Goal: Task Accomplishment & Management: Use online tool/utility

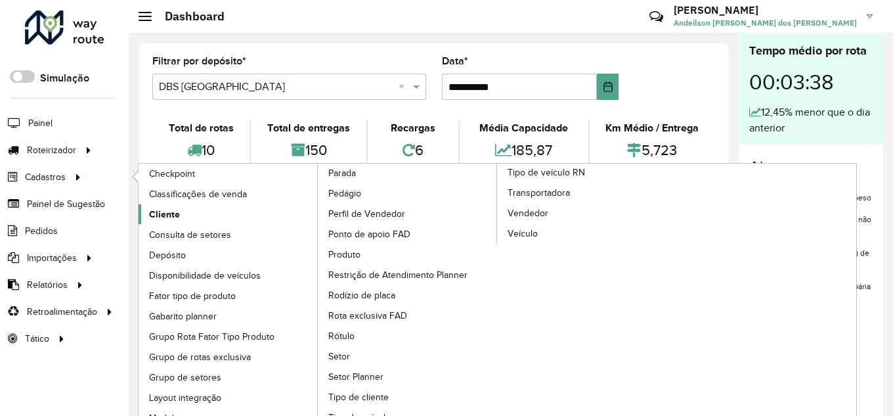
click at [205, 214] on link "Cliente" at bounding box center [229, 214] width 180 height 20
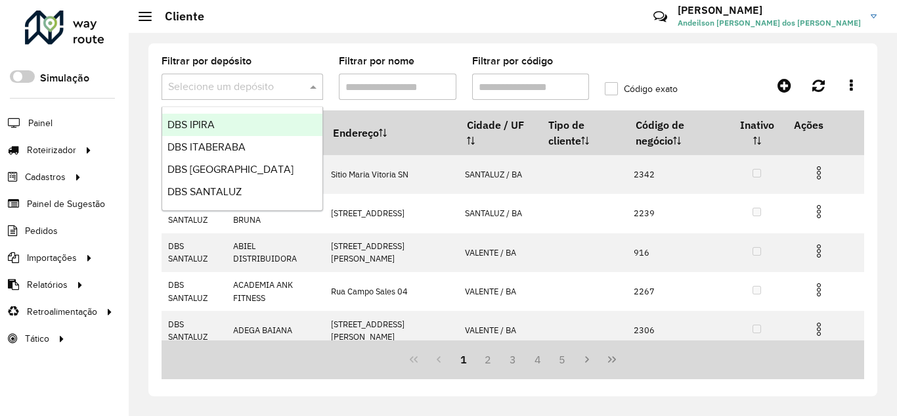
click at [262, 97] on div "Selecione um depósito" at bounding box center [243, 87] width 162 height 26
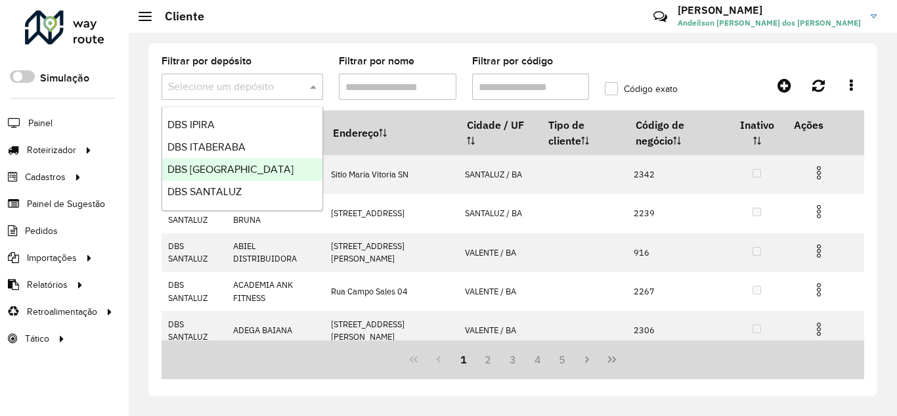
click at [238, 167] on span "DBS [GEOGRAPHIC_DATA]" at bounding box center [230, 168] width 126 height 11
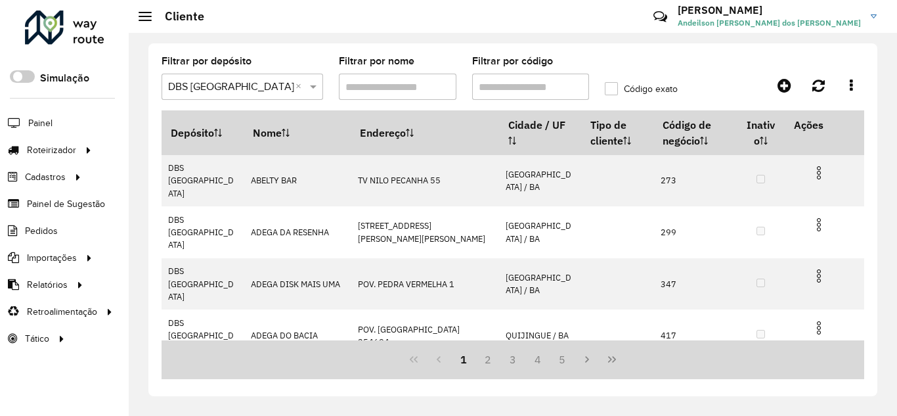
click at [532, 91] on input "Filtrar por código" at bounding box center [531, 87] width 118 height 26
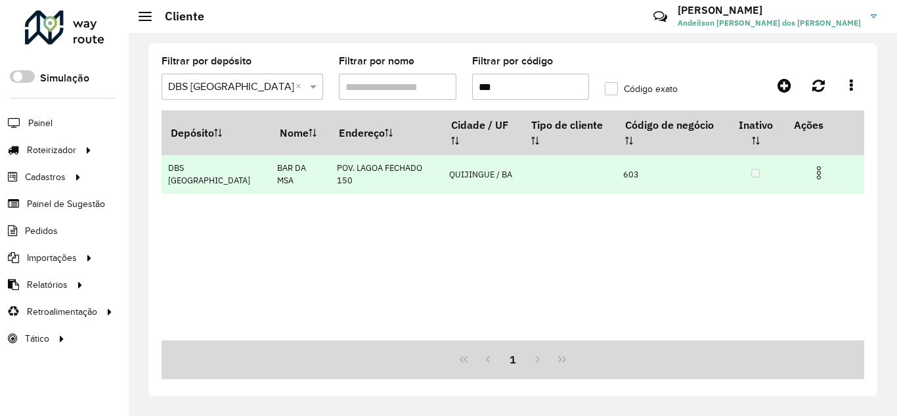
type input "***"
click at [819, 172] on img at bounding box center [819, 173] width 16 height 16
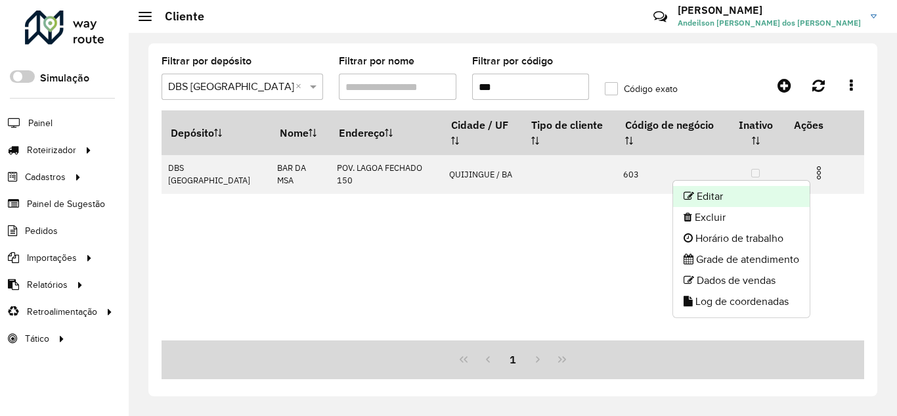
click at [754, 199] on li "Editar" at bounding box center [741, 196] width 137 height 21
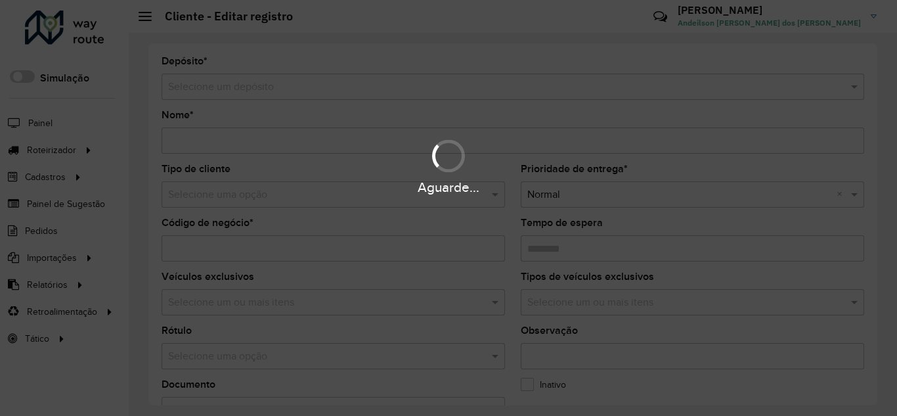
type input "**********"
type input "***"
type input "********"
type input "**********"
type input "*********"
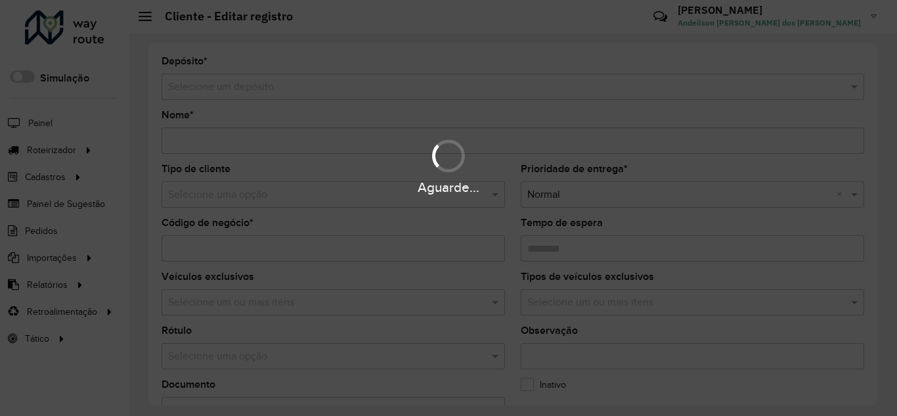
type input "**********"
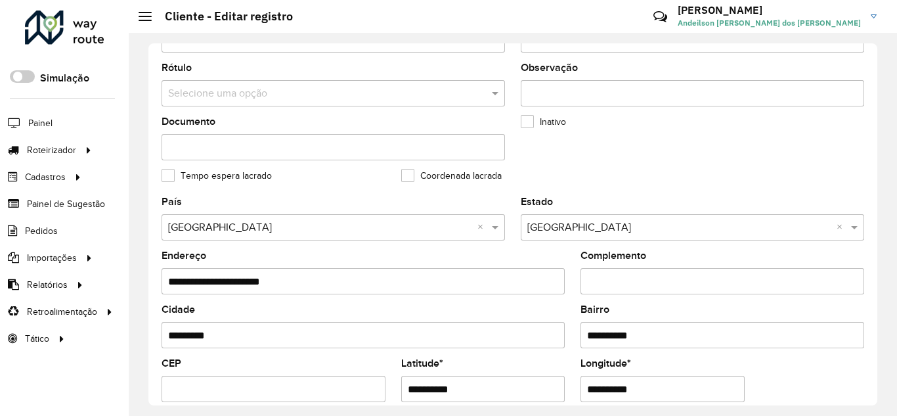
scroll to position [438, 0]
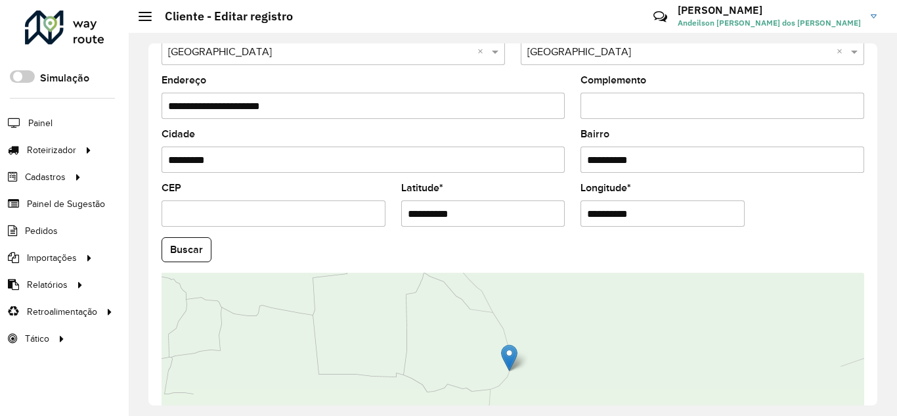
click at [491, 208] on input "**********" at bounding box center [483, 213] width 164 height 26
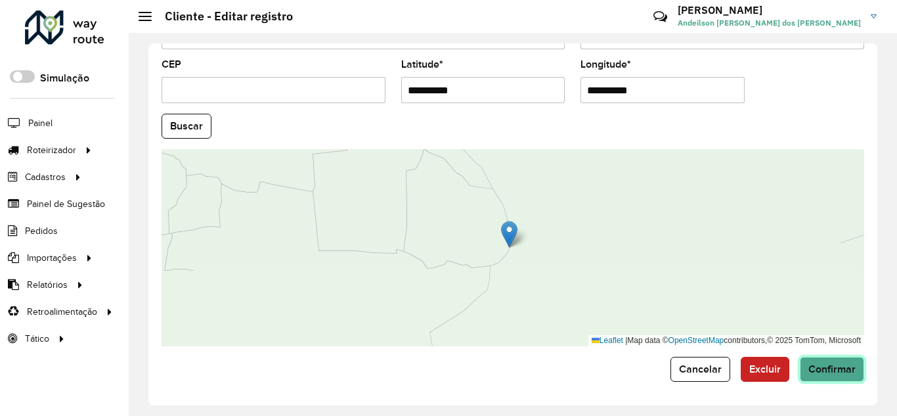
click at [831, 367] on span "Confirmar" at bounding box center [831, 368] width 47 height 11
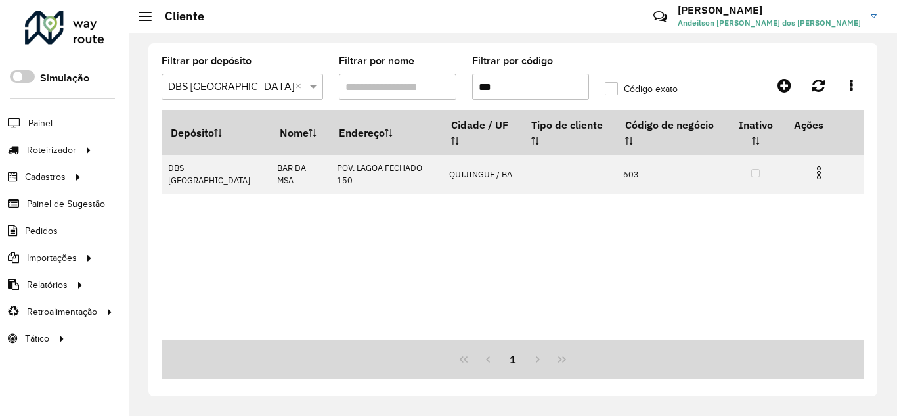
drag, startPoint x: 532, startPoint y: 85, endPoint x: 439, endPoint y: 96, distance: 94.5
click at [441, 96] on formly-group "Filtrar por depósito Selecione um depósito × DBS MONTE SANTO × Filtrar por nome…" at bounding box center [420, 83] width 532 height 54
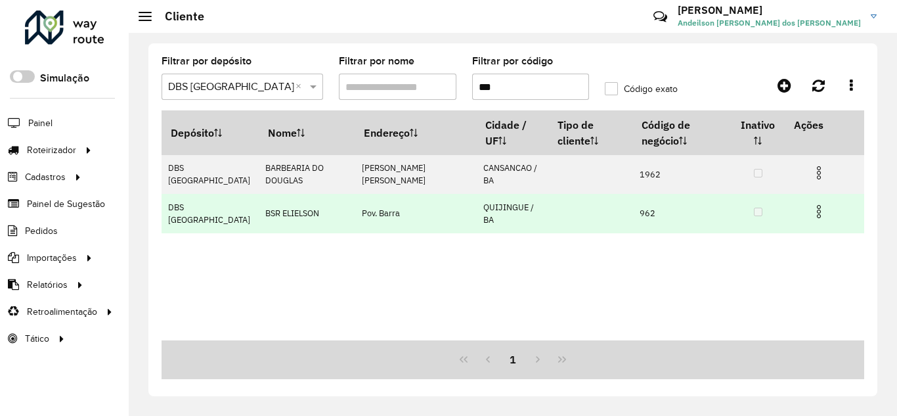
type input "***"
click at [818, 207] on img at bounding box center [819, 212] width 16 height 16
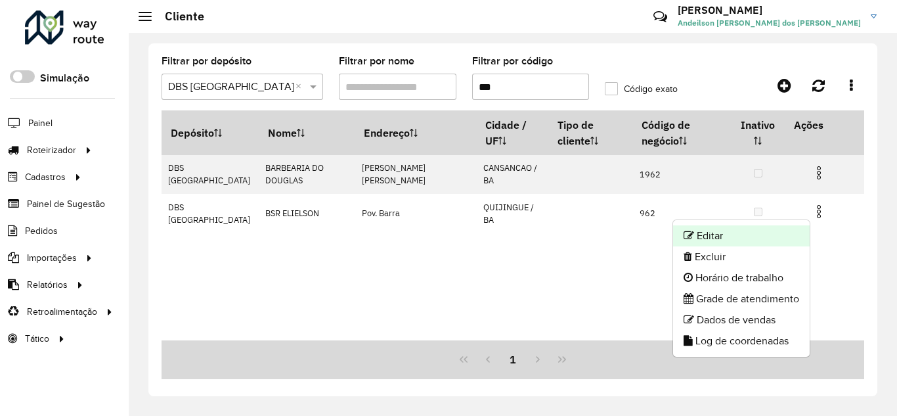
click at [771, 228] on li "Editar" at bounding box center [741, 235] width 137 height 21
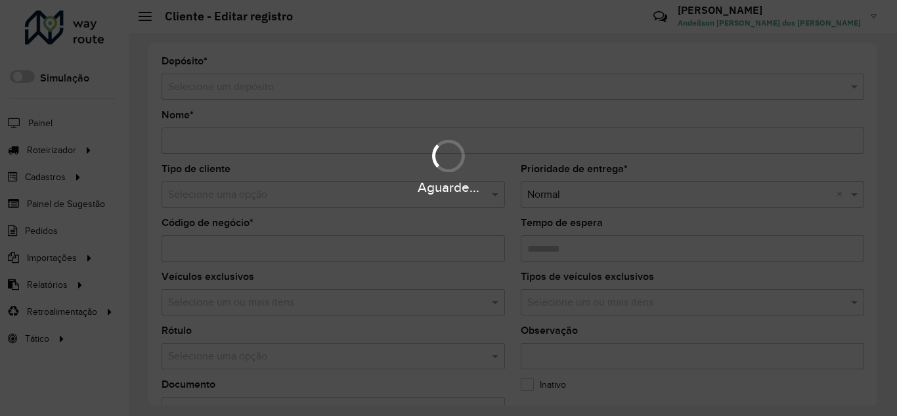
type input "**********"
type input "***"
type input "********"
type input "**********"
type input "*********"
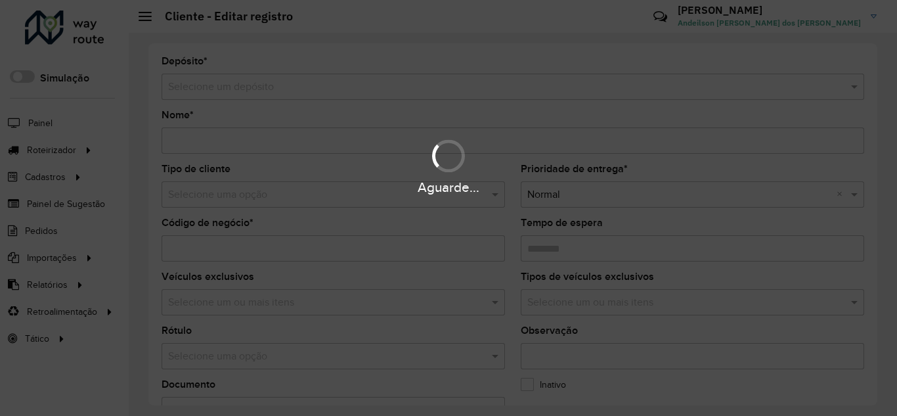
type input "******"
type input "**********"
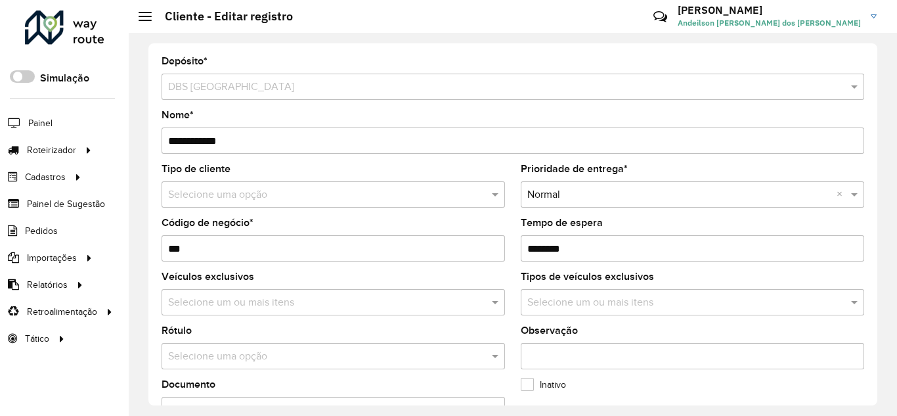
click at [178, 138] on input "**********" at bounding box center [513, 140] width 702 height 26
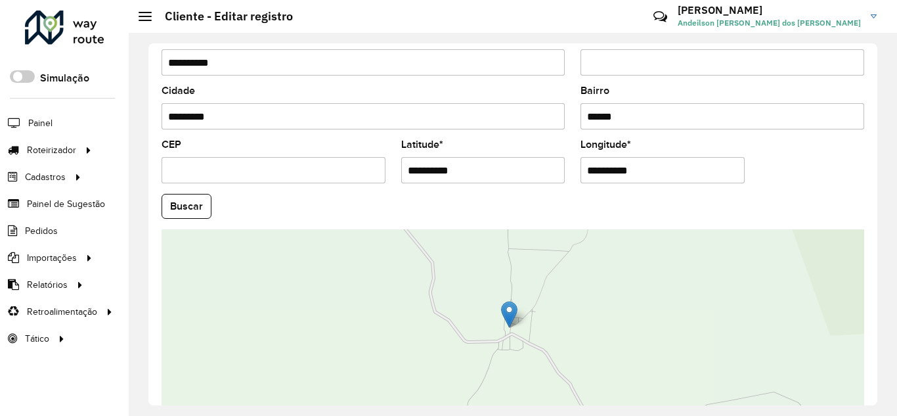
scroll to position [561, 0]
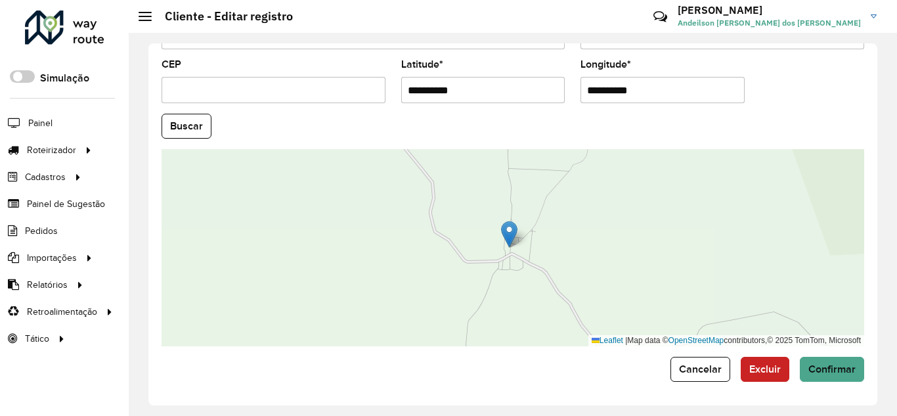
click at [481, 88] on input "**********" at bounding box center [483, 90] width 164 height 26
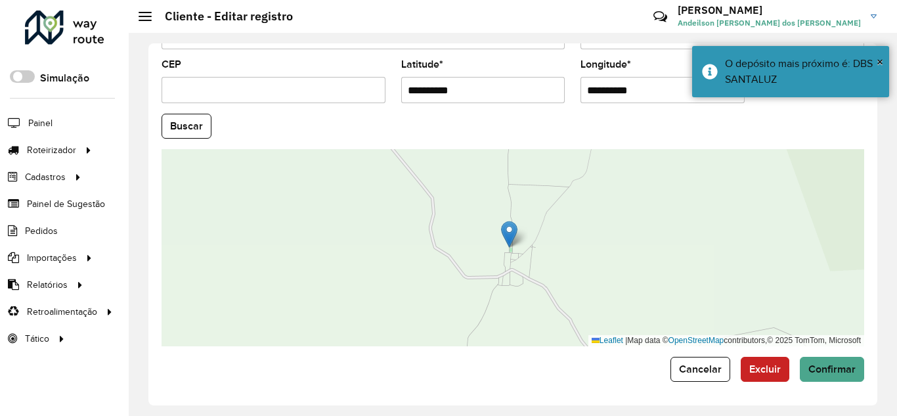
type input "**********"
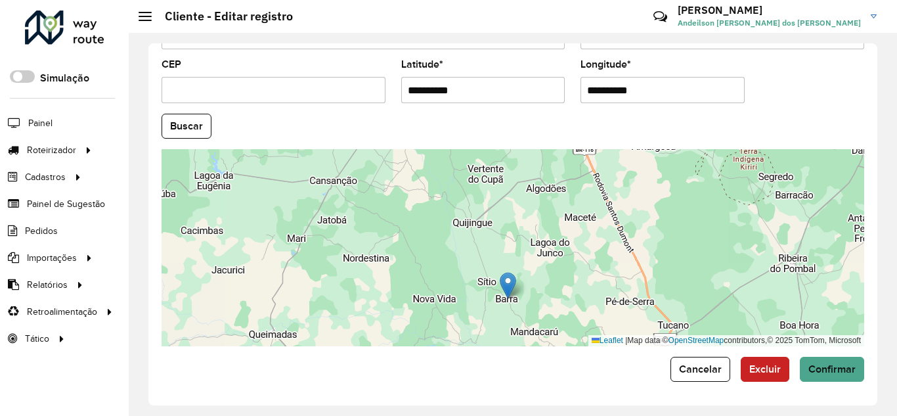
drag, startPoint x: 592, startPoint y: 213, endPoint x: 533, endPoint y: 274, distance: 84.5
click at [533, 274] on div "Leaflet | Map data © OpenStreetMap contributors,© 2025 TomTom, Microsoft" at bounding box center [513, 247] width 702 height 197
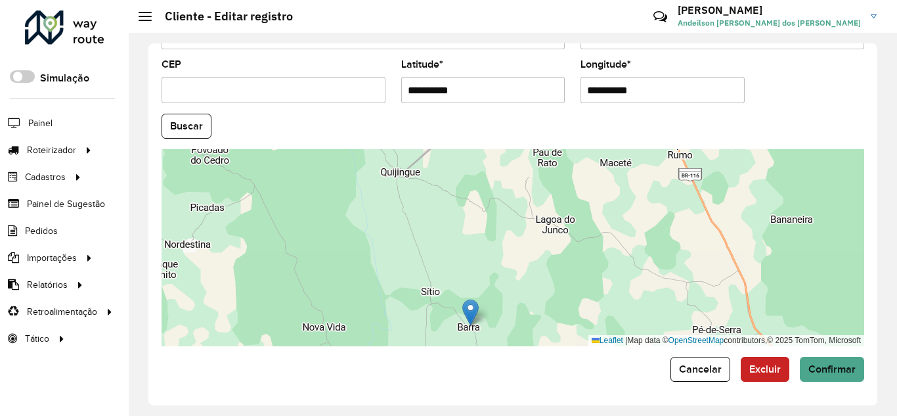
drag, startPoint x: 536, startPoint y: 262, endPoint x: 525, endPoint y: 265, distance: 12.1
click at [525, 265] on div "Leaflet | Map data © OpenStreetMap contributors,© 2025 TomTom, Microsoft" at bounding box center [513, 247] width 702 height 197
click at [835, 376] on button "Confirmar" at bounding box center [832, 369] width 64 height 25
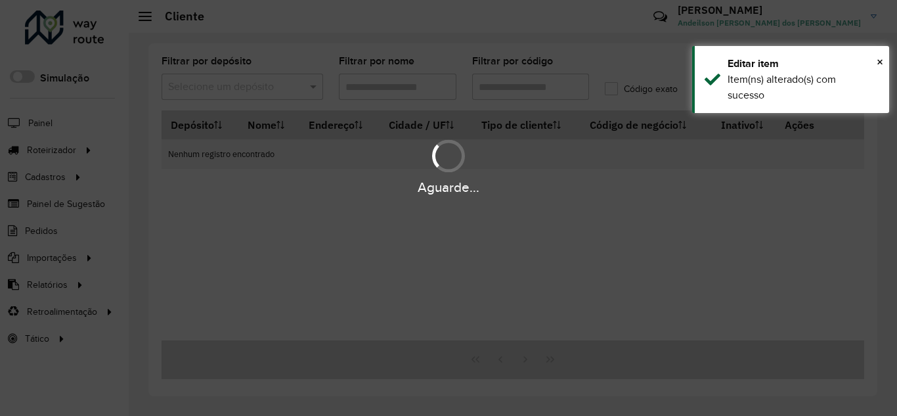
type input "***"
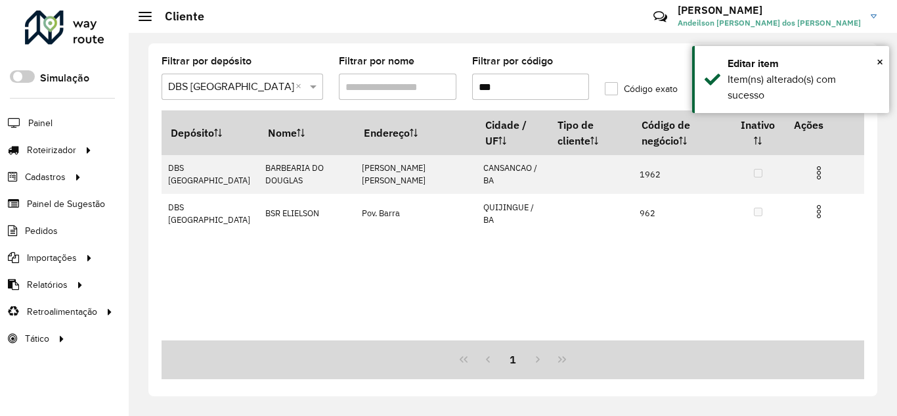
drag, startPoint x: 530, startPoint y: 81, endPoint x: 431, endPoint y: 90, distance: 99.5
click at [431, 90] on formly-group "Filtrar por depósito Selecione um depósito × DBS MONTE SANTO × Filtrar por nome…" at bounding box center [420, 83] width 532 height 54
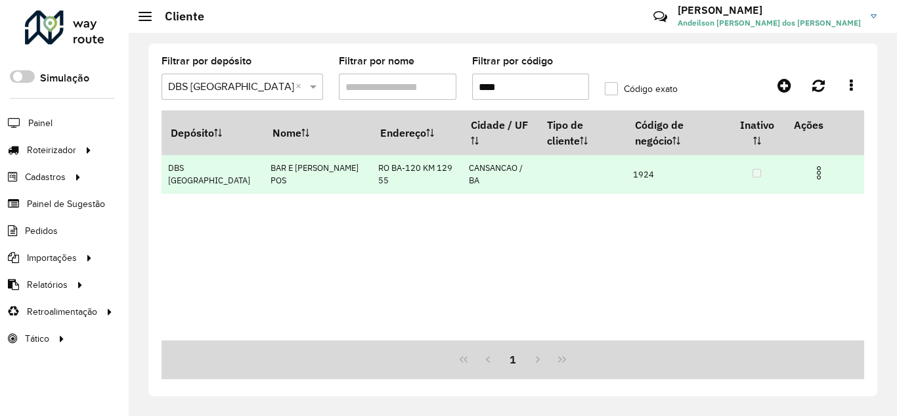
type input "****"
drag, startPoint x: 820, startPoint y: 171, endPoint x: 811, endPoint y: 177, distance: 10.4
click at [821, 171] on img at bounding box center [819, 173] width 16 height 16
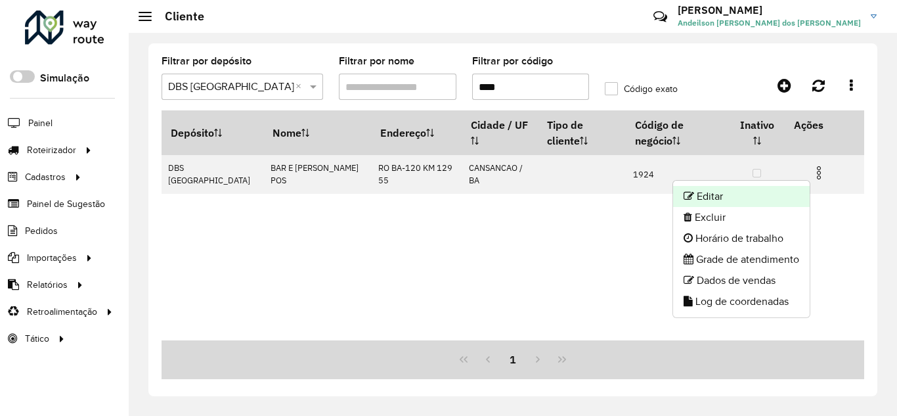
click at [765, 194] on li "Editar" at bounding box center [741, 196] width 137 height 21
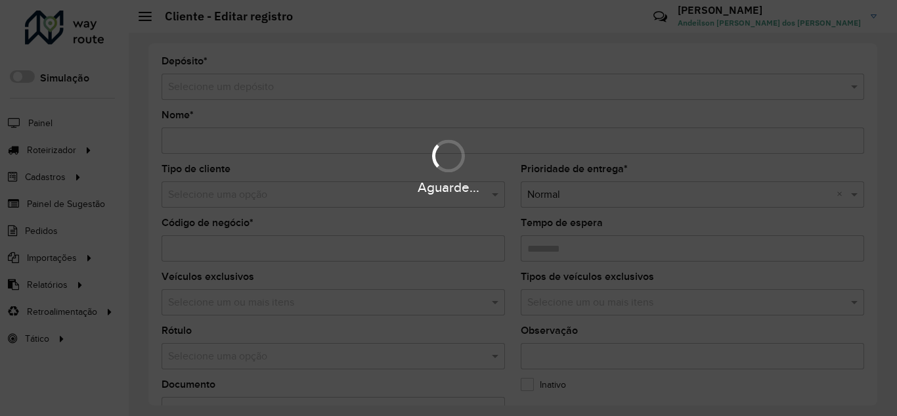
type input "**********"
type input "****"
type input "********"
type input "**********"
type input "*********"
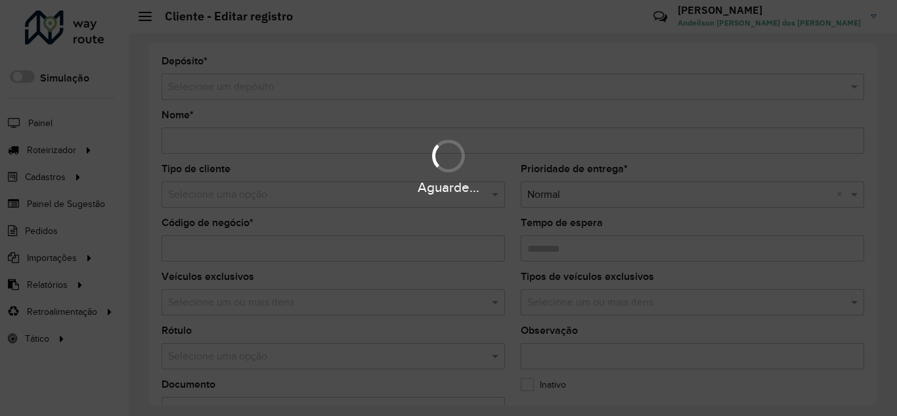
type input "******"
type input "**********"
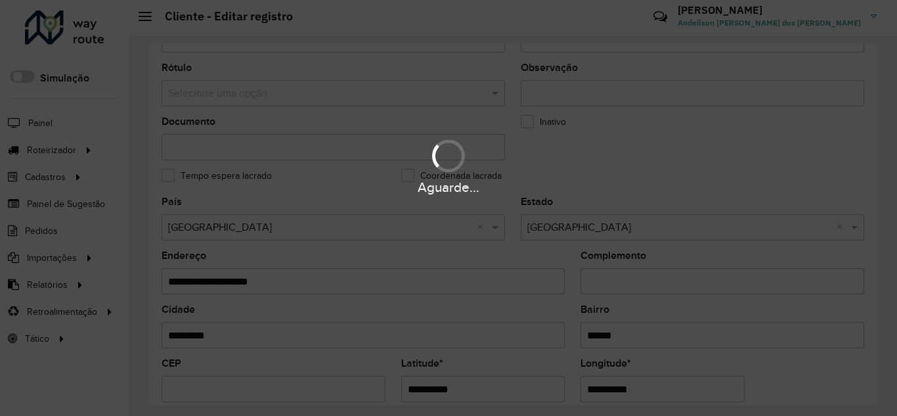
scroll to position [394, 0]
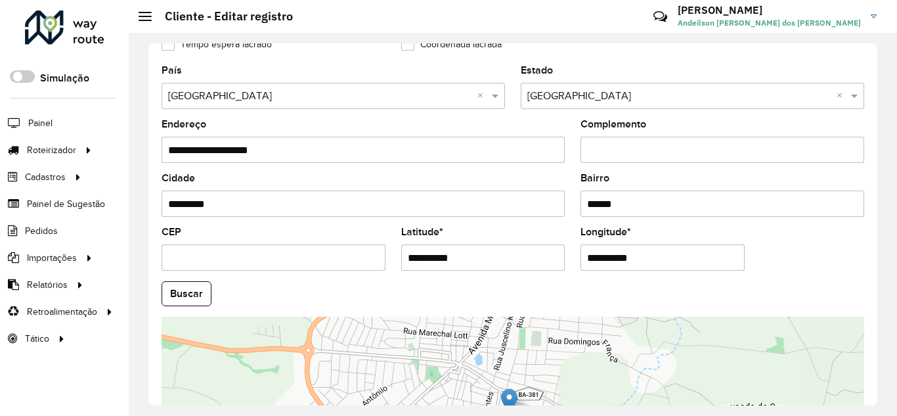
click at [481, 249] on input "**********" at bounding box center [483, 257] width 164 height 26
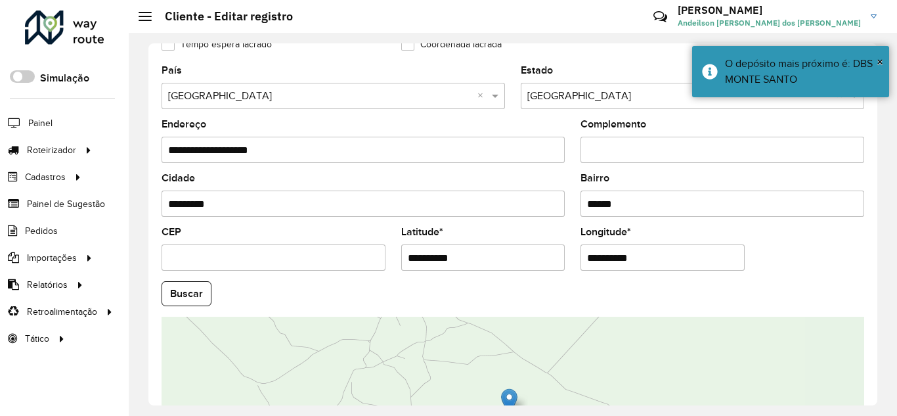
type input "**********"
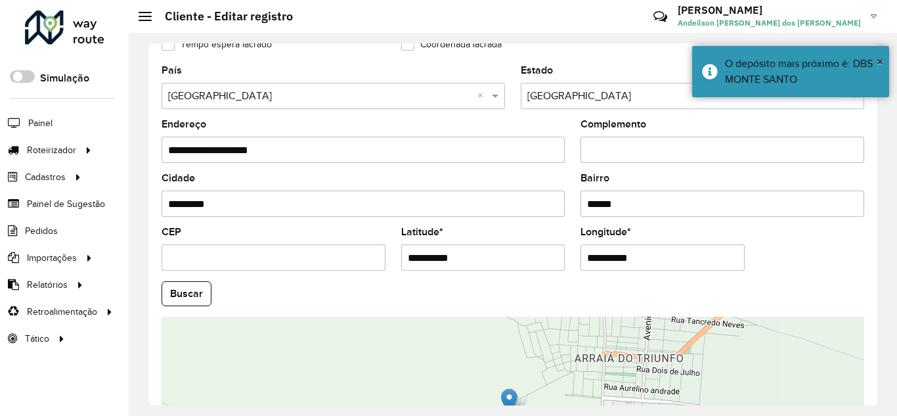
type input "**********"
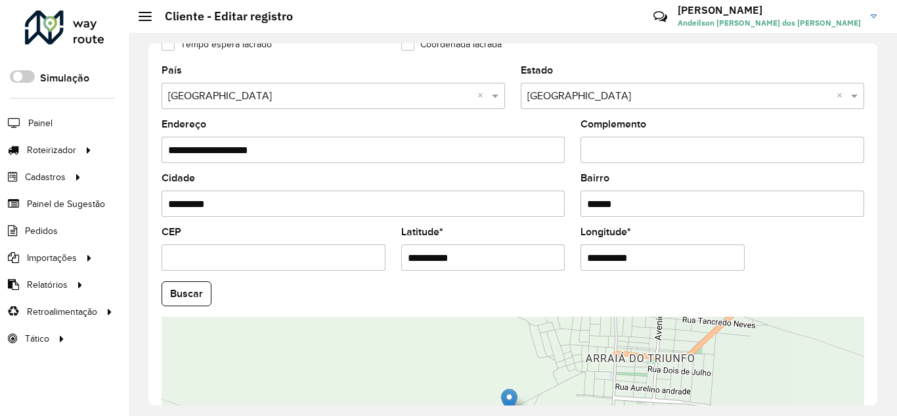
scroll to position [525, 0]
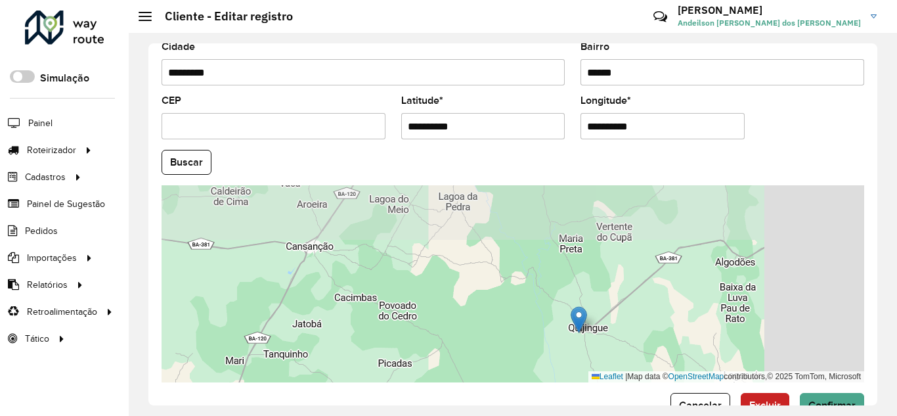
drag, startPoint x: 743, startPoint y: 267, endPoint x: 565, endPoint y: 344, distance: 193.5
click at [569, 344] on div "Leaflet | Map data © OpenStreetMap contributors,© 2025 TomTom, Microsoft" at bounding box center [513, 283] width 702 height 197
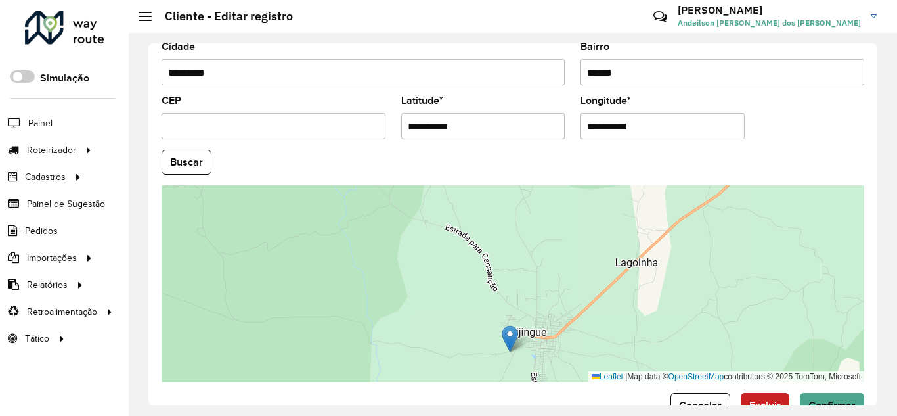
drag, startPoint x: 548, startPoint y: 306, endPoint x: 546, endPoint y: 240, distance: 65.7
click at [546, 240] on div "Leaflet | Map data © OpenStreetMap contributors,© 2025 TomTom, Microsoft" at bounding box center [513, 283] width 702 height 197
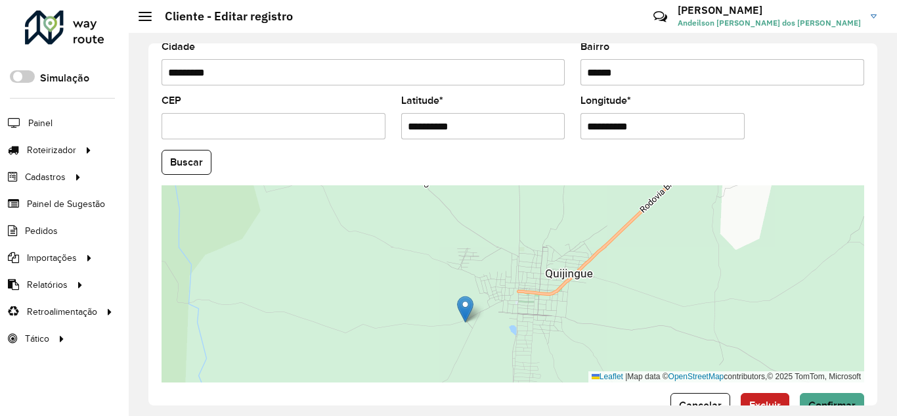
drag, startPoint x: 547, startPoint y: 276, endPoint x: 553, endPoint y: 246, distance: 30.9
click at [546, 251] on div "Leaflet | Map data © OpenStreetMap contributors,© 2025 TomTom, Microsoft" at bounding box center [513, 283] width 702 height 197
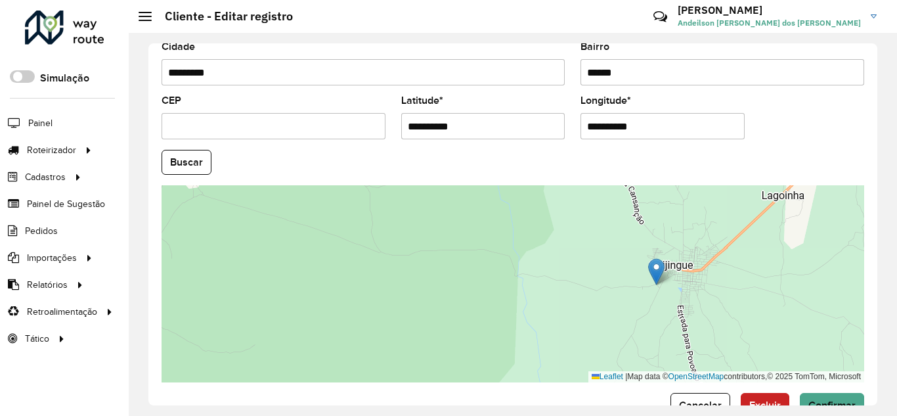
scroll to position [561, 0]
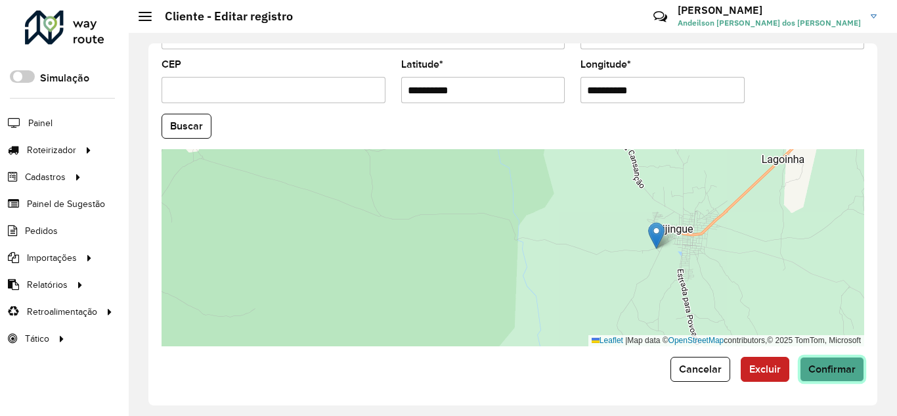
click at [843, 372] on span "Confirmar" at bounding box center [831, 368] width 47 height 11
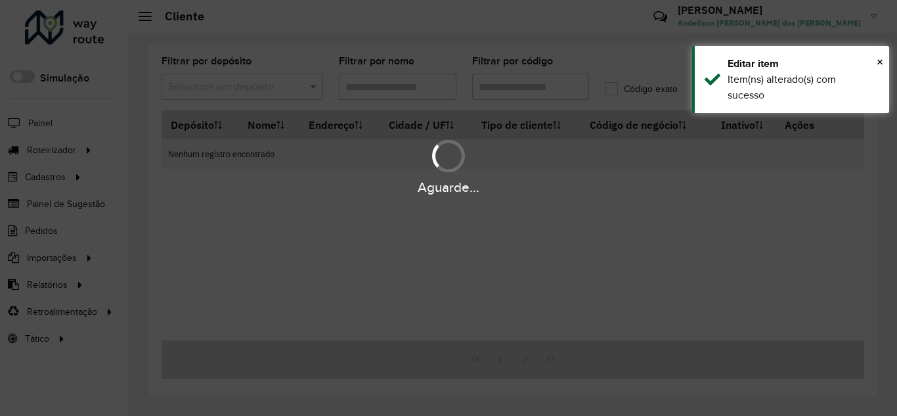
type input "****"
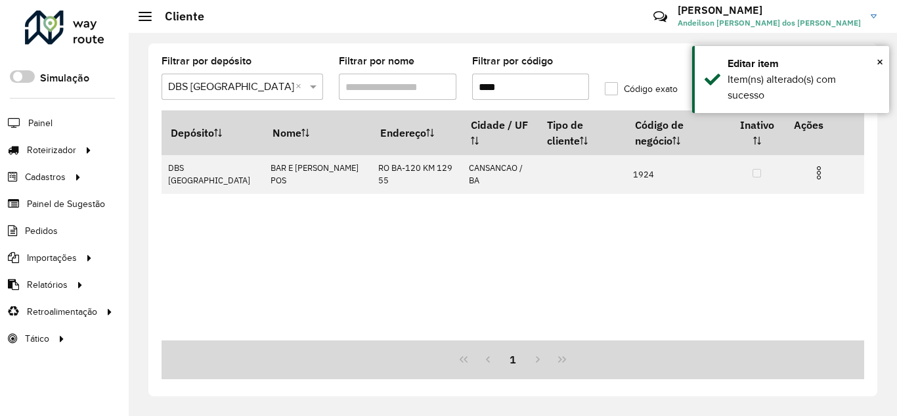
drag, startPoint x: 536, startPoint y: 85, endPoint x: 439, endPoint y: 85, distance: 97.2
click at [439, 85] on formly-group "Filtrar por depósito Selecione um depósito × DBS MONTE SANTO × Filtrar por nome…" at bounding box center [420, 83] width 532 height 54
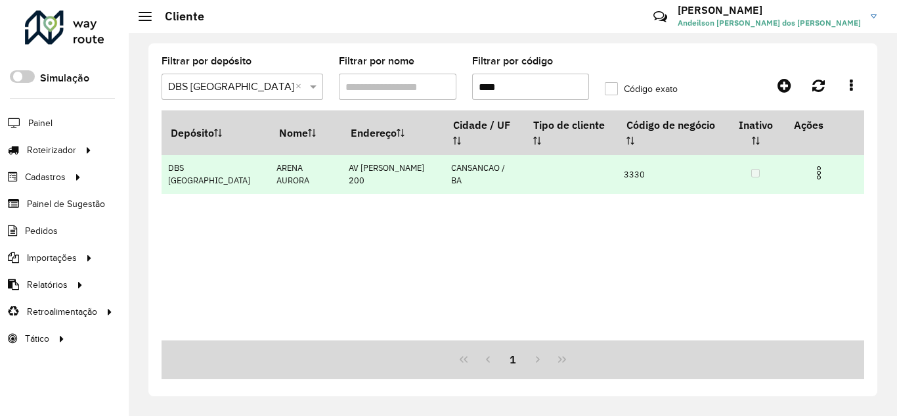
type input "****"
click at [817, 172] on img at bounding box center [819, 173] width 16 height 16
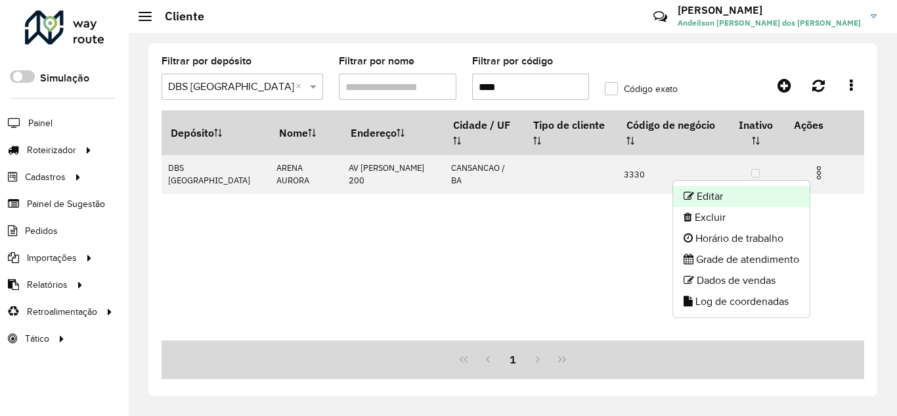
click at [757, 191] on li "Editar" at bounding box center [741, 196] width 137 height 21
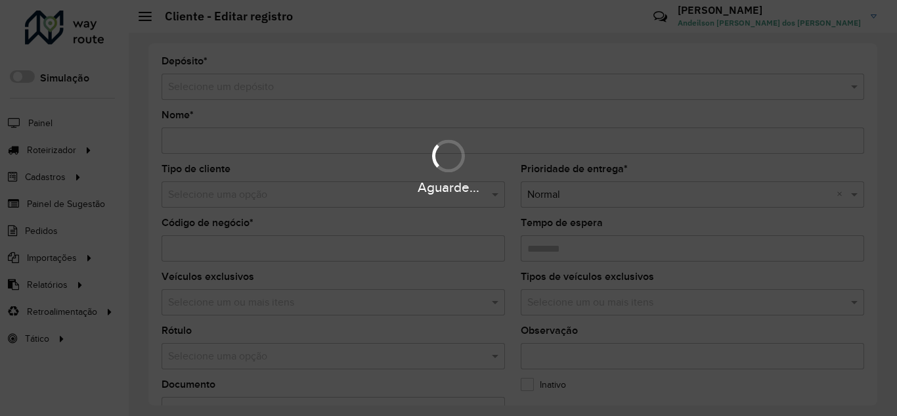
type input "**********"
type input "****"
type input "********"
type input "**********"
type input "*********"
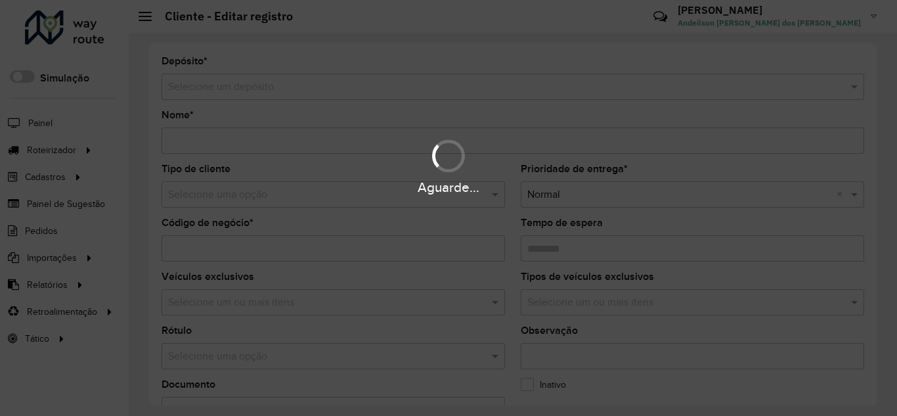
type input "******"
type input "**********"
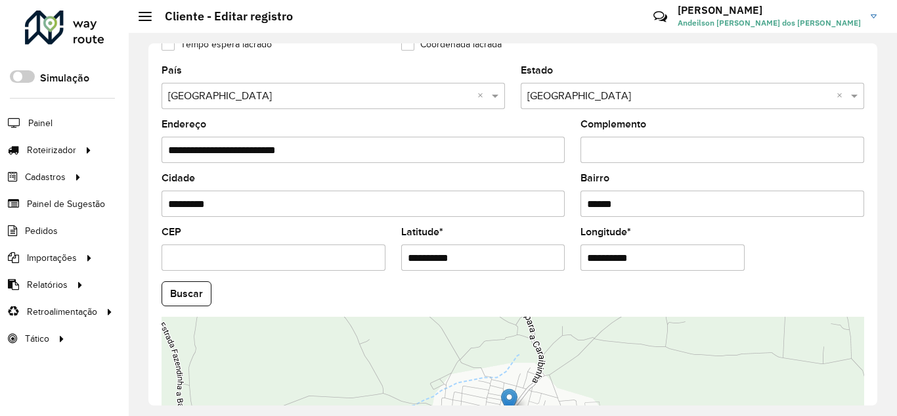
scroll to position [525, 0]
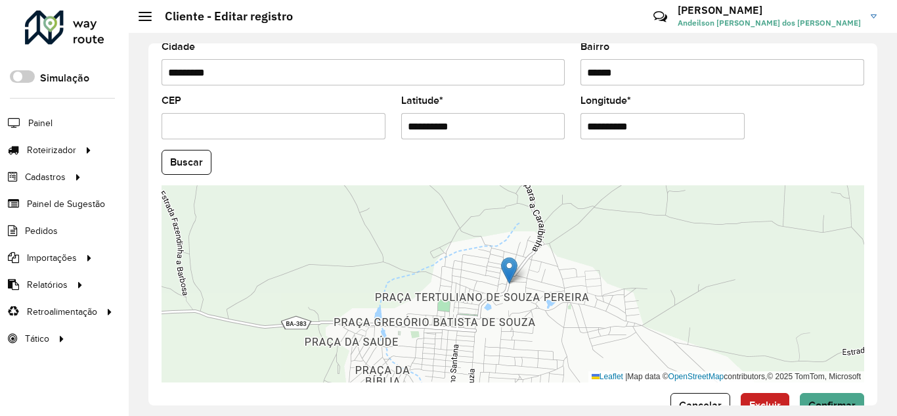
click at [484, 128] on input "**********" at bounding box center [483, 126] width 164 height 26
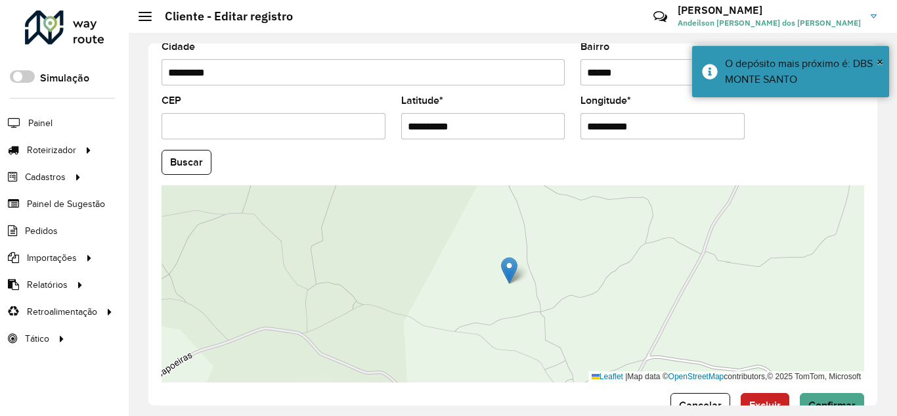
type input "**********"
click at [664, 131] on input "**********" at bounding box center [662, 126] width 164 height 26
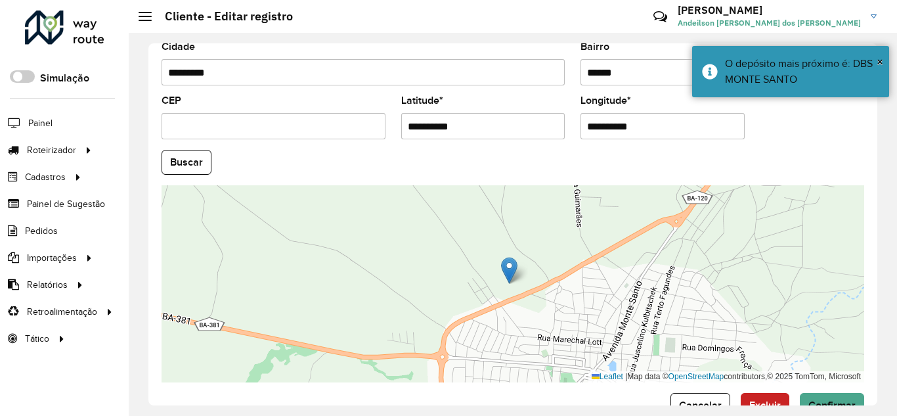
type input "**********"
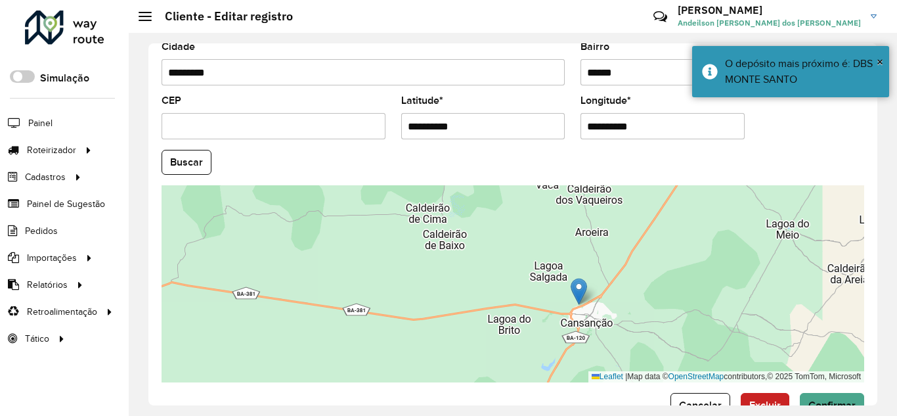
drag, startPoint x: 624, startPoint y: 298, endPoint x: 567, endPoint y: 317, distance: 60.2
click at [572, 321] on div "Leaflet | Map data © OpenStreetMap contributors,© 2025 TomTom, Microsoft" at bounding box center [513, 283] width 702 height 197
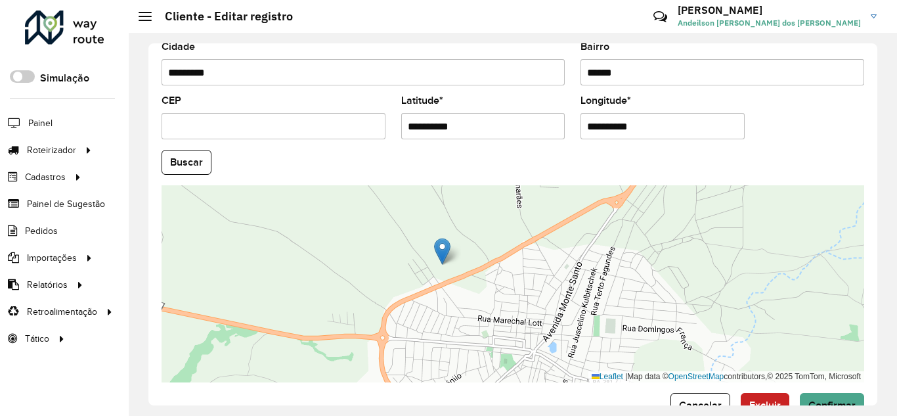
scroll to position [561, 0]
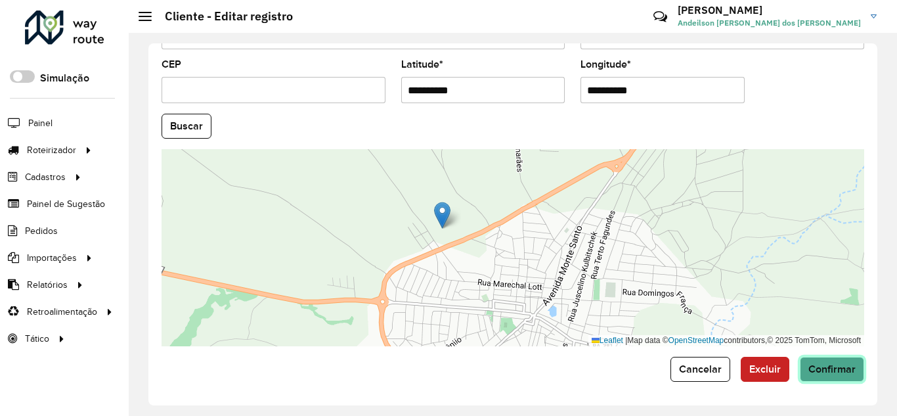
click at [838, 371] on span "Confirmar" at bounding box center [831, 368] width 47 height 11
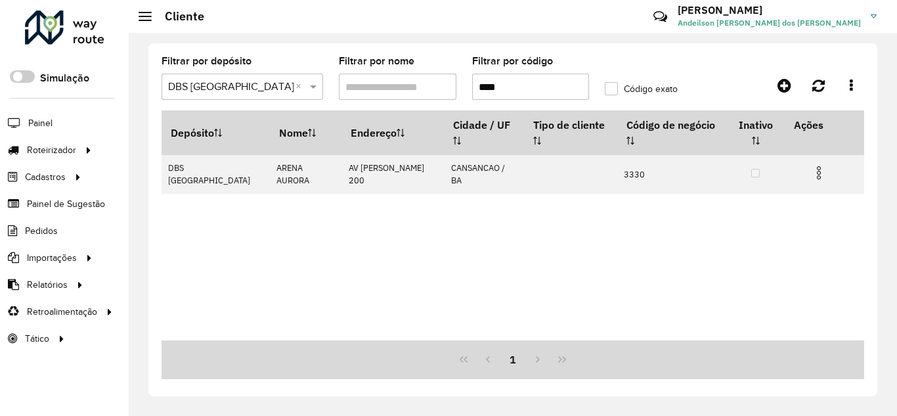
click at [529, 64] on label "Filtrar por código" at bounding box center [512, 61] width 81 height 16
click at [529, 74] on input "****" at bounding box center [531, 87] width 118 height 26
type input "*"
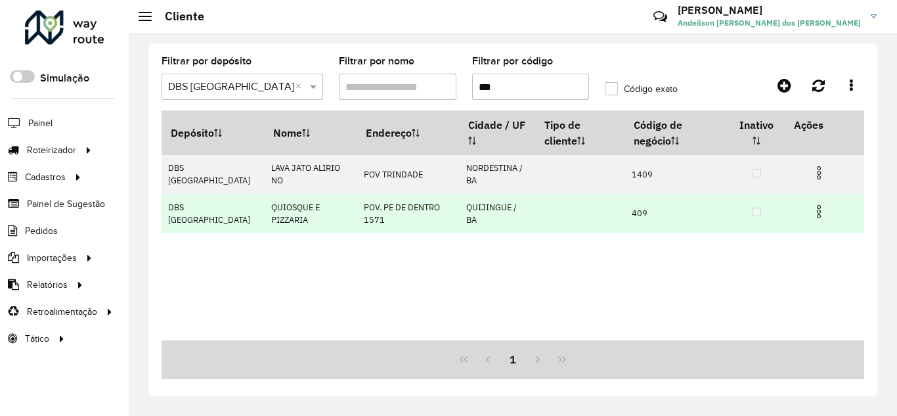
type input "***"
click at [818, 209] on img at bounding box center [819, 212] width 16 height 16
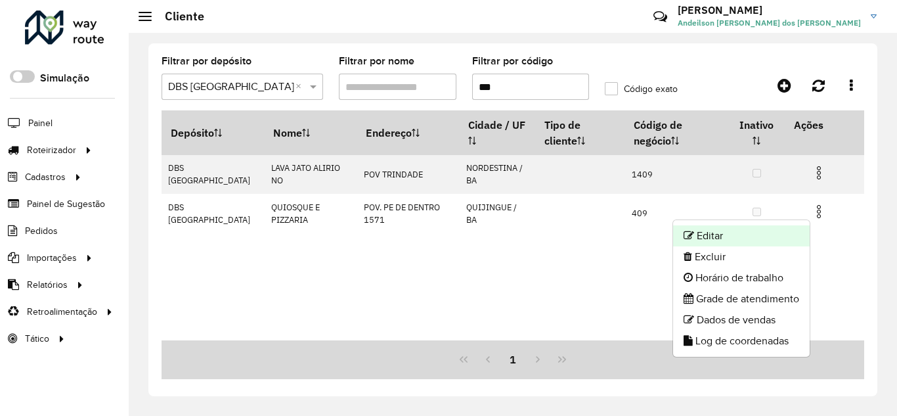
click at [737, 238] on li "Editar" at bounding box center [741, 235] width 137 height 21
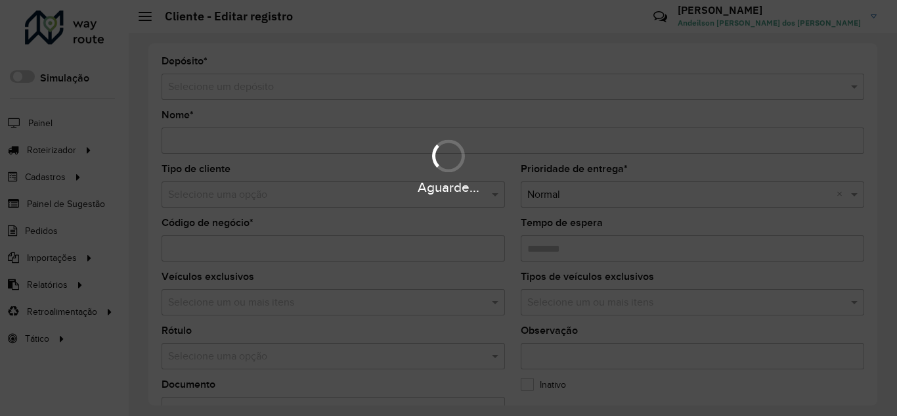
type input "**********"
type input "***"
type input "********"
type input "**********"
type input "*********"
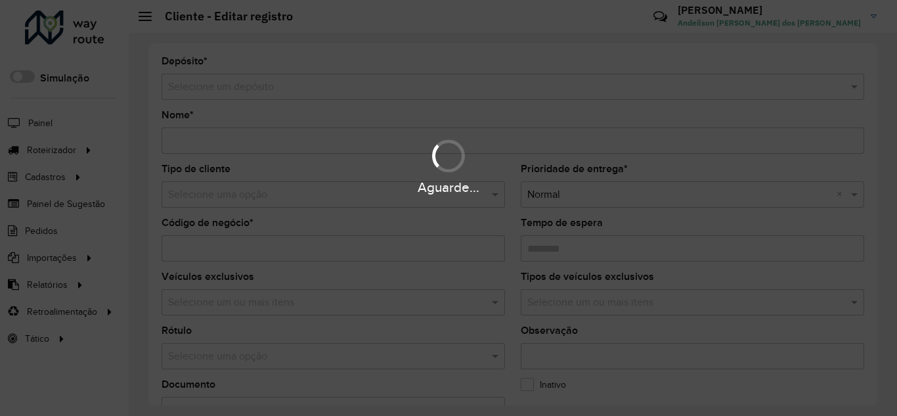
type input "**********"
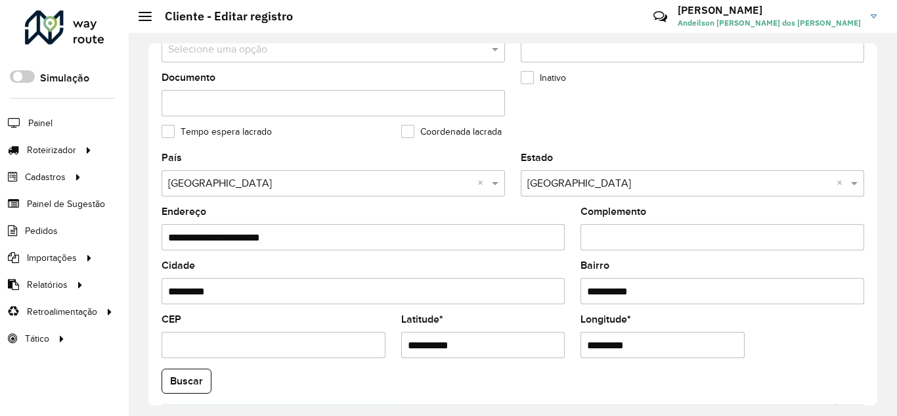
scroll to position [525, 0]
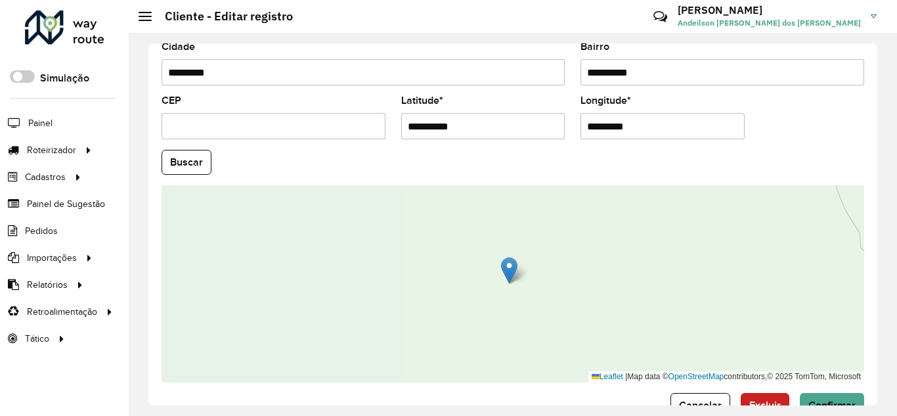
click at [668, 125] on input "*********" at bounding box center [662, 126] width 164 height 26
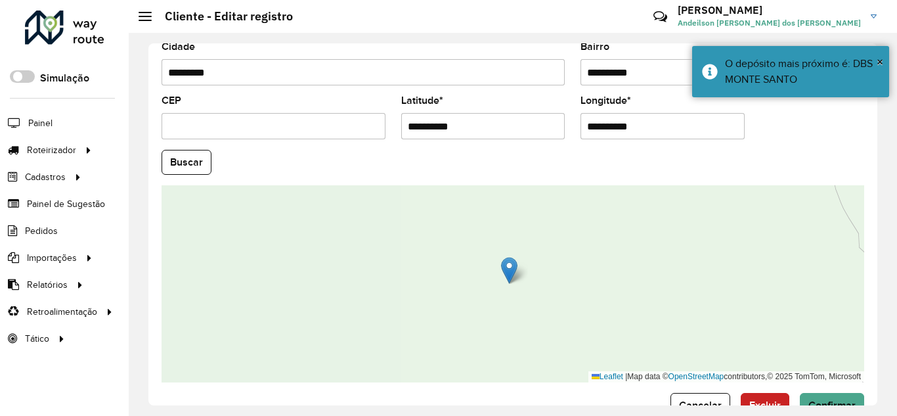
type input "**********"
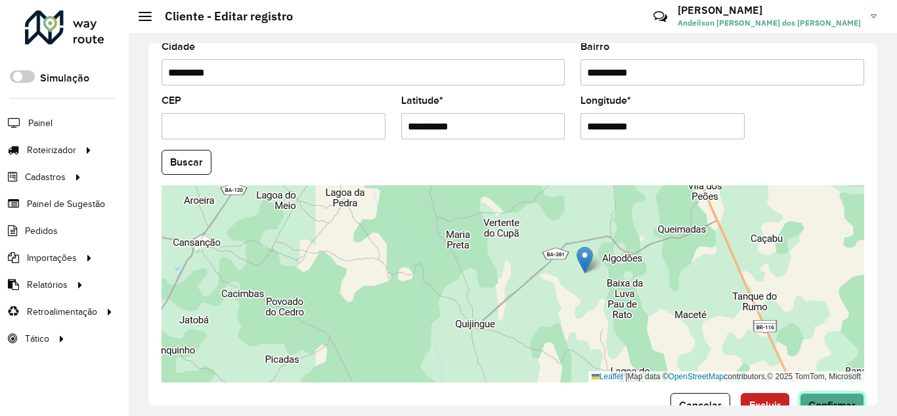
click at [817, 395] on button "Confirmar" at bounding box center [832, 405] width 64 height 25
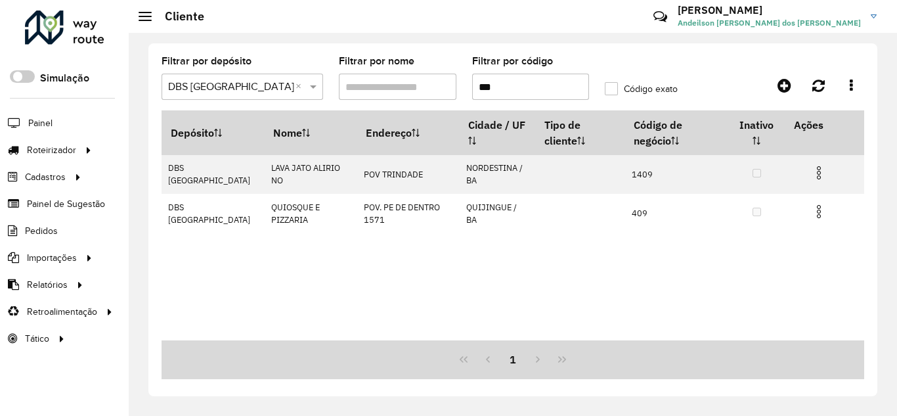
drag, startPoint x: 469, startPoint y: 88, endPoint x: 462, endPoint y: 88, distance: 7.2
click at [462, 88] on formly-group "Filtrar por depósito Selecione um depósito × DBS MONTE SANTO × Filtrar por nome…" at bounding box center [420, 83] width 532 height 54
type input "****"
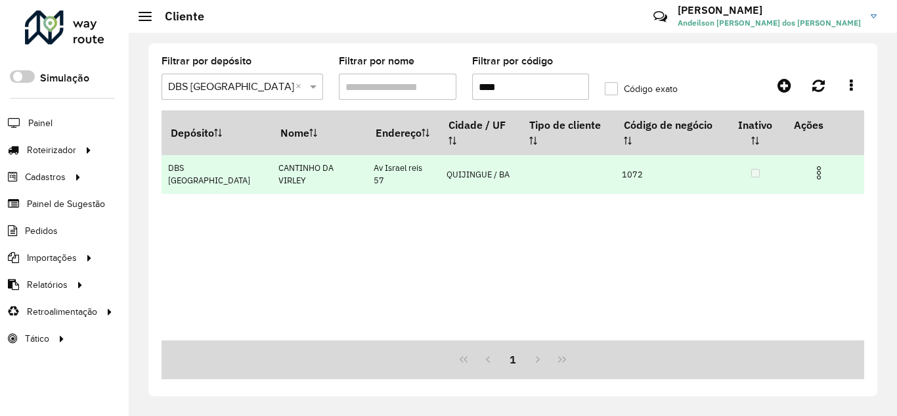
click at [816, 167] on img at bounding box center [819, 173] width 16 height 16
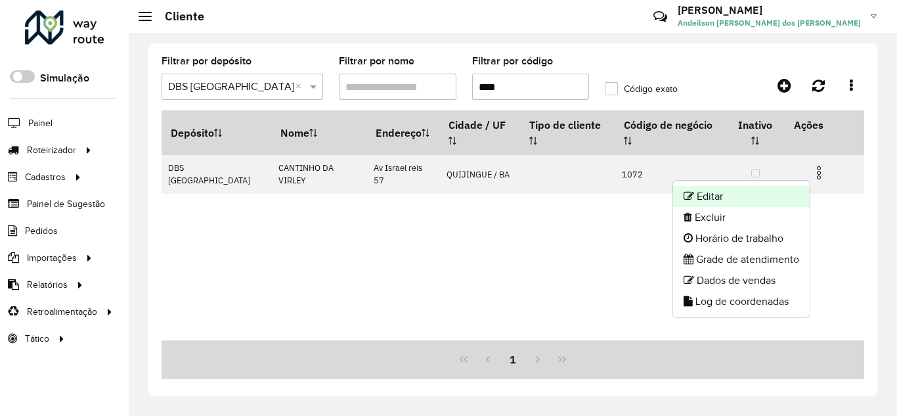
click at [769, 195] on li "Editar" at bounding box center [741, 196] width 137 height 21
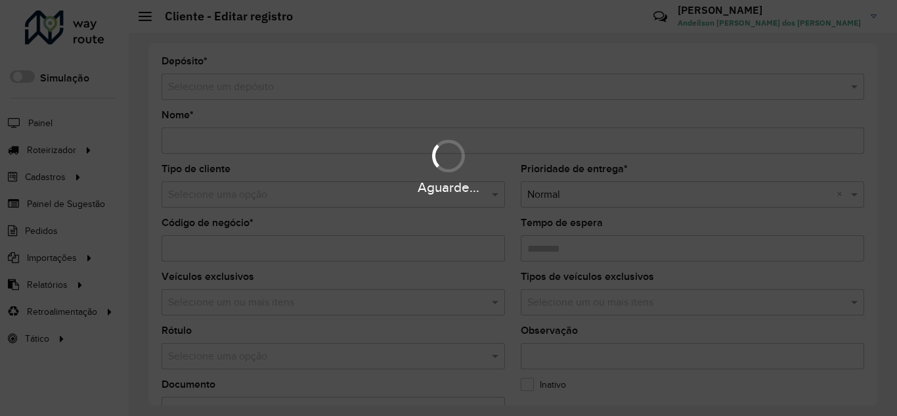
type input "**********"
type input "****"
type input "********"
type input "**********"
type input "*********"
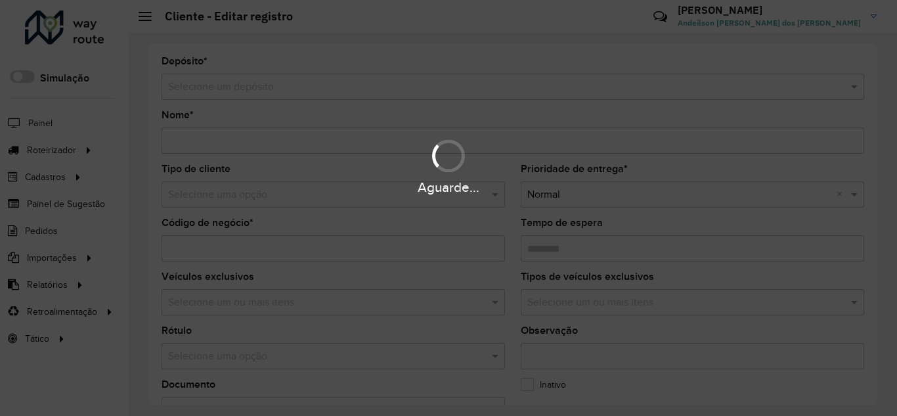
type input "******"
type input "**********"
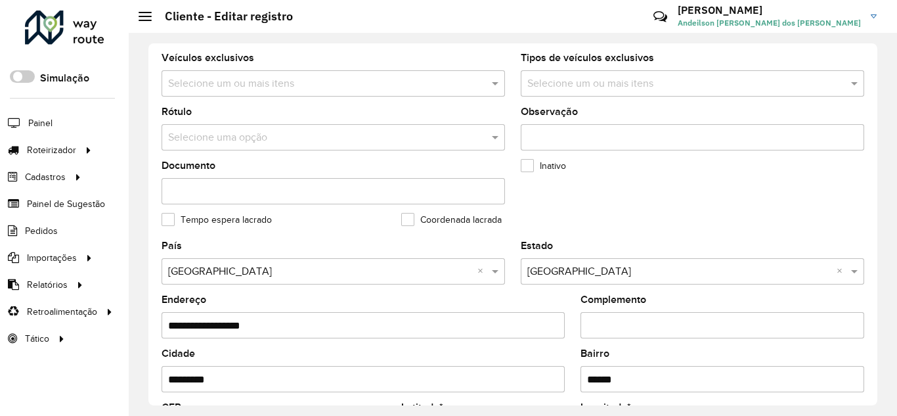
scroll to position [350, 0]
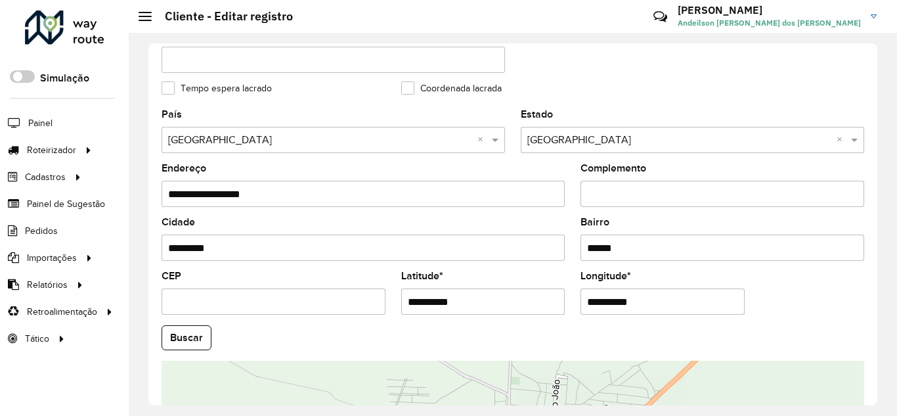
click at [477, 297] on input "**********" at bounding box center [483, 301] width 164 height 26
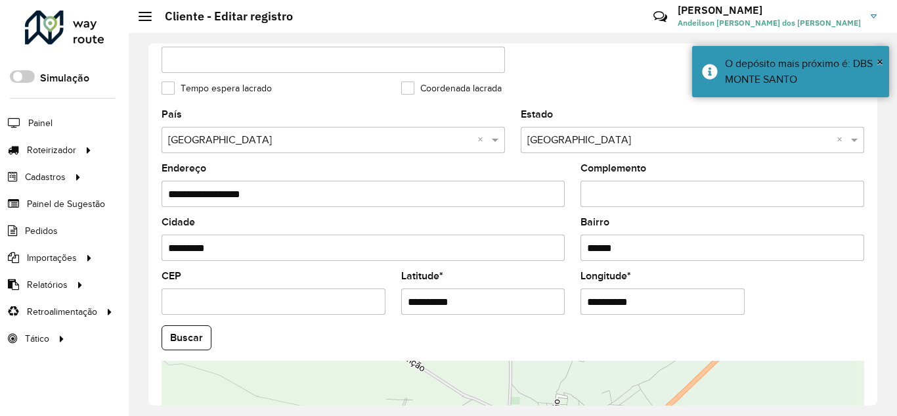
type input "**********"
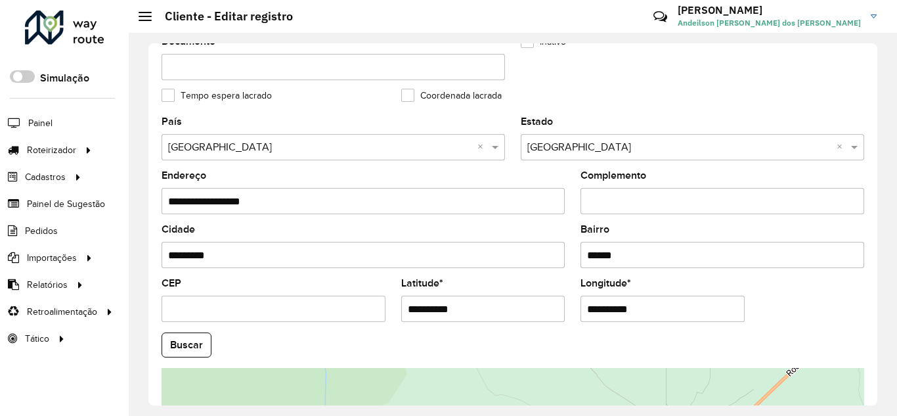
scroll to position [561, 0]
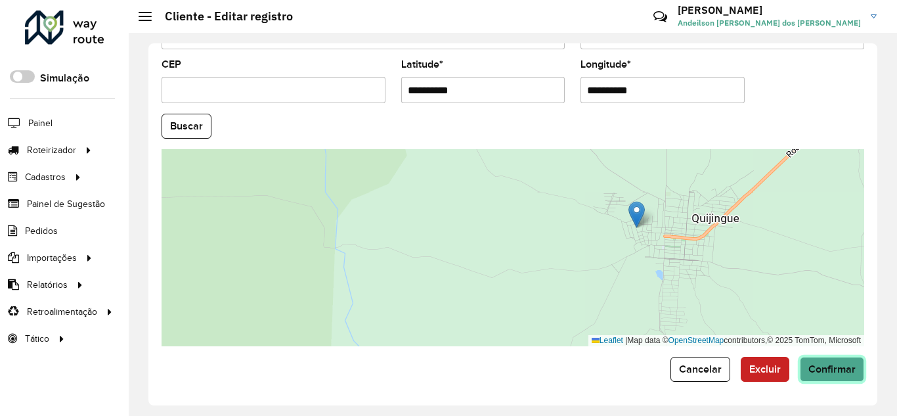
click at [839, 373] on span "Confirmar" at bounding box center [831, 368] width 47 height 11
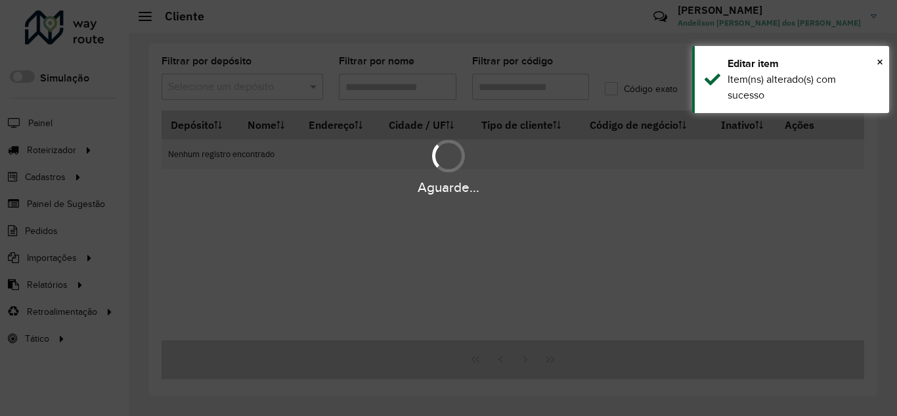
type input "****"
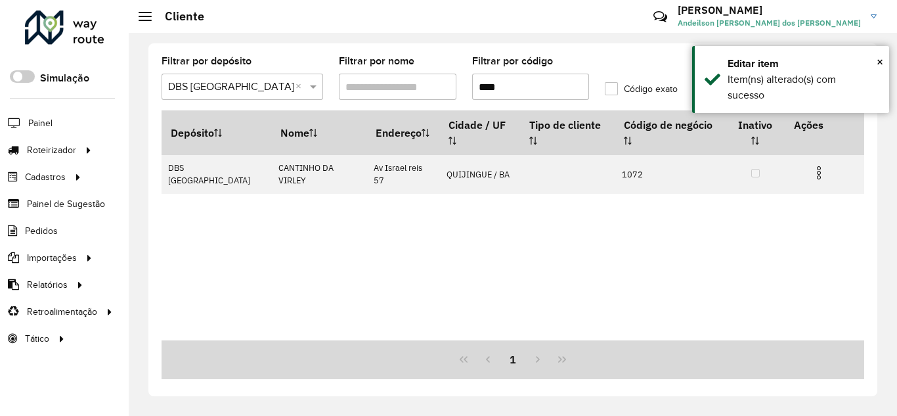
drag, startPoint x: 522, startPoint y: 85, endPoint x: 455, endPoint y: 87, distance: 67.0
click at [455, 87] on formly-group "Filtrar por depósito Selecione um depósito × DBS MONTE SANTO × Filtrar por nome…" at bounding box center [420, 83] width 532 height 54
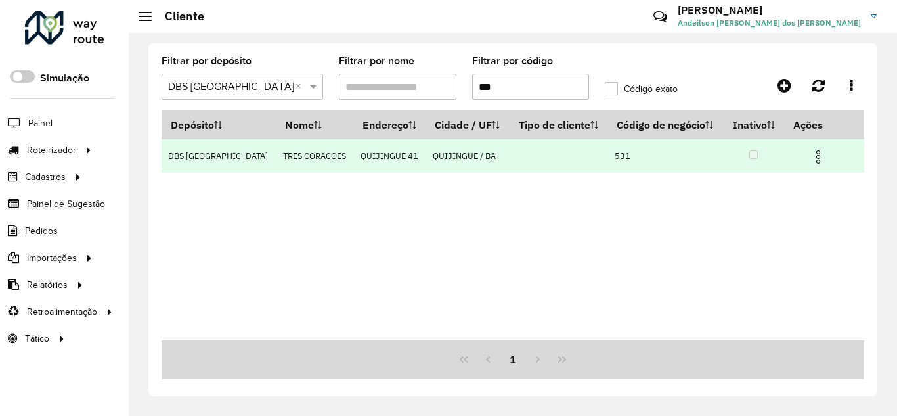
type input "***"
click at [815, 156] on img at bounding box center [818, 157] width 16 height 16
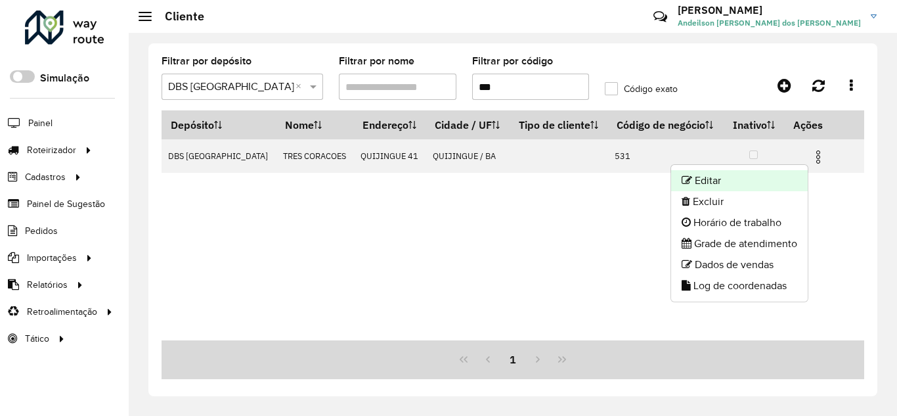
click at [763, 177] on li "Editar" at bounding box center [739, 180] width 137 height 21
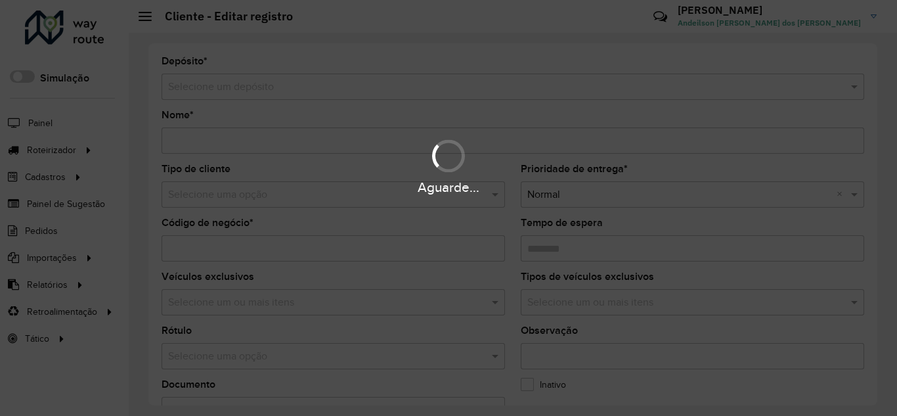
type input "**********"
type input "***"
type input "********"
type input "**********"
type input "*********"
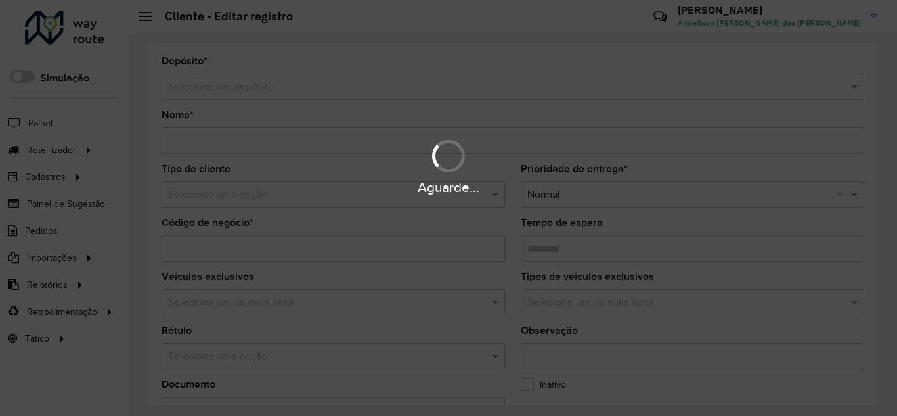
type input "******"
type input "**********"
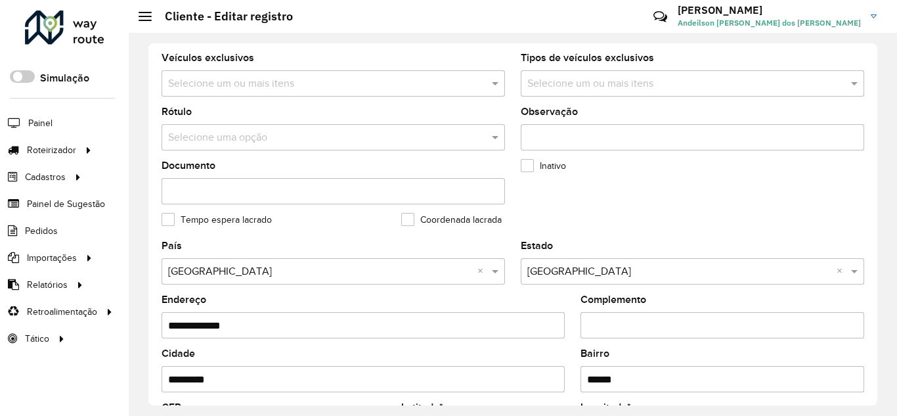
scroll to position [438, 0]
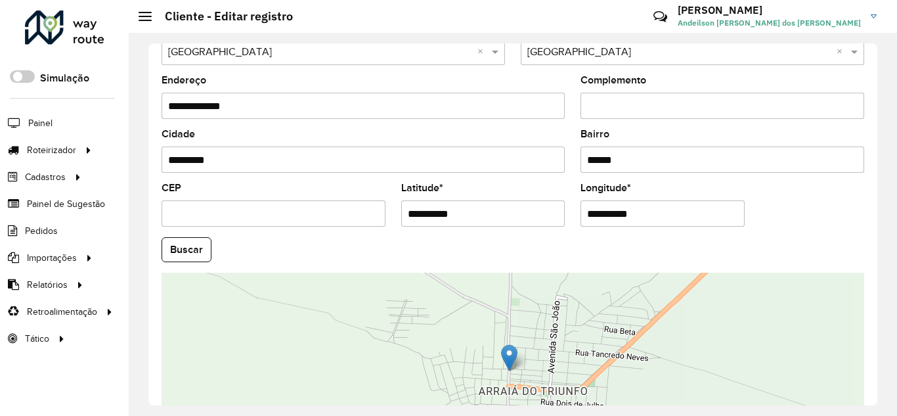
click at [474, 215] on input "**********" at bounding box center [483, 213] width 164 height 26
type input "**********"
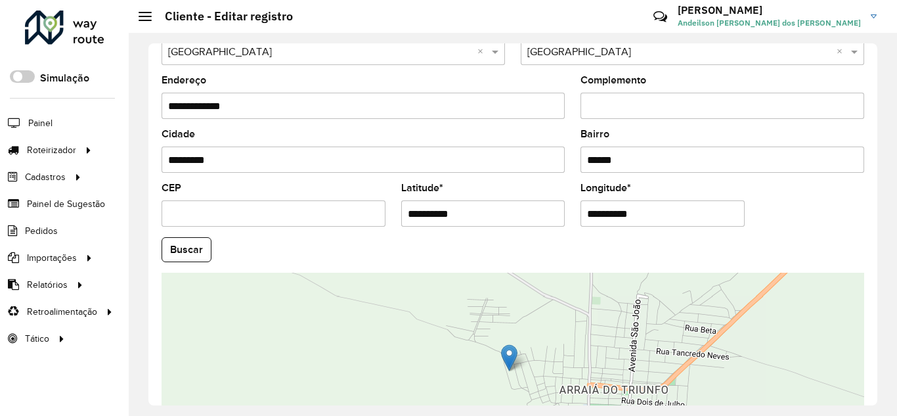
type input "**********"
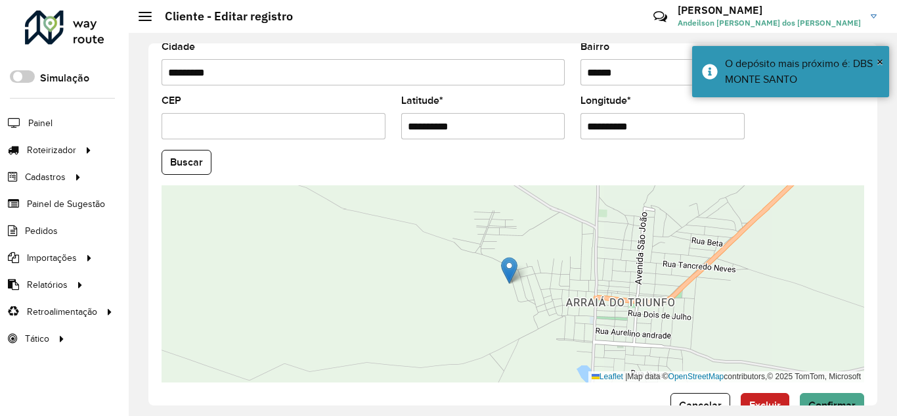
scroll to position [561, 0]
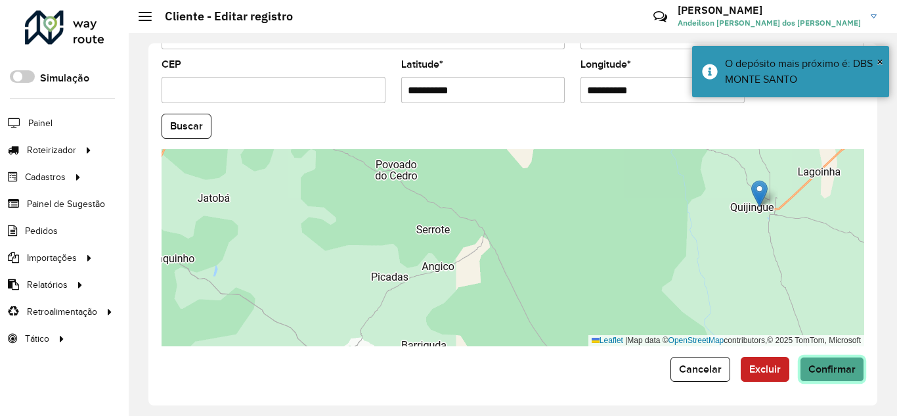
click at [838, 373] on span "Confirmar" at bounding box center [831, 368] width 47 height 11
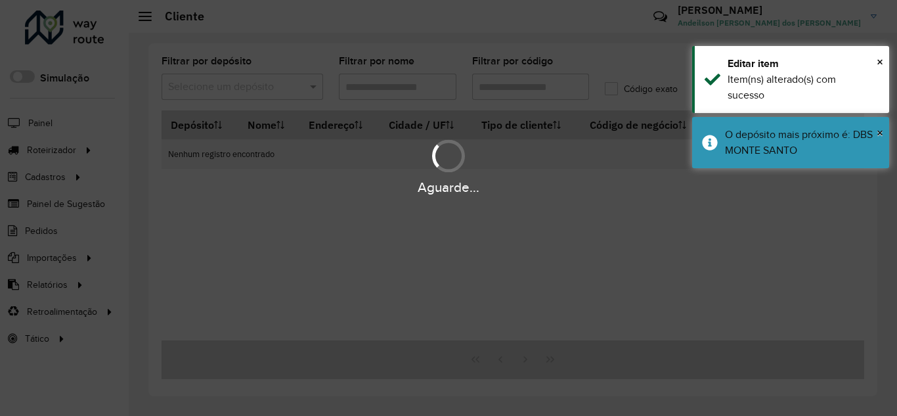
type input "***"
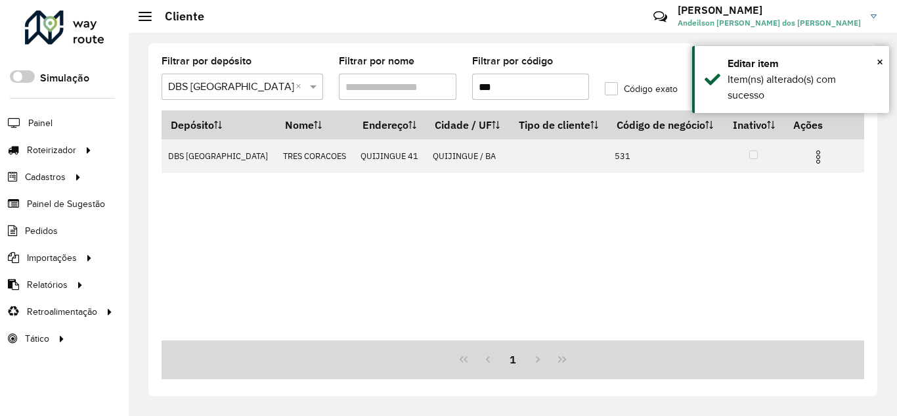
drag, startPoint x: 513, startPoint y: 85, endPoint x: 444, endPoint y: 98, distance: 69.5
click at [444, 98] on formly-group "Filtrar por depósito Selecione um depósito × DBS MONTE SANTO × Filtrar por nome…" at bounding box center [420, 83] width 532 height 54
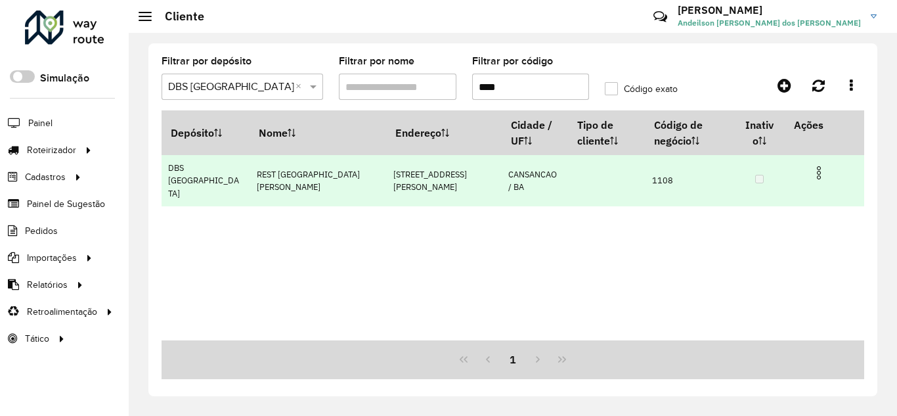
type input "****"
click at [815, 173] on img at bounding box center [819, 173] width 16 height 16
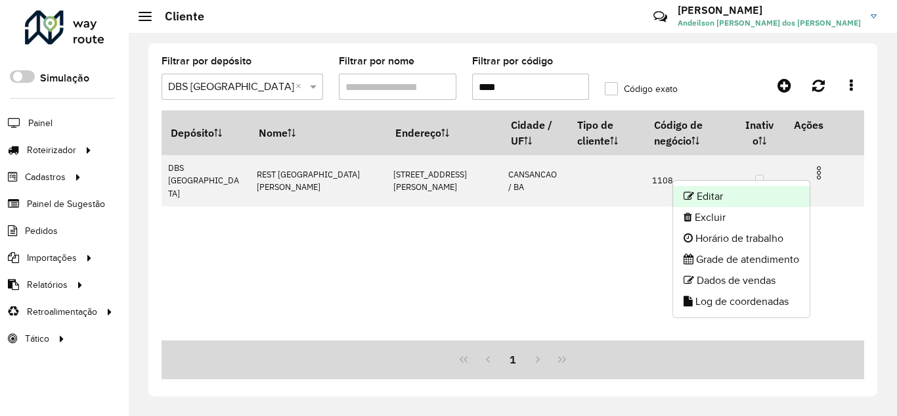
click at [771, 188] on li "Editar" at bounding box center [741, 196] width 137 height 21
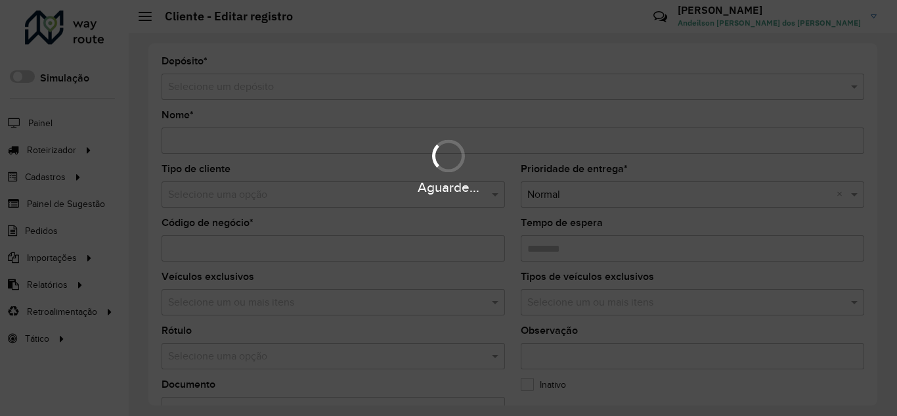
type input "**********"
type input "****"
type input "********"
type input "**********"
type input "*********"
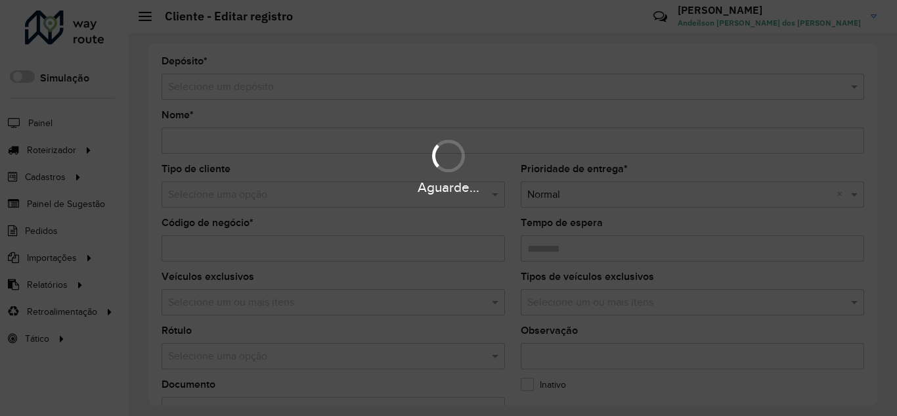
type input "******"
type input "**********"
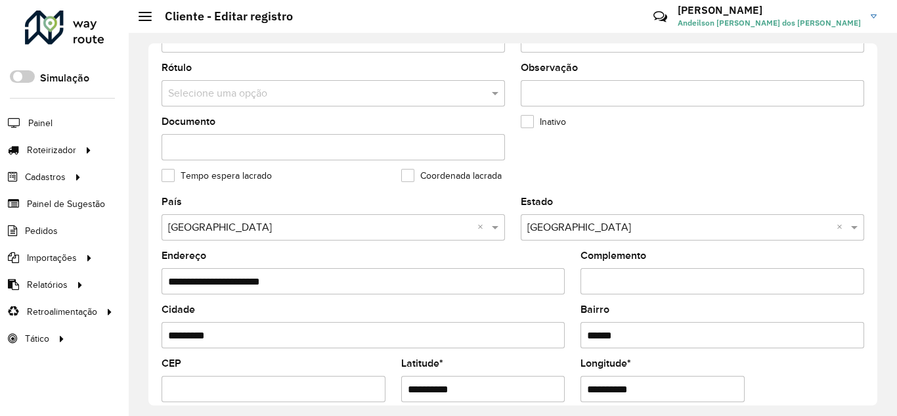
scroll to position [525, 0]
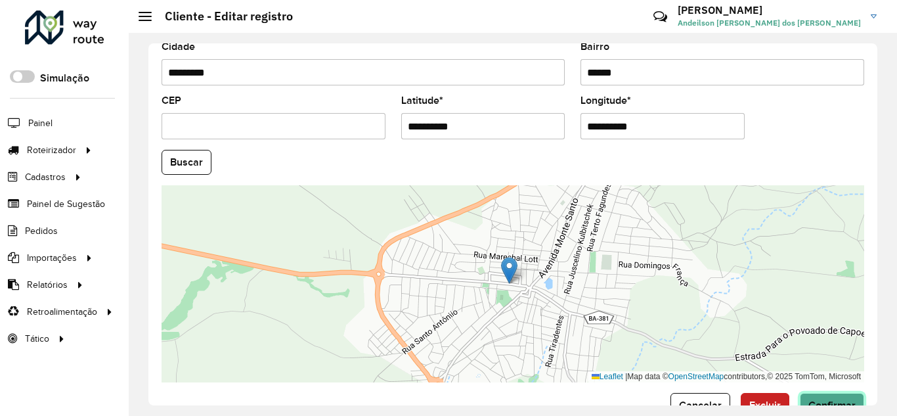
click at [844, 397] on button "Confirmar" at bounding box center [832, 405] width 64 height 25
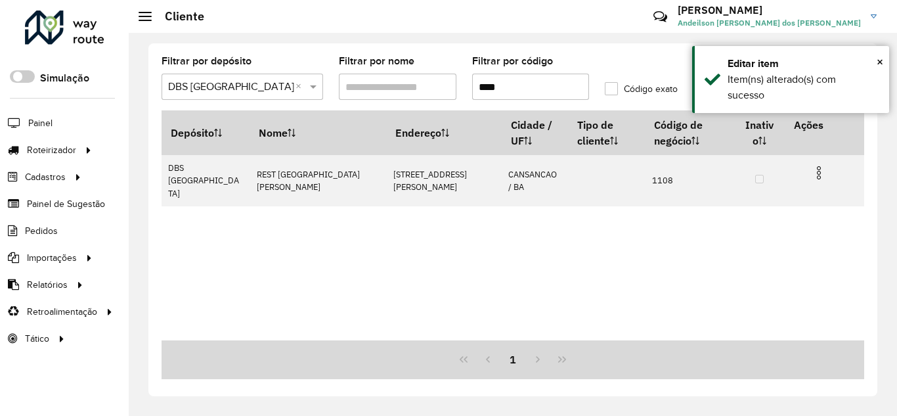
drag, startPoint x: 540, startPoint y: 87, endPoint x: 391, endPoint y: 106, distance: 149.7
click at [394, 106] on formly-group "Filtrar por depósito Selecione um depósito × DBS MONTE SANTO × Filtrar por nome…" at bounding box center [420, 83] width 532 height 54
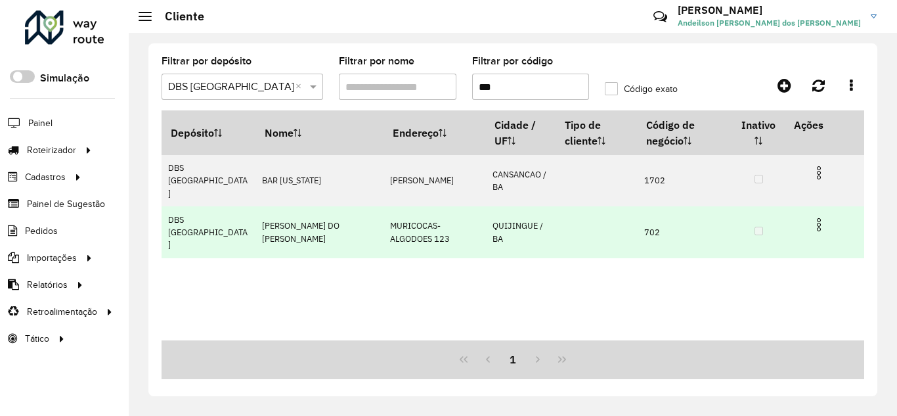
type input "***"
click at [822, 217] on img at bounding box center [819, 225] width 16 height 16
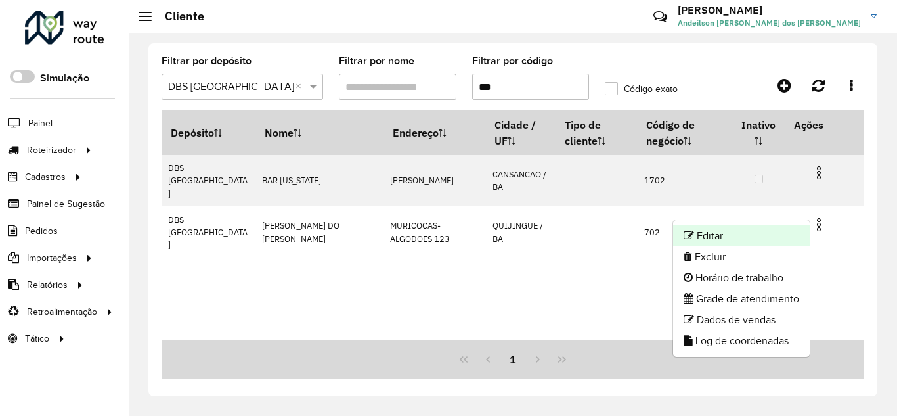
click at [724, 238] on li "Editar" at bounding box center [741, 235] width 137 height 21
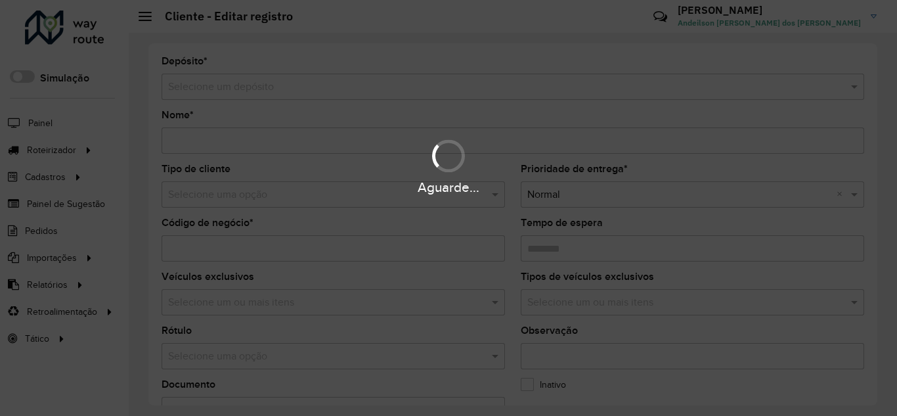
type input "**********"
type input "***"
type input "********"
type input "**********"
type input "*********"
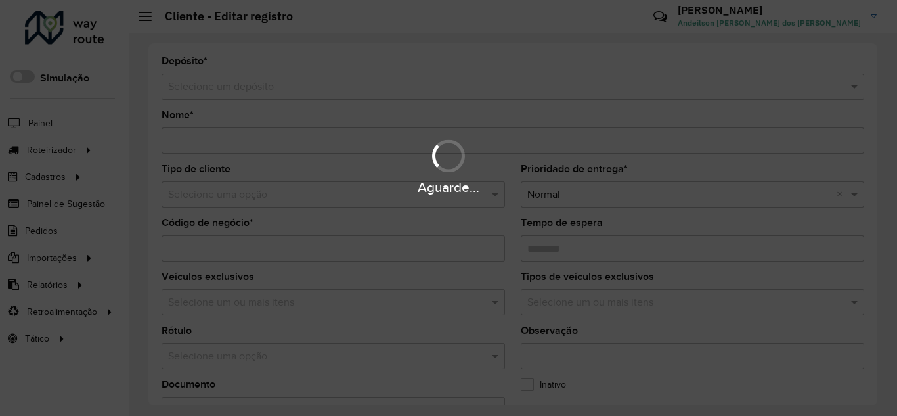
type input "**********"
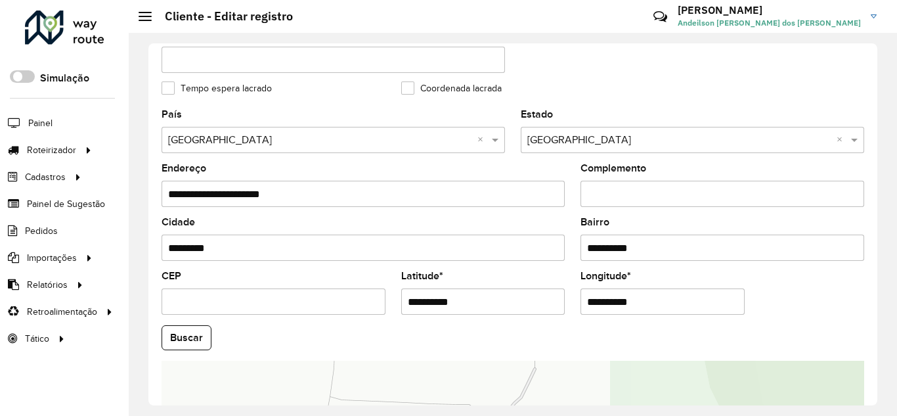
scroll to position [525, 0]
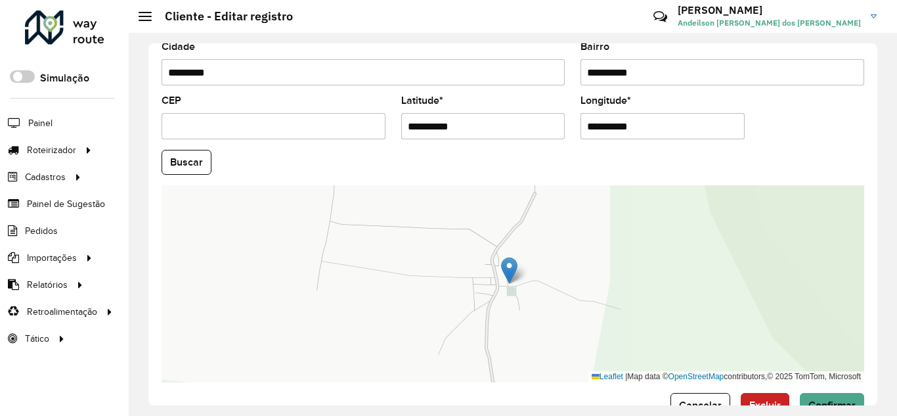
click at [490, 123] on input "**********" at bounding box center [483, 126] width 164 height 26
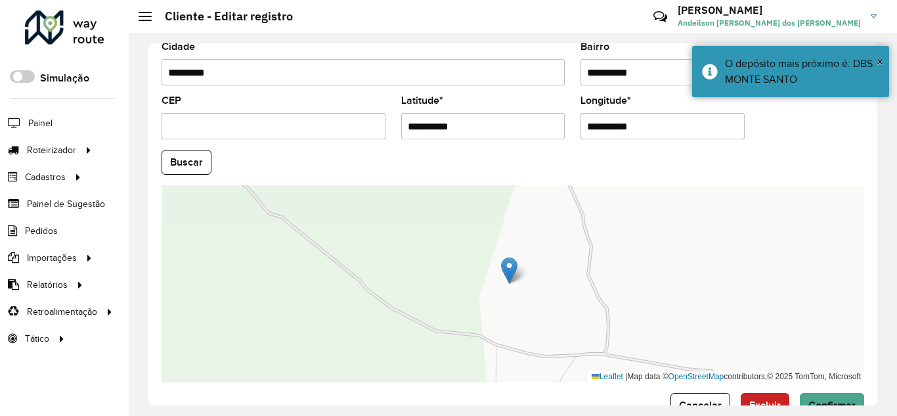
type input "**********"
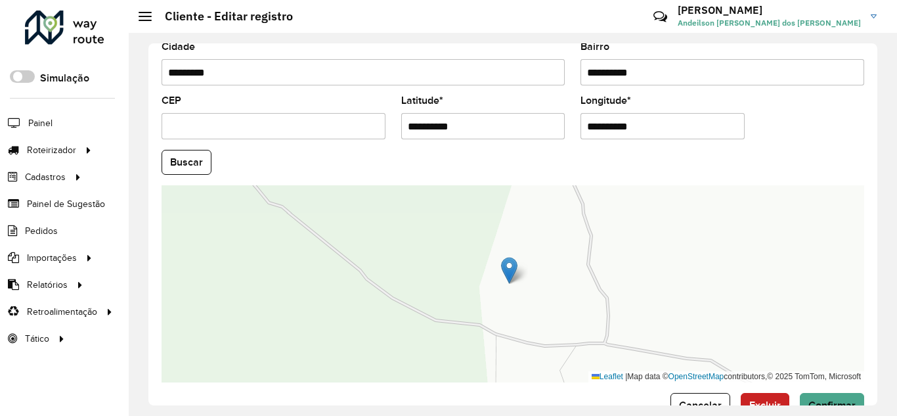
type input "**********"
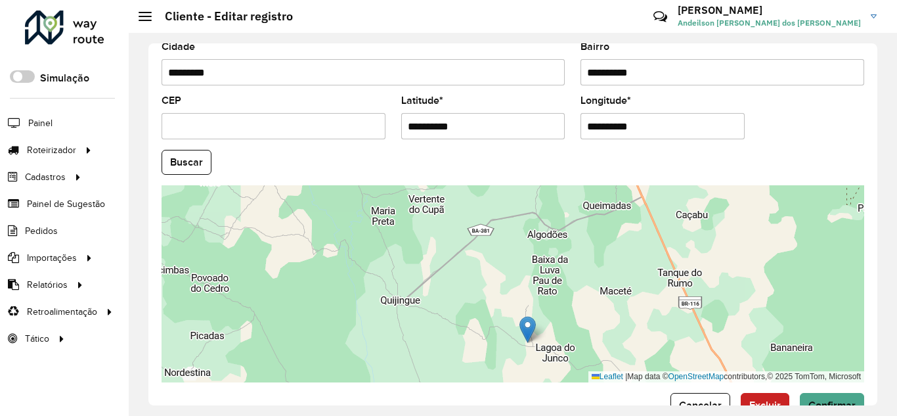
drag, startPoint x: 670, startPoint y: 263, endPoint x: 599, endPoint y: 278, distance: 71.7
click at [601, 280] on div "Leaflet | Map data © OpenStreetMap contributors,© 2025 TomTom, Microsoft" at bounding box center [513, 283] width 702 height 197
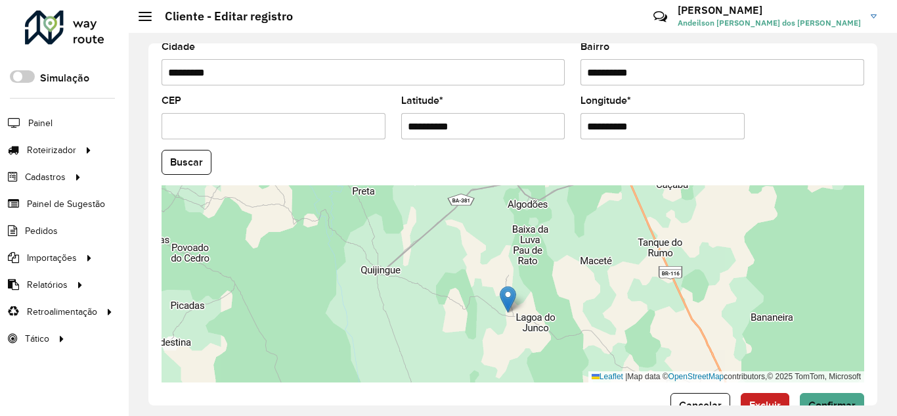
scroll to position [561, 0]
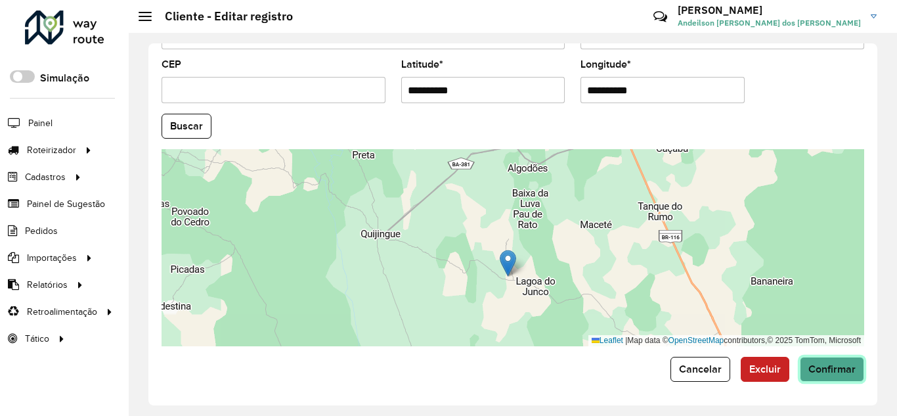
click at [840, 370] on span "Confirmar" at bounding box center [831, 368] width 47 height 11
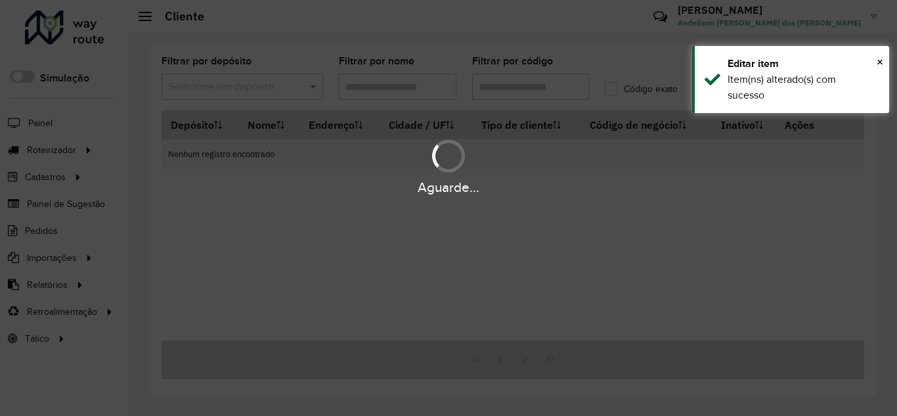
type input "***"
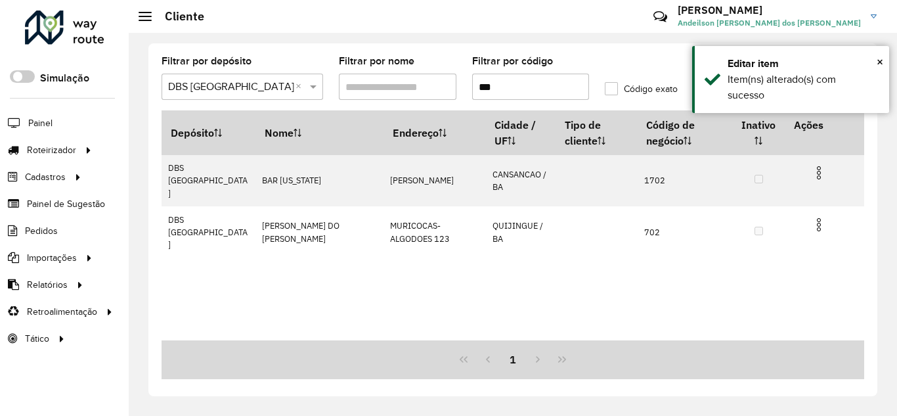
drag, startPoint x: 485, startPoint y: 86, endPoint x: 413, endPoint y: 90, distance: 71.7
click at [416, 90] on formly-group "Filtrar por depósito Selecione um depósito × DBS MONTE SANTO × Filtrar por nome…" at bounding box center [420, 83] width 532 height 54
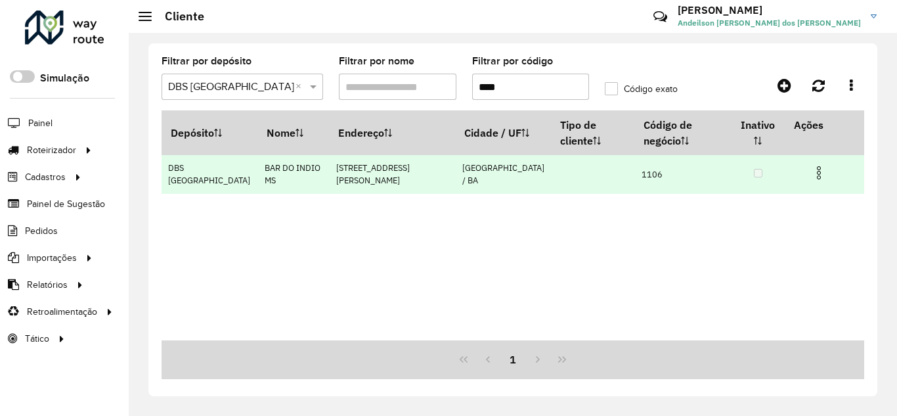
type input "****"
click at [817, 167] on img at bounding box center [819, 173] width 16 height 16
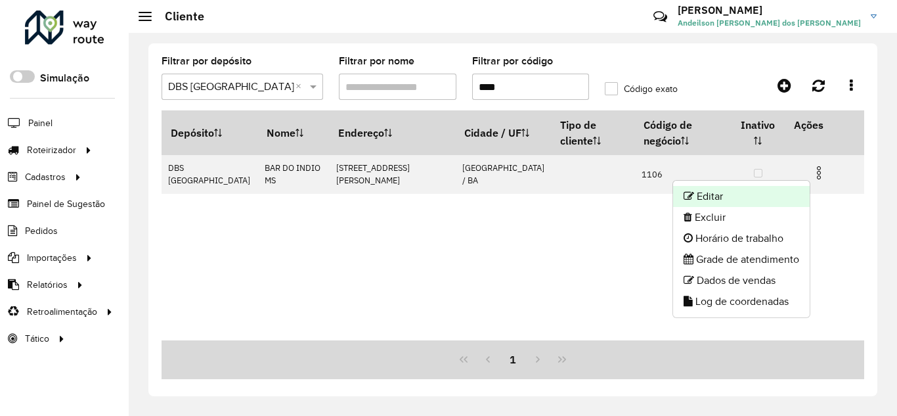
click at [769, 196] on li "Editar" at bounding box center [741, 196] width 137 height 21
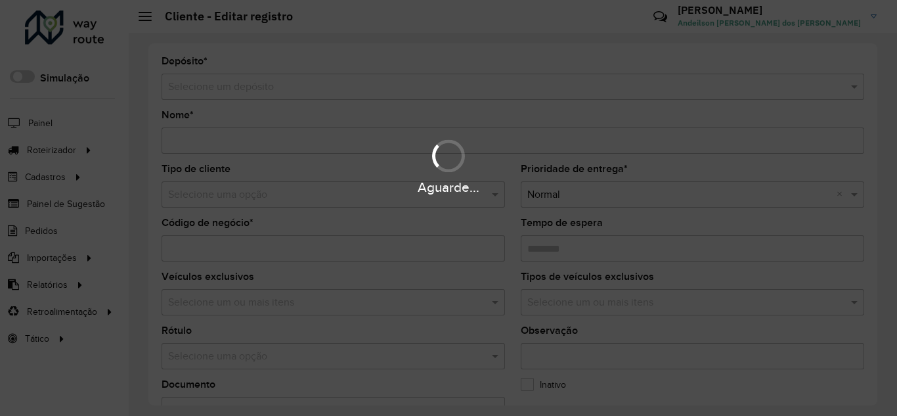
type input "**********"
type input "****"
type input "********"
type input "**********"
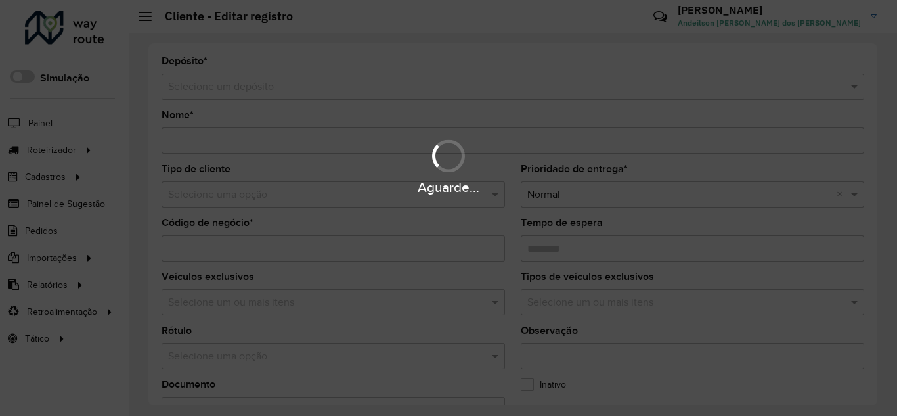
type input "******"
type input "**********"
type input "*********"
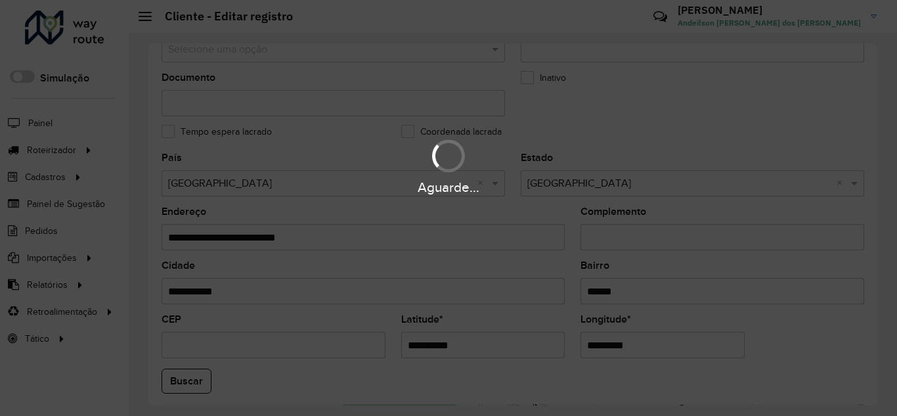
scroll to position [438, 0]
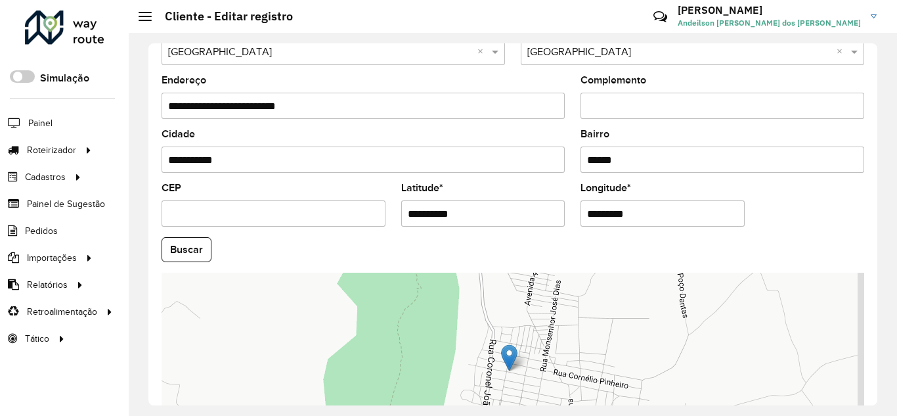
click at [489, 213] on input "**********" at bounding box center [483, 213] width 164 height 26
type input "**********"
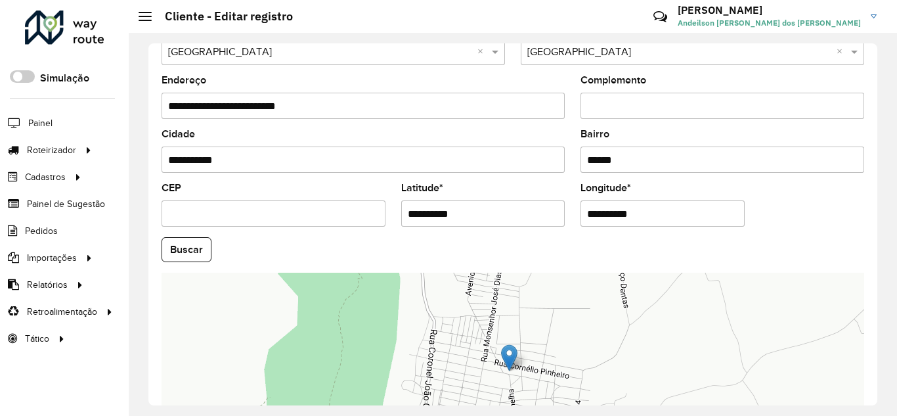
type input "**********"
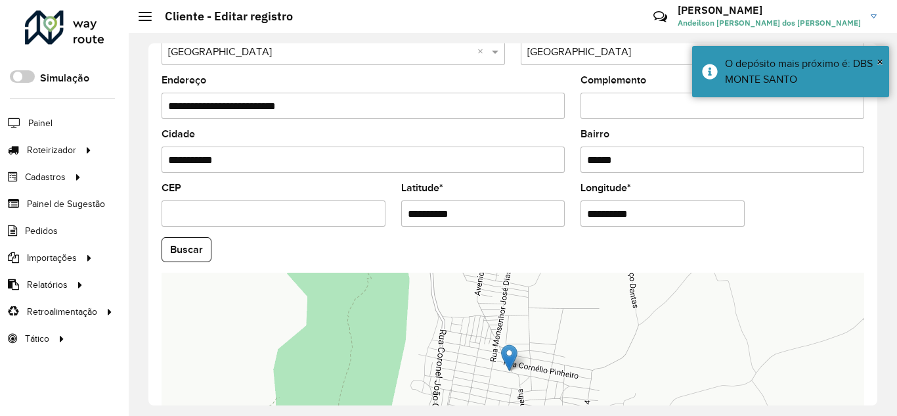
scroll to position [561, 0]
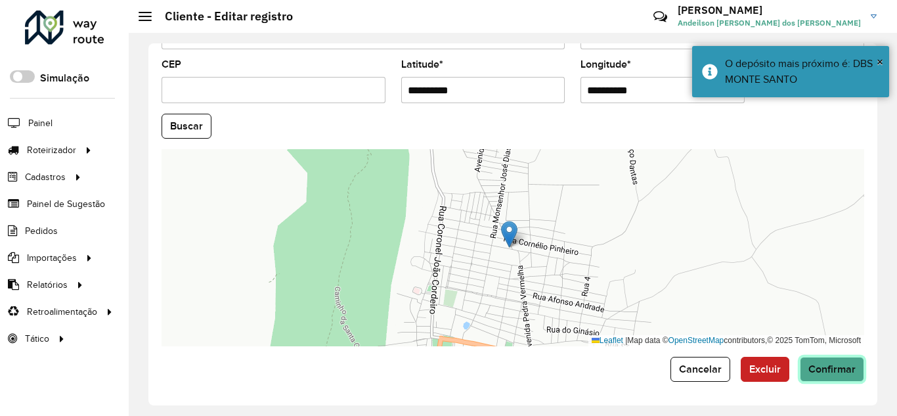
click at [830, 378] on button "Confirmar" at bounding box center [832, 369] width 64 height 25
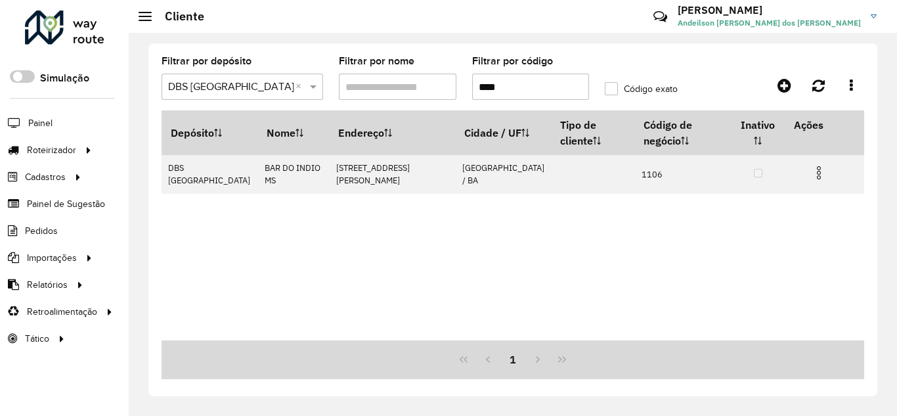
drag, startPoint x: 500, startPoint y: 91, endPoint x: 435, endPoint y: 100, distance: 65.0
click at [435, 100] on formly-group "Filtrar por depósito Selecione um depósito × DBS MONTE SANTO × Filtrar por nome…" at bounding box center [420, 83] width 532 height 54
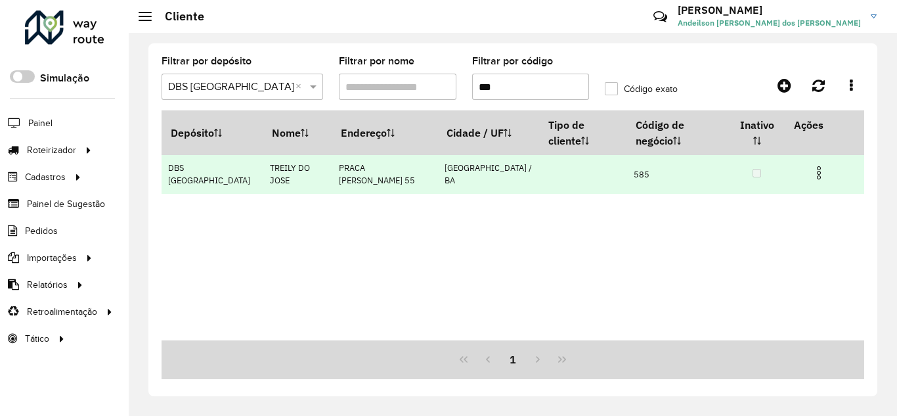
type input "***"
click at [819, 171] on img at bounding box center [819, 173] width 16 height 16
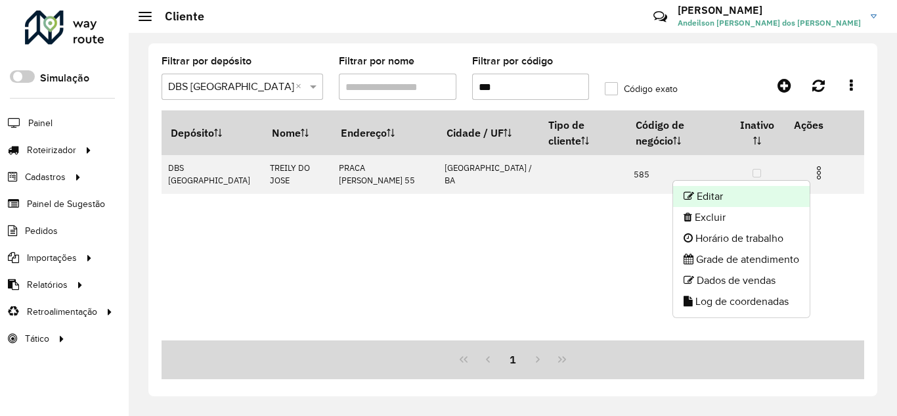
click at [778, 194] on li "Editar" at bounding box center [741, 196] width 137 height 21
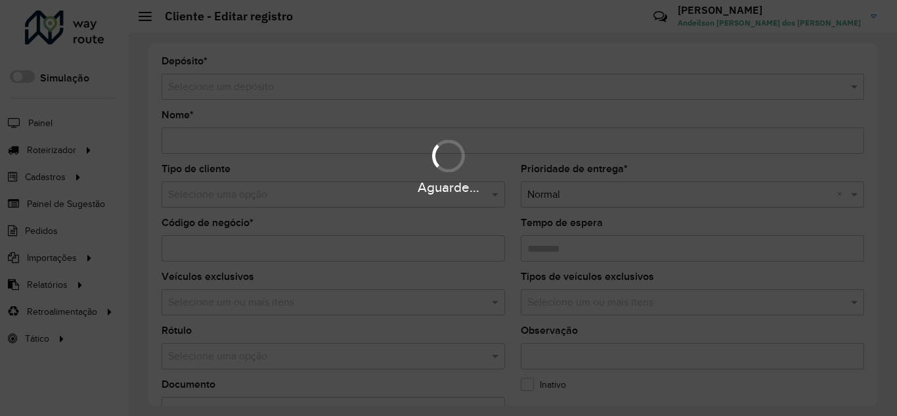
type input "**********"
type input "***"
type input "********"
type input "**********"
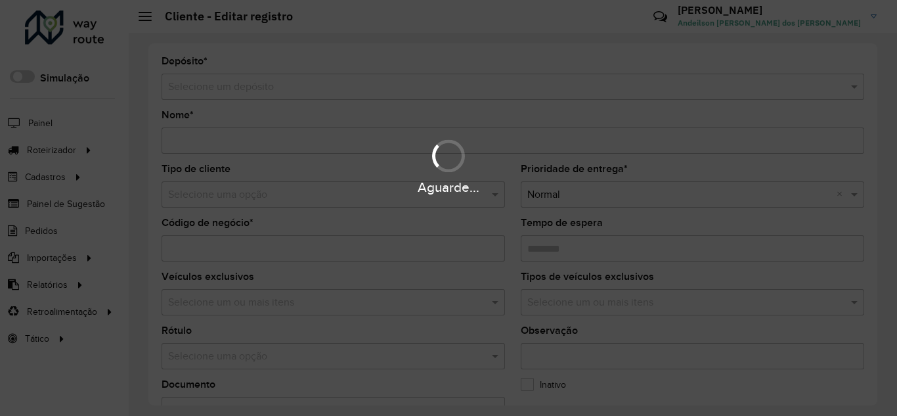
type input "******"
type input "**********"
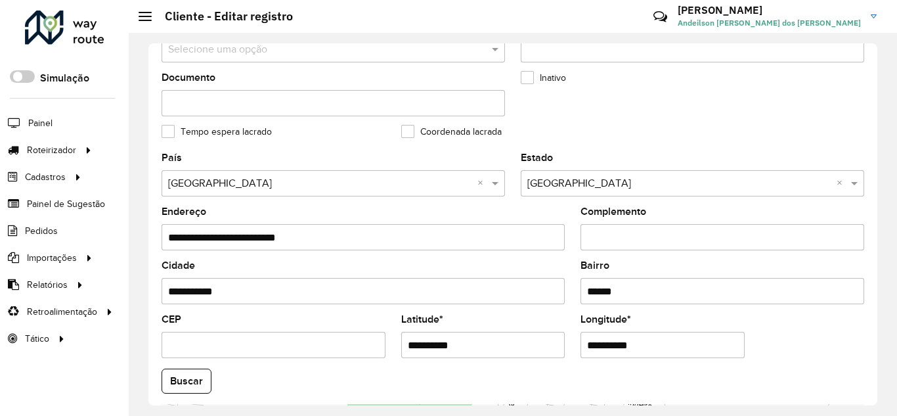
scroll to position [525, 0]
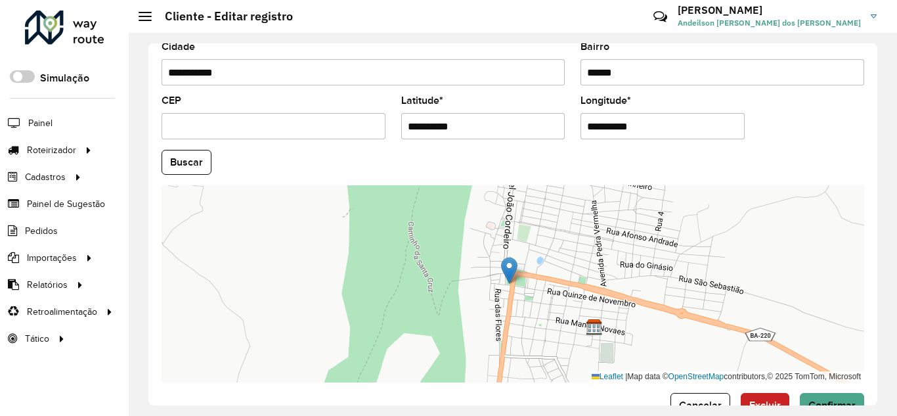
click at [496, 121] on input "**********" at bounding box center [483, 126] width 164 height 26
type input "**********"
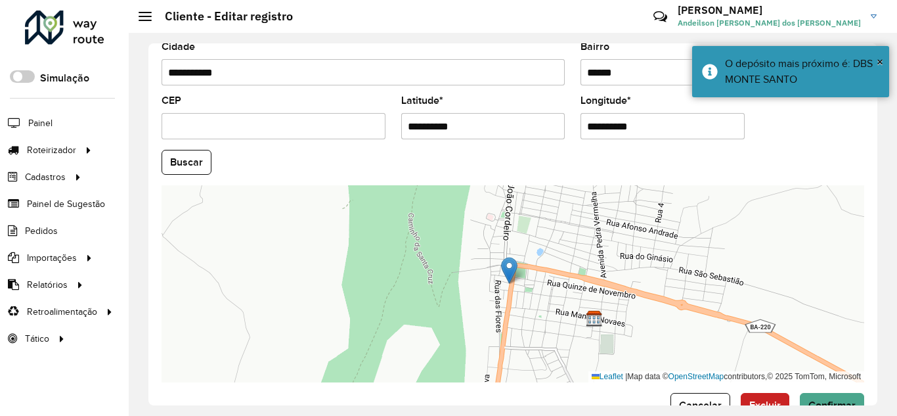
click at [650, 126] on input "**********" at bounding box center [662, 126] width 164 height 26
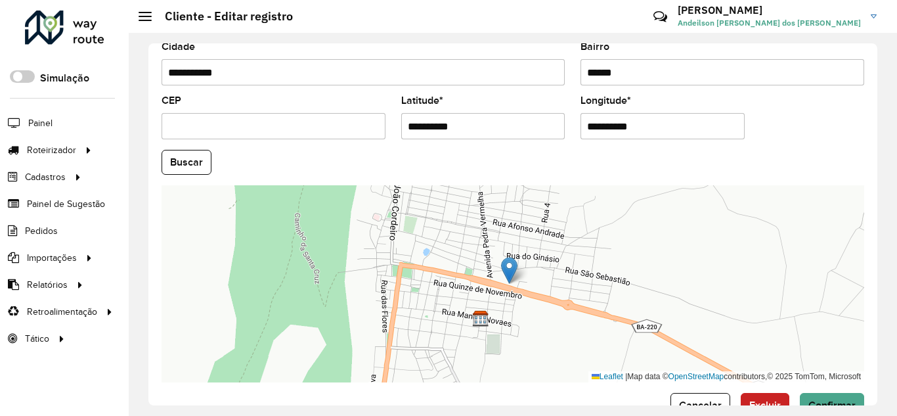
type input "**********"
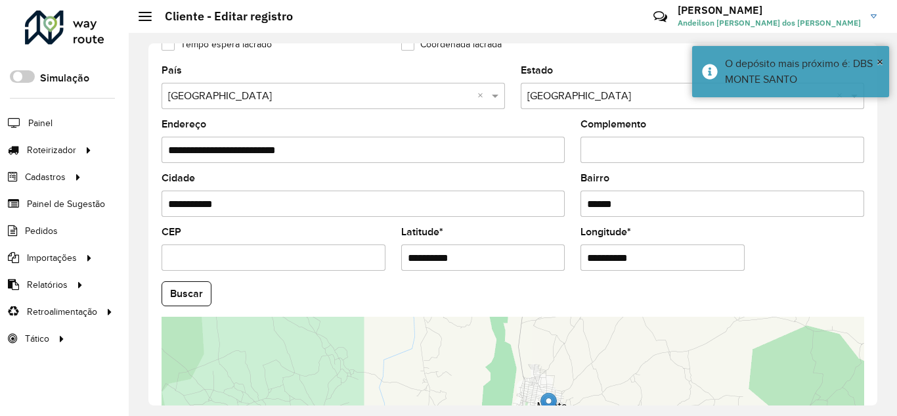
scroll to position [561, 0]
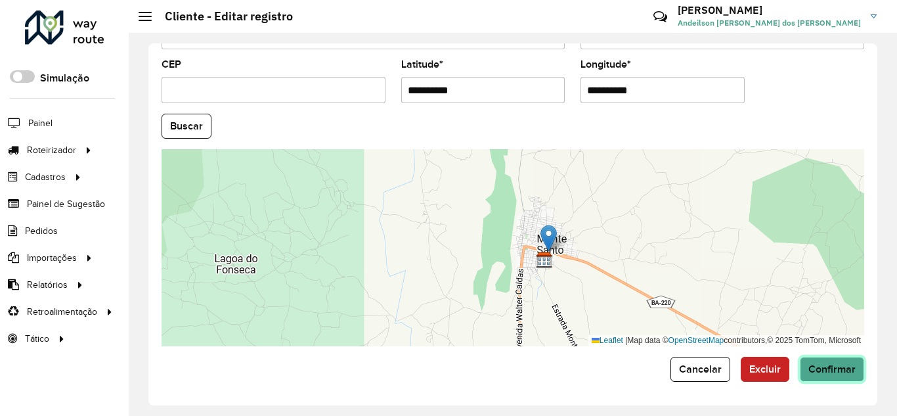
click at [817, 376] on button "Confirmar" at bounding box center [832, 369] width 64 height 25
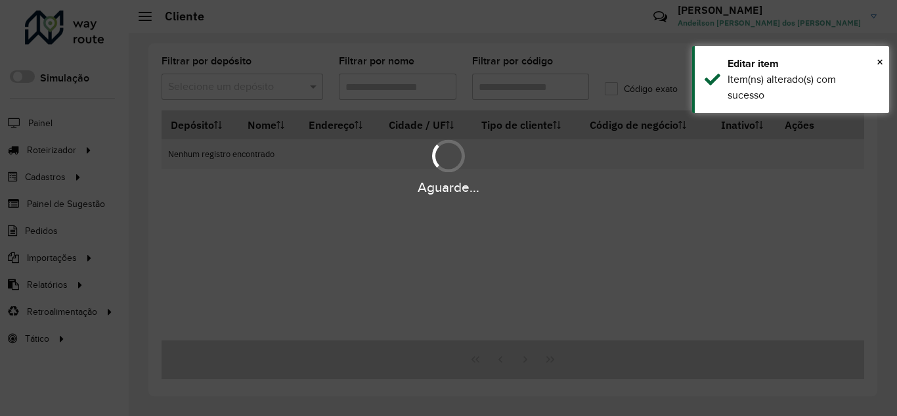
type input "***"
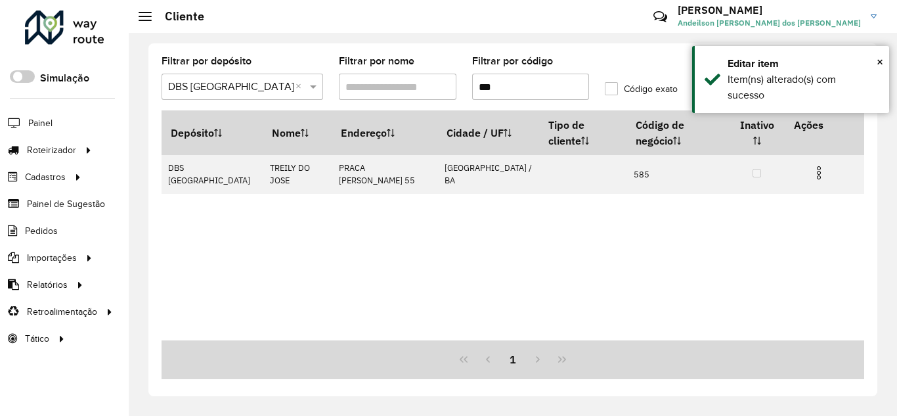
drag, startPoint x: 526, startPoint y: 80, endPoint x: 387, endPoint y: 84, distance: 138.6
click at [387, 84] on formly-group "Filtrar por depósito Selecione um depósito × DBS MONTE SANTO × Filtrar por nome…" at bounding box center [420, 83] width 532 height 54
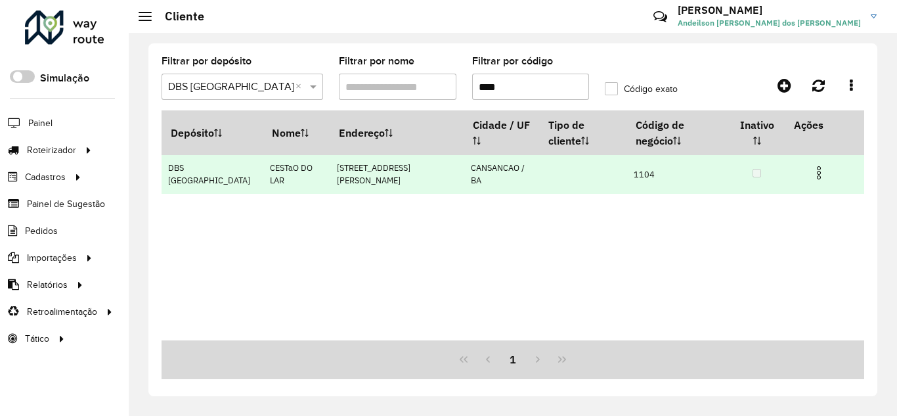
type input "****"
click at [815, 174] on img at bounding box center [819, 173] width 16 height 16
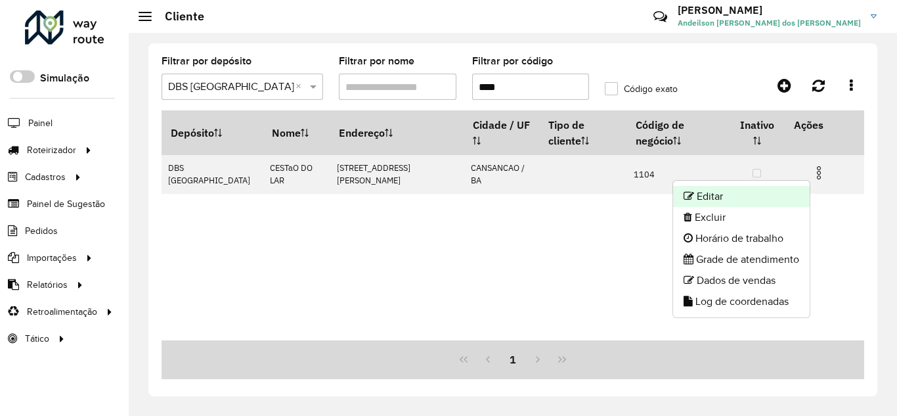
click at [767, 192] on li "Editar" at bounding box center [741, 196] width 137 height 21
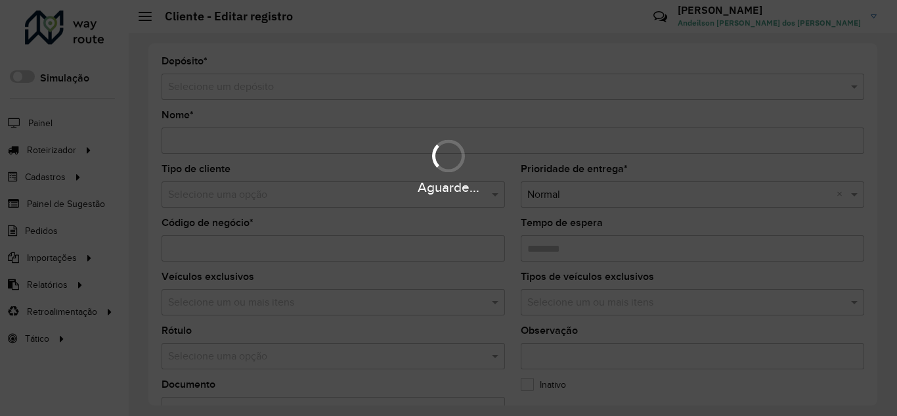
type input "**********"
type input "****"
type input "********"
type input "**********"
type input "*********"
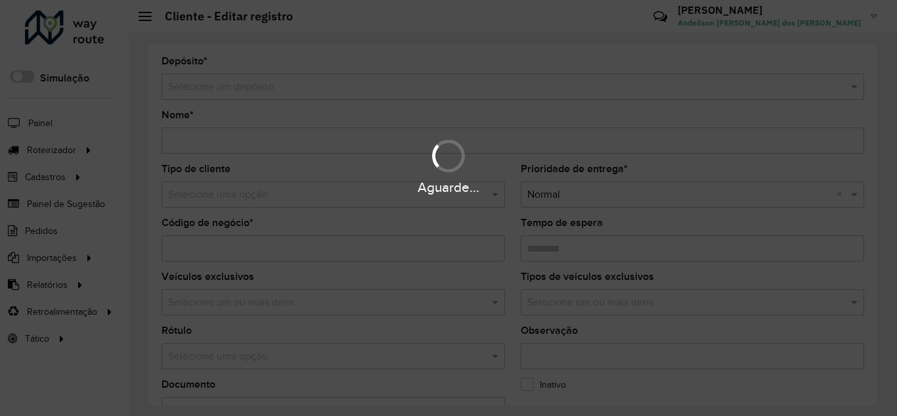
type input "******"
type input "**********"
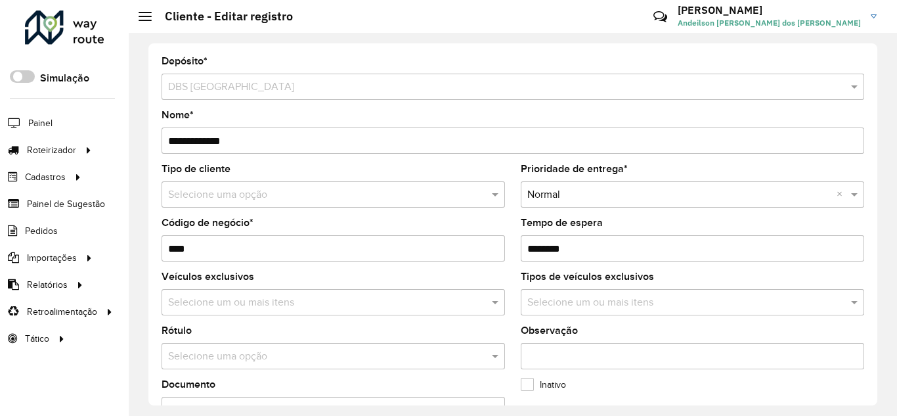
click at [201, 140] on input "**********" at bounding box center [513, 140] width 702 height 26
type input "**********"
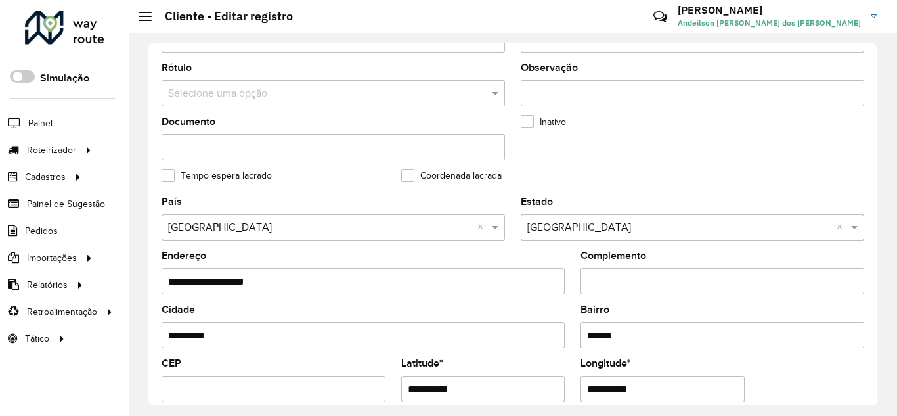
scroll to position [438, 0]
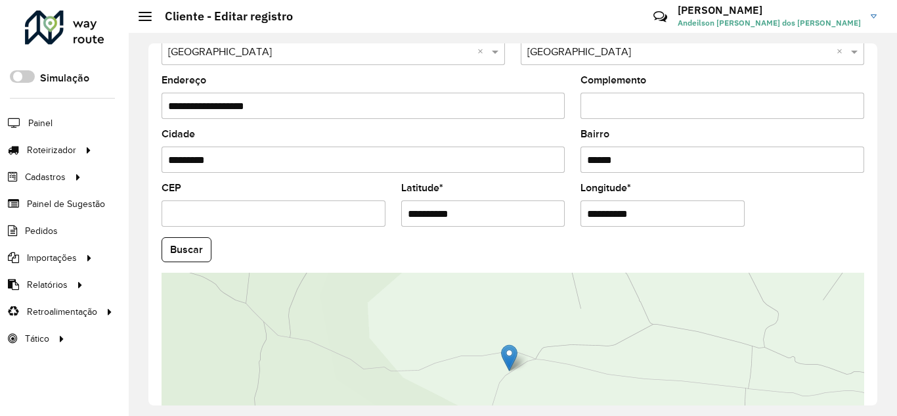
click at [502, 215] on input "**********" at bounding box center [483, 213] width 164 height 26
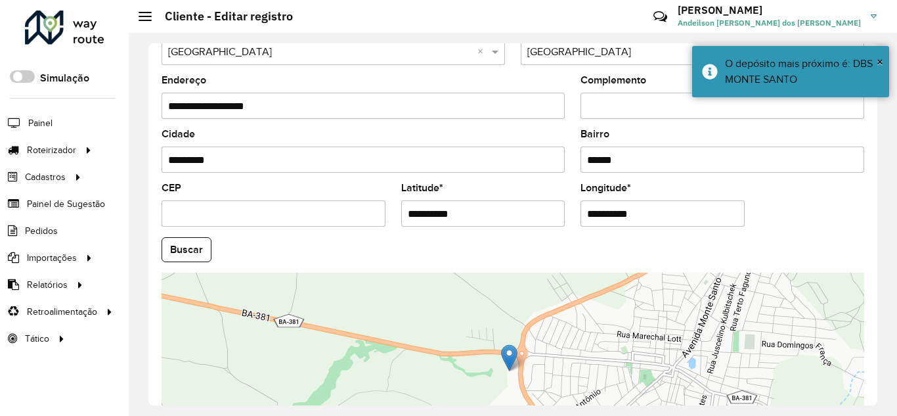
type input "**********"
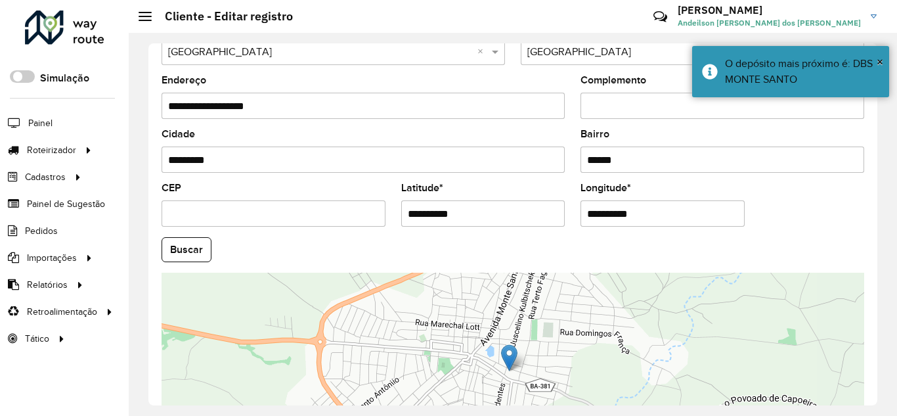
type input "**********"
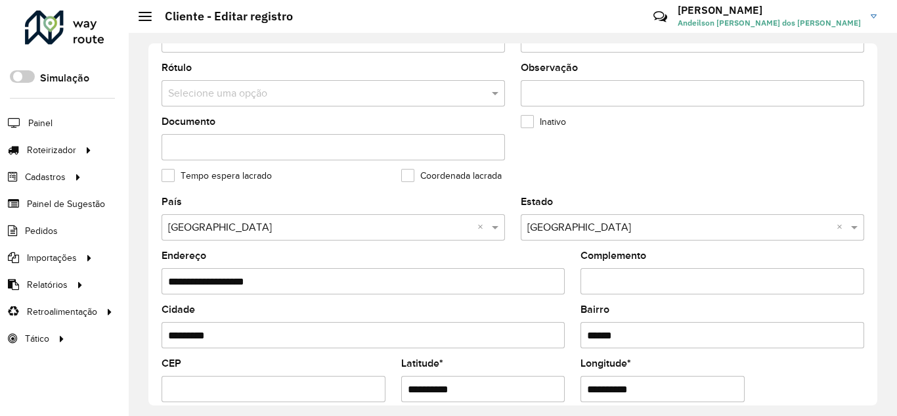
scroll to position [525, 0]
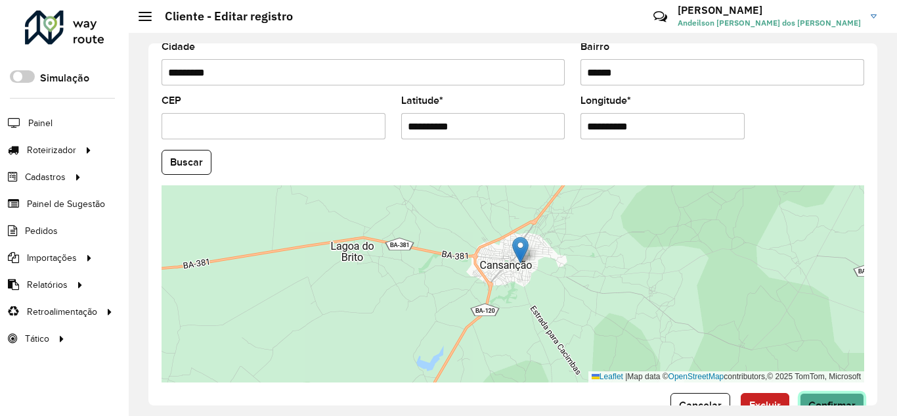
click at [838, 397] on button "Confirmar" at bounding box center [832, 405] width 64 height 25
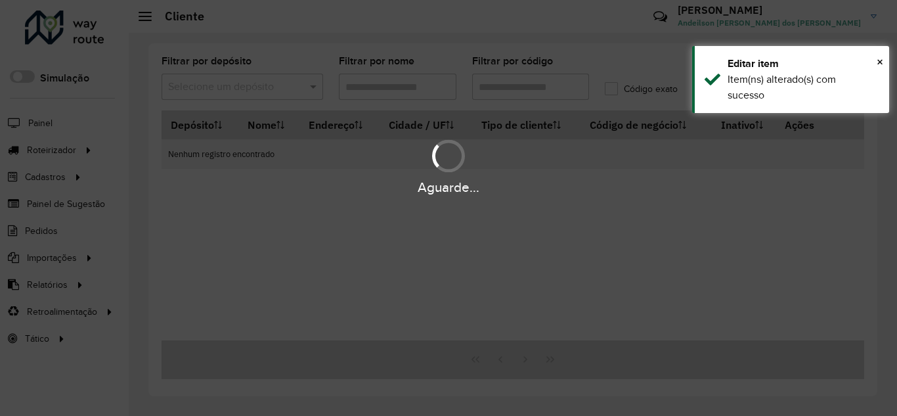
type input "****"
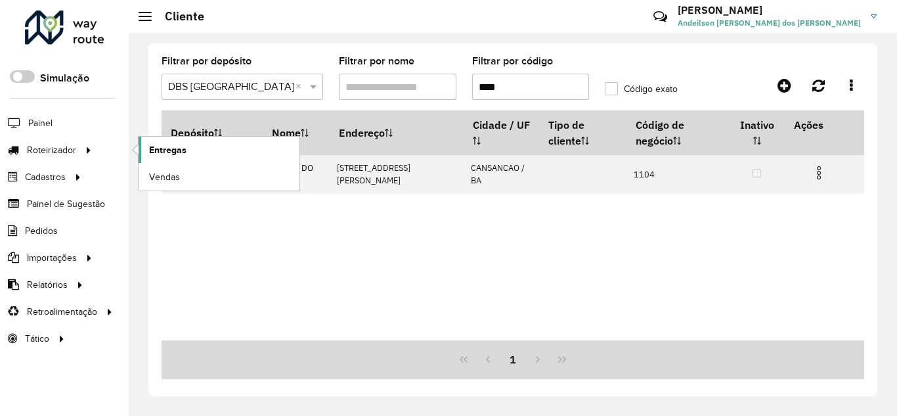
click at [198, 155] on link "Entregas" at bounding box center [219, 150] width 161 height 26
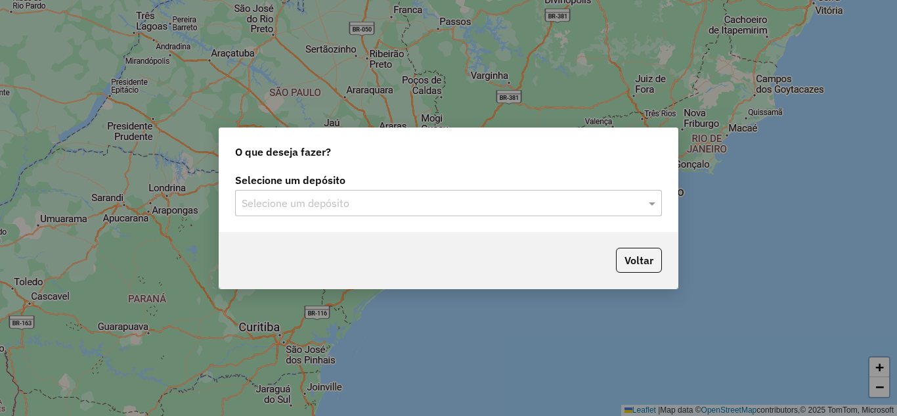
click at [520, 213] on div "Selecione um depósito" at bounding box center [448, 203] width 427 height 26
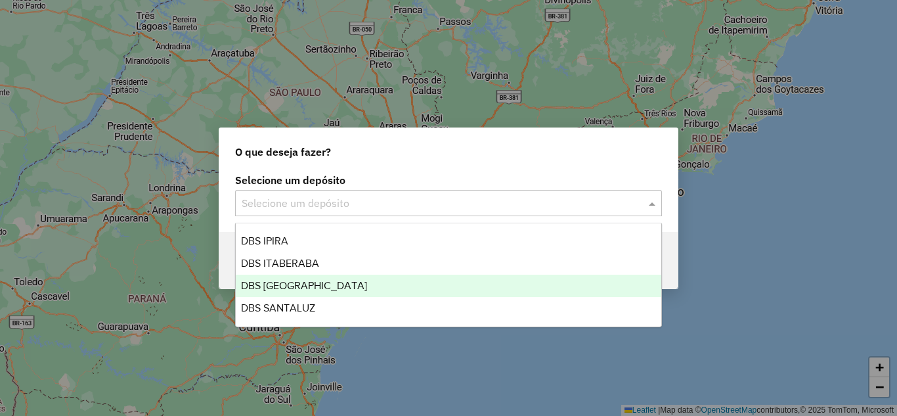
drag, startPoint x: 382, startPoint y: 280, endPoint x: 449, endPoint y: 280, distance: 67.0
click at [384, 280] on div "DBS [GEOGRAPHIC_DATA]" at bounding box center [448, 285] width 425 height 22
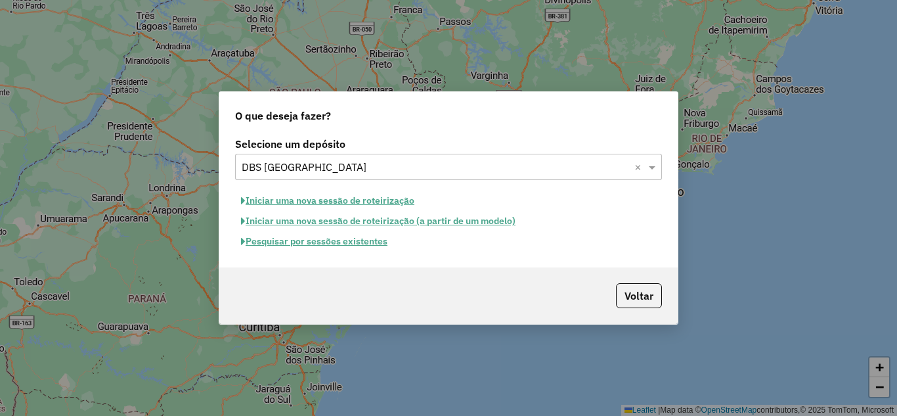
click at [375, 198] on button "Iniciar uma nova sessão de roteirização" at bounding box center [327, 200] width 185 height 20
select select "*"
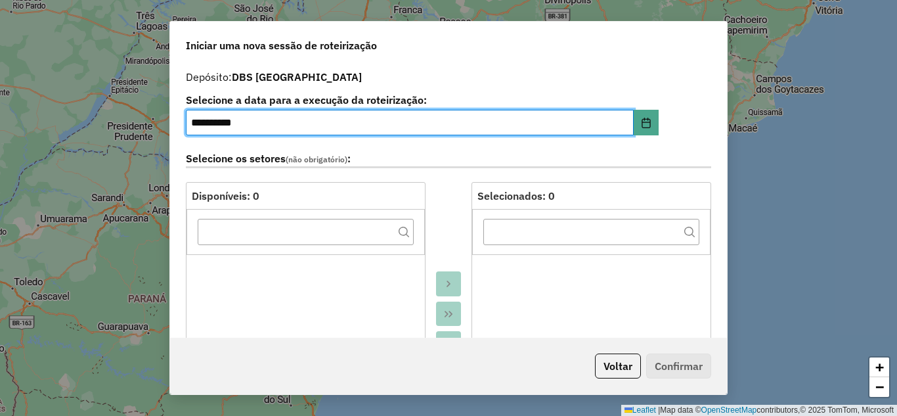
scroll to position [263, 0]
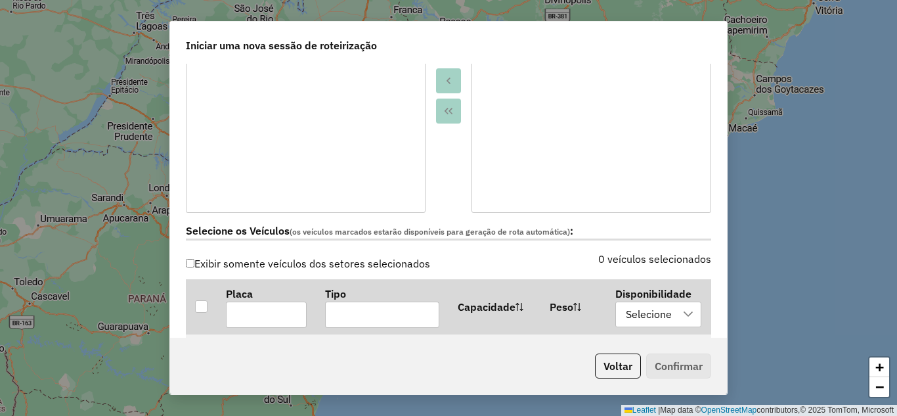
drag, startPoint x: 202, startPoint y: 307, endPoint x: 384, endPoint y: 240, distance: 194.4
click at [202, 307] on div at bounding box center [201, 306] width 12 height 12
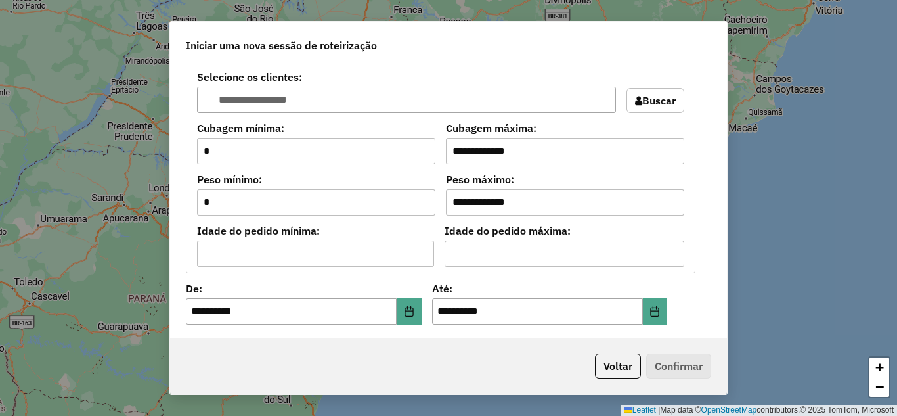
scroll to position [1182, 0]
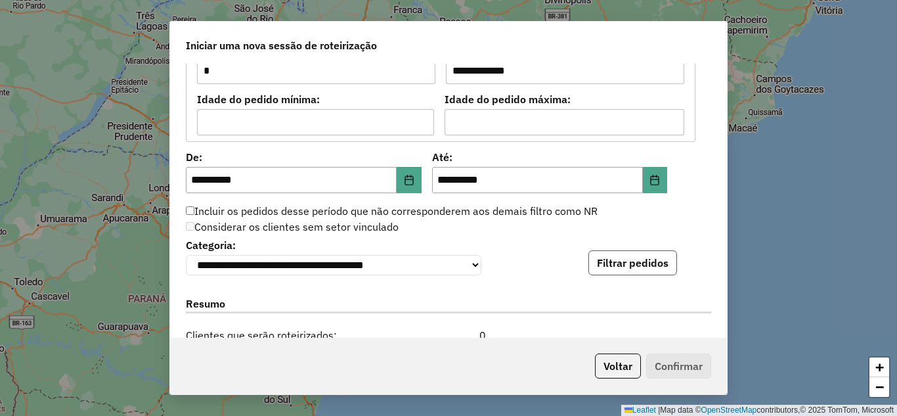
click at [637, 265] on button "Filtrar pedidos" at bounding box center [632, 262] width 89 height 25
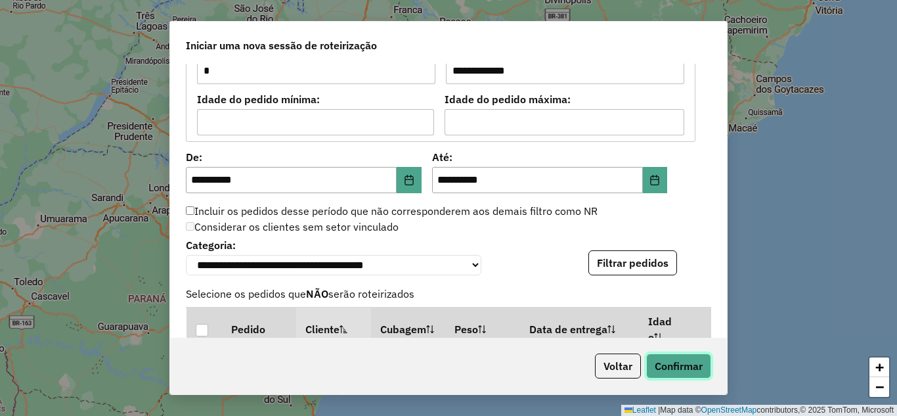
click at [677, 372] on button "Confirmar" at bounding box center [678, 365] width 65 height 25
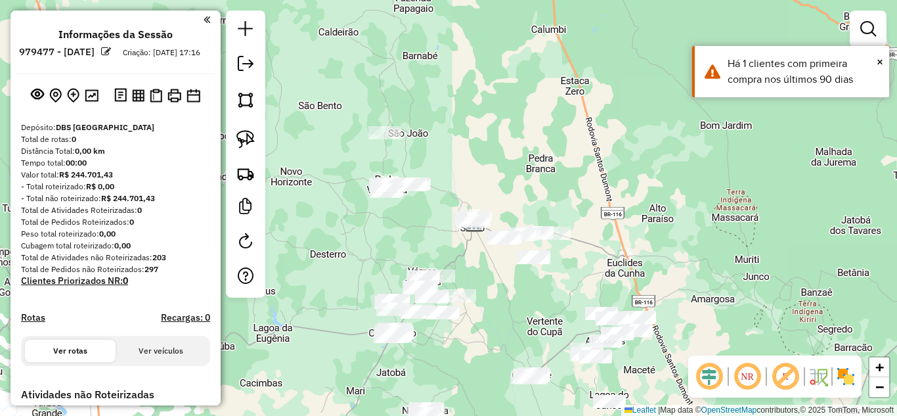
drag, startPoint x: 387, startPoint y: 207, endPoint x: 458, endPoint y: 252, distance: 83.6
click at [458, 252] on div "Janela de atendimento Grade de atendimento Capacidade Transportadoras Veículos …" at bounding box center [448, 208] width 897 height 416
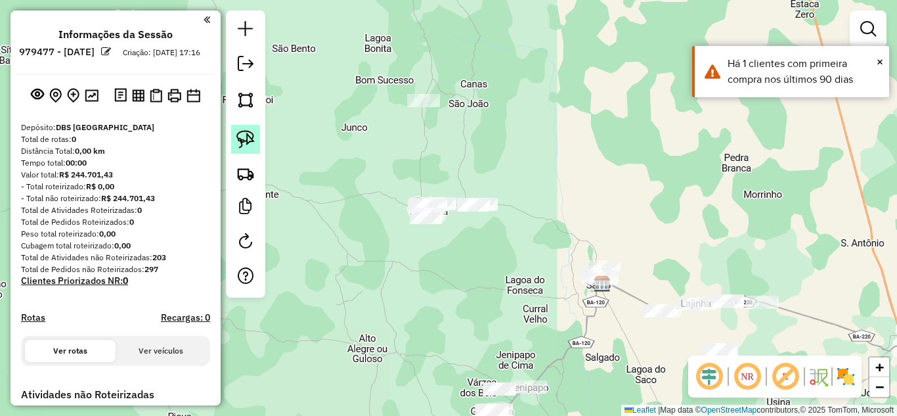
click at [251, 133] on img at bounding box center [245, 139] width 18 height 18
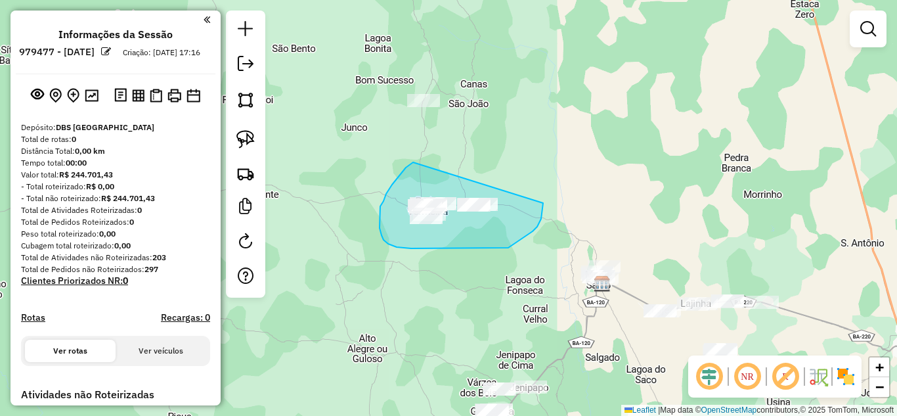
drag, startPoint x: 413, startPoint y: 162, endPoint x: 544, endPoint y: 202, distance: 137.3
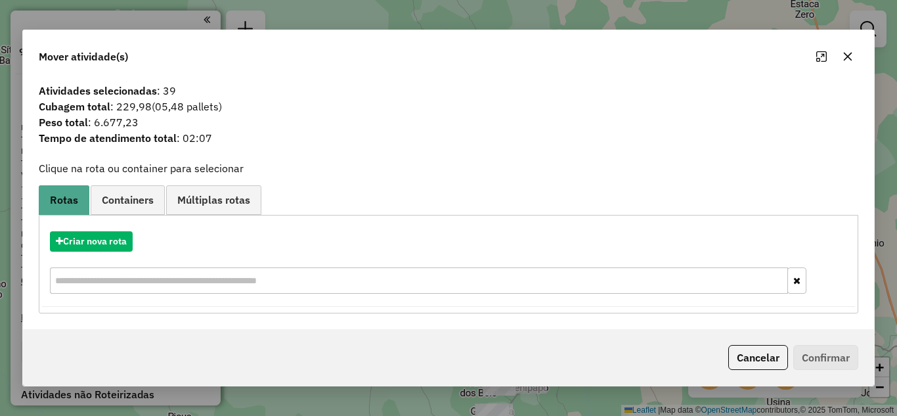
click at [846, 60] on icon "button" at bounding box center [847, 56] width 11 height 11
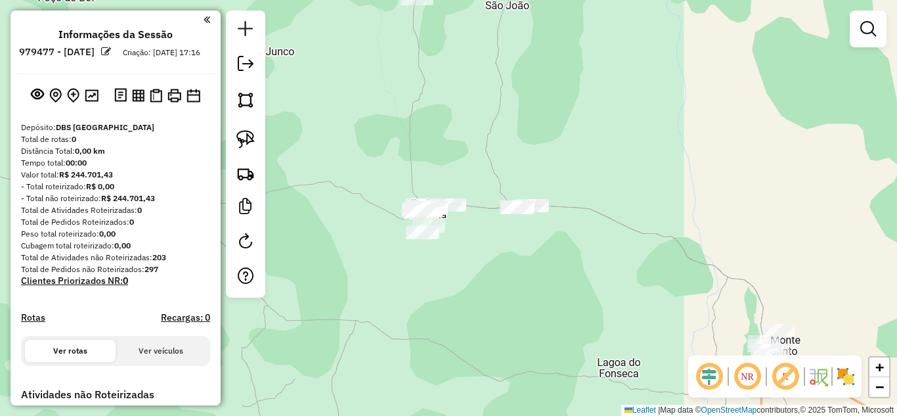
drag, startPoint x: 241, startPoint y: 136, endPoint x: 261, endPoint y: 136, distance: 19.7
click at [241, 136] on img at bounding box center [245, 139] width 18 height 18
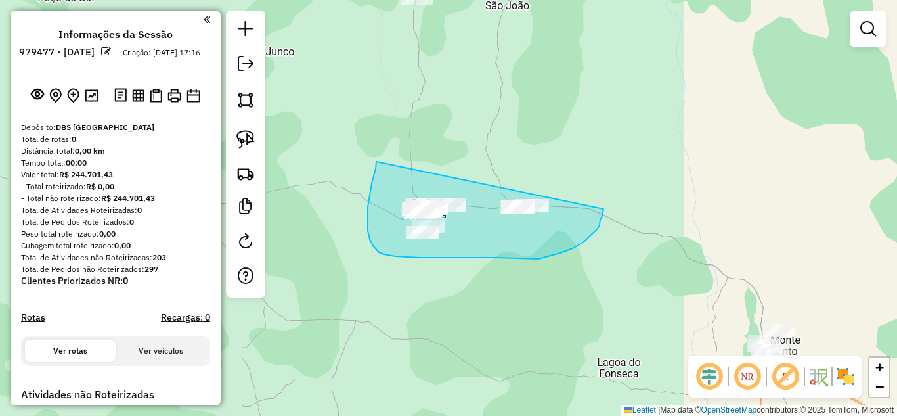
drag, startPoint x: 376, startPoint y: 169, endPoint x: 603, endPoint y: 209, distance: 231.3
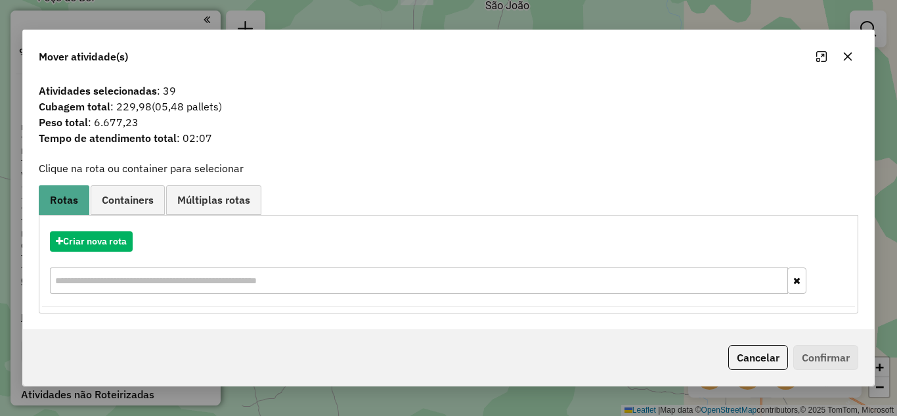
click at [845, 61] on icon "button" at bounding box center [847, 56] width 11 height 11
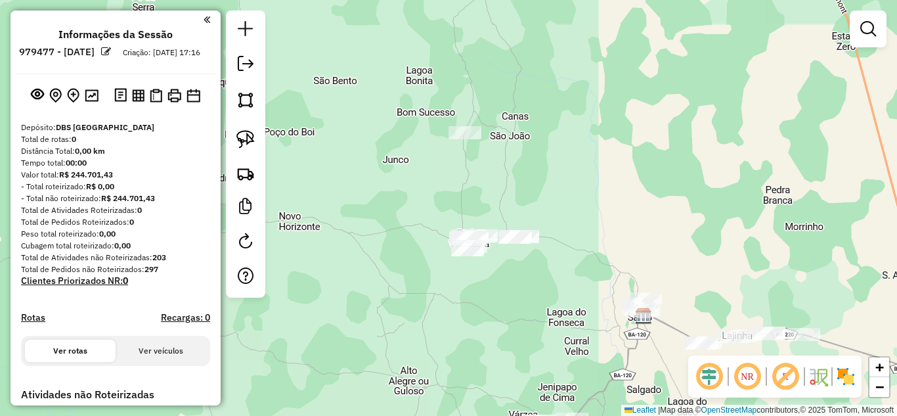
drag, startPoint x: 549, startPoint y: 324, endPoint x: 485, endPoint y: 144, distance: 190.8
click at [494, 179] on div "Janela de atendimento Grade de atendimento Capacidade Transportadoras Veículos …" at bounding box center [448, 208] width 897 height 416
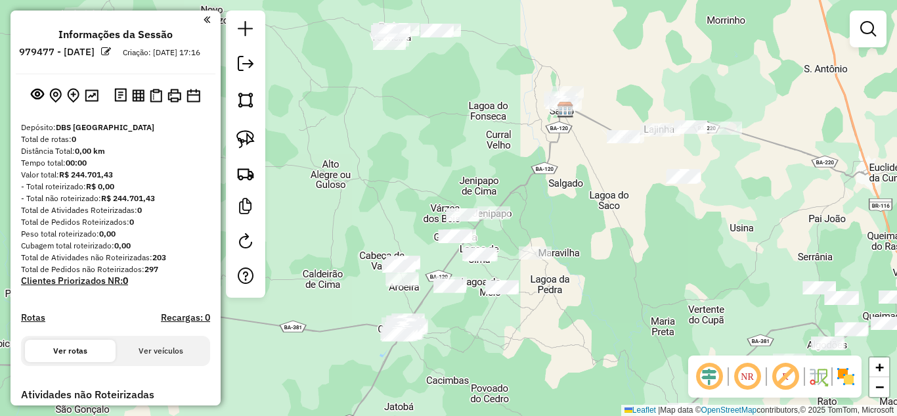
drag, startPoint x: 582, startPoint y: 221, endPoint x: 546, endPoint y: 152, distance: 78.7
click at [547, 157] on div "Janela de atendimento Grade de atendimento Capacidade Transportadoras Veículos …" at bounding box center [448, 208] width 897 height 416
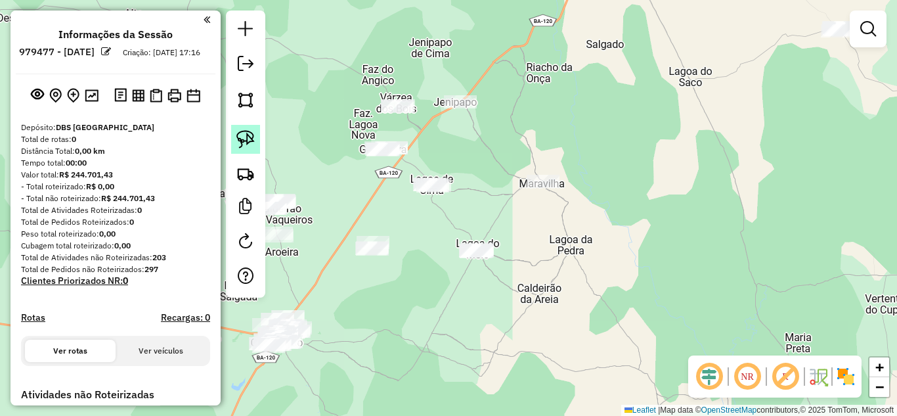
drag, startPoint x: 239, startPoint y: 129, endPoint x: 253, endPoint y: 129, distance: 13.8
click at [238, 129] on link at bounding box center [245, 139] width 29 height 29
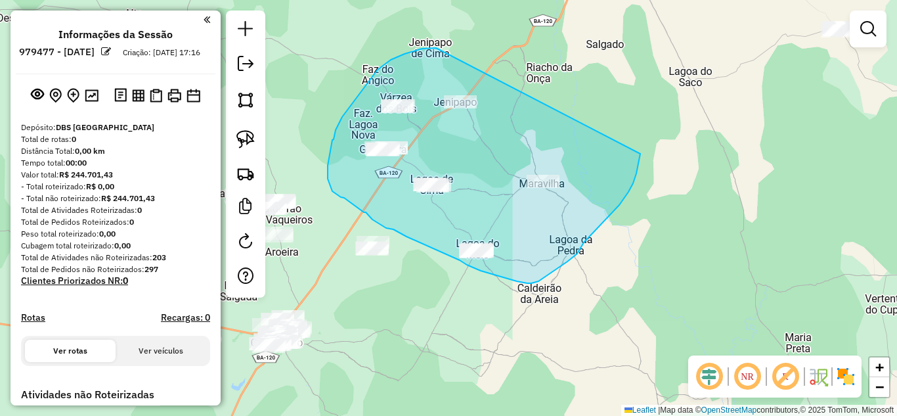
drag, startPoint x: 413, startPoint y: 52, endPoint x: 640, endPoint y: 154, distance: 248.9
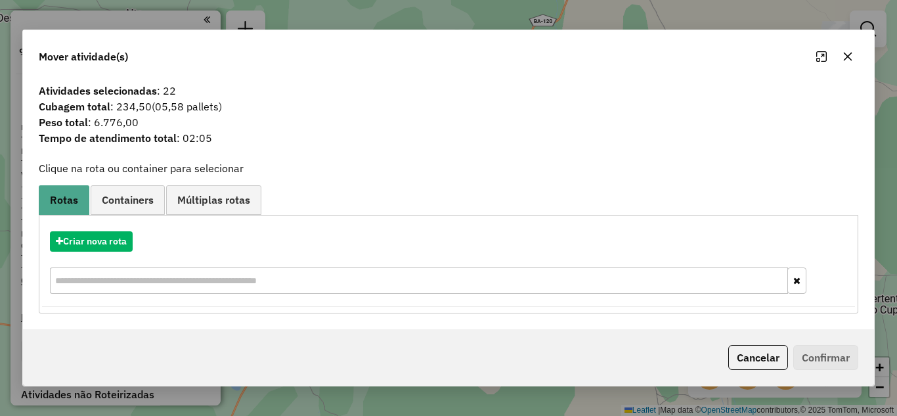
drag, startPoint x: 844, startPoint y: 54, endPoint x: 436, endPoint y: 137, distance: 416.8
click at [844, 53] on icon "button" at bounding box center [848, 56] width 9 height 9
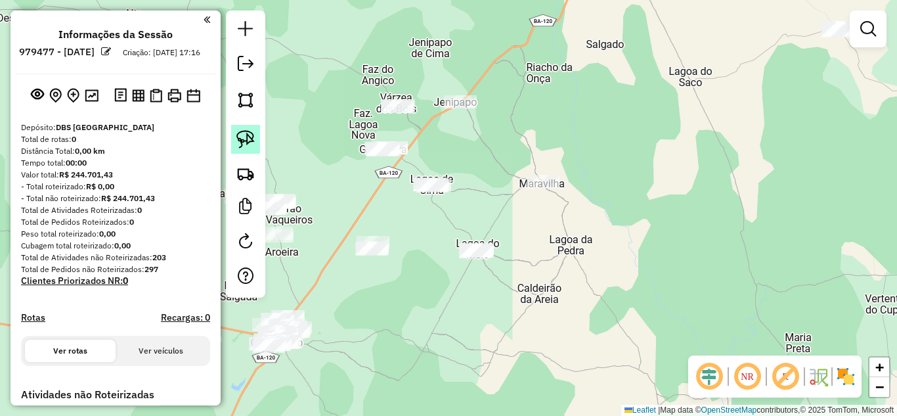
click at [249, 135] on img at bounding box center [245, 139] width 18 height 18
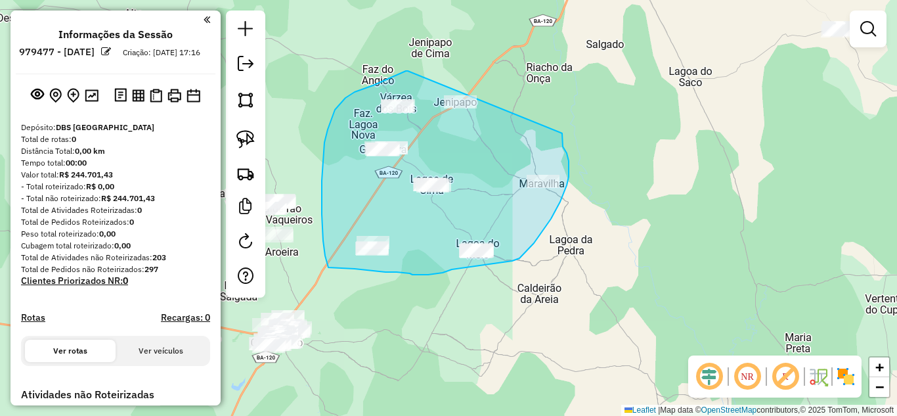
drag, startPoint x: 406, startPoint y: 71, endPoint x: 561, endPoint y: 133, distance: 166.8
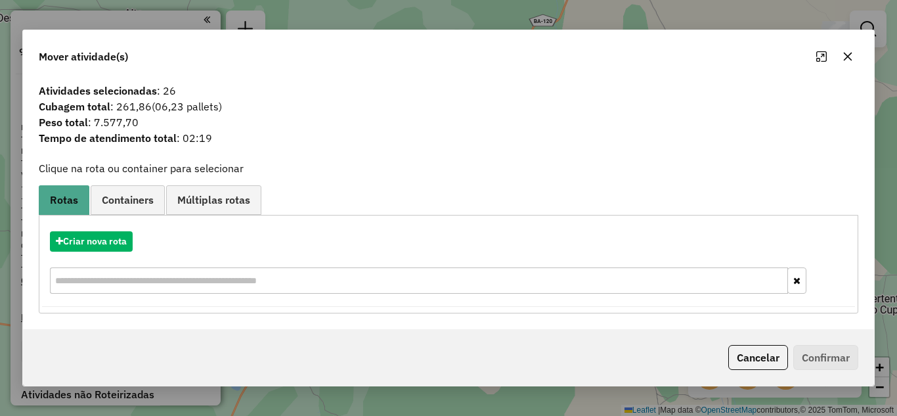
click at [843, 54] on icon "button" at bounding box center [847, 56] width 11 height 11
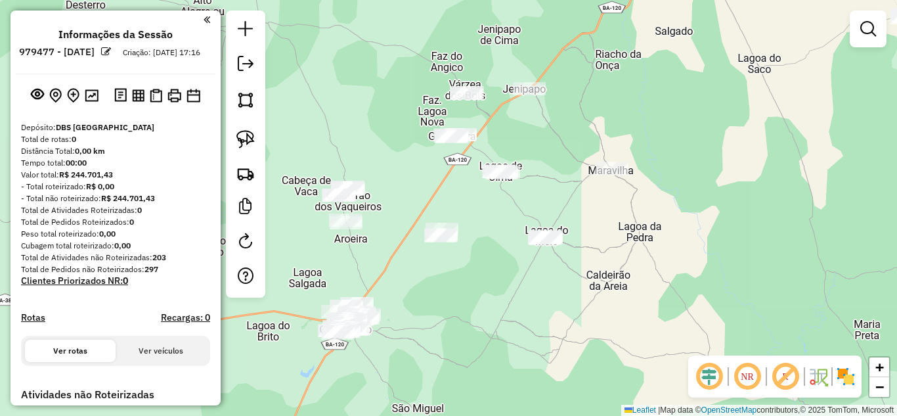
drag, startPoint x: 460, startPoint y: 139, endPoint x: 550, endPoint y: 126, distance: 91.5
click at [550, 123] on div "Janela de atendimento Grade de atendimento Capacidade Transportadoras Veículos …" at bounding box center [448, 208] width 897 height 416
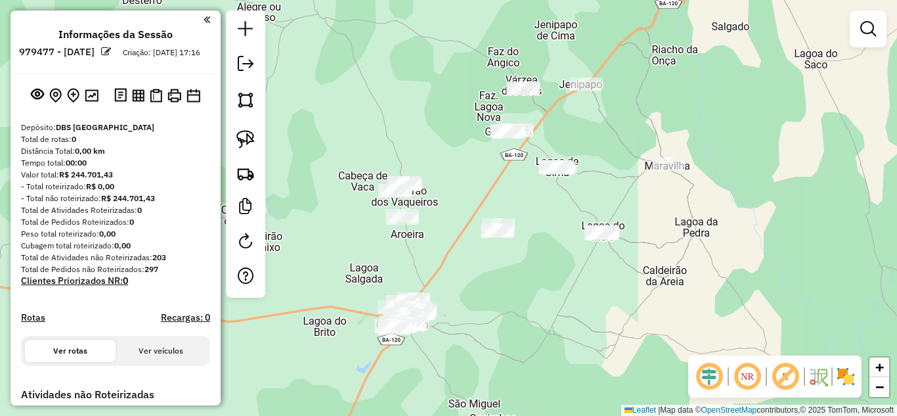
drag, startPoint x: 536, startPoint y: 186, endPoint x: 610, endPoint y: 142, distance: 86.0
click at [610, 142] on div "Janela de atendimento Grade de atendimento Capacidade Transportadoras Veículos …" at bounding box center [448, 208] width 897 height 416
click at [249, 140] on img at bounding box center [245, 139] width 18 height 18
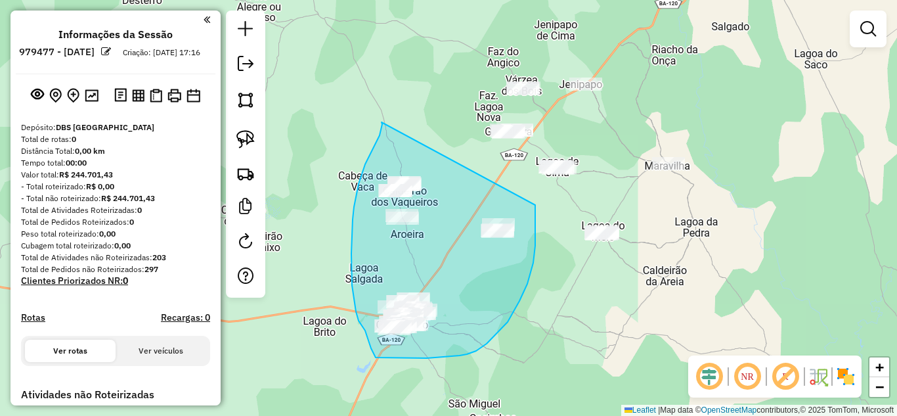
drag, startPoint x: 374, startPoint y: 148, endPoint x: 534, endPoint y: 205, distance: 170.1
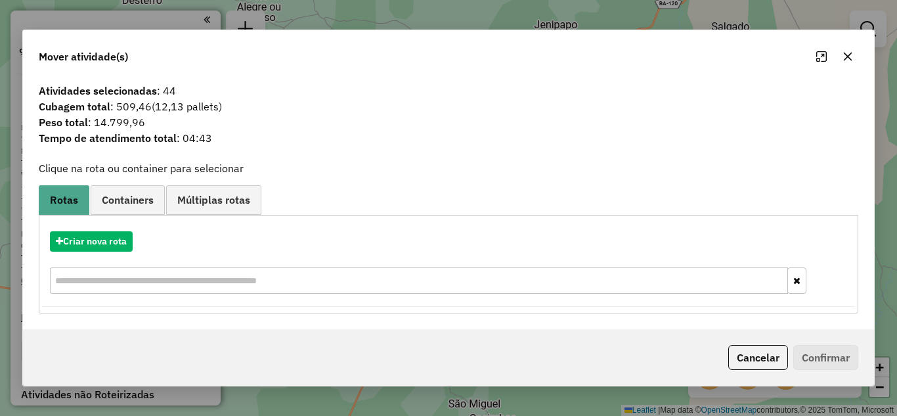
click at [850, 53] on icon "button" at bounding box center [847, 56] width 11 height 11
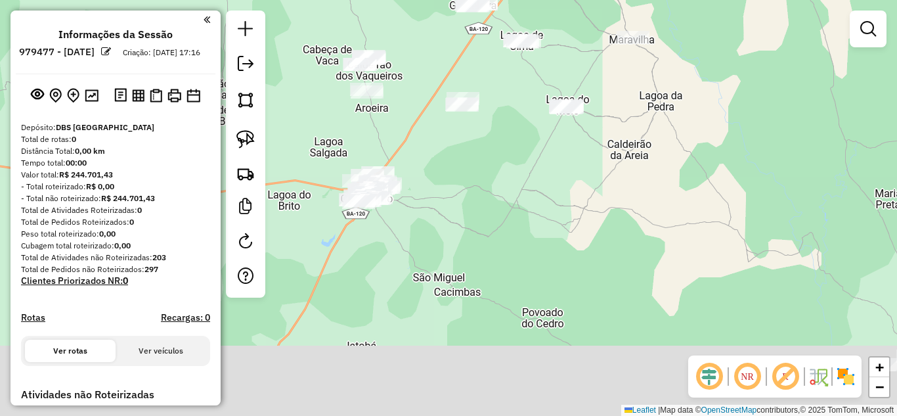
drag, startPoint x: 500, startPoint y: 335, endPoint x: 446, endPoint y: 152, distance: 190.3
click at [447, 156] on div "Janela de atendimento Grade de atendimento Capacidade Transportadoras Veículos …" at bounding box center [448, 208] width 897 height 416
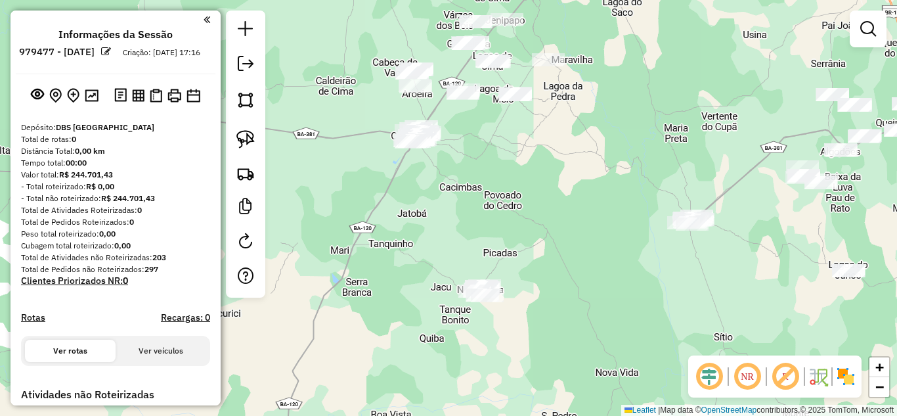
drag, startPoint x: 529, startPoint y: 250, endPoint x: 527, endPoint y: 154, distance: 95.9
click at [527, 155] on div "Janela de atendimento Grade de atendimento Capacidade Transportadoras Veículos …" at bounding box center [448, 208] width 897 height 416
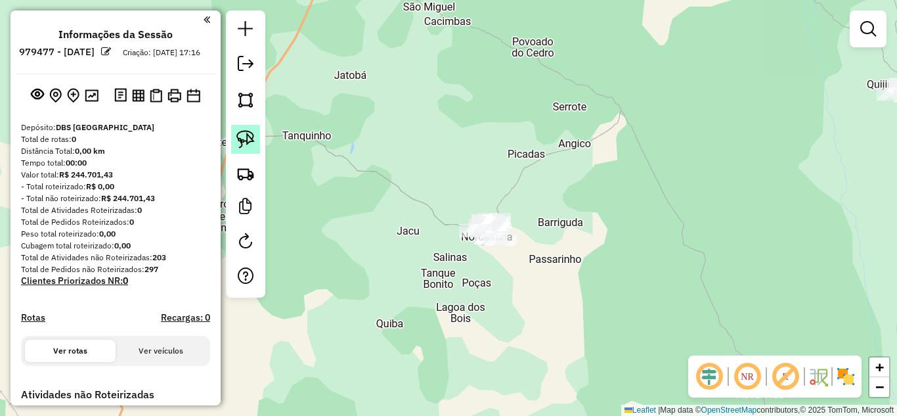
click at [243, 132] on img at bounding box center [245, 139] width 18 height 18
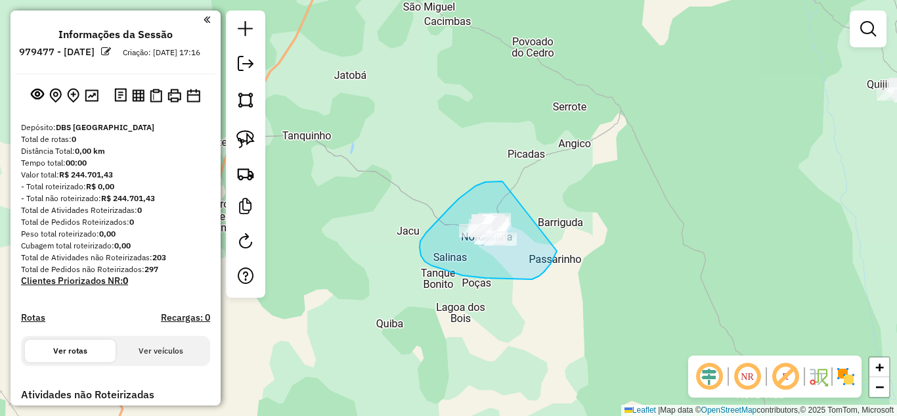
drag, startPoint x: 500, startPoint y: 181, endPoint x: 557, endPoint y: 251, distance: 89.6
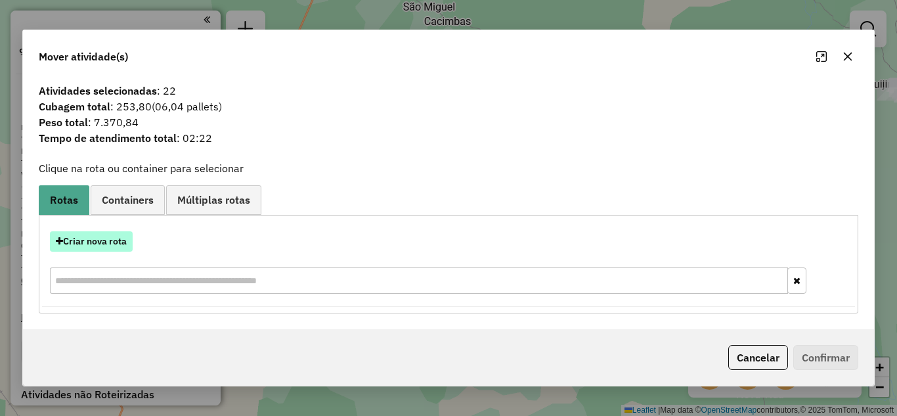
click at [108, 244] on button "Criar nova rota" at bounding box center [91, 241] width 83 height 20
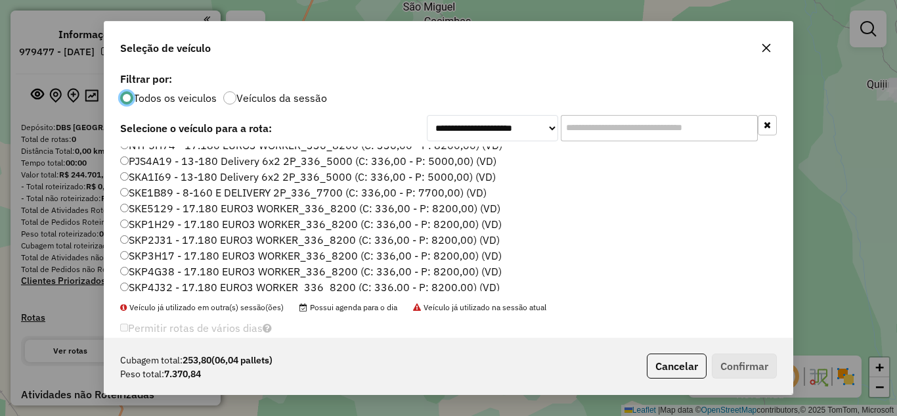
scroll to position [123, 0]
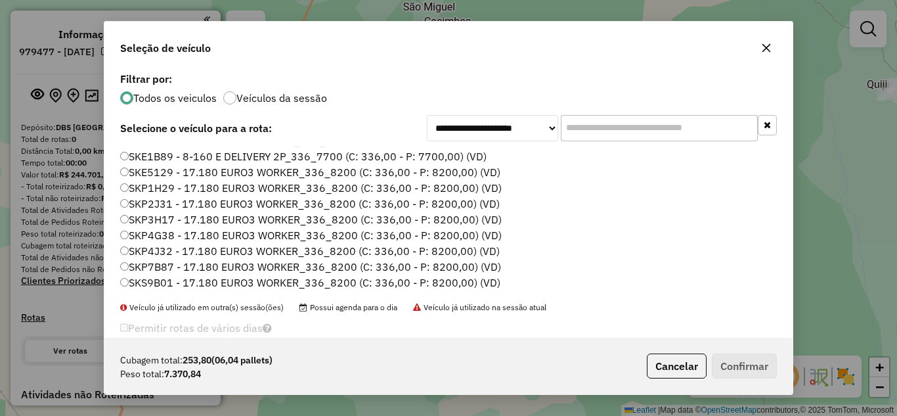
click at [768, 51] on icon "button" at bounding box center [766, 48] width 11 height 11
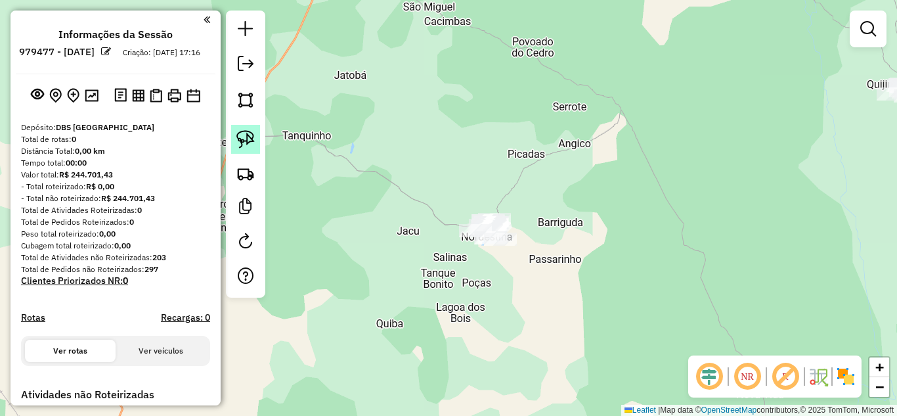
click at [240, 140] on img at bounding box center [245, 139] width 18 height 18
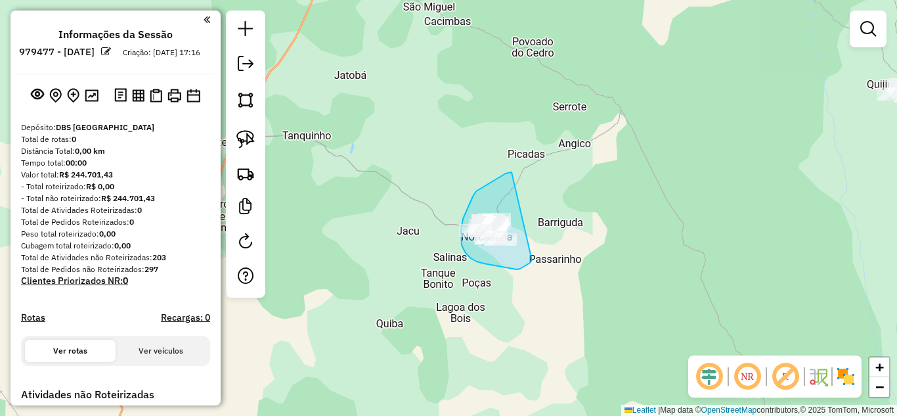
drag, startPoint x: 509, startPoint y: 172, endPoint x: 532, endPoint y: 260, distance: 90.8
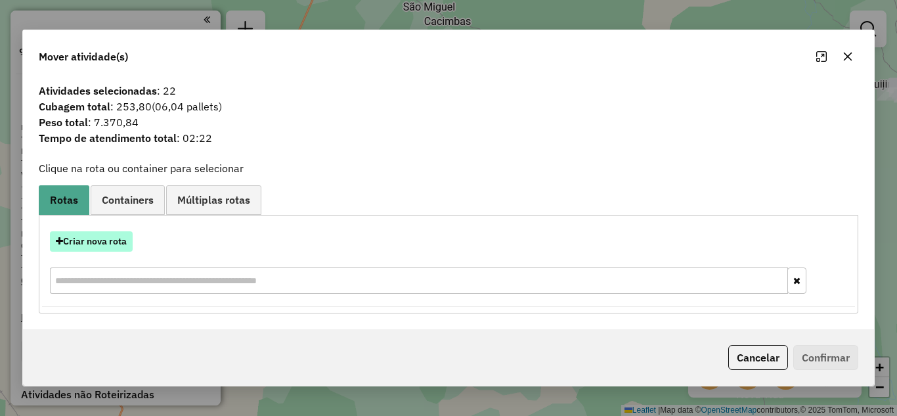
click at [106, 238] on button "Criar nova rota" at bounding box center [91, 241] width 83 height 20
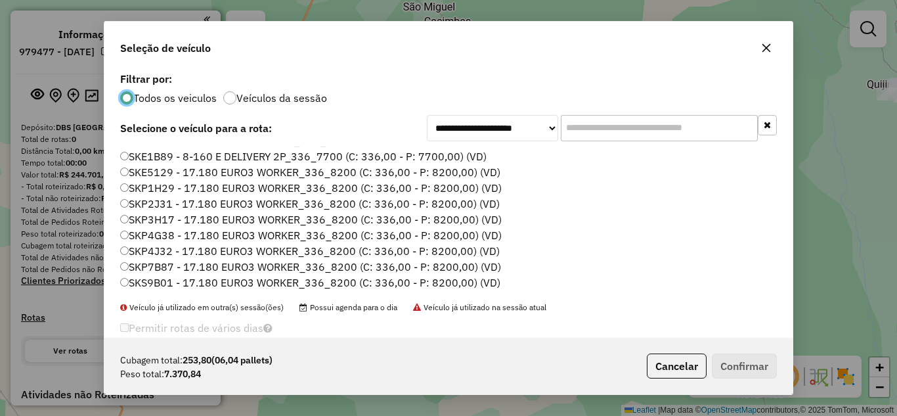
click at [199, 232] on label "SKP4G38 - 17.180 EURO3 WORKER_336_8200 (C: 336,00 - P: 8200,00) (VD)" at bounding box center [310, 235] width 381 height 16
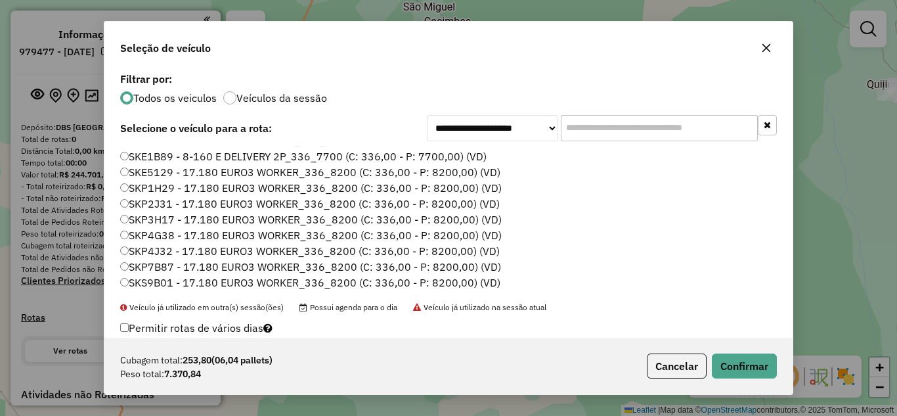
drag, startPoint x: 767, startPoint y: 47, endPoint x: 737, endPoint y: 58, distance: 32.2
click at [767, 47] on icon "button" at bounding box center [766, 48] width 11 height 11
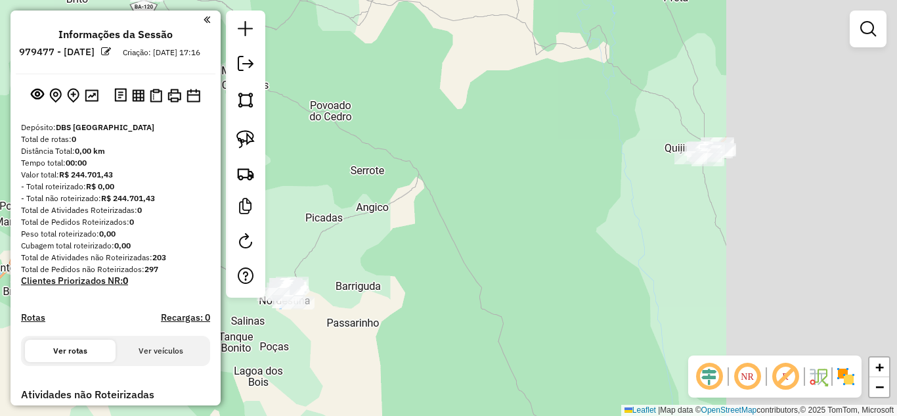
drag, startPoint x: 555, startPoint y: 199, endPoint x: 350, endPoint y: 246, distance: 210.2
click at [366, 246] on div "Janela de atendimento Grade de atendimento Capacidade Transportadoras Veículos …" at bounding box center [448, 208] width 897 height 416
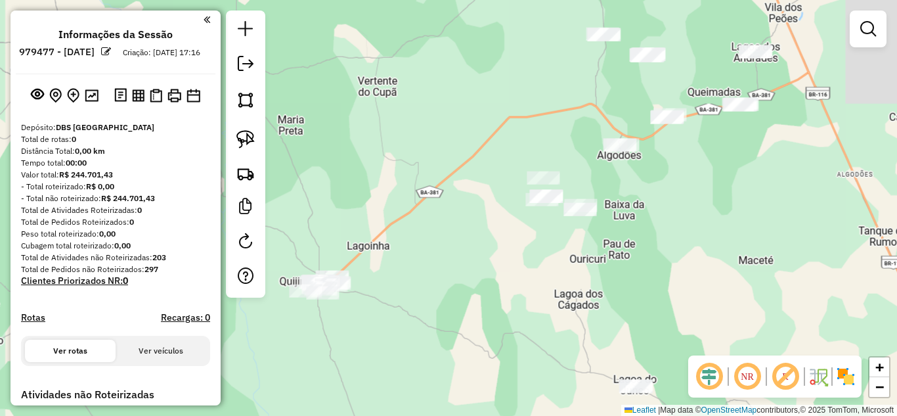
drag, startPoint x: 569, startPoint y: 234, endPoint x: 357, endPoint y: 330, distance: 233.3
click at [357, 330] on div "Janela de atendimento Grade de atendimento Capacidade Transportadoras Veículos …" at bounding box center [448, 208] width 897 height 416
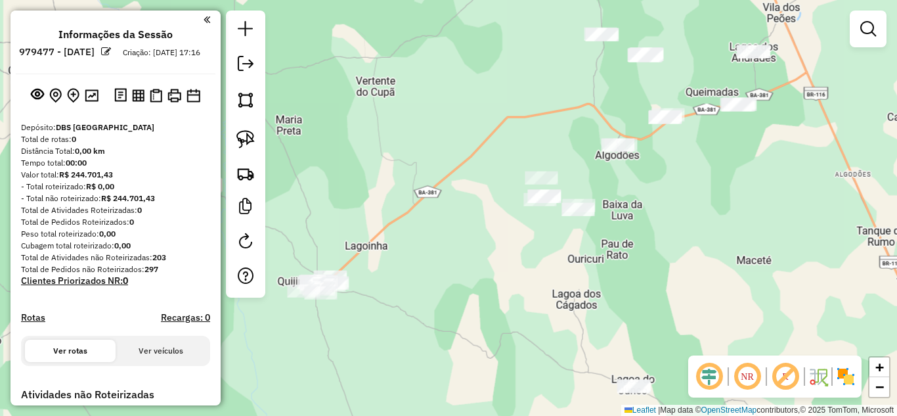
drag, startPoint x: 408, startPoint y: 282, endPoint x: 476, endPoint y: 266, distance: 69.6
click at [475, 266] on div "Janela de atendimento Grade de atendimento Capacidade Transportadoras Veículos …" at bounding box center [448, 208] width 897 height 416
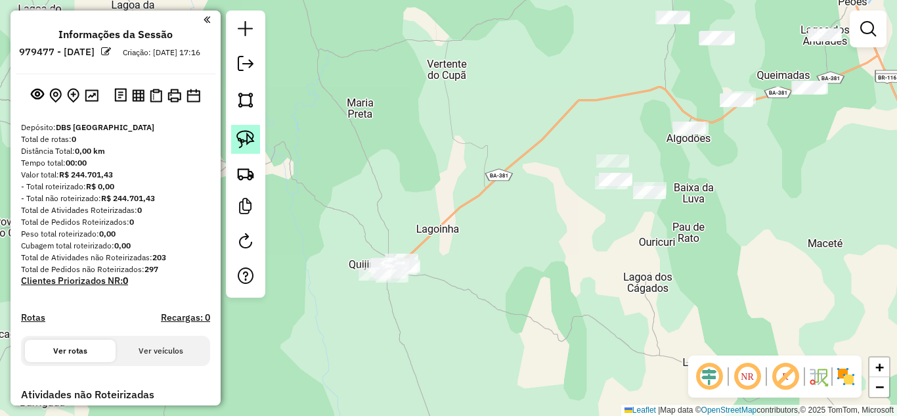
click at [242, 141] on img at bounding box center [245, 139] width 18 height 18
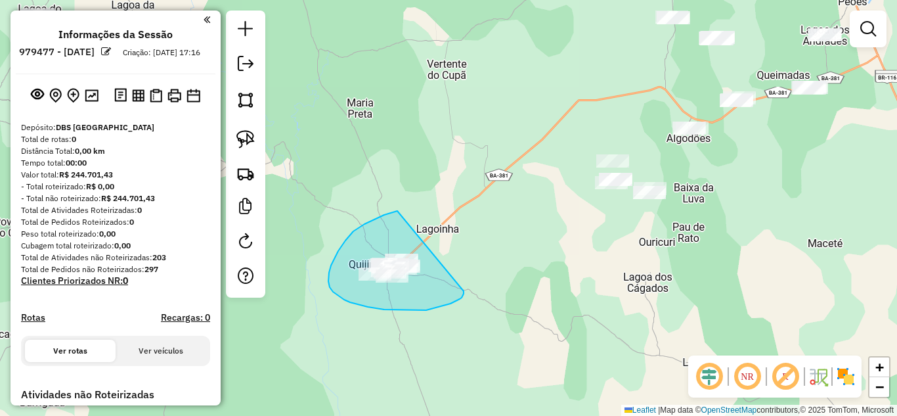
drag, startPoint x: 396, startPoint y: 211, endPoint x: 464, endPoint y: 291, distance: 104.8
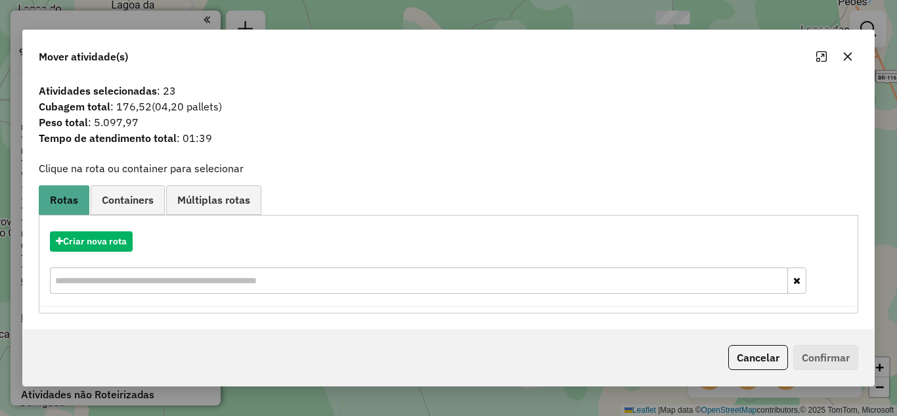
click at [853, 51] on button "button" at bounding box center [847, 56] width 21 height 21
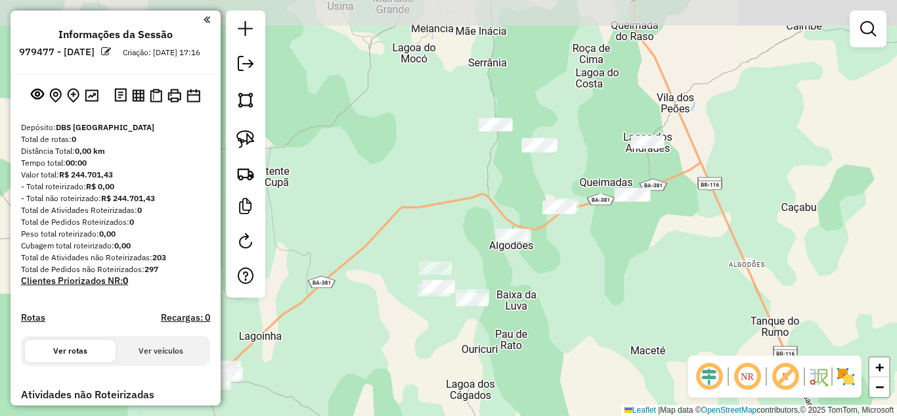
drag, startPoint x: 512, startPoint y: 203, endPoint x: 314, endPoint y: 334, distance: 237.4
click at [314, 334] on div "Janela de atendimento Grade de atendimento Capacidade Transportadoras Veículos …" at bounding box center [448, 208] width 897 height 416
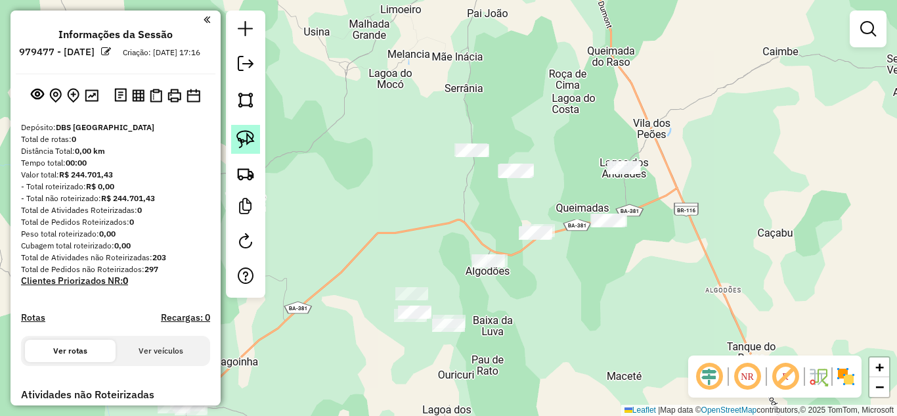
click at [253, 128] on link at bounding box center [245, 139] width 29 height 29
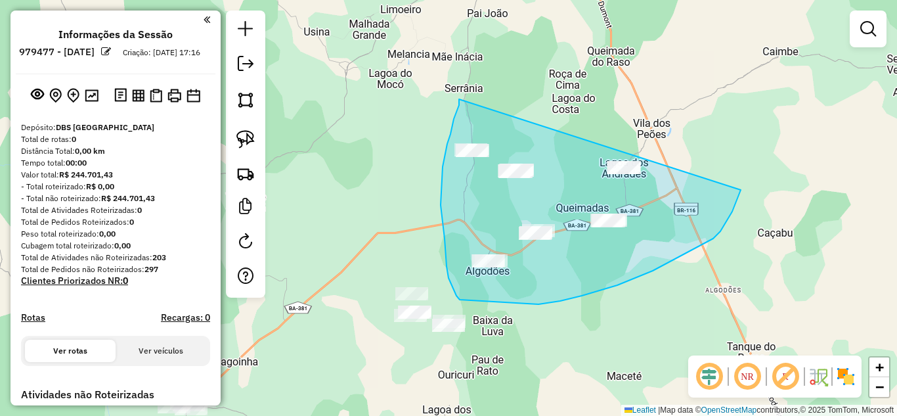
drag, startPoint x: 454, startPoint y: 119, endPoint x: 741, endPoint y: 190, distance: 295.5
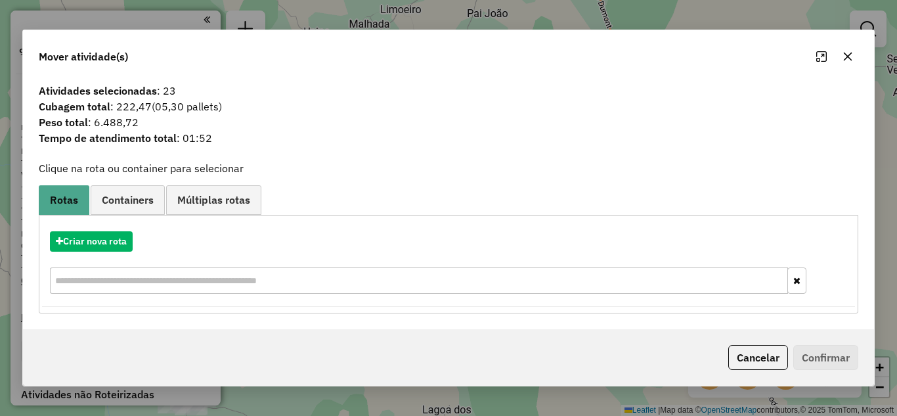
click at [849, 54] on icon "button" at bounding box center [848, 56] width 9 height 9
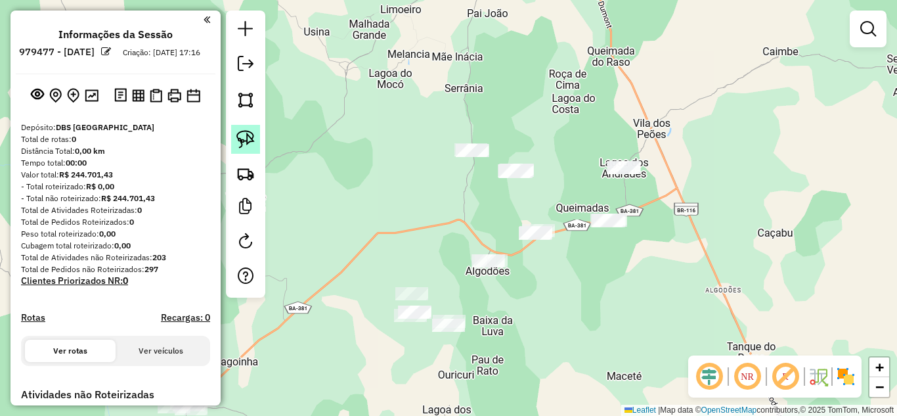
click at [241, 136] on img at bounding box center [245, 139] width 18 height 18
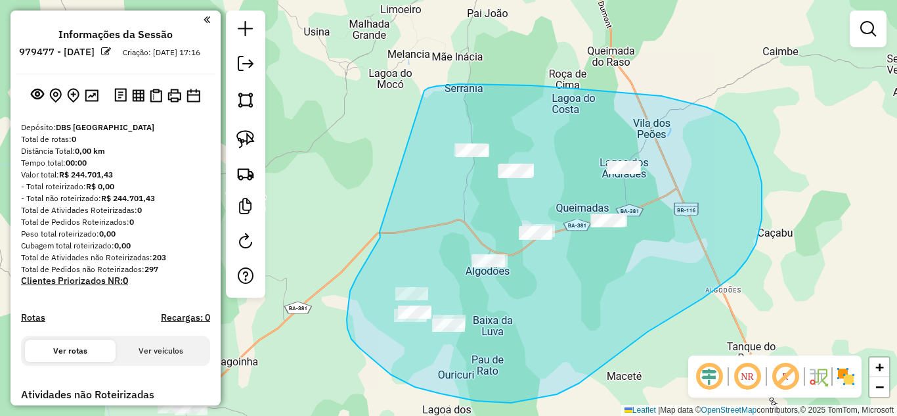
drag, startPoint x: 380, startPoint y: 237, endPoint x: 423, endPoint y: 93, distance: 150.6
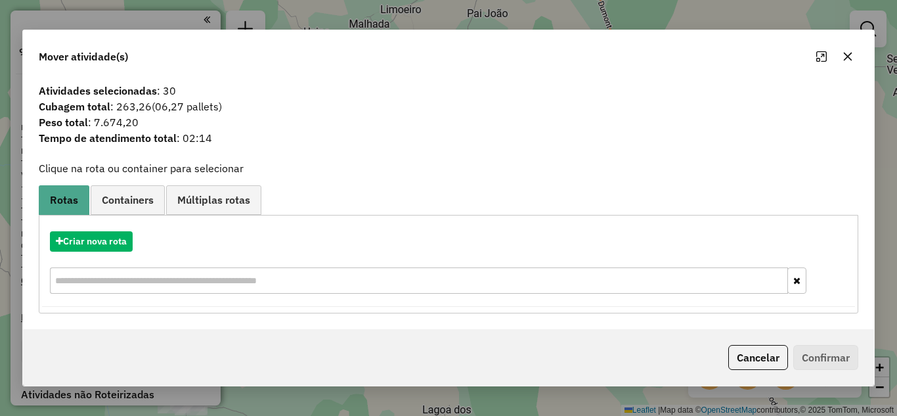
click at [850, 53] on icon "button" at bounding box center [847, 56] width 11 height 11
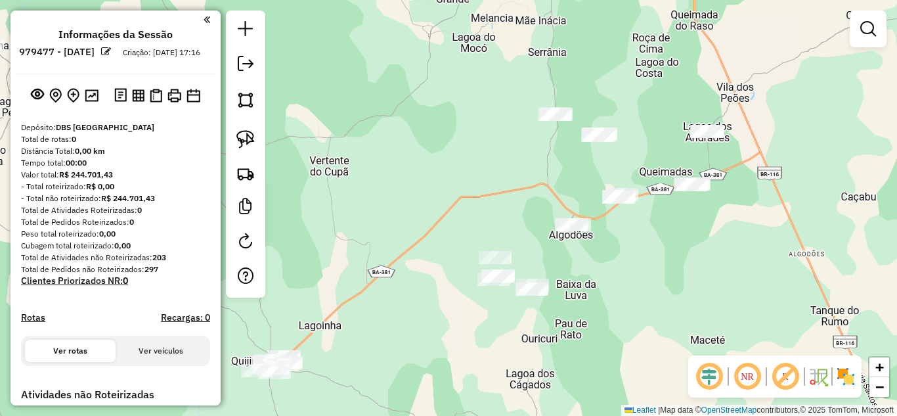
drag, startPoint x: 575, startPoint y: 309, endPoint x: 754, endPoint y: 215, distance: 202.3
click at [754, 230] on div "Janela de atendimento Grade de atendimento Capacidade Transportadoras Veículos …" at bounding box center [448, 208] width 897 height 416
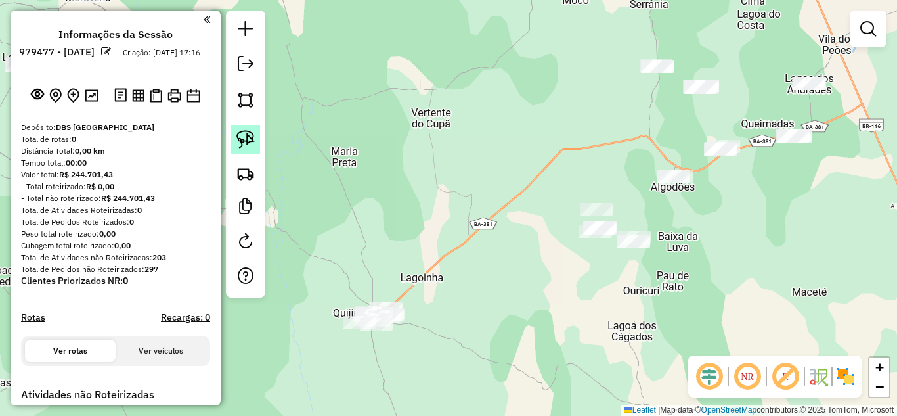
click at [242, 144] on img at bounding box center [245, 139] width 18 height 18
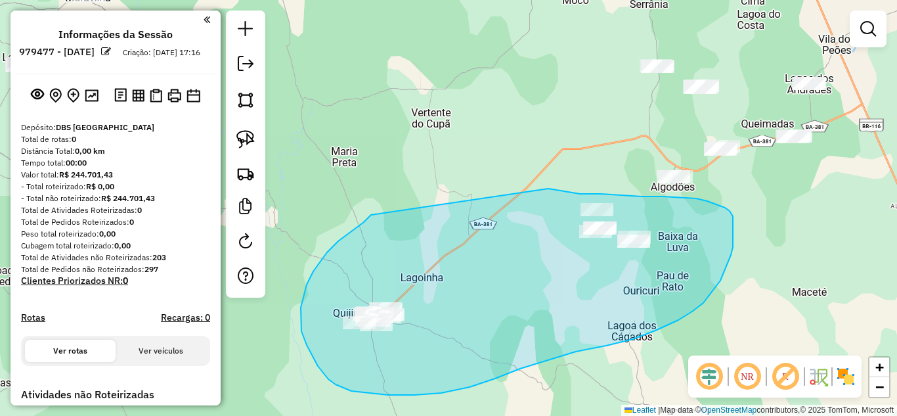
drag, startPoint x: 356, startPoint y: 227, endPoint x: 545, endPoint y: 187, distance: 193.3
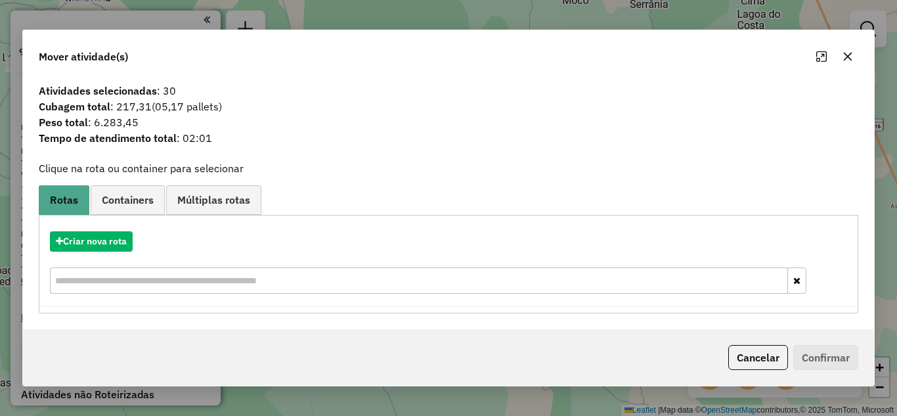
click at [849, 53] on icon "button" at bounding box center [847, 56] width 11 height 11
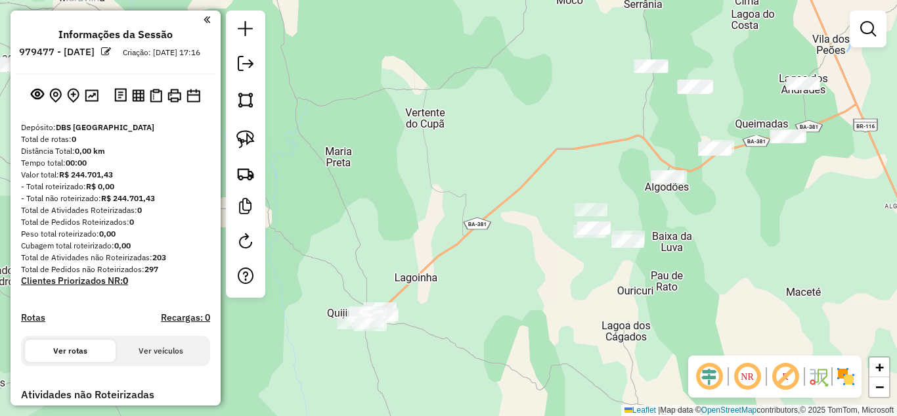
click at [618, 281] on div "Janela de atendimento Grade de atendimento Capacidade Transportadoras Veículos …" at bounding box center [448, 208] width 897 height 416
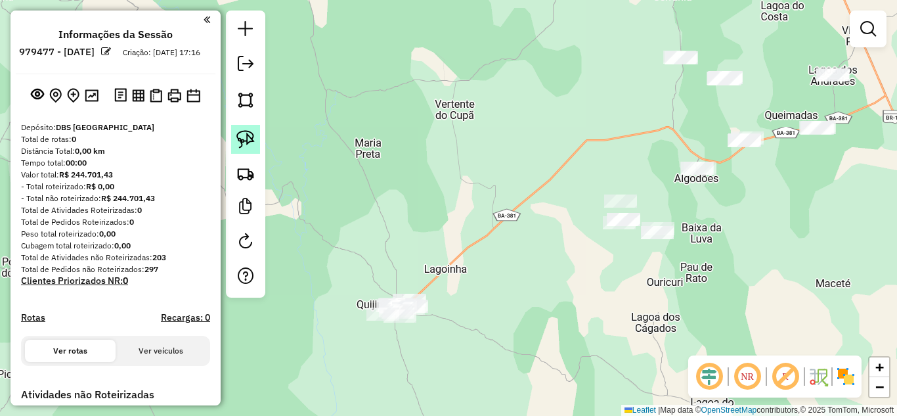
click at [239, 130] on img at bounding box center [245, 139] width 18 height 18
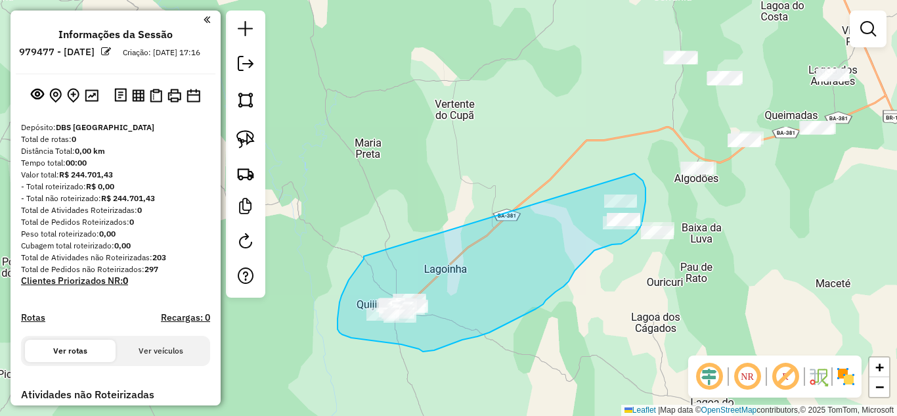
drag, startPoint x: 364, startPoint y: 256, endPoint x: 610, endPoint y: 169, distance: 261.0
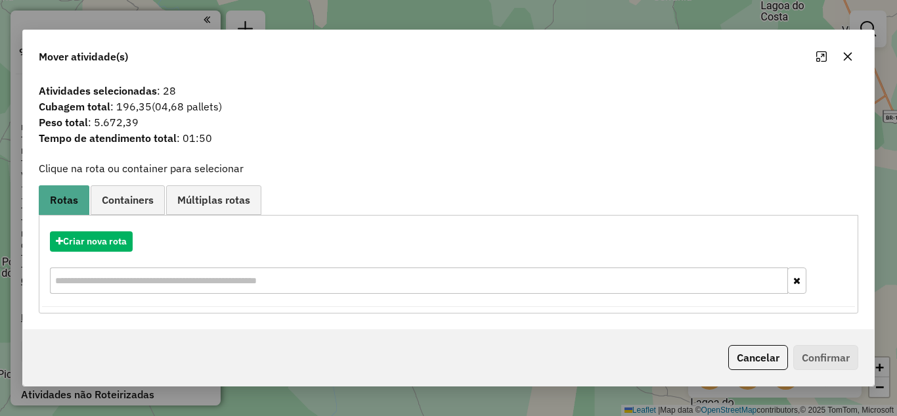
click at [852, 60] on icon "button" at bounding box center [848, 56] width 9 height 9
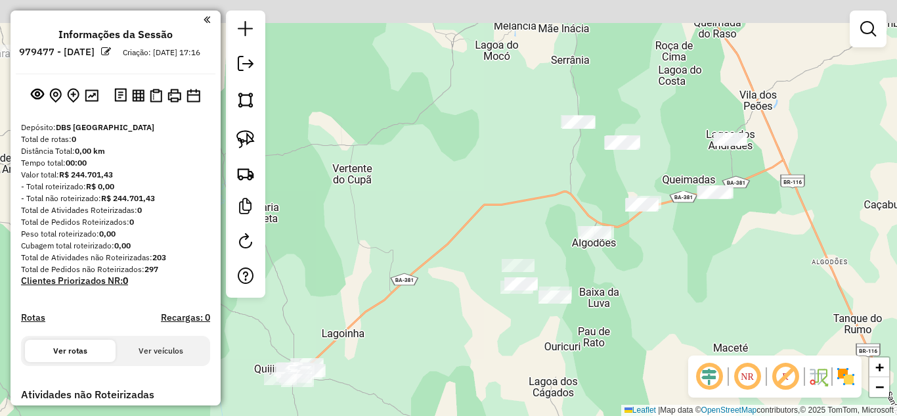
drag, startPoint x: 816, startPoint y: 244, endPoint x: 576, endPoint y: 368, distance: 270.7
click at [576, 368] on div "Janela de atendimento Grade de atendimento Capacidade Transportadoras Veículos …" at bounding box center [448, 208] width 897 height 416
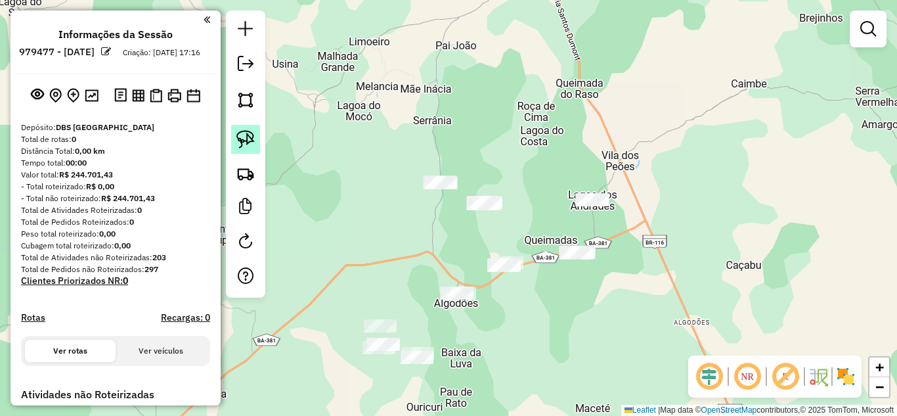
drag, startPoint x: 235, startPoint y: 145, endPoint x: 255, endPoint y: 146, distance: 19.7
click at [236, 145] on link at bounding box center [245, 139] width 29 height 29
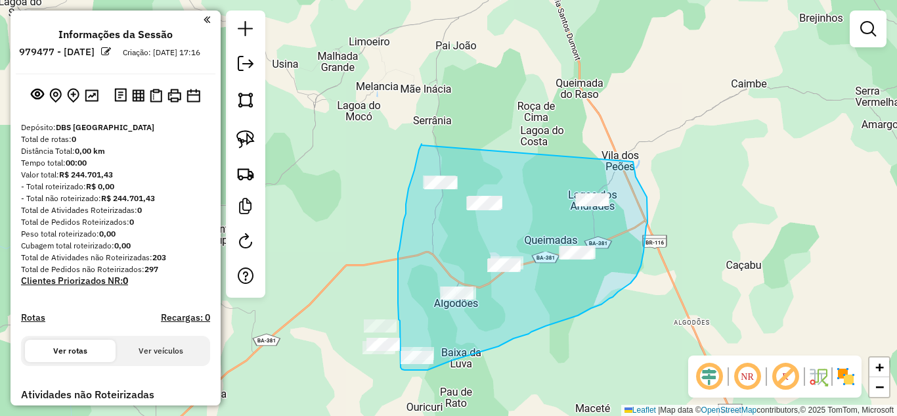
drag, startPoint x: 421, startPoint y: 145, endPoint x: 633, endPoint y: 162, distance: 212.0
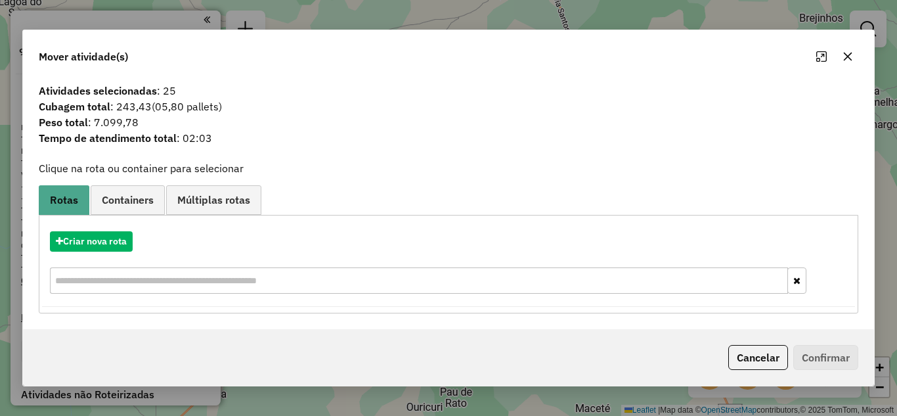
click at [847, 54] on icon "button" at bounding box center [848, 56] width 9 height 9
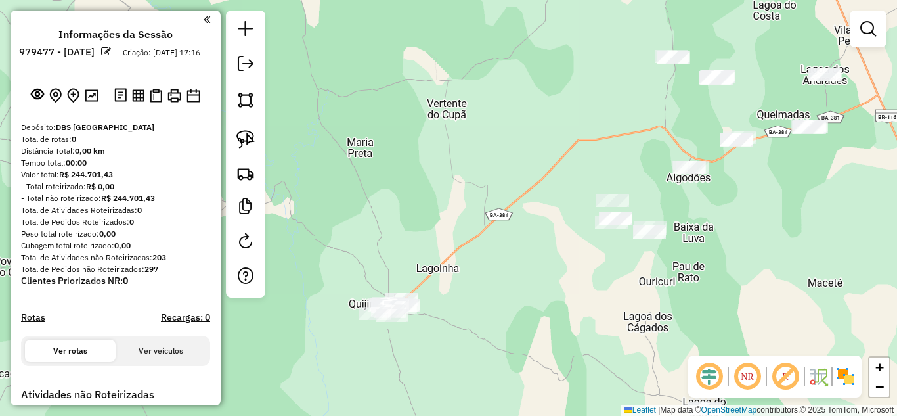
drag, startPoint x: 633, startPoint y: 316, endPoint x: 881, endPoint y: 160, distance: 293.3
click at [881, 161] on div "Janela de atendimento Grade de atendimento Capacidade Transportadoras Veículos …" at bounding box center [448, 208] width 897 height 416
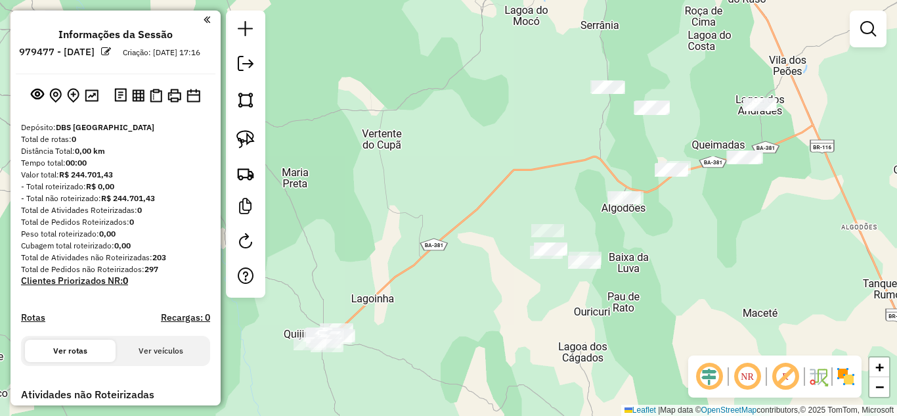
drag, startPoint x: 765, startPoint y: 186, endPoint x: 573, endPoint y: 299, distance: 222.2
click at [608, 302] on div "Janela de atendimento Grade de atendimento Capacidade Transportadoras Veículos …" at bounding box center [448, 208] width 897 height 416
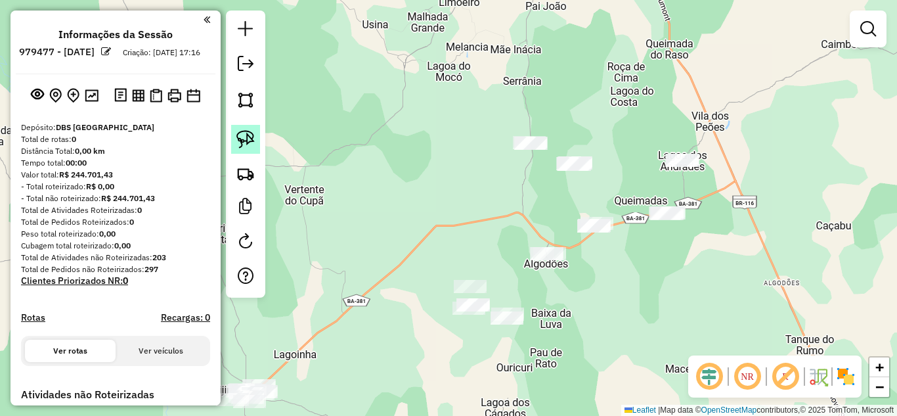
click at [245, 136] on img at bounding box center [245, 139] width 18 height 18
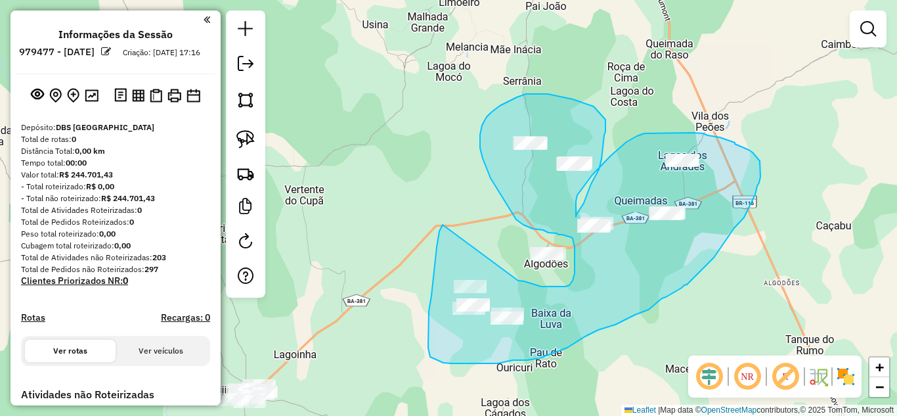
drag, startPoint x: 442, startPoint y: 225, endPoint x: 518, endPoint y: 280, distance: 94.0
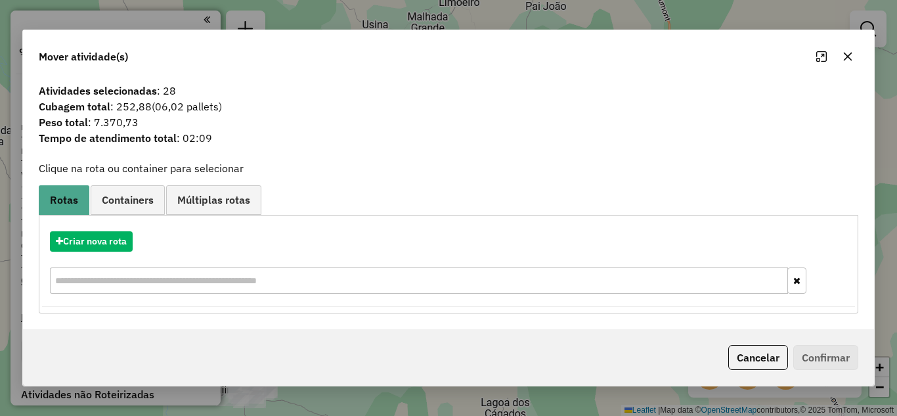
click at [845, 58] on icon "button" at bounding box center [848, 56] width 9 height 9
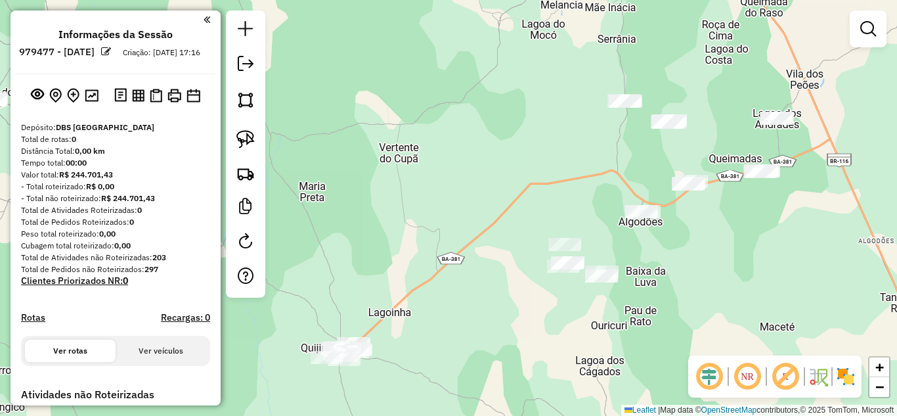
drag, startPoint x: 387, startPoint y: 303, endPoint x: 481, endPoint y: 261, distance: 103.5
click at [481, 261] on div "Janela de atendimento Grade de atendimento Capacidade Transportadoras Veículos …" at bounding box center [448, 208] width 897 height 416
drag, startPoint x: 244, startPoint y: 133, endPoint x: 284, endPoint y: 156, distance: 45.8
click at [244, 133] on img at bounding box center [245, 139] width 18 height 18
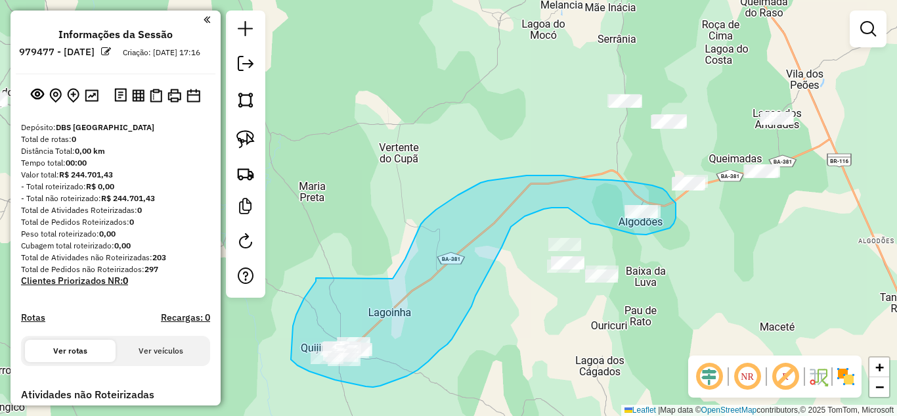
drag, startPoint x: 316, startPoint y: 278, endPoint x: 382, endPoint y: 293, distance: 68.2
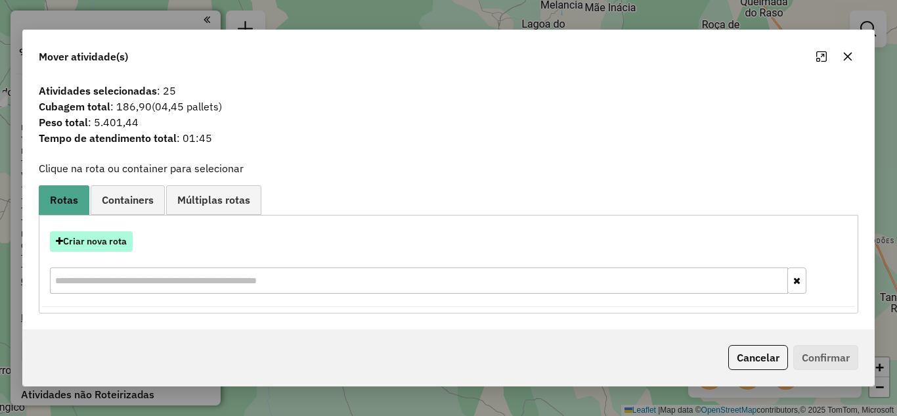
click at [104, 244] on button "Criar nova rota" at bounding box center [91, 241] width 83 height 20
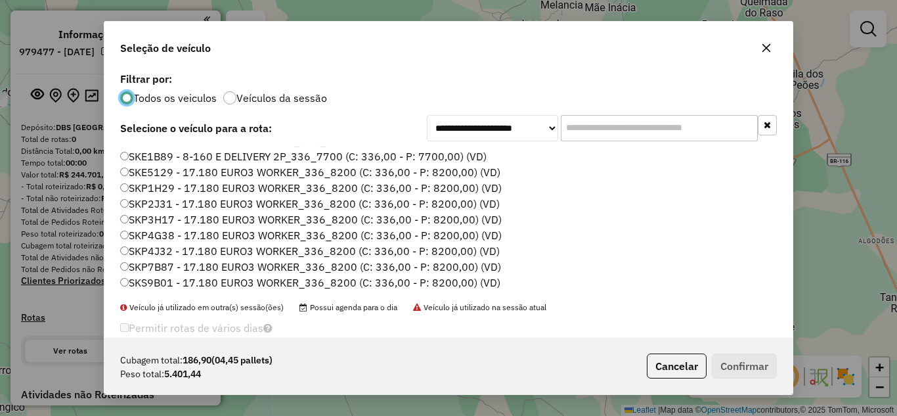
click at [188, 185] on label "SKP1H29 - 17.180 EURO3 WORKER_336_8200 (C: 336,00 - P: 8200,00) (VD)" at bounding box center [310, 188] width 381 height 16
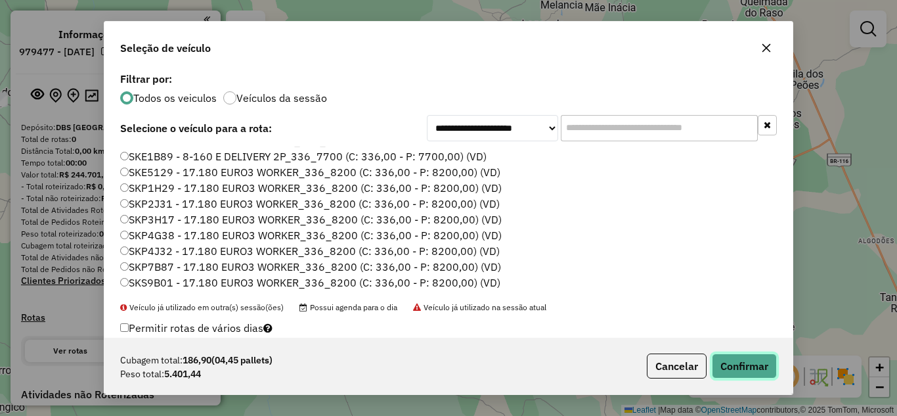
click at [750, 363] on button "Confirmar" at bounding box center [744, 365] width 65 height 25
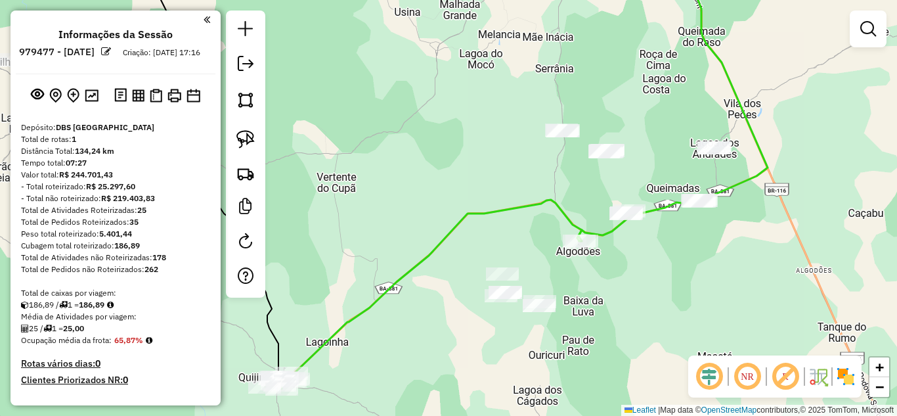
drag, startPoint x: 735, startPoint y: 249, endPoint x: 675, endPoint y: 278, distance: 67.0
click at [675, 278] on div "Janela de atendimento Grade de atendimento Capacidade Transportadoras Veículos …" at bounding box center [448, 208] width 897 height 416
click at [234, 139] on link at bounding box center [245, 139] width 29 height 29
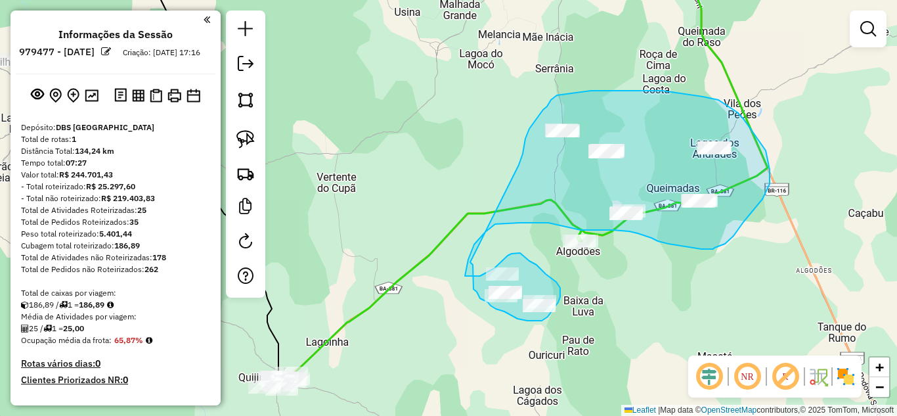
drag, startPoint x: 519, startPoint y: 165, endPoint x: 468, endPoint y: 260, distance: 107.8
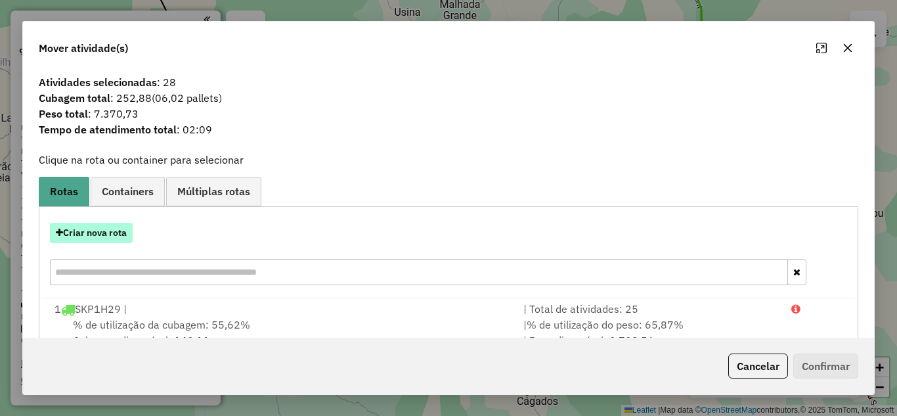
click at [123, 234] on button "Criar nova rota" at bounding box center [91, 233] width 83 height 20
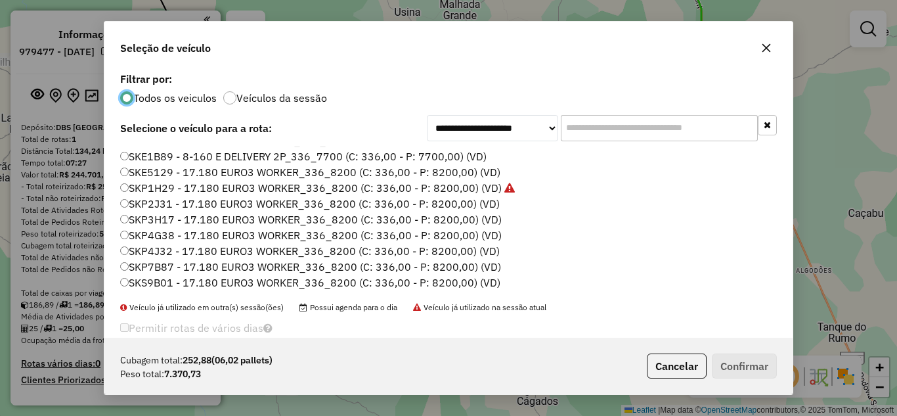
click at [207, 234] on label "SKP4G38 - 17.180 EURO3 WORKER_336_8200 (C: 336,00 - P: 8200,00) (VD)" at bounding box center [310, 235] width 381 height 16
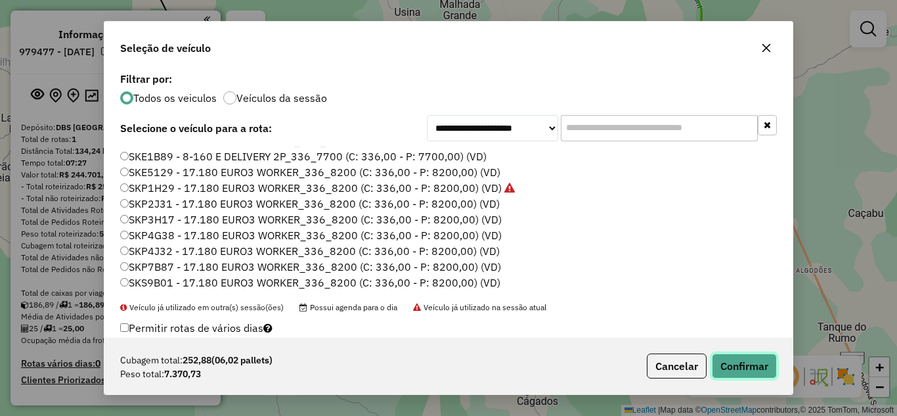
click at [745, 362] on button "Confirmar" at bounding box center [744, 365] width 65 height 25
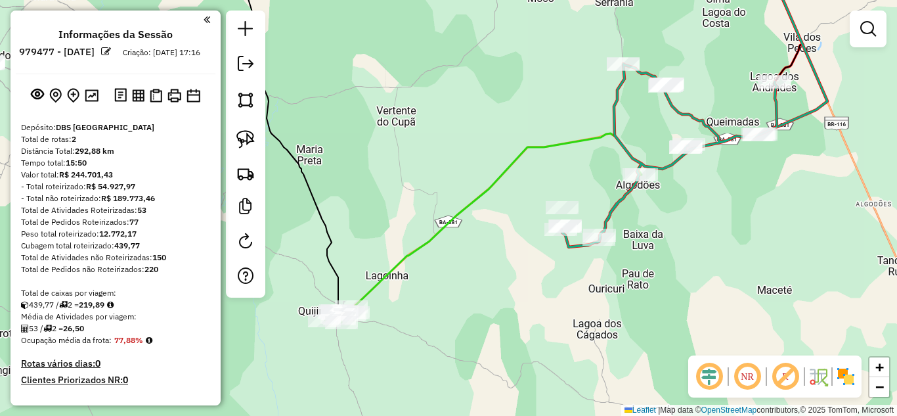
drag, startPoint x: 425, startPoint y: 354, endPoint x: 485, endPoint y: 288, distance: 89.3
click at [485, 288] on div "Janela de atendimento Grade de atendimento Capacidade Transportadoras Veículos …" at bounding box center [448, 208] width 897 height 416
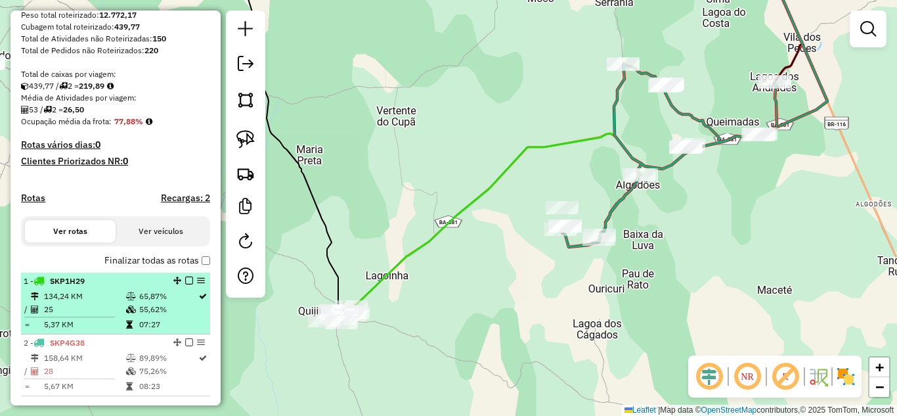
scroll to position [307, 0]
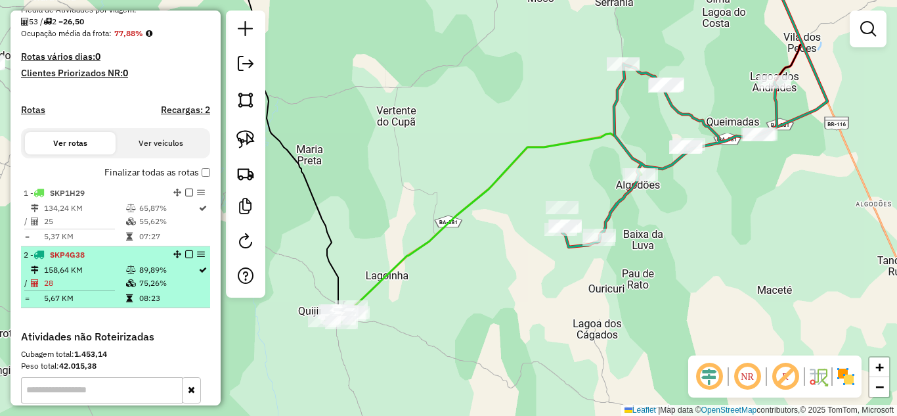
click at [102, 275] on td "158,64 KM" at bounding box center [84, 269] width 82 height 13
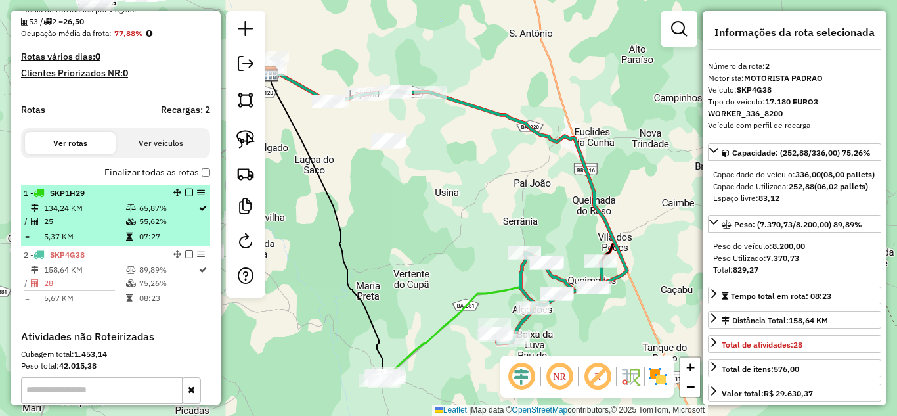
click at [107, 228] on td "25" at bounding box center [84, 221] width 82 height 13
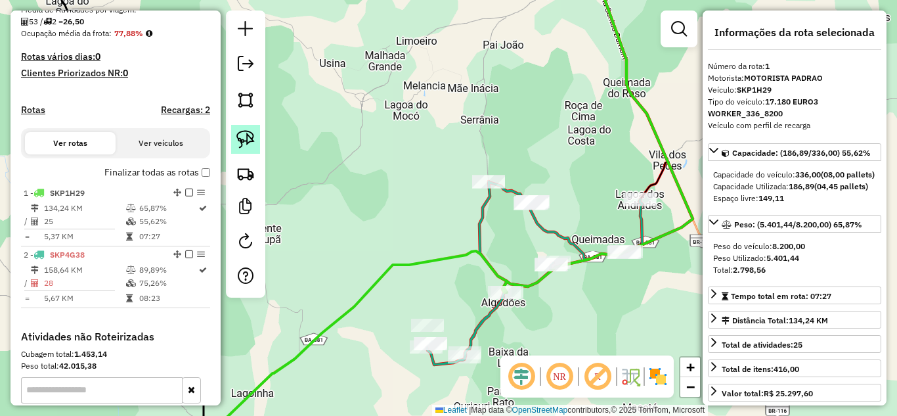
click at [249, 137] on img at bounding box center [245, 139] width 18 height 18
drag, startPoint x: 550, startPoint y: 248, endPoint x: 573, endPoint y: 264, distance: 27.7
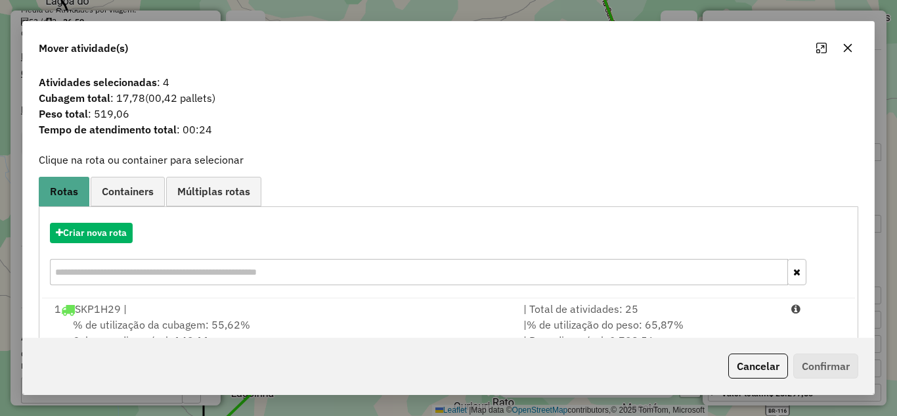
click at [849, 46] on icon "button" at bounding box center [848, 47] width 9 height 9
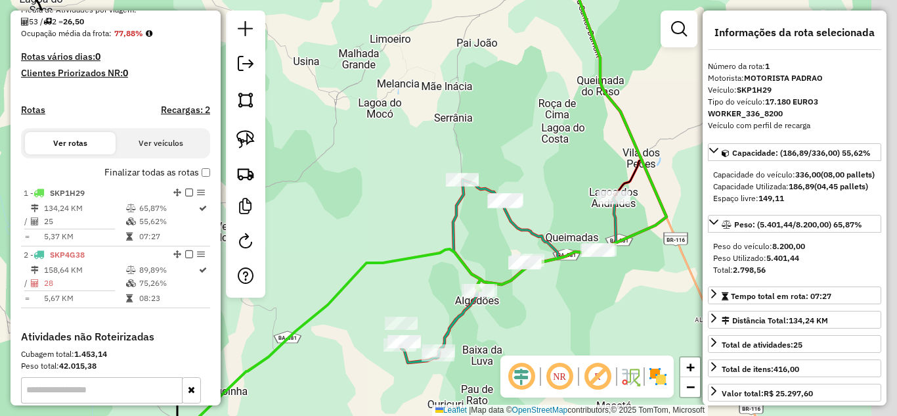
drag, startPoint x: 635, startPoint y: 297, endPoint x: 555, endPoint y: 299, distance: 80.1
click at [555, 299] on div "Janela de atendimento Grade de atendimento Capacidade Transportadoras Veículos …" at bounding box center [448, 208] width 897 height 416
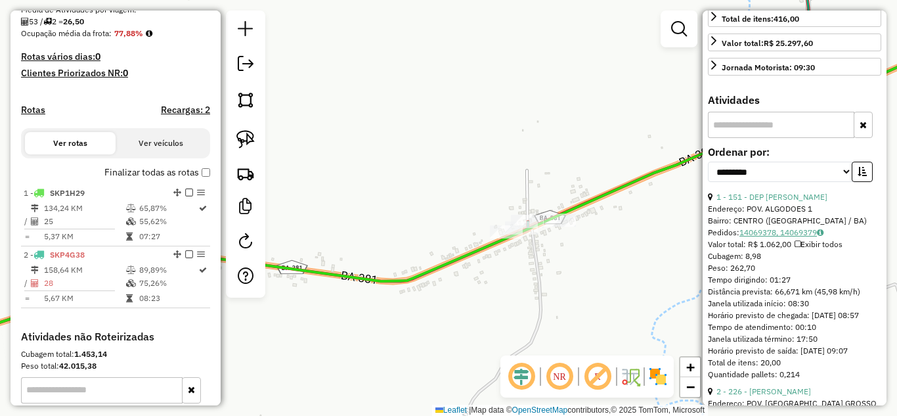
scroll to position [525, 0]
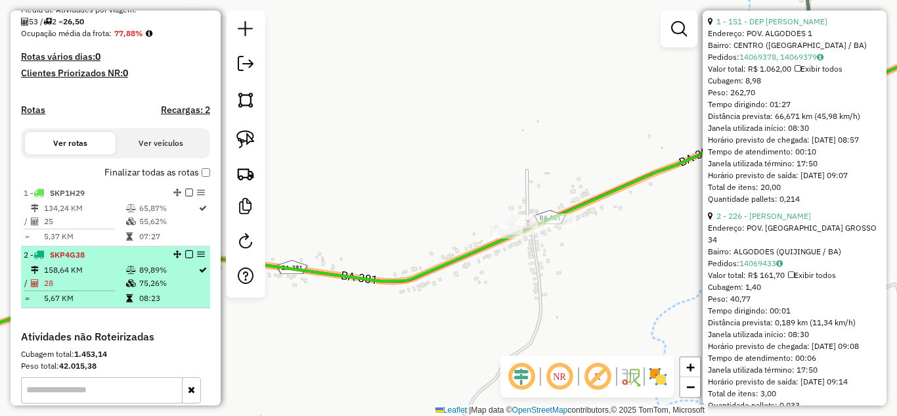
drag, startPoint x: 81, startPoint y: 272, endPoint x: 126, endPoint y: 268, distance: 45.5
click at [81, 261] on div "2 - SKP4G38" at bounding box center [93, 255] width 139 height 12
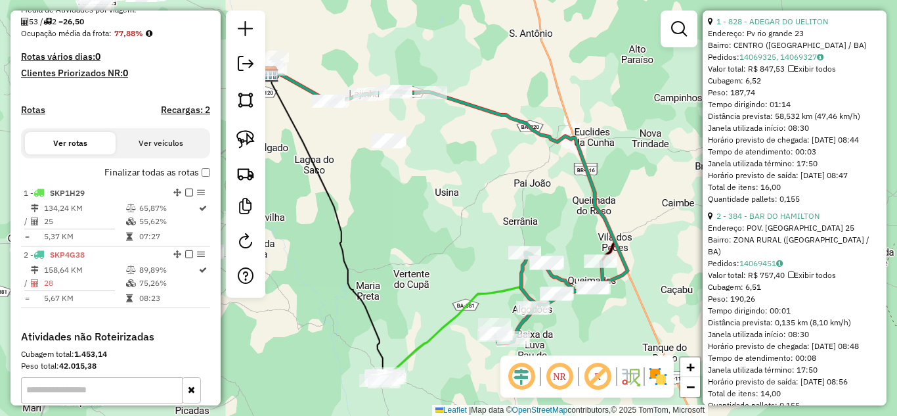
scroll to position [307, 0]
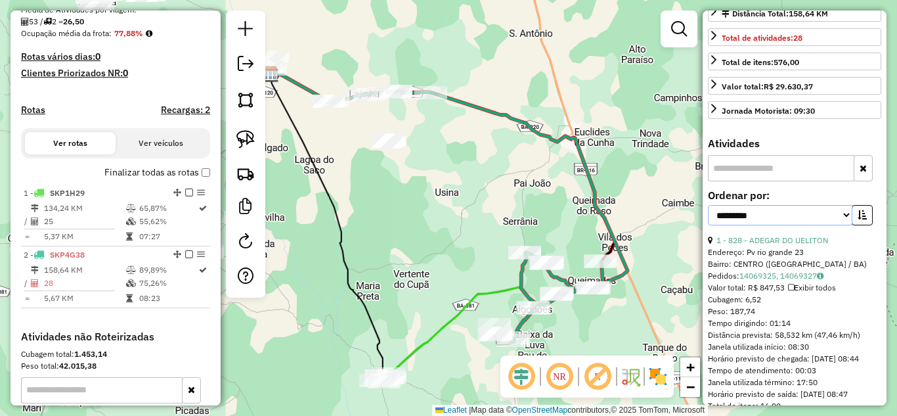
drag, startPoint x: 821, startPoint y: 236, endPoint x: 794, endPoint y: 244, distance: 27.4
click at [821, 225] on select "**********" at bounding box center [780, 215] width 144 height 20
select select "*********"
click at [708, 225] on select "**********" at bounding box center [780, 215] width 144 height 20
click at [857, 219] on icon "button" at bounding box center [861, 214] width 9 height 9
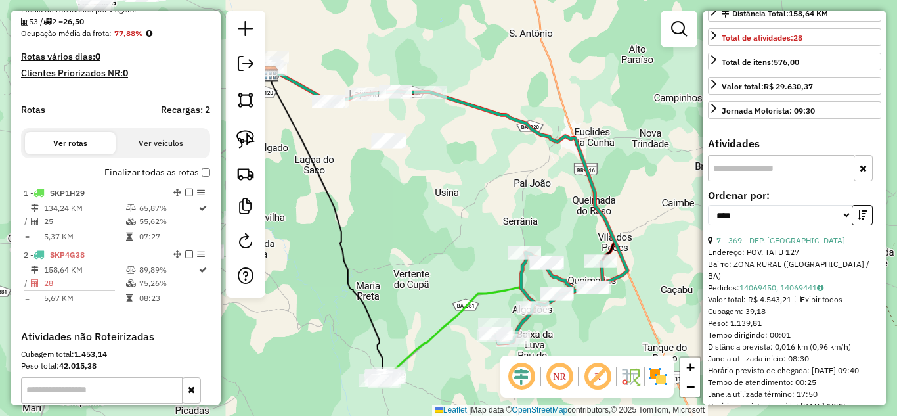
click at [777, 245] on link "7 - 369 - DEP. DO BOCA" at bounding box center [780, 240] width 129 height 10
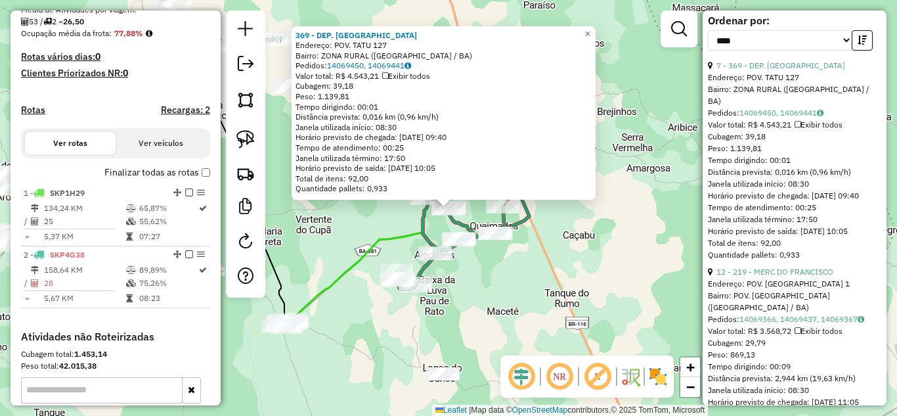
scroll to position [525, 0]
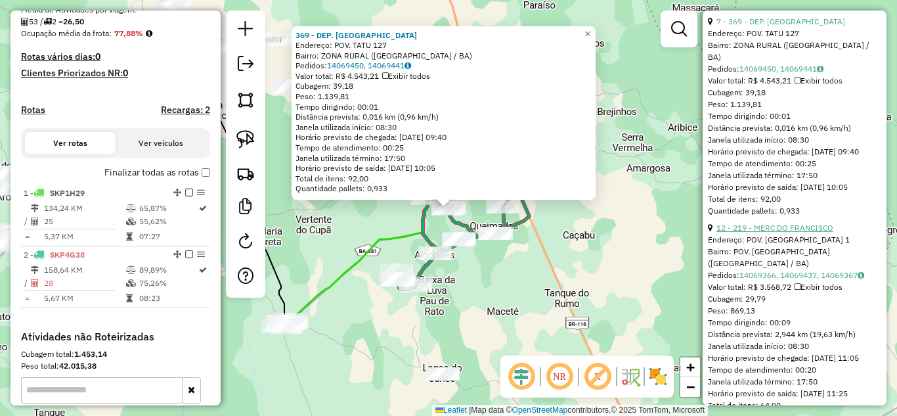
click at [794, 232] on link "12 - 219 - MERC DO FRANCISCO" at bounding box center [774, 228] width 117 height 10
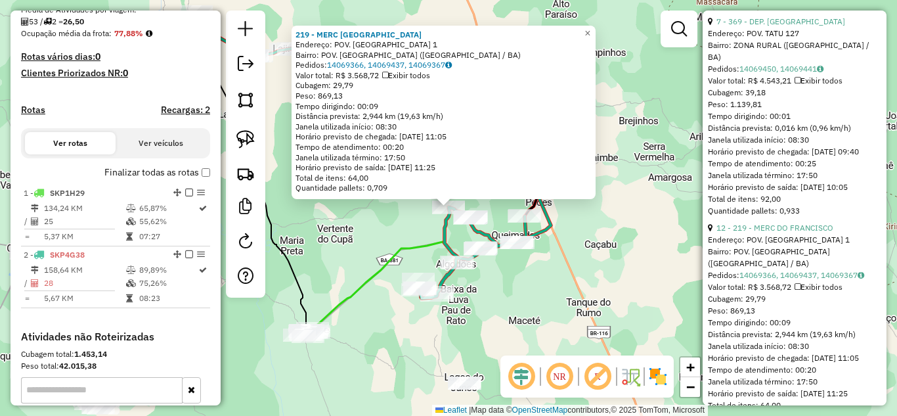
scroll to position [657, 0]
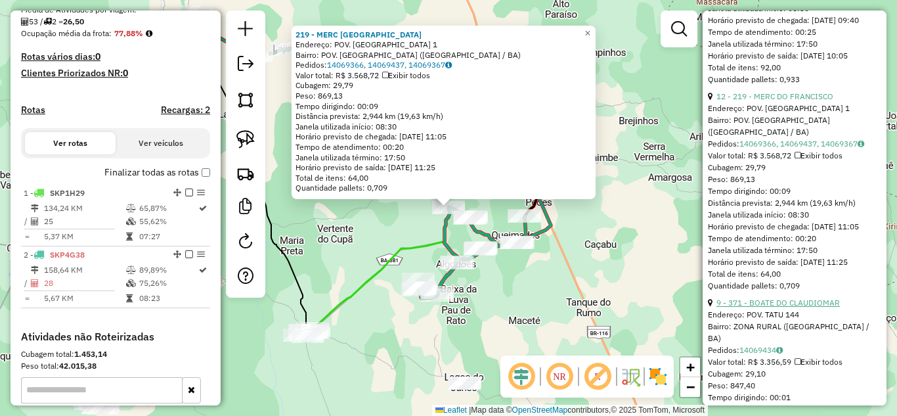
click at [773, 307] on link "9 - 371 - BOATE DO CLAUDIOMAR" at bounding box center [777, 302] width 123 height 10
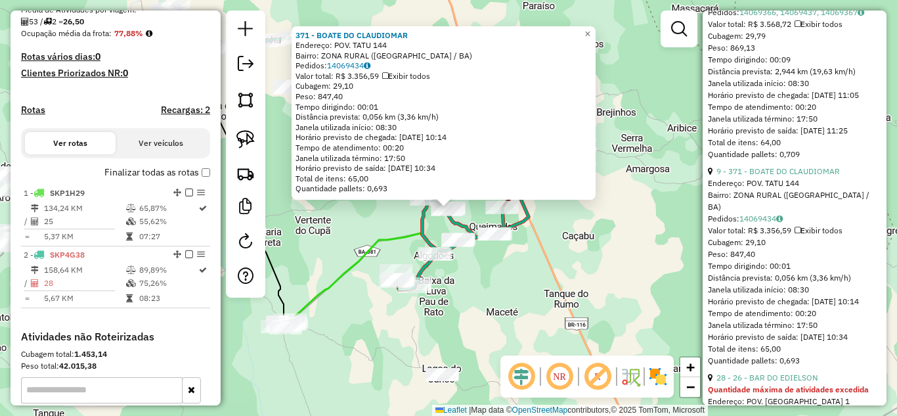
scroll to position [963, 0]
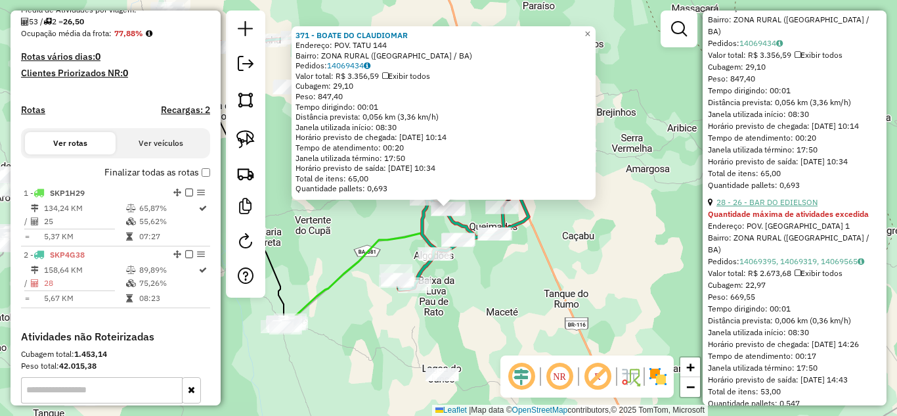
click at [780, 207] on link "28 - 26 - BAR DO EDIELSON" at bounding box center [766, 202] width 101 height 10
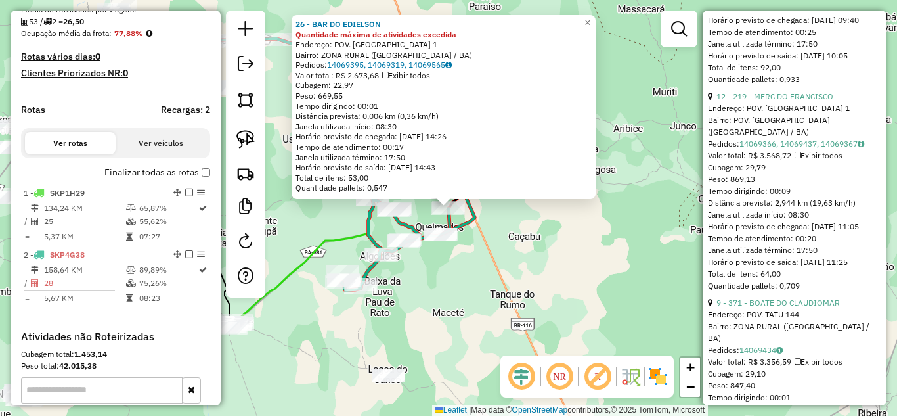
scroll to position [481, 0]
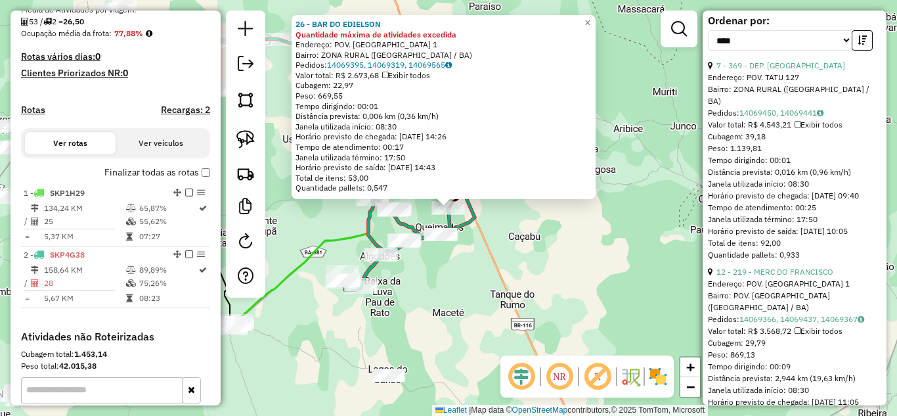
click at [525, 264] on div "26 - BAR DO EDIELSON Quantidade máxima de atividades excedida Endereço: POV. LA…" at bounding box center [448, 208] width 897 height 416
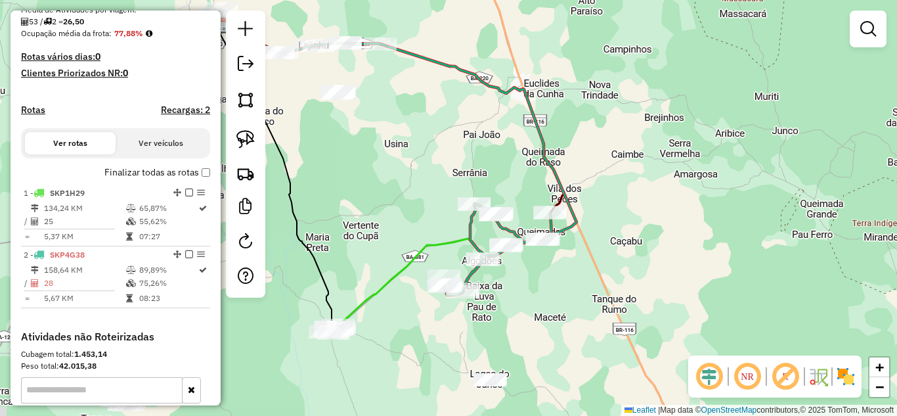
drag, startPoint x: 499, startPoint y: 284, endPoint x: 529, endPoint y: 281, distance: 29.7
click at [529, 281] on div "Janela de atendimento Grade de atendimento Capacidade Transportadoras Veículos …" at bounding box center [448, 208] width 897 height 416
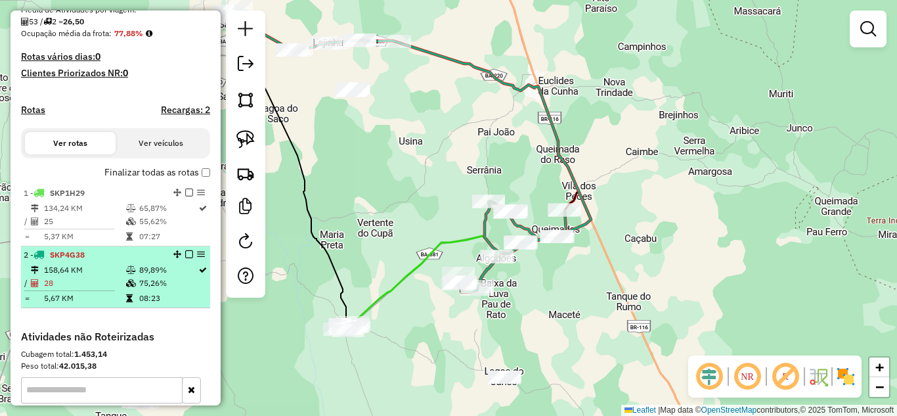
click at [112, 261] on div "2 - SKP4G38" at bounding box center [93, 255] width 139 height 12
select select "*********"
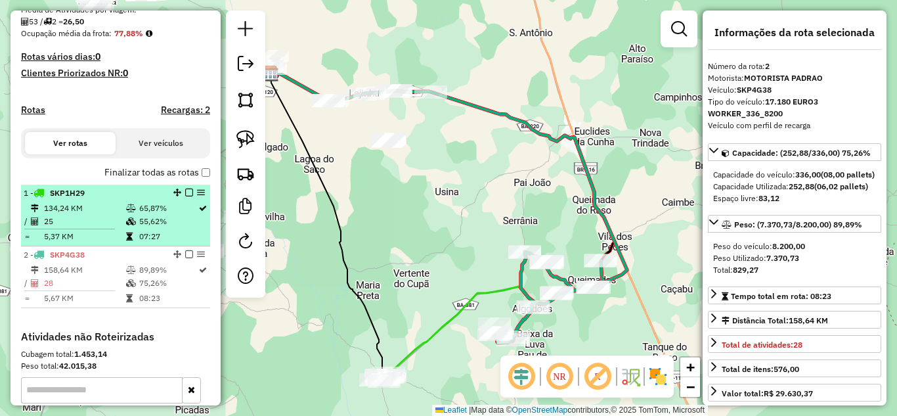
click at [116, 228] on td "25" at bounding box center [84, 221] width 82 height 13
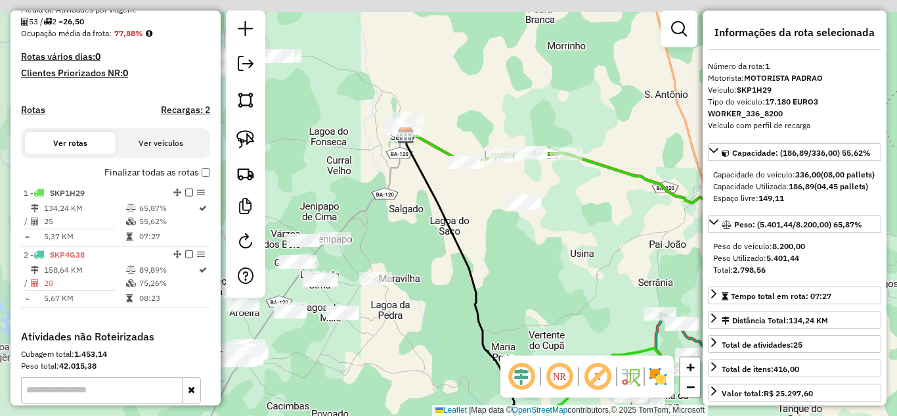
drag, startPoint x: 400, startPoint y: 217, endPoint x: 527, endPoint y: 348, distance: 182.5
click at [527, 348] on div "Janela de atendimento Grade de atendimento Capacidade Transportadoras Veículos …" at bounding box center [448, 208] width 897 height 416
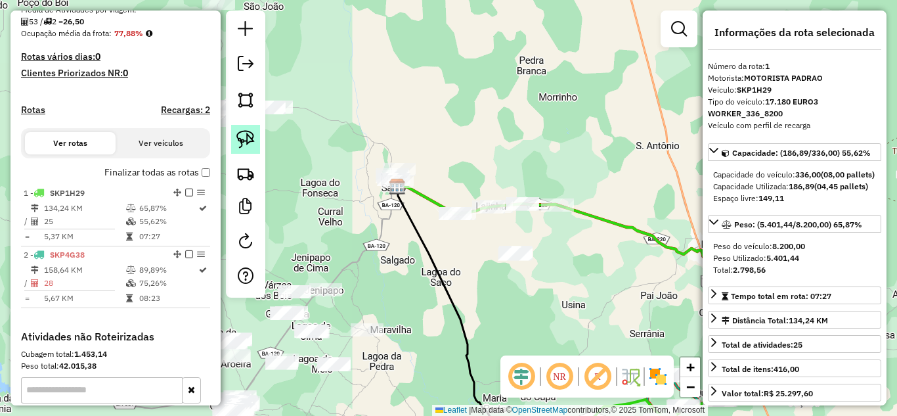
click at [249, 146] on img at bounding box center [245, 139] width 18 height 18
drag, startPoint x: 244, startPoint y: 144, endPoint x: 368, endPoint y: 176, distance: 128.0
click at [246, 144] on img at bounding box center [245, 139] width 18 height 18
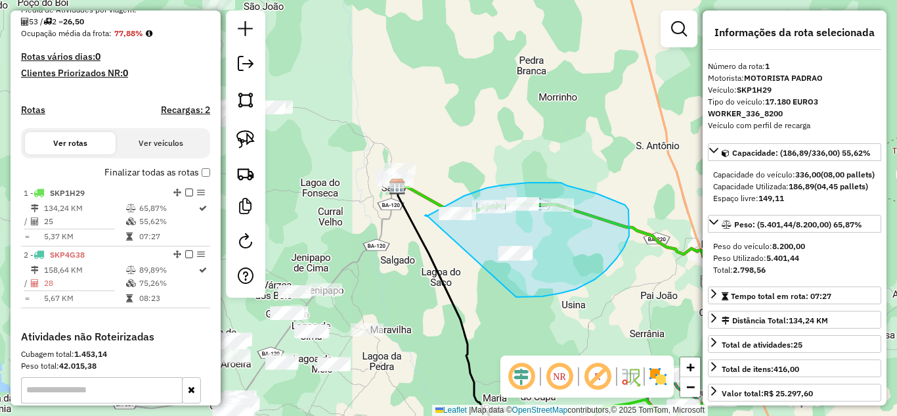
drag, startPoint x: 426, startPoint y: 215, endPoint x: 511, endPoint y: 296, distance: 118.0
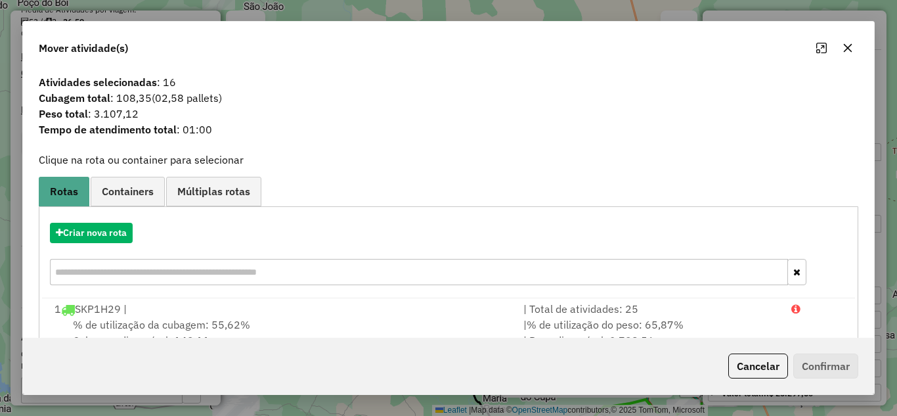
click at [846, 46] on icon "button" at bounding box center [848, 47] width 9 height 9
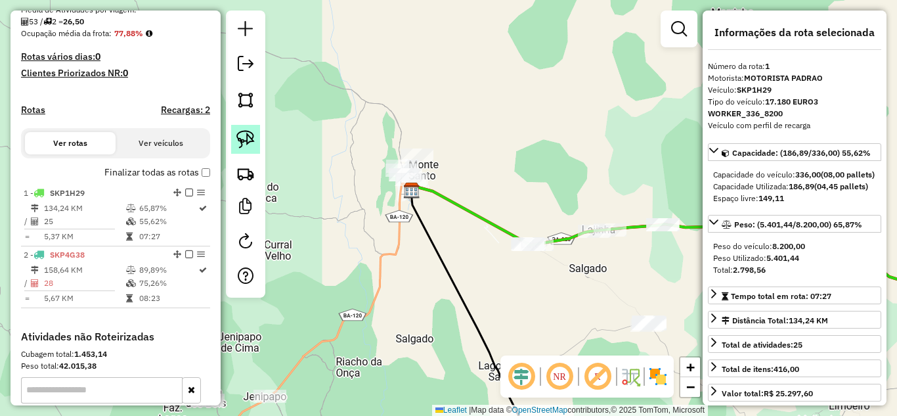
click at [249, 129] on link at bounding box center [245, 139] width 29 height 29
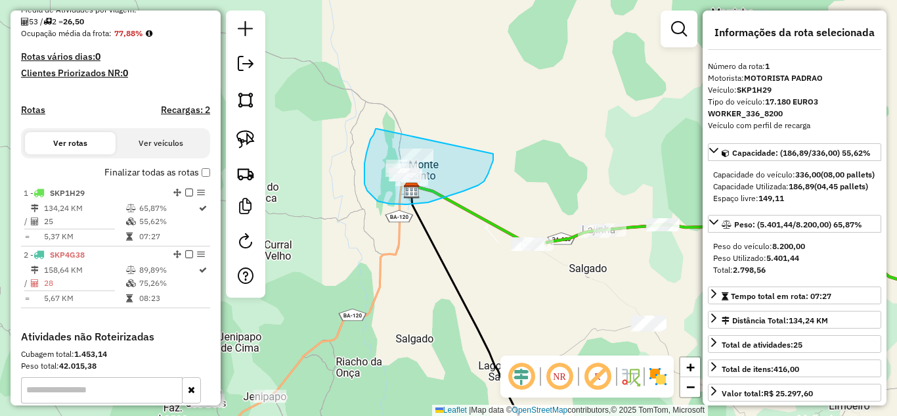
drag, startPoint x: 364, startPoint y: 184, endPoint x: 494, endPoint y: 142, distance: 135.8
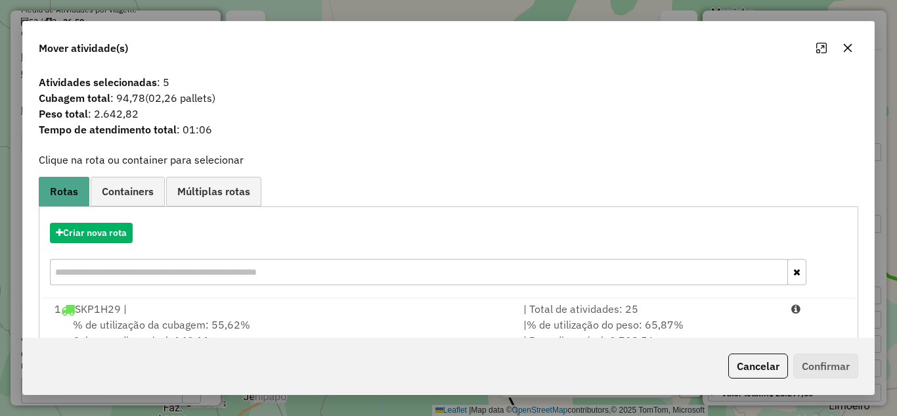
click at [844, 49] on icon "button" at bounding box center [847, 48] width 11 height 11
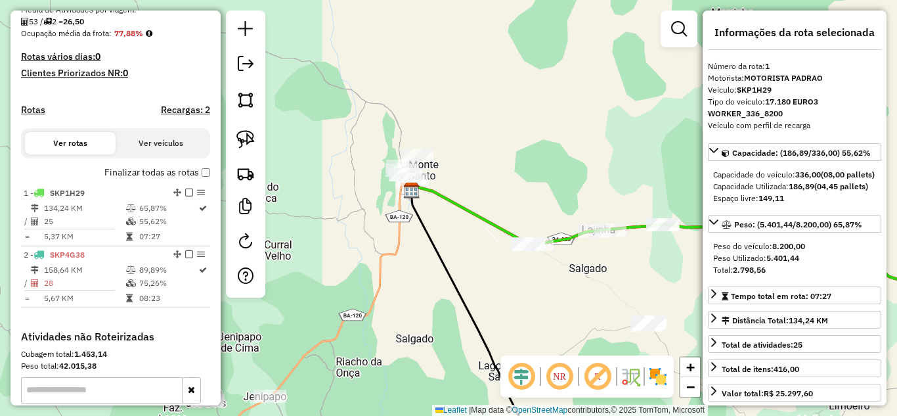
drag, startPoint x: 493, startPoint y: 182, endPoint x: 742, endPoint y: 158, distance: 249.9
click at [716, 160] on hb-router-mapa "Informações da Sessão 979477 - 15/08/2025 Criação: 14/08/2025 17:16 Depósito: D…" at bounding box center [448, 208] width 897 height 416
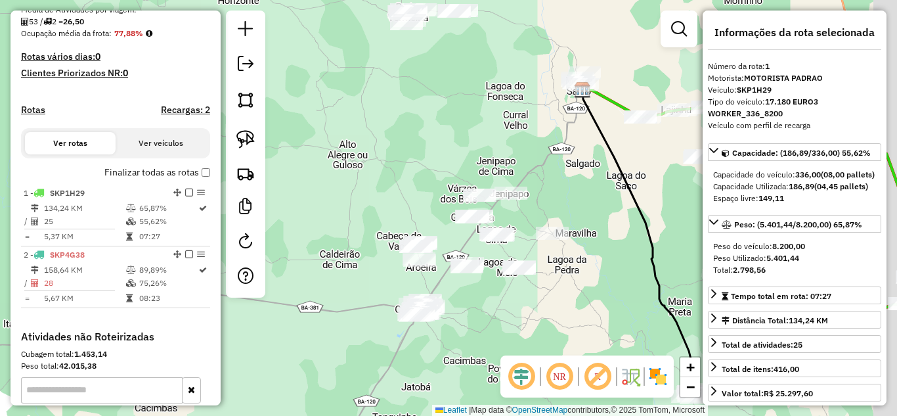
drag, startPoint x: 491, startPoint y: 182, endPoint x: 462, endPoint y: 104, distance: 83.3
click at [463, 108] on div "Janela de atendimento Grade de atendimento Capacidade Transportadoras Veículos …" at bounding box center [448, 208] width 897 height 416
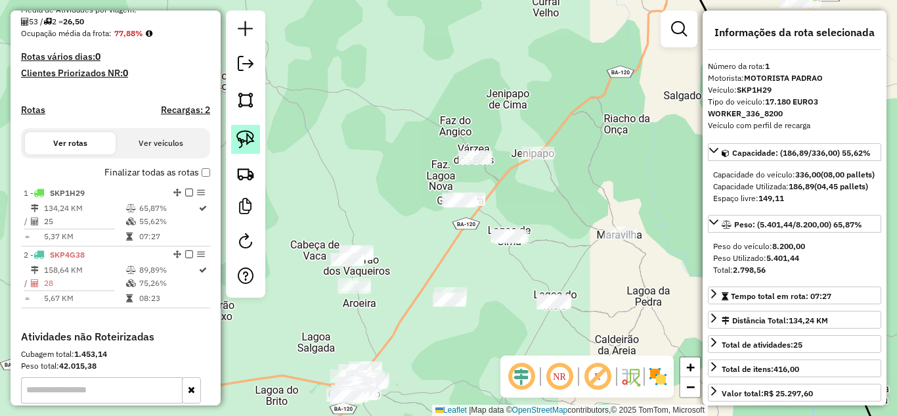
click at [242, 137] on img at bounding box center [245, 139] width 18 height 18
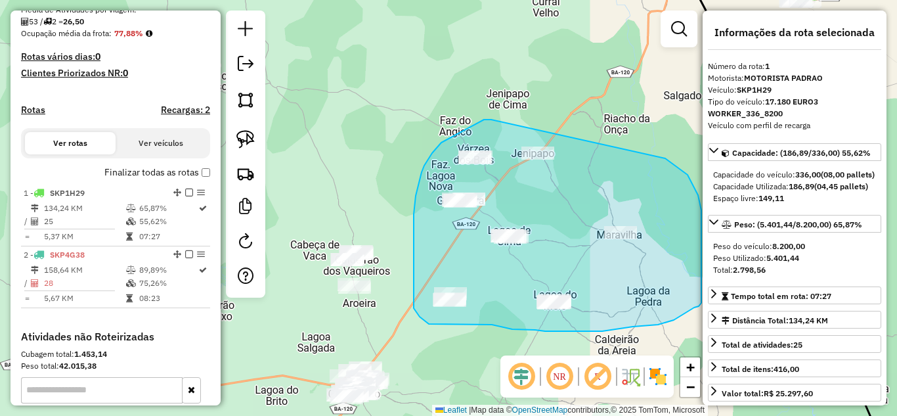
drag, startPoint x: 489, startPoint y: 119, endPoint x: 665, endPoint y: 158, distance: 180.2
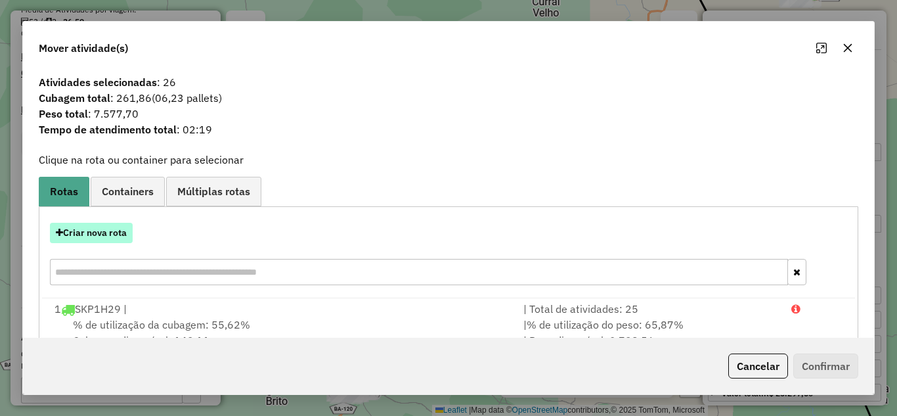
click at [114, 234] on button "Criar nova rota" at bounding box center [91, 233] width 83 height 20
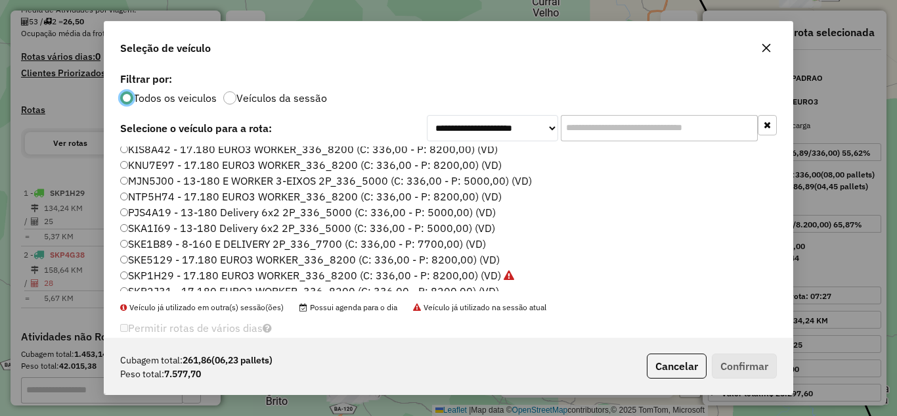
scroll to position [123, 0]
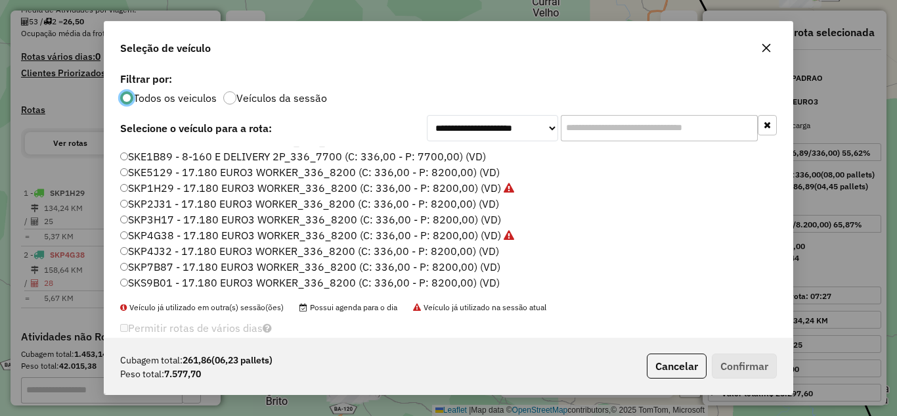
click at [242, 265] on label "SKP7B87 - 17.180 EURO3 WORKER_336_8200 (C: 336,00 - P: 8200,00) (VD)" at bounding box center [310, 267] width 380 height 16
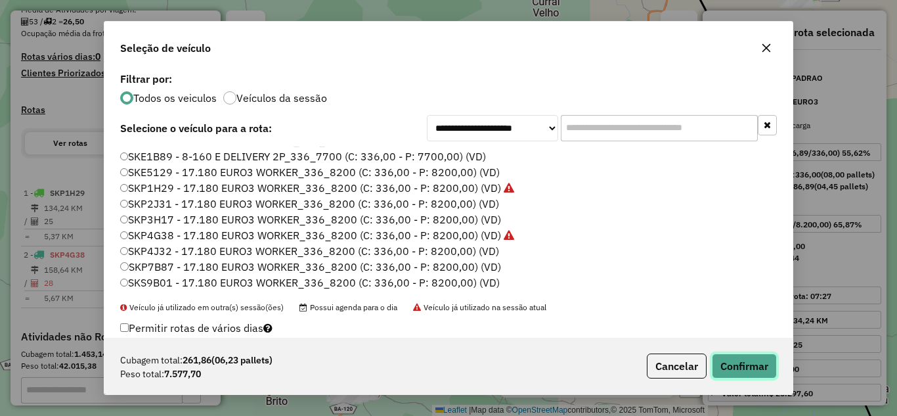
click at [754, 372] on button "Confirmar" at bounding box center [744, 365] width 65 height 25
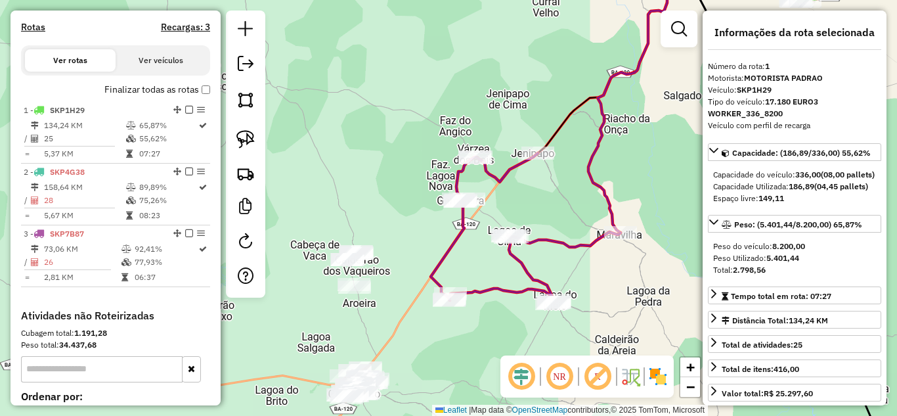
scroll to position [492, 0]
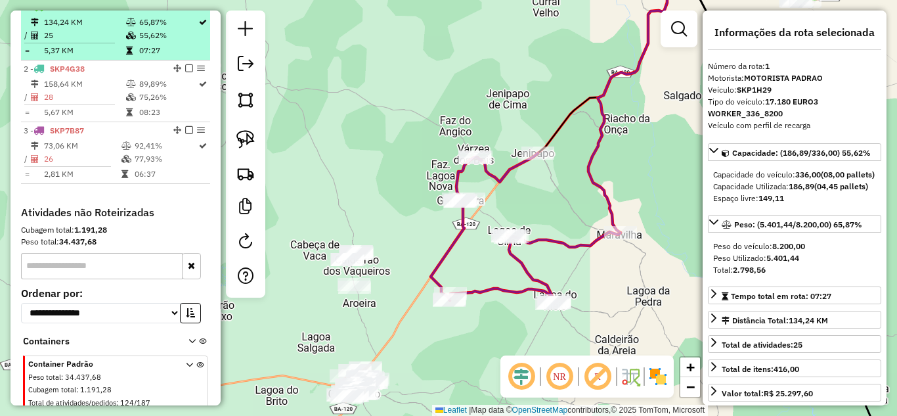
click at [119, 42] on td "25" at bounding box center [84, 35] width 82 height 13
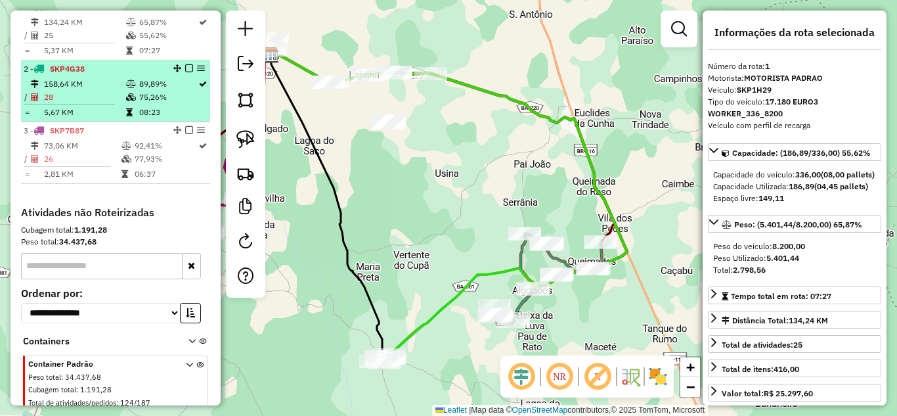
click at [103, 91] on td "158,64 KM" at bounding box center [84, 83] width 82 height 13
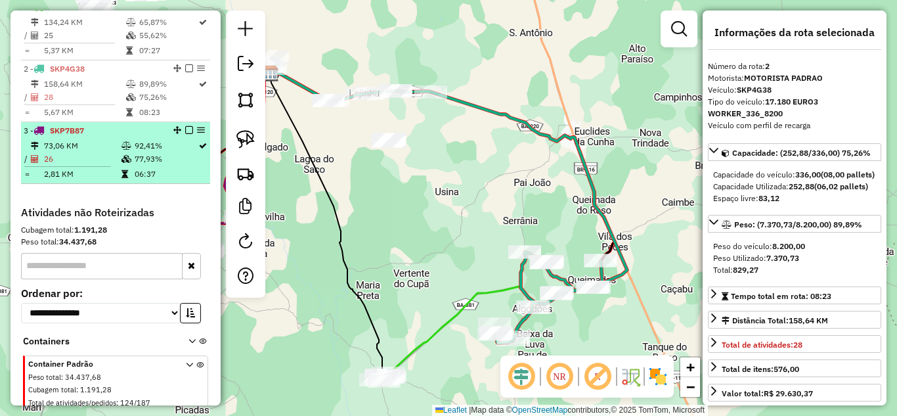
click at [104, 137] on div "3 - SKP7B87" at bounding box center [93, 131] width 139 height 12
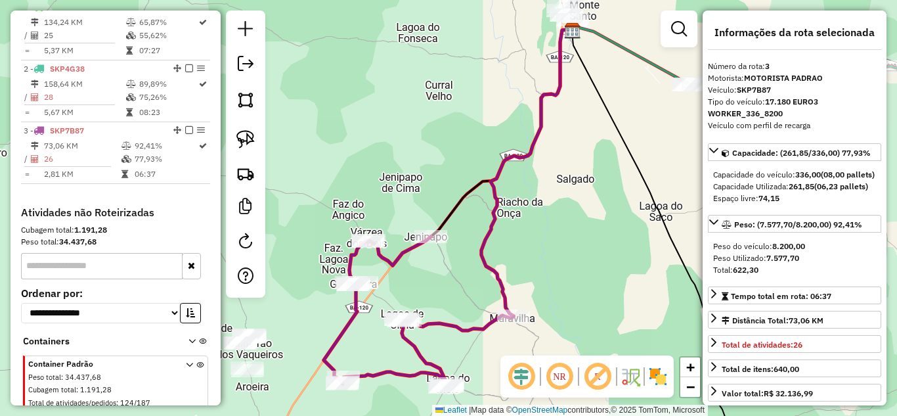
drag, startPoint x: 372, startPoint y: 147, endPoint x: 553, endPoint y: 83, distance: 192.7
click at [551, 85] on div "Janela de atendimento Grade de atendimento Capacidade Transportadoras Veículos …" at bounding box center [448, 208] width 897 height 416
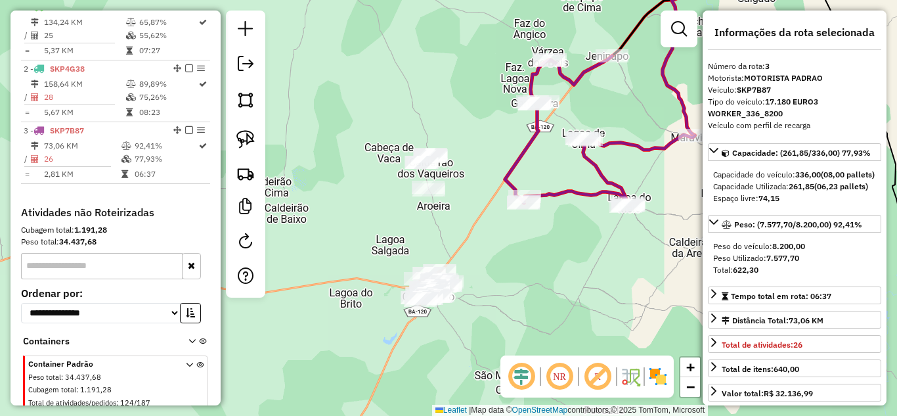
drag, startPoint x: 517, startPoint y: 195, endPoint x: 477, endPoint y: 80, distance: 121.7
click at [477, 81] on div "Janela de atendimento Grade de atendimento Capacidade Transportadoras Veículos …" at bounding box center [448, 208] width 897 height 416
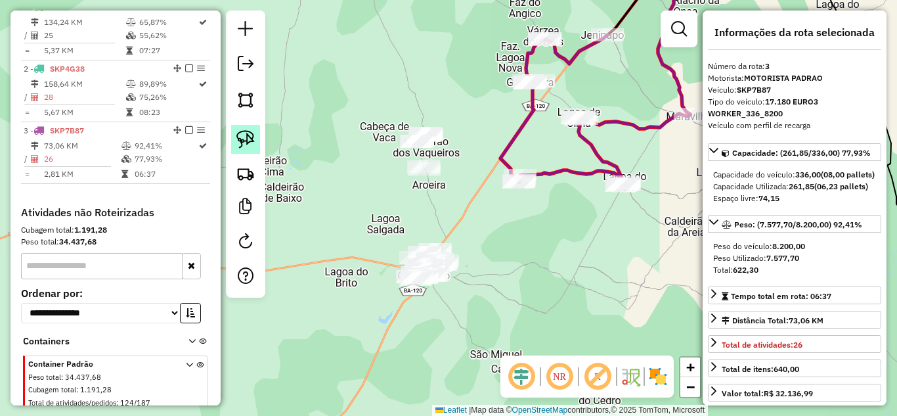
click at [251, 135] on img at bounding box center [245, 139] width 18 height 18
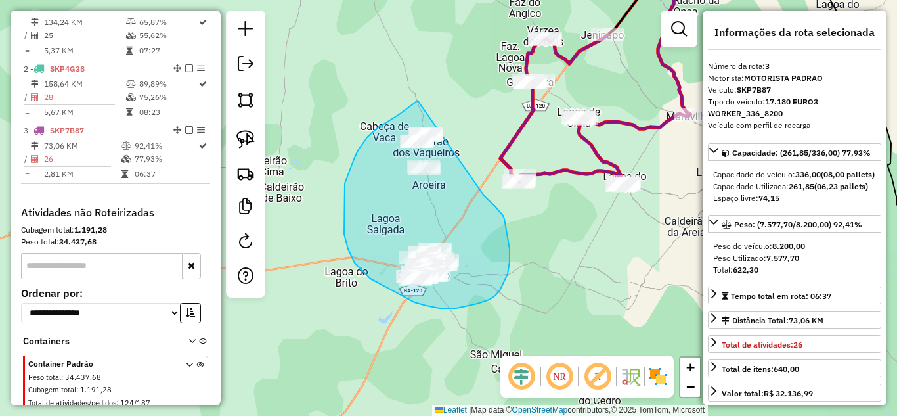
drag, startPoint x: 418, startPoint y: 100, endPoint x: 485, endPoint y: 196, distance: 116.9
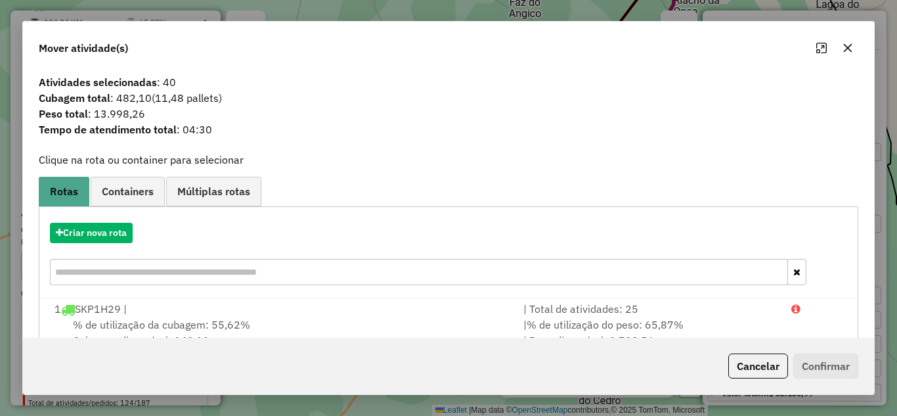
click at [848, 53] on icon "button" at bounding box center [847, 48] width 11 height 11
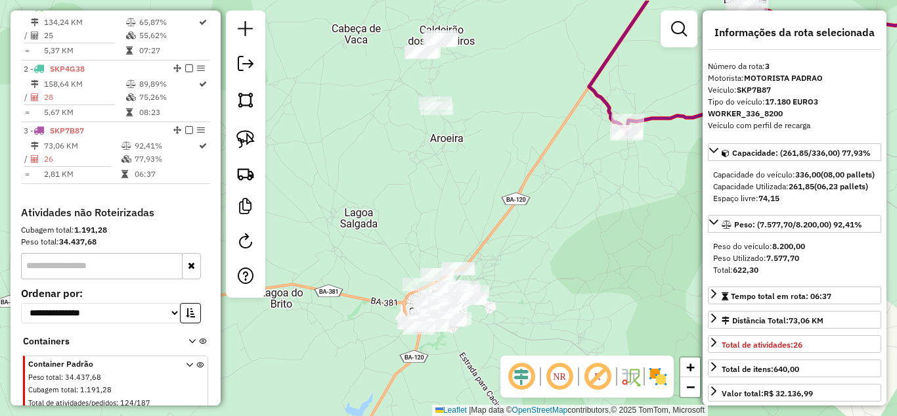
drag, startPoint x: 400, startPoint y: 160, endPoint x: 408, endPoint y: 194, distance: 35.5
click at [408, 194] on div "Janela de atendimento Grade de atendimento Capacidade Transportadoras Veículos …" at bounding box center [448, 208] width 897 height 416
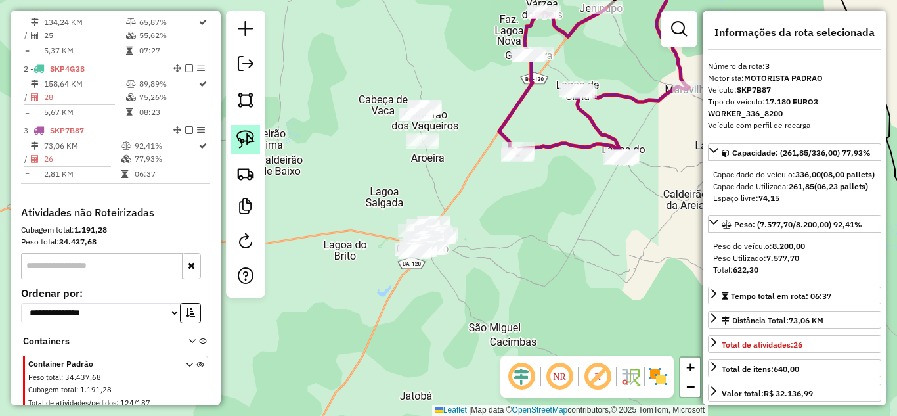
click at [248, 139] on img at bounding box center [245, 139] width 18 height 18
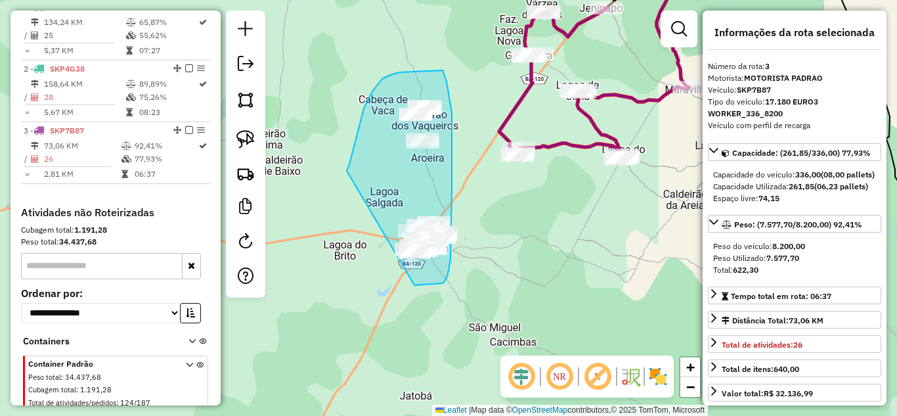
drag, startPoint x: 347, startPoint y: 171, endPoint x: 379, endPoint y: 280, distance: 114.3
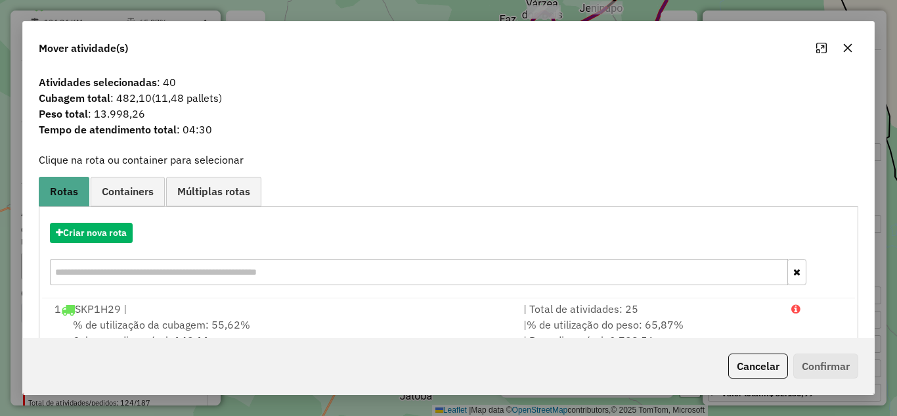
click at [848, 43] on icon "button" at bounding box center [847, 48] width 11 height 11
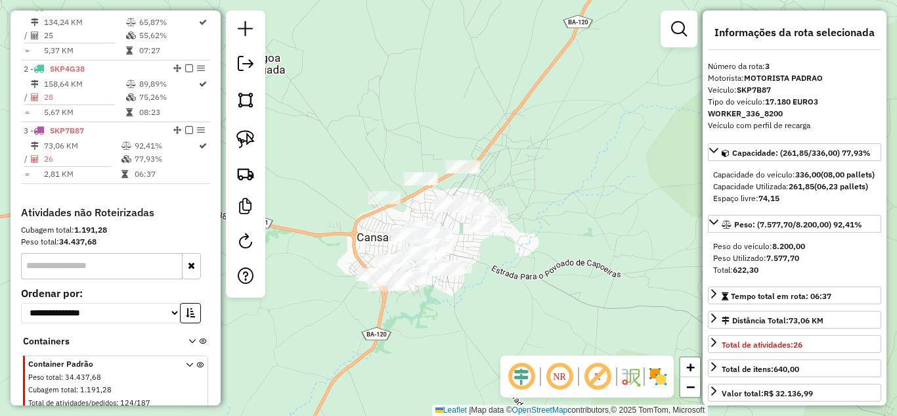
drag, startPoint x: 246, startPoint y: 135, endPoint x: 272, endPoint y: 141, distance: 26.4
click at [246, 135] on img at bounding box center [245, 139] width 18 height 18
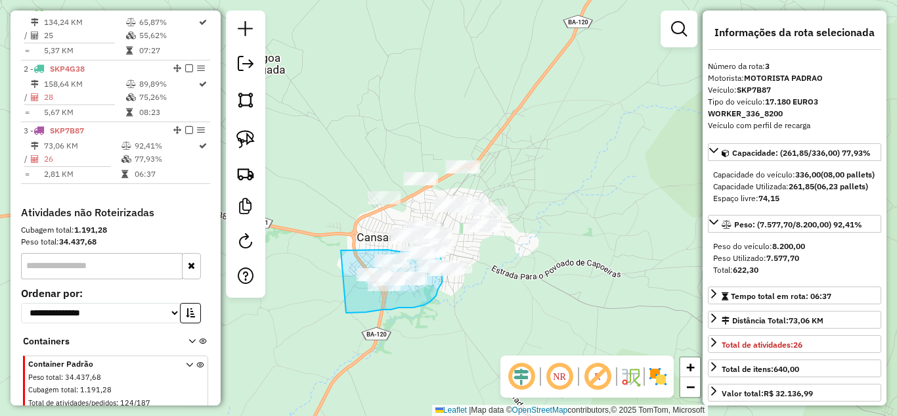
drag, startPoint x: 341, startPoint y: 250, endPoint x: 346, endPoint y: 313, distance: 62.6
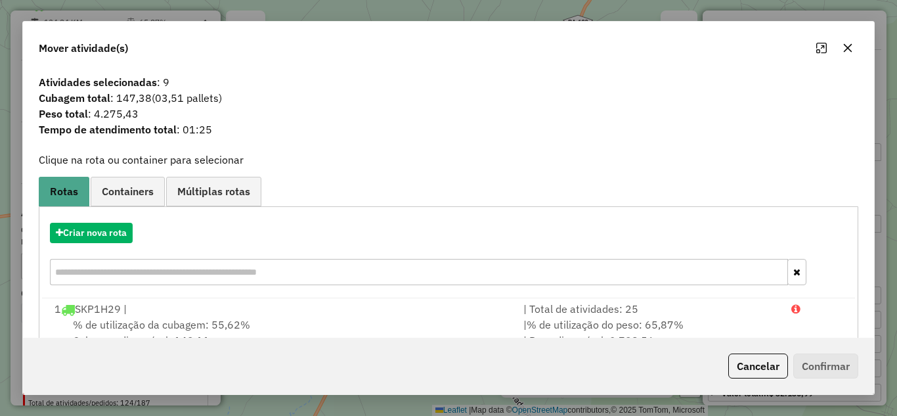
click at [850, 47] on icon "button" at bounding box center [847, 48] width 11 height 11
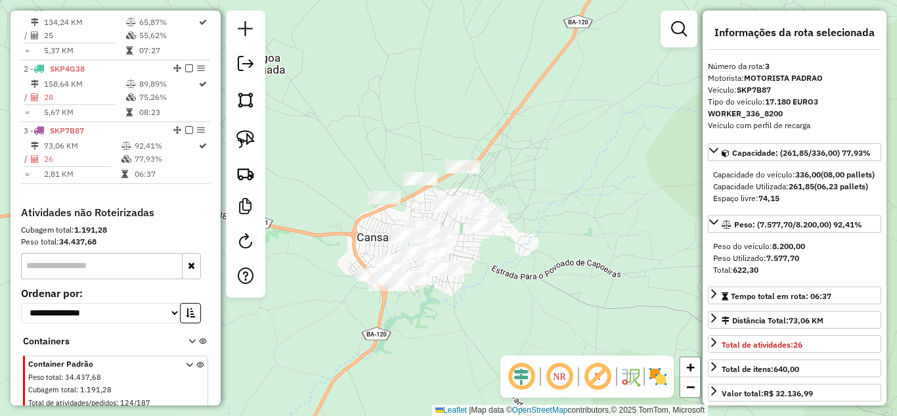
drag, startPoint x: 246, startPoint y: 141, endPoint x: 365, endPoint y: 202, distance: 133.9
click at [244, 140] on img at bounding box center [245, 139] width 18 height 18
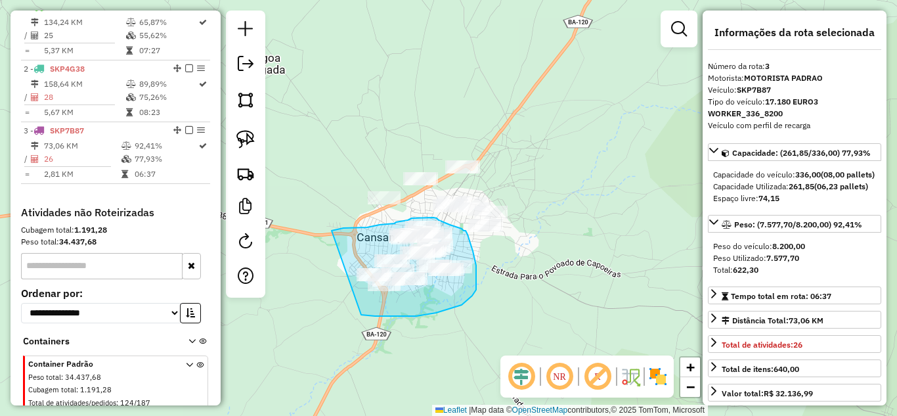
drag, startPoint x: 333, startPoint y: 230, endPoint x: 361, endPoint y: 314, distance: 89.3
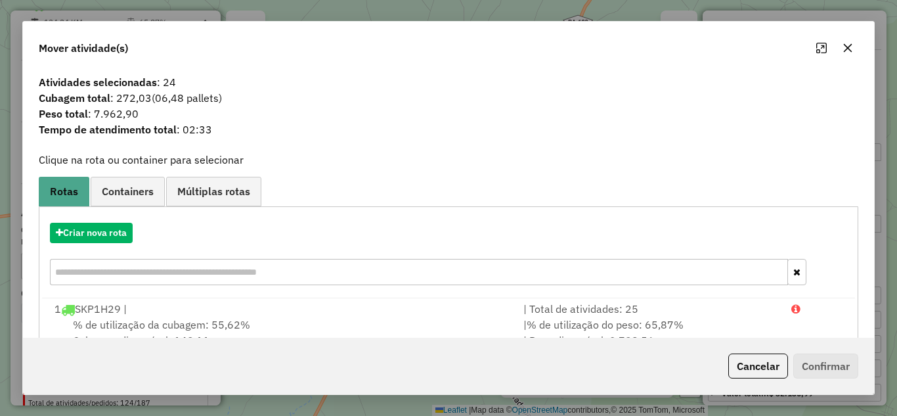
click at [846, 46] on icon "button" at bounding box center [848, 47] width 9 height 9
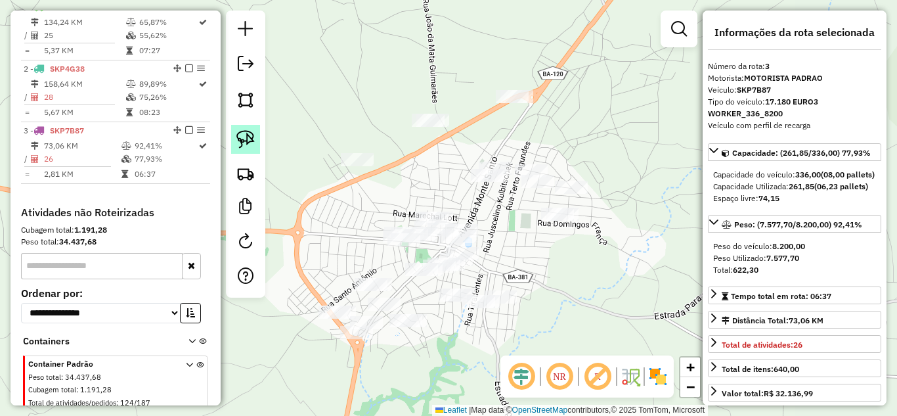
click at [248, 137] on img at bounding box center [245, 139] width 18 height 18
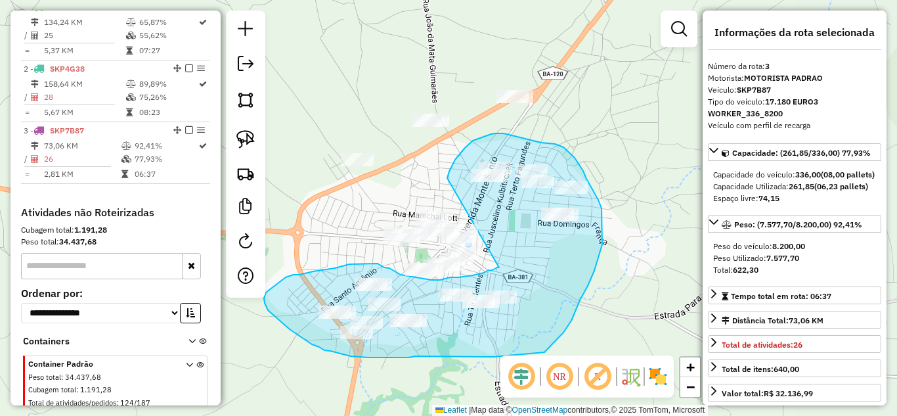
drag, startPoint x: 447, startPoint y: 178, endPoint x: 499, endPoint y: 267, distance: 103.3
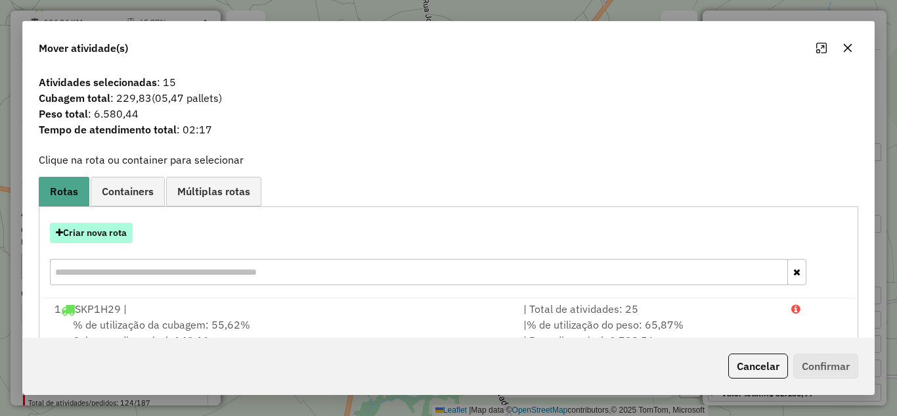
click at [99, 236] on button "Criar nova rota" at bounding box center [91, 233] width 83 height 20
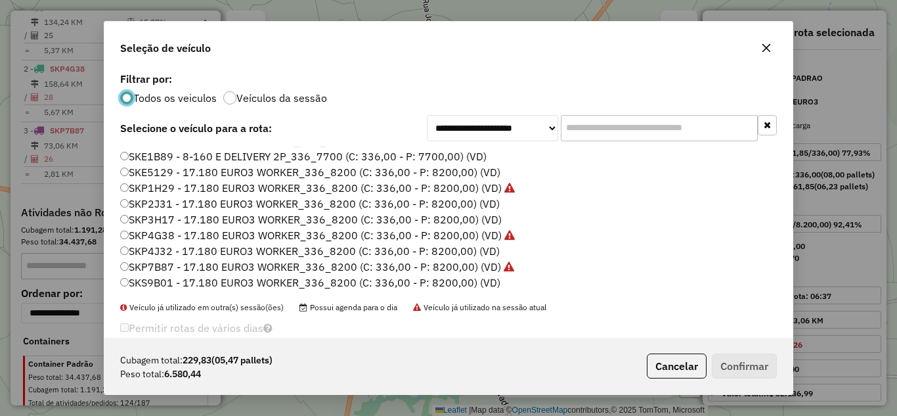
scroll to position [79, 0]
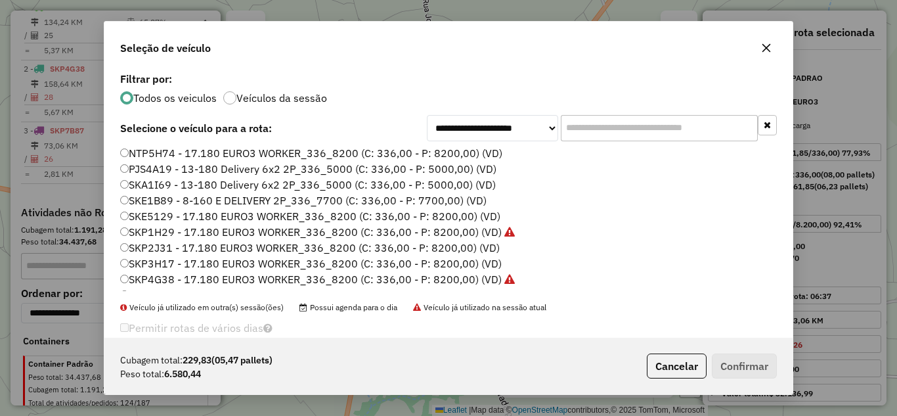
click at [236, 216] on label "SKE5129 - 17.180 EURO3 WORKER_336_8200 (C: 336,00 - P: 8200,00) (VD)" at bounding box center [310, 216] width 380 height 16
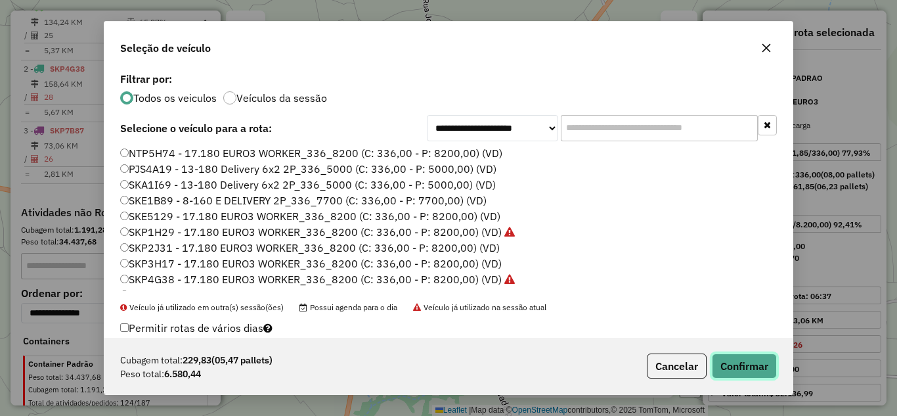
click at [769, 369] on button "Confirmar" at bounding box center [744, 365] width 65 height 25
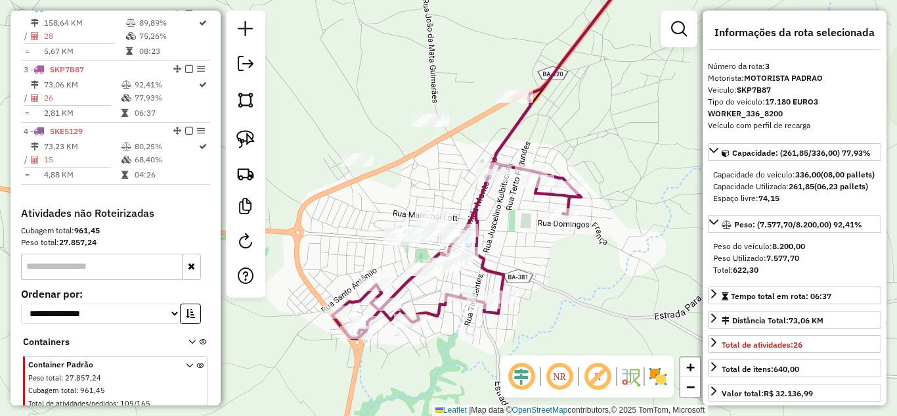
scroll to position [603, 0]
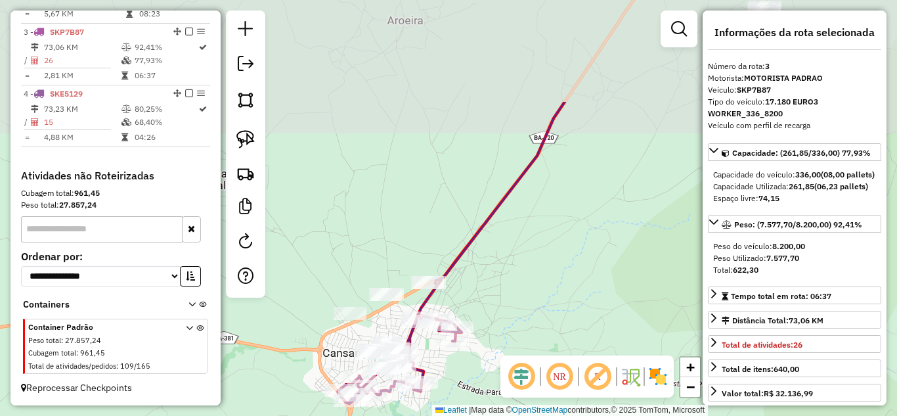
drag, startPoint x: 527, startPoint y: 97, endPoint x: 453, endPoint y: 246, distance: 166.5
click at [467, 250] on icon at bounding box center [490, 211] width 149 height 219
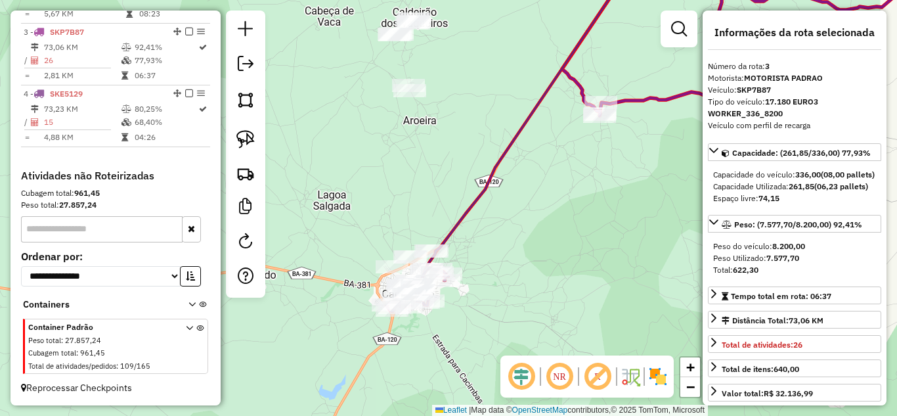
drag, startPoint x: 452, startPoint y: 108, endPoint x: 433, endPoint y: 150, distance: 46.5
click at [452, 149] on div "Janela de atendimento Grade de atendimento Capacidade Transportadoras Veículos …" at bounding box center [448, 208] width 897 height 416
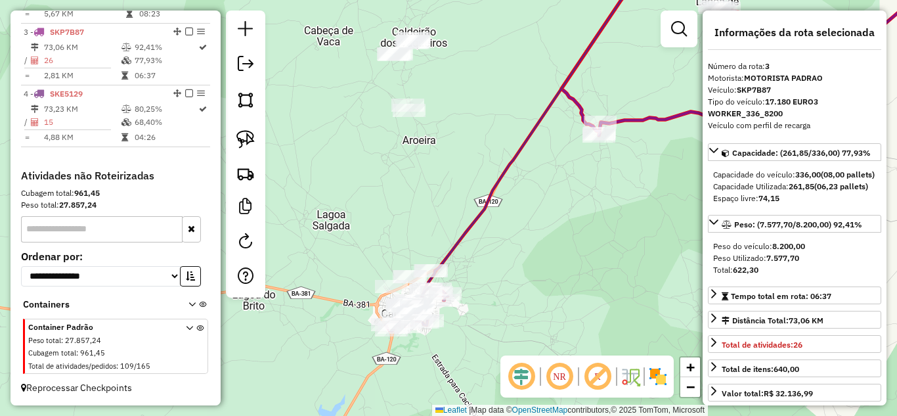
drag, startPoint x: 249, startPoint y: 137, endPoint x: 265, endPoint y: 133, distance: 16.2
click at [249, 137] on img at bounding box center [245, 139] width 18 height 18
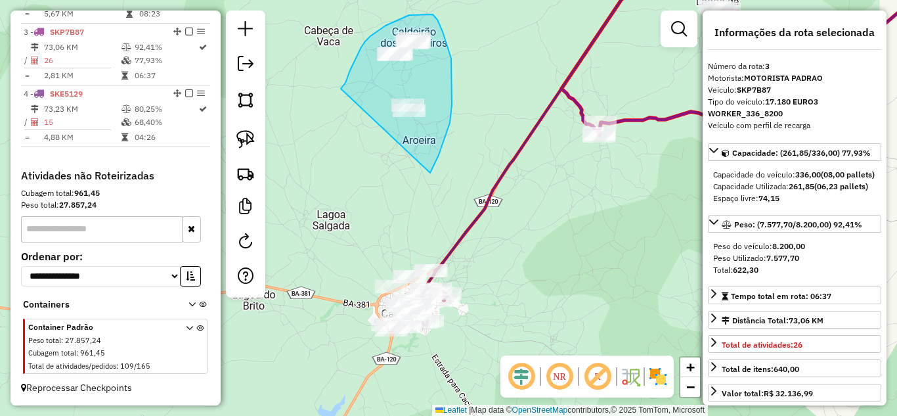
drag, startPoint x: 365, startPoint y: 41, endPoint x: 430, endPoint y: 173, distance: 146.5
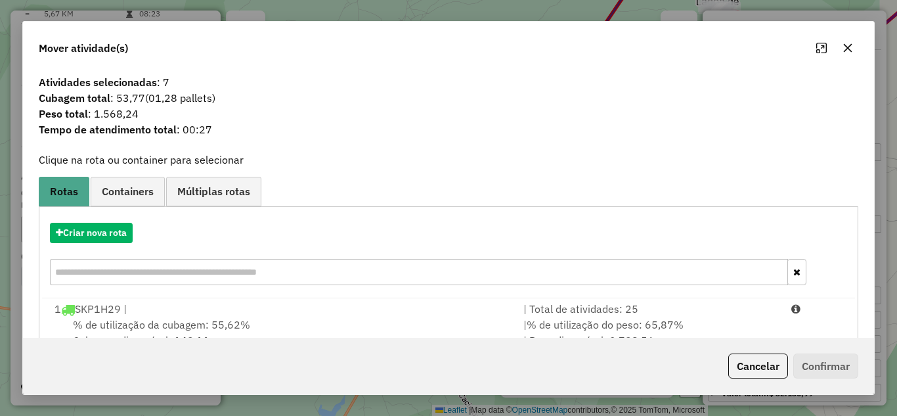
click at [850, 52] on icon "button" at bounding box center [847, 48] width 11 height 11
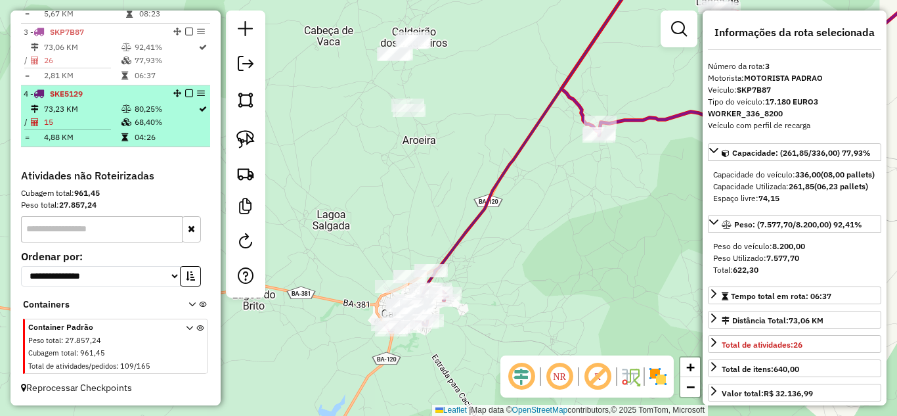
click at [70, 123] on td "15" at bounding box center [81, 122] width 77 height 13
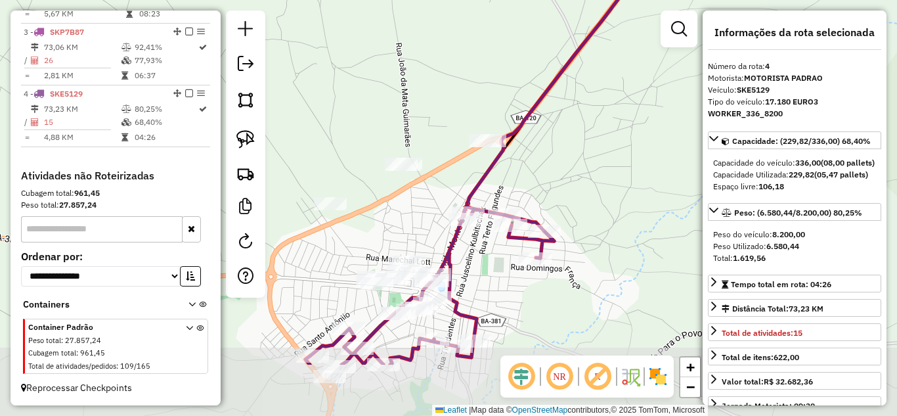
drag, startPoint x: 437, startPoint y: 328, endPoint x: 324, endPoint y: 228, distance: 151.2
click at [386, 234] on div "Janela de atendimento Grade de atendimento Capacidade Transportadoras Veículos …" at bounding box center [448, 208] width 897 height 416
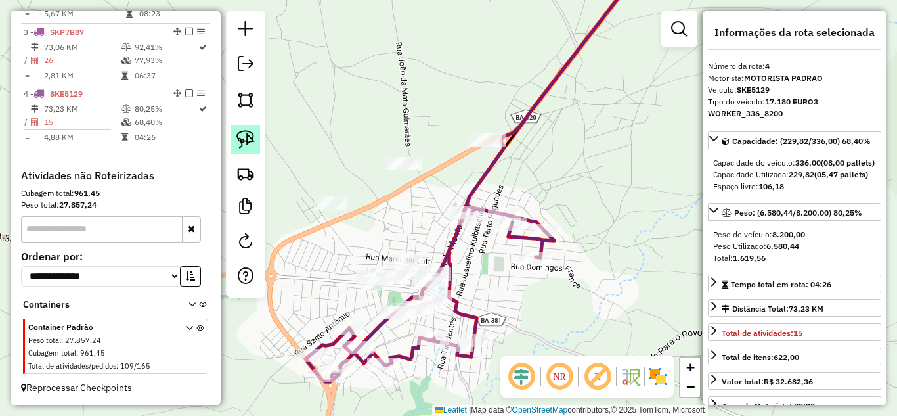
click at [243, 140] on img at bounding box center [245, 139] width 18 height 18
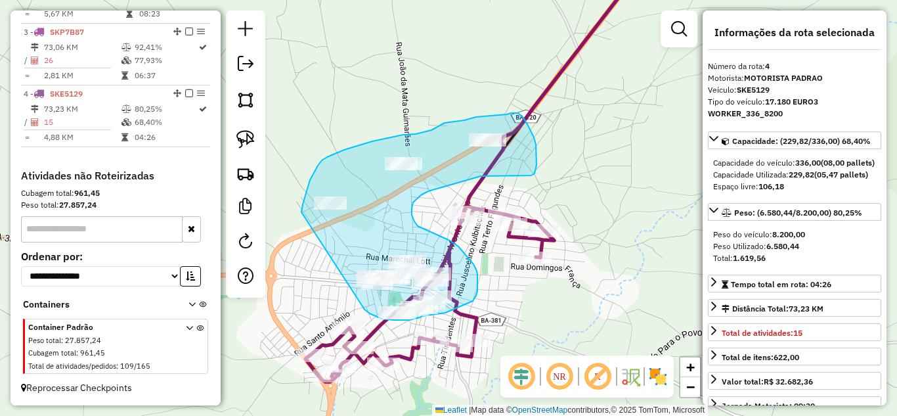
drag, startPoint x: 301, startPoint y: 212, endPoint x: 358, endPoint y: 302, distance: 106.5
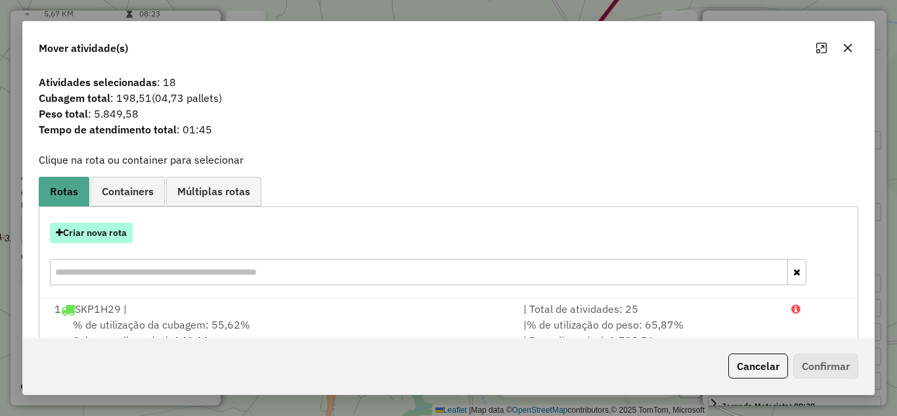
click at [108, 232] on button "Criar nova rota" at bounding box center [91, 233] width 83 height 20
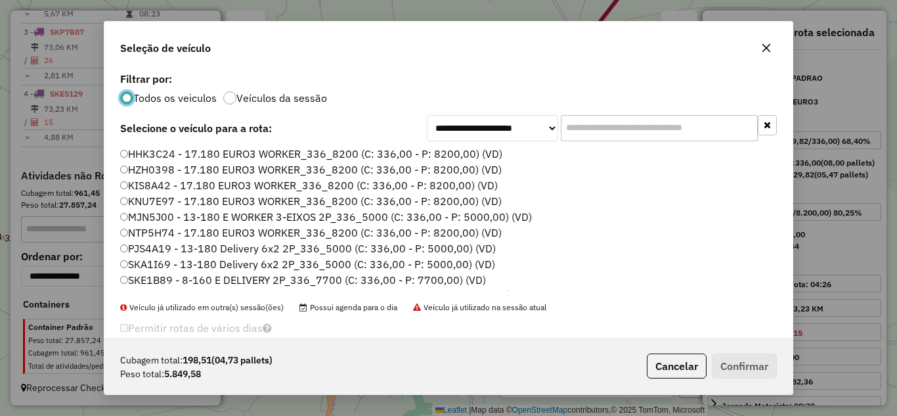
scroll to position [44, 0]
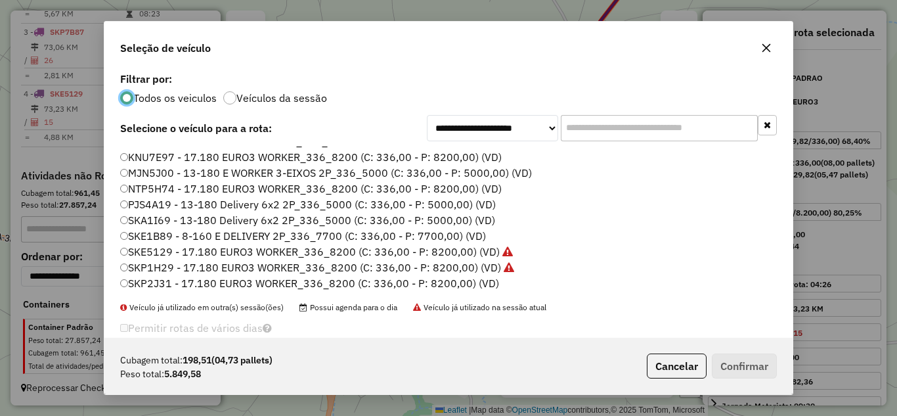
click at [185, 217] on label "SKA1I69 - 13-180 Delivery 6x2 2P_336_5000 (C: 336,00 - P: 5000,00) (VD)" at bounding box center [307, 220] width 375 height 16
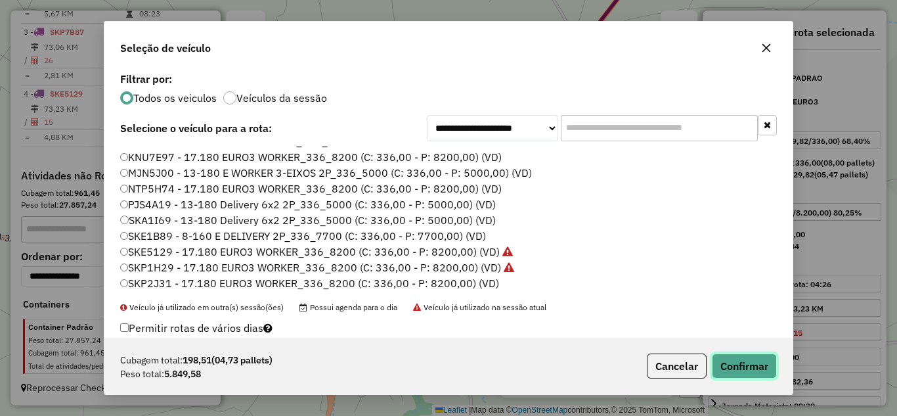
click at [762, 366] on button "Confirmar" at bounding box center [744, 365] width 65 height 25
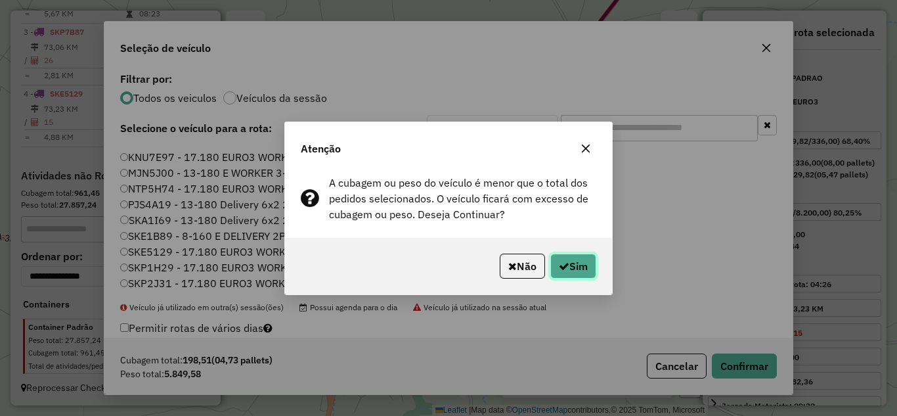
click at [568, 262] on button "Sim" at bounding box center [573, 265] width 46 height 25
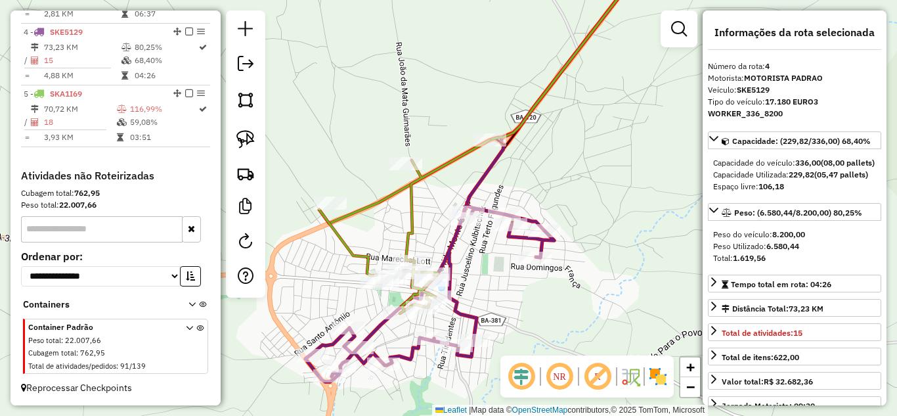
scroll to position [664, 0]
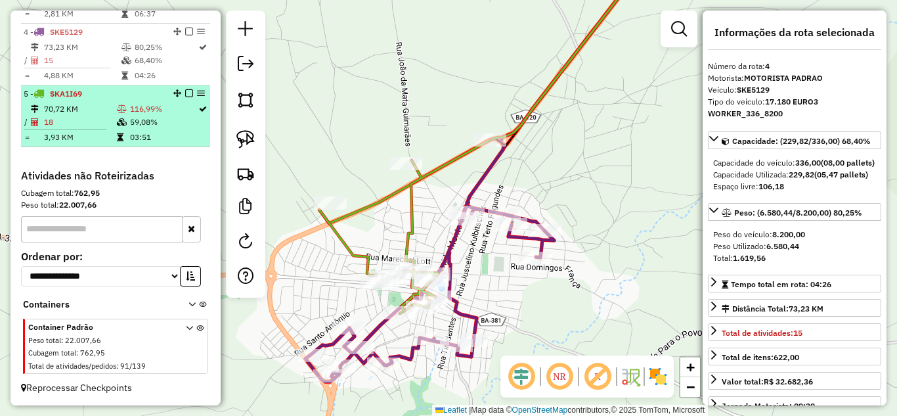
click at [117, 121] on icon at bounding box center [122, 122] width 10 height 8
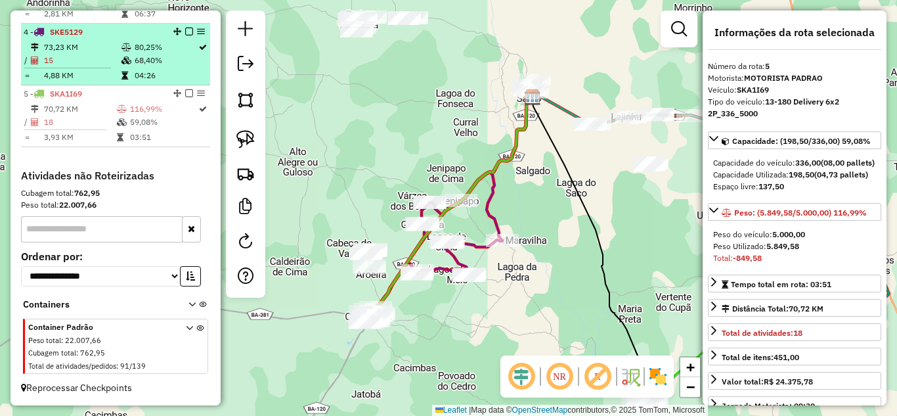
click at [88, 53] on td "73,23 KM" at bounding box center [81, 47] width 77 height 13
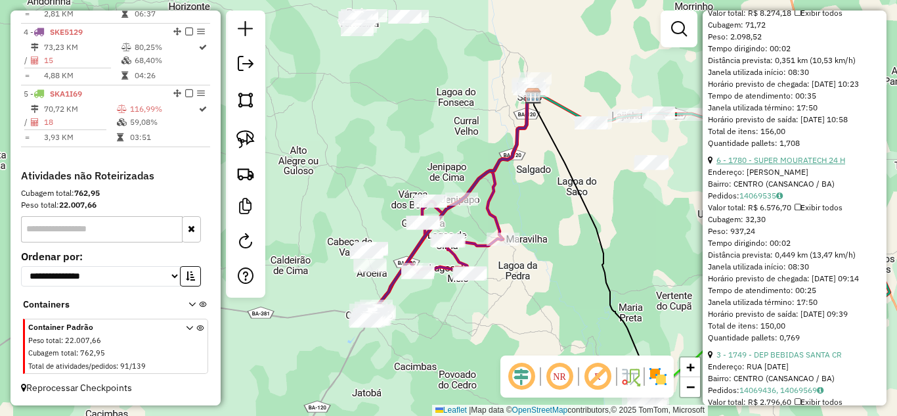
scroll to position [525, 0]
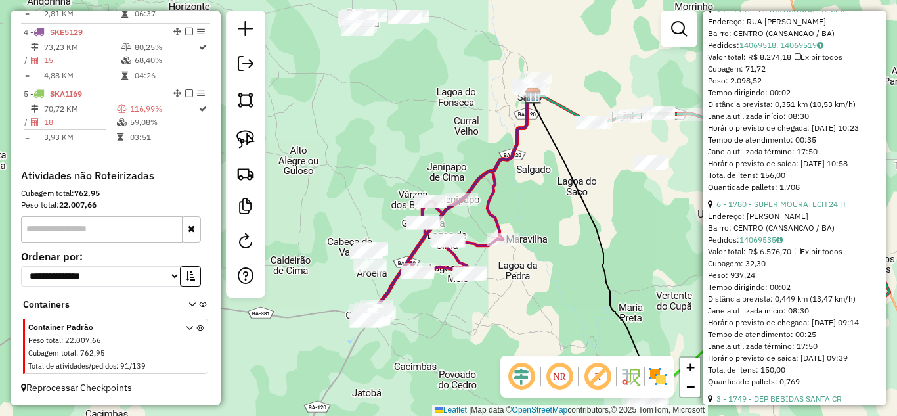
click at [794, 209] on link "6 - 1780 - SUPER MOURATECH 24 H" at bounding box center [780, 204] width 129 height 10
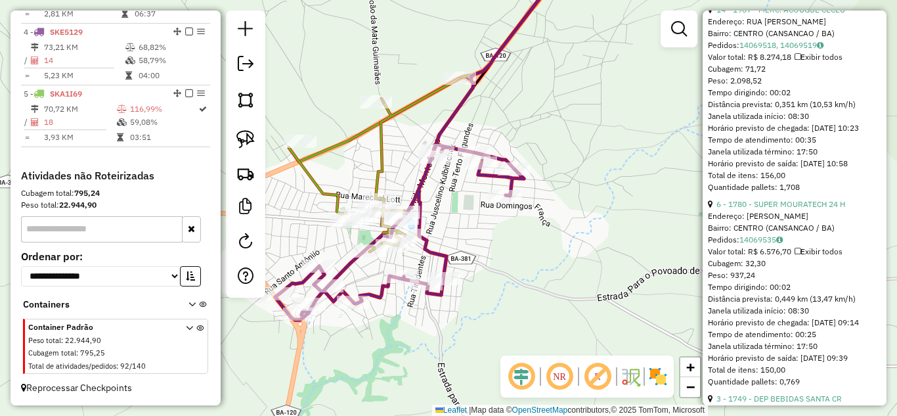
drag, startPoint x: 415, startPoint y: 242, endPoint x: 489, endPoint y: 216, distance: 78.5
click at [504, 207] on div "Janela de atendimento Grade de atendimento Capacidade Transportadoras Veículos …" at bounding box center [448, 208] width 897 height 416
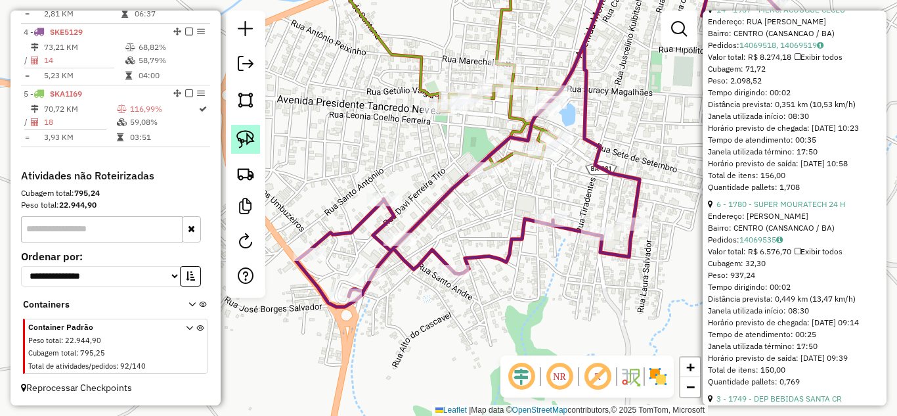
click at [246, 145] on img at bounding box center [245, 139] width 18 height 18
drag, startPoint x: 360, startPoint y: 253, endPoint x: 376, endPoint y: 281, distance: 32.3
click at [376, 281] on div "Janela de atendimento Grade de atendimento Capacidade Transportadoras Veículos …" at bounding box center [448, 208] width 897 height 416
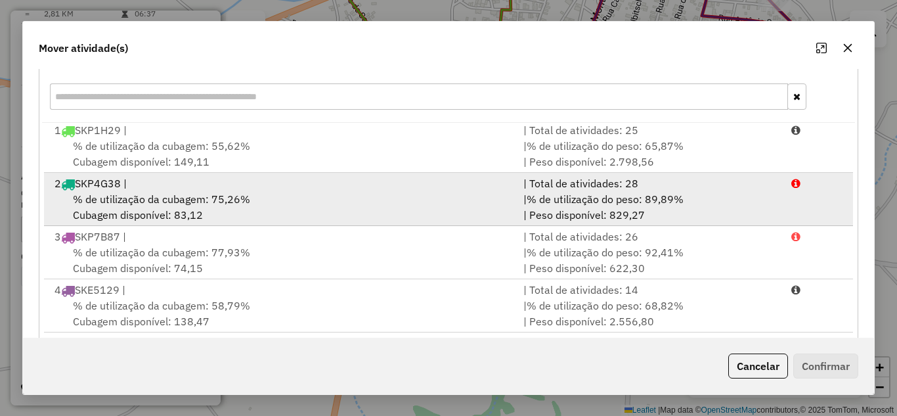
scroll to position [246, 0]
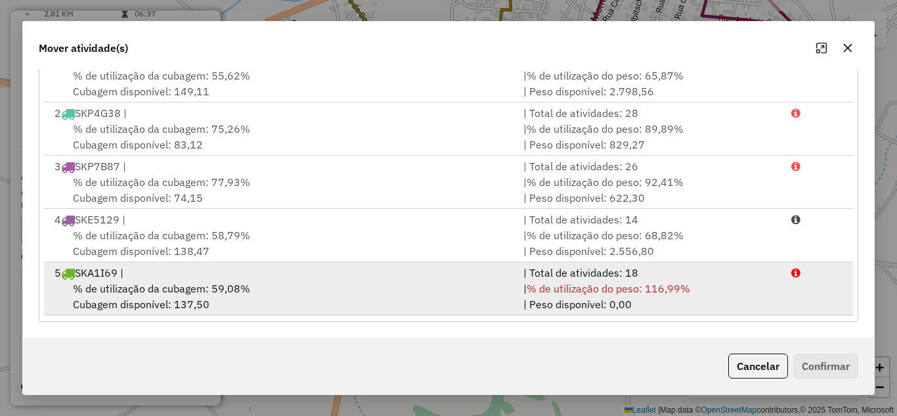
click at [367, 288] on div "% de utilização da cubagem: 59,08% Cubagem disponível: 137,50" at bounding box center [281, 296] width 469 height 32
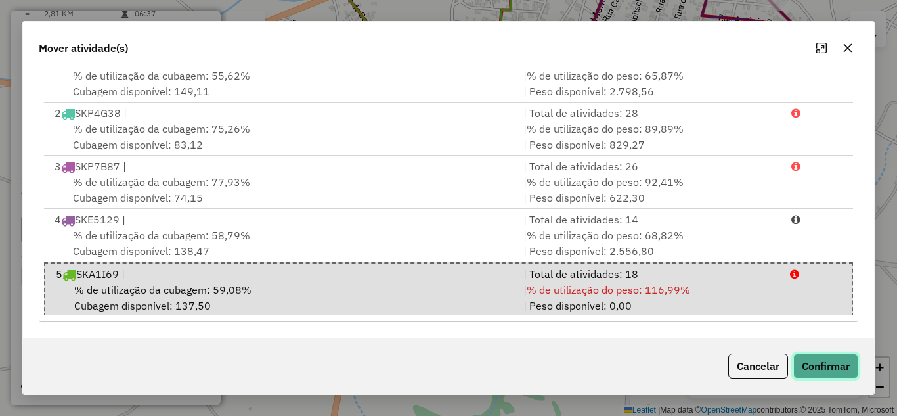
click at [815, 368] on button "Confirmar" at bounding box center [825, 365] width 65 height 25
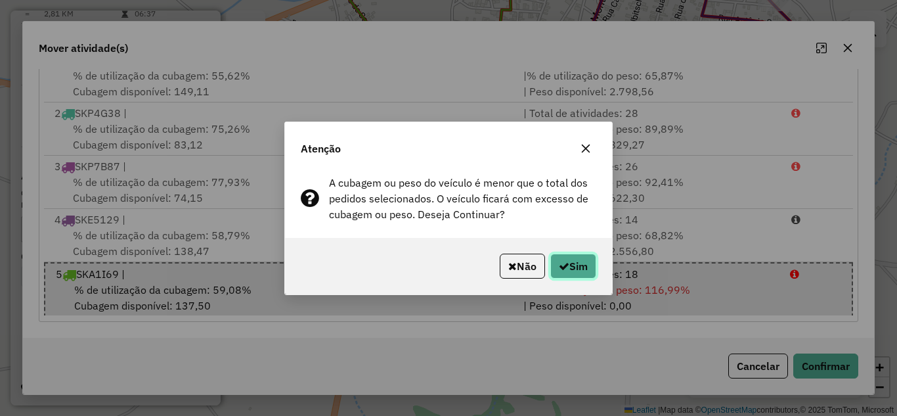
click at [574, 261] on button "Sim" at bounding box center [573, 265] width 46 height 25
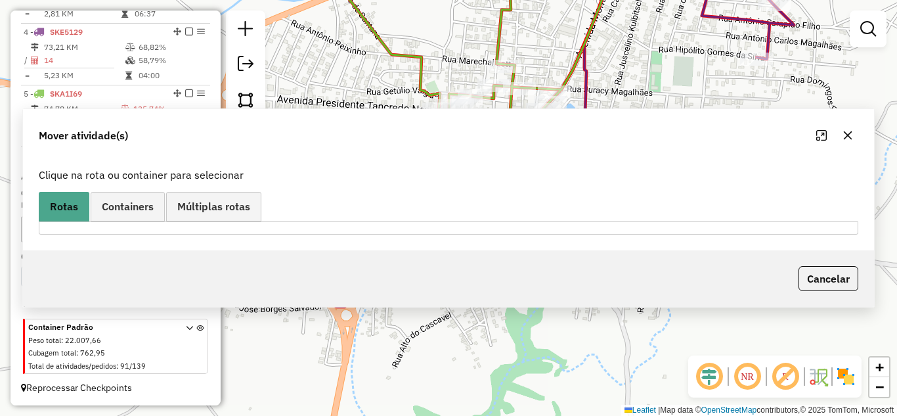
scroll to position [0, 0]
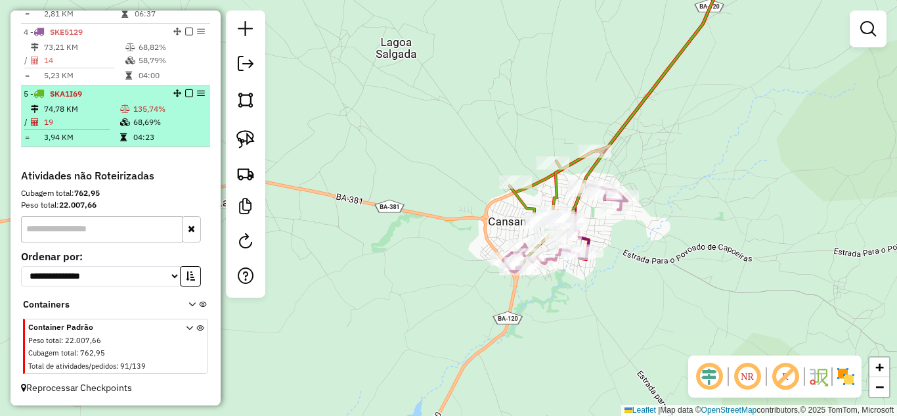
click at [95, 108] on td "74,78 KM" at bounding box center [81, 108] width 76 height 13
select select "*********"
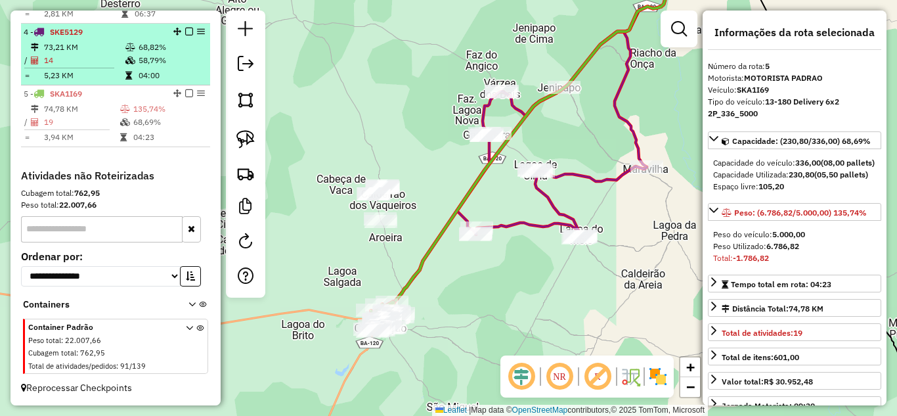
click at [116, 48] on td "73,21 KM" at bounding box center [83, 47] width 81 height 13
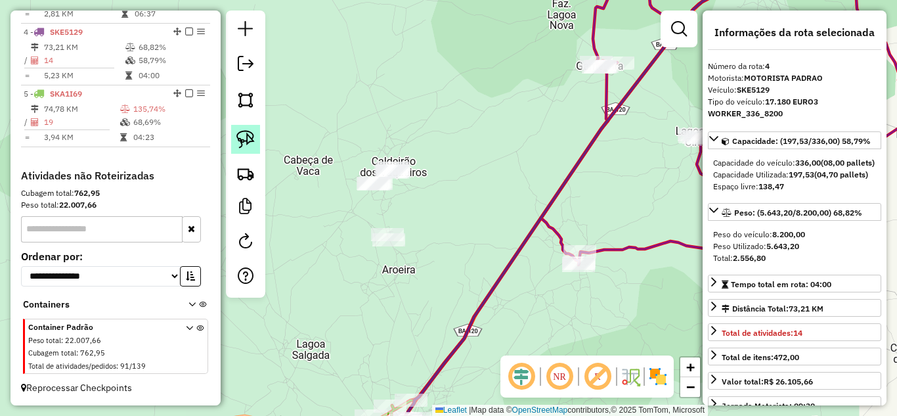
click at [233, 141] on link at bounding box center [245, 139] width 29 height 29
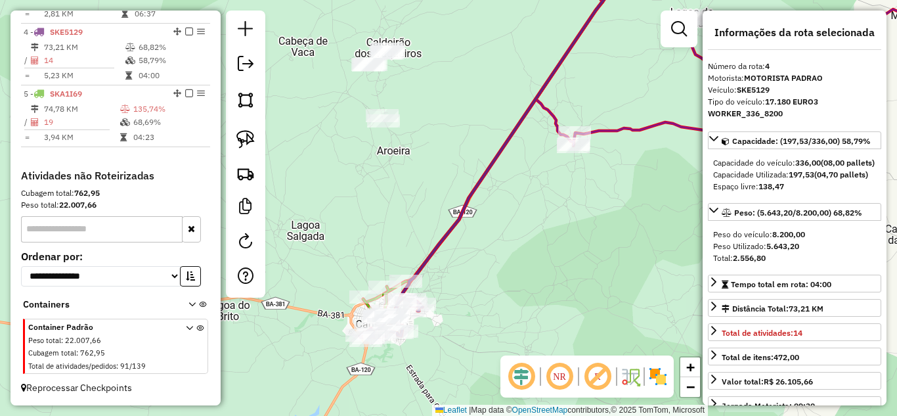
drag, startPoint x: 441, startPoint y: 301, endPoint x: 441, endPoint y: 143, distance: 157.6
click at [440, 146] on div "Janela de atendimento Grade de atendimento Capacidade Transportadoras Veículos …" at bounding box center [448, 208] width 897 height 416
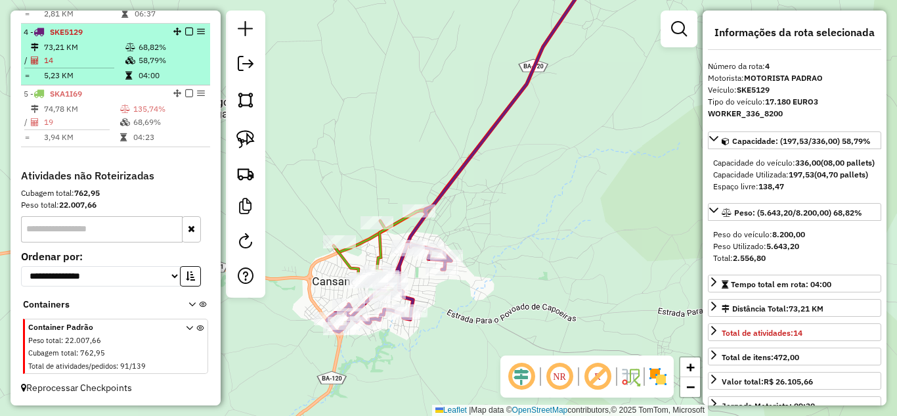
click at [69, 55] on td "14" at bounding box center [83, 60] width 81 height 13
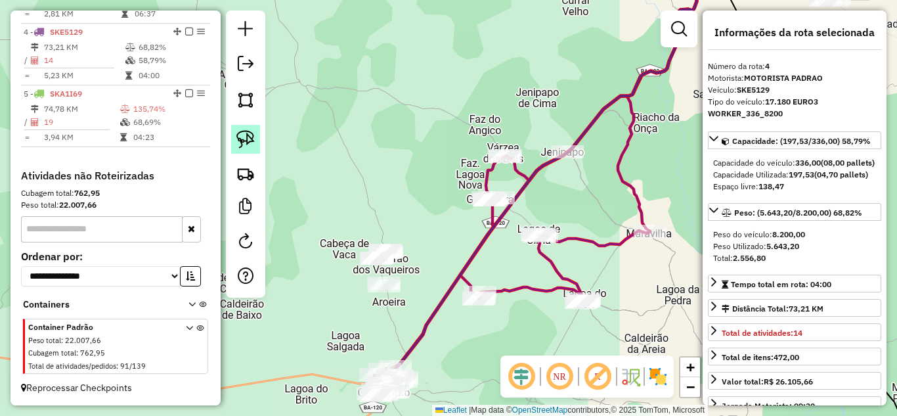
click at [244, 144] on img at bounding box center [245, 139] width 18 height 18
drag, startPoint x: 382, startPoint y: 223, endPoint x: 417, endPoint y: 282, distance: 68.0
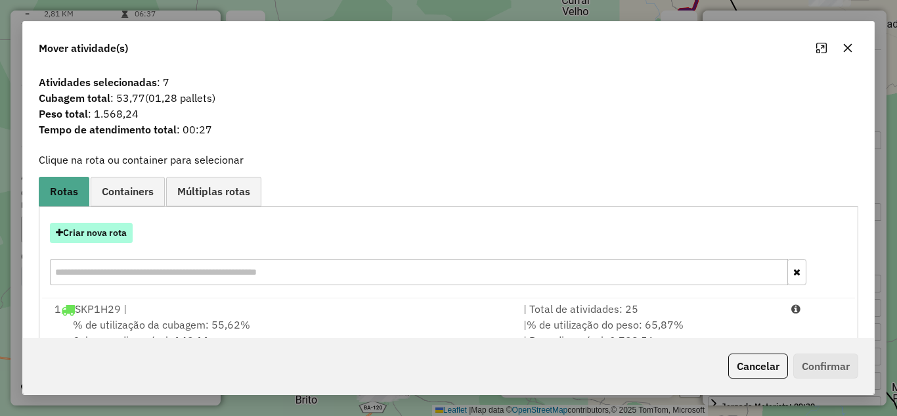
click at [118, 229] on button "Criar nova rota" at bounding box center [91, 233] width 83 height 20
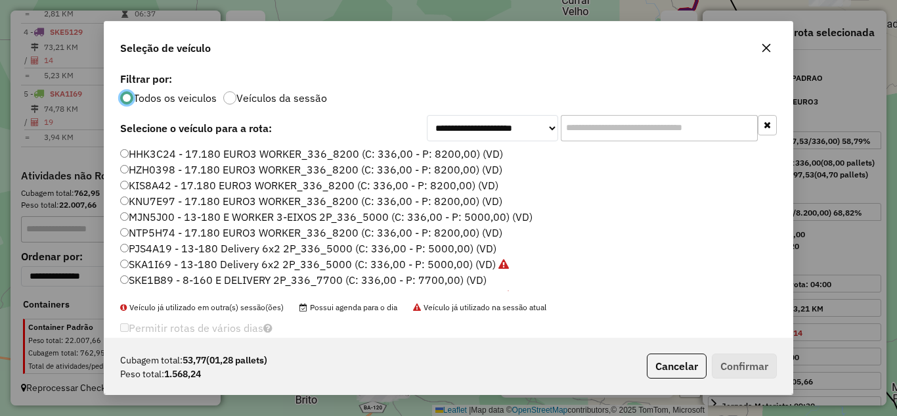
scroll to position [123, 0]
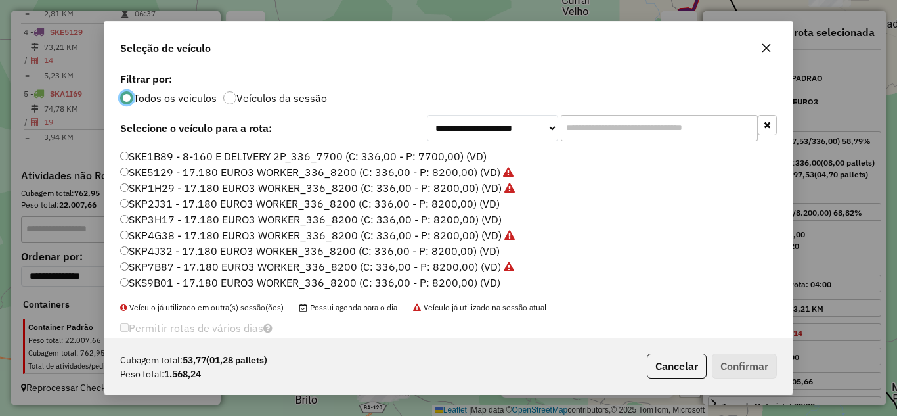
click at [766, 47] on icon "button" at bounding box center [766, 48] width 11 height 11
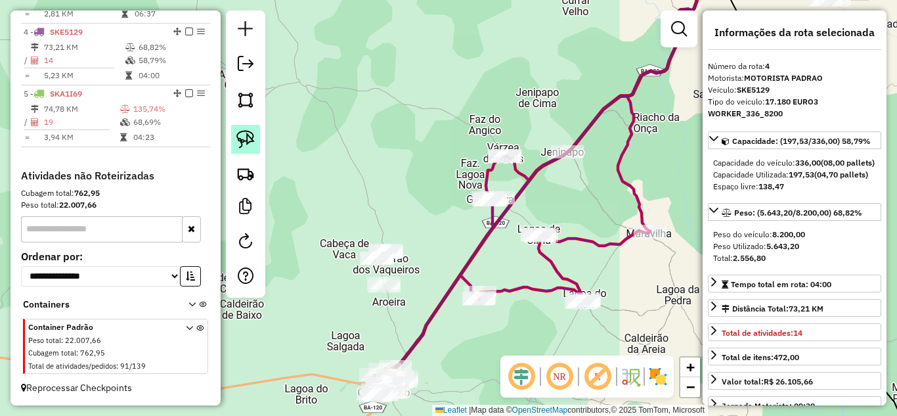
click at [244, 138] on img at bounding box center [245, 139] width 18 height 18
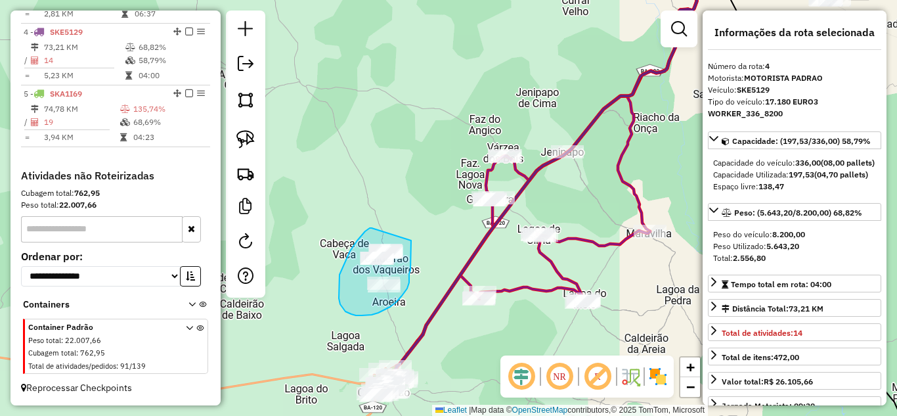
drag, startPoint x: 370, startPoint y: 228, endPoint x: 411, endPoint y: 240, distance: 43.2
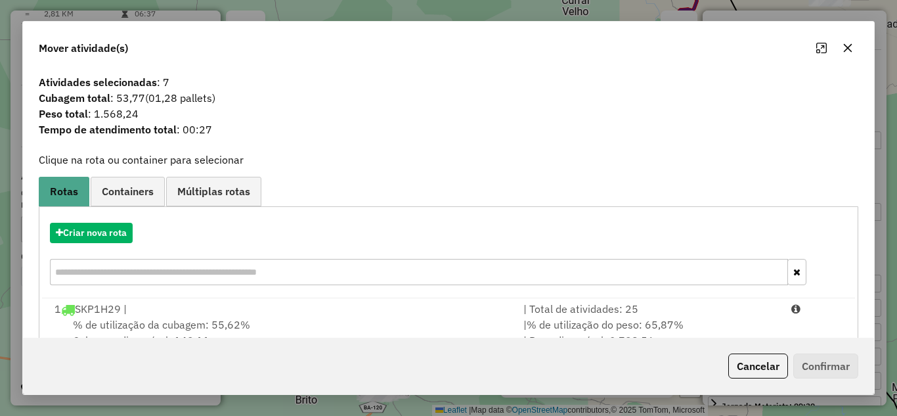
scroll to position [246, 0]
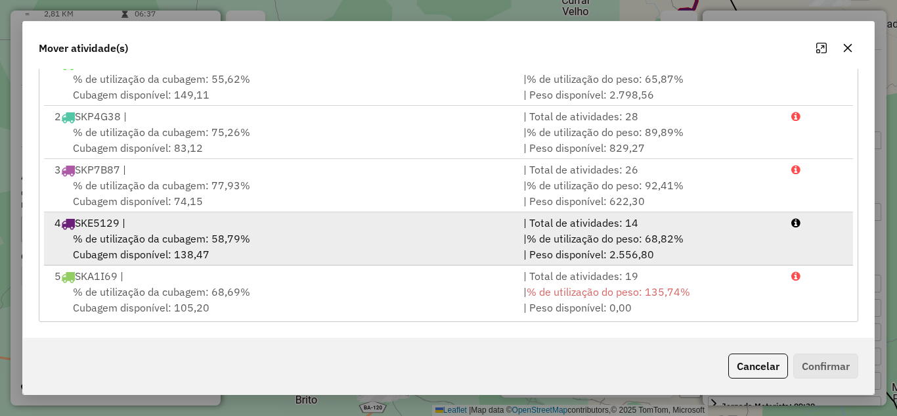
click at [385, 243] on div "% de utilização da cubagem: 58,79% Cubagem disponível: 138,47" at bounding box center [281, 246] width 469 height 32
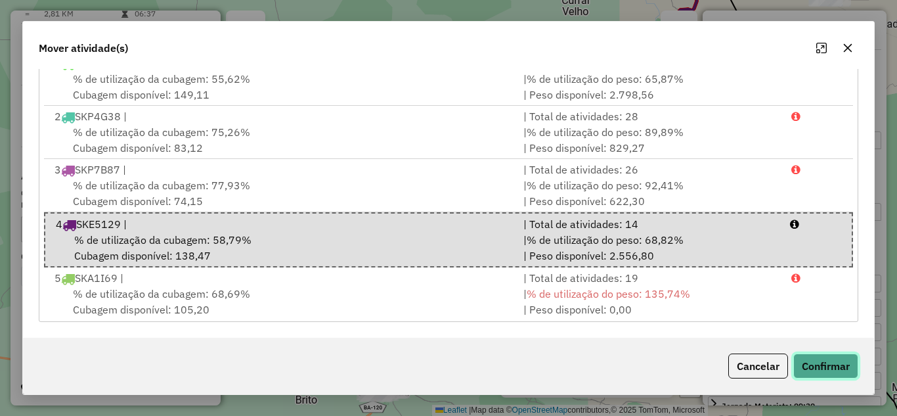
click at [813, 372] on button "Confirmar" at bounding box center [825, 365] width 65 height 25
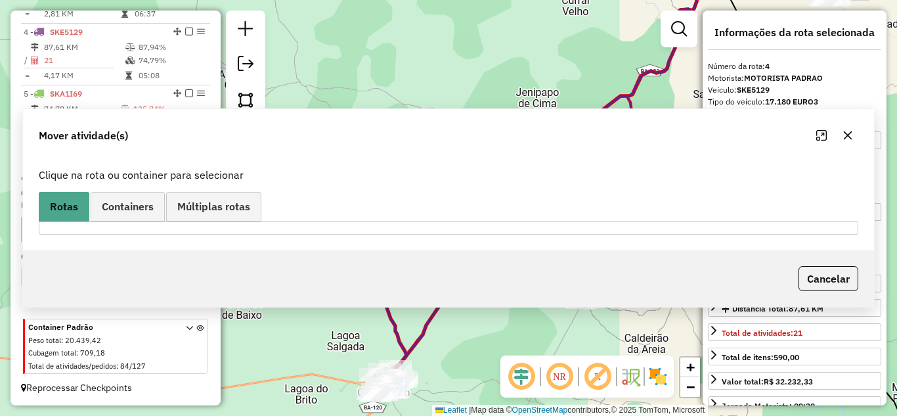
scroll to position [0, 0]
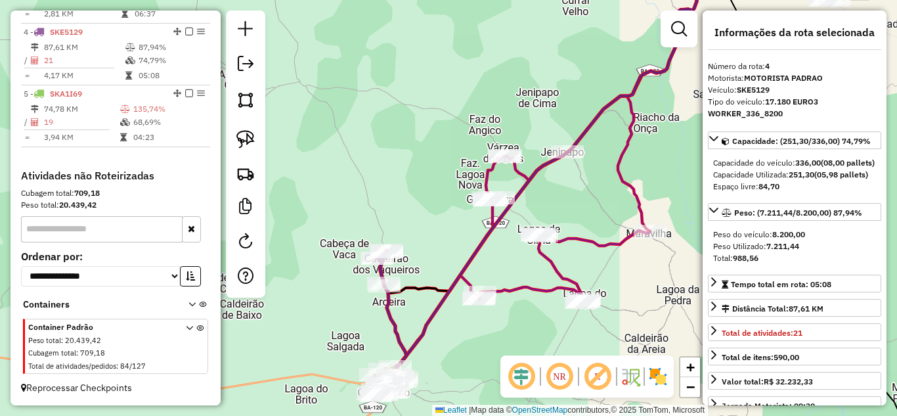
click at [353, 115] on div "Janela de atendimento Grade de atendimento Capacidade Transportadoras Veículos …" at bounding box center [448, 208] width 897 height 416
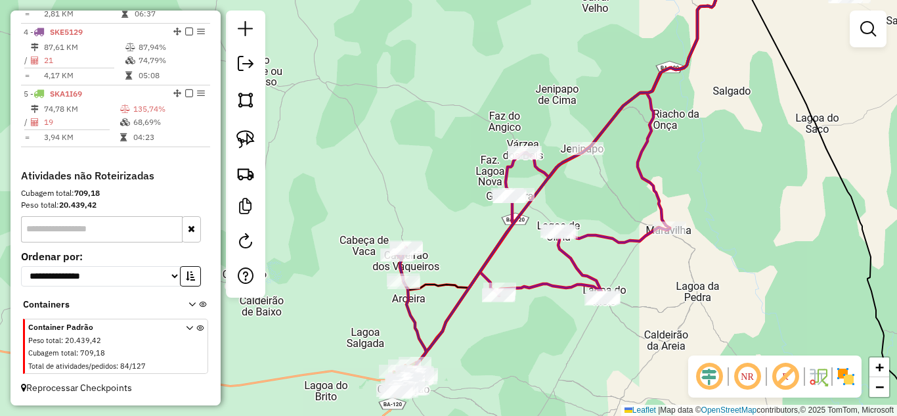
drag, startPoint x: 465, startPoint y: 344, endPoint x: 519, endPoint y: 325, distance: 56.5
click at [519, 325] on div "Janela de atendimento Grade de atendimento Capacidade Transportadoras Veículos …" at bounding box center [448, 208] width 897 height 416
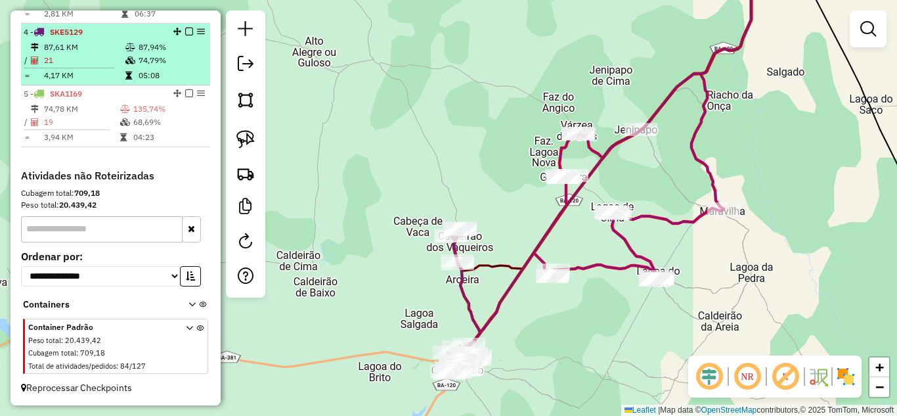
click at [96, 53] on td "87,61 KM" at bounding box center [83, 47] width 81 height 13
select select "*********"
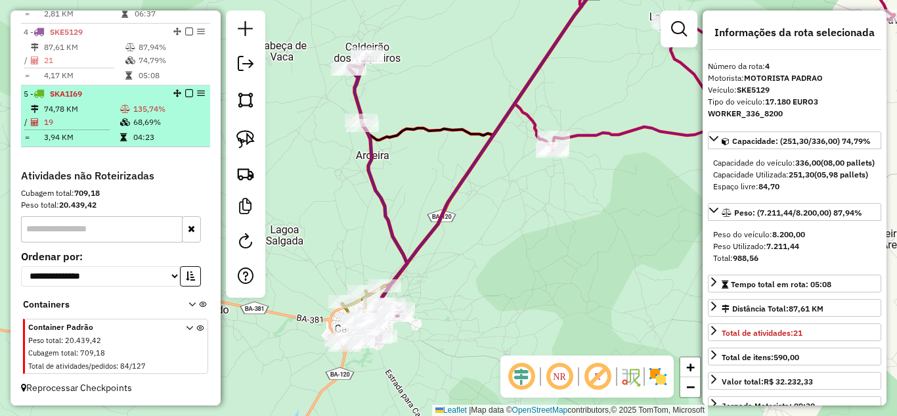
click at [66, 100] on li "5 - SKA1I69 74,78 KM 135,74% / 19 68,69% = 3,94 KM 04:23" at bounding box center [115, 116] width 189 height 62
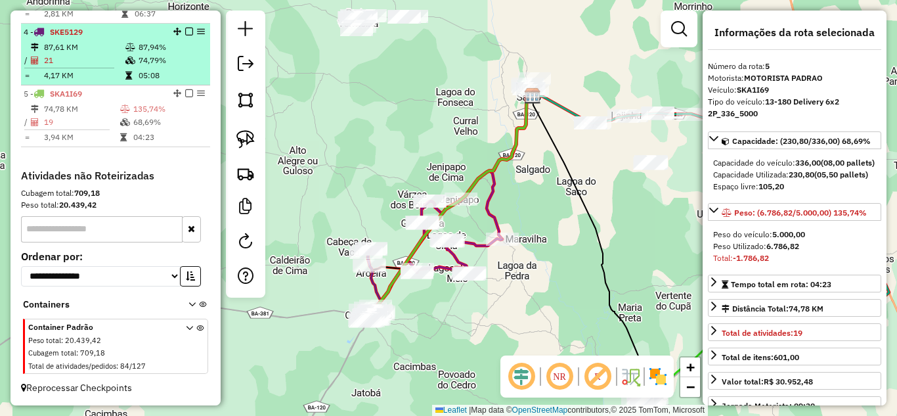
click at [98, 60] on td "21" at bounding box center [83, 60] width 81 height 13
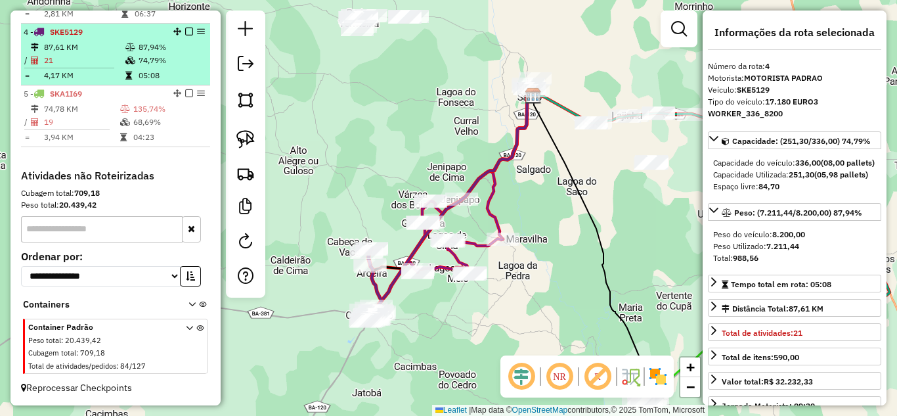
click at [81, 50] on td "87,61 KM" at bounding box center [83, 47] width 81 height 13
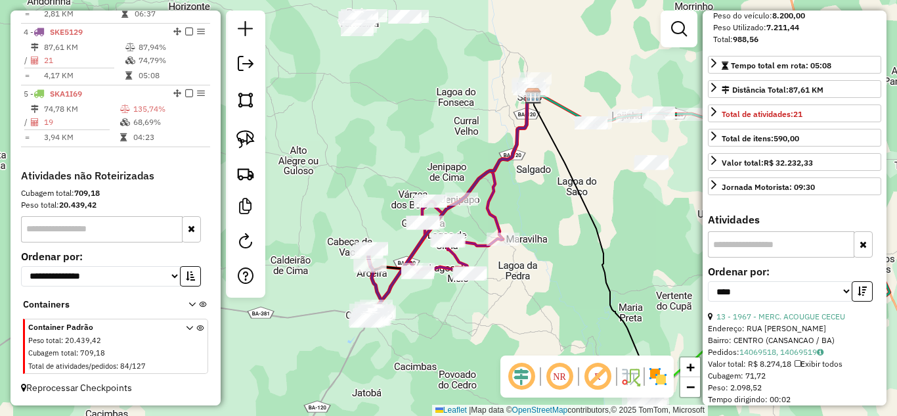
scroll to position [307, 0]
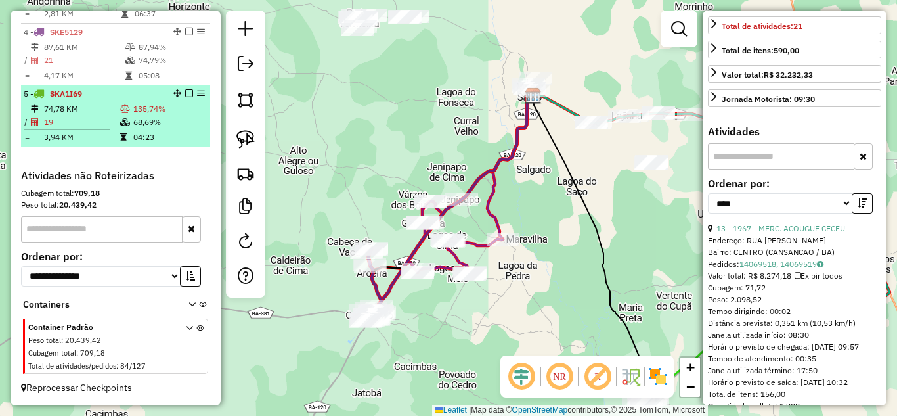
click at [96, 119] on td "19" at bounding box center [81, 122] width 76 height 13
click at [91, 99] on div "5 - SKA1I69" at bounding box center [93, 94] width 139 height 12
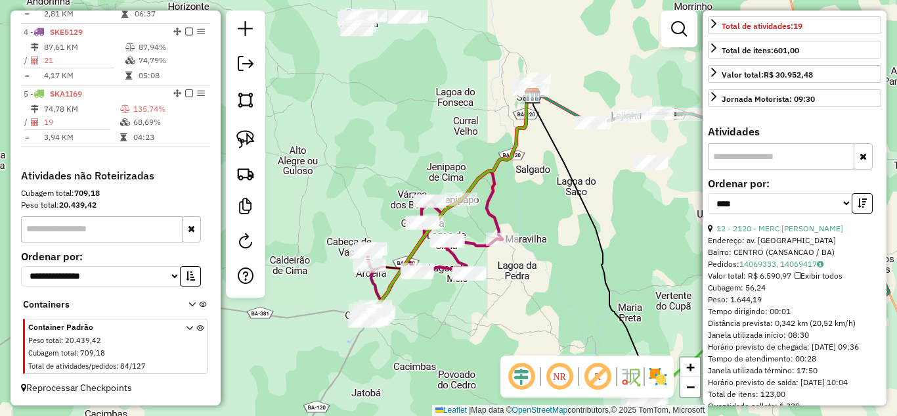
scroll to position [175, 0]
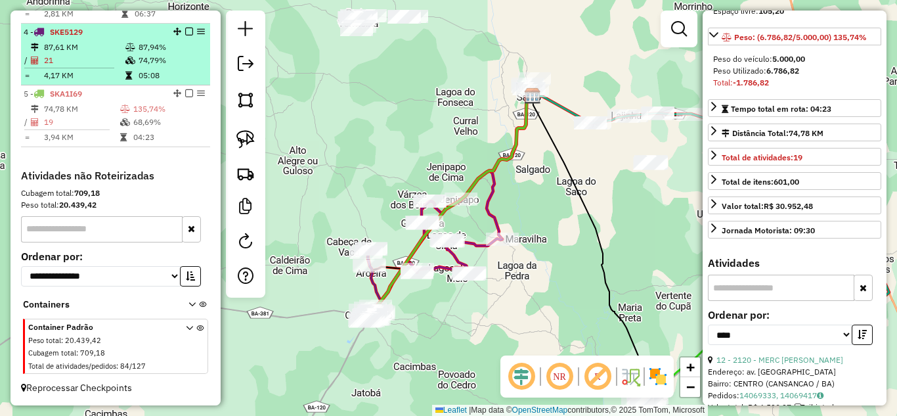
click at [68, 55] on td "21" at bounding box center [83, 60] width 81 height 13
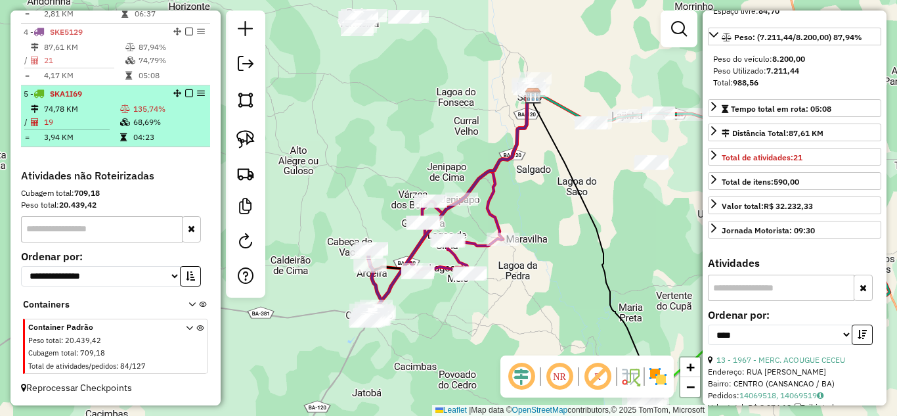
click at [81, 108] on td "74,78 KM" at bounding box center [81, 108] width 76 height 13
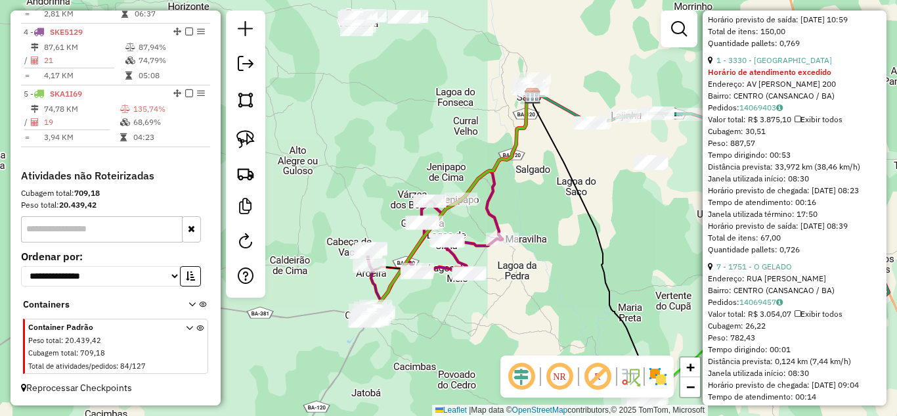
scroll to position [1006, 0]
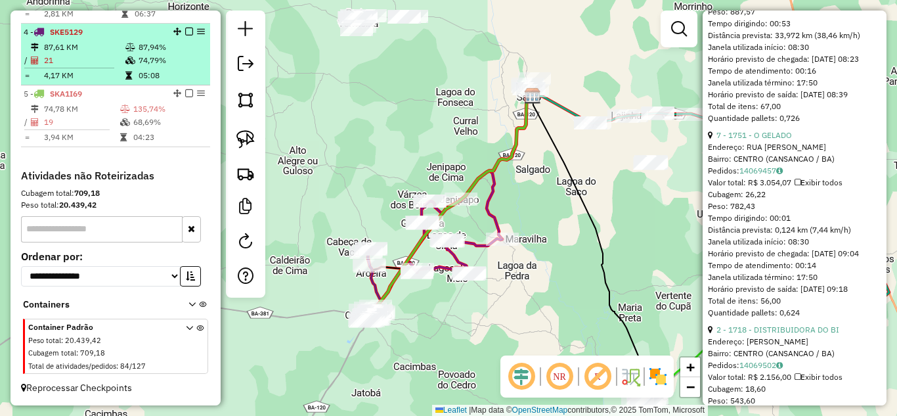
click at [79, 54] on td "21" at bounding box center [83, 60] width 81 height 13
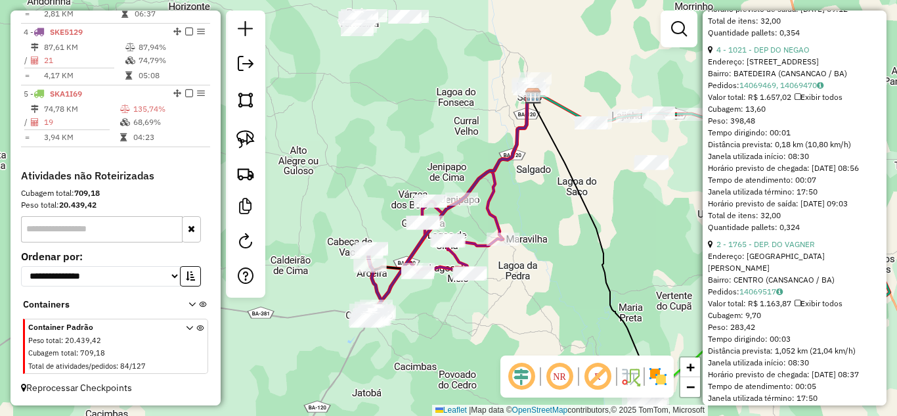
scroll to position [1838, 0]
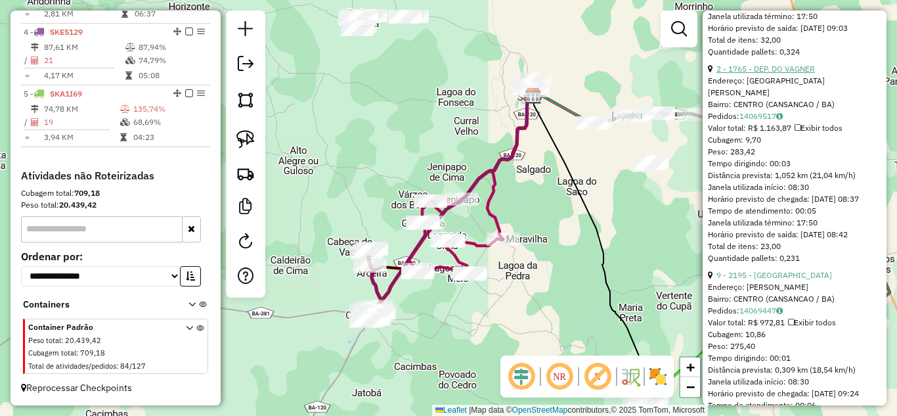
click at [790, 74] on link "2 - 1765 - DEP. DO VAGNER" at bounding box center [765, 69] width 98 height 10
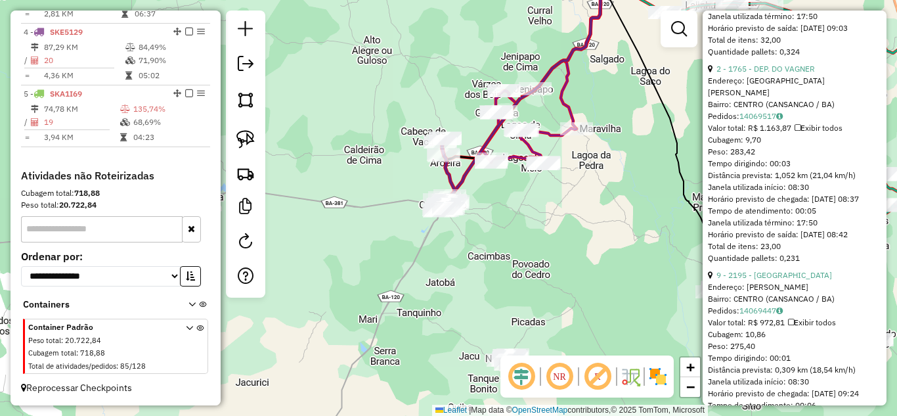
scroll to position [372, 0]
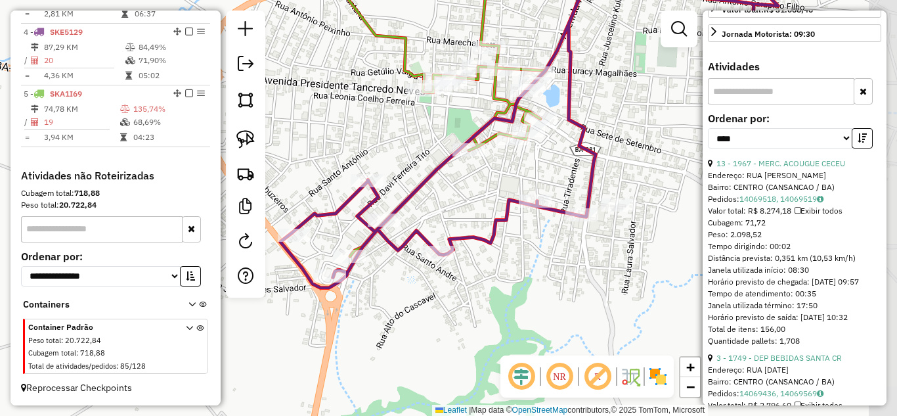
drag, startPoint x: 590, startPoint y: 244, endPoint x: 452, endPoint y: 257, distance: 137.9
click at [456, 257] on div "Janela de atendimento Grade de atendimento Capacidade Transportadoras Veículos …" at bounding box center [448, 208] width 897 height 416
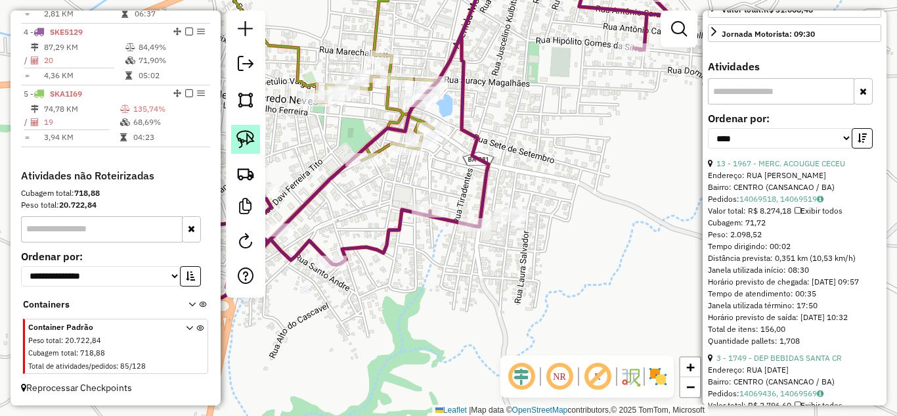
click at [242, 139] on img at bounding box center [245, 139] width 18 height 18
drag, startPoint x: 526, startPoint y: 177, endPoint x: 523, endPoint y: 235, distance: 58.5
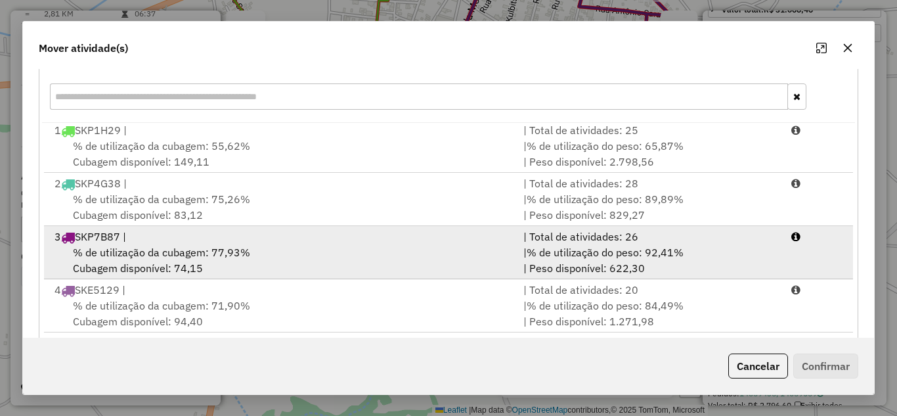
scroll to position [246, 0]
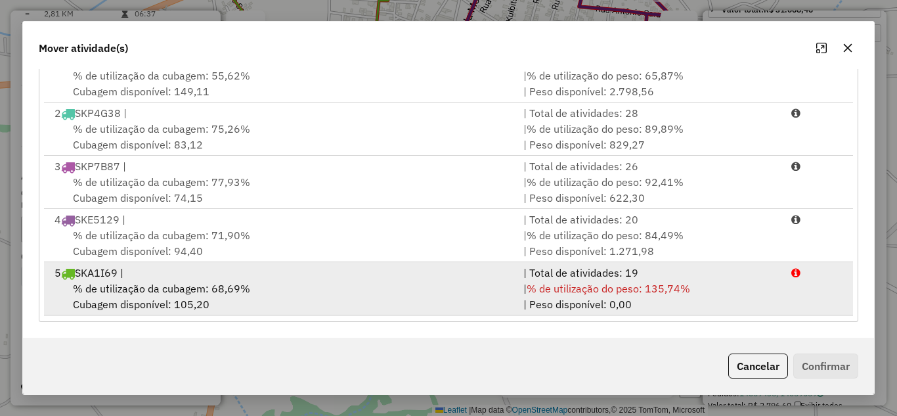
click at [353, 278] on div "5 SKA1I69 |" at bounding box center [281, 273] width 469 height 16
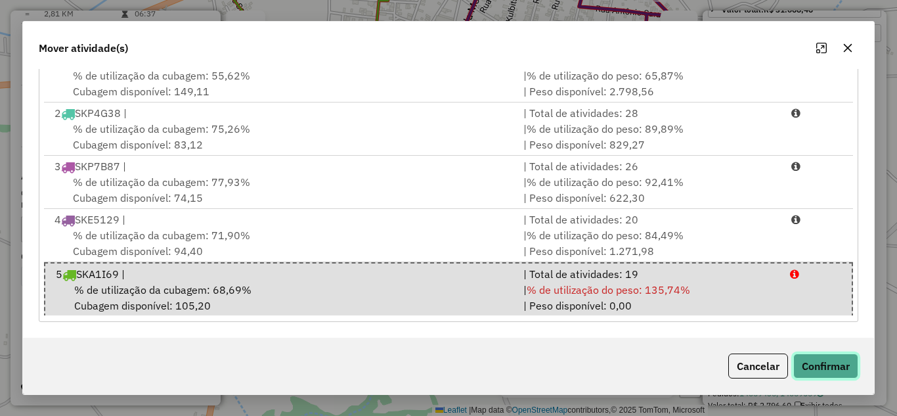
click at [825, 367] on button "Confirmar" at bounding box center [825, 365] width 65 height 25
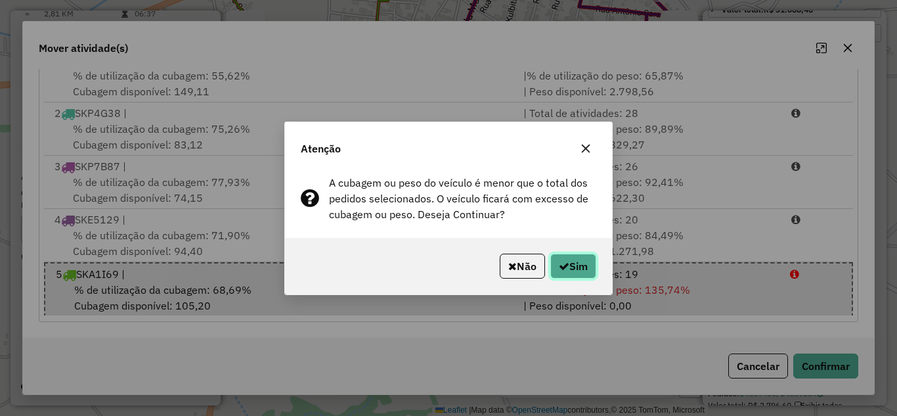
click at [573, 268] on button "Sim" at bounding box center [573, 265] width 46 height 25
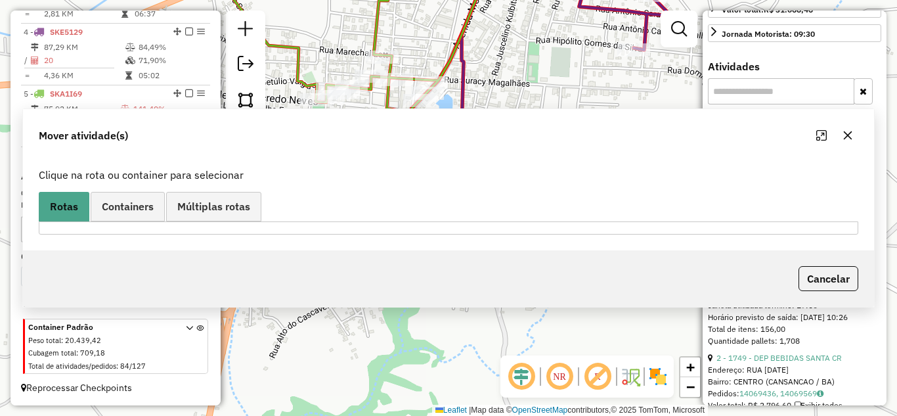
scroll to position [0, 0]
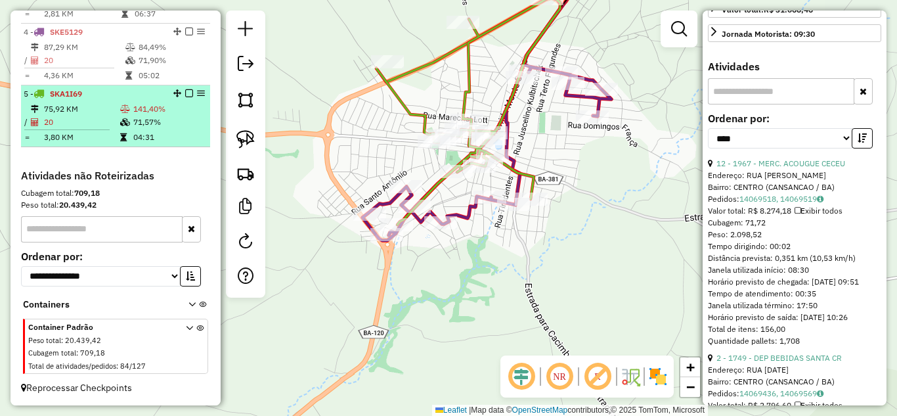
click at [98, 119] on td "20" at bounding box center [81, 122] width 76 height 13
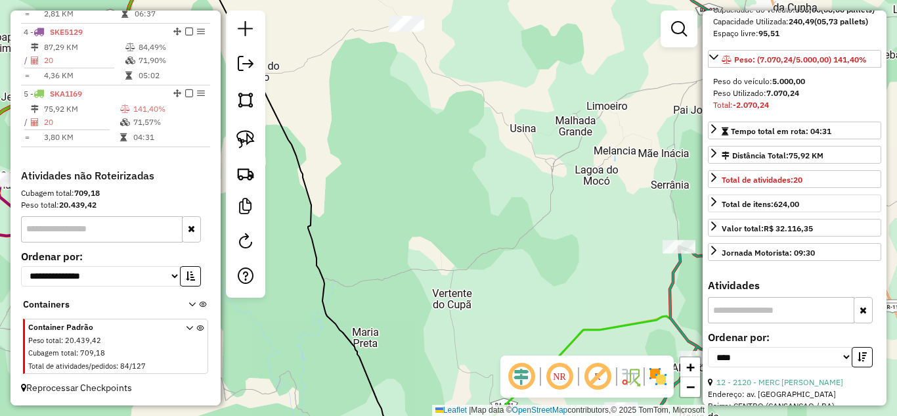
scroll to position [65, 0]
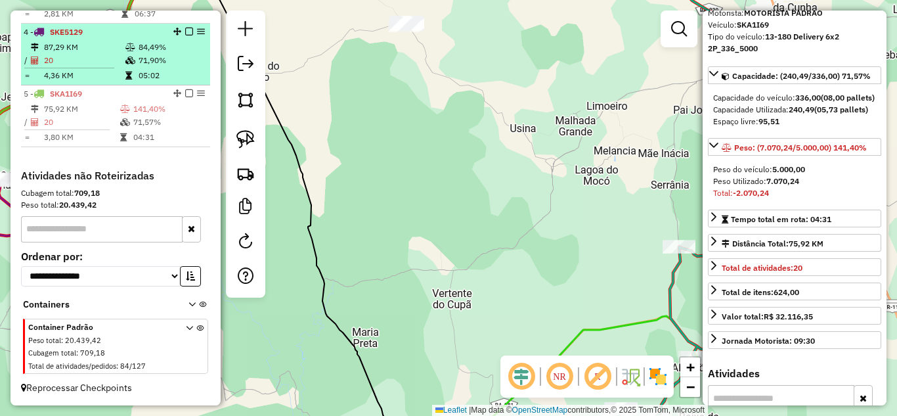
click at [91, 53] on td "87,29 KM" at bounding box center [83, 47] width 81 height 13
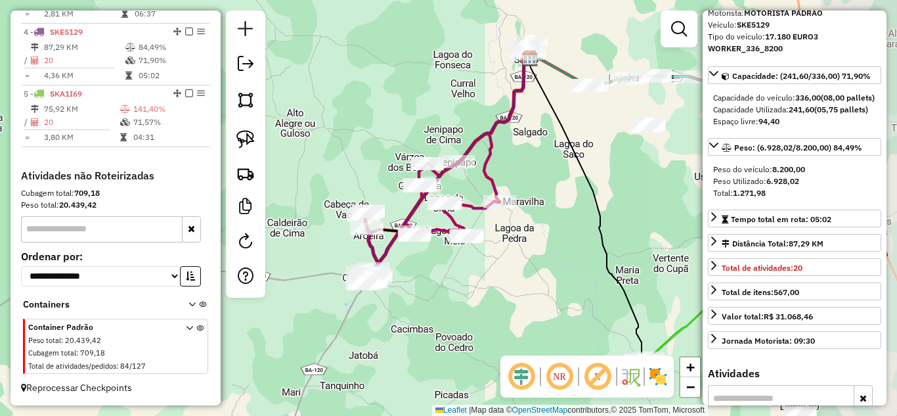
drag, startPoint x: 522, startPoint y: 307, endPoint x: 269, endPoint y: 195, distance: 277.2
click at [276, 209] on div "Janela de atendimento Grade de atendimento Capacidade Transportadoras Veículos …" at bounding box center [448, 208] width 897 height 416
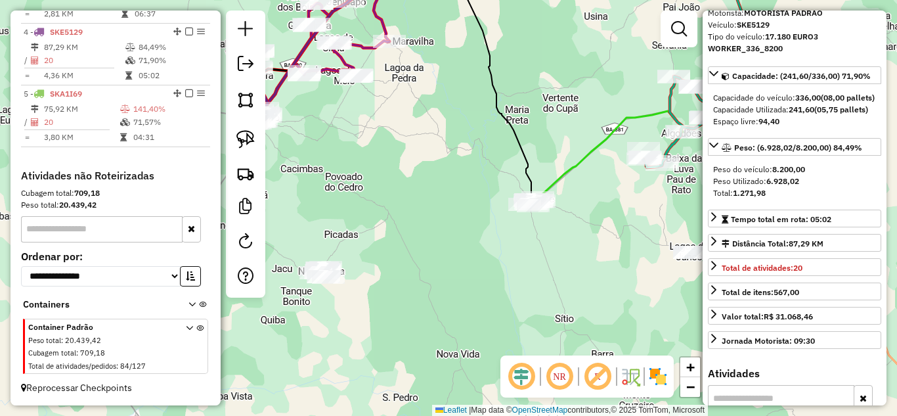
drag, startPoint x: 395, startPoint y: 251, endPoint x: 486, endPoint y: 152, distance: 134.7
click at [482, 158] on div "Janela de atendimento Grade de atendimento Capacidade Transportadoras Veículos …" at bounding box center [448, 208] width 897 height 416
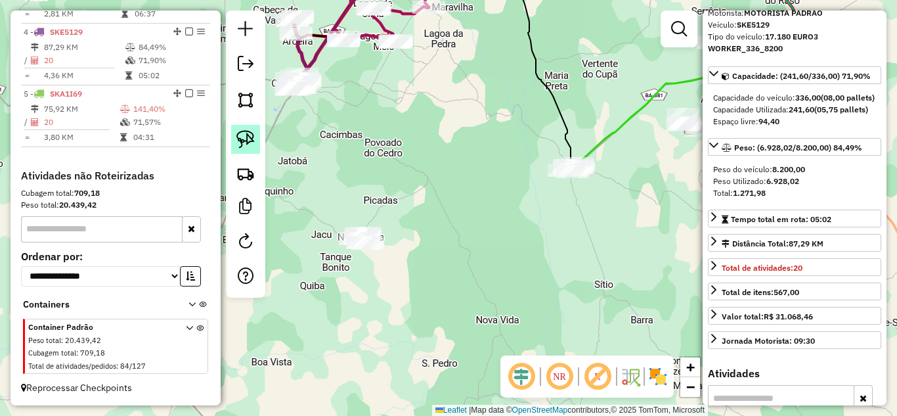
click at [243, 138] on img at bounding box center [245, 139] width 18 height 18
drag, startPoint x: 349, startPoint y: 210, endPoint x: 403, endPoint y: 244, distance: 63.4
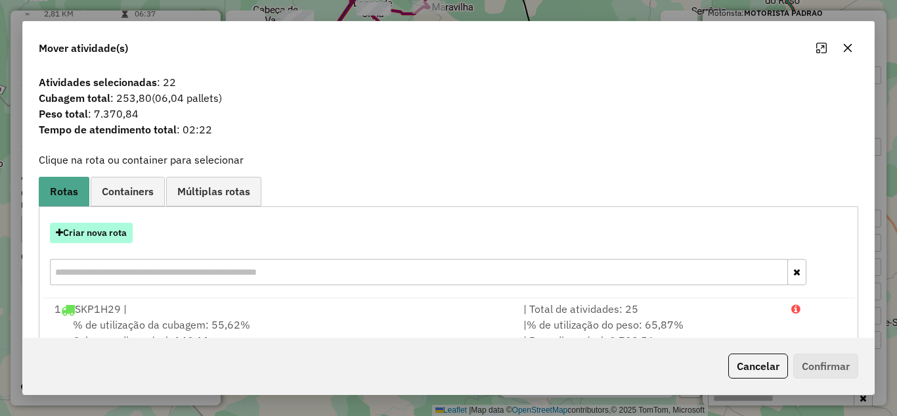
click at [119, 232] on button "Criar nova rota" at bounding box center [91, 233] width 83 height 20
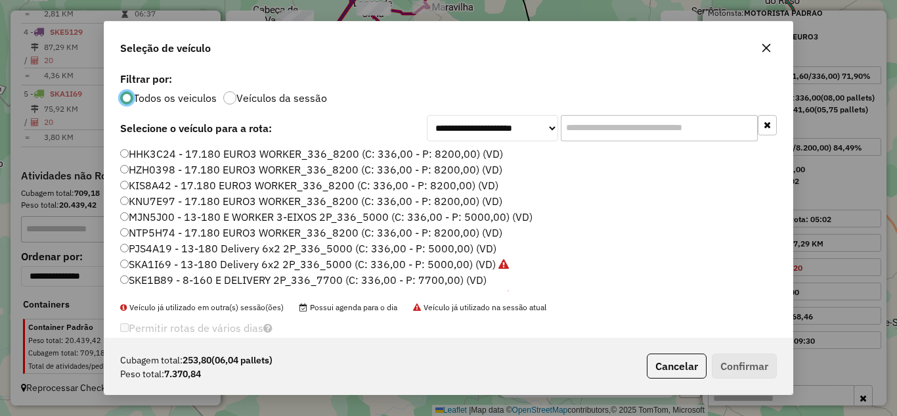
scroll to position [123, 0]
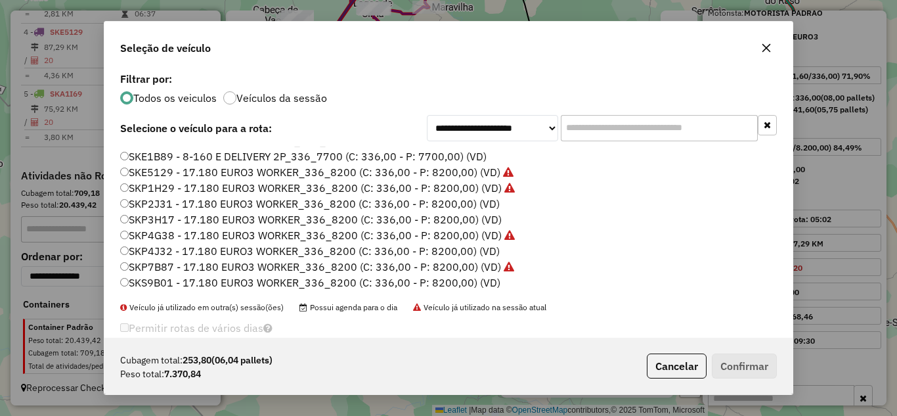
click at [289, 223] on label "SKP3H17 - 17.180 EURO3 WORKER_336_8200 (C: 336,00 - P: 8200,00) (VD)" at bounding box center [310, 219] width 381 height 16
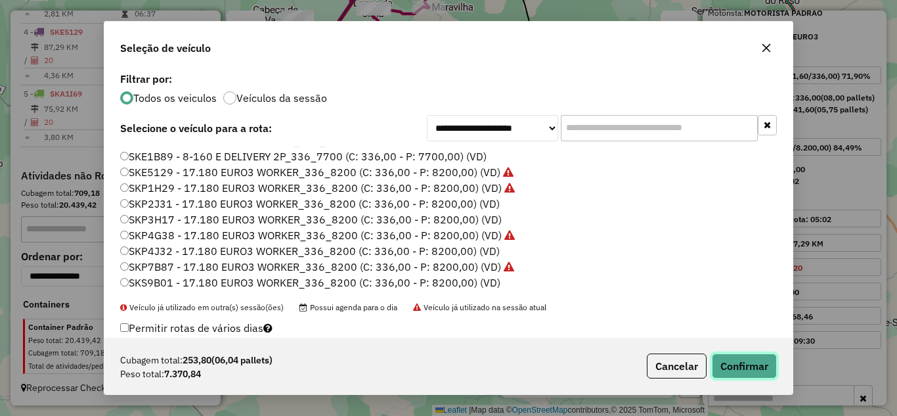
click at [764, 362] on button "Confirmar" at bounding box center [744, 365] width 65 height 25
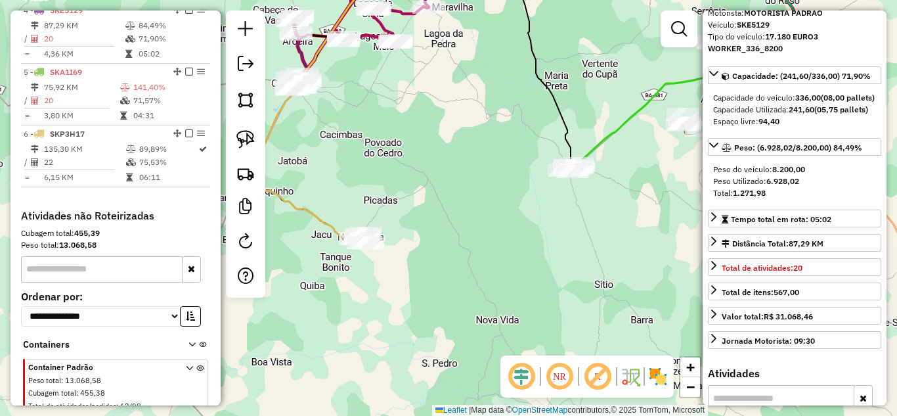
scroll to position [678, 0]
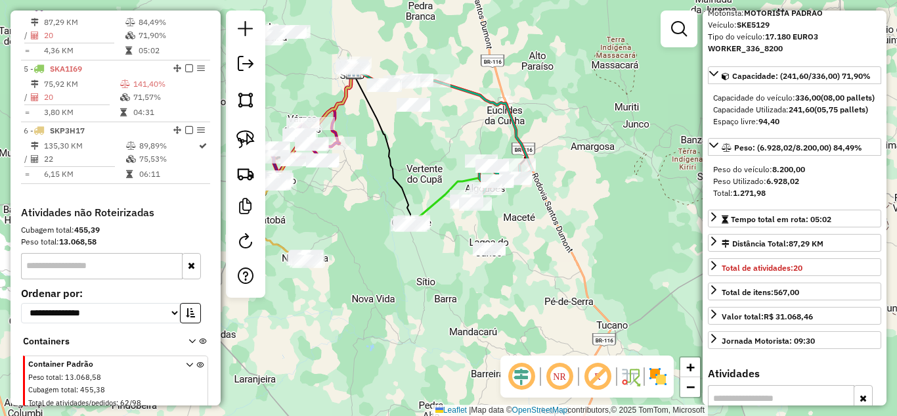
drag, startPoint x: 444, startPoint y: 194, endPoint x: 358, endPoint y: 232, distance: 94.9
click at [358, 232] on div "Janela de atendimento Grade de atendimento Capacidade Transportadoras Veículos …" at bounding box center [448, 208] width 897 height 416
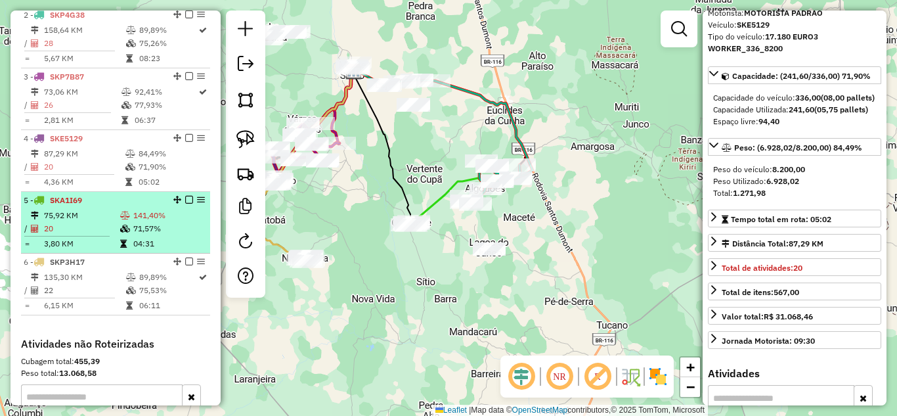
scroll to position [415, 0]
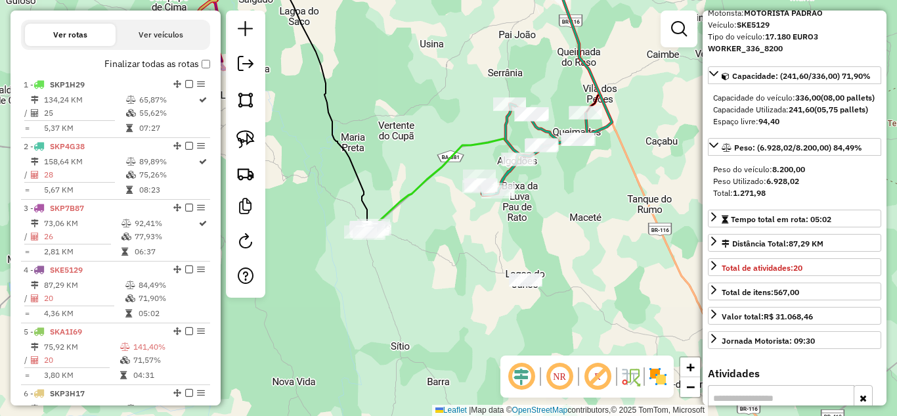
drag, startPoint x: 239, startPoint y: 141, endPoint x: 293, endPoint y: 159, distance: 57.3
click at [240, 141] on img at bounding box center [245, 139] width 18 height 18
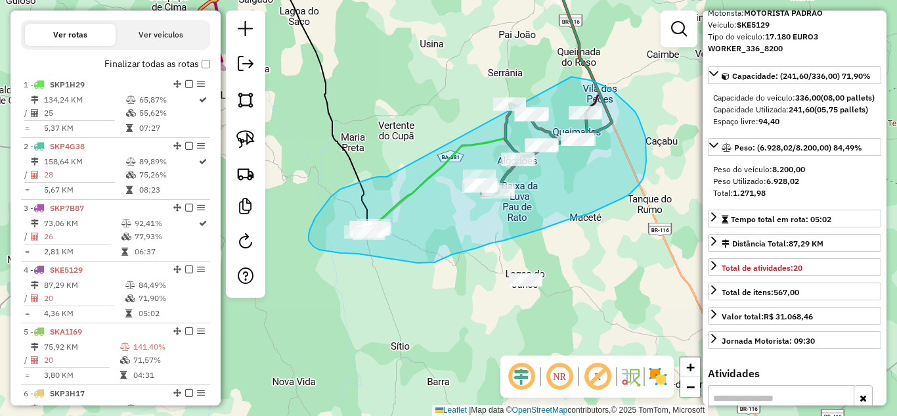
drag, startPoint x: 387, startPoint y: 177, endPoint x: 448, endPoint y: 70, distance: 122.6
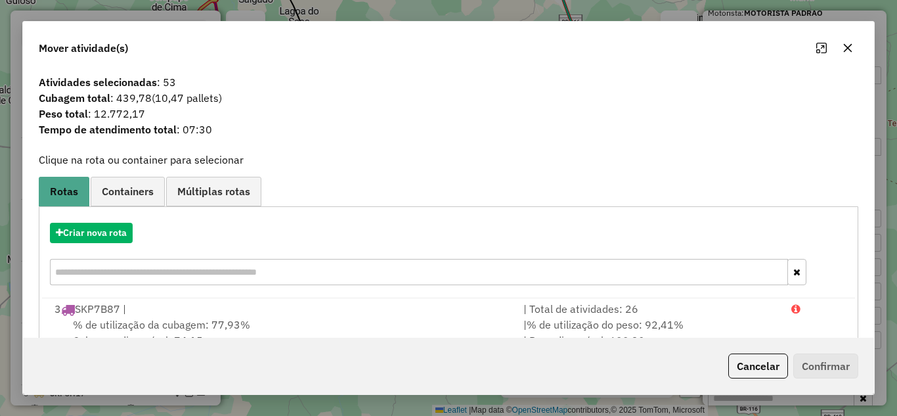
click at [852, 39] on button "button" at bounding box center [847, 47] width 21 height 21
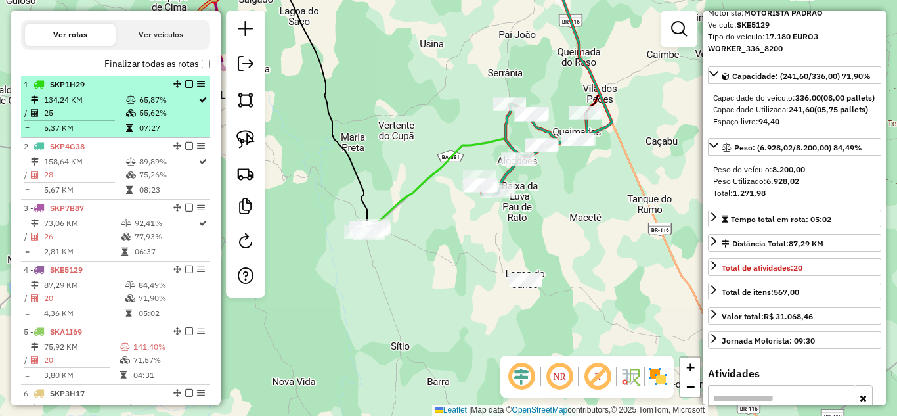
click at [90, 121] on hr at bounding box center [69, 120] width 91 height 1
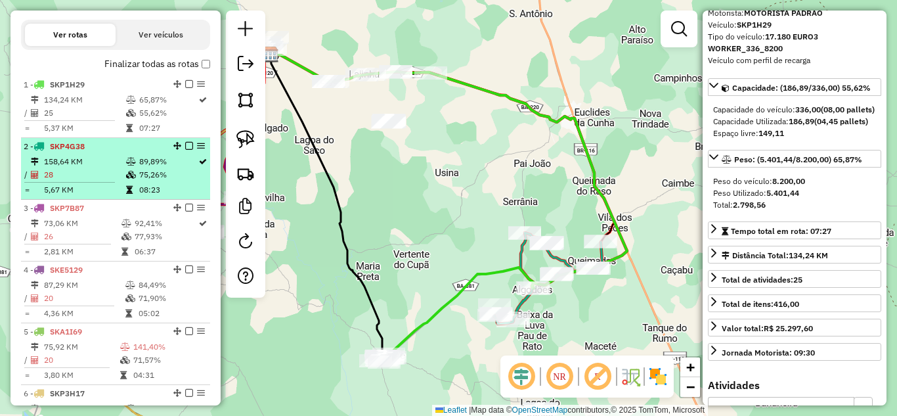
click at [93, 181] on td "28" at bounding box center [84, 174] width 82 height 13
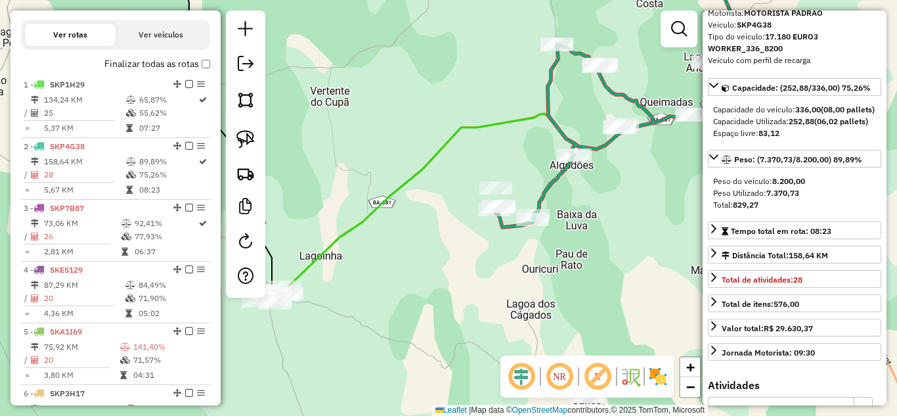
drag, startPoint x: 482, startPoint y: 352, endPoint x: 586, endPoint y: 190, distance: 192.3
click at [586, 190] on div "Janela de atendimento Grade de atendimento Capacidade Transportadoras Veículos …" at bounding box center [448, 208] width 897 height 416
drag, startPoint x: 238, startPoint y: 139, endPoint x: 264, endPoint y: 144, distance: 26.8
click at [238, 139] on img at bounding box center [245, 139] width 18 height 18
drag, startPoint x: 471, startPoint y: 161, endPoint x: 525, endPoint y: 189, distance: 60.2
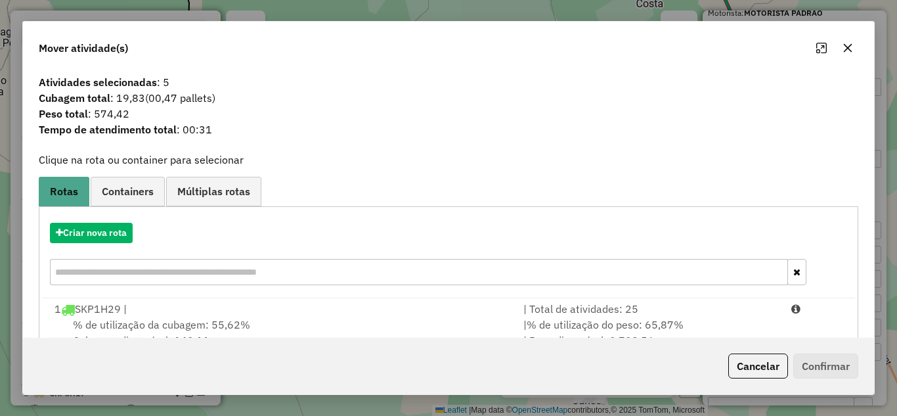
click at [852, 49] on icon "button" at bounding box center [847, 48] width 11 height 11
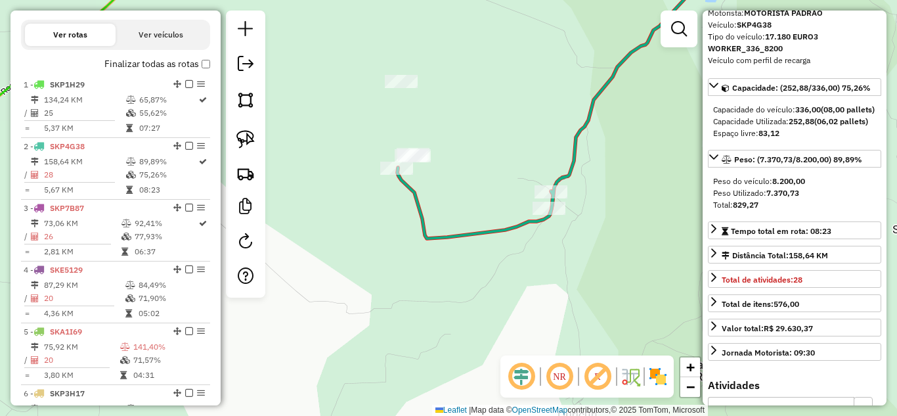
drag, startPoint x: 253, startPoint y: 139, endPoint x: 307, endPoint y: 138, distance: 54.5
click at [255, 137] on link at bounding box center [245, 139] width 29 height 29
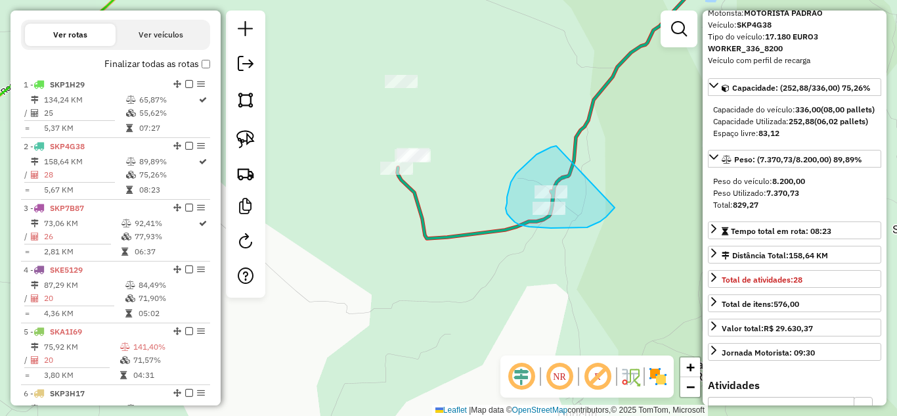
drag, startPoint x: 556, startPoint y: 146, endPoint x: 616, endPoint y: 205, distance: 84.5
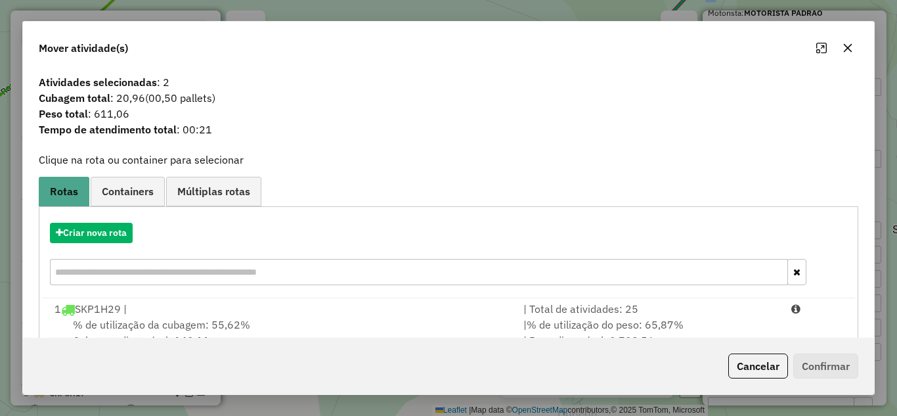
click at [850, 50] on icon "button" at bounding box center [848, 47] width 9 height 9
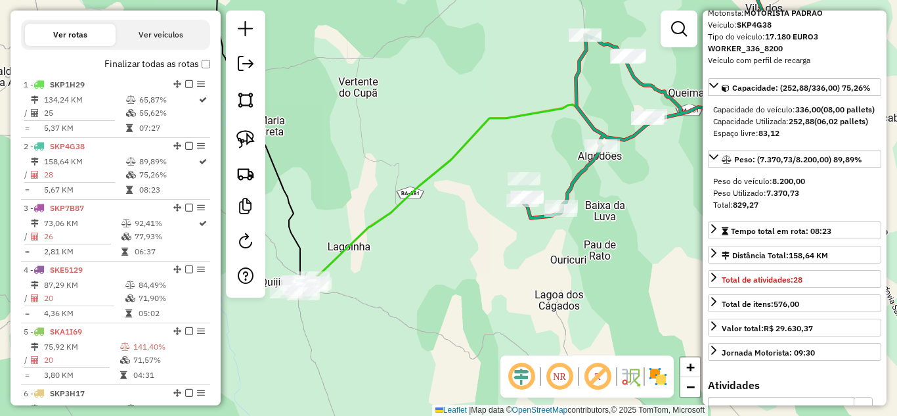
drag, startPoint x: 358, startPoint y: 302, endPoint x: 512, endPoint y: 261, distance: 159.6
click at [512, 261] on div "Janela de atendimento Grade de atendimento Capacidade Transportadoras Veículos …" at bounding box center [448, 208] width 897 height 416
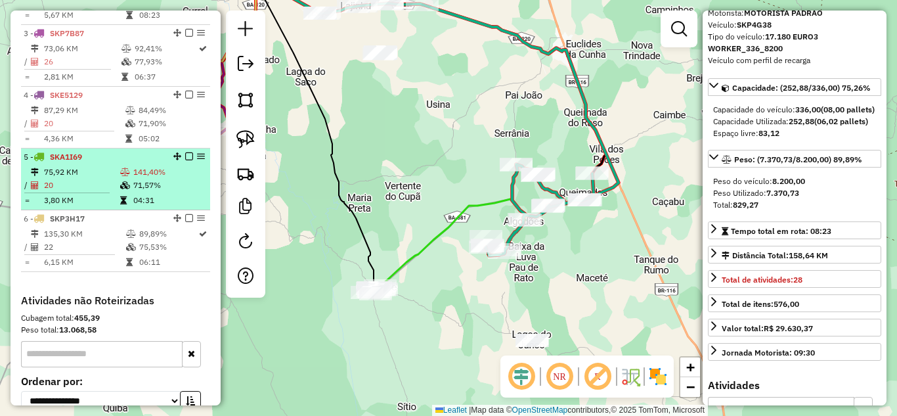
scroll to position [634, 0]
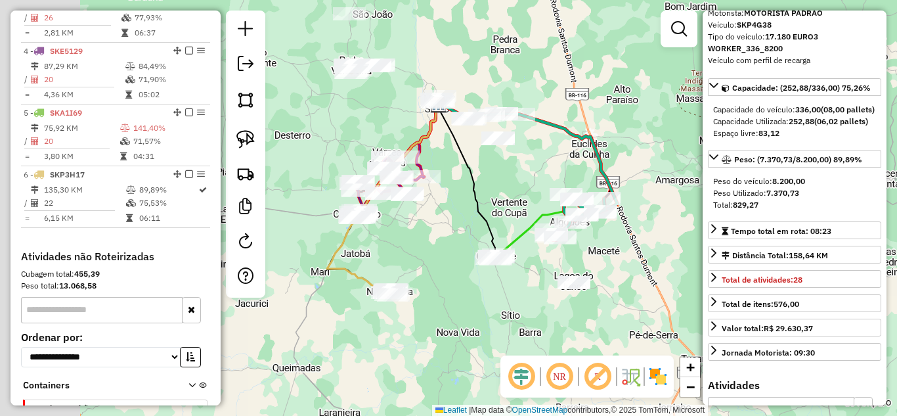
drag, startPoint x: 463, startPoint y: 314, endPoint x: 566, endPoint y: 264, distance: 114.5
click at [565, 264] on div "Janela de atendimento Grade de atendimento Capacidade Transportadoras Veículos …" at bounding box center [448, 208] width 897 height 416
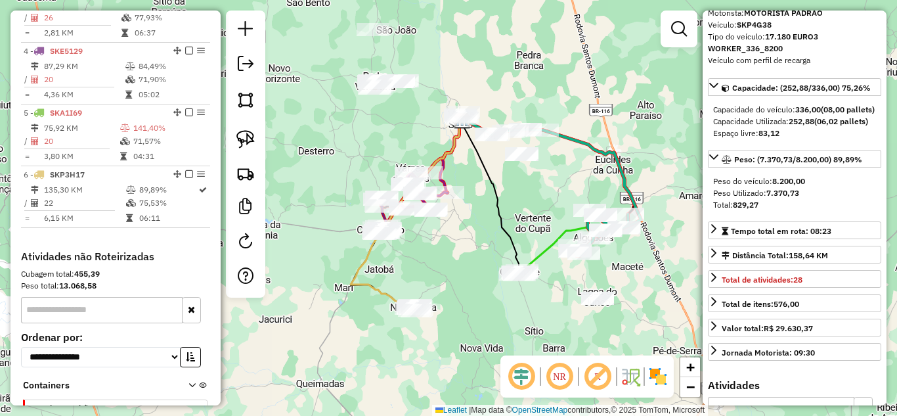
drag, startPoint x: 514, startPoint y: 211, endPoint x: 448, endPoint y: 342, distance: 146.2
click at [448, 342] on div "Janela de atendimento Grade de atendimento Capacidade Transportadoras Veículos …" at bounding box center [448, 208] width 897 height 416
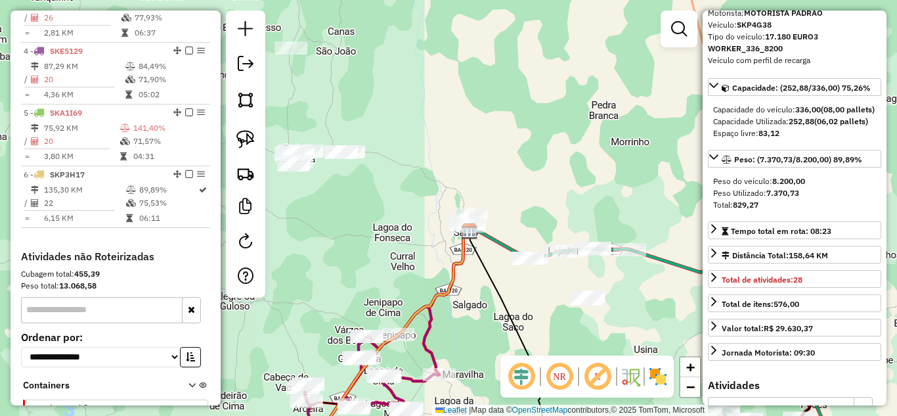
drag, startPoint x: 425, startPoint y: 240, endPoint x: 643, endPoint y: 329, distance: 236.2
click at [578, 329] on icon at bounding box center [523, 367] width 108 height 272
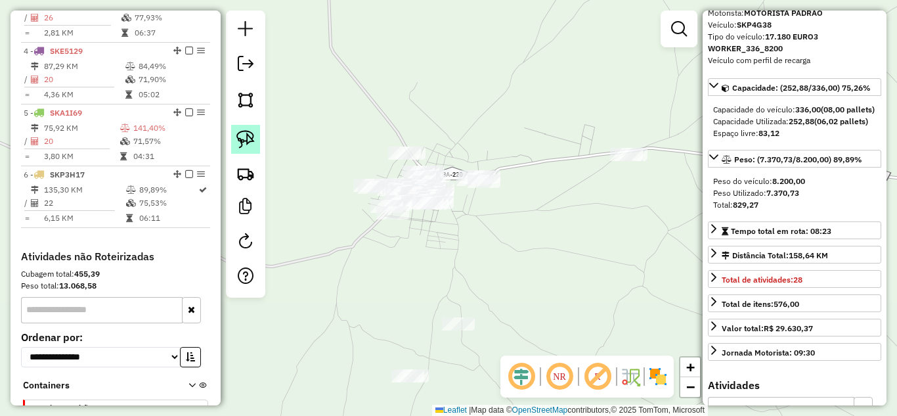
drag, startPoint x: 246, startPoint y: 137, endPoint x: 256, endPoint y: 137, distance: 9.8
click at [246, 137] on img at bounding box center [245, 139] width 18 height 18
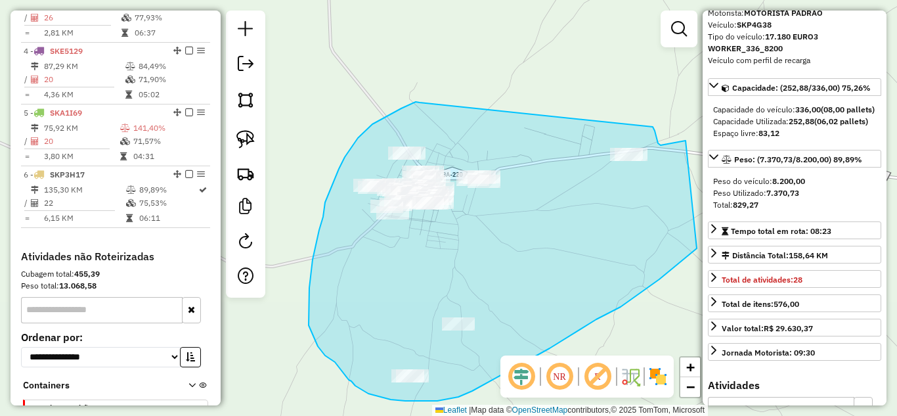
drag, startPoint x: 420, startPoint y: 102, endPoint x: 653, endPoint y: 127, distance: 234.3
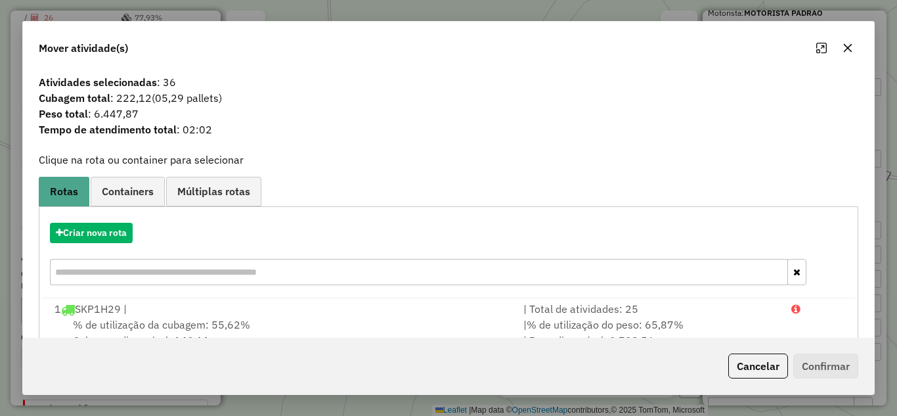
click at [843, 48] on icon "button" at bounding box center [847, 48] width 11 height 11
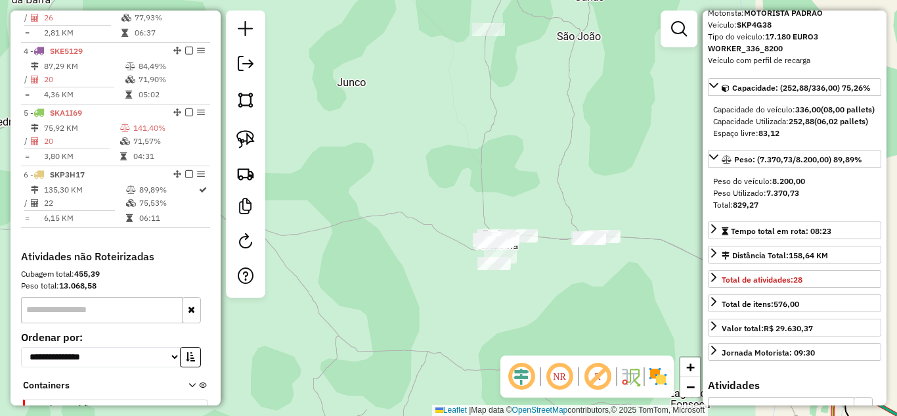
drag, startPoint x: 536, startPoint y: 274, endPoint x: 470, endPoint y: 270, distance: 65.8
click at [477, 272] on div "Janela de atendimento Grade de atendimento Capacidade Transportadoras Veículos …" at bounding box center [448, 208] width 897 height 416
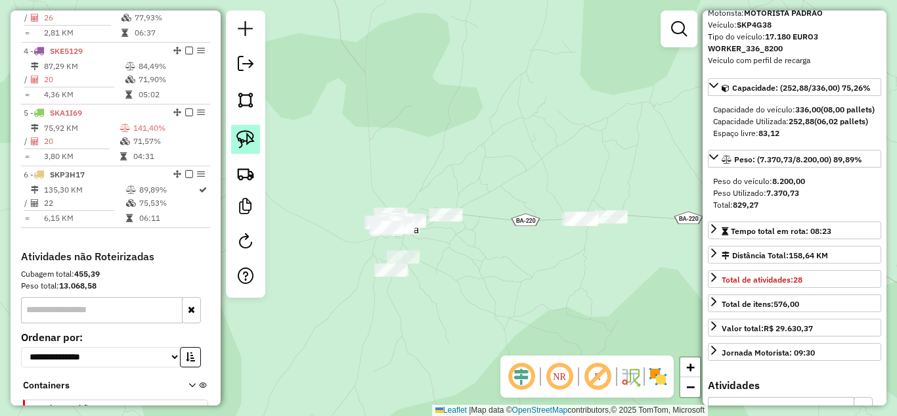
drag, startPoint x: 259, startPoint y: 139, endPoint x: 251, endPoint y: 139, distance: 8.5
click at [259, 139] on div at bounding box center [245, 154] width 39 height 287
click at [246, 139] on img at bounding box center [245, 139] width 18 height 18
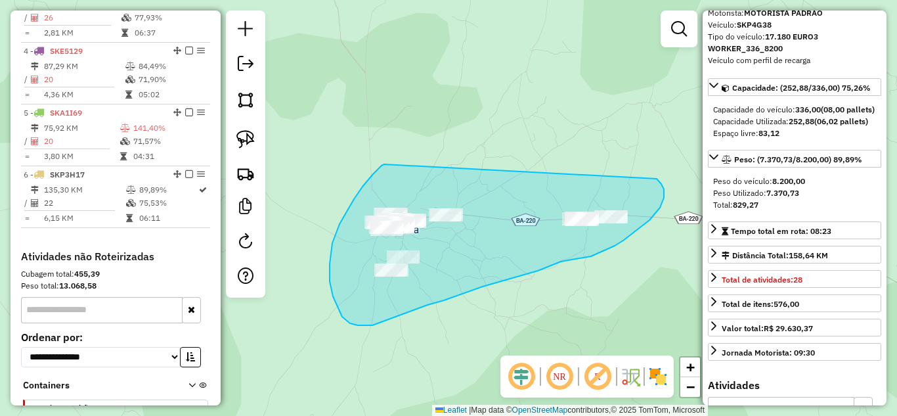
drag, startPoint x: 384, startPoint y: 164, endPoint x: 655, endPoint y: 179, distance: 271.5
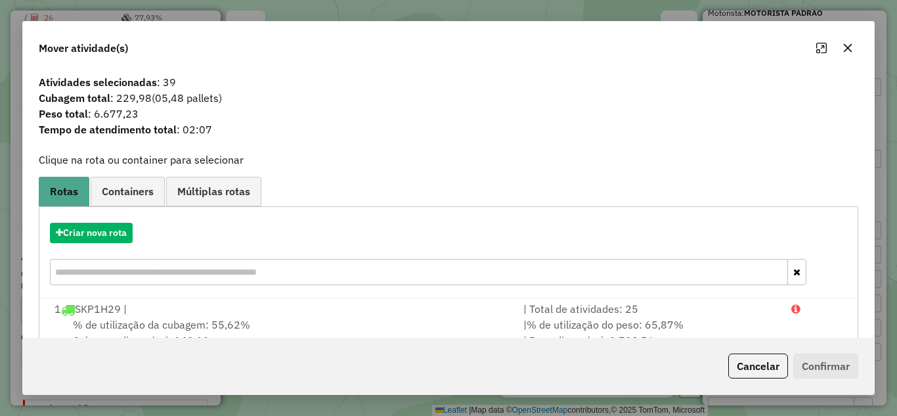
click at [844, 50] on icon "button" at bounding box center [847, 48] width 11 height 11
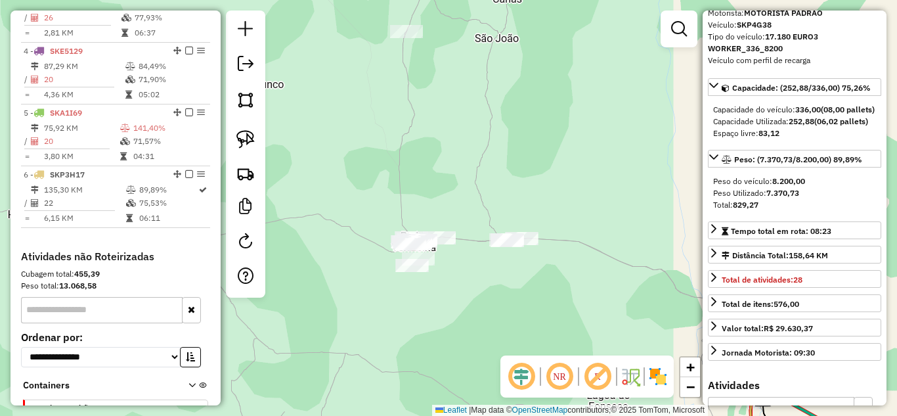
drag, startPoint x: 248, startPoint y: 133, endPoint x: 263, endPoint y: 146, distance: 19.1
click at [248, 133] on img at bounding box center [245, 139] width 18 height 18
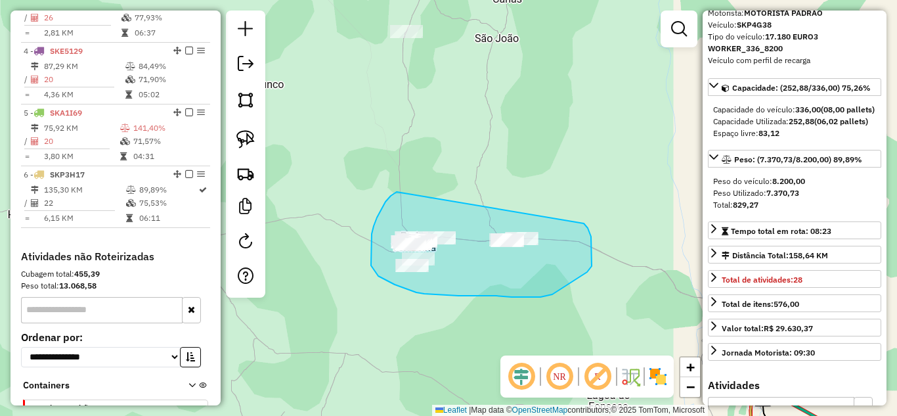
drag, startPoint x: 377, startPoint y: 217, endPoint x: 584, endPoint y: 223, distance: 206.9
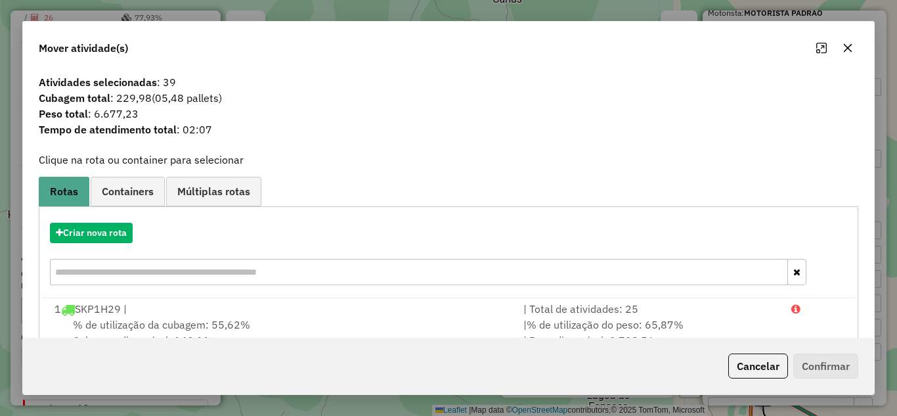
click at [847, 52] on icon "button" at bounding box center [847, 48] width 11 height 11
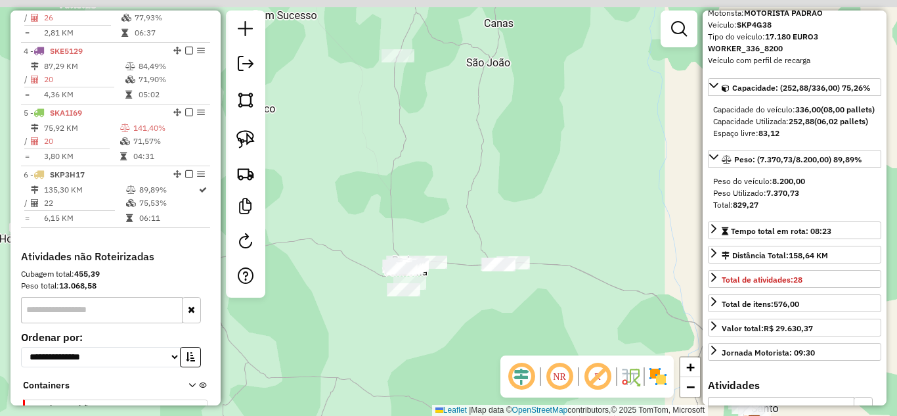
drag, startPoint x: 453, startPoint y: 131, endPoint x: 423, endPoint y: 219, distance: 93.0
click at [423, 219] on div "Janela de atendimento Grade de atendimento Capacidade Transportadoras Veículos …" at bounding box center [448, 208] width 897 height 416
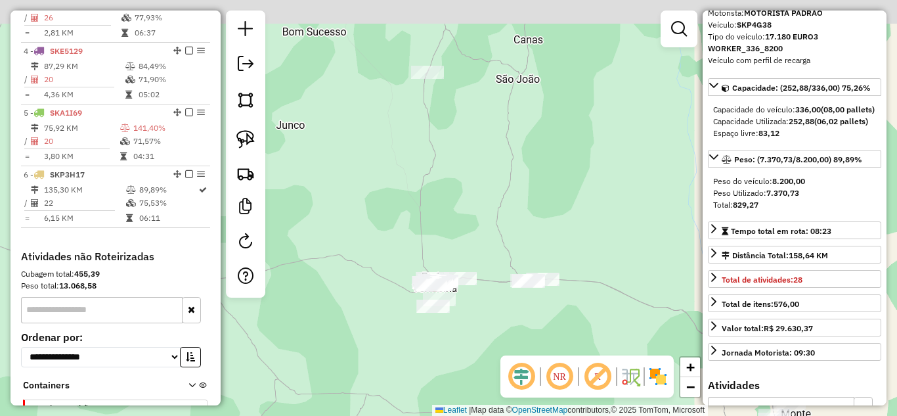
drag, startPoint x: 385, startPoint y: 130, endPoint x: 434, endPoint y: 297, distance: 173.9
click at [434, 297] on div "Janela de atendimento Grade de atendimento Capacidade Transportadoras Veículos …" at bounding box center [448, 208] width 897 height 416
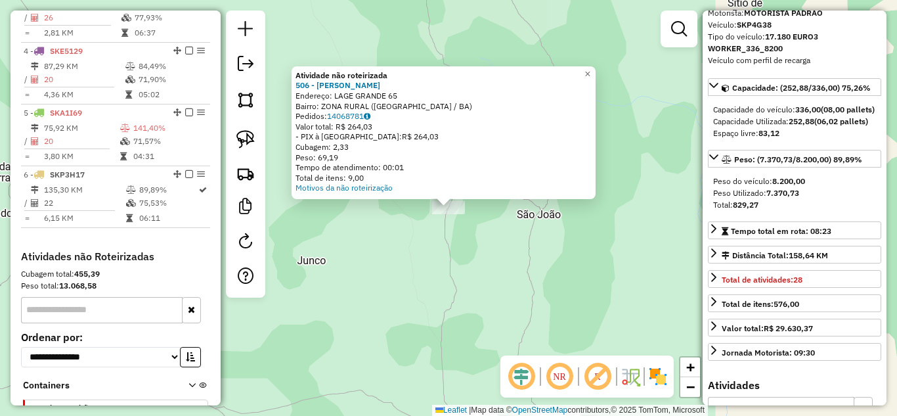
click at [440, 248] on div "Atividade não roteirizada 506 - MERCADINHO RODRIGUES Endereço: LAGE GRANDE 65 B…" at bounding box center [448, 208] width 897 height 416
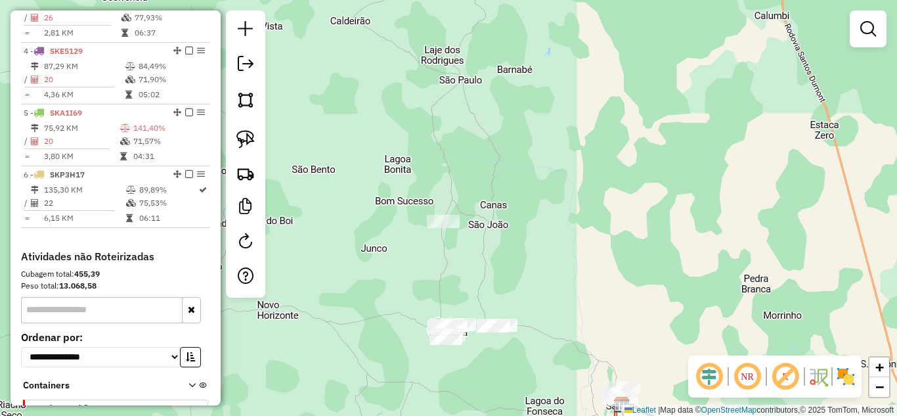
drag, startPoint x: 456, startPoint y: 278, endPoint x: 451, endPoint y: 234, distance: 44.9
click at [452, 242] on div "Janela de atendimento Grade de atendimento Capacidade Transportadoras Veículos …" at bounding box center [448, 208] width 897 height 416
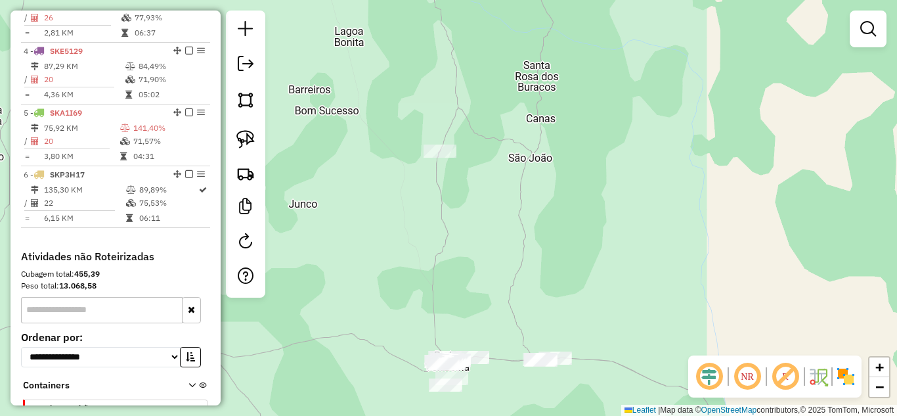
drag, startPoint x: 454, startPoint y: 257, endPoint x: 447, endPoint y: 292, distance: 35.5
click at [448, 292] on div "Janela de atendimento Grade de atendimento Capacidade Transportadoras Veículos …" at bounding box center [448, 208] width 897 height 416
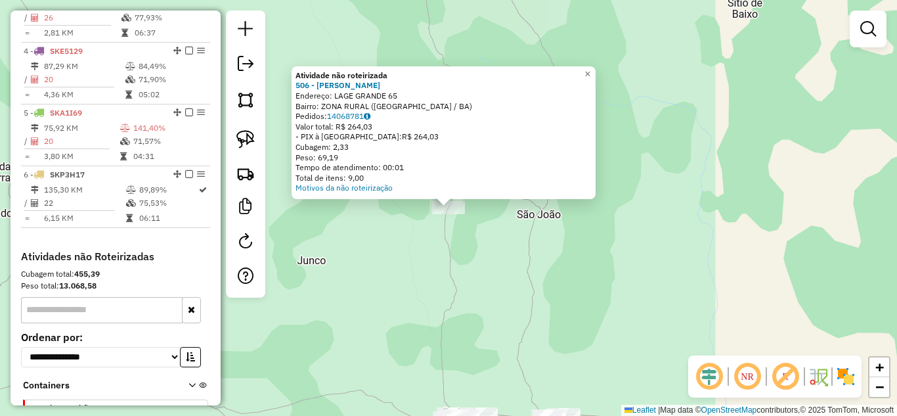
click at [488, 309] on div "Atividade não roteirizada 506 - MERCADINHO RODRIGUES Endereço: LAGE GRANDE 65 B…" at bounding box center [448, 208] width 897 height 416
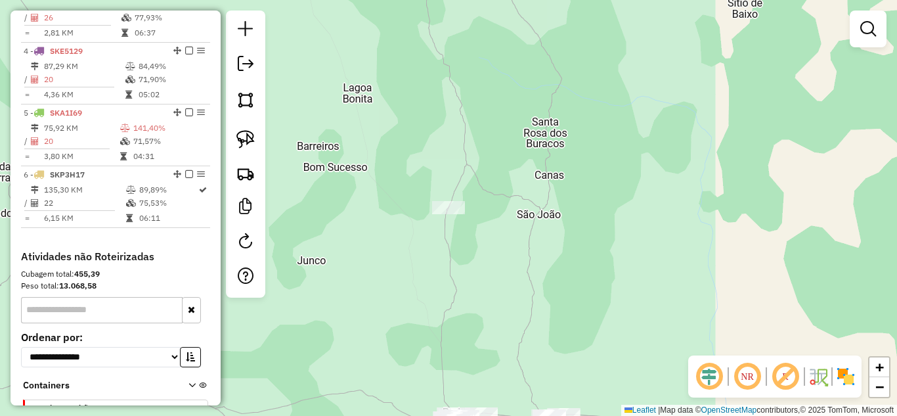
drag, startPoint x: 501, startPoint y: 389, endPoint x: 456, endPoint y: 196, distance: 197.5
click at [458, 205] on div "Janela de atendimento Grade de atendimento Capacidade Transportadoras Veículos …" at bounding box center [448, 208] width 897 height 416
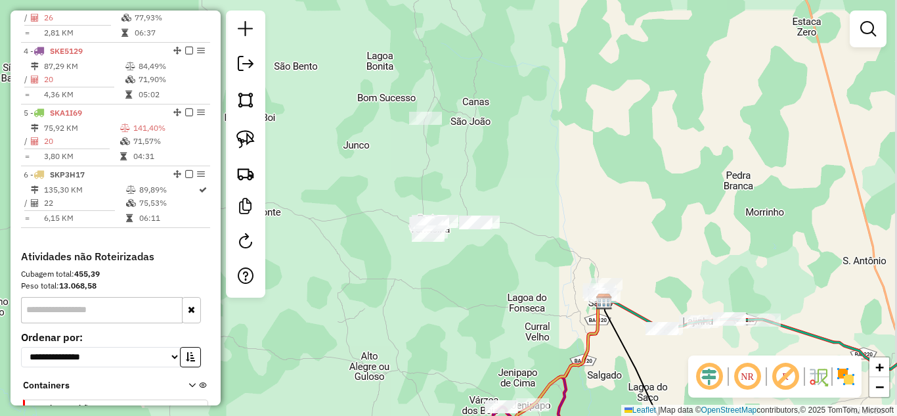
drag, startPoint x: 461, startPoint y: 295, endPoint x: 370, endPoint y: 112, distance: 204.9
click at [376, 120] on div "Janela de atendimento Grade de atendimento Capacidade Transportadoras Veículos …" at bounding box center [448, 208] width 897 height 416
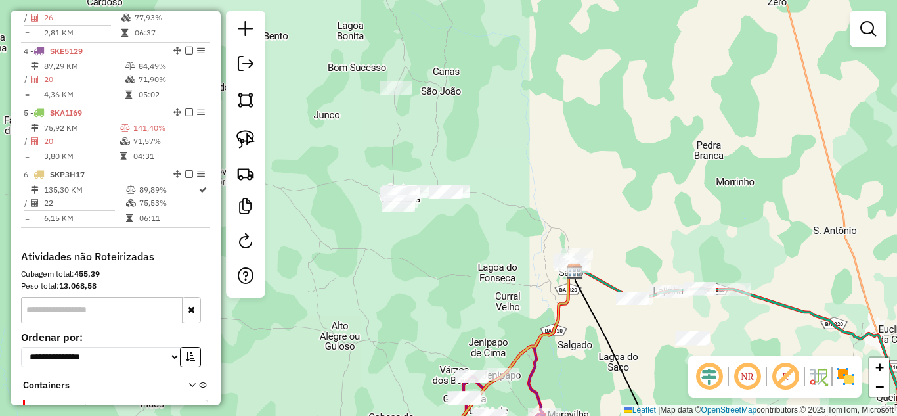
drag, startPoint x: 424, startPoint y: 167, endPoint x: 489, endPoint y: 325, distance: 170.4
click at [488, 322] on div "Janela de atendimento Grade de atendimento Capacidade Transportadoras Veículos …" at bounding box center [448, 208] width 897 height 416
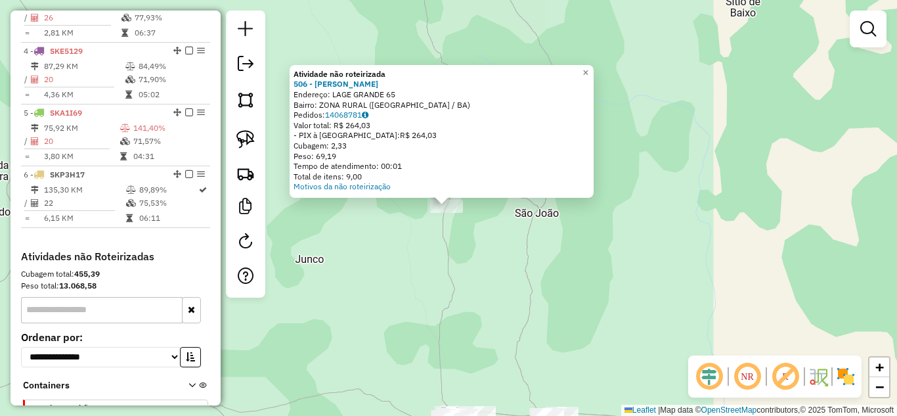
click at [489, 303] on div "Atividade não roteirizada 506 - MERCADINHO RODRIGUES Endereço: LAGE GRANDE 65 B…" at bounding box center [448, 208] width 897 height 416
click at [484, 313] on div "Atividade não roteirizada 506 - MERCADINHO RODRIGUES Endereço: LAGE GRANDE 65 B…" at bounding box center [448, 208] width 897 height 416
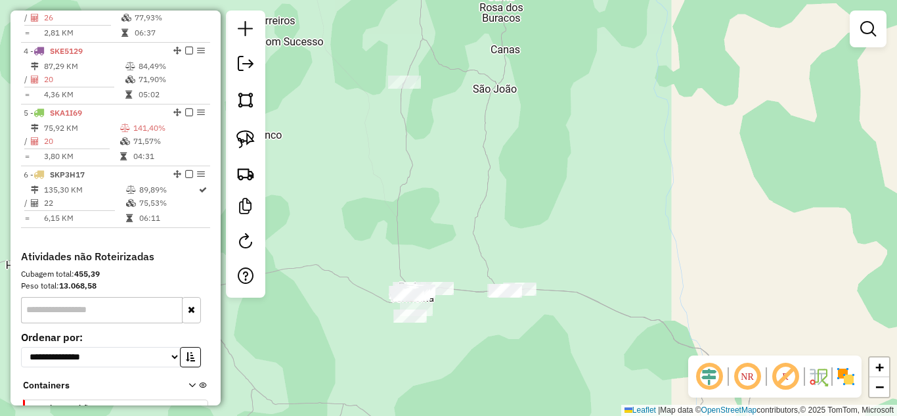
drag, startPoint x: 484, startPoint y: 313, endPoint x: 439, endPoint y: 132, distance: 186.1
click at [441, 165] on div "Janela de atendimento Grade de atendimento Capacidade Transportadoras Veículos …" at bounding box center [448, 208] width 897 height 416
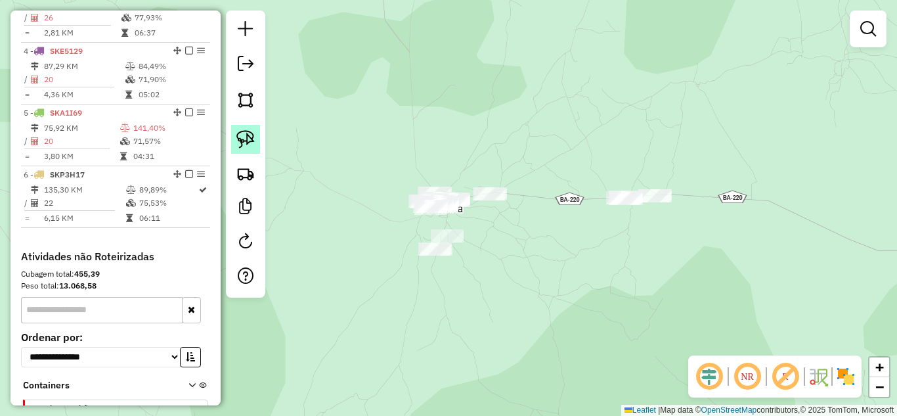
click at [253, 141] on img at bounding box center [245, 139] width 18 height 18
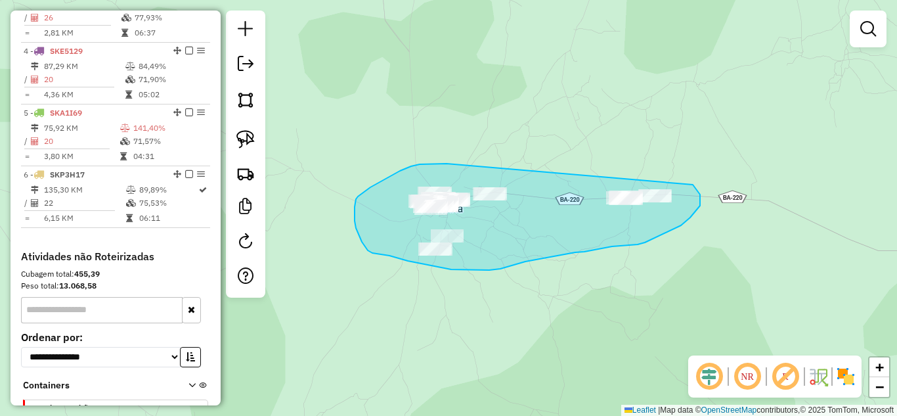
drag, startPoint x: 446, startPoint y: 163, endPoint x: 689, endPoint y: 181, distance: 242.9
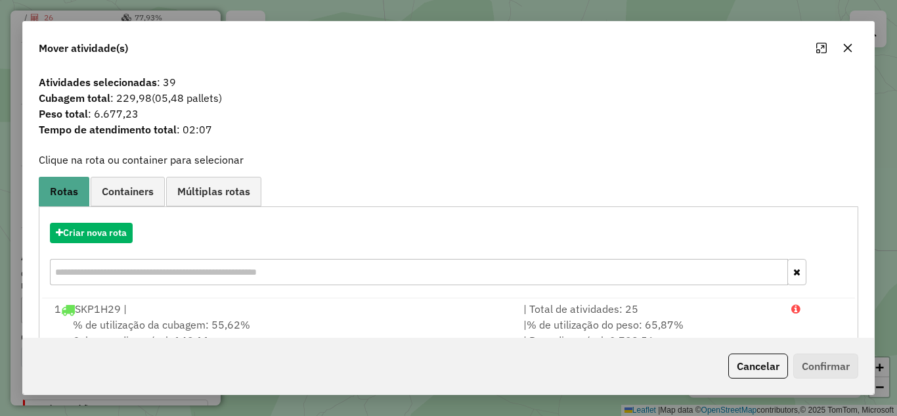
click at [848, 47] on icon "button" at bounding box center [847, 48] width 11 height 11
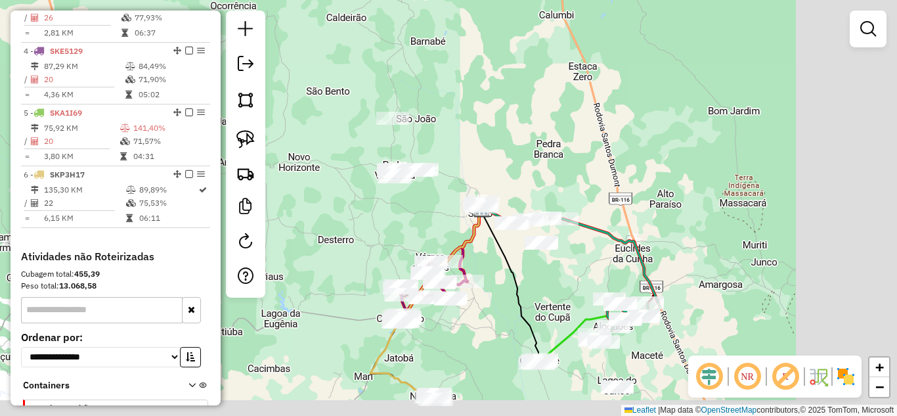
drag, startPoint x: 545, startPoint y: 241, endPoint x: 353, endPoint y: 217, distance: 193.9
click at [353, 217] on div "Janela de atendimento Grade de atendimento Capacidade Transportadoras Veículos …" at bounding box center [448, 208] width 897 height 416
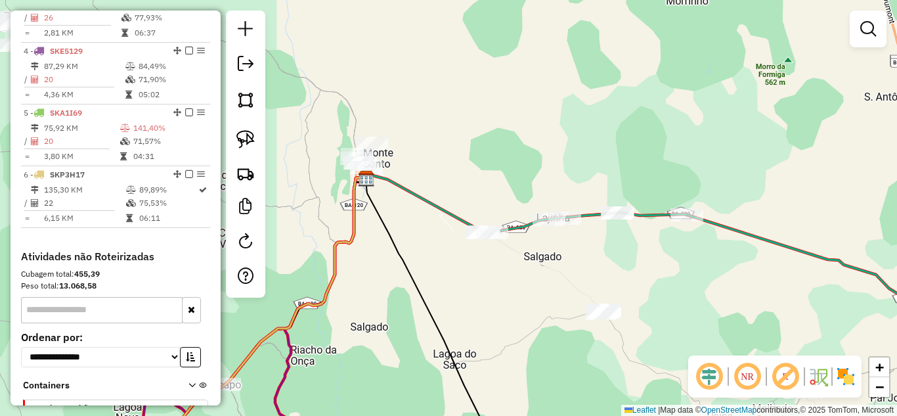
drag, startPoint x: 489, startPoint y: 181, endPoint x: 421, endPoint y: 106, distance: 100.4
click at [425, 110] on div "Janela de atendimento Grade de atendimento Capacidade Transportadoras Veículos …" at bounding box center [448, 208] width 897 height 416
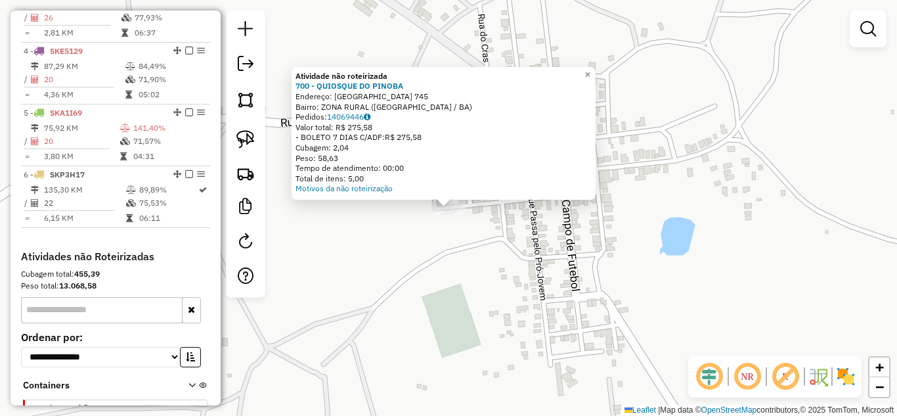
click at [507, 253] on div "Atividade não roteirizada 700 - QUIOSQUE DO PINOBA Endereço: MANDASSAIA 745 Bai…" at bounding box center [448, 208] width 897 height 416
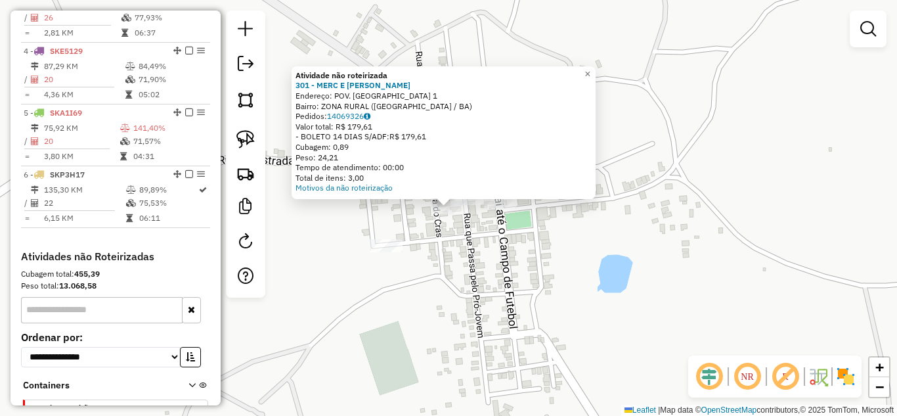
click at [444, 304] on div "Atividade não roteirizada 301 - MERC E FRIG SOARES Endereço: POV. MANDASSAIA 1 …" at bounding box center [448, 208] width 897 height 416
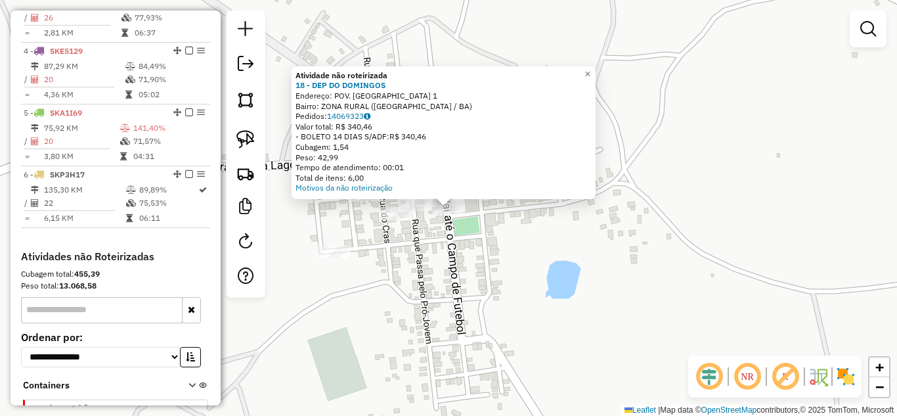
click at [446, 275] on div "Atividade não roteirizada 18 - DEP DO DOMINGOS Endereço: POV. MANDASSAIA 1 Bair…" at bounding box center [448, 208] width 897 height 416
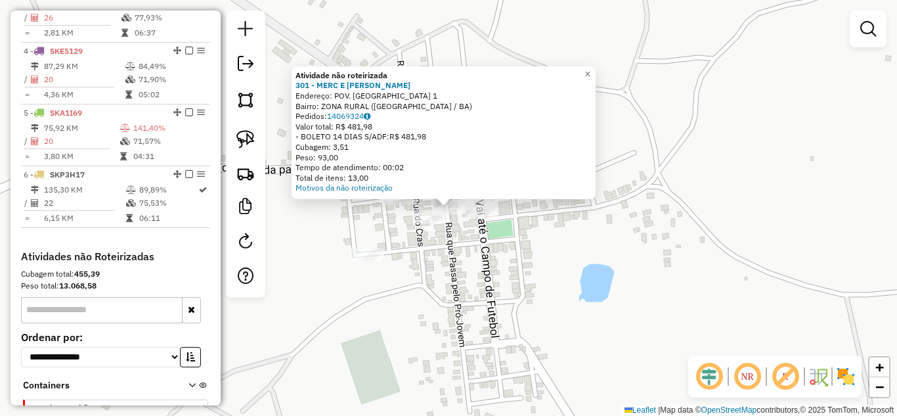
click at [483, 196] on div "Atividade não roteirizada 301 - MERC E FRIG SOARES Endereço: POV. MANDASSAIA 1 …" at bounding box center [444, 132] width 304 height 133
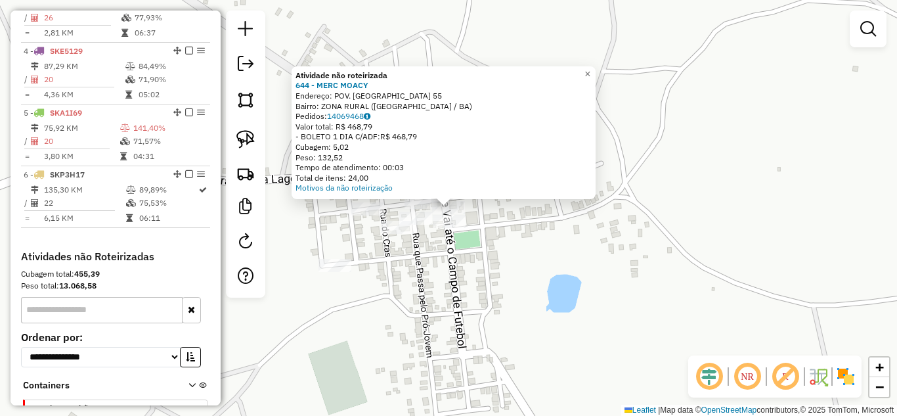
click at [435, 357] on div "Atividade não roteirizada 644 - MERC MOACY Endereço: POV. MANDASSAIA 55 Bairro:…" at bounding box center [448, 208] width 897 height 416
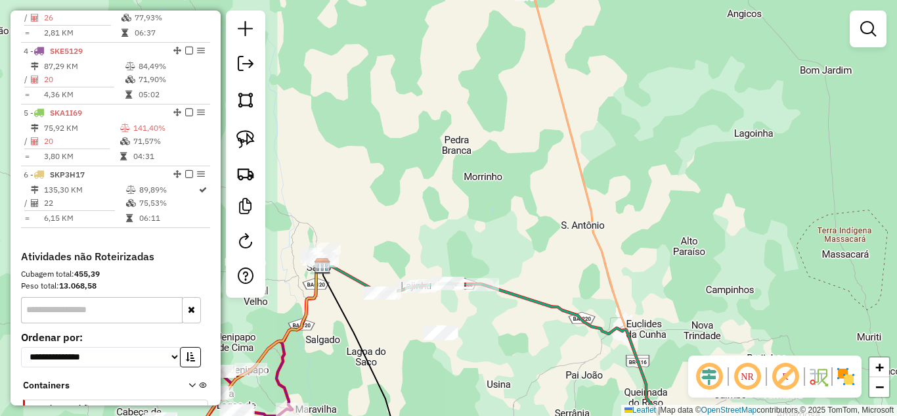
drag, startPoint x: 339, startPoint y: 313, endPoint x: 460, endPoint y: 224, distance: 150.7
click at [398, 266] on icon at bounding box center [360, 362] width 76 height 192
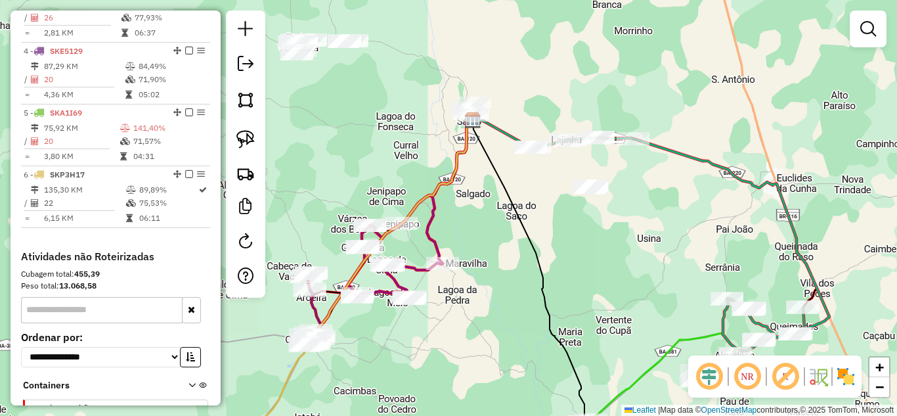
drag, startPoint x: 483, startPoint y: 320, endPoint x: 500, endPoint y: 219, distance: 103.2
click at [496, 241] on div "Janela de atendimento Grade de atendimento Capacidade Transportadoras Veículos …" at bounding box center [448, 208] width 897 height 416
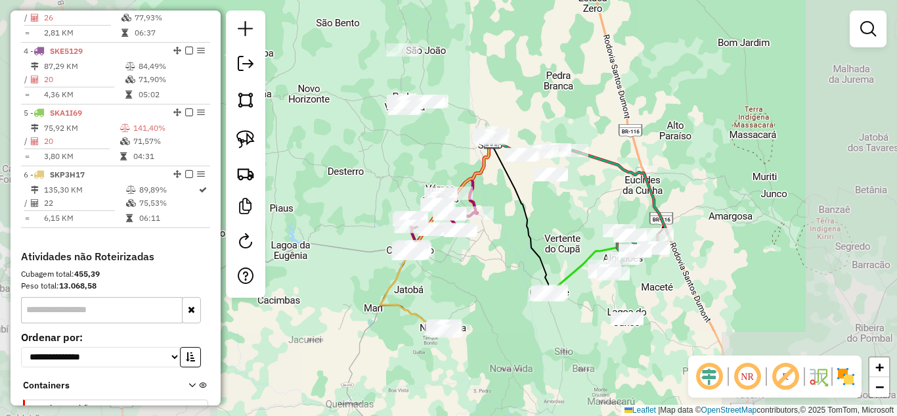
drag, startPoint x: 481, startPoint y: 310, endPoint x: 478, endPoint y: 234, distance: 75.6
click at [478, 244] on div "Janela de atendimento Grade de atendimento Capacidade Transportadoras Veículos …" at bounding box center [448, 208] width 897 height 416
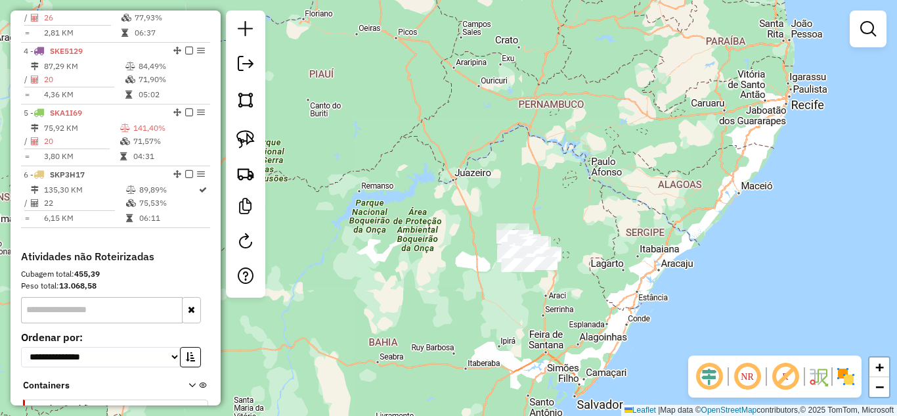
drag, startPoint x: 549, startPoint y: 357, endPoint x: 501, endPoint y: 227, distance: 138.5
click at [508, 245] on div "Janela de atendimento Grade de atendimento Capacidade Transportadoras Veículos …" at bounding box center [448, 208] width 897 height 416
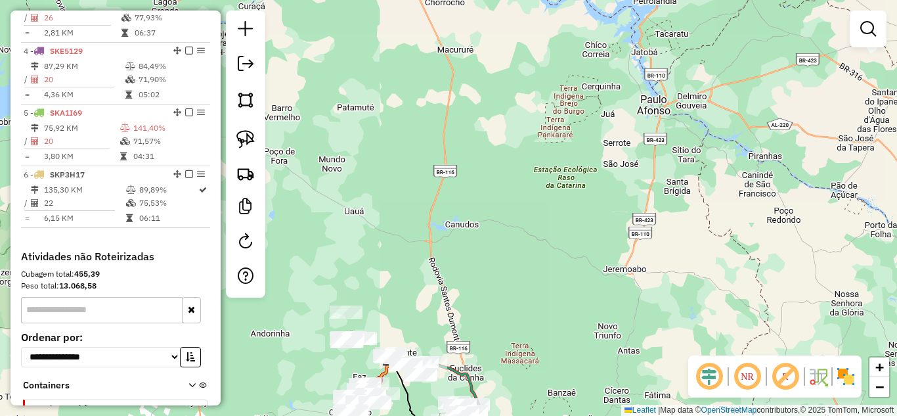
drag, startPoint x: 445, startPoint y: 289, endPoint x: 449, endPoint y: 149, distance: 139.9
click at [449, 160] on div "Janela de atendimento Grade de atendimento Capacidade Transportadoras Veículos …" at bounding box center [448, 208] width 897 height 416
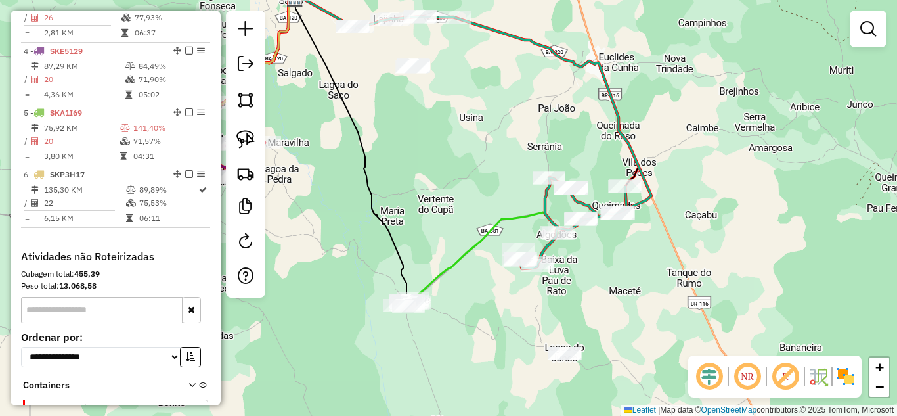
drag, startPoint x: 417, startPoint y: 190, endPoint x: 499, endPoint y: 196, distance: 82.2
click at [492, 195] on div "Janela de atendimento Grade de atendimento Capacidade Transportadoras Veículos …" at bounding box center [448, 208] width 897 height 416
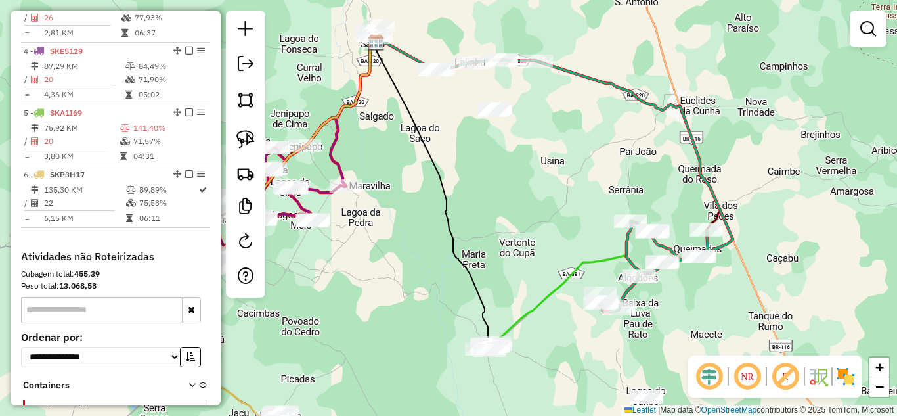
drag, startPoint x: 462, startPoint y: 194, endPoint x: 510, endPoint y: 230, distance: 60.5
click at [510, 230] on div "Janela de atendimento Grade de atendimento Capacidade Transportadoras Veículos …" at bounding box center [448, 208] width 897 height 416
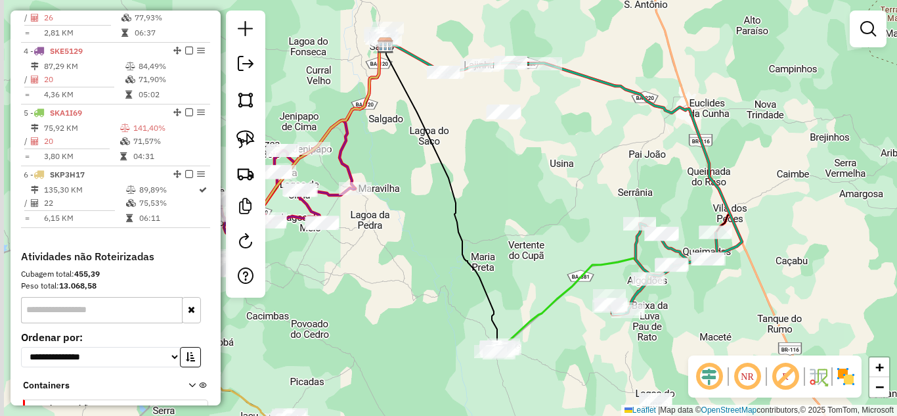
drag, startPoint x: 513, startPoint y: 219, endPoint x: 550, endPoint y: 234, distance: 40.4
click at [536, 229] on div "Janela de atendimento Grade de atendimento Capacidade Transportadoras Veículos …" at bounding box center [448, 208] width 897 height 416
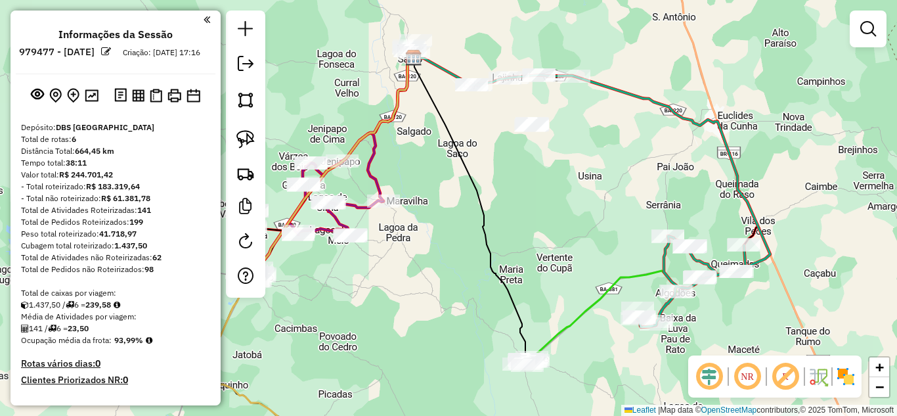
scroll to position [634, 0]
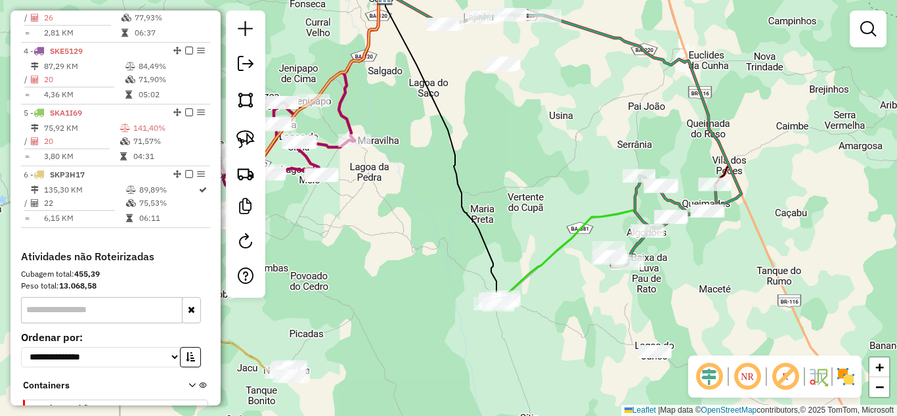
drag, startPoint x: 407, startPoint y: 168, endPoint x: 376, endPoint y: 106, distance: 69.6
click at [376, 106] on div "Janela de atendimento Grade de atendimento Capacidade Transportadoras Veículos …" at bounding box center [448, 208] width 897 height 416
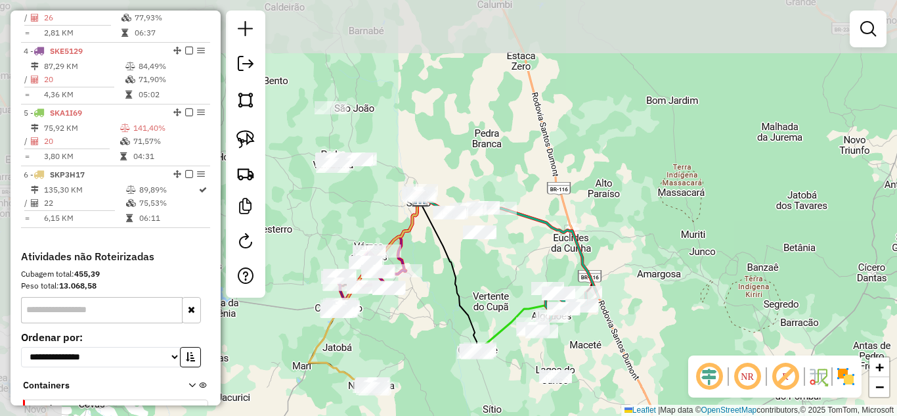
drag, startPoint x: 364, startPoint y: 141, endPoint x: 484, endPoint y: 295, distance: 195.5
click at [484, 295] on div "Janela de atendimento Grade de atendimento Capacidade Transportadoras Veículos …" at bounding box center [448, 208] width 897 height 416
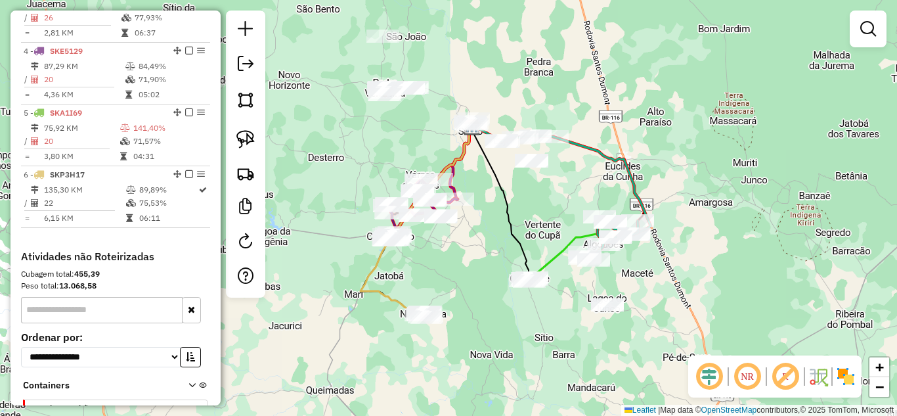
drag, startPoint x: 435, startPoint y: 306, endPoint x: 471, endPoint y: 232, distance: 82.5
click at [471, 232] on div "Janela de atendimento Grade de atendimento Capacidade Transportadoras Veículos …" at bounding box center [448, 208] width 897 height 416
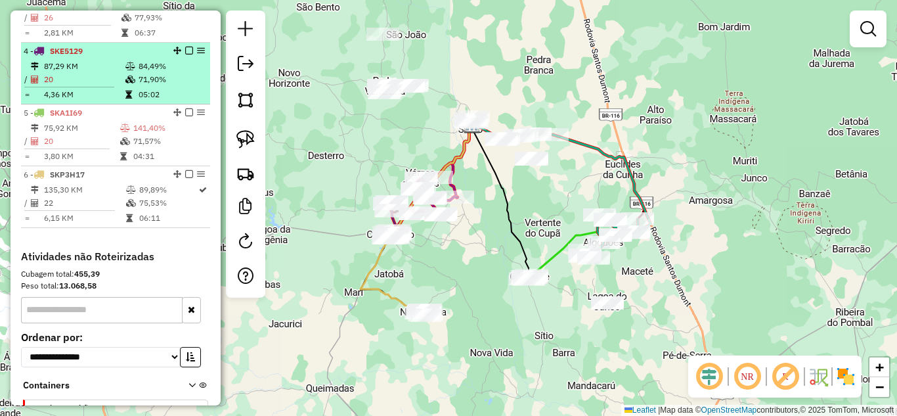
click at [85, 73] on td "87,29 KM" at bounding box center [83, 66] width 81 height 13
select select "*********"
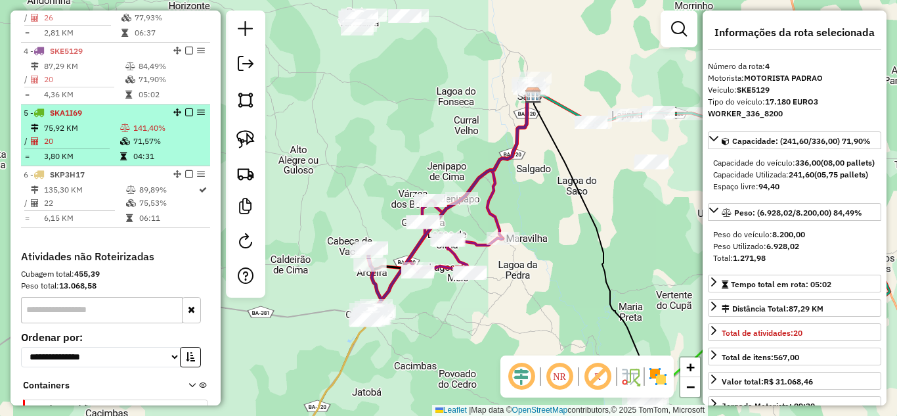
click at [105, 163] on td "3,80 KM" at bounding box center [81, 156] width 76 height 13
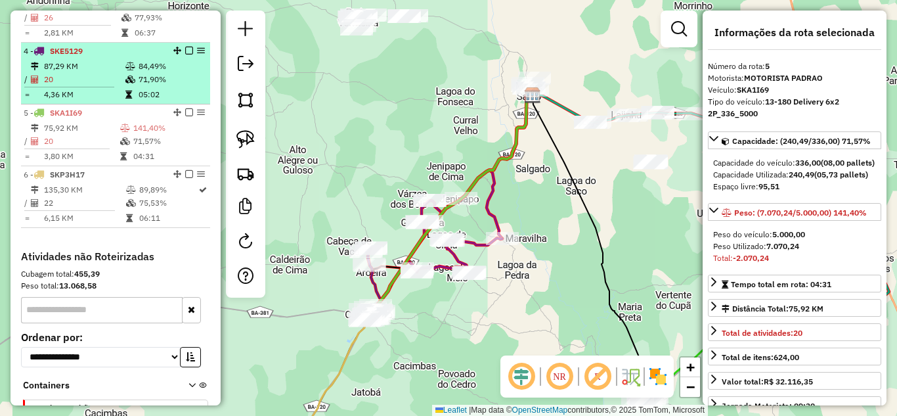
click at [105, 73] on td "87,29 KM" at bounding box center [83, 66] width 81 height 13
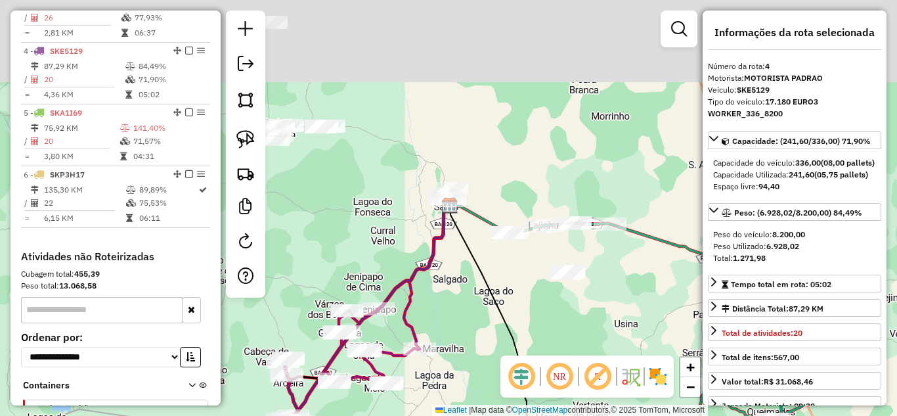
drag, startPoint x: 430, startPoint y: 123, endPoint x: 328, endPoint y: 267, distance: 176.5
click at [328, 265] on div "Janela de atendimento Grade de atendimento Capacidade Transportadoras Veículos …" at bounding box center [448, 208] width 897 height 416
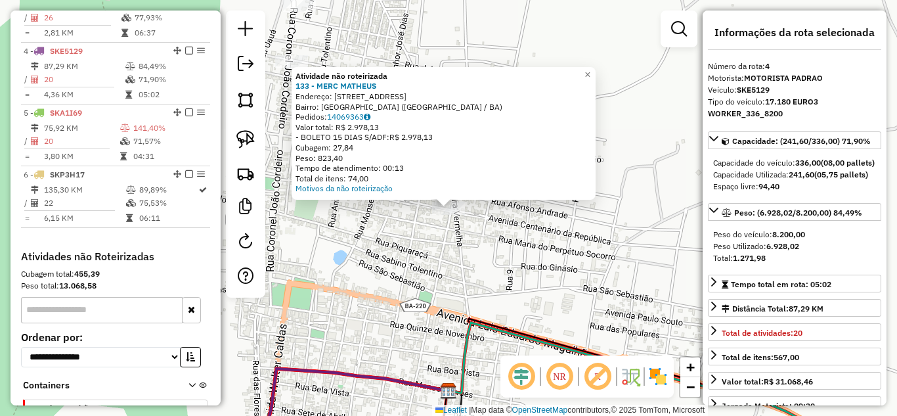
click at [456, 273] on div "Atividade não roteirizada 133 - MERC MATHEUS Endereço: AV CENTENARIO DA REPUBLI…" at bounding box center [448, 208] width 897 height 416
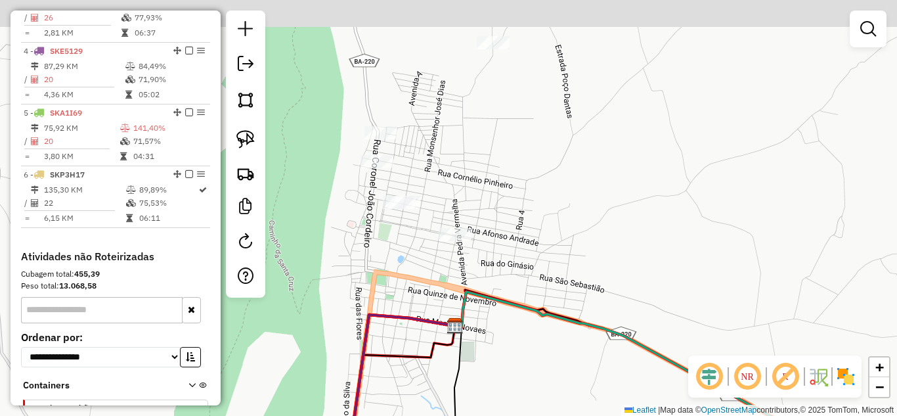
drag, startPoint x: 497, startPoint y: 139, endPoint x: 422, endPoint y: 233, distance: 120.6
click at [454, 221] on div "Janela de atendimento Grade de atendimento Capacidade Transportadoras Veículos …" at bounding box center [448, 208] width 897 height 416
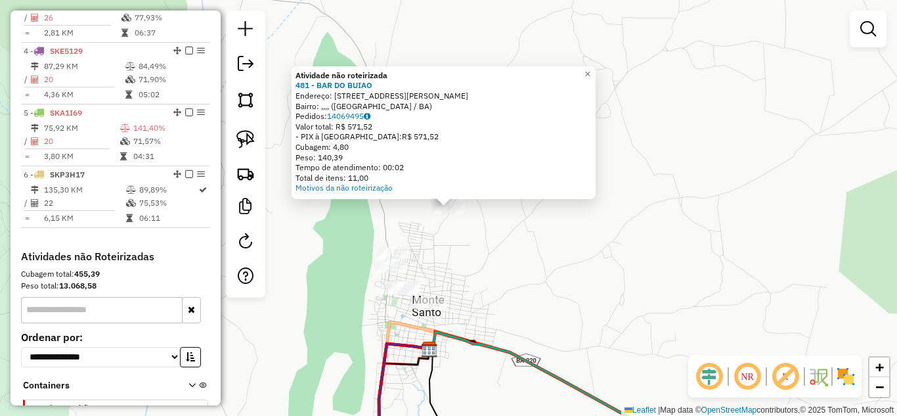
click at [464, 252] on div "Atividade não roteirizada 481 - BAR DO BUIAO Endereço: RUA JOSE AMADIO DA SILVA…" at bounding box center [448, 208] width 897 height 416
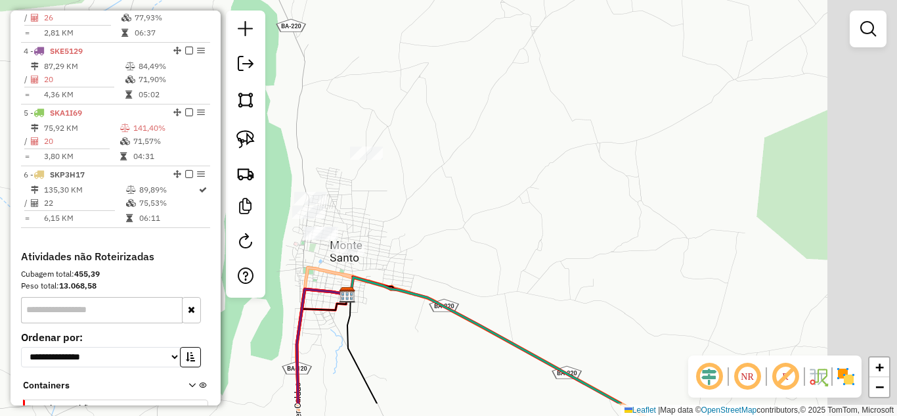
drag, startPoint x: 454, startPoint y: 246, endPoint x: 436, endPoint y: 216, distance: 35.0
click at [450, 239] on div "Janela de atendimento Grade de atendimento Capacidade Transportadoras Veículos …" at bounding box center [448, 208] width 897 height 416
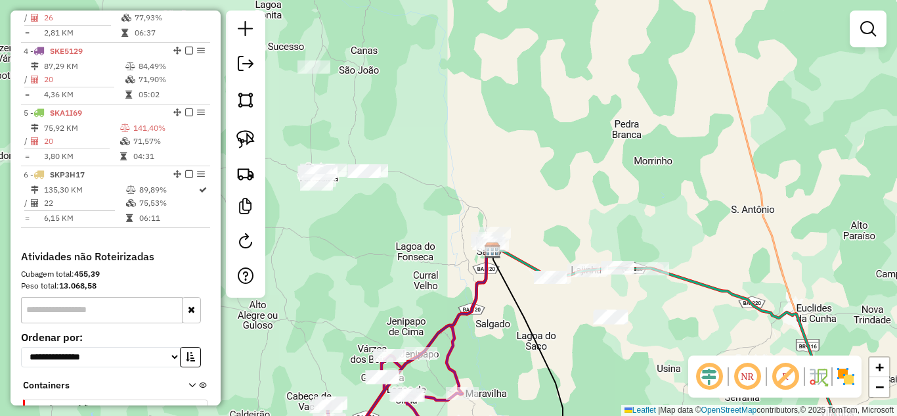
drag, startPoint x: 568, startPoint y: 238, endPoint x: 508, endPoint y: 209, distance: 67.0
click at [523, 215] on div "Janela de atendimento Grade de atendimento Capacidade Transportadoras Veículos …" at bounding box center [448, 208] width 897 height 416
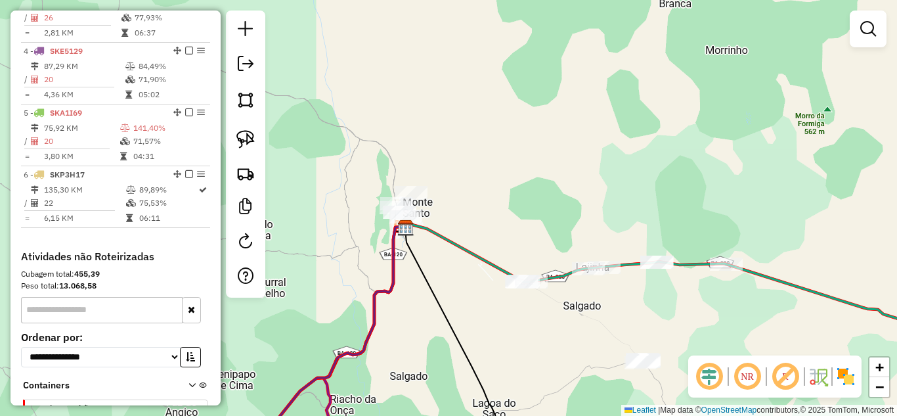
drag, startPoint x: 532, startPoint y: 244, endPoint x: 469, endPoint y: 135, distance: 125.0
click at [473, 140] on div "Janela de atendimento Grade de atendimento Capacidade Transportadoras Veículos …" at bounding box center [448, 208] width 897 height 416
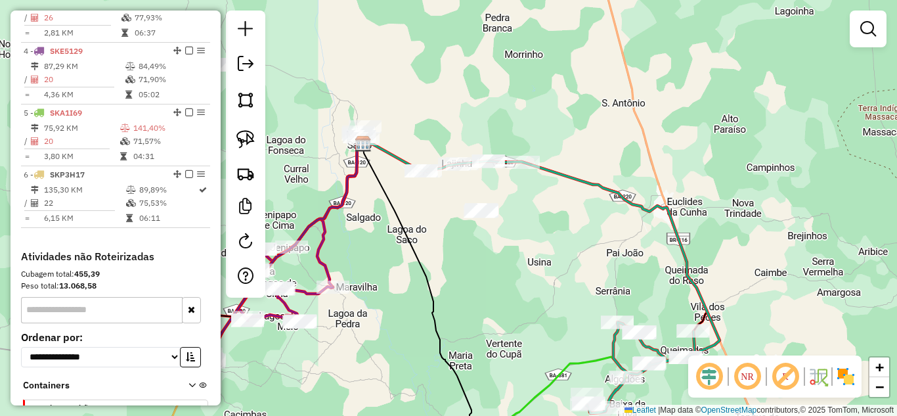
drag, startPoint x: 343, startPoint y: 97, endPoint x: 608, endPoint y: 226, distance: 294.2
click at [603, 225] on div "Janela de atendimento Grade de atendimento Capacidade Transportadoras Veículos …" at bounding box center [448, 208] width 897 height 416
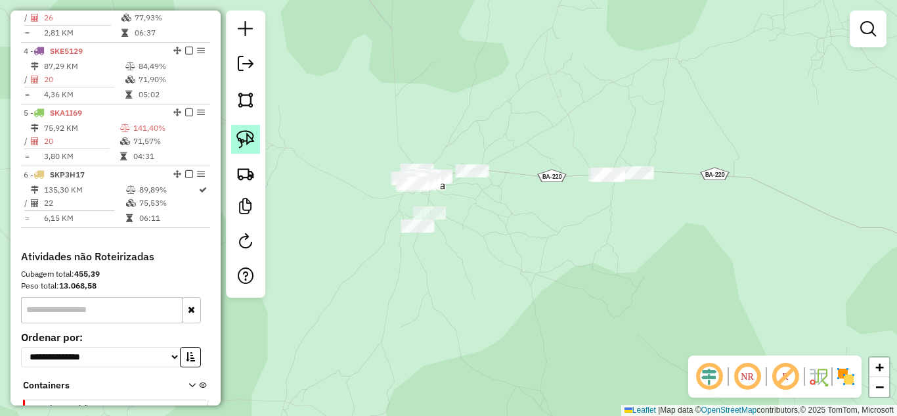
click at [234, 138] on link at bounding box center [245, 139] width 29 height 29
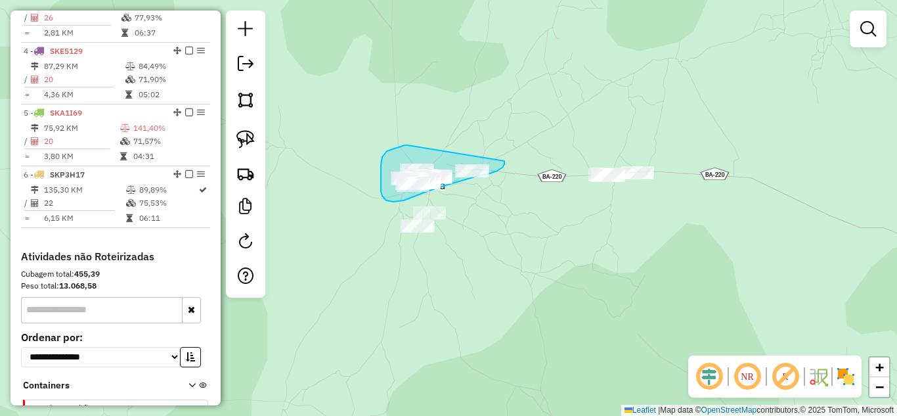
drag, startPoint x: 387, startPoint y: 151, endPoint x: 504, endPoint y: 161, distance: 117.9
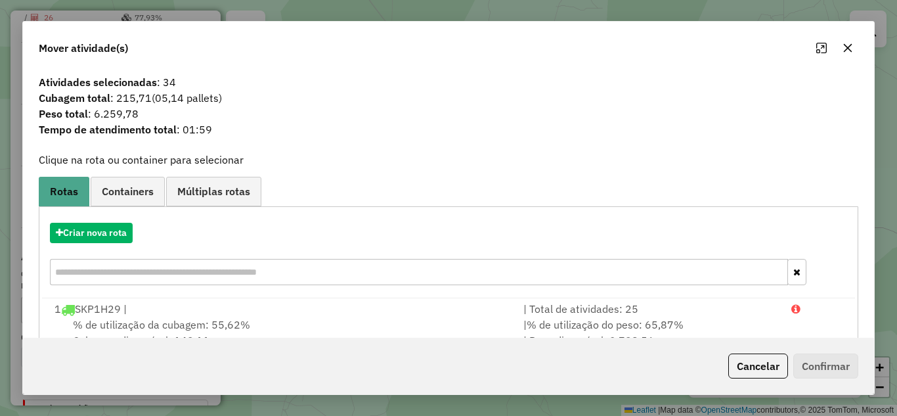
click at [848, 45] on icon "button" at bounding box center [847, 48] width 11 height 11
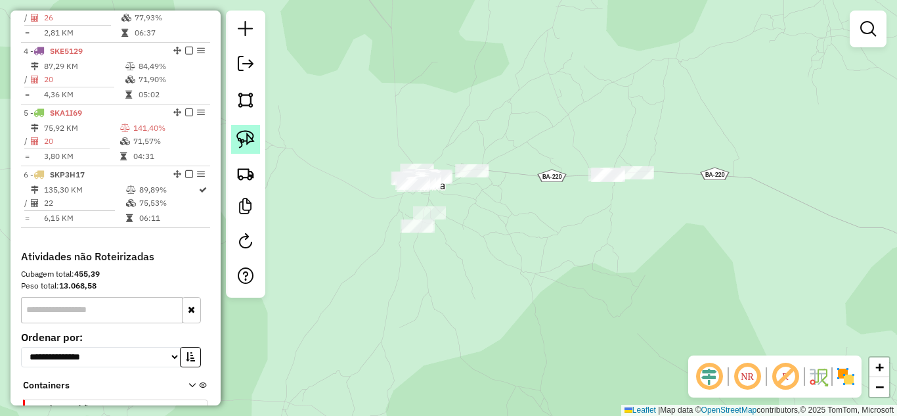
click at [251, 142] on img at bounding box center [245, 139] width 18 height 18
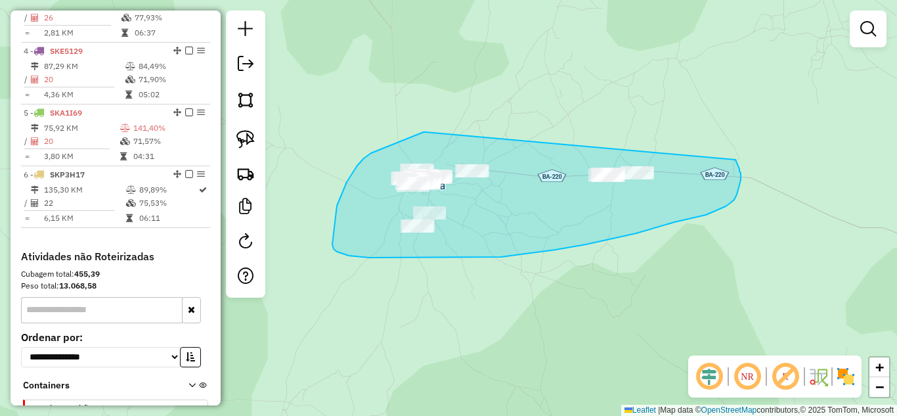
drag, startPoint x: 425, startPoint y: 132, endPoint x: 735, endPoint y: 160, distance: 311.1
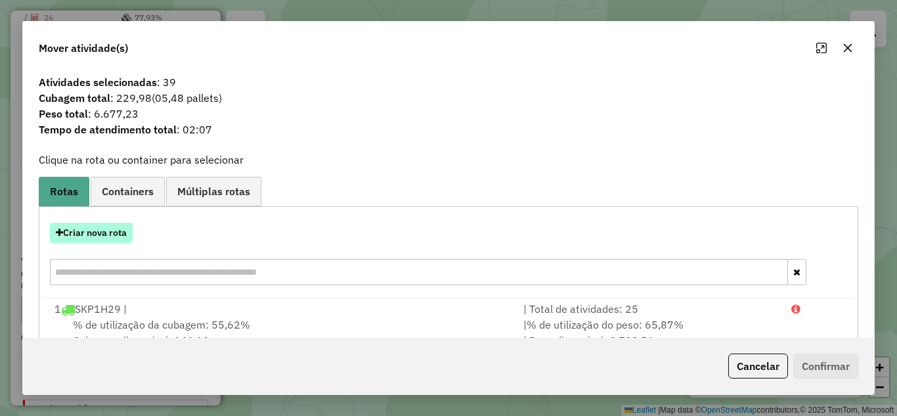
click at [88, 233] on button "Criar nova rota" at bounding box center [91, 233] width 83 height 20
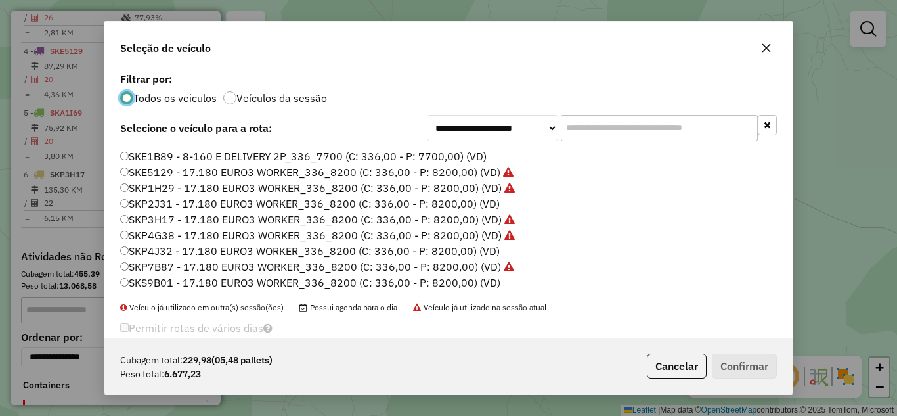
scroll to position [0, 0]
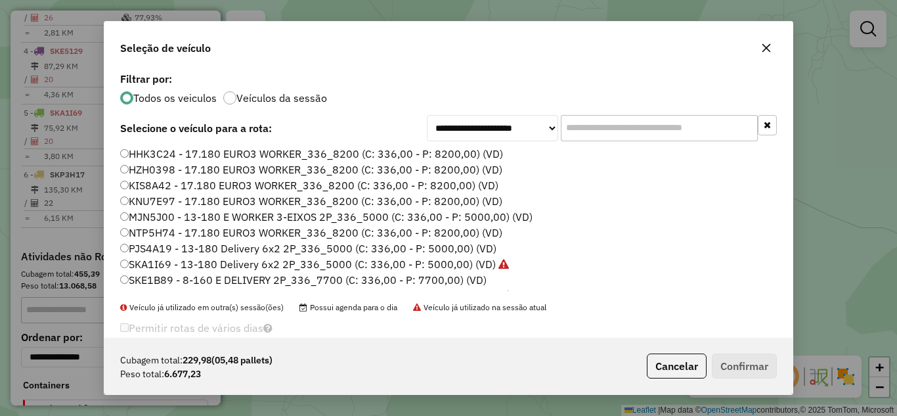
click at [187, 201] on label "KNU7E97 - 17.180 EURO3 WORKER_336_8200 (C: 336,00 - P: 8200,00) (VD)" at bounding box center [311, 201] width 382 height 16
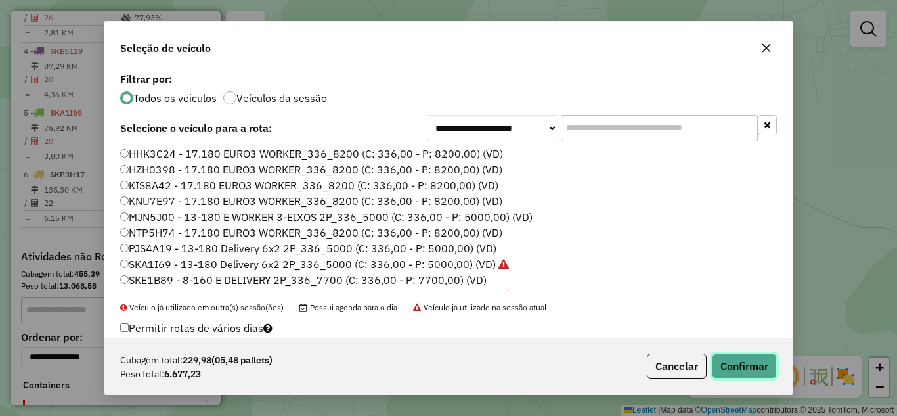
click at [753, 368] on button "Confirmar" at bounding box center [744, 365] width 65 height 25
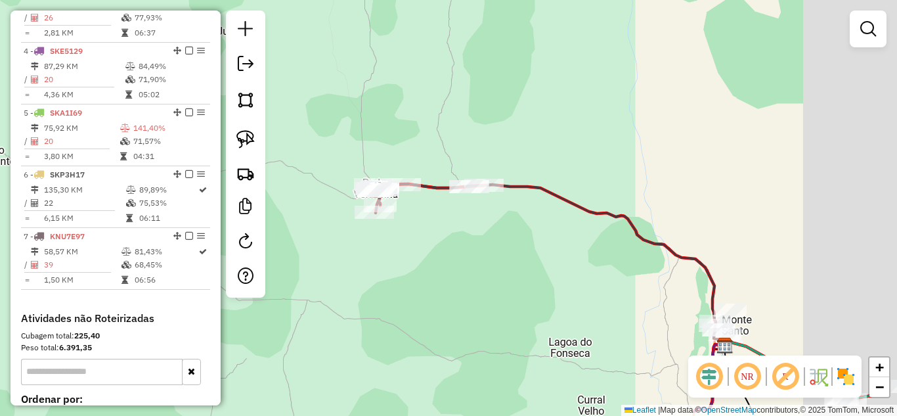
drag, startPoint x: 589, startPoint y: 301, endPoint x: 374, endPoint y: 199, distance: 237.6
click at [395, 211] on div "Janela de atendimento Grade de atendimento Capacidade Transportadoras Veículos …" at bounding box center [448, 208] width 897 height 416
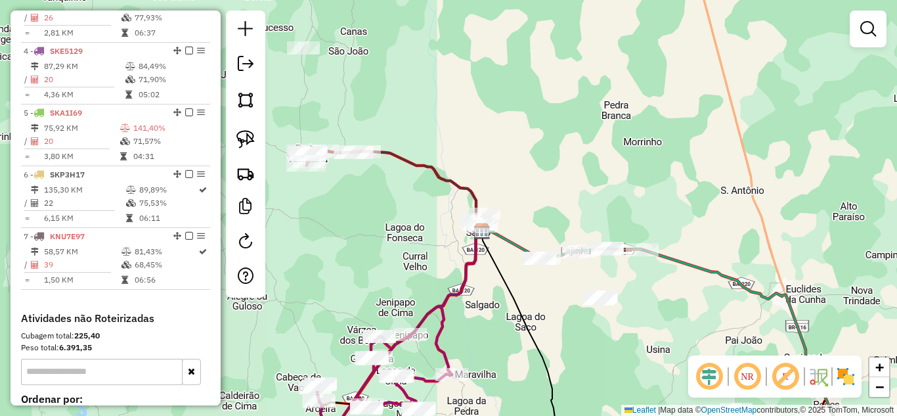
drag, startPoint x: 618, startPoint y: 213, endPoint x: 512, endPoint y: 186, distance: 109.7
click at [542, 192] on div "Janela de atendimento Grade de atendimento Capacidade Transportadoras Veículos …" at bounding box center [448, 208] width 897 height 416
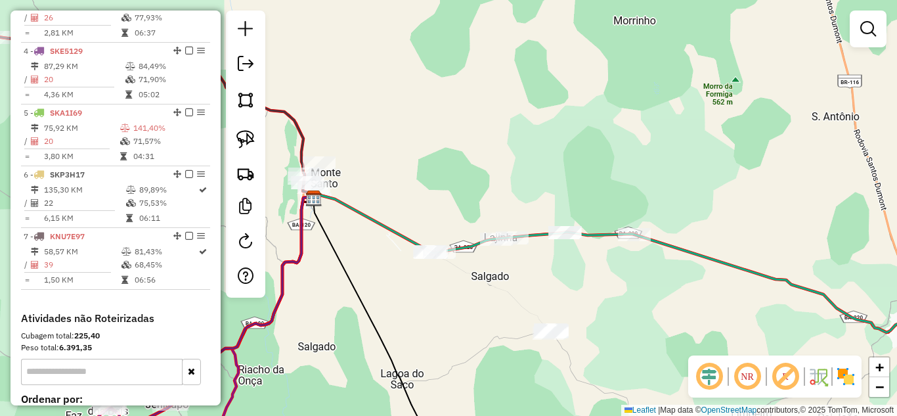
drag, startPoint x: 446, startPoint y: 207, endPoint x: 416, endPoint y: 111, distance: 100.5
click at [418, 117] on div "Janela de atendimento Grade de atendimento Capacidade Transportadoras Veículos …" at bounding box center [448, 208] width 897 height 416
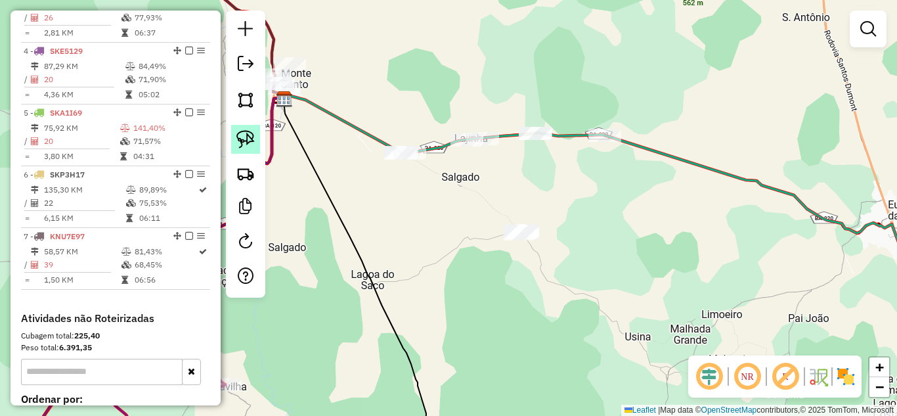
click at [247, 138] on img at bounding box center [245, 139] width 18 height 18
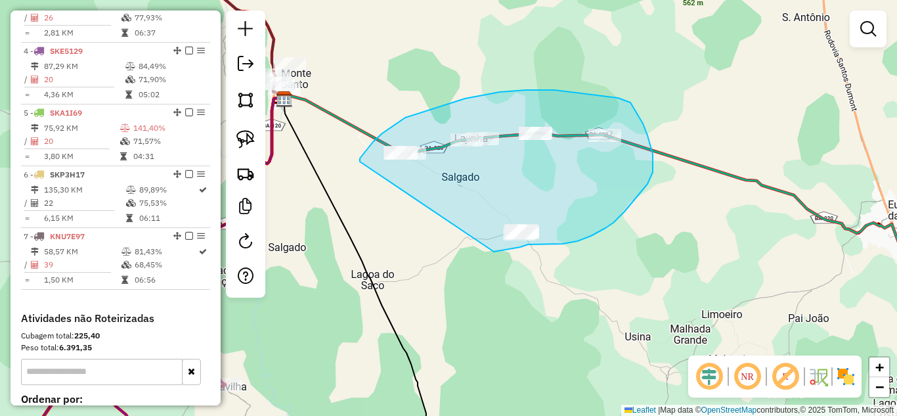
drag, startPoint x: 360, startPoint y: 162, endPoint x: 494, endPoint y: 251, distance: 161.3
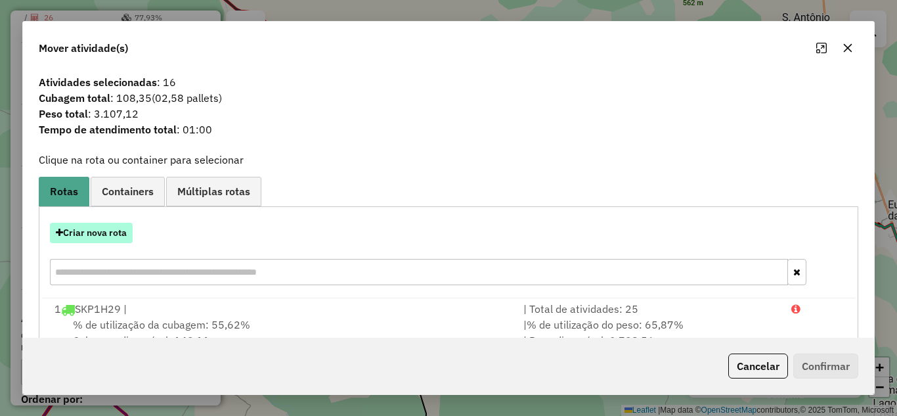
click at [106, 223] on button "Criar nova rota" at bounding box center [91, 233] width 83 height 20
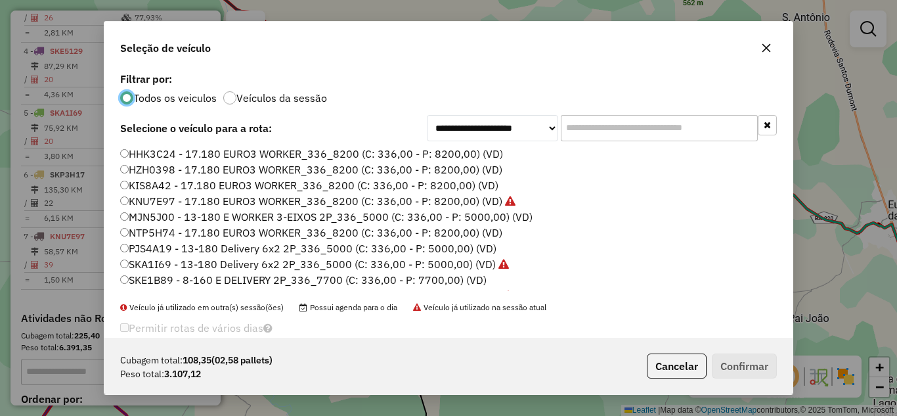
scroll to position [123, 0]
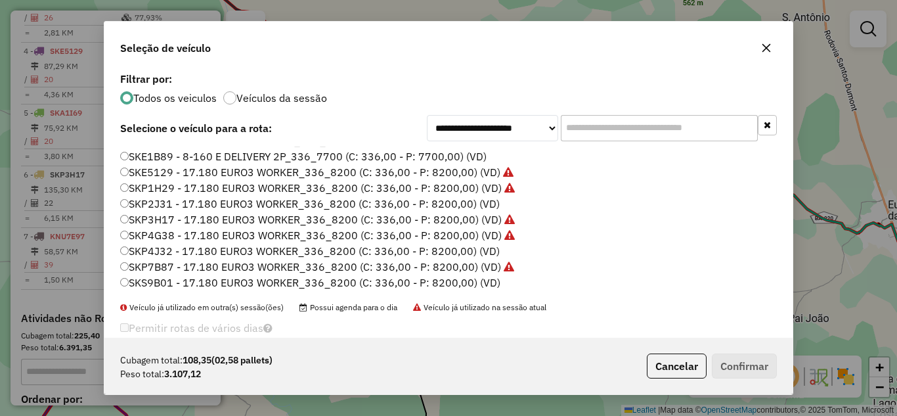
click at [254, 246] on label "SKP4J32 - 17.180 EURO3 WORKER_336_8200 (C: 336,00 - P: 8200,00) (VD)" at bounding box center [309, 251] width 379 height 16
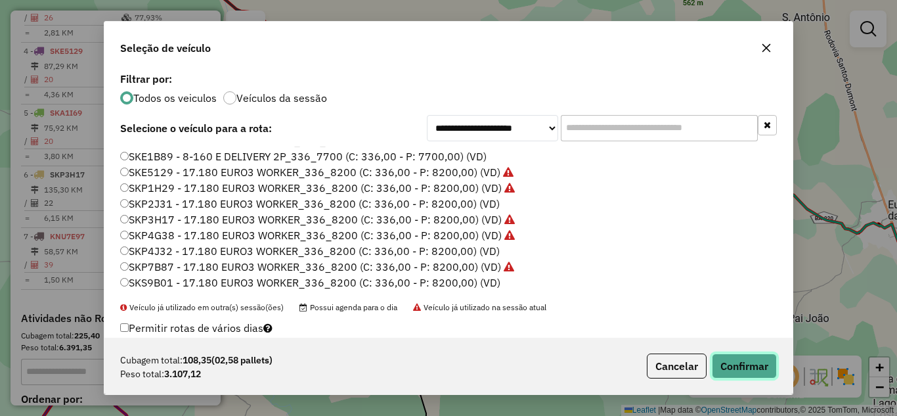
click at [746, 369] on button "Confirmar" at bounding box center [744, 365] width 65 height 25
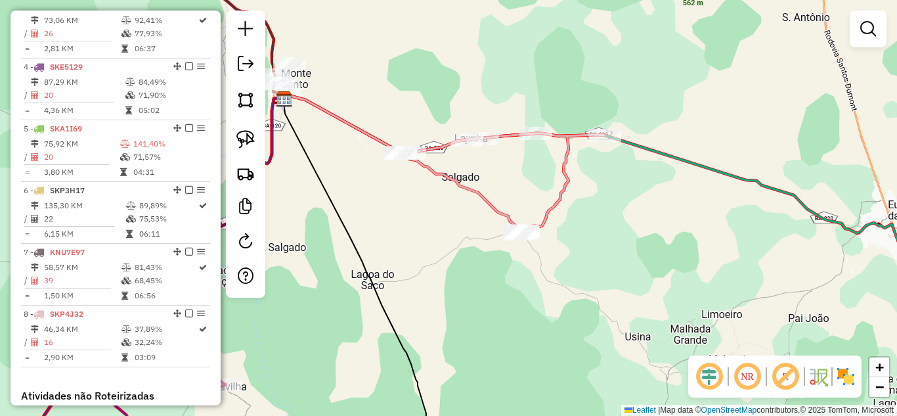
scroll to position [649, 0]
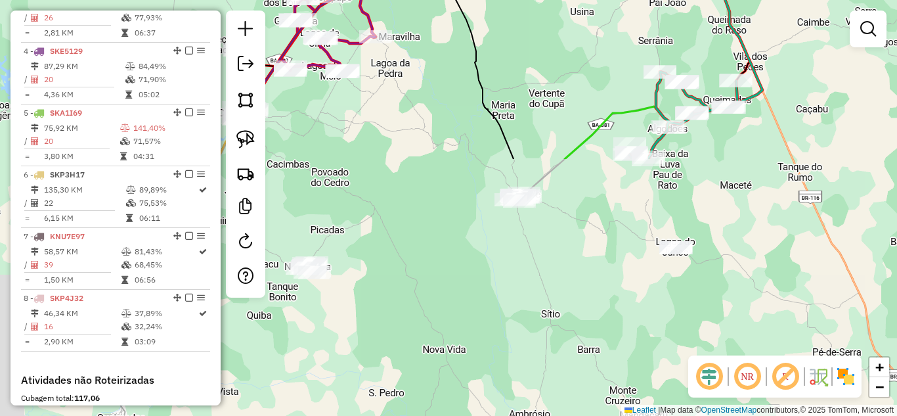
drag, startPoint x: 532, startPoint y: 327, endPoint x: 500, endPoint y: 28, distance: 300.5
click at [500, 28] on div "Janela de atendimento Grade de atendimento Capacidade Transportadoras Veículos …" at bounding box center [448, 208] width 897 height 416
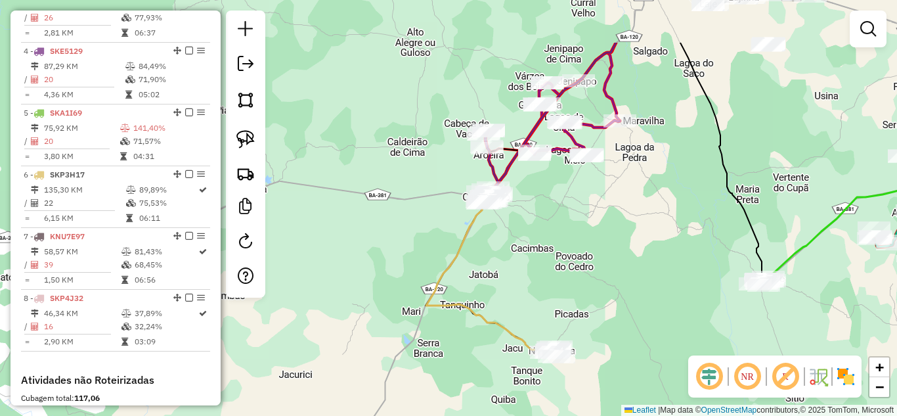
drag, startPoint x: 397, startPoint y: 259, endPoint x: 641, endPoint y: 343, distance: 258.3
click at [641, 343] on div "Janela de atendimento Grade de atendimento Capacidade Transportadoras Veículos …" at bounding box center [448, 208] width 897 height 416
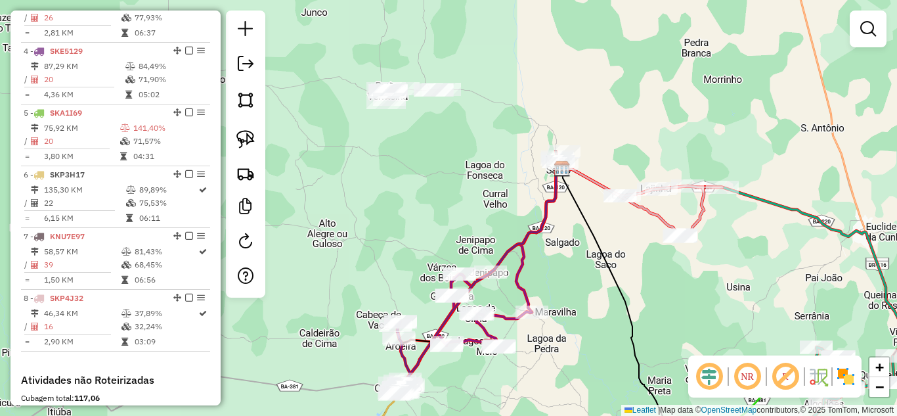
drag, startPoint x: 680, startPoint y: 102, endPoint x: 592, endPoint y: 293, distance: 210.3
click at [592, 293] on div "Janela de atendimento Grade de atendimento Capacidade Transportadoras Veículos …" at bounding box center [448, 208] width 897 height 416
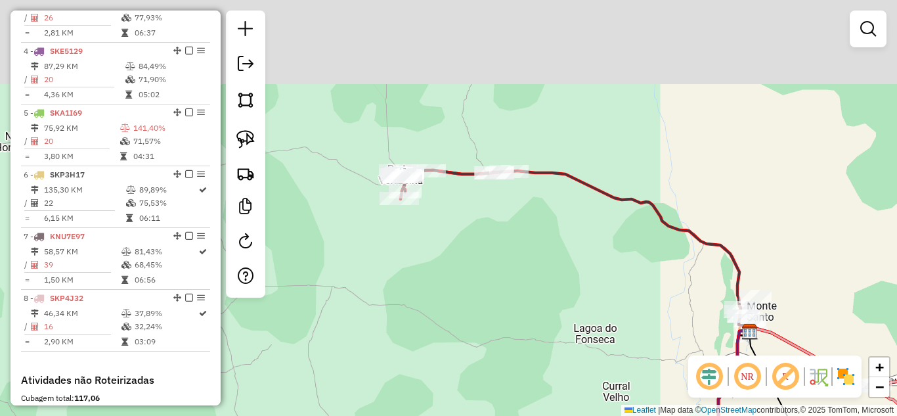
drag, startPoint x: 412, startPoint y: 135, endPoint x: 451, endPoint y: 290, distance: 159.1
click at [451, 290] on div "Janela de atendimento Grade de atendimento Capacidade Transportadoras Veículos …" at bounding box center [448, 208] width 897 height 416
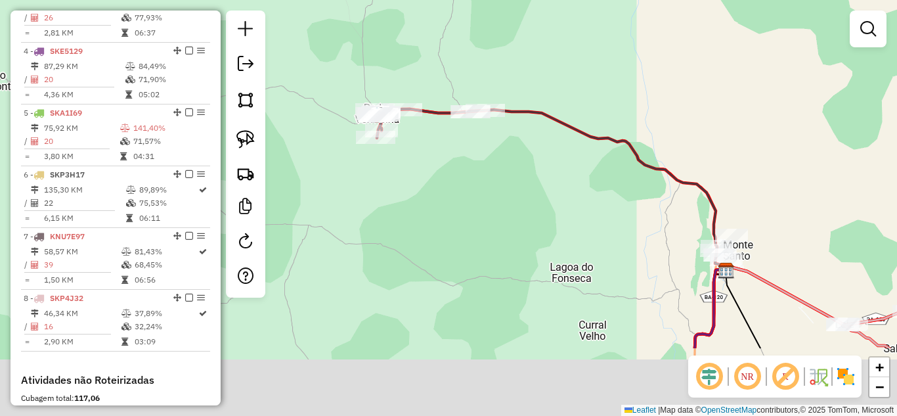
drag, startPoint x: 502, startPoint y: 290, endPoint x: 465, endPoint y: 110, distance: 183.5
click at [465, 124] on div "Janela de atendimento Grade de atendimento Capacidade Transportadoras Veículos …" at bounding box center [448, 208] width 897 height 416
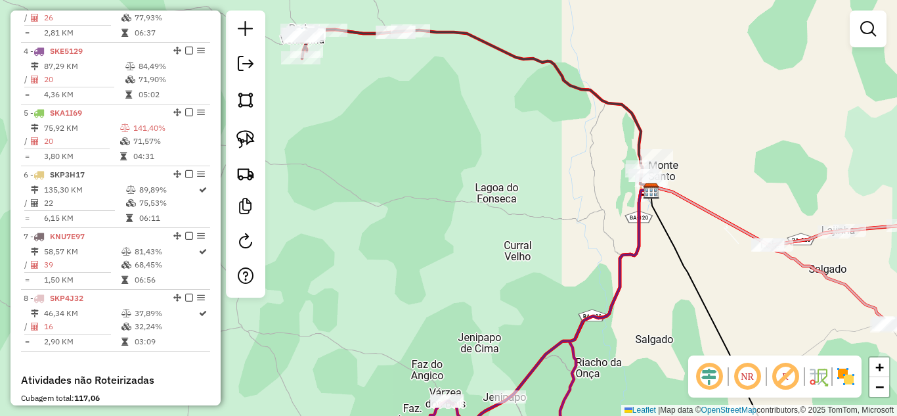
drag, startPoint x: 611, startPoint y: 111, endPoint x: 483, endPoint y: 147, distance: 132.4
click at [494, 136] on div "Janela de atendimento Grade de atendimento Capacidade Transportadoras Veículos …" at bounding box center [448, 208] width 897 height 416
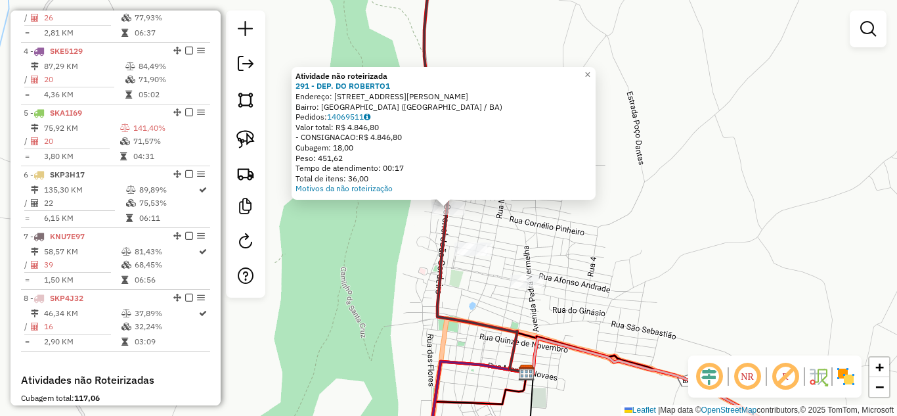
click at [385, 257] on div "Atividade não roteirizada 291 - DEP. DO ROBERTO1 Endereço: rua arthur e pinheir…" at bounding box center [448, 208] width 897 height 416
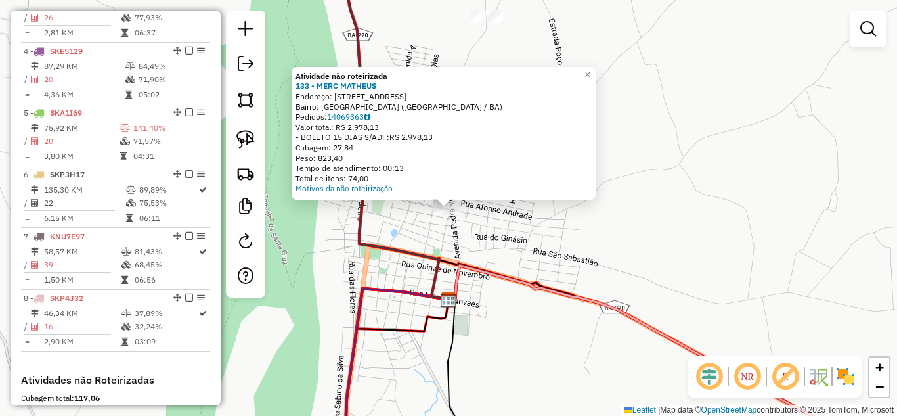
click at [538, 237] on div "Atividade não roteirizada 133 - MERC MATHEUS Endereço: AV CENTENARIO DA REPUBLI…" at bounding box center [448, 208] width 897 height 416
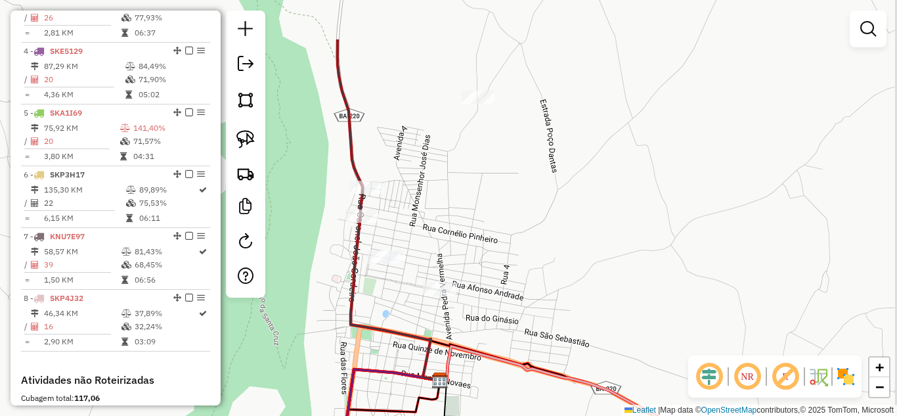
drag, startPoint x: 516, startPoint y: 184, endPoint x: 492, endPoint y: 297, distance: 115.4
click at [496, 295] on div "Janela de atendimento Grade de atendimento Capacidade Transportadoras Veículos …" at bounding box center [448, 208] width 897 height 416
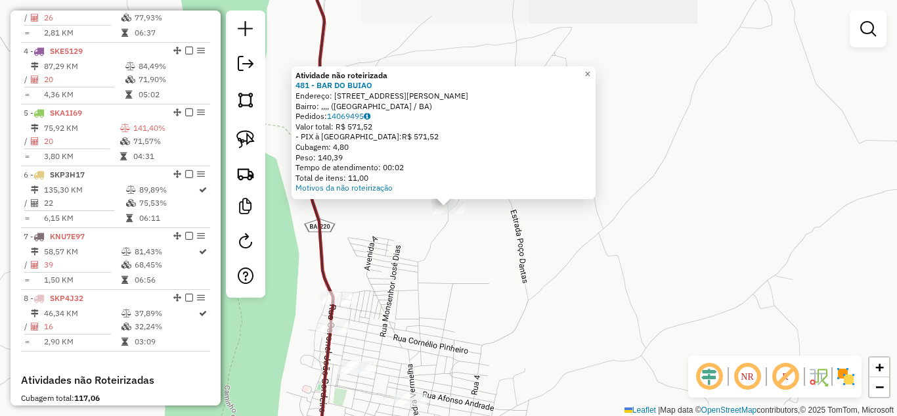
click at [466, 283] on div "Atividade não roteirizada 481 - BAR DO BUIAO Endereço: RUA JOSE AMADIO DA SILVA…" at bounding box center [448, 208] width 897 height 416
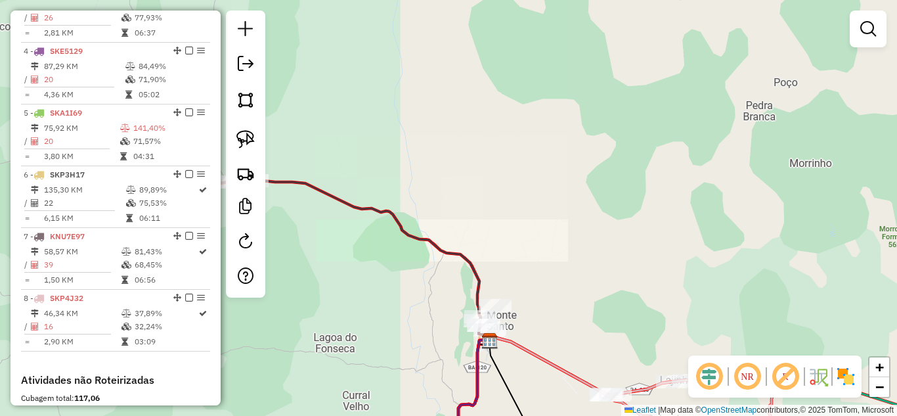
drag, startPoint x: 541, startPoint y: 259, endPoint x: 517, endPoint y: 186, distance: 76.0
click at [519, 191] on div "Janela de atendimento Grade de atendimento Capacidade Transportadoras Veículos …" at bounding box center [448, 208] width 897 height 416
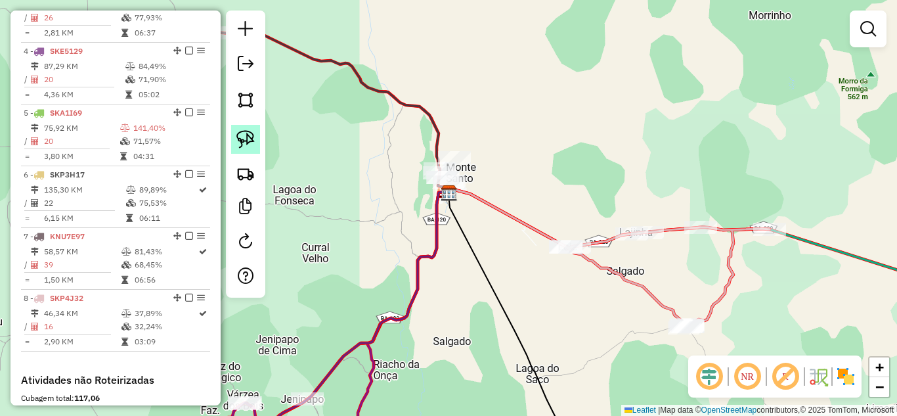
click at [251, 142] on img at bounding box center [245, 139] width 18 height 18
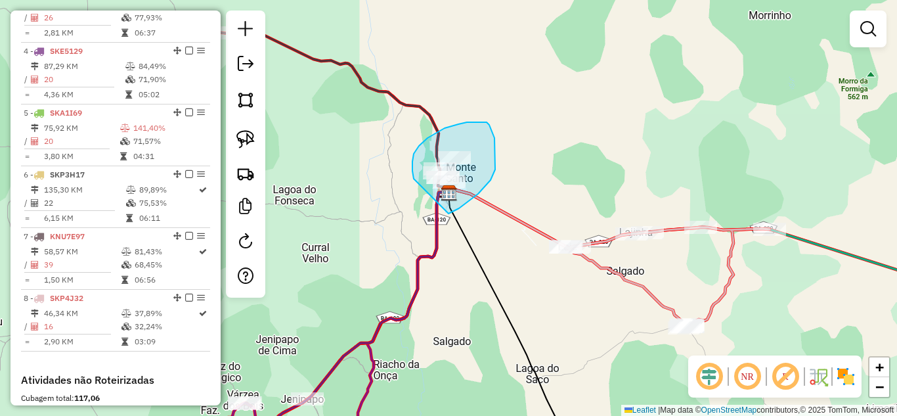
drag, startPoint x: 414, startPoint y: 179, endPoint x: 448, endPoint y: 213, distance: 49.2
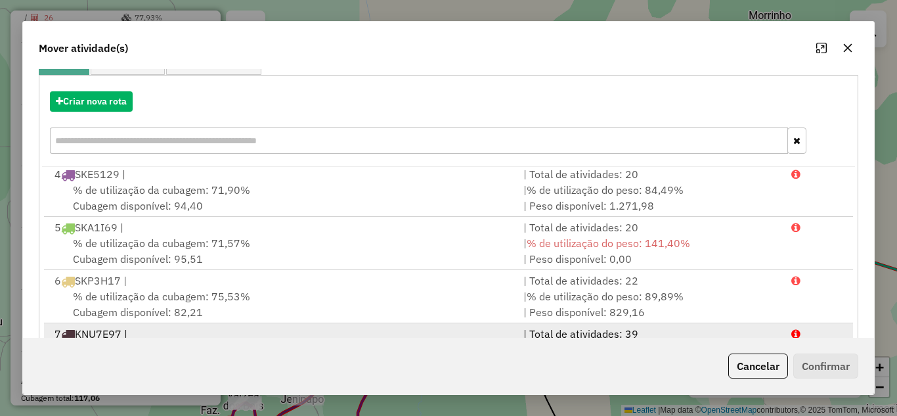
scroll to position [246, 0]
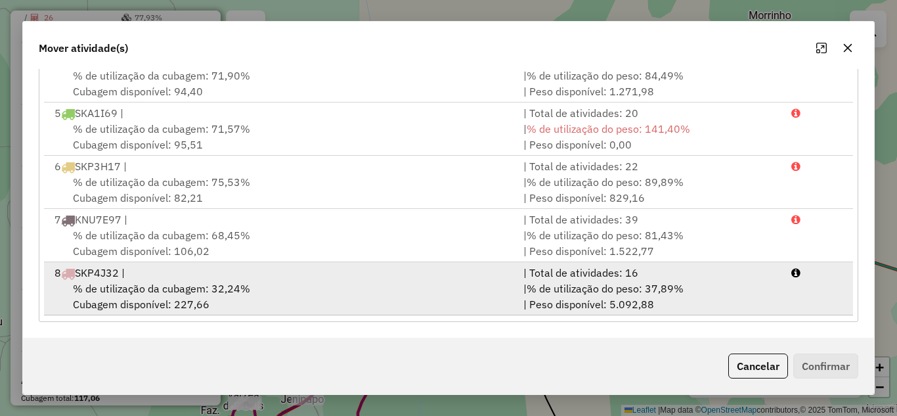
click at [265, 292] on div "% de utilização da cubagem: 32,24% Cubagem disponível: 227,66" at bounding box center [281, 296] width 469 height 32
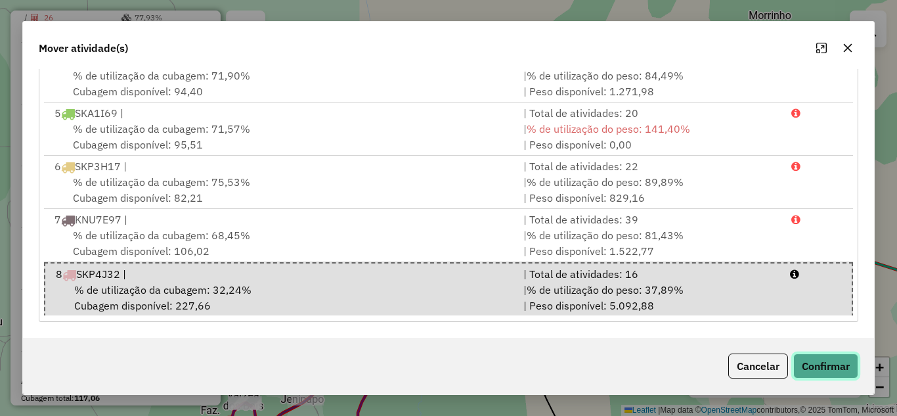
click at [821, 364] on button "Confirmar" at bounding box center [825, 365] width 65 height 25
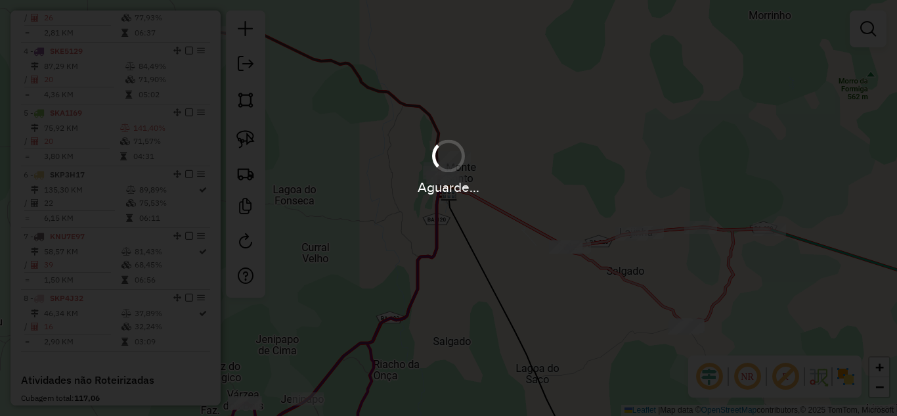
scroll to position [634, 0]
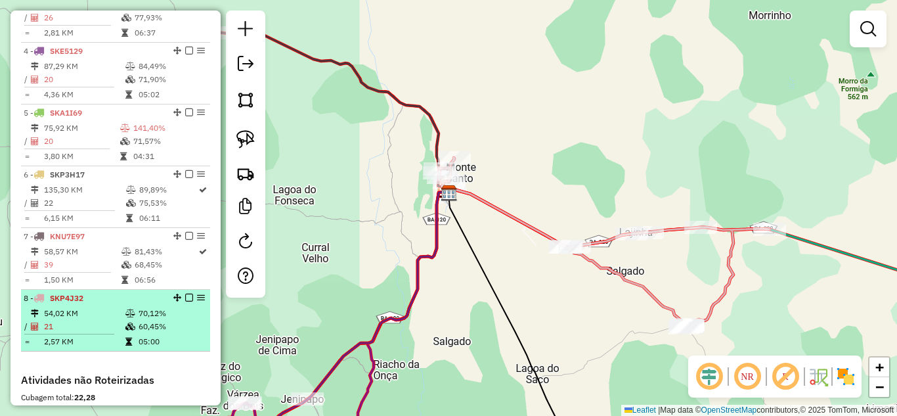
click at [104, 320] on td "54,02 KM" at bounding box center [83, 313] width 81 height 13
select select "*********"
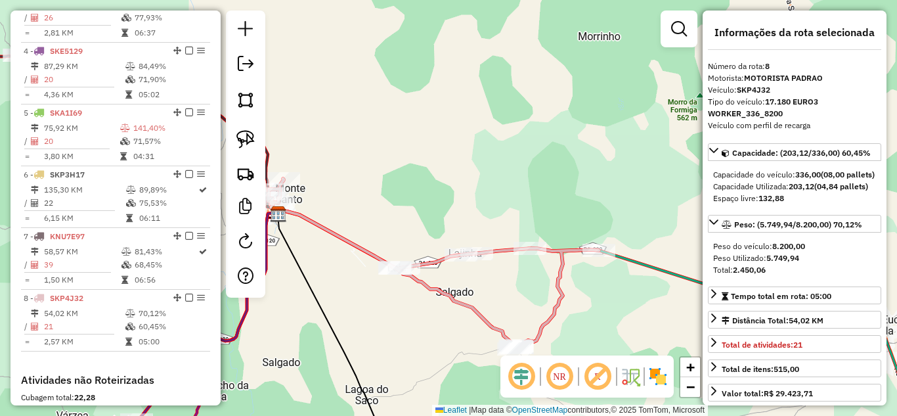
drag, startPoint x: 378, startPoint y: 184, endPoint x: 461, endPoint y: 150, distance: 90.3
click at [456, 153] on div "Janela de atendimento Grade de atendimento Capacidade Transportadoras Veículos …" at bounding box center [448, 208] width 897 height 416
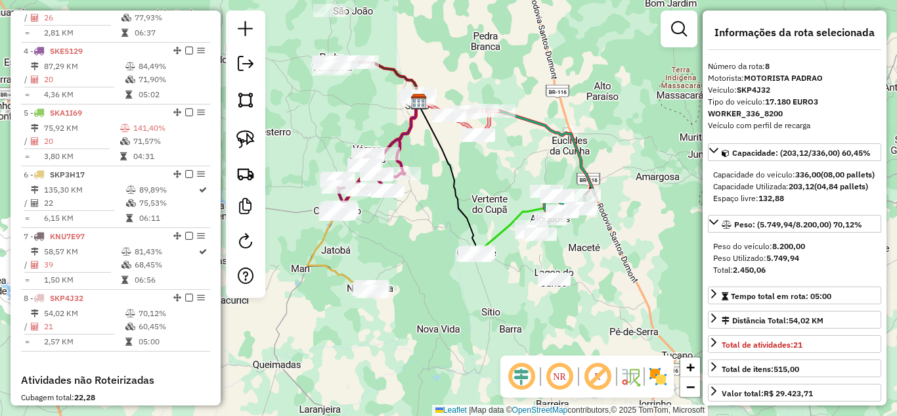
drag, startPoint x: 365, startPoint y: 170, endPoint x: 335, endPoint y: 100, distance: 75.9
click at [335, 105] on div "Janela de atendimento Grade de atendimento Capacidade Transportadoras Veículos …" at bounding box center [448, 208] width 897 height 416
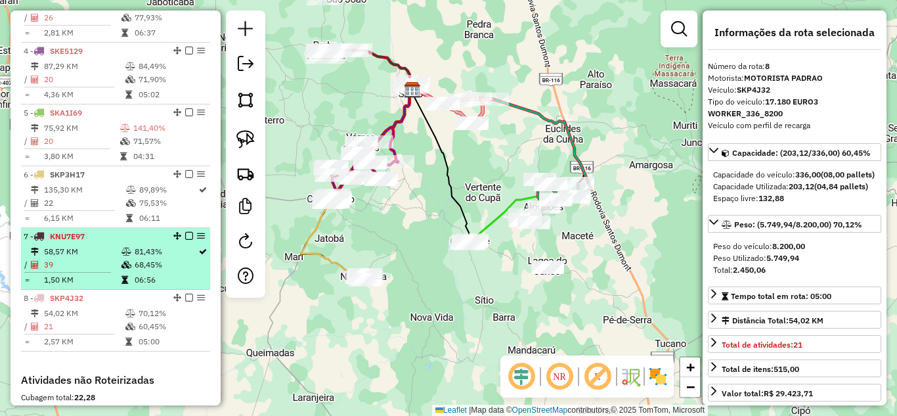
click at [94, 258] on td "58,57 KM" at bounding box center [81, 251] width 77 height 13
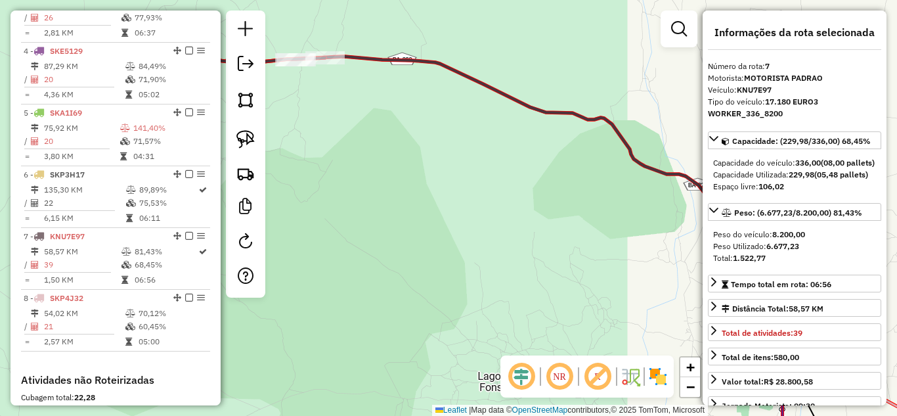
drag, startPoint x: 357, startPoint y: 169, endPoint x: 362, endPoint y: 179, distance: 10.6
click at [362, 178] on div "Janela de atendimento Grade de atendimento Capacidade Transportadoras Veículos …" at bounding box center [448, 208] width 897 height 416
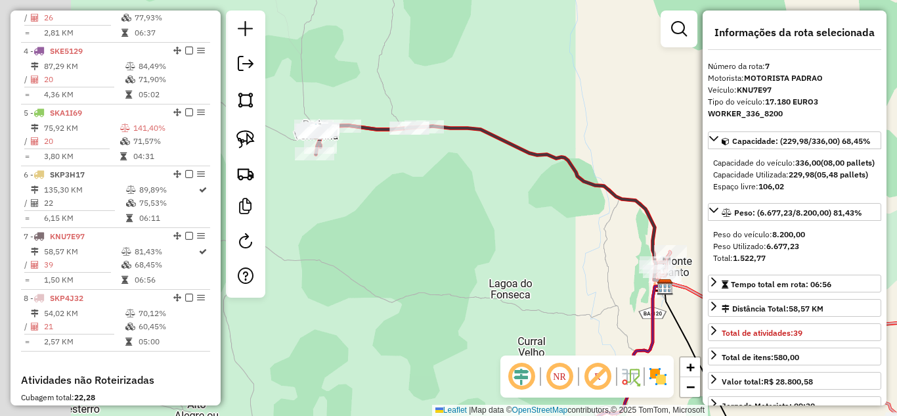
drag, startPoint x: 360, startPoint y: 178, endPoint x: 523, endPoint y: 191, distance: 163.4
click at [517, 191] on div "Janela de atendimento Grade de atendimento Capacidade Transportadoras Veículos …" at bounding box center [448, 208] width 897 height 416
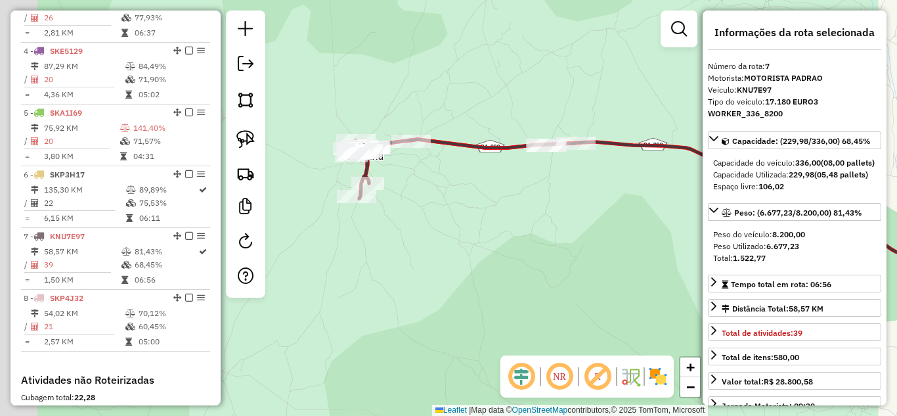
drag, startPoint x: 370, startPoint y: 251, endPoint x: 482, endPoint y: 231, distance: 113.5
click at [477, 232] on div "Janela de atendimento Grade de atendimento Capacidade Transportadoras Veículos …" at bounding box center [448, 208] width 897 height 416
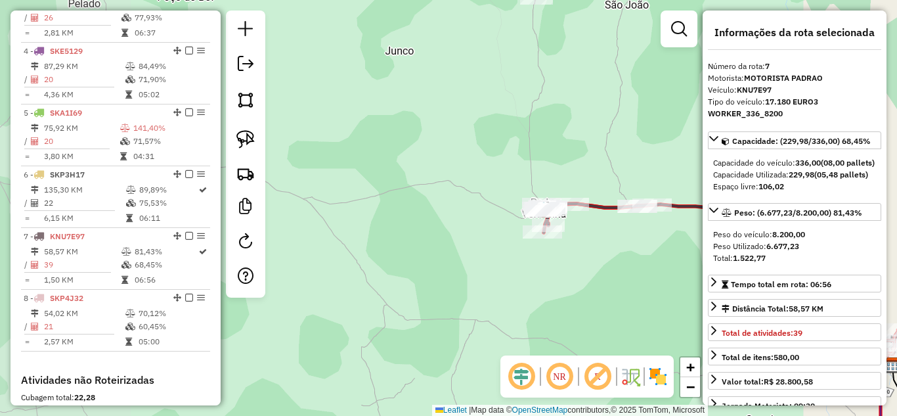
click at [605, 251] on div "Janela de atendimento Grade de atendimento Capacidade Transportadoras Veículos …" at bounding box center [448, 208] width 897 height 416
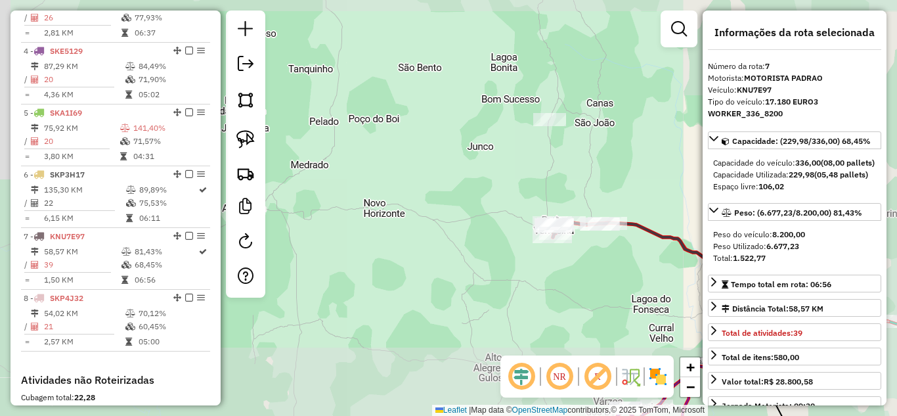
drag, startPoint x: 616, startPoint y: 262, endPoint x: 434, endPoint y: 248, distance: 182.4
click at [437, 248] on div "Janela de atendimento Grade de atendimento Capacidade Transportadoras Veículos …" at bounding box center [448, 208] width 897 height 416
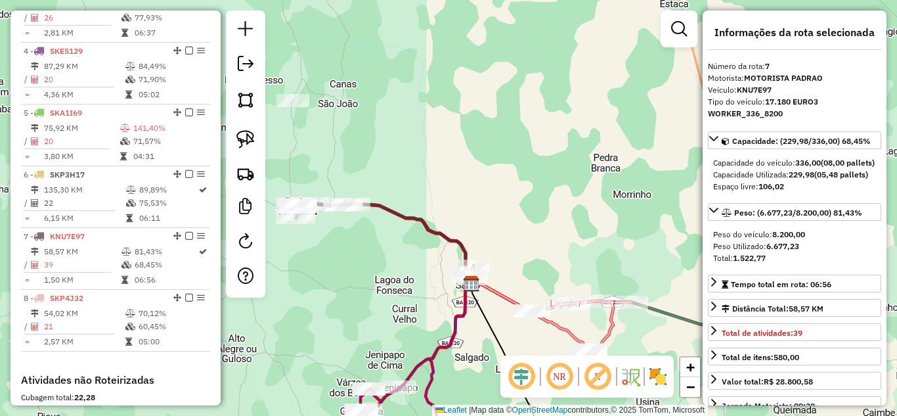
click at [525, 149] on div "Rota 8 - Placa SKP4J32 481 - BAR DO BUIAO Janela de atendimento Grade de atendi…" at bounding box center [448, 208] width 897 height 416
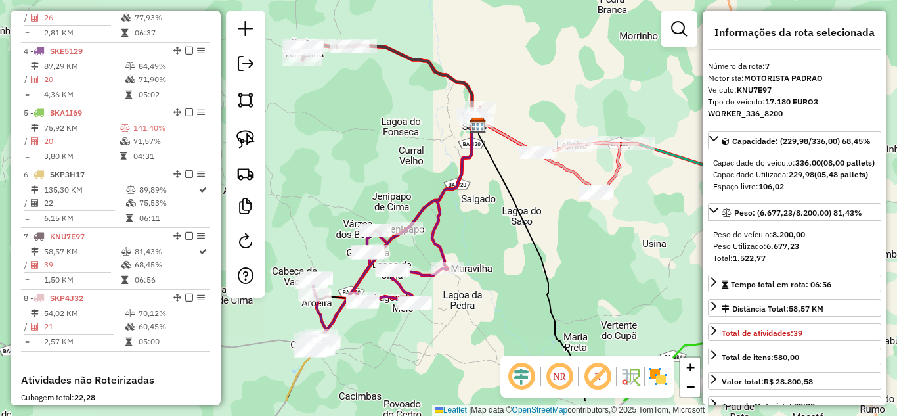
drag, startPoint x: 471, startPoint y: 297, endPoint x: 477, endPoint y: 234, distance: 63.3
click at [477, 235] on div "Janela de atendimento Grade de atendimento Capacidade Transportadoras Veículos …" at bounding box center [448, 208] width 897 height 416
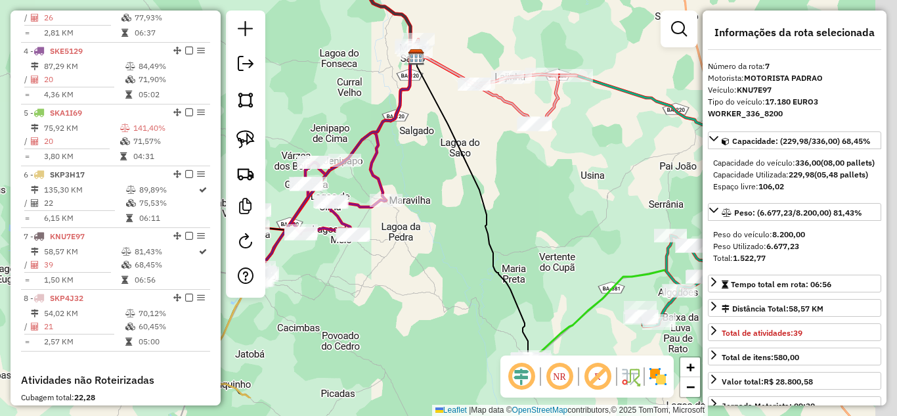
drag, startPoint x: 447, startPoint y: 345, endPoint x: 309, endPoint y: 177, distance: 216.9
click at [313, 180] on div "Janela de atendimento Grade de atendimento Capacidade Transportadoras Veículos …" at bounding box center [448, 208] width 897 height 416
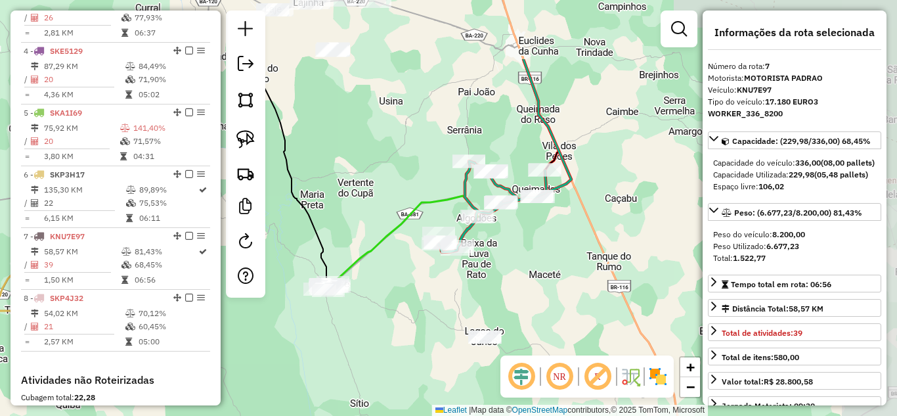
drag, startPoint x: 415, startPoint y: 292, endPoint x: 310, endPoint y: 372, distance: 132.1
click at [314, 370] on div "Janela de atendimento Grade de atendimento Capacidade Transportadoras Veículos …" at bounding box center [448, 208] width 897 height 416
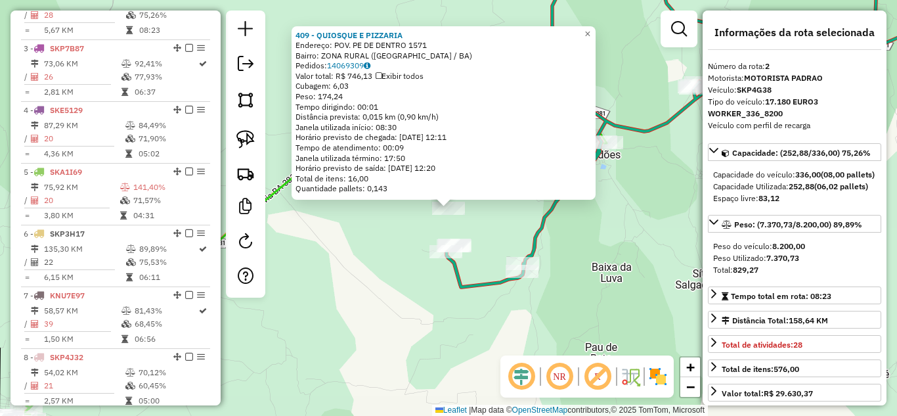
scroll to position [554, 0]
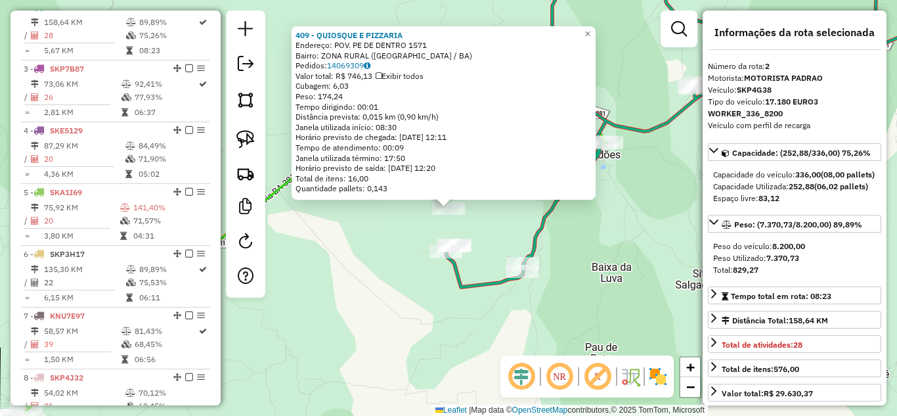
click at [500, 236] on div "409 - QUIOSQUE E PIZZARIA Endereço: POV. PE DE DENTRO 1571 Bairro: ZONA RURAL (…" at bounding box center [448, 208] width 897 height 416
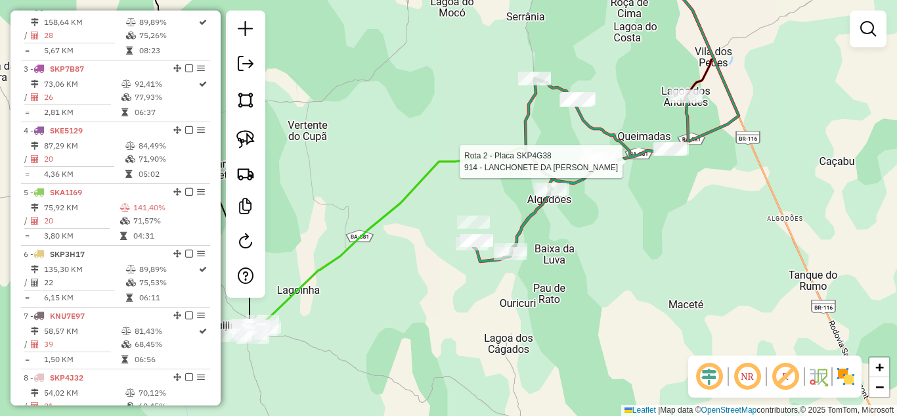
select select "*********"
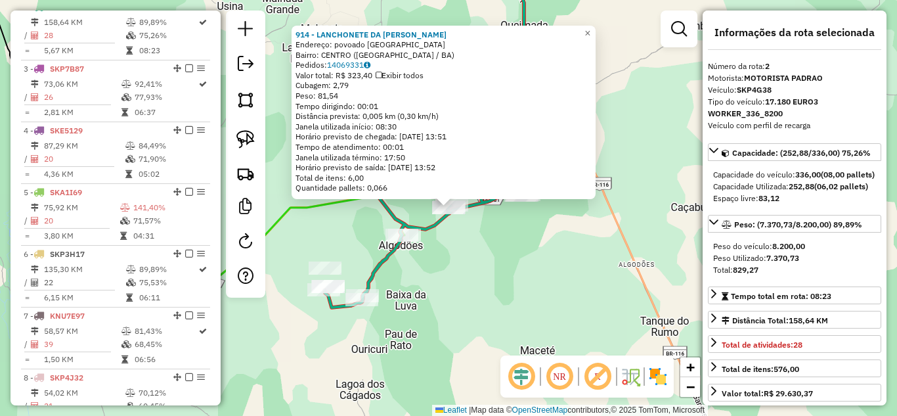
click at [418, 272] on div "914 - LANCHONETE DA NORMAN Endereço: povoado capim grosso SN Bairro: CENTRO (QU…" at bounding box center [448, 208] width 897 height 416
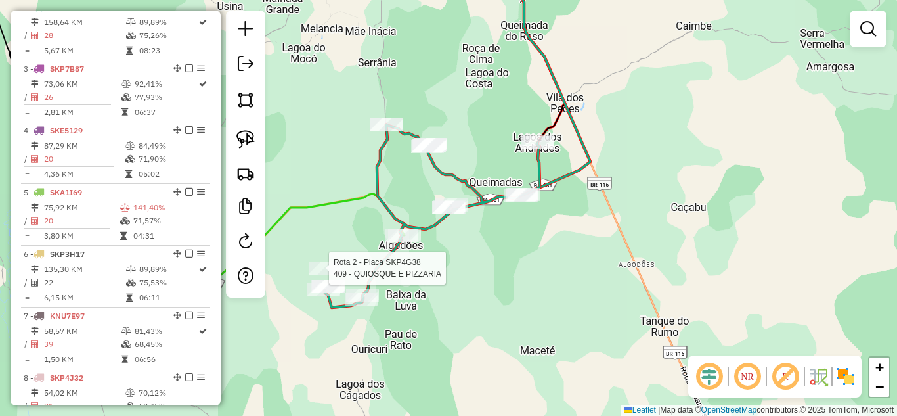
select select "*********"
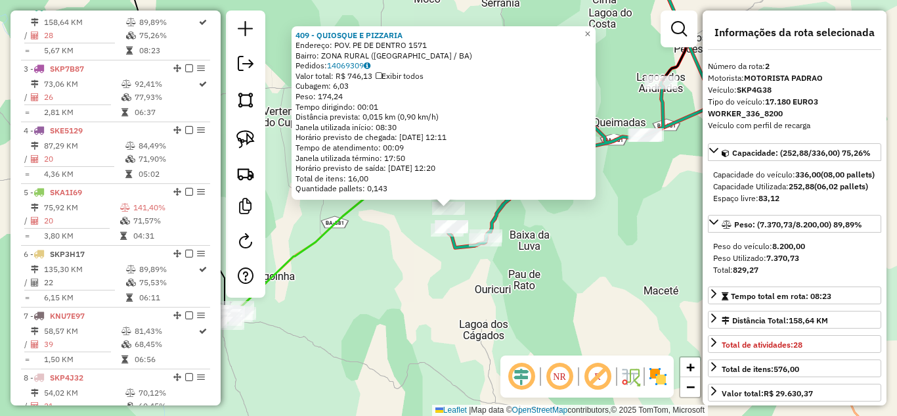
click at [385, 289] on div "409 - QUIOSQUE E PIZZARIA Endereço: POV. PE DE DENTRO 1571 Bairro: ZONA RURAL (…" at bounding box center [448, 208] width 897 height 416
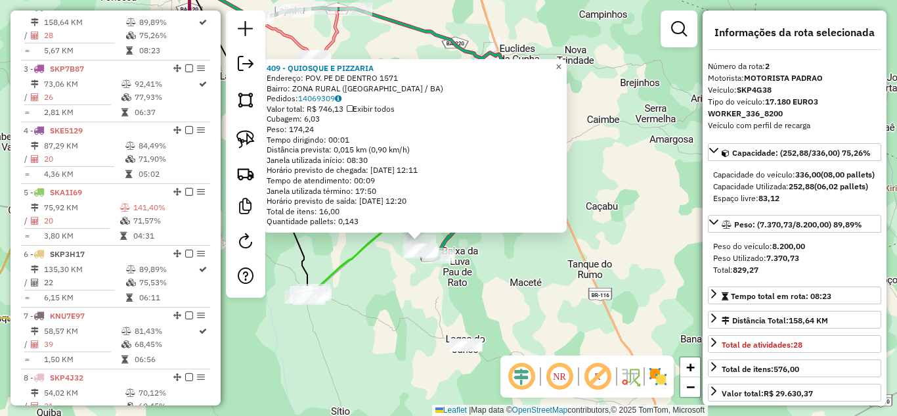
drag, startPoint x: 568, startPoint y: 64, endPoint x: 528, endPoint y: 85, distance: 45.2
click at [561, 64] on span "×" at bounding box center [558, 66] width 6 height 11
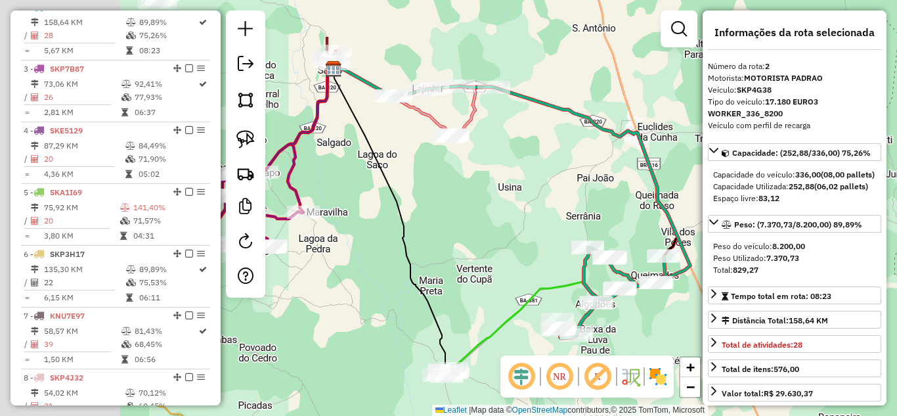
drag, startPoint x: 471, startPoint y: 177, endPoint x: 590, endPoint y: 252, distance: 140.8
click at [569, 240] on div "Janela de atendimento Grade de atendimento Capacidade Transportadoras Veículos …" at bounding box center [448, 208] width 897 height 416
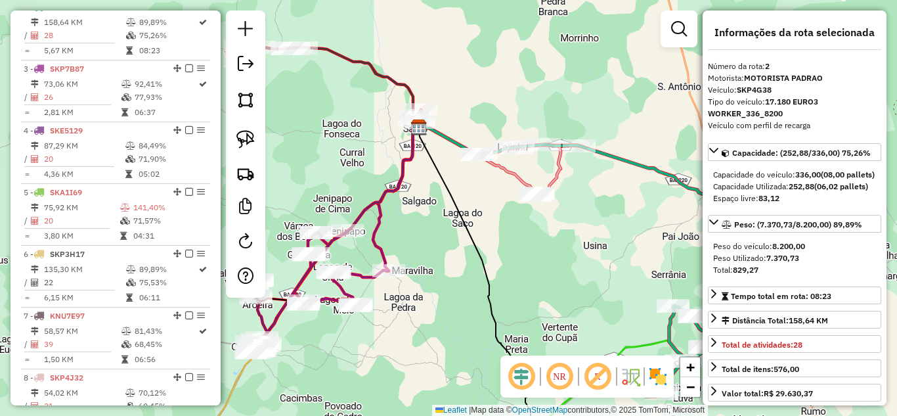
drag, startPoint x: 349, startPoint y: 151, endPoint x: 439, endPoint y: 223, distance: 114.9
click at [439, 223] on div "Janela de atendimento Grade de atendimento Capacidade Transportadoras Veículos …" at bounding box center [448, 208] width 897 height 416
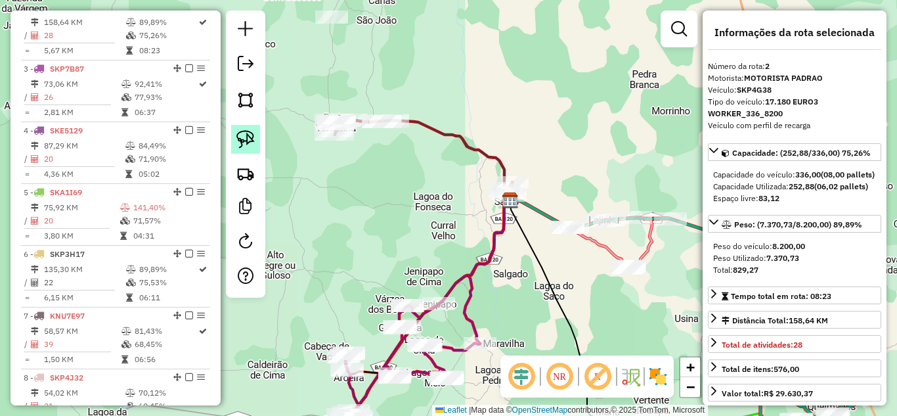
click at [238, 133] on img at bounding box center [245, 139] width 18 height 18
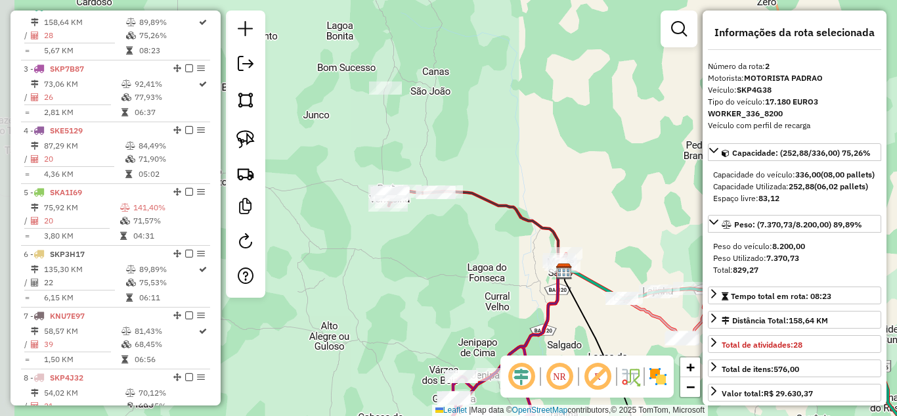
drag, startPoint x: 567, startPoint y: 279, endPoint x: 456, endPoint y: 262, distance: 112.3
click at [625, 353] on div "Janela de atendimento Grade de atendimento Capacidade Transportadoras Veículos …" at bounding box center [448, 208] width 897 height 416
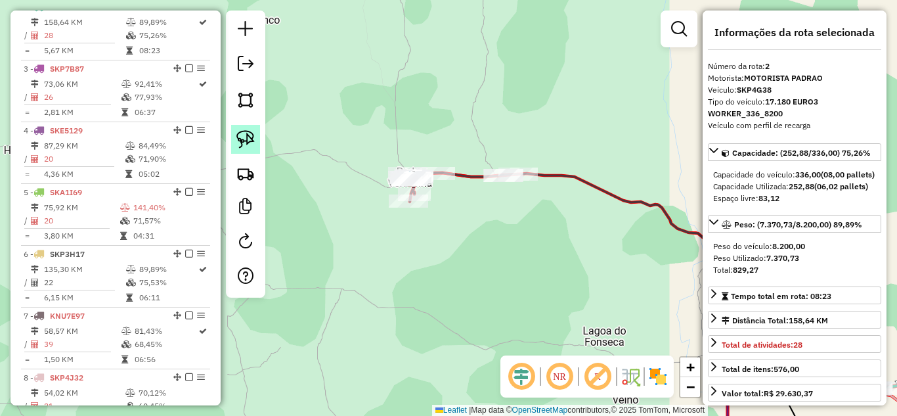
click at [251, 135] on img at bounding box center [245, 139] width 18 height 18
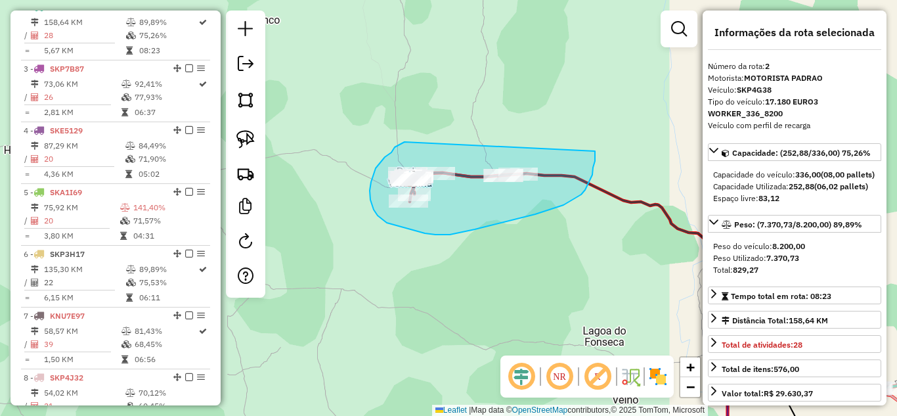
drag, startPoint x: 403, startPoint y: 142, endPoint x: 595, endPoint y: 150, distance: 192.5
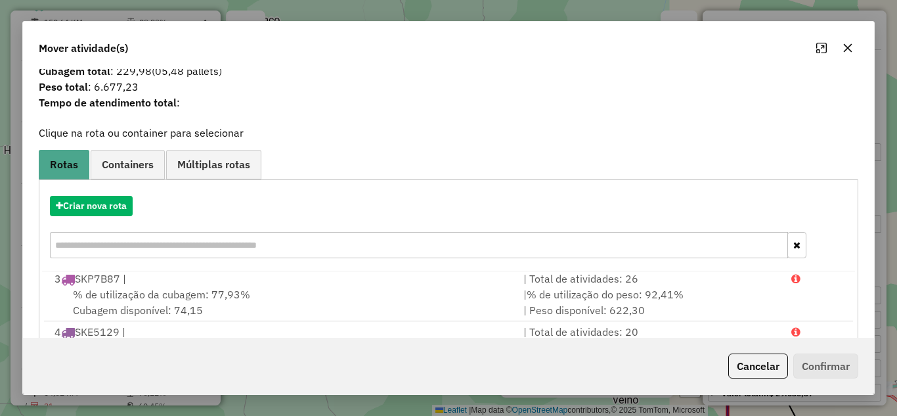
scroll to position [0, 0]
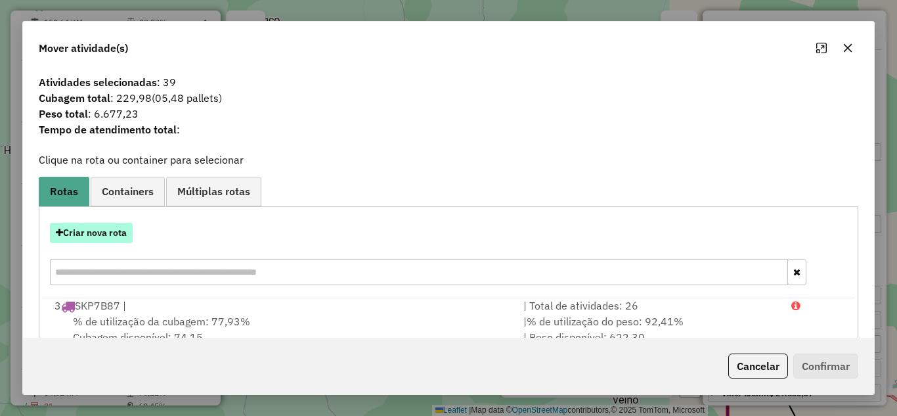
click at [121, 232] on button "Criar nova rota" at bounding box center [91, 233] width 83 height 20
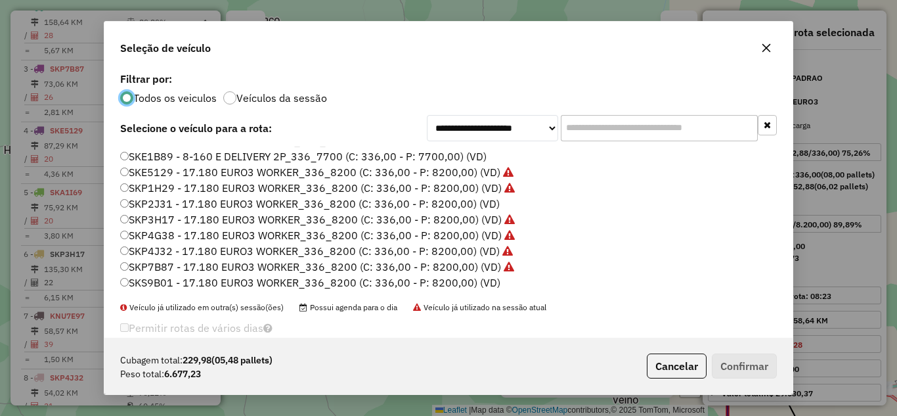
scroll to position [22, 0]
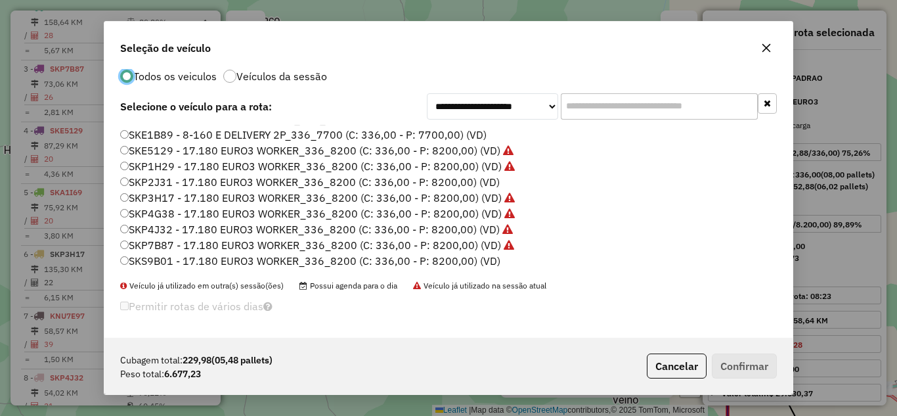
click at [232, 181] on label "SKP2J31 - 17.180 EURO3 WORKER_336_8200 (C: 336,00 - P: 8200,00) (VD)" at bounding box center [309, 182] width 379 height 16
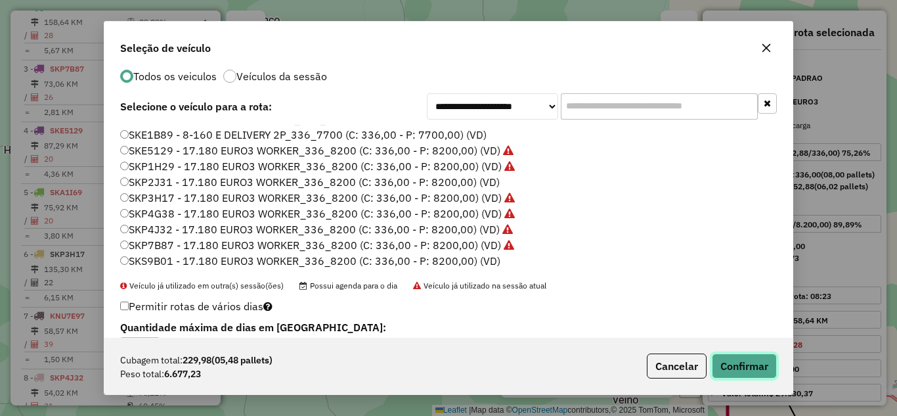
click at [752, 368] on button "Confirmar" at bounding box center [744, 365] width 65 height 25
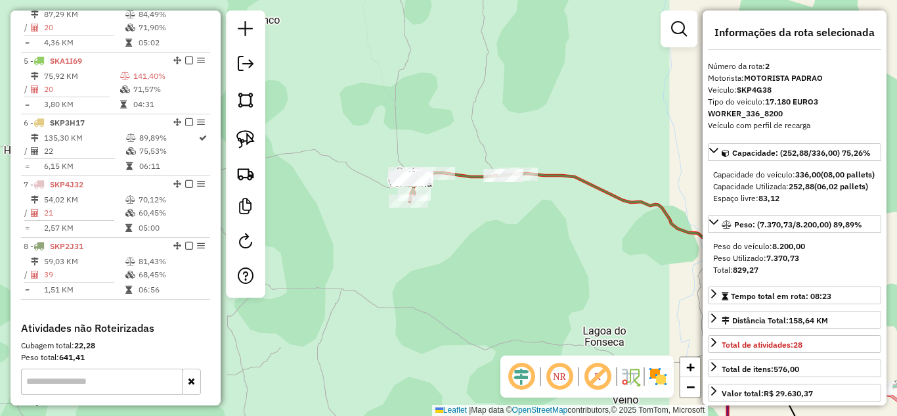
scroll to position [729, 0]
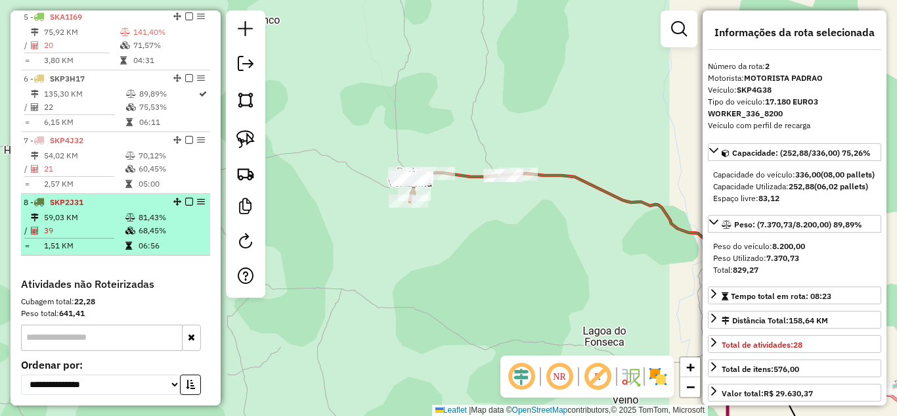
click at [104, 224] on td "59,03 KM" at bounding box center [83, 217] width 81 height 13
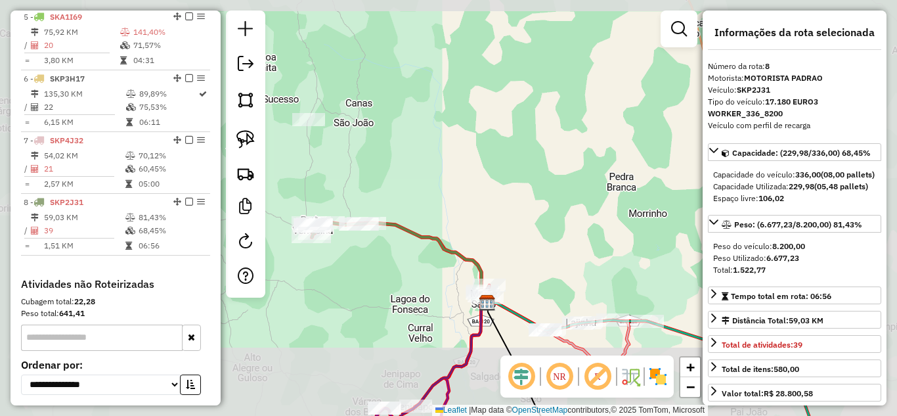
drag, startPoint x: 375, startPoint y: 249, endPoint x: 354, endPoint y: 238, distance: 23.8
click at [356, 240] on div "Janela de atendimento Grade de atendimento Capacidade Transportadoras Veículos …" at bounding box center [448, 208] width 897 height 416
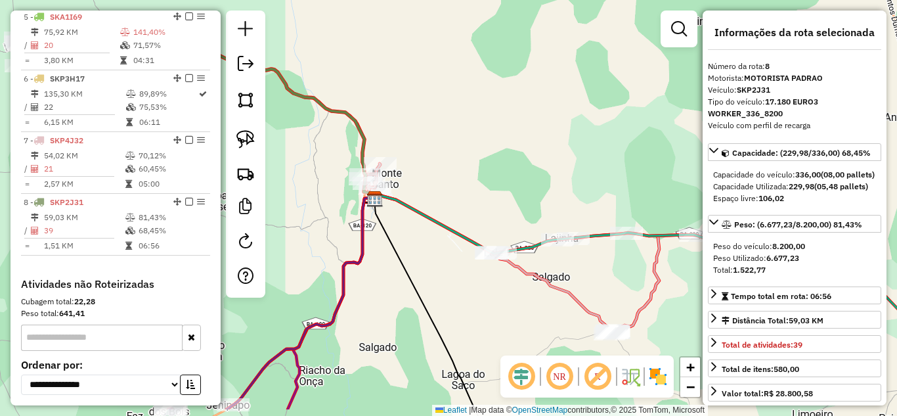
drag, startPoint x: 328, startPoint y: 290, endPoint x: 308, endPoint y: 216, distance: 76.1
click at [309, 219] on div "Janela de atendimento Grade de atendimento Capacidade Transportadoras Veículos …" at bounding box center [448, 208] width 897 height 416
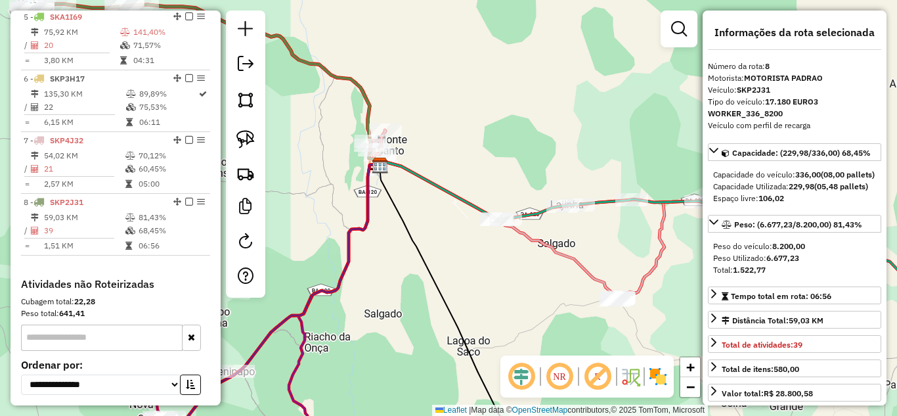
drag, startPoint x: 412, startPoint y: 341, endPoint x: 490, endPoint y: 239, distance: 128.3
click at [488, 242] on div "Janela de atendimento Grade de atendimento Capacidade Transportadoras Veículos …" at bounding box center [448, 208] width 897 height 416
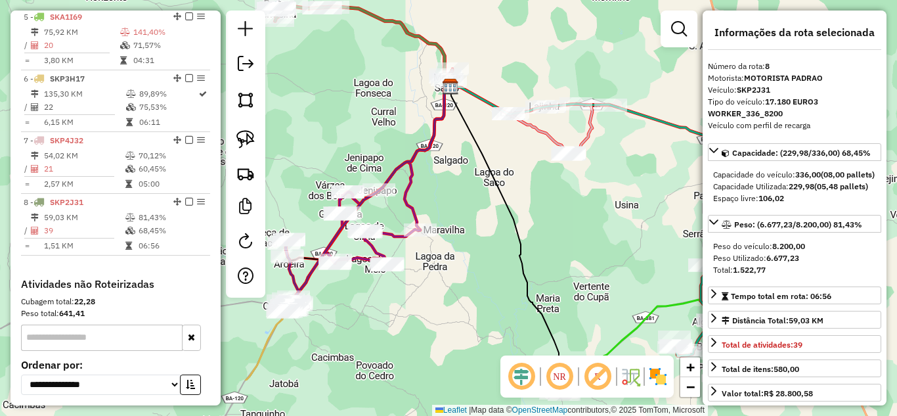
drag, startPoint x: 465, startPoint y: 228, endPoint x: 487, endPoint y: 112, distance: 118.2
click at [485, 116] on div "Janela de atendimento Grade de atendimento Capacidade Transportadoras Veículos …" at bounding box center [448, 208] width 897 height 416
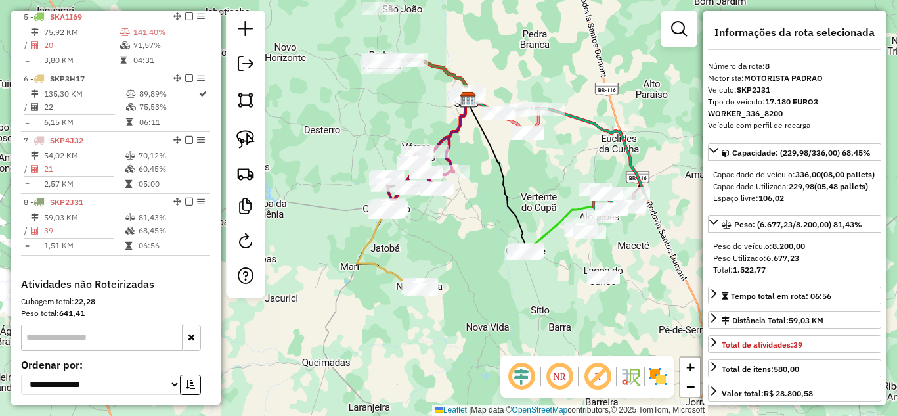
drag, startPoint x: 473, startPoint y: 206, endPoint x: 429, endPoint y: 282, distance: 87.7
click at [429, 280] on div "Janela de atendimento Grade de atendimento Capacidade Transportadoras Veículos …" at bounding box center [448, 208] width 897 height 416
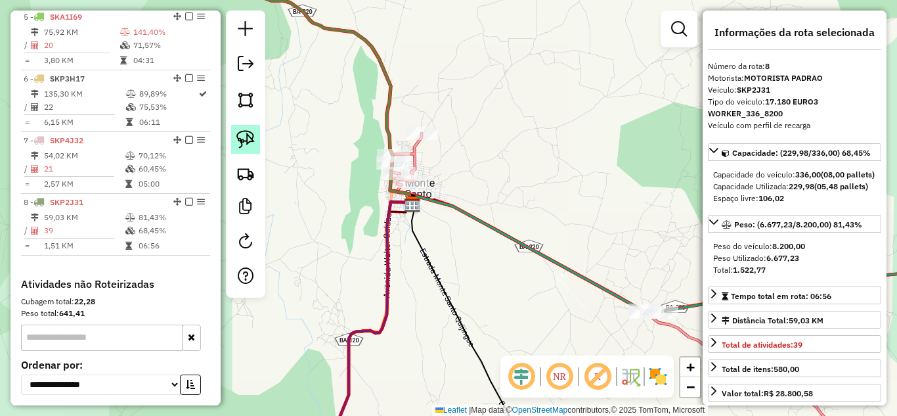
click at [245, 140] on img at bounding box center [245, 139] width 18 height 18
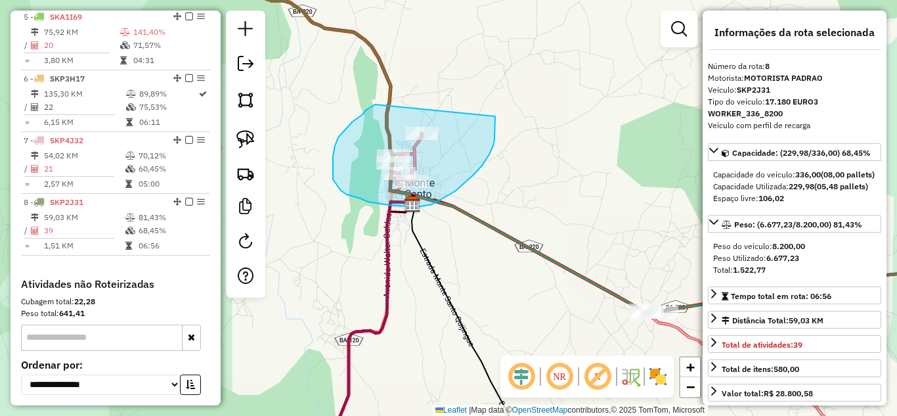
drag, startPoint x: 353, startPoint y: 121, endPoint x: 495, endPoint y: 116, distance: 142.6
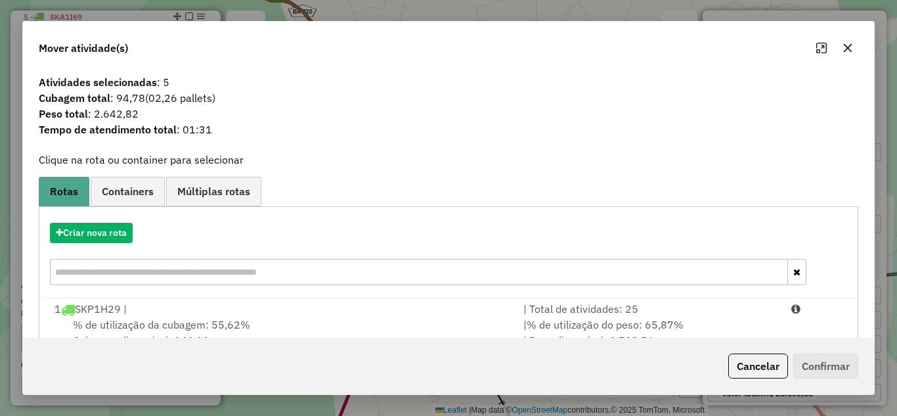
click at [843, 47] on icon "button" at bounding box center [847, 48] width 11 height 11
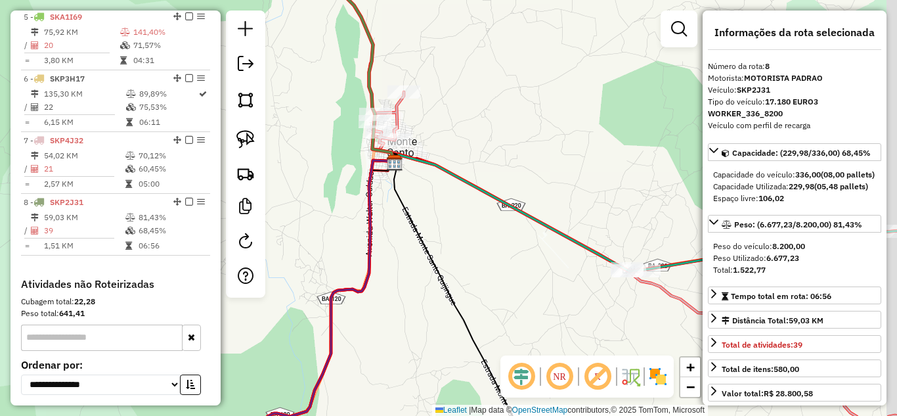
drag, startPoint x: 534, startPoint y: 196, endPoint x: 460, endPoint y: 101, distance: 120.6
click at [474, 114] on div "Janela de atendimento Grade de atendimento Capacidade Transportadoras Veículos …" at bounding box center [448, 208] width 897 height 416
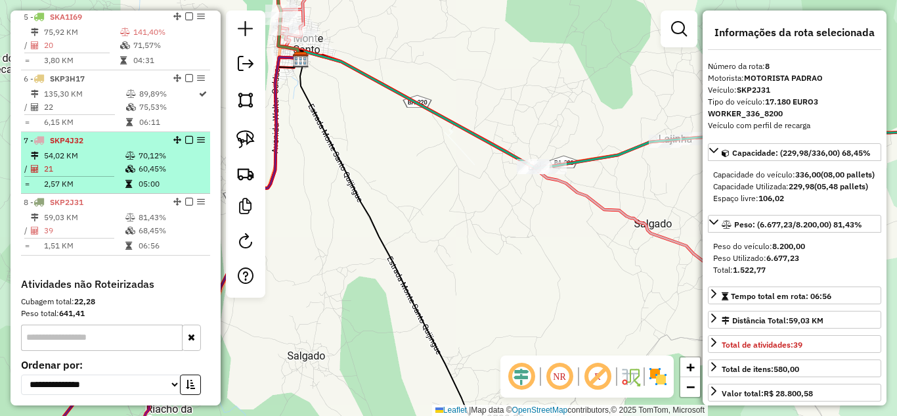
click at [100, 162] on td "54,02 KM" at bounding box center [83, 155] width 81 height 13
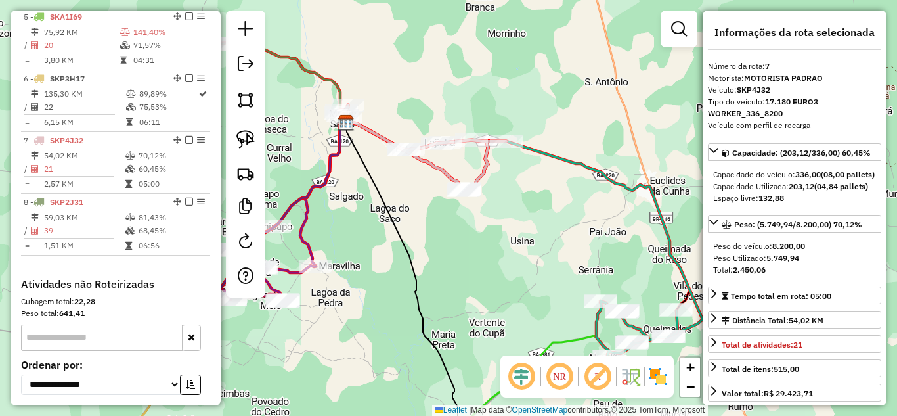
drag, startPoint x: 407, startPoint y: 228, endPoint x: 559, endPoint y: 117, distance: 188.4
click at [555, 119] on div "Janela de atendimento Grade de atendimento Capacidade Transportadoras Veículos …" at bounding box center [448, 208] width 897 height 416
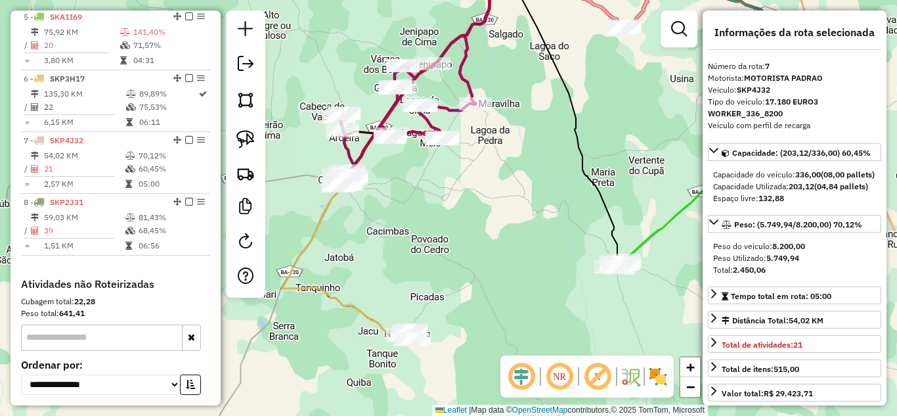
drag, startPoint x: 523, startPoint y: 240, endPoint x: 515, endPoint y: 122, distance: 117.8
click at [518, 131] on div "Janela de atendimento Grade de atendimento Capacidade Transportadoras Veículos …" at bounding box center [448, 208] width 897 height 416
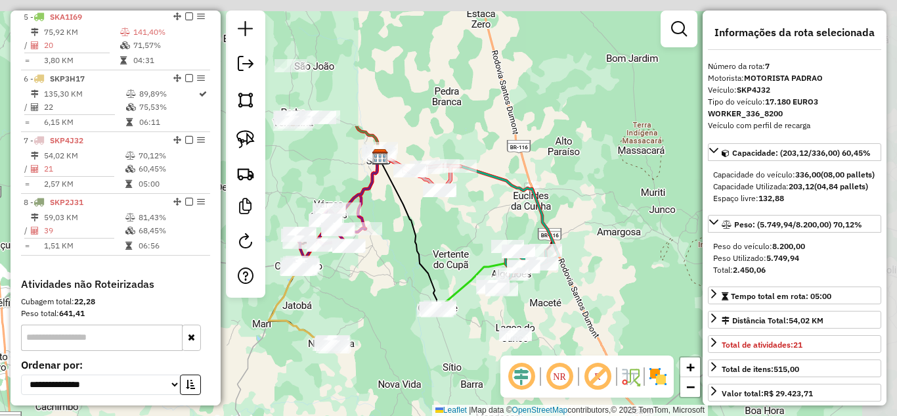
drag, startPoint x: 495, startPoint y: 120, endPoint x: 355, endPoint y: 316, distance: 241.4
click at [364, 306] on div "Janela de atendimento Grade de atendimento Capacidade Transportadoras Veículos …" at bounding box center [448, 208] width 897 height 416
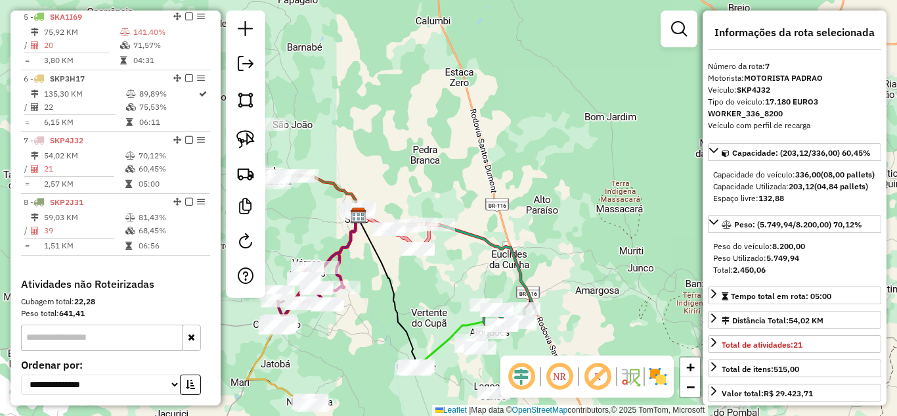
drag, startPoint x: 367, startPoint y: 261, endPoint x: 498, endPoint y: 335, distance: 150.2
click at [415, 335] on icon at bounding box center [386, 290] width 56 height 151
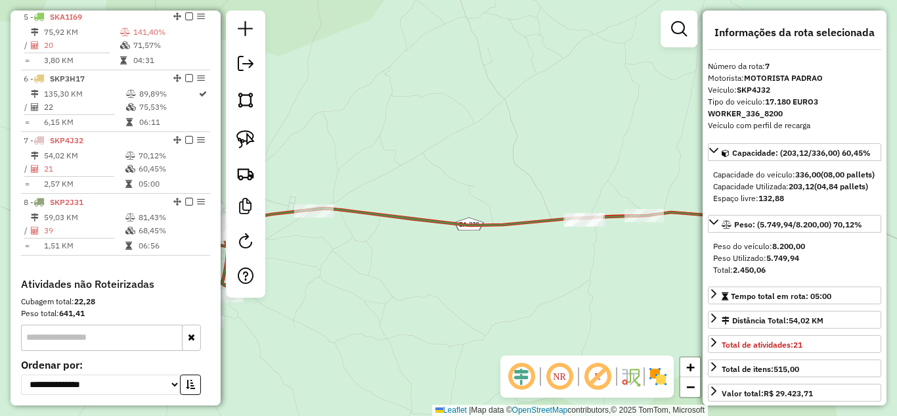
drag, startPoint x: 537, startPoint y: 263, endPoint x: 365, endPoint y: 266, distance: 172.0
click at [371, 265] on div "Janela de atendimento Grade de atendimento Capacidade Transportadoras Veículos …" at bounding box center [448, 208] width 897 height 416
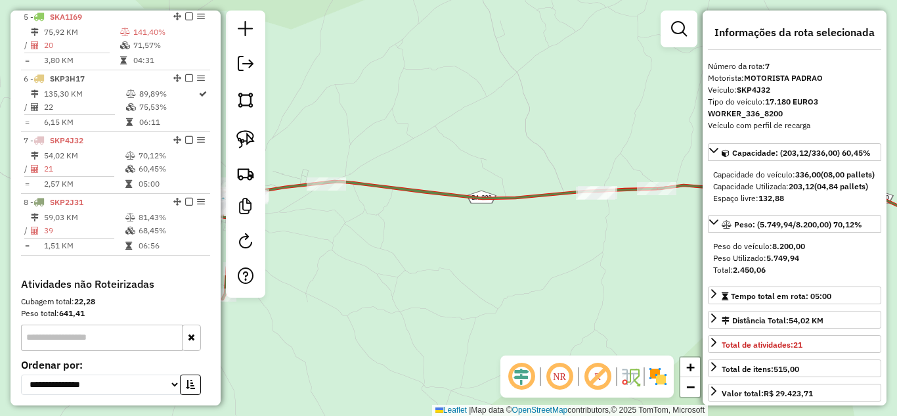
drag, startPoint x: 523, startPoint y: 301, endPoint x: 670, endPoint y: 232, distance: 163.0
click at [666, 236] on div "Janela de atendimento Grade de atendimento Capacidade Transportadoras Veículos …" at bounding box center [448, 208] width 897 height 416
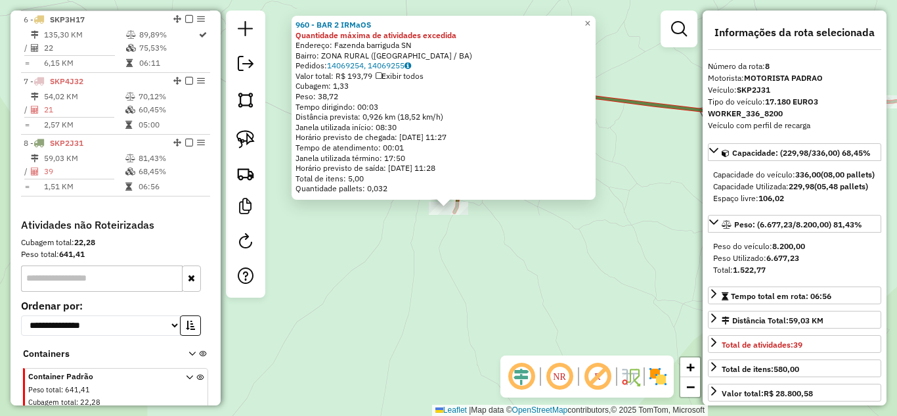
scroll to position [850, 0]
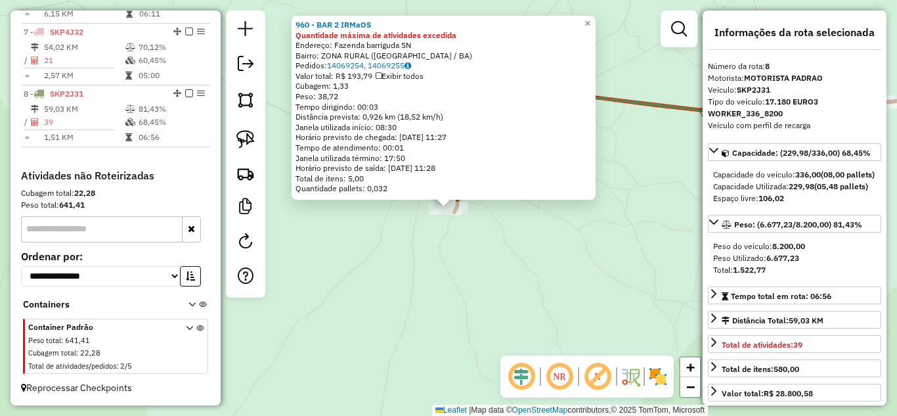
click at [381, 243] on div "960 - BAR 2 IRMaOS Quantidade máxima de atividades excedida Endereço: Fazenda b…" at bounding box center [448, 208] width 897 height 416
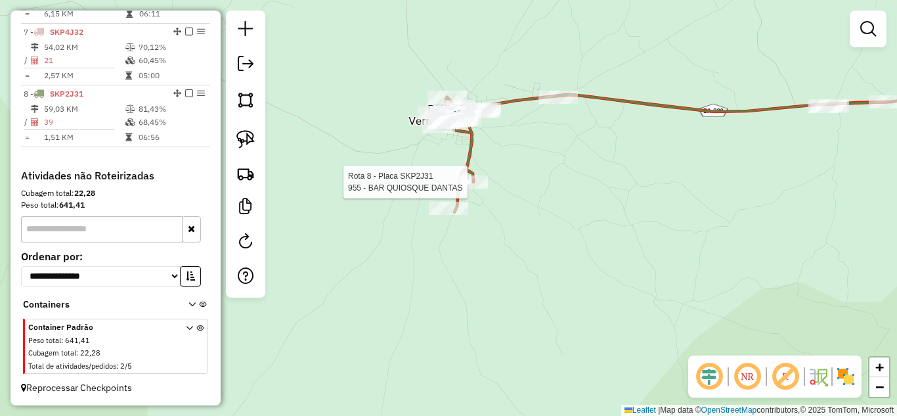
select select "*********"
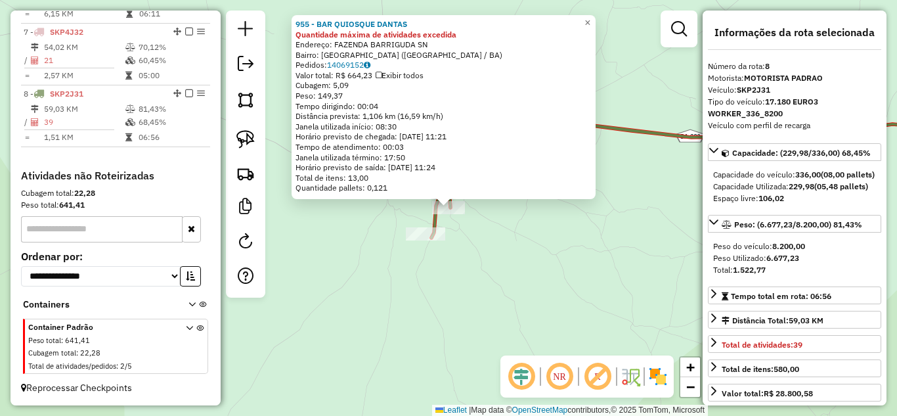
click at [464, 265] on div "955 - BAR QUIOSQUE DANTAS Quantidade máxima de atividades excedida Endereço: FA…" at bounding box center [448, 208] width 897 height 416
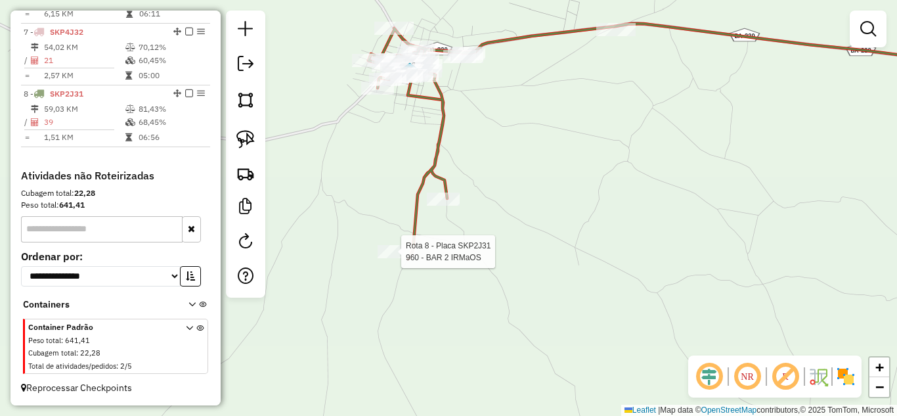
click at [385, 258] on div at bounding box center [397, 251] width 39 height 13
select select "*********"
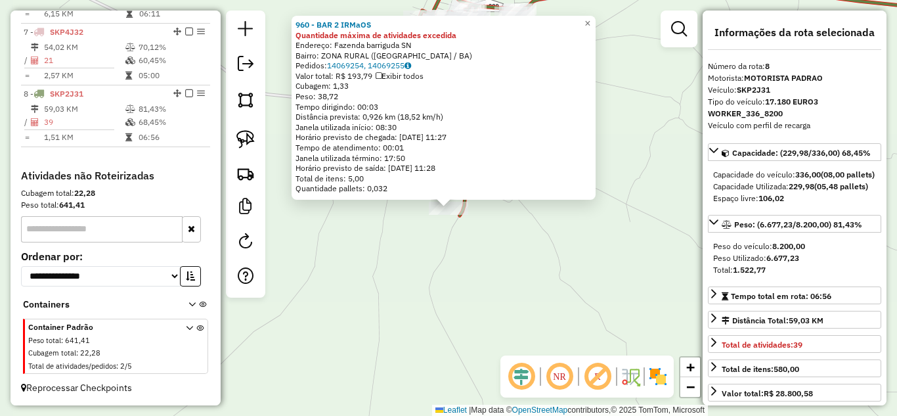
click at [484, 241] on div "960 - BAR 2 IRMaOS Quantidade máxima de atividades excedida Endereço: Fazenda b…" at bounding box center [448, 208] width 897 height 416
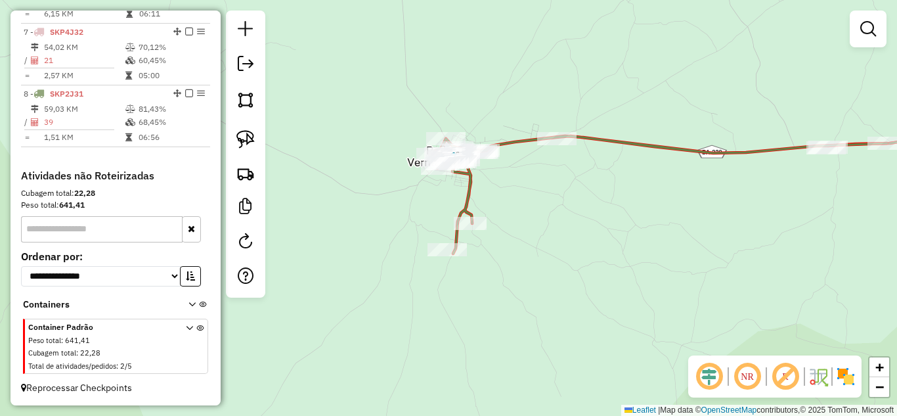
drag, startPoint x: 483, startPoint y: 241, endPoint x: 446, endPoint y: 282, distance: 54.4
click at [451, 279] on div "Janela de atendimento Grade de atendimento Capacidade Transportadoras Veículos …" at bounding box center [448, 208] width 897 height 416
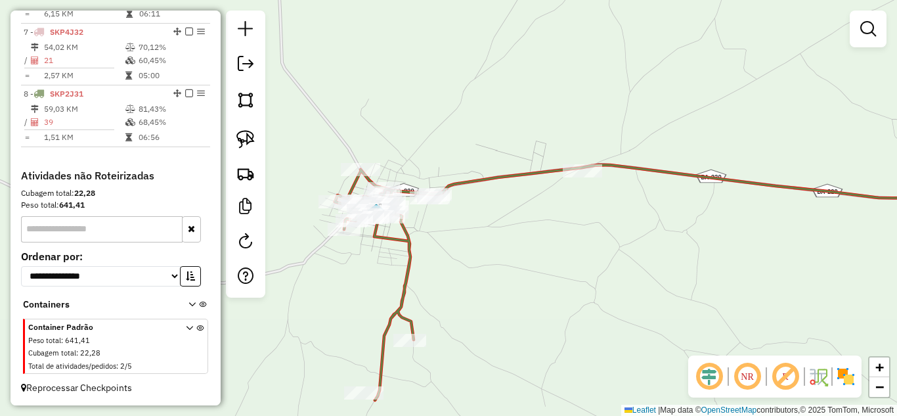
drag, startPoint x: 446, startPoint y: 188, endPoint x: 408, endPoint y: 264, distance: 85.1
click at [408, 264] on icon at bounding box center [641, 282] width 613 height 235
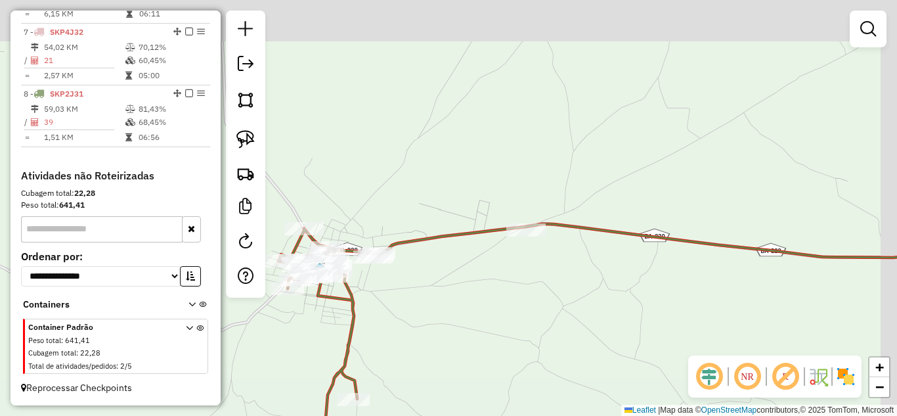
drag, startPoint x: 378, startPoint y: 270, endPoint x: 334, endPoint y: 328, distance: 72.7
click at [334, 328] on div "Janela de atendimento Grade de atendimento Capacidade Transportadoras Veículos …" at bounding box center [448, 208] width 897 height 416
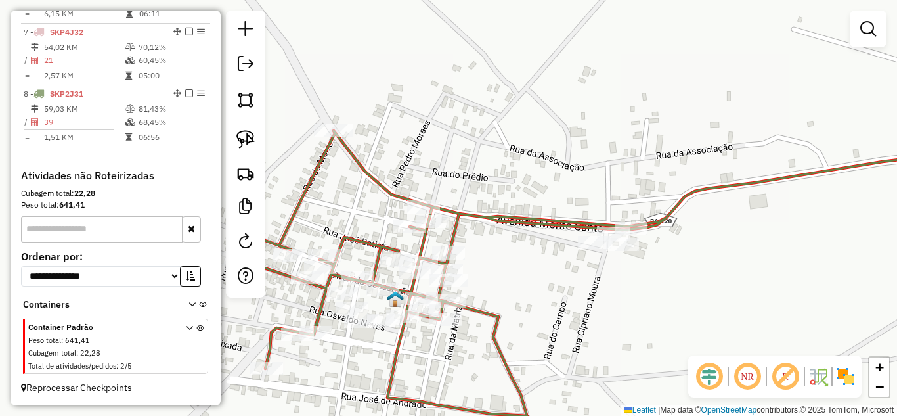
drag, startPoint x: 309, startPoint y: 216, endPoint x: 437, endPoint y: 202, distance: 128.1
click at [433, 202] on div "Janela de atendimento Grade de atendimento Capacidade Transportadoras Veículos …" at bounding box center [448, 208] width 897 height 416
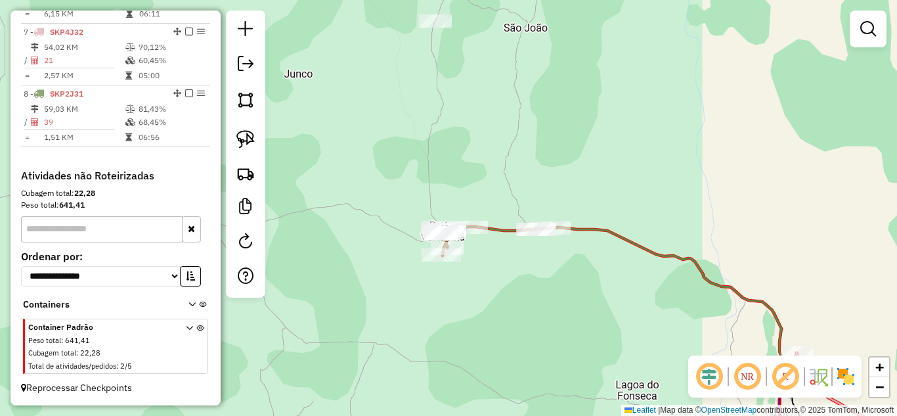
drag, startPoint x: 508, startPoint y: 288, endPoint x: 460, endPoint y: 236, distance: 69.7
click at [463, 238] on div "Janela de atendimento Grade de atendimento Capacidade Transportadoras Veículos …" at bounding box center [448, 208] width 897 height 416
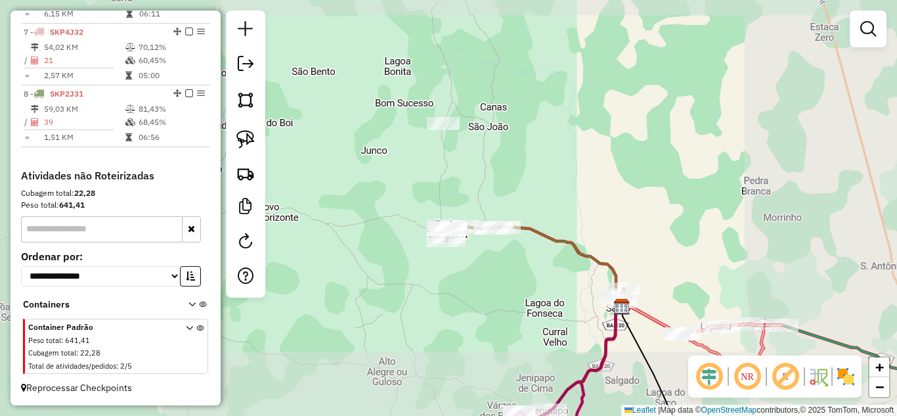
drag, startPoint x: 487, startPoint y: 312, endPoint x: 426, endPoint y: 197, distance: 130.1
click at [431, 203] on div "Janela de atendimento Grade de atendimento Capacidade Transportadoras Veículos …" at bounding box center [448, 208] width 897 height 416
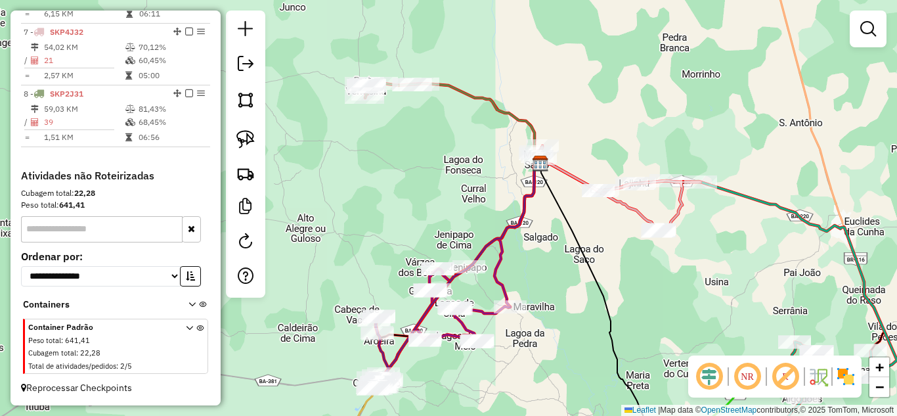
drag, startPoint x: 583, startPoint y: 325, endPoint x: 515, endPoint y: 183, distance: 158.0
click at [516, 192] on div "Janela de atendimento Grade de atendimento Capacidade Transportadoras Veículos …" at bounding box center [448, 208] width 897 height 416
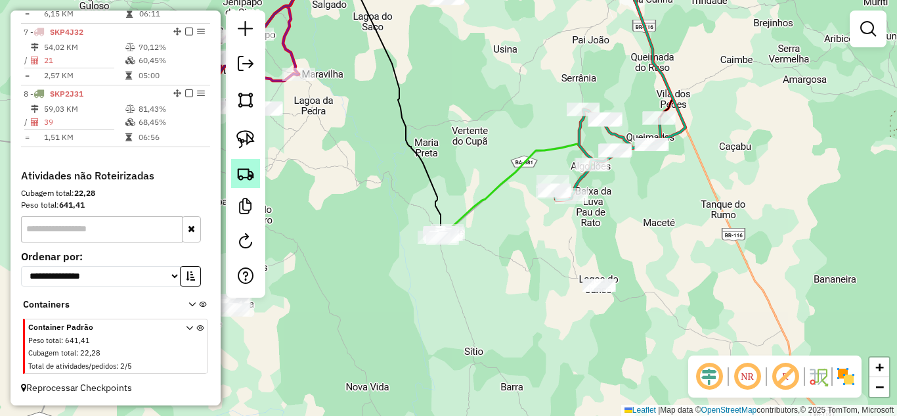
drag, startPoint x: 395, startPoint y: 273, endPoint x: 248, endPoint y: 169, distance: 180.5
click at [248, 169] on hb-router-mapa "Informações da Sessão 979477 - 15/08/2025 Criação: 14/08/2025 17:16 Depósito: D…" at bounding box center [448, 208] width 897 height 416
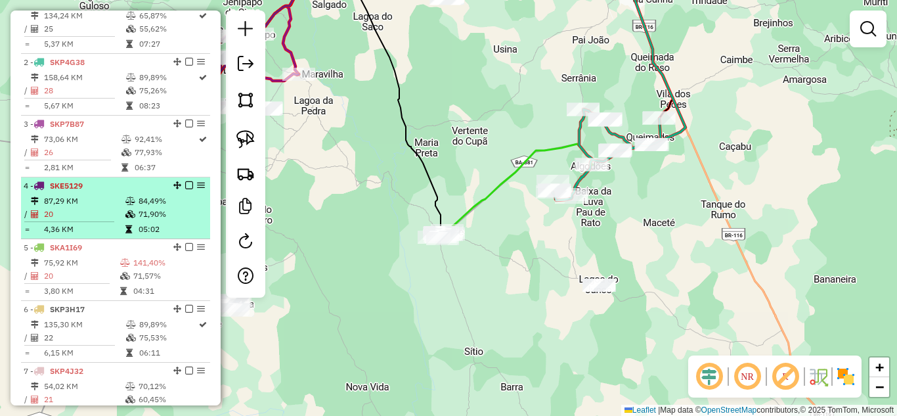
scroll to position [412, 0]
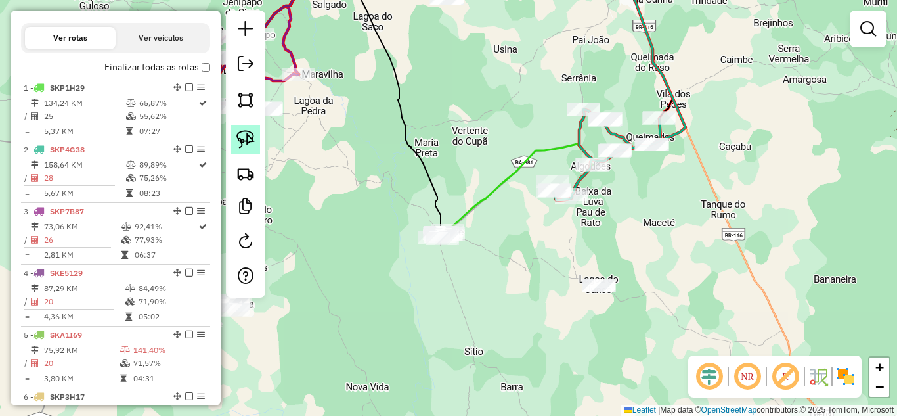
click at [253, 142] on img at bounding box center [245, 139] width 18 height 18
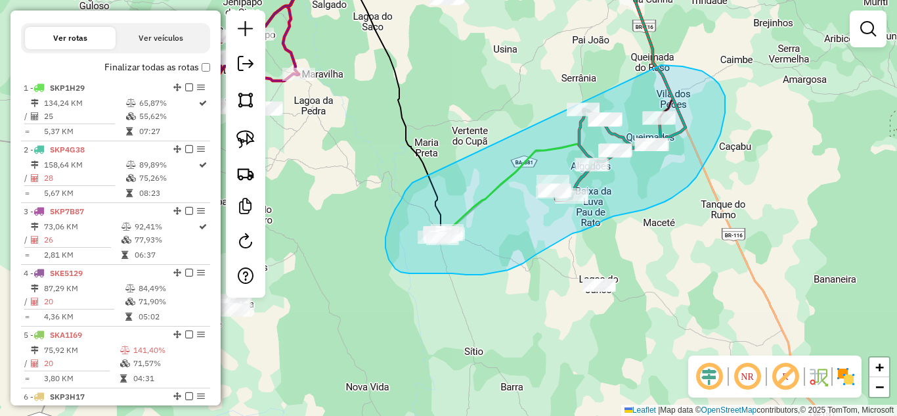
drag, startPoint x: 385, startPoint y: 237, endPoint x: 567, endPoint y: 81, distance: 238.8
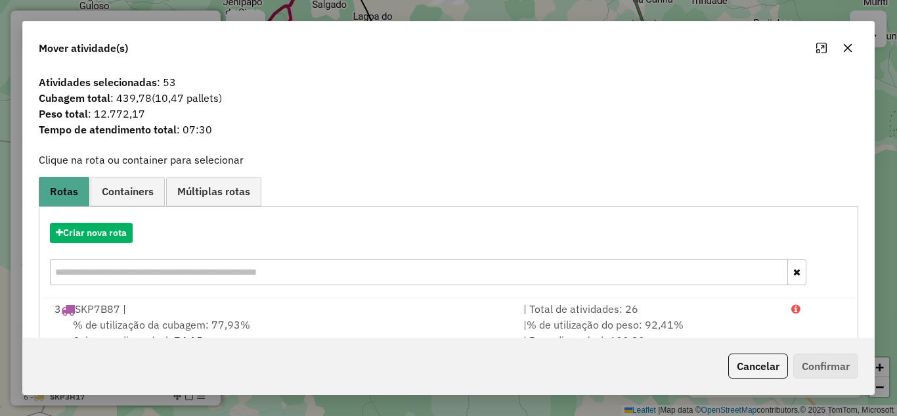
click at [850, 51] on icon "button" at bounding box center [848, 47] width 9 height 9
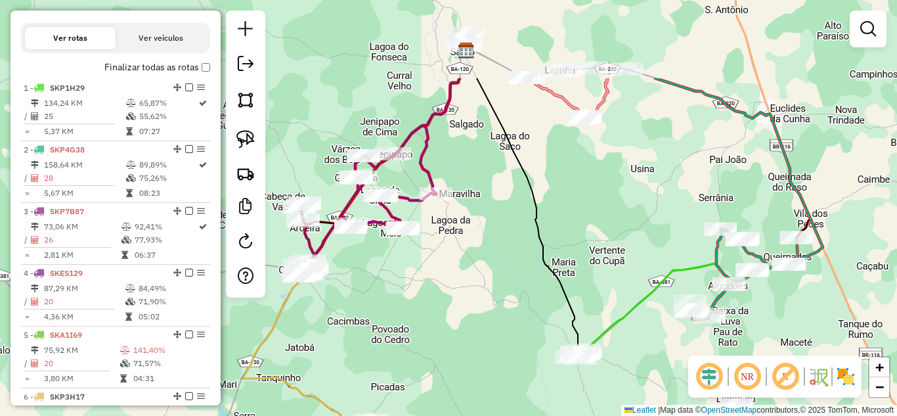
drag, startPoint x: 450, startPoint y: 135, endPoint x: 593, endPoint y: 261, distance: 190.7
click at [592, 259] on div "Janela de atendimento Grade de atendimento Capacidade Transportadoras Veículos …" at bounding box center [448, 208] width 897 height 416
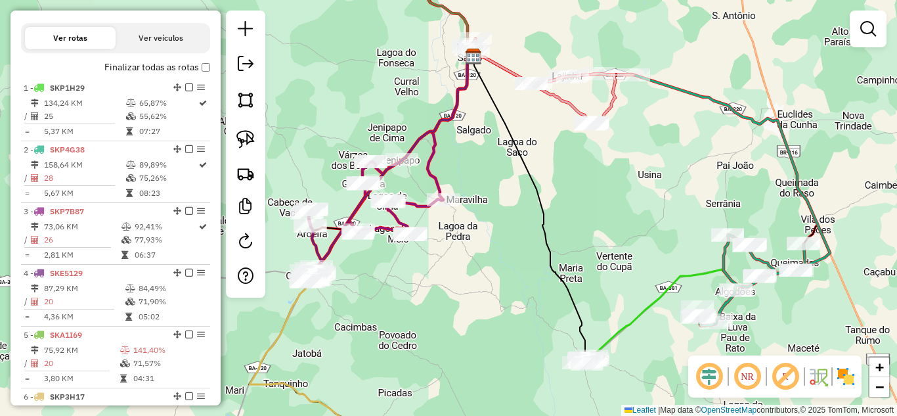
drag, startPoint x: 502, startPoint y: 152, endPoint x: 540, endPoint y: 252, distance: 106.8
click at [533, 230] on div "Janela de atendimento Grade de atendimento Capacidade Transportadoras Veículos …" at bounding box center [448, 208] width 897 height 416
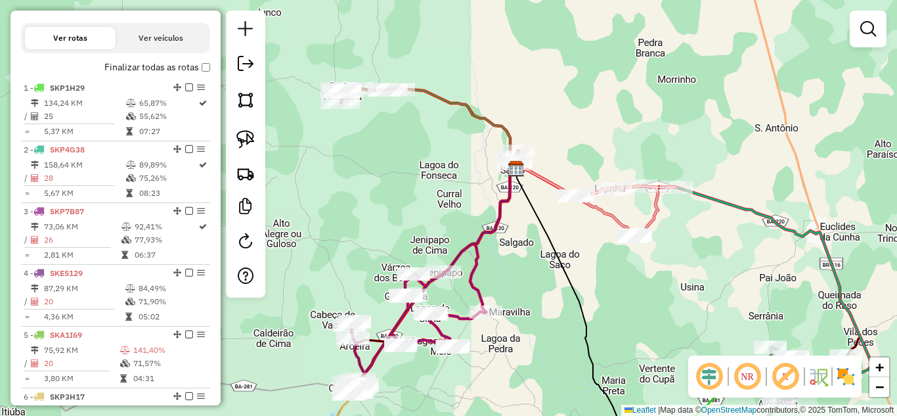
drag, startPoint x: 400, startPoint y: 136, endPoint x: 470, endPoint y: 219, distance: 108.5
click at [465, 214] on div "Janela de atendimento Grade de atendimento Capacidade Transportadoras Veículos …" at bounding box center [448, 208] width 897 height 416
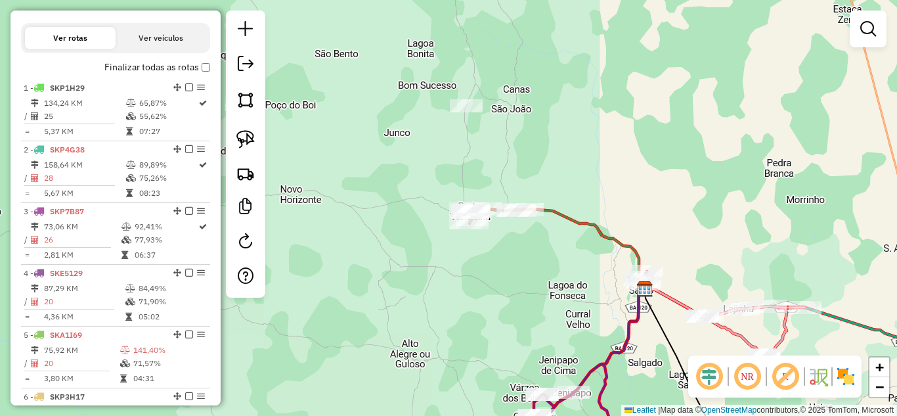
drag, startPoint x: 536, startPoint y: 286, endPoint x: 440, endPoint y: 161, distance: 158.2
click at [446, 169] on div "Janela de atendimento Grade de atendimento Capacidade Transportadoras Veículos …" at bounding box center [448, 208] width 897 height 416
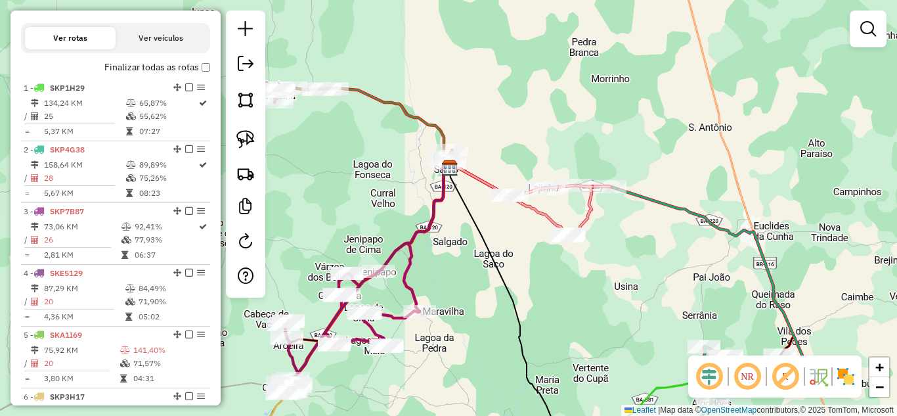
drag, startPoint x: 471, startPoint y: 295, endPoint x: 443, endPoint y: 186, distance: 112.6
click at [444, 192] on div "Janela de atendimento Grade de atendimento Capacidade Transportadoras Veículos …" at bounding box center [448, 208] width 897 height 416
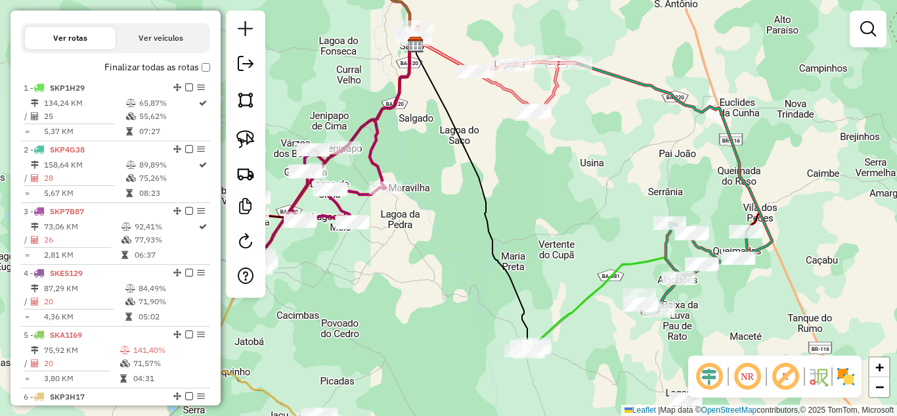
drag, startPoint x: 456, startPoint y: 299, endPoint x: 423, endPoint y: 243, distance: 64.7
click at [427, 248] on div "Janela de atendimento Grade de atendimento Capacidade Transportadoras Veículos …" at bounding box center [448, 208] width 897 height 416
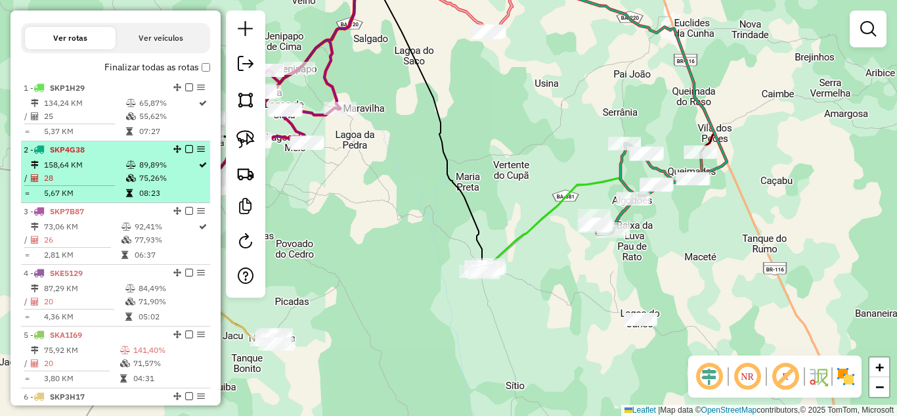
click at [98, 171] on td "158,64 KM" at bounding box center [84, 164] width 82 height 13
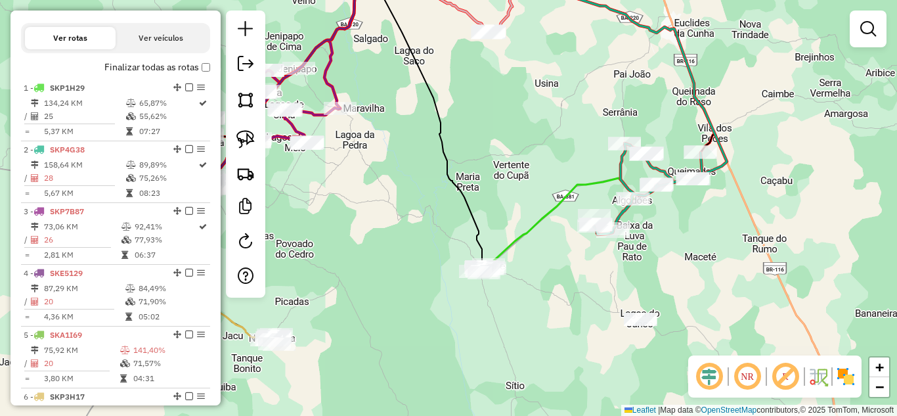
select select "*********"
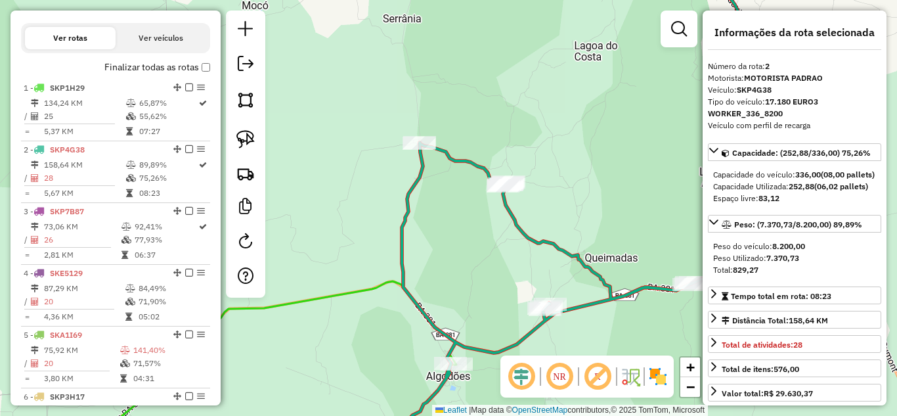
drag, startPoint x: 636, startPoint y: 308, endPoint x: 531, endPoint y: 276, distance: 109.9
click at [533, 277] on div "Janela de atendimento Grade de atendimento Capacidade Transportadoras Veículos …" at bounding box center [448, 208] width 897 height 416
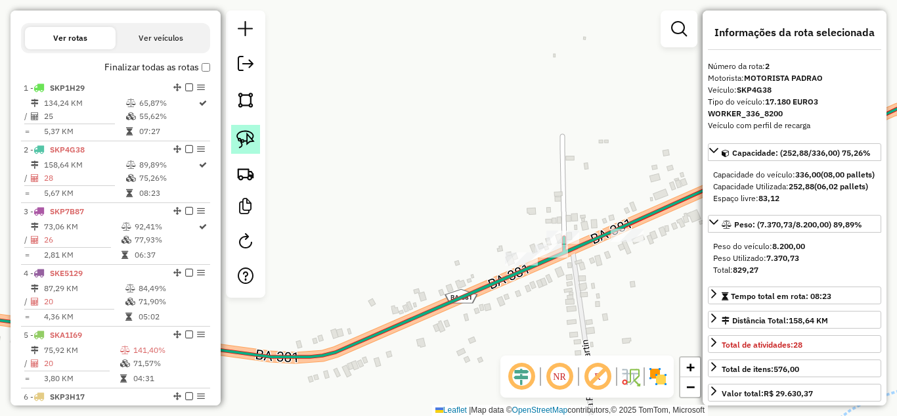
click at [247, 139] on img at bounding box center [245, 139] width 18 height 18
drag, startPoint x: 636, startPoint y: 179, endPoint x: 663, endPoint y: 255, distance: 81.0
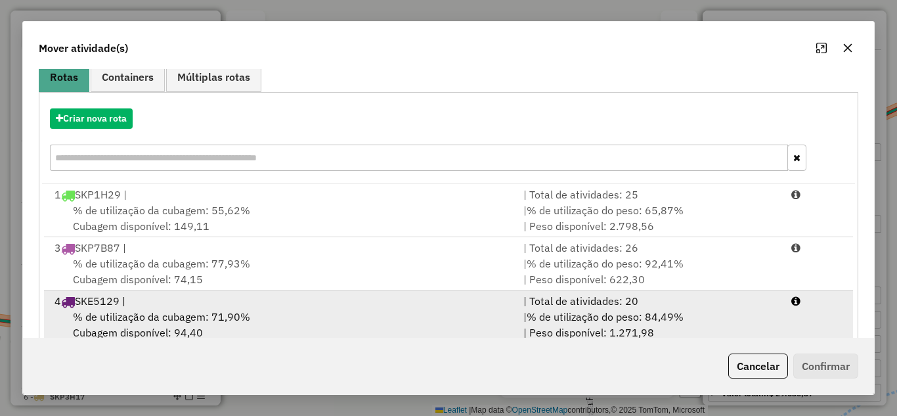
scroll to position [70, 0]
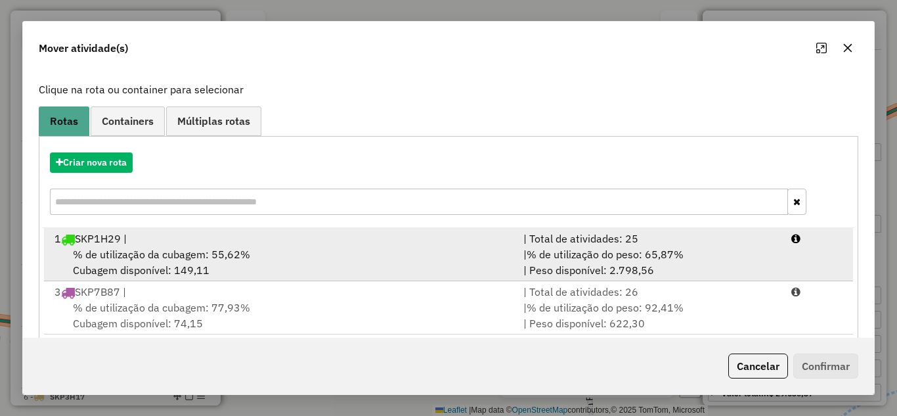
click at [431, 238] on div "1 SKP1H29 |" at bounding box center [281, 238] width 469 height 16
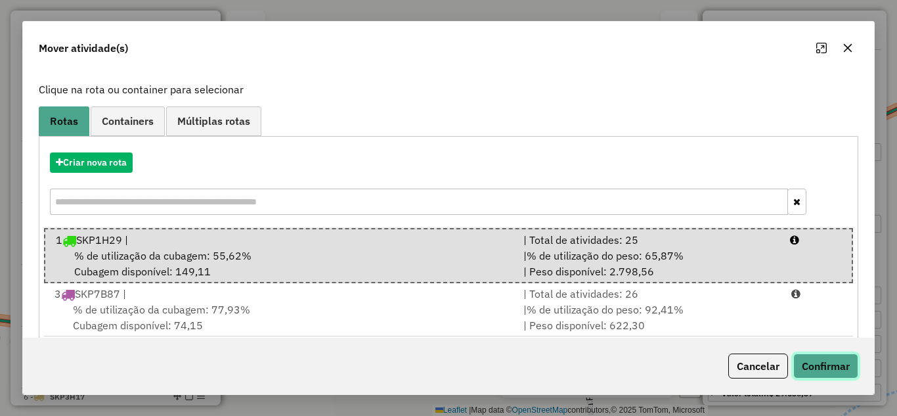
click at [817, 360] on button "Confirmar" at bounding box center [825, 365] width 65 height 25
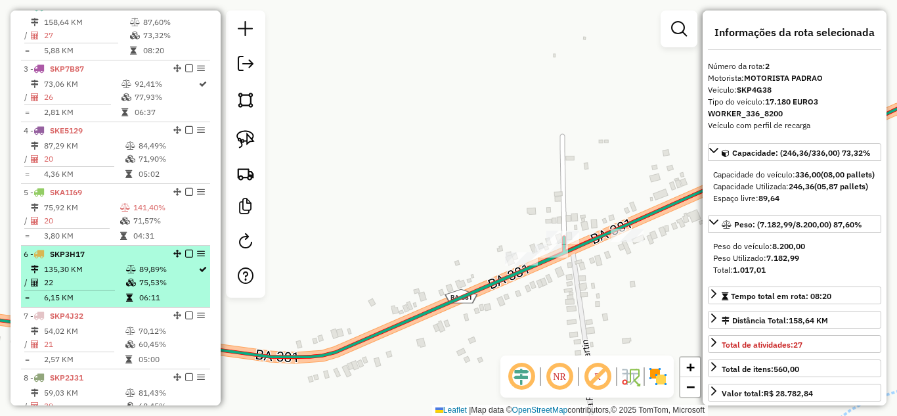
scroll to position [335, 0]
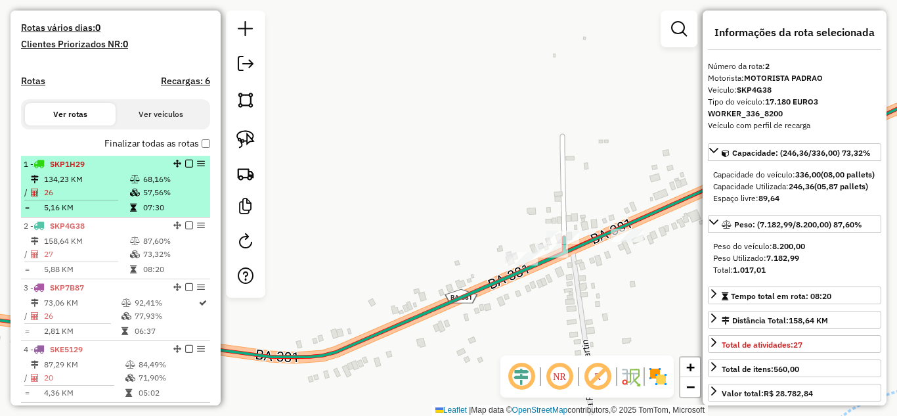
click at [104, 198] on td "26" at bounding box center [86, 192] width 86 height 13
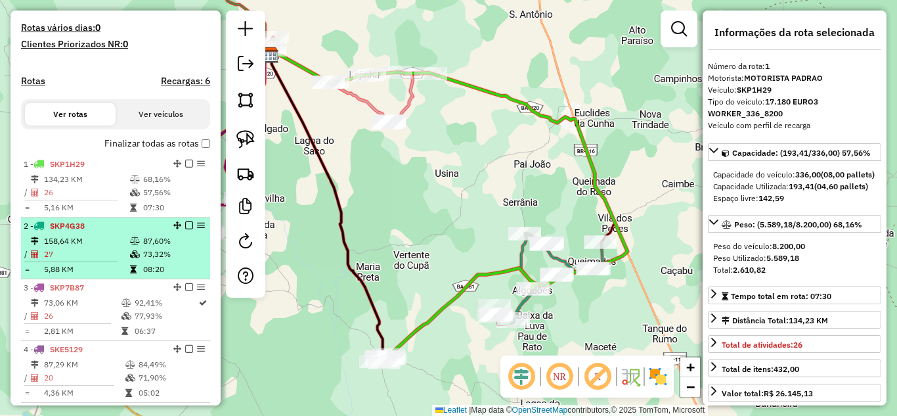
click at [104, 248] on td "158,64 KM" at bounding box center [86, 240] width 86 height 13
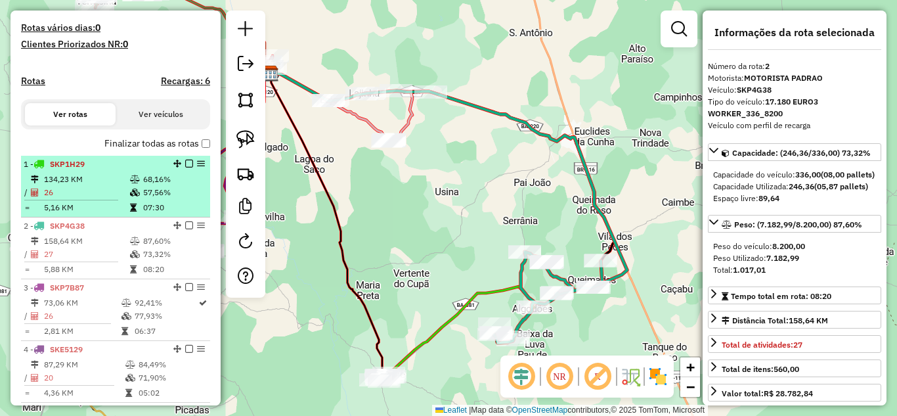
click at [112, 199] on td "26" at bounding box center [86, 192] width 86 height 13
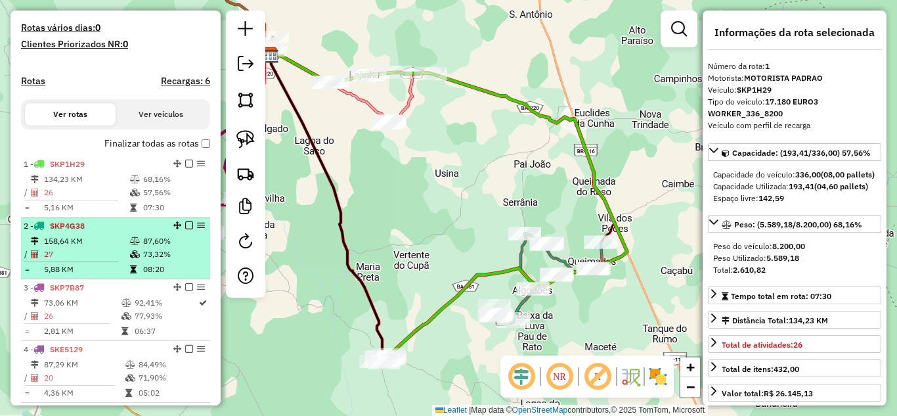
click at [112, 247] on td "158,64 KM" at bounding box center [86, 240] width 86 height 13
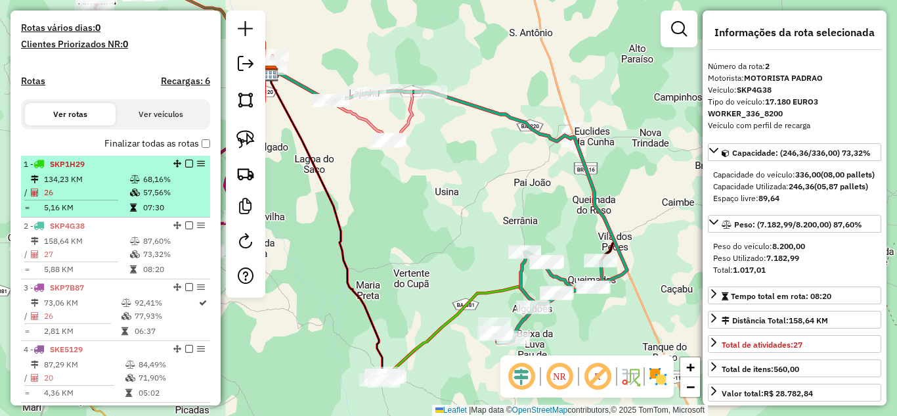
click at [113, 199] on td "26" at bounding box center [86, 192] width 86 height 13
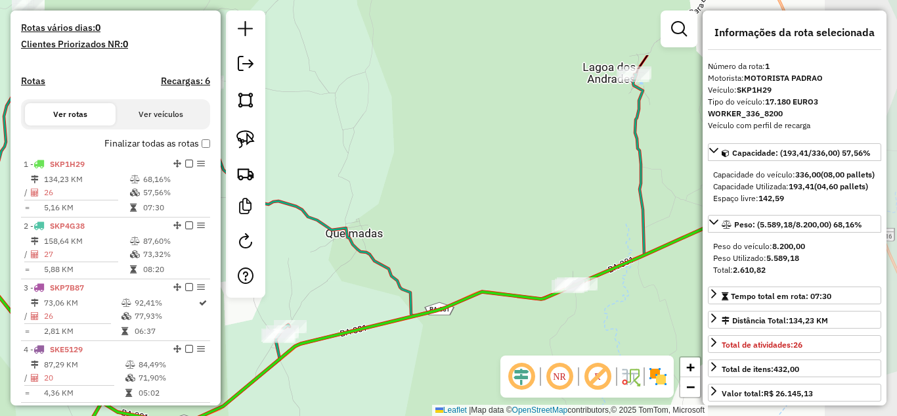
drag, startPoint x: 597, startPoint y: 261, endPoint x: 381, endPoint y: 335, distance: 229.2
click at [366, 348] on div "Janela de atendimento Grade de atendimento Capacidade Transportadoras Veículos …" at bounding box center [448, 208] width 897 height 416
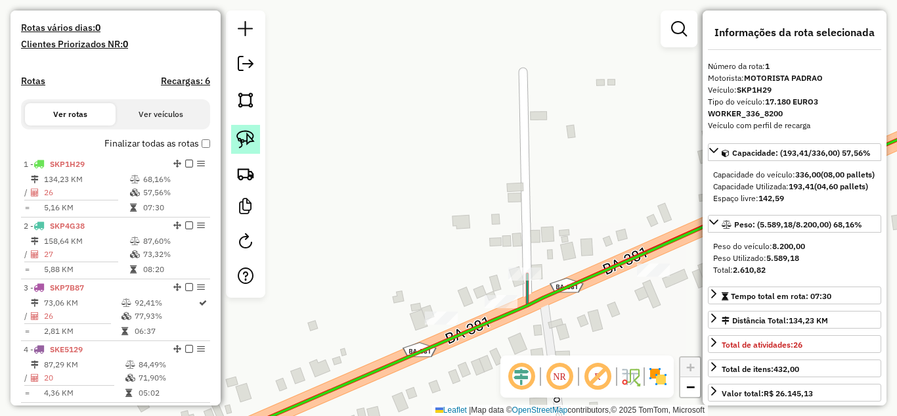
click at [244, 134] on img at bounding box center [245, 139] width 18 height 18
drag, startPoint x: 524, startPoint y: 234, endPoint x: 544, endPoint y: 282, distance: 51.5
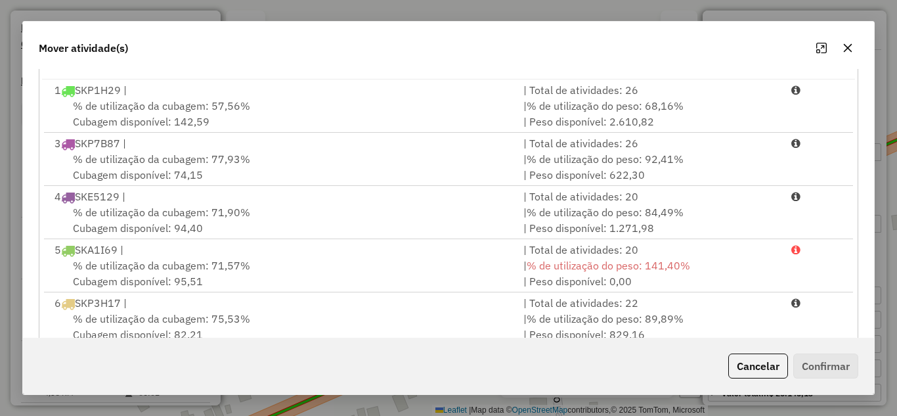
scroll to position [0, 0]
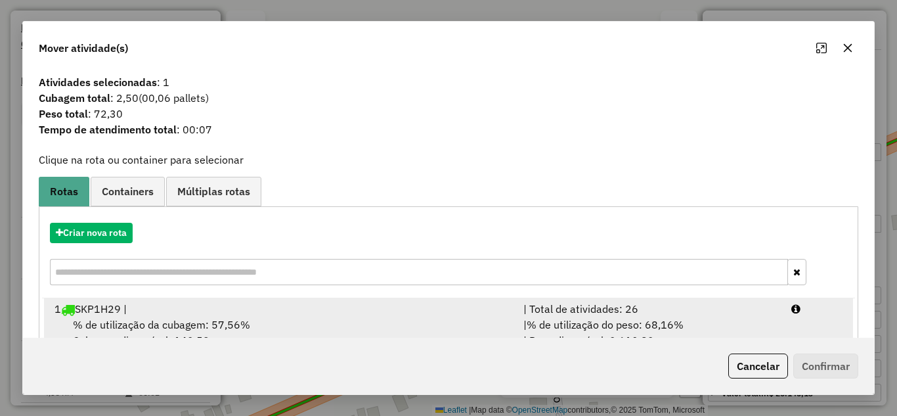
click at [320, 307] on div "1 SKP1H29 |" at bounding box center [281, 309] width 469 height 16
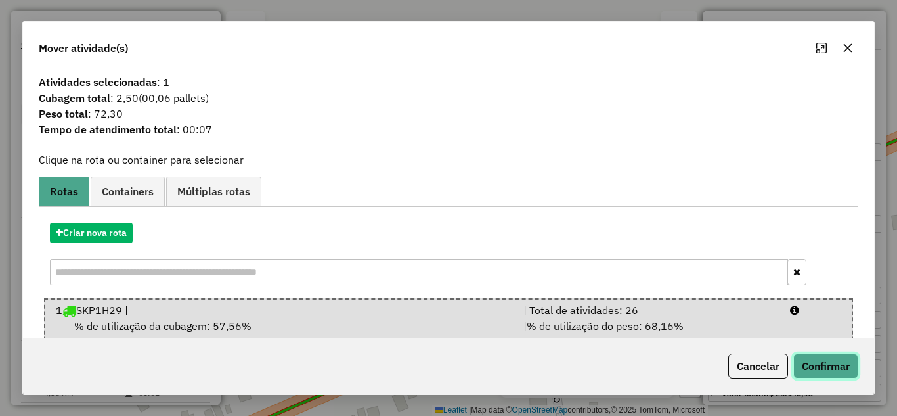
click at [838, 365] on button "Confirmar" at bounding box center [825, 365] width 65 height 25
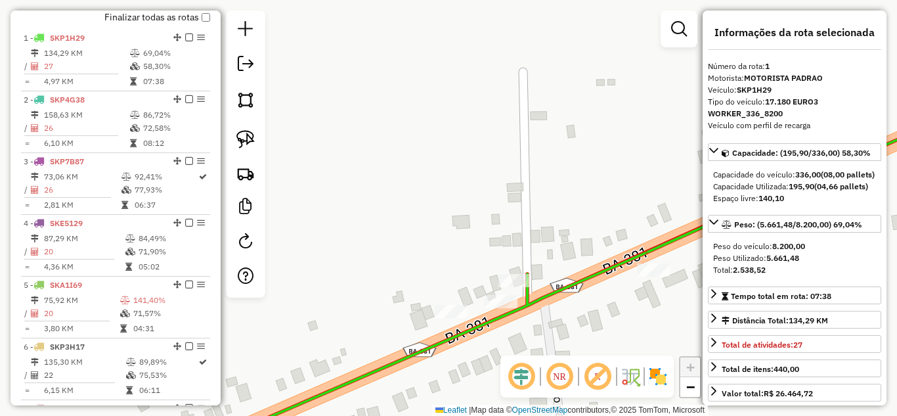
scroll to position [492, 0]
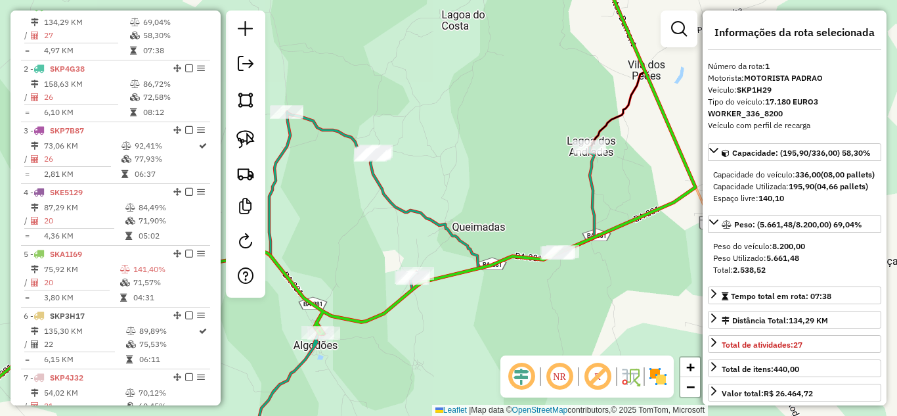
drag, startPoint x: 426, startPoint y: 357, endPoint x: 511, endPoint y: 242, distance: 143.3
click at [507, 248] on div "Janela de atendimento Grade de atendimento Capacidade Transportadoras Veículos …" at bounding box center [448, 208] width 897 height 416
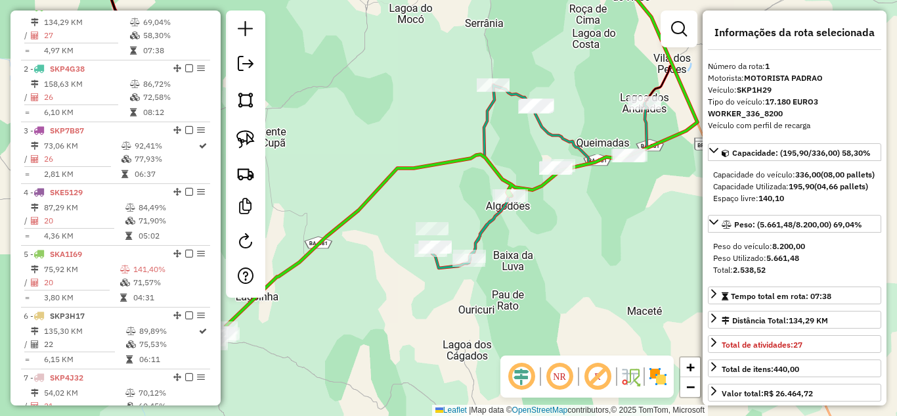
drag, startPoint x: 469, startPoint y: 280, endPoint x: 546, endPoint y: 224, distance: 95.9
click at [544, 227] on div "Janela de atendimento Grade de atendimento Capacidade Transportadoras Veículos …" at bounding box center [448, 208] width 897 height 416
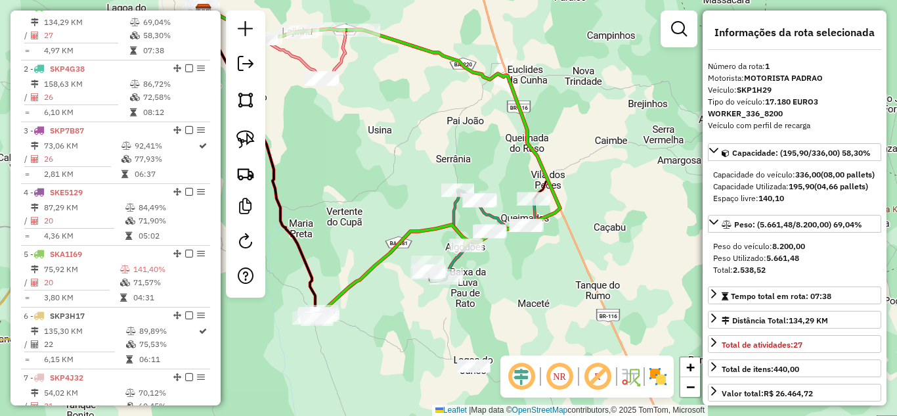
drag, startPoint x: 400, startPoint y: 314, endPoint x: 502, endPoint y: 301, distance: 102.6
click at [489, 305] on div "Janela de atendimento Grade de atendimento Capacidade Transportadoras Veículos …" at bounding box center [448, 208] width 897 height 416
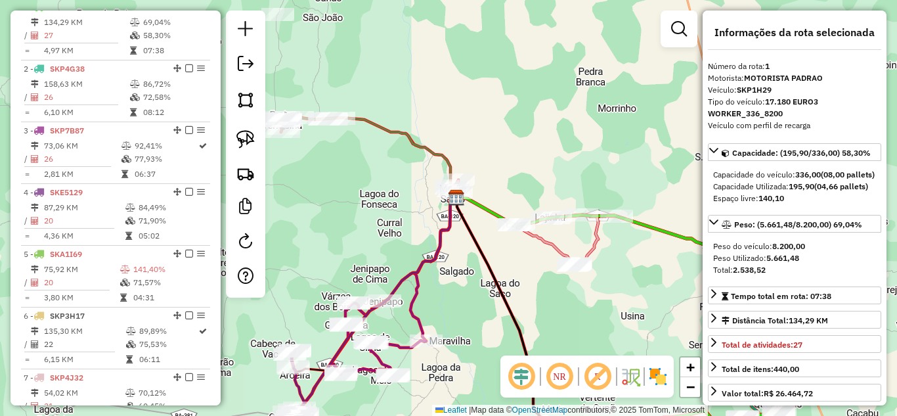
drag, startPoint x: 387, startPoint y: 125, endPoint x: 377, endPoint y: 168, distance: 44.6
click at [377, 168] on div "Janela de atendimento Grade de atendimento Capacidade Transportadoras Veículos …" at bounding box center [448, 208] width 897 height 416
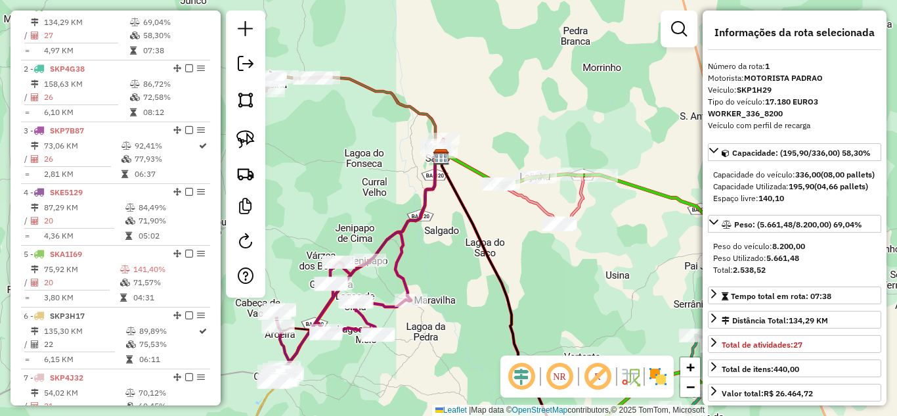
drag, startPoint x: 397, startPoint y: 228, endPoint x: 399, endPoint y: 129, distance: 99.1
click at [399, 129] on div "Janela de atendimento Grade de atendimento Capacidade Transportadoras Veículos …" at bounding box center [448, 208] width 897 height 416
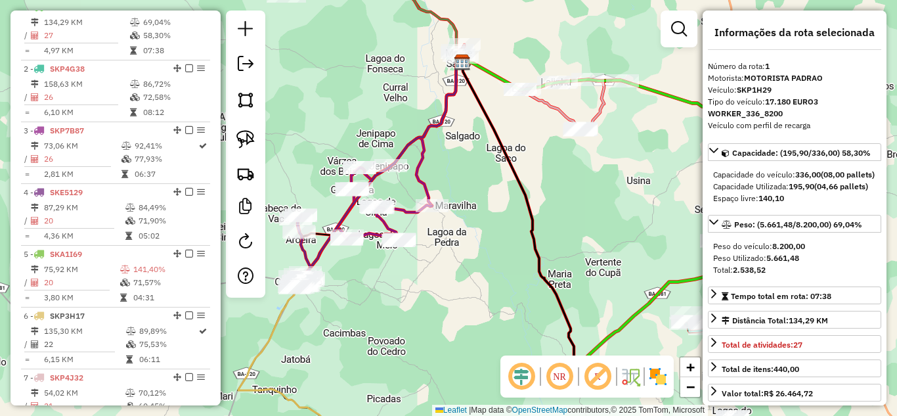
drag, startPoint x: 455, startPoint y: 322, endPoint x: 450, endPoint y: 193, distance: 129.4
click at [453, 201] on div "Janela de atendimento Grade de atendimento Capacidade Transportadoras Veículos …" at bounding box center [448, 208] width 897 height 416
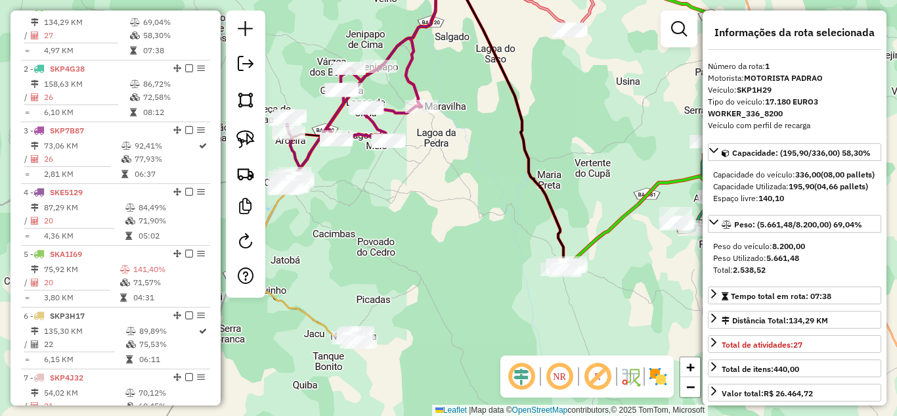
drag, startPoint x: 472, startPoint y: 213, endPoint x: 316, endPoint y: 248, distance: 160.1
click at [318, 246] on div "Janela de atendimento Grade de atendimento Capacidade Transportadoras Veículos …" at bounding box center [448, 208] width 897 height 416
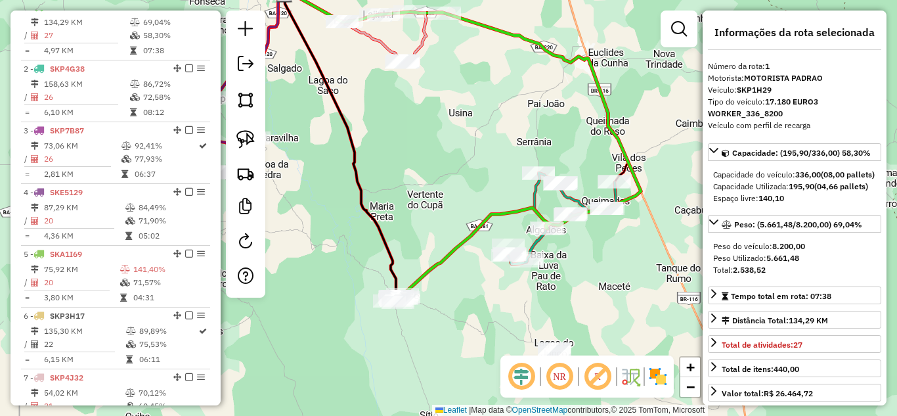
drag, startPoint x: 415, startPoint y: 182, endPoint x: 402, endPoint y: 92, distance: 90.9
click at [402, 92] on div "Janela de atendimento Grade de atendimento Capacidade Transportadoras Veículos …" at bounding box center [448, 208] width 897 height 416
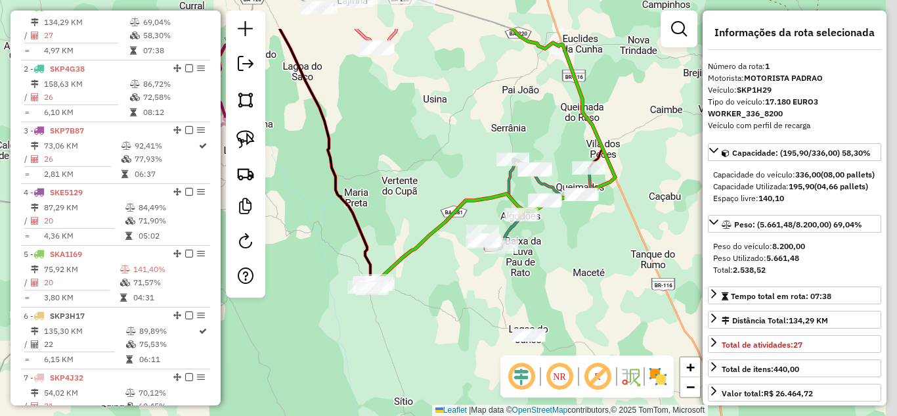
drag, startPoint x: 402, startPoint y: 92, endPoint x: 389, endPoint y: 205, distance: 113.6
click at [389, 204] on div "Janela de atendimento Grade de atendimento Capacidade Transportadoras Veículos …" at bounding box center [448, 208] width 897 height 416
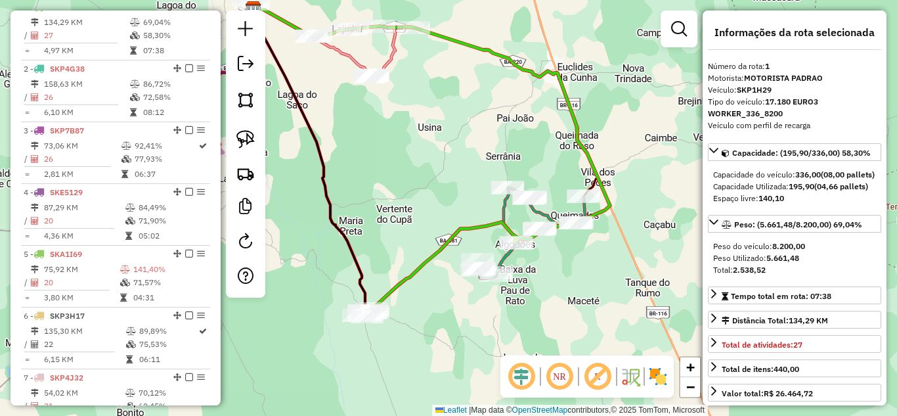
drag, startPoint x: 389, startPoint y: 205, endPoint x: 361, endPoint y: 143, distance: 67.9
click at [363, 147] on div "Janela de atendimento Grade de atendimento Capacidade Transportadoras Veículos …" at bounding box center [448, 208] width 897 height 416
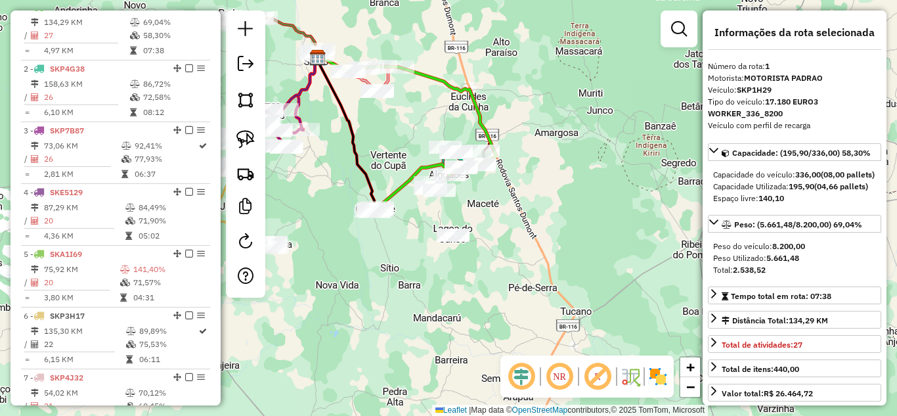
drag, startPoint x: 367, startPoint y: 160, endPoint x: 427, endPoint y: 151, distance: 61.0
click at [418, 154] on div "Janela de atendimento Grade de atendimento Capacidade Transportadoras Veículos …" at bounding box center [448, 208] width 897 height 416
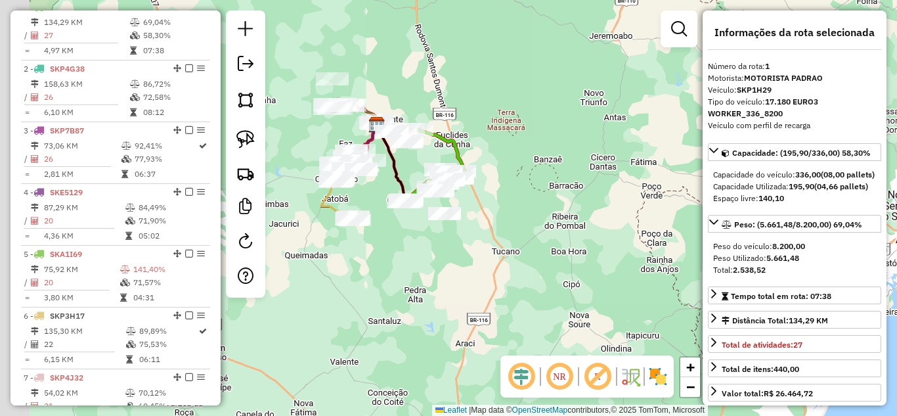
drag, startPoint x: 333, startPoint y: 203, endPoint x: 372, endPoint y: 205, distance: 39.4
click at [374, 195] on div "Janela de atendimento Grade de atendimento Capacidade Transportadoras Veículos …" at bounding box center [448, 208] width 897 height 416
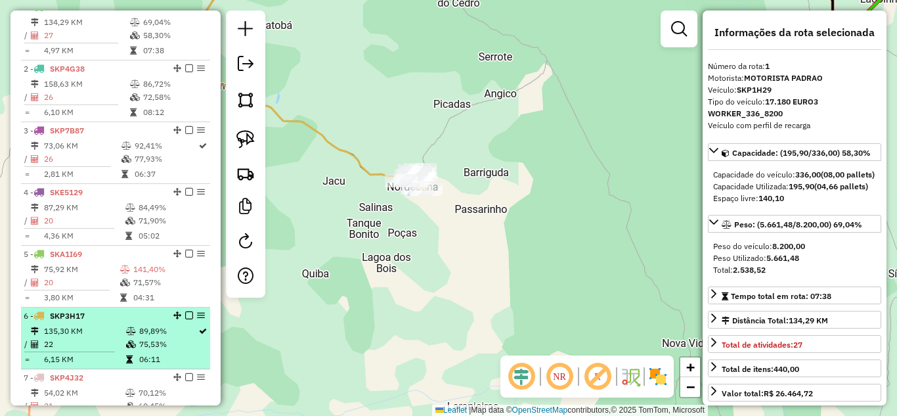
click at [95, 349] on td "22" at bounding box center [84, 343] width 82 height 13
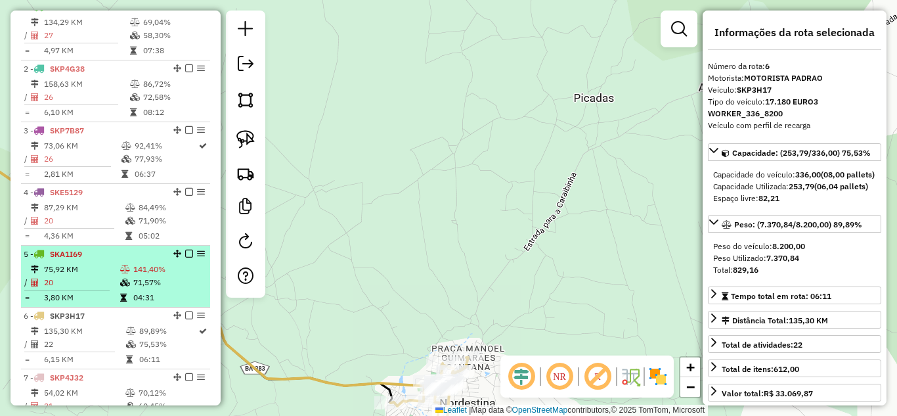
scroll to position [580, 0]
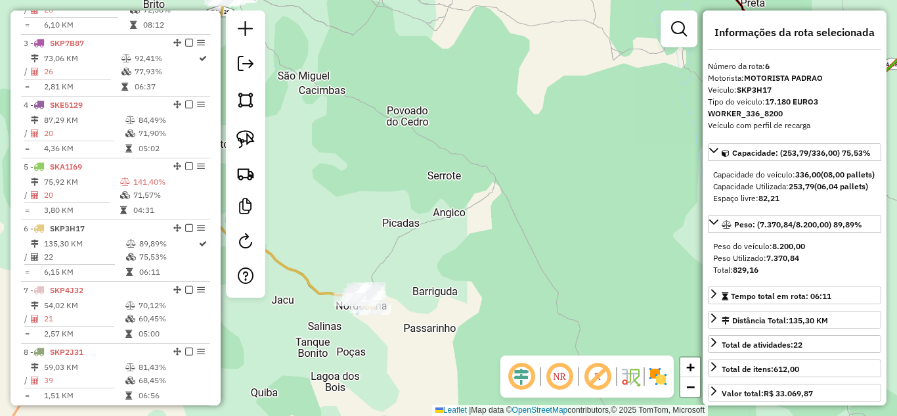
drag, startPoint x: 334, startPoint y: 232, endPoint x: 450, endPoint y: 338, distance: 157.5
click at [450, 338] on div "Janela de atendimento Grade de atendimento Capacidade Transportadoras Veículos …" at bounding box center [448, 208] width 897 height 416
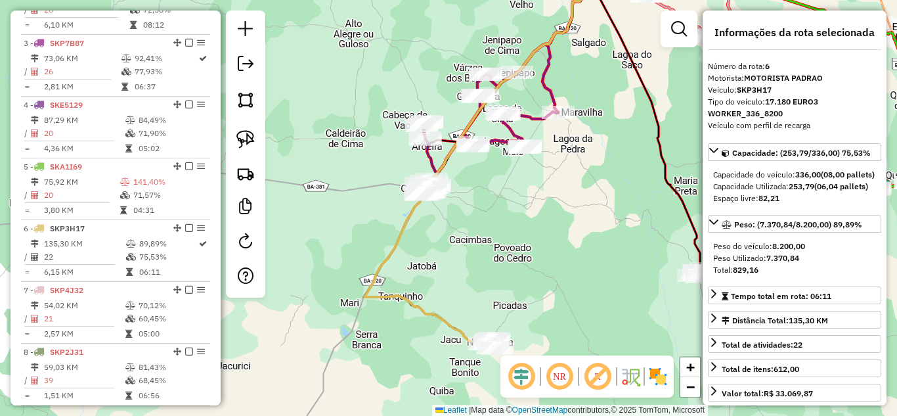
drag, startPoint x: 458, startPoint y: 229, endPoint x: 454, endPoint y: 198, distance: 31.8
click at [454, 202] on div "Janela de atendimento Grade de atendimento Capacidade Transportadoras Veículos …" at bounding box center [448, 208] width 897 height 416
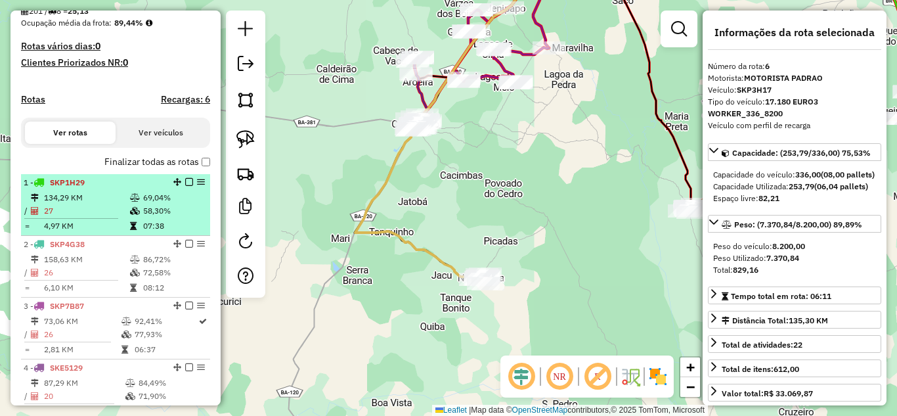
scroll to position [273, 0]
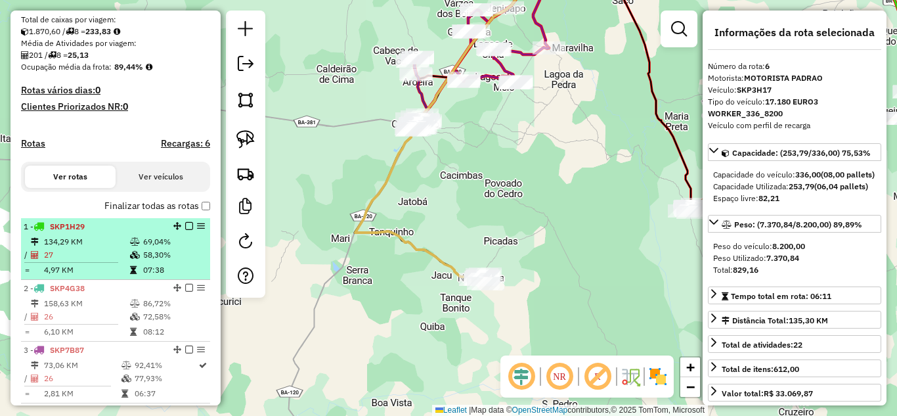
click at [98, 248] on td "134,29 KM" at bounding box center [86, 241] width 86 height 13
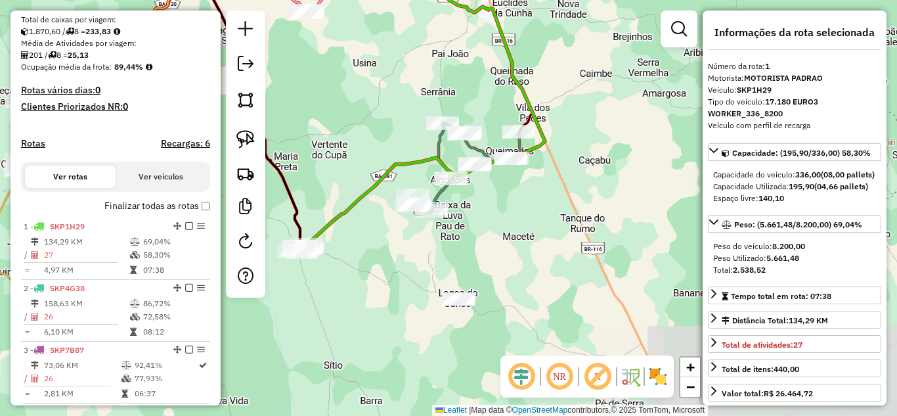
drag, startPoint x: 479, startPoint y: 238, endPoint x: 390, endPoint y: 112, distance: 154.5
click at [390, 112] on div "Janela de atendimento Grade de atendimento Capacidade Transportadoras Veículos …" at bounding box center [448, 208] width 897 height 416
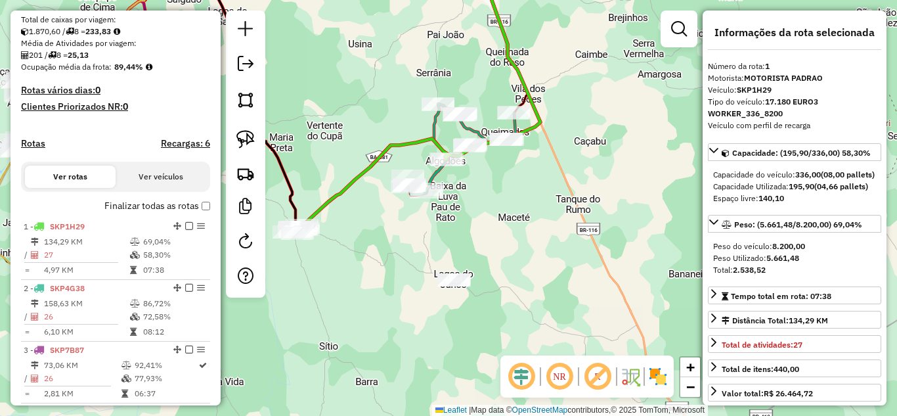
drag, startPoint x: 327, startPoint y: 148, endPoint x: 408, endPoint y: 120, distance: 85.5
click at [408, 119] on div "Janela de atendimento Grade de atendimento Capacidade Transportadoras Veículos …" at bounding box center [448, 208] width 897 height 416
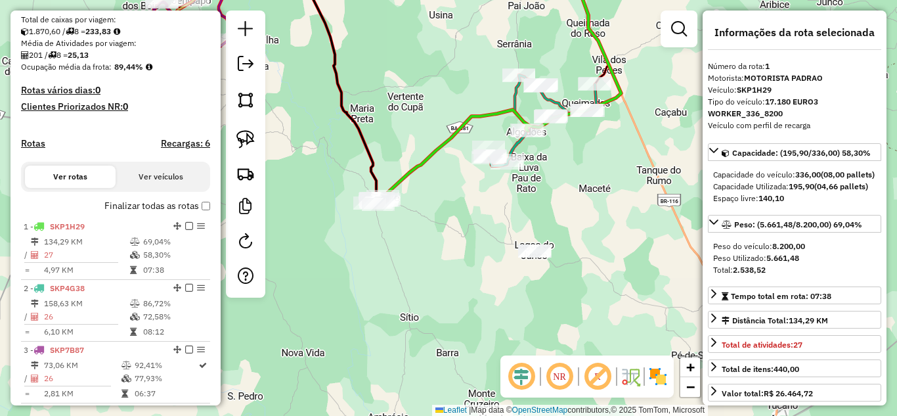
drag, startPoint x: 245, startPoint y: 146, endPoint x: 267, endPoint y: 146, distance: 22.3
click at [245, 146] on img at bounding box center [245, 139] width 18 height 18
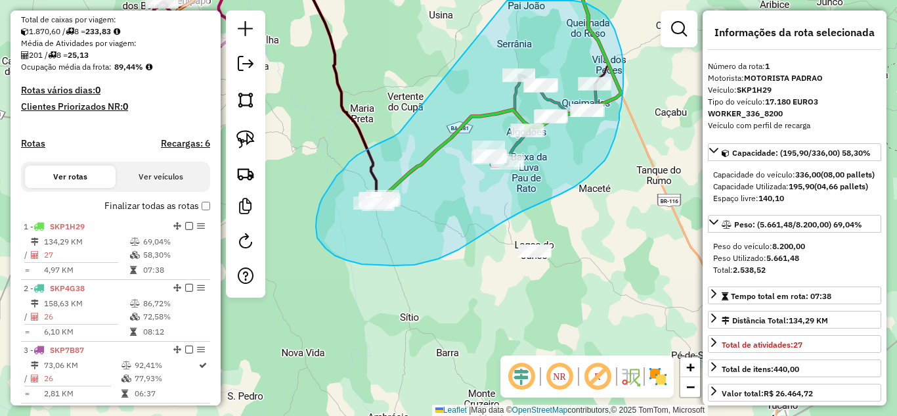
drag, startPoint x: 399, startPoint y: 133, endPoint x: 475, endPoint y: 7, distance: 146.9
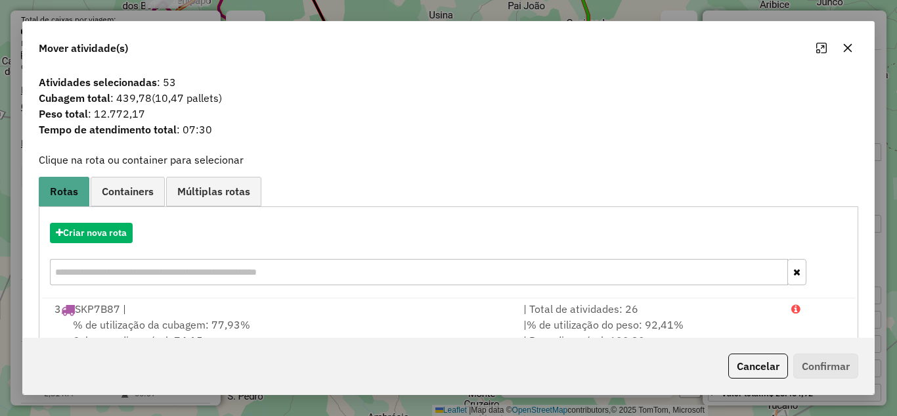
click at [845, 51] on icon "button" at bounding box center [848, 47] width 9 height 9
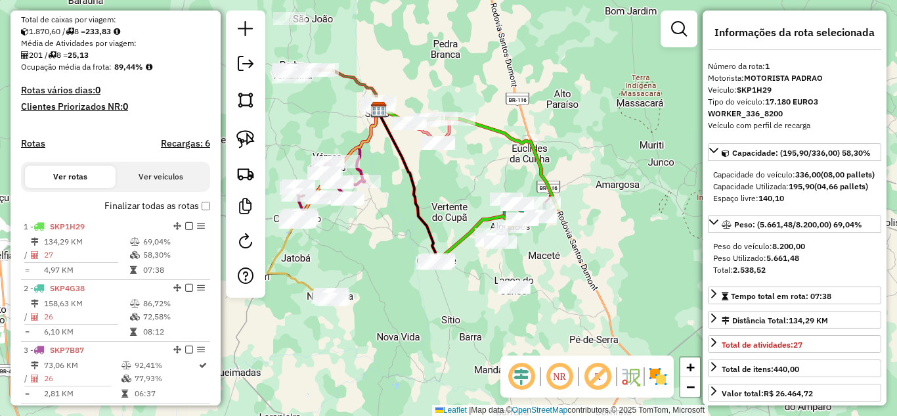
drag, startPoint x: 465, startPoint y: 299, endPoint x: 502, endPoint y: 259, distance: 55.3
click at [496, 265] on div "Janela de atendimento Grade de atendimento Capacidade Transportadoras Veículos …" at bounding box center [448, 208] width 897 height 416
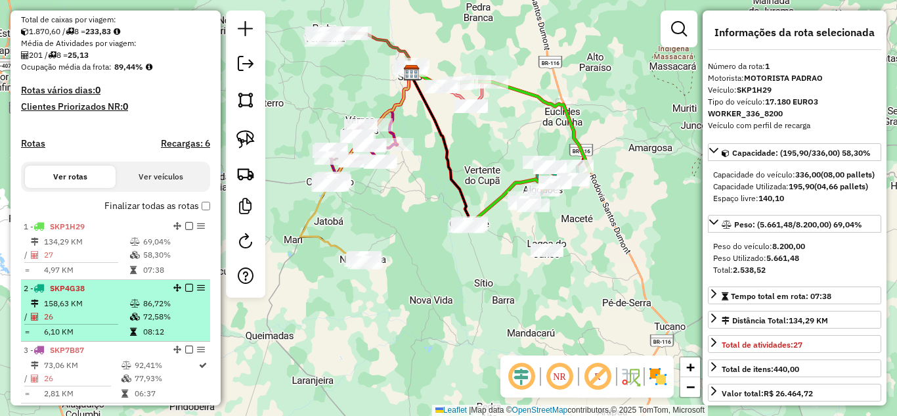
click at [101, 306] on li "2 - SKP4G38 158,63 KM 86,72% / 26 72,58% = 6,10 KM 08:12" at bounding box center [115, 311] width 189 height 62
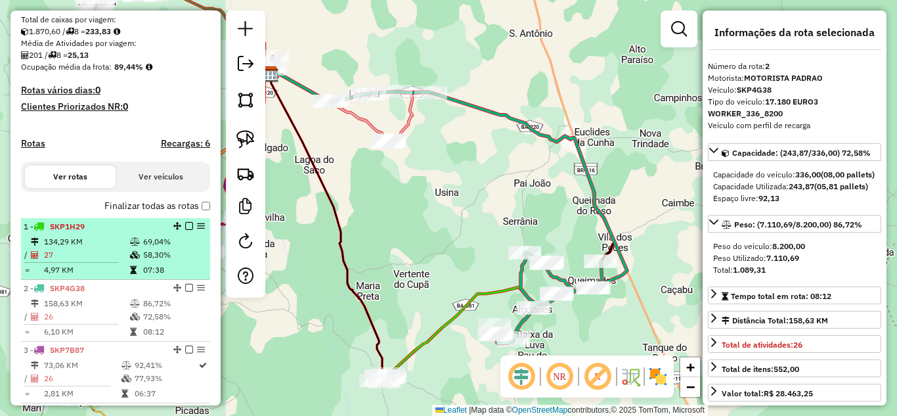
click at [99, 261] on td "27" at bounding box center [86, 254] width 86 height 13
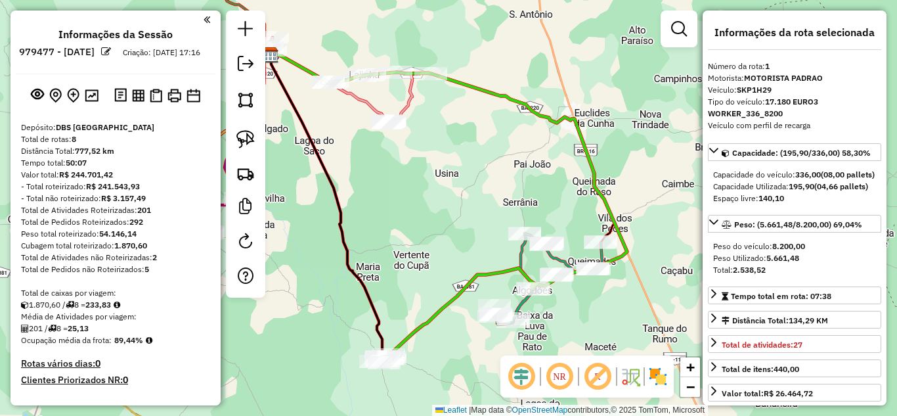
select select "*********"
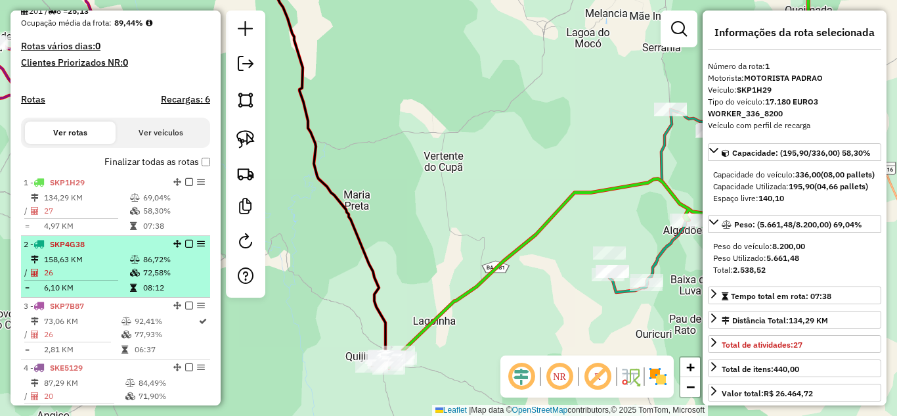
scroll to position [404, 0]
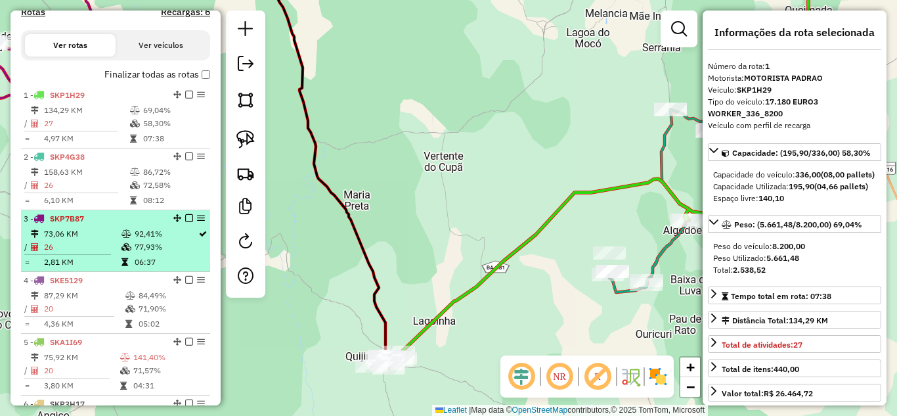
click at [83, 237] on li "3 - SKP7B87 73,06 KM 92,41% / 26 77,93% = 2,81 KM 06:37" at bounding box center [115, 241] width 189 height 62
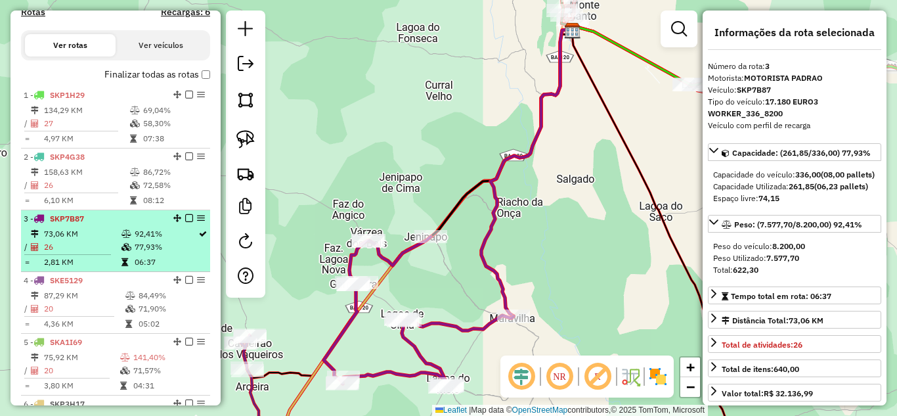
scroll to position [536, 0]
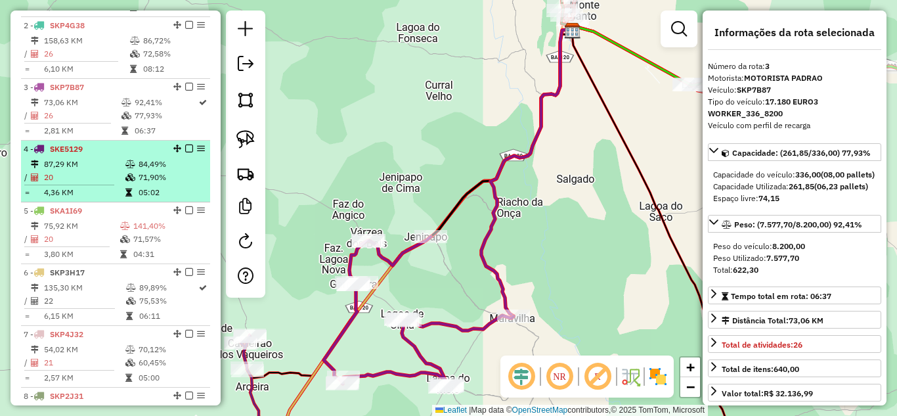
click at [89, 184] on td "20" at bounding box center [83, 177] width 81 height 13
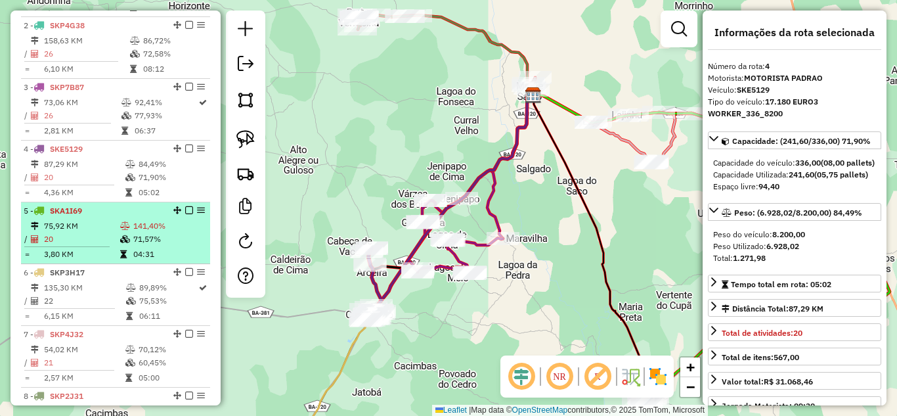
click at [89, 246] on td "20" at bounding box center [81, 238] width 76 height 13
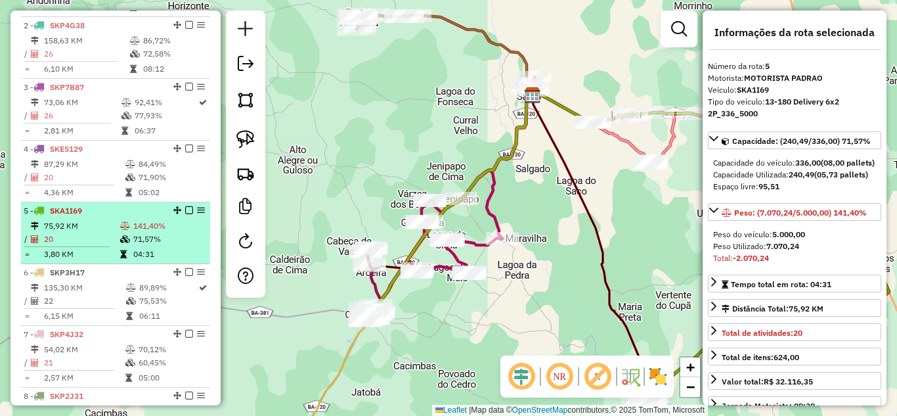
scroll to position [624, 0]
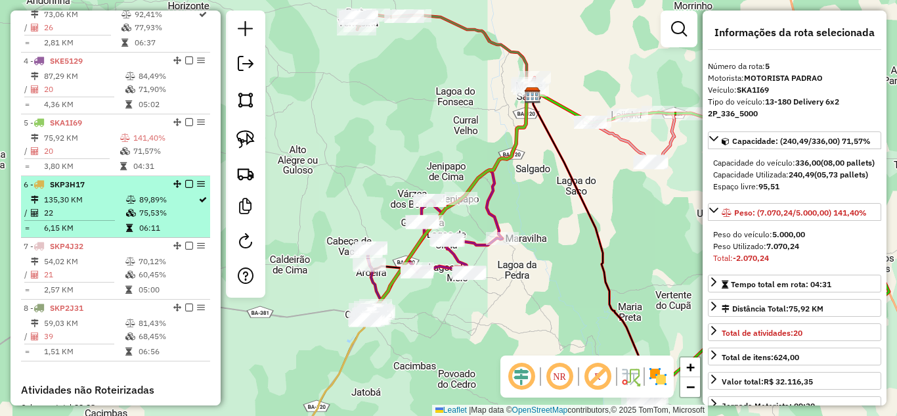
click at [89, 219] on td "22" at bounding box center [84, 212] width 82 height 13
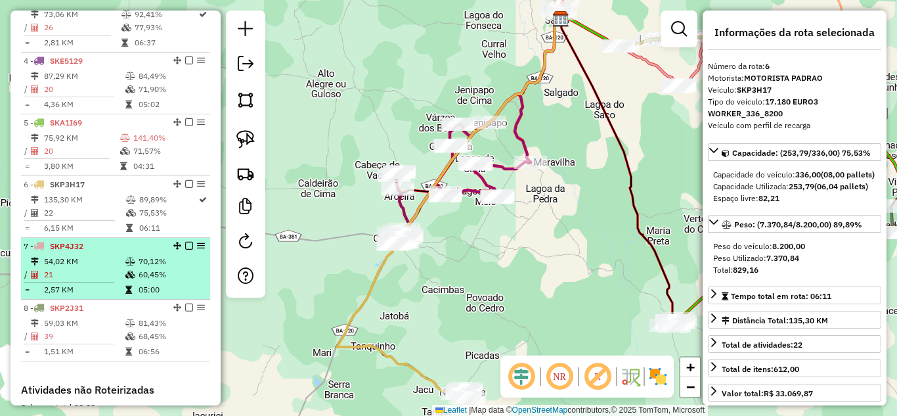
click at [89, 282] on hr at bounding box center [69, 282] width 90 height 1
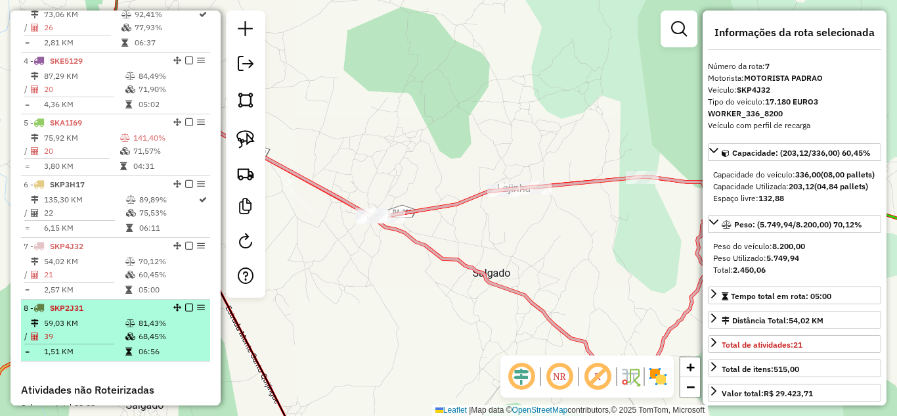
click at [74, 330] on td "59,03 KM" at bounding box center [83, 322] width 81 height 13
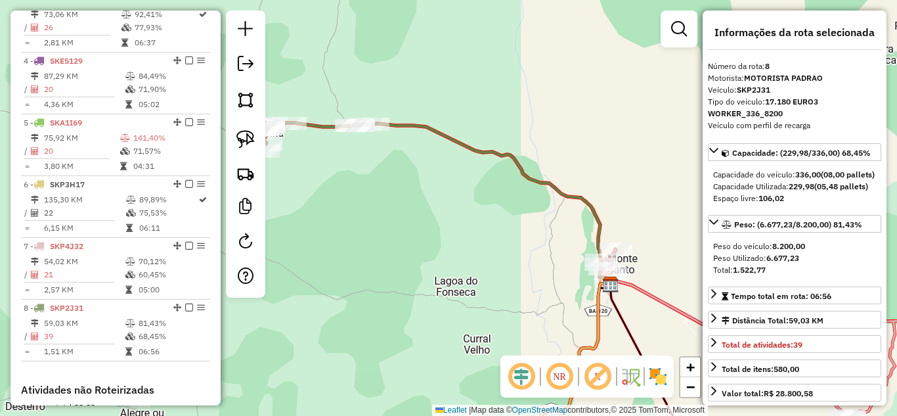
drag, startPoint x: 395, startPoint y: 196, endPoint x: 554, endPoint y: 244, distance: 166.8
click at [554, 243] on div "Janela de atendimento Grade de atendimento Capacidade Transportadoras Veículos …" at bounding box center [448, 208] width 897 height 416
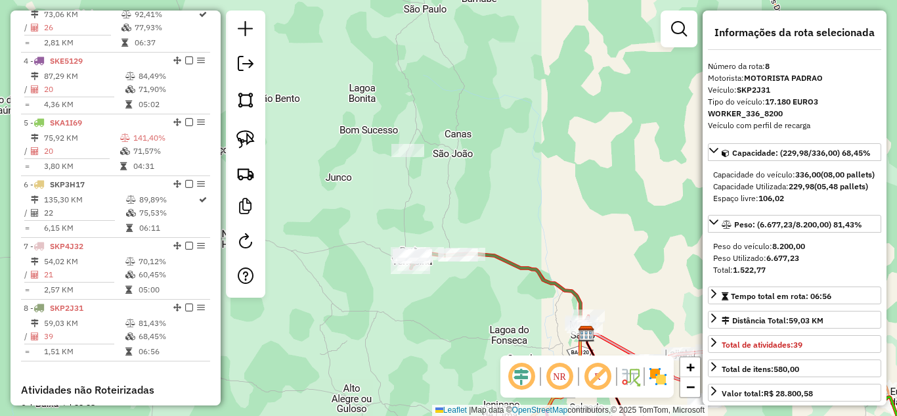
drag, startPoint x: 447, startPoint y: 328, endPoint x: 436, endPoint y: 192, distance: 135.7
click at [437, 202] on div "Janela de atendimento Grade de atendimento Capacidade Transportadoras Veículos …" at bounding box center [448, 208] width 897 height 416
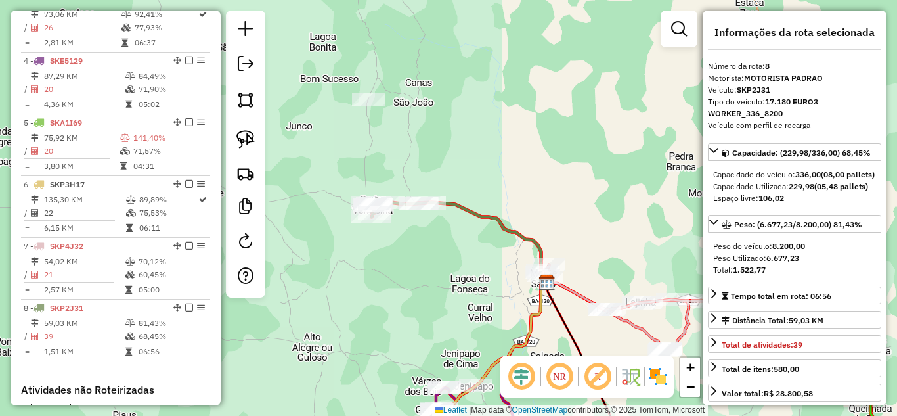
drag, startPoint x: 457, startPoint y: 278, endPoint x: 335, endPoint y: 149, distance: 177.9
click at [378, 188] on div "Janela de atendimento Grade de atendimento Capacidade Transportadoras Veículos …" at bounding box center [448, 208] width 897 height 416
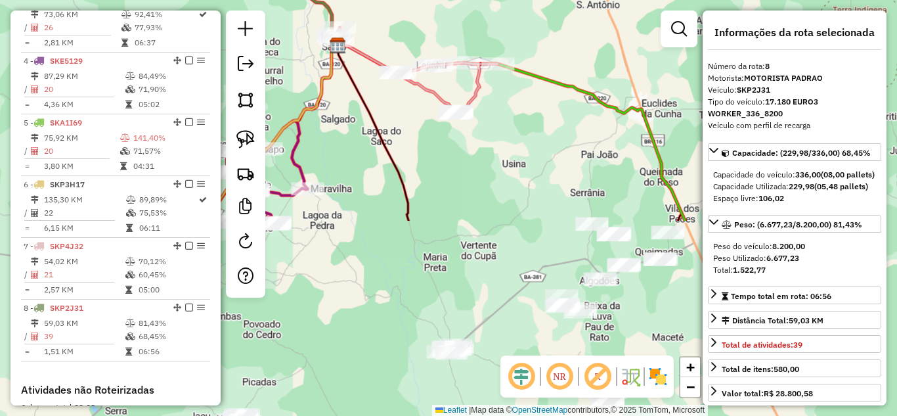
drag, startPoint x: 452, startPoint y: 216, endPoint x: 527, endPoint y: 162, distance: 92.2
click at [515, 173] on div "Janela de atendimento Grade de atendimento Capacidade Transportadoras Veículos …" at bounding box center [448, 208] width 897 height 416
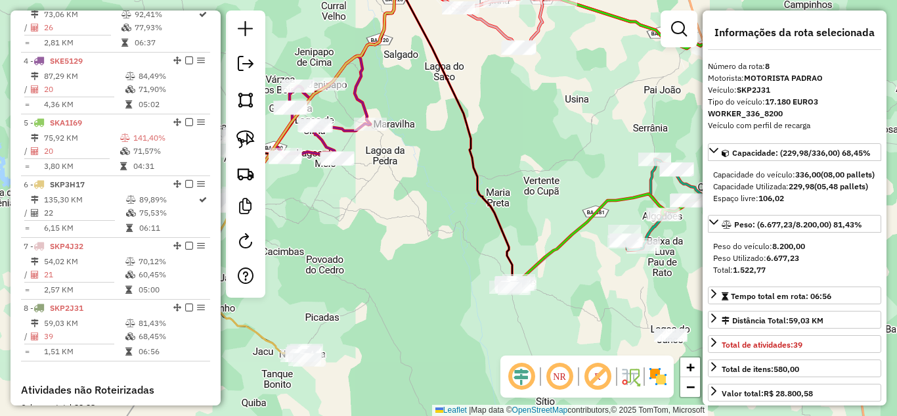
drag, startPoint x: 534, startPoint y: 204, endPoint x: 480, endPoint y: 169, distance: 65.0
click at [497, 175] on div "Janela de atendimento Grade de atendimento Capacidade Transportadoras Veículos …" at bounding box center [448, 208] width 897 height 416
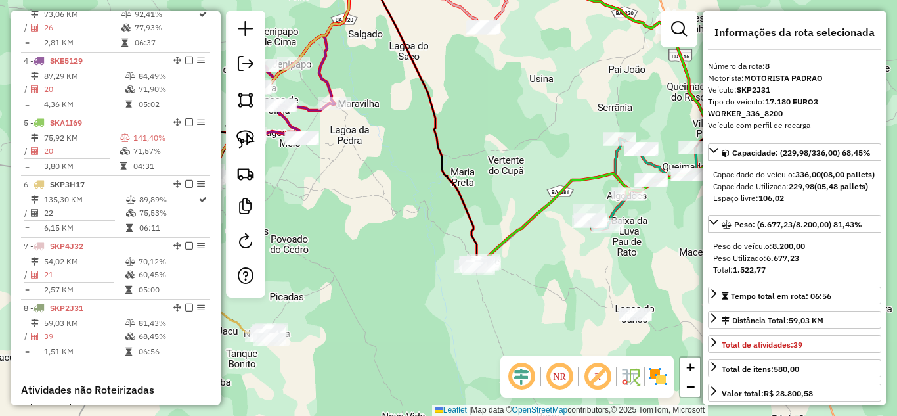
drag, startPoint x: 528, startPoint y: 179, endPoint x: 570, endPoint y: 133, distance: 62.3
click at [561, 143] on div "Janela de atendimento Grade de atendimento Capacidade Transportadoras Veículos …" at bounding box center [448, 208] width 897 height 416
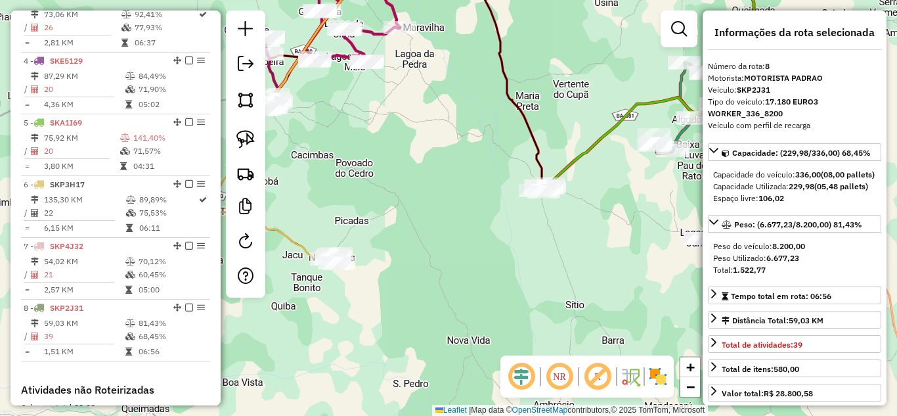
drag, startPoint x: 459, startPoint y: 166, endPoint x: 606, endPoint y: 248, distance: 168.1
click at [599, 245] on div "Janela de atendimento Grade de atendimento Capacidade Transportadoras Veículos …" at bounding box center [448, 208] width 897 height 416
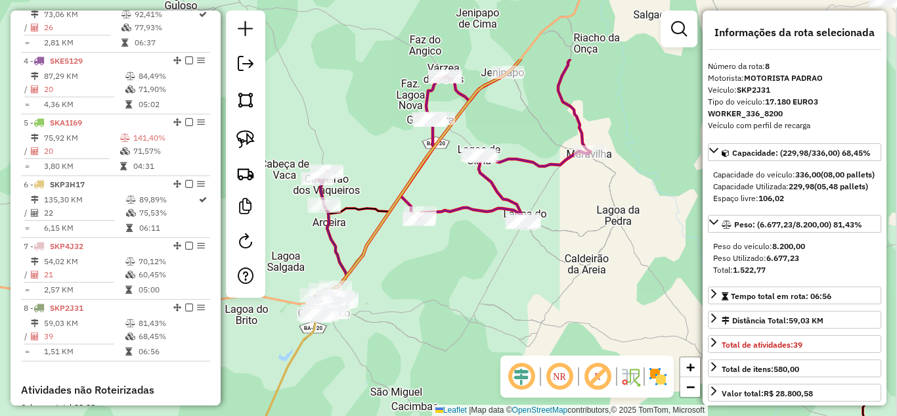
drag, startPoint x: 500, startPoint y: 158, endPoint x: 439, endPoint y: 298, distance: 153.2
click at [445, 295] on div "Janela de atendimento Grade de atendimento Capacidade Transportadoras Veículos …" at bounding box center [448, 208] width 897 height 416
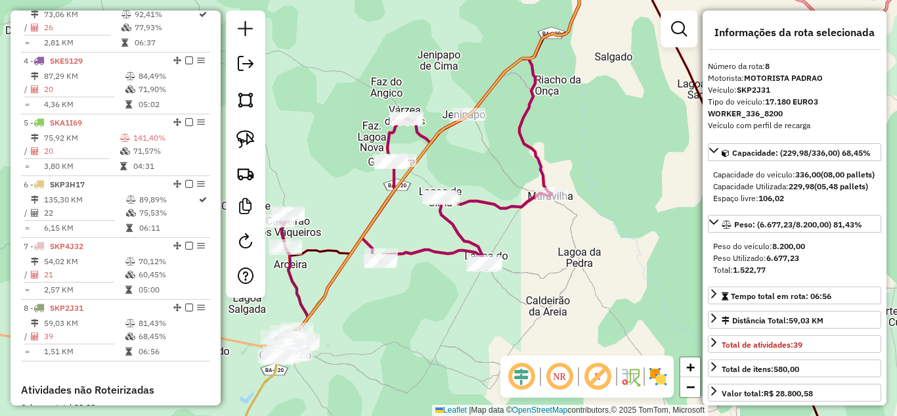
drag, startPoint x: 500, startPoint y: 158, endPoint x: 453, endPoint y: 168, distance: 48.4
click at [453, 168] on div "Janela de atendimento Grade de atendimento Capacidade Transportadoras Veículos …" at bounding box center [448, 208] width 897 height 416
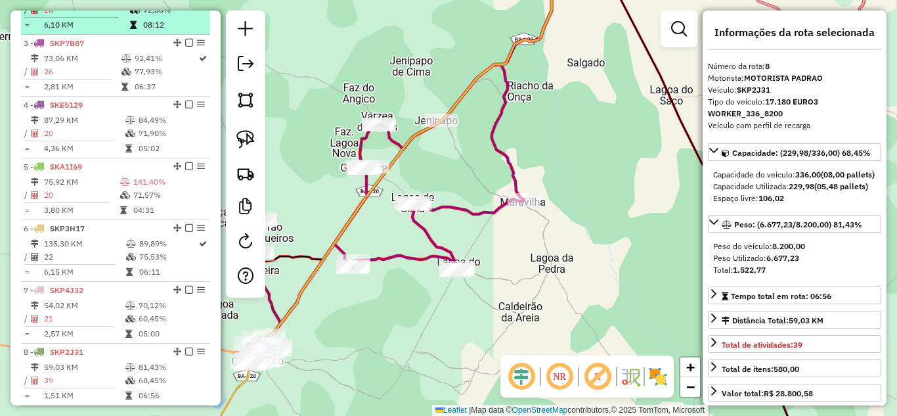
scroll to position [448, 0]
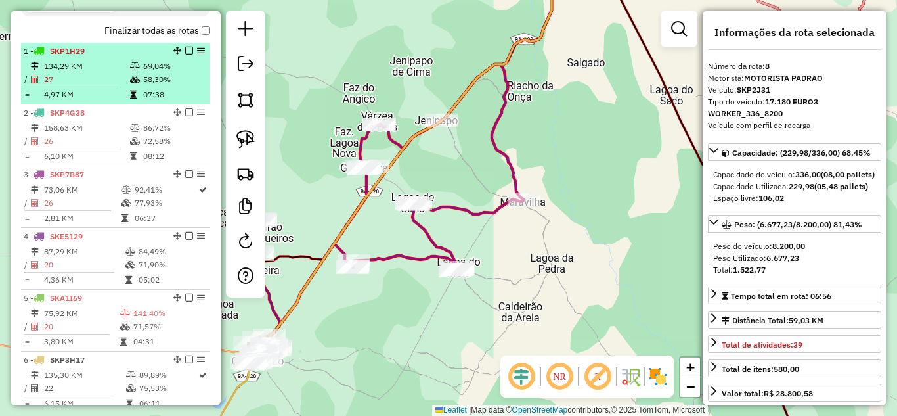
click at [56, 73] on td "134,29 KM" at bounding box center [86, 66] width 86 height 13
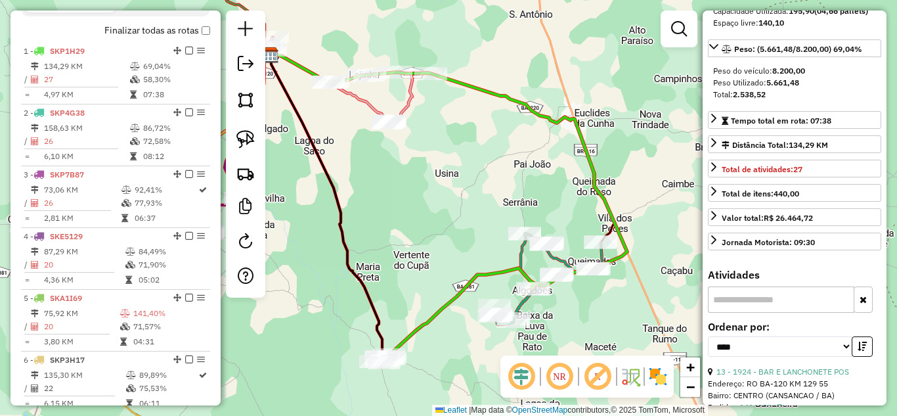
scroll to position [263, 0]
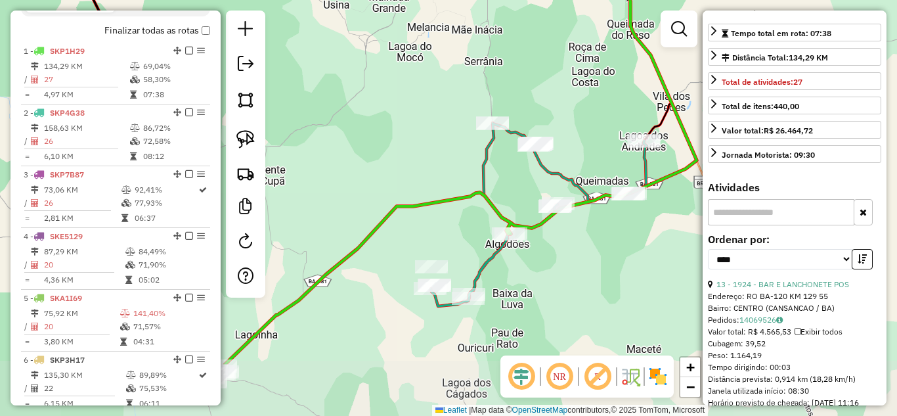
drag, startPoint x: 589, startPoint y: 313, endPoint x: 561, endPoint y: 251, distance: 67.9
click at [561, 251] on div "Janela de atendimento Grade de atendimento Capacidade Transportadoras Veículos …" at bounding box center [448, 208] width 897 height 416
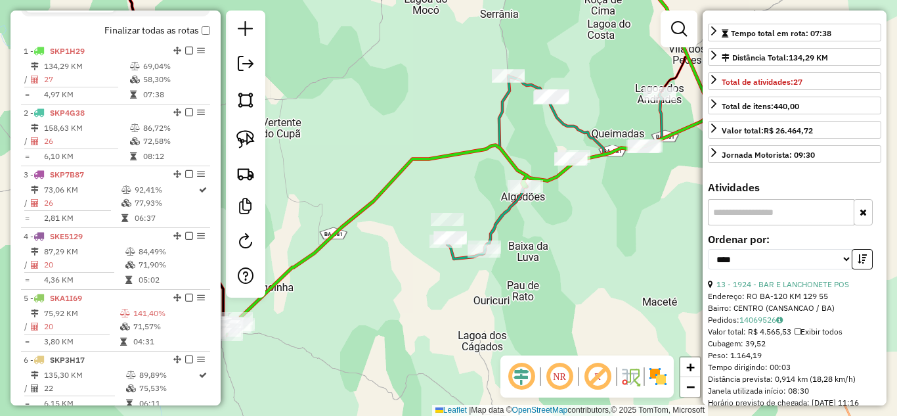
drag, startPoint x: 594, startPoint y: 262, endPoint x: 610, endPoint y: 215, distance: 49.8
click at [610, 215] on div "Janela de atendimento Grade de atendimento Capacidade Transportadoras Veículos …" at bounding box center [448, 208] width 897 height 416
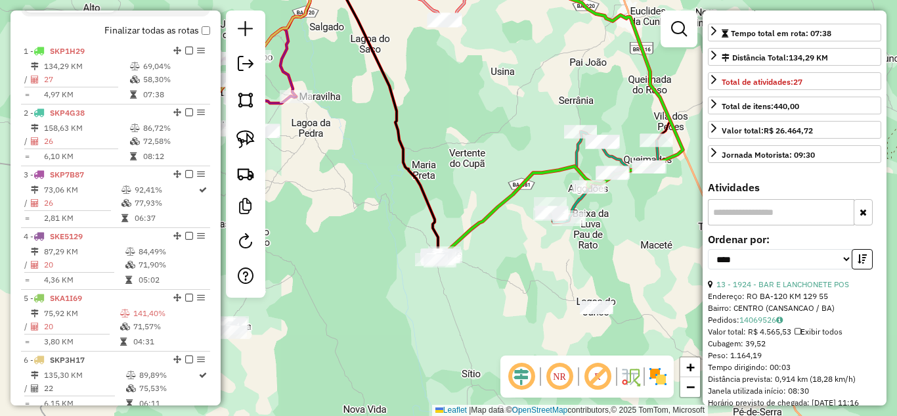
drag, startPoint x: 252, startPoint y: 137, endPoint x: 299, endPoint y: 157, distance: 50.9
click at [252, 137] on img at bounding box center [245, 139] width 18 height 18
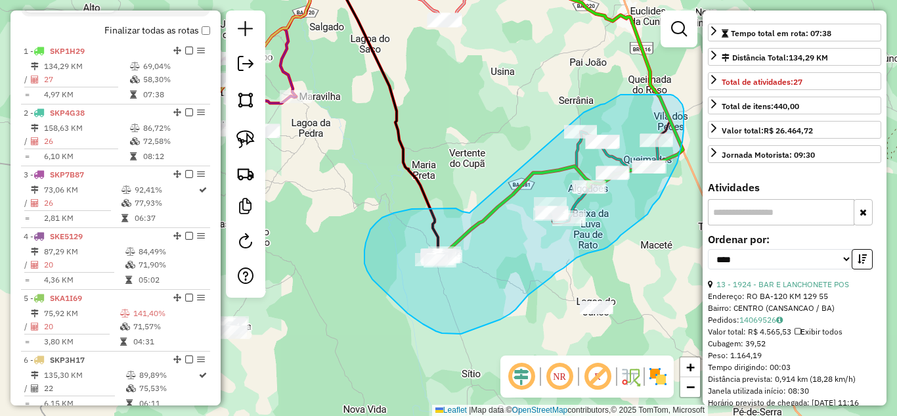
drag, startPoint x: 457, startPoint y: 209, endPoint x: 584, endPoint y: 112, distance: 159.7
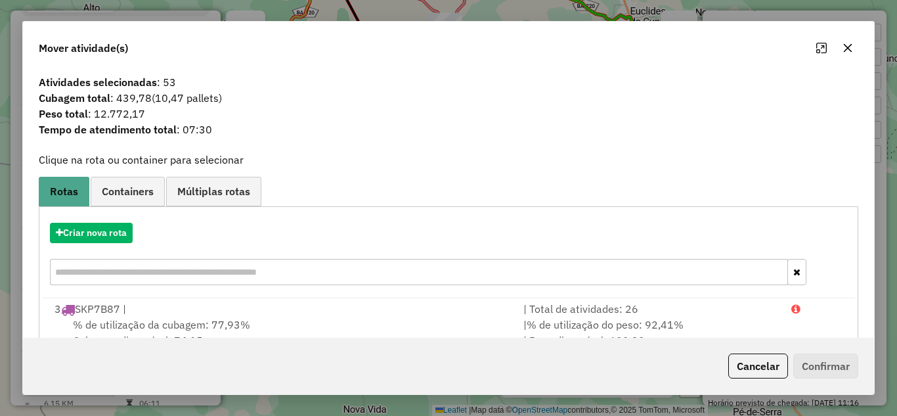
click at [852, 44] on icon "button" at bounding box center [847, 48] width 11 height 11
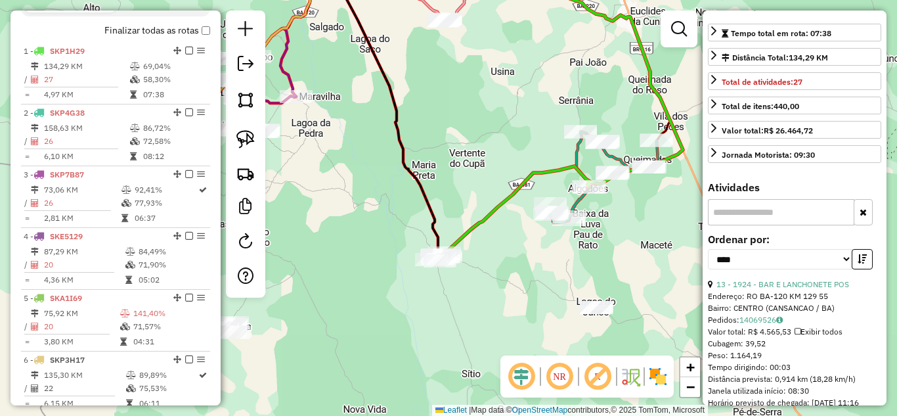
drag, startPoint x: 246, startPoint y: 141, endPoint x: 262, endPoint y: 143, distance: 16.5
click at [246, 141] on img at bounding box center [245, 139] width 18 height 18
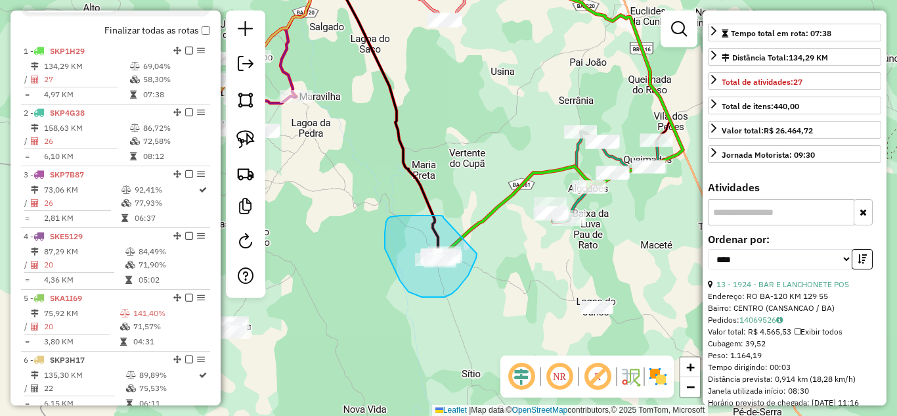
drag, startPoint x: 443, startPoint y: 217, endPoint x: 477, endPoint y: 253, distance: 49.2
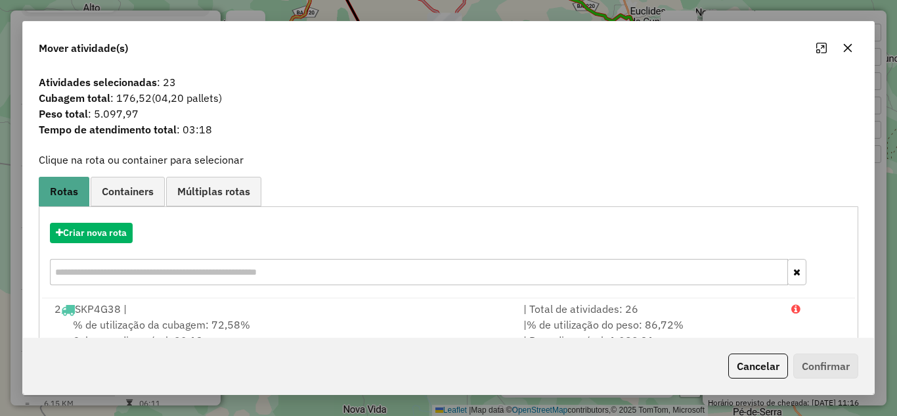
click at [850, 46] on icon "button" at bounding box center [847, 48] width 11 height 11
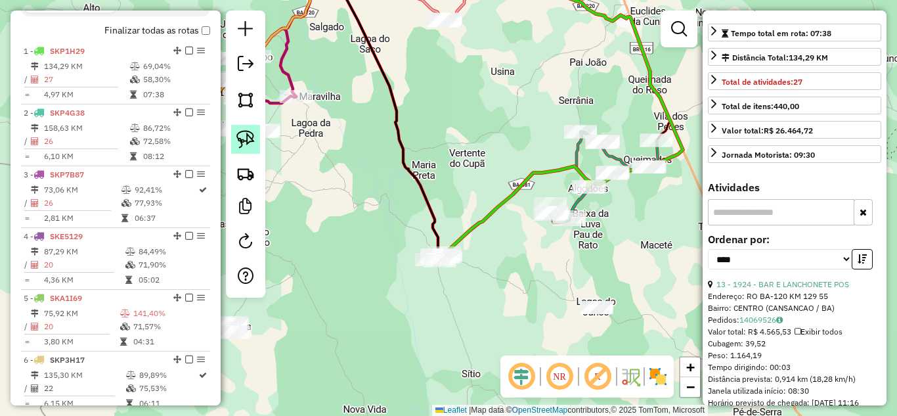
click at [240, 141] on img at bounding box center [245, 139] width 18 height 18
drag, startPoint x: 588, startPoint y: 167, endPoint x: 612, endPoint y: 200, distance: 41.4
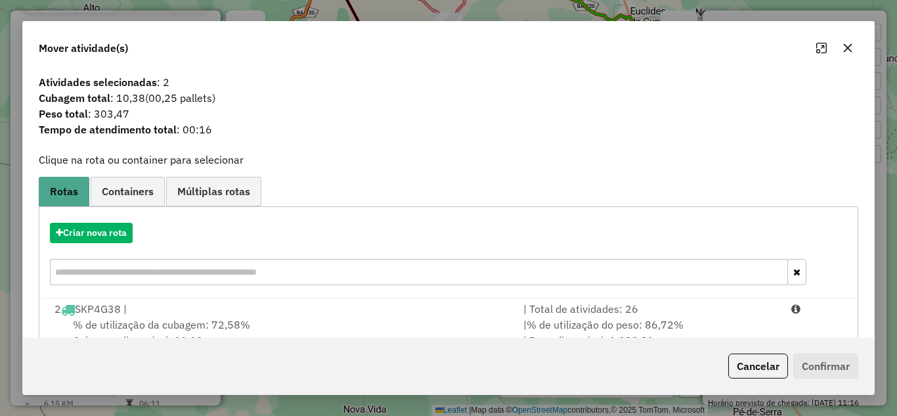
click at [846, 48] on icon "button" at bounding box center [847, 48] width 11 height 11
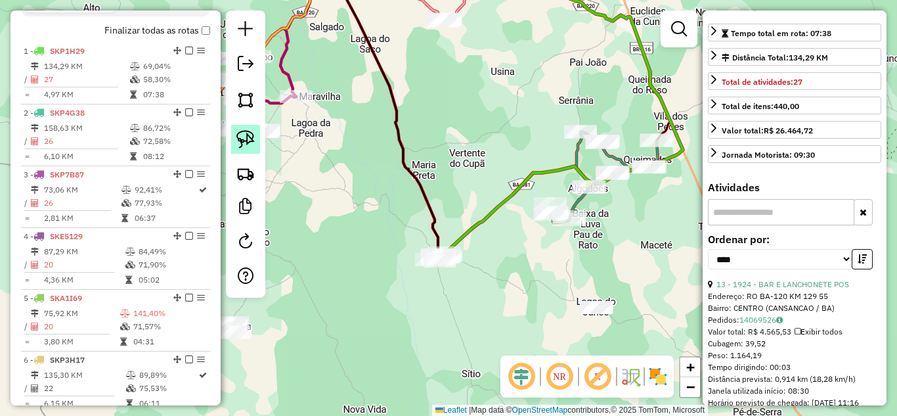
click at [254, 146] on img at bounding box center [245, 139] width 18 height 18
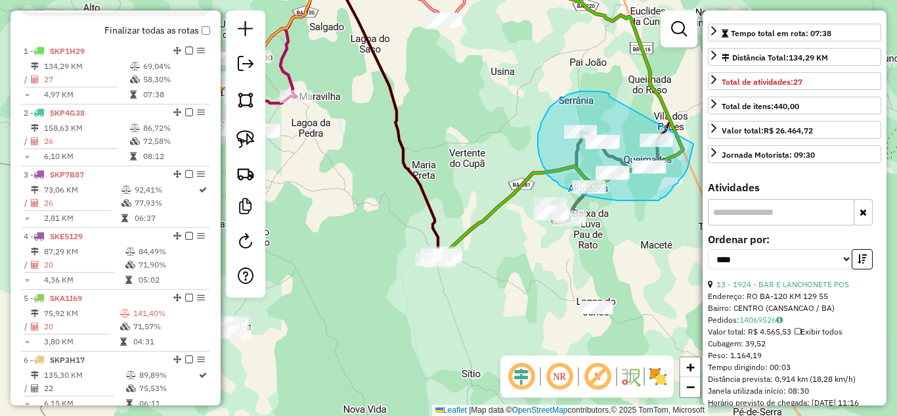
drag, startPoint x: 609, startPoint y: 97, endPoint x: 693, endPoint y: 144, distance: 96.4
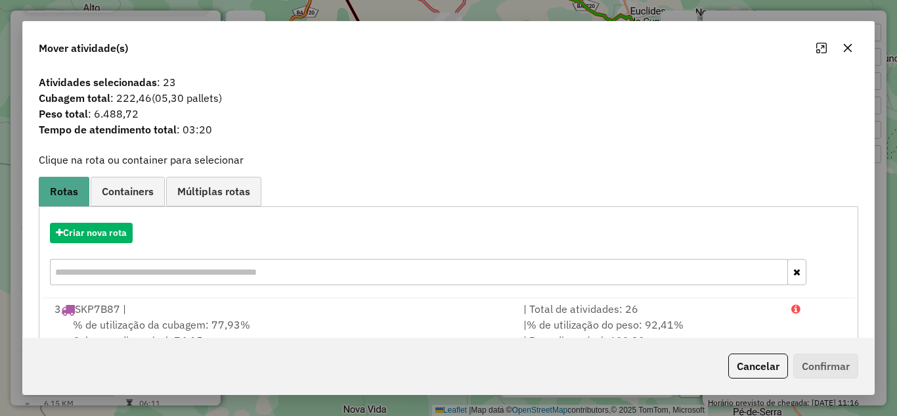
click at [844, 47] on icon "button" at bounding box center [847, 48] width 11 height 11
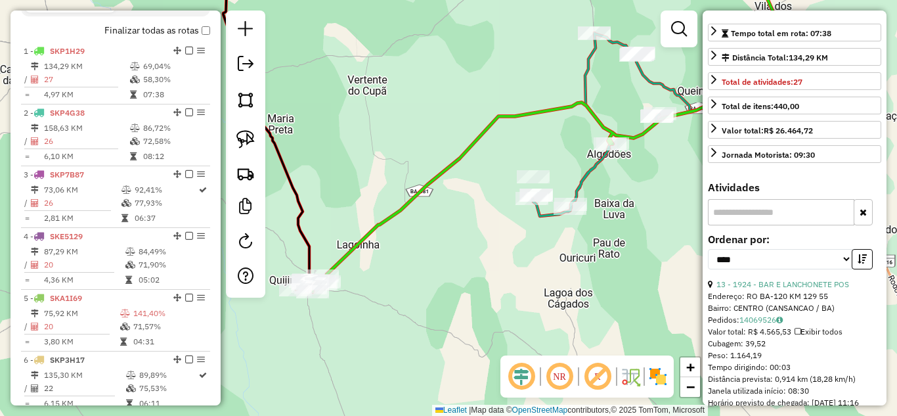
click at [576, 241] on div "Janela de atendimento Grade de atendimento Capacidade Transportadoras Veículos …" at bounding box center [448, 208] width 897 height 416
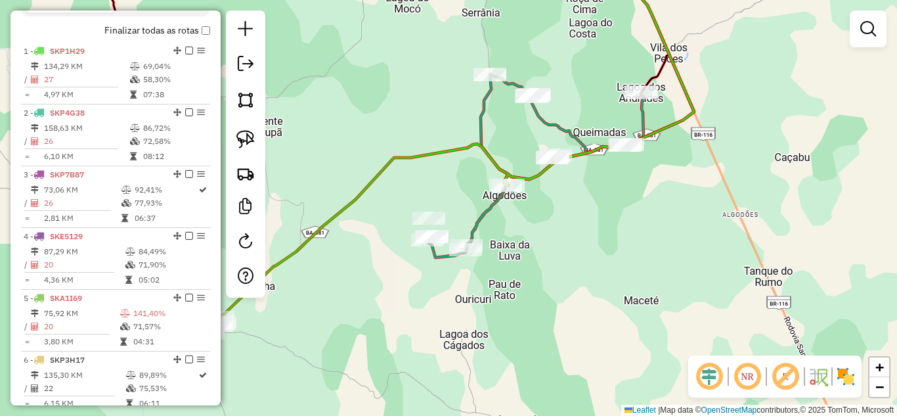
drag, startPoint x: 685, startPoint y: 236, endPoint x: 580, endPoint y: 278, distance: 112.5
click at [580, 278] on div "Janela de atendimento Grade de atendimento Capacidade Transportadoras Veículos …" at bounding box center [448, 208] width 897 height 416
drag, startPoint x: 247, startPoint y: 137, endPoint x: 320, endPoint y: 138, distance: 73.5
click at [247, 137] on img at bounding box center [245, 139] width 18 height 18
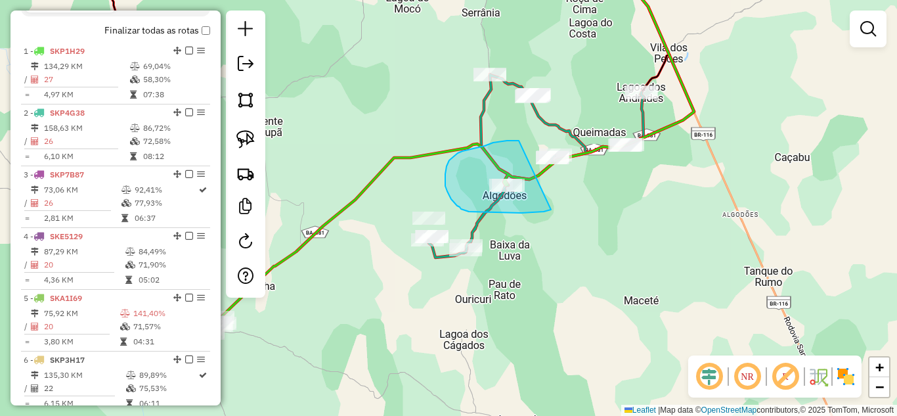
drag, startPoint x: 519, startPoint y: 140, endPoint x: 551, endPoint y: 209, distance: 76.1
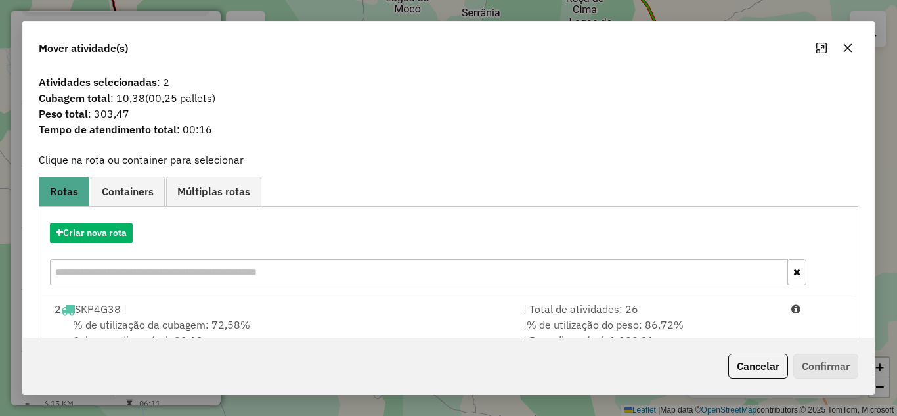
click at [850, 43] on icon "button" at bounding box center [847, 48] width 11 height 11
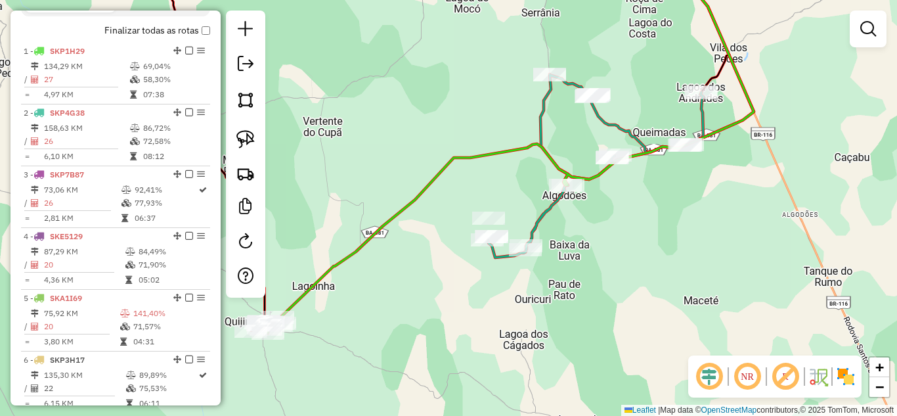
drag, startPoint x: 574, startPoint y: 218, endPoint x: 634, endPoint y: 218, distance: 59.7
click at [634, 218] on div "Janela de atendimento Grade de atendimento Capacidade Transportadoras Veículos …" at bounding box center [448, 208] width 897 height 416
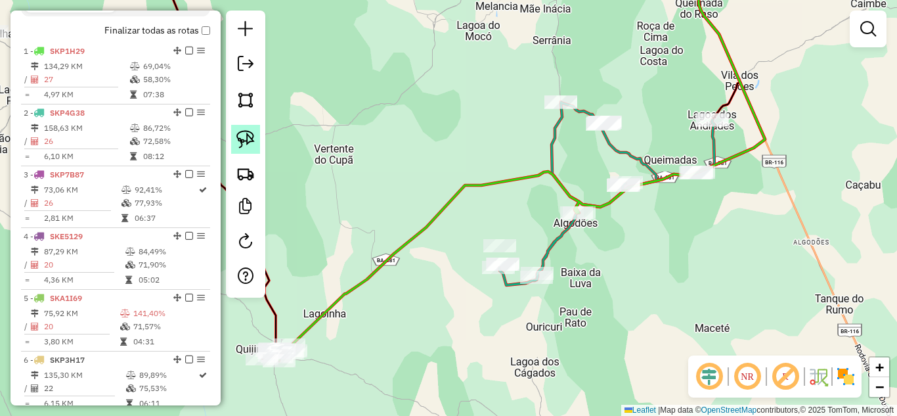
click at [253, 139] on img at bounding box center [245, 139] width 18 height 18
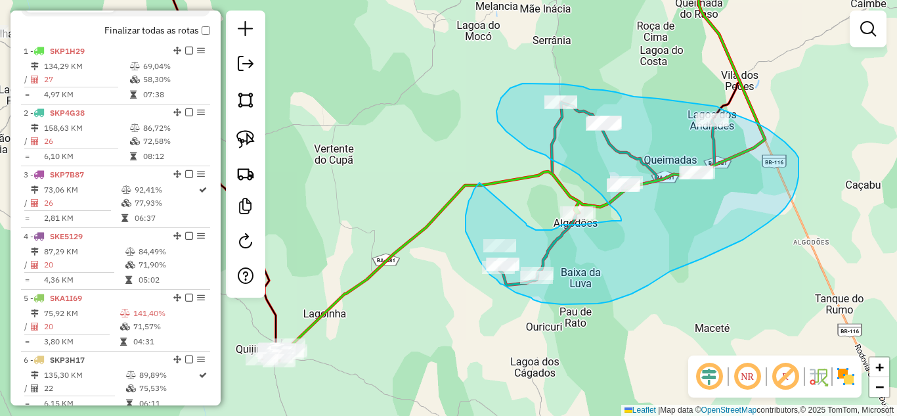
drag, startPoint x: 479, startPoint y: 183, endPoint x: 526, endPoint y: 223, distance: 61.9
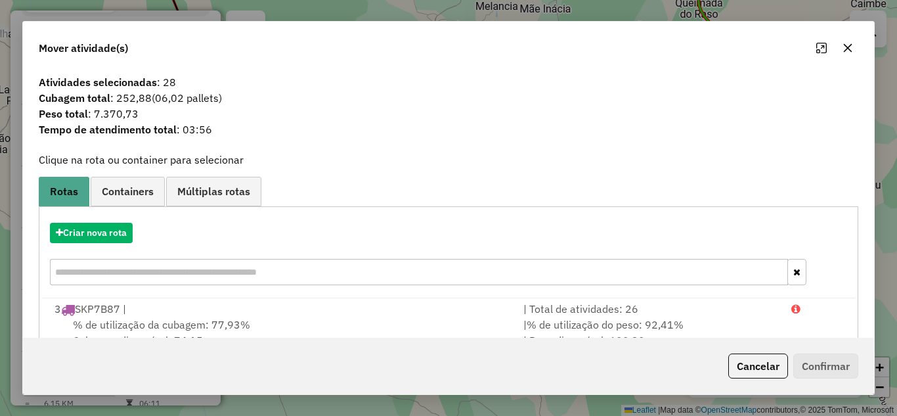
click at [849, 43] on icon "button" at bounding box center [847, 48] width 11 height 11
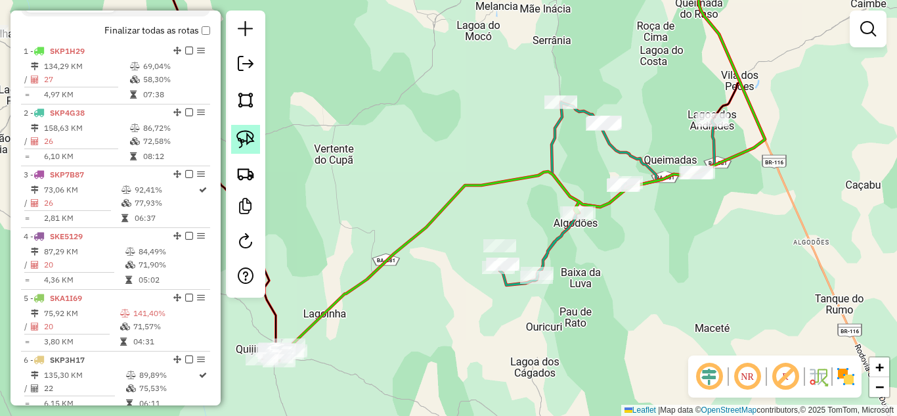
drag, startPoint x: 247, startPoint y: 141, endPoint x: 317, endPoint y: 148, distance: 70.6
click at [248, 141] on img at bounding box center [245, 139] width 18 height 18
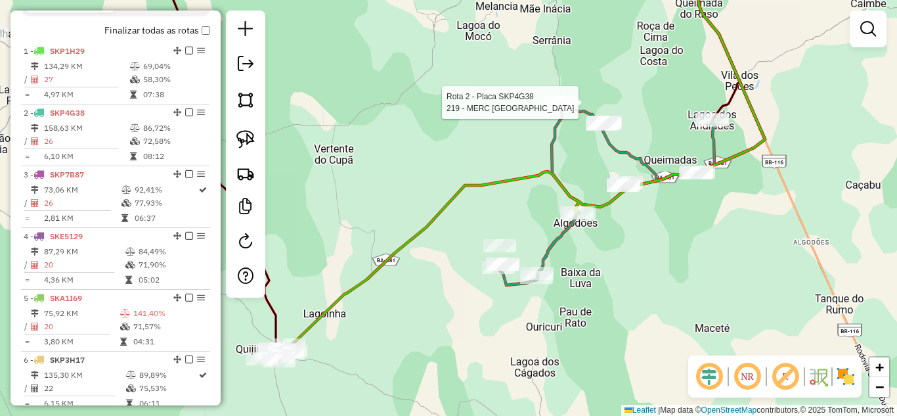
select select "*********"
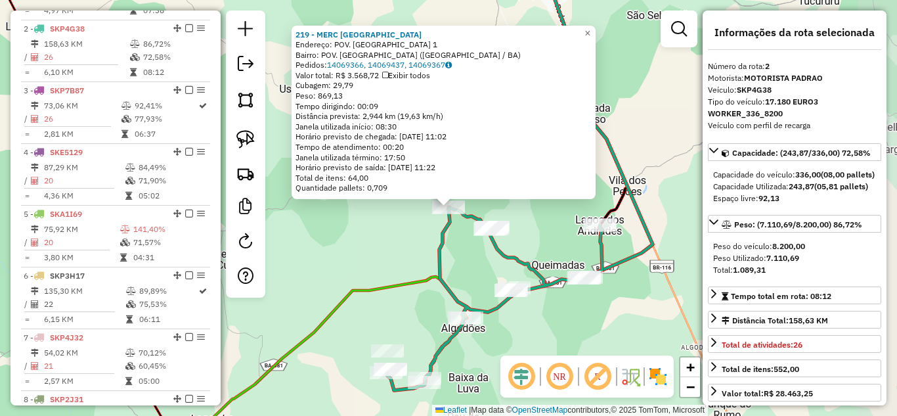
scroll to position [554, 0]
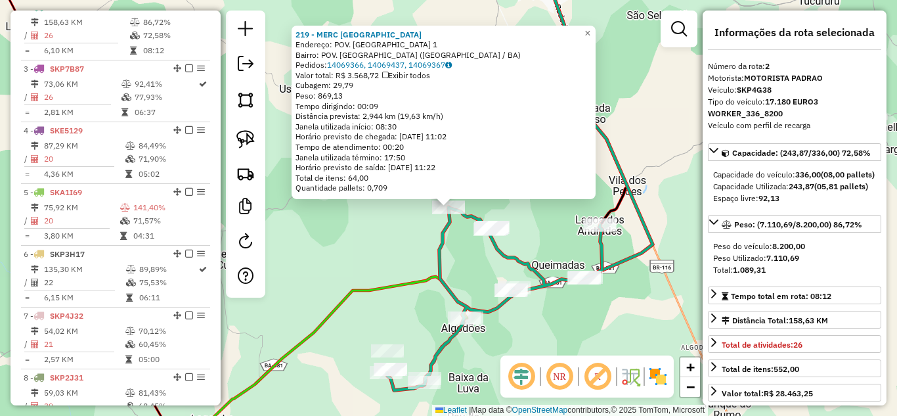
click at [554, 213] on div "219 - MERC DO [PERSON_NAME]: POV. [GEOGRAPHIC_DATA]: POV. CAMPO GRANDE (QUIJING…" at bounding box center [448, 208] width 897 height 416
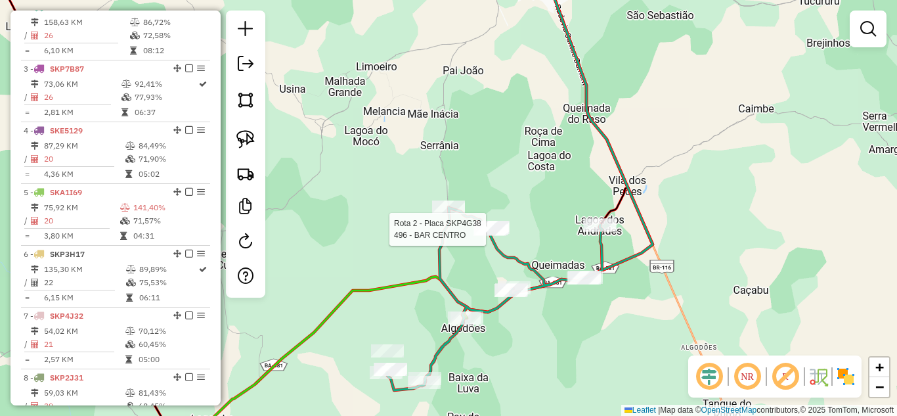
select select "*********"
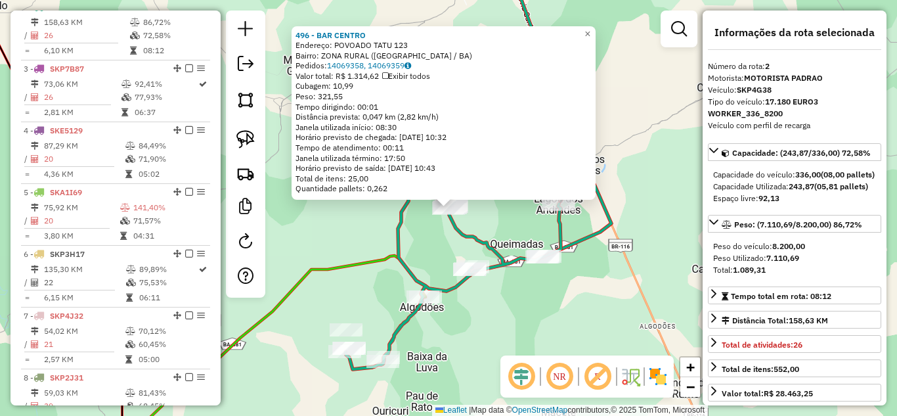
click at [489, 225] on div "496 - BAR CENTRO Endereço: POVOADO TATU 123 Bairro: ZONA RURAL ([GEOGRAPHIC_DAT…" at bounding box center [448, 208] width 897 height 416
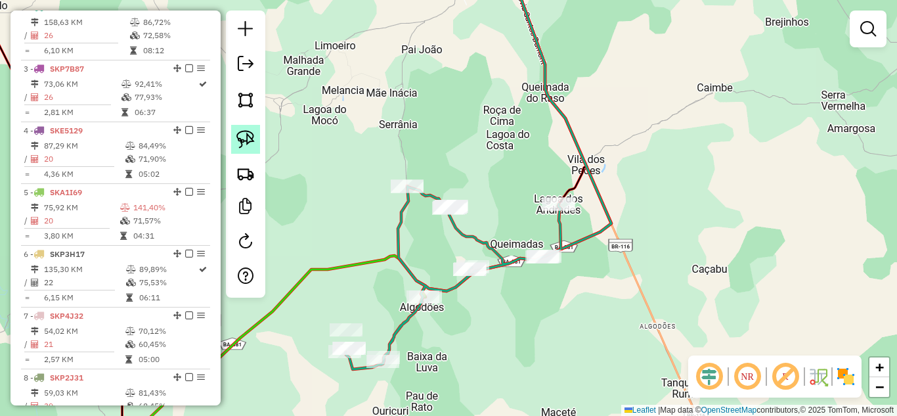
click at [244, 134] on img at bounding box center [245, 139] width 18 height 18
drag, startPoint x: 391, startPoint y: 141, endPoint x: 440, endPoint y: 173, distance: 58.8
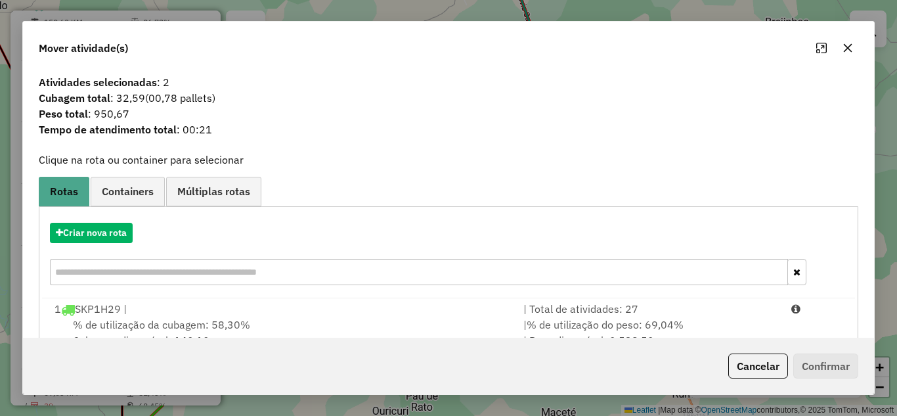
click at [842, 47] on icon "button" at bounding box center [847, 48] width 11 height 11
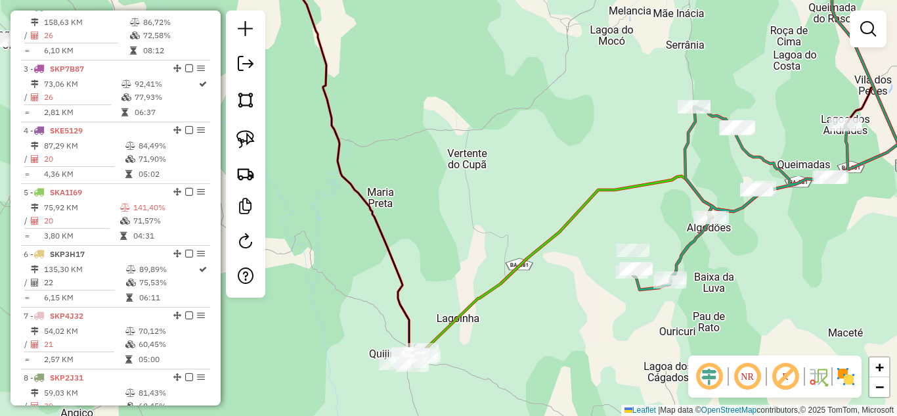
drag, startPoint x: 436, startPoint y: 252, endPoint x: 717, endPoint y: 177, distance: 291.0
click at [717, 177] on div "Janela de atendimento Grade de atendimento Capacidade Transportadoras Veículos …" at bounding box center [448, 208] width 897 height 416
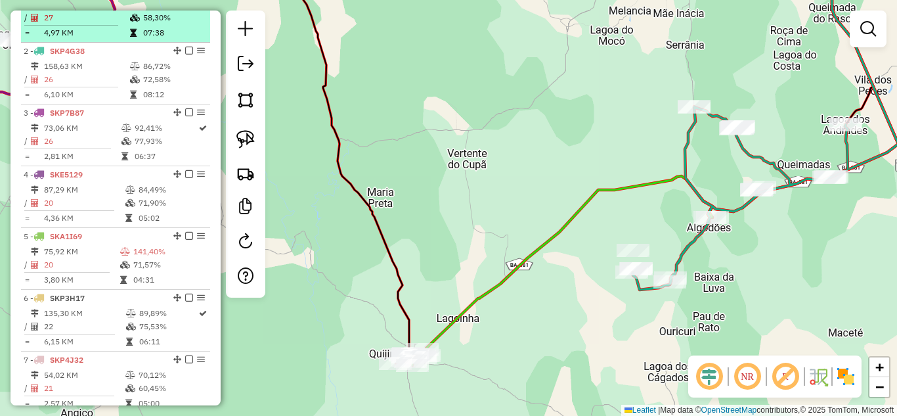
scroll to position [423, 0]
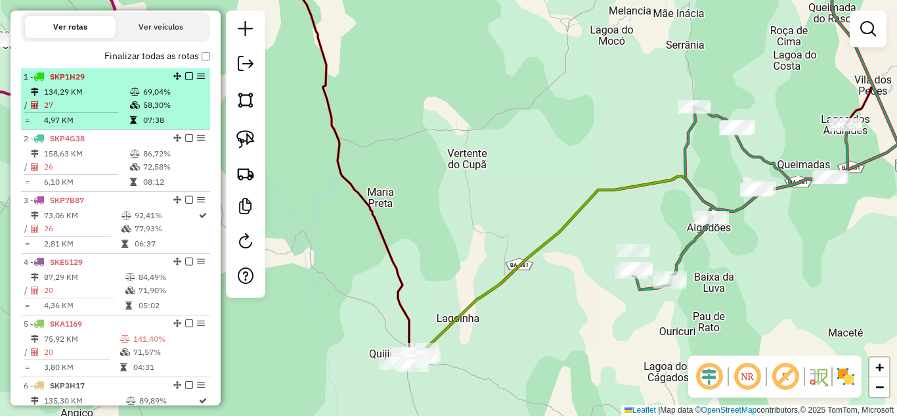
click at [81, 98] on td "134,29 KM" at bounding box center [86, 91] width 86 height 13
select select "*********"
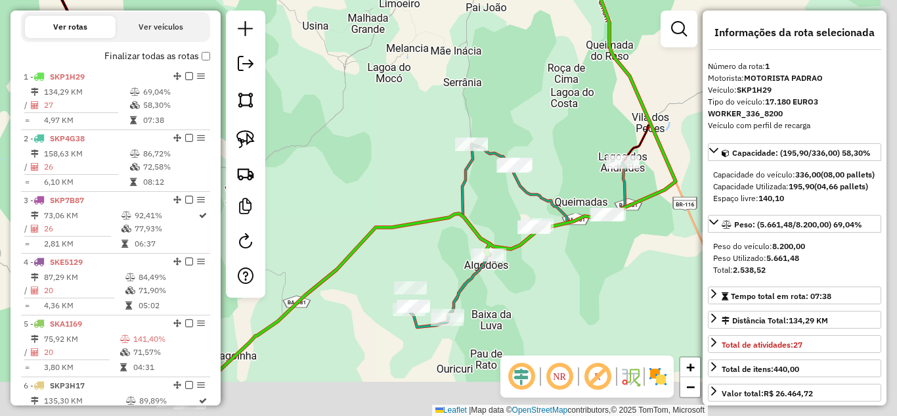
drag, startPoint x: 632, startPoint y: 313, endPoint x: 561, endPoint y: 230, distance: 109.5
click at [573, 231] on div "Janela de atendimento Grade de atendimento Capacidade Transportadoras Veículos …" at bounding box center [448, 208] width 897 height 416
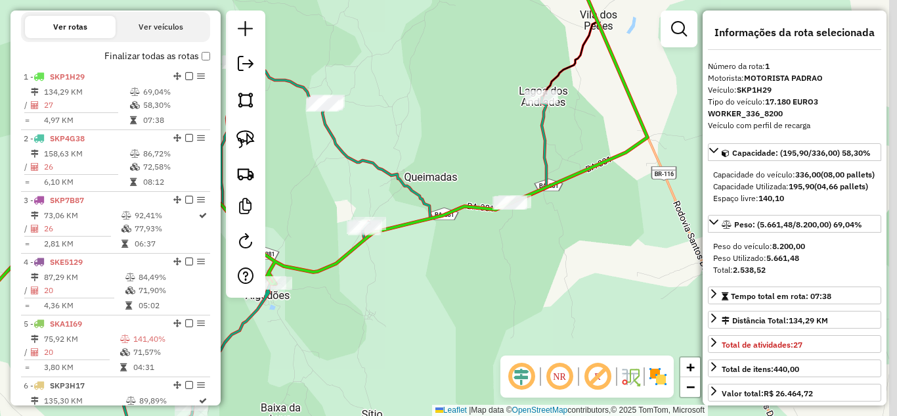
drag, startPoint x: 656, startPoint y: 234, endPoint x: 464, endPoint y: 261, distance: 193.7
click at [464, 261] on div "Janela de atendimento Grade de atendimento Capacidade Transportadoras Veículos …" at bounding box center [448, 208] width 897 height 416
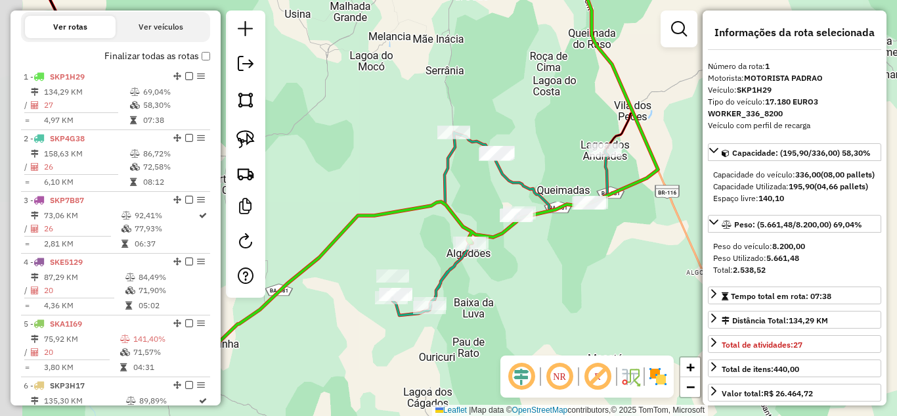
drag, startPoint x: 508, startPoint y: 283, endPoint x: 622, endPoint y: 259, distance: 116.1
click at [625, 274] on div "Janela de atendimento Grade de atendimento Capacidade Transportadoras Veículos …" at bounding box center [448, 208] width 897 height 416
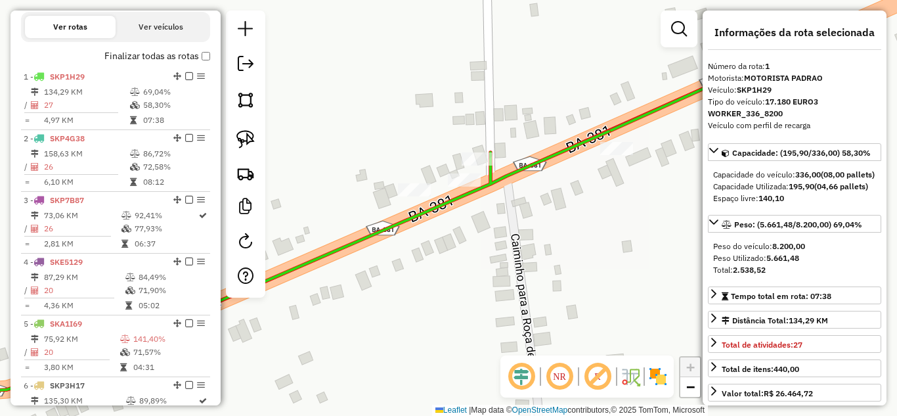
drag, startPoint x: 580, startPoint y: 154, endPoint x: 514, endPoint y: 204, distance: 82.1
click at [576, 233] on div "Janela de atendimento Grade de atendimento Capacidade Transportadoras Veículos …" at bounding box center [448, 208] width 897 height 416
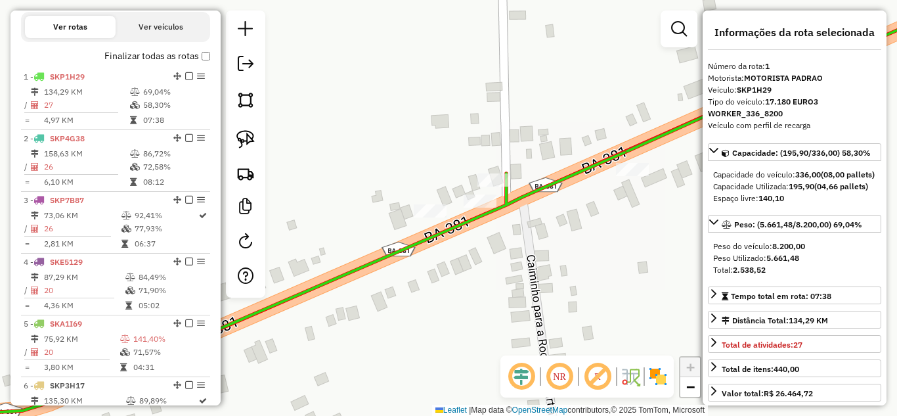
drag, startPoint x: 372, startPoint y: 152, endPoint x: 343, endPoint y: 145, distance: 29.8
click at [389, 162] on div "Janela de atendimento Grade de atendimento Capacidade Transportadoras Veículos …" at bounding box center [448, 208] width 897 height 416
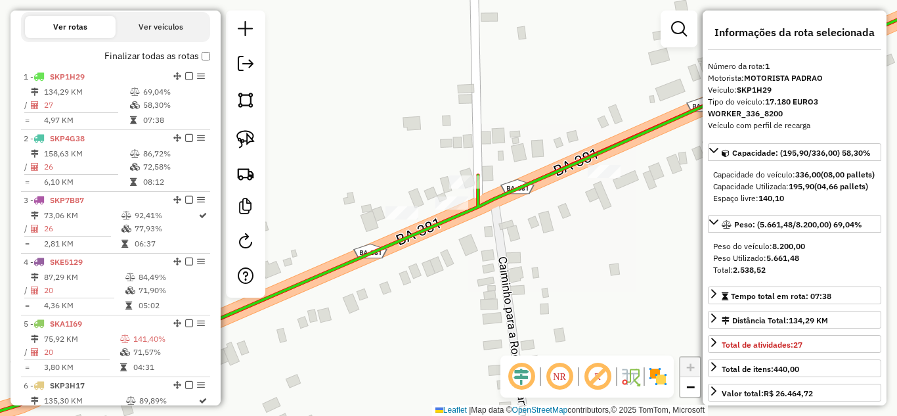
drag, startPoint x: 416, startPoint y: 143, endPoint x: 389, endPoint y: 114, distance: 39.0
click at [389, 114] on div "Janela de atendimento Grade de atendimento Capacidade Transportadoras Veículos …" at bounding box center [448, 208] width 897 height 416
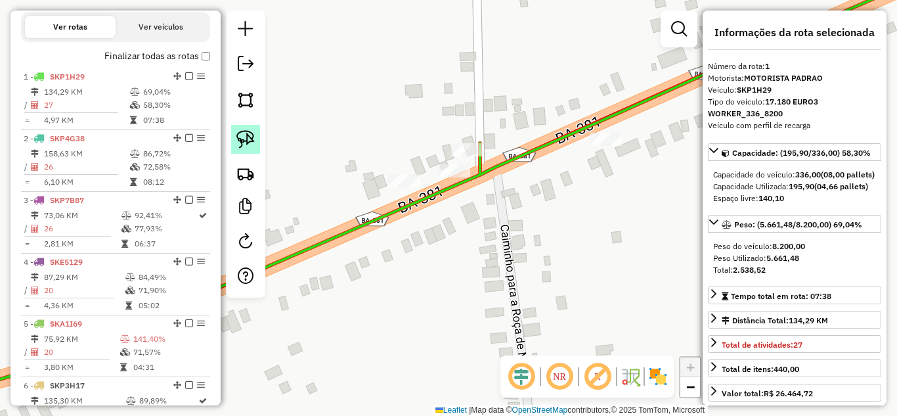
click at [236, 139] on img at bounding box center [245, 139] width 18 height 18
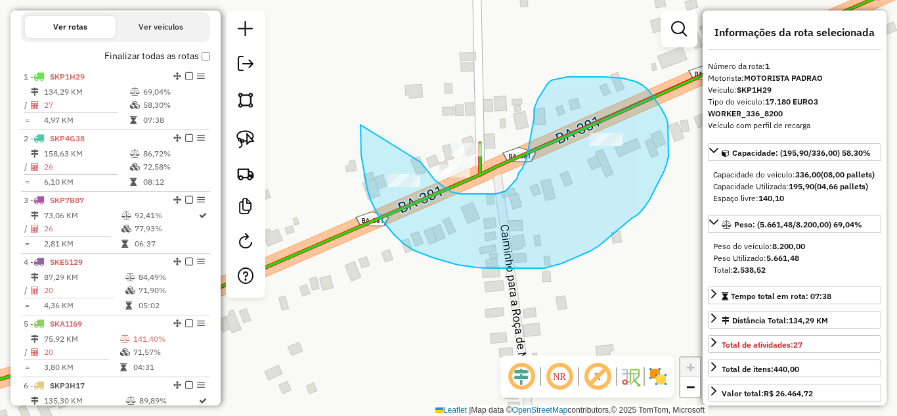
drag, startPoint x: 360, startPoint y: 125, endPoint x: 420, endPoint y: 154, distance: 66.1
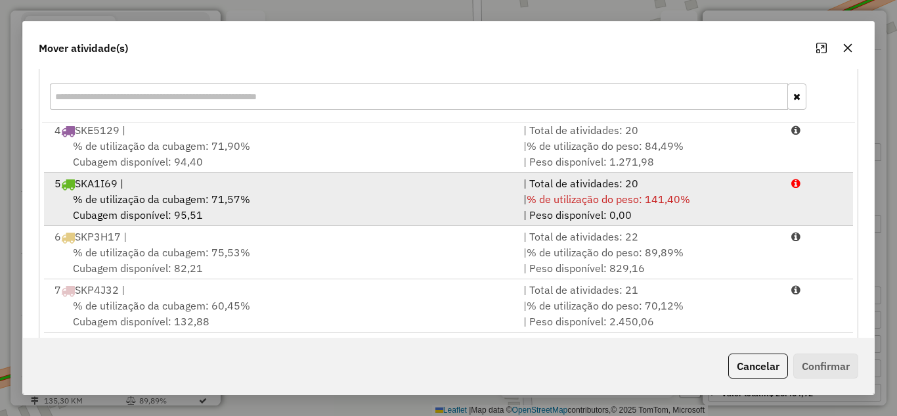
scroll to position [0, 0]
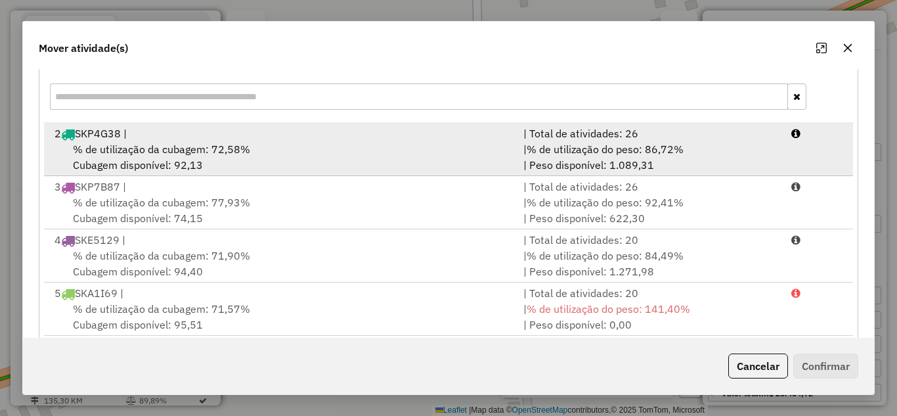
click at [181, 128] on div "2 SKP4G38 |" at bounding box center [281, 133] width 469 height 16
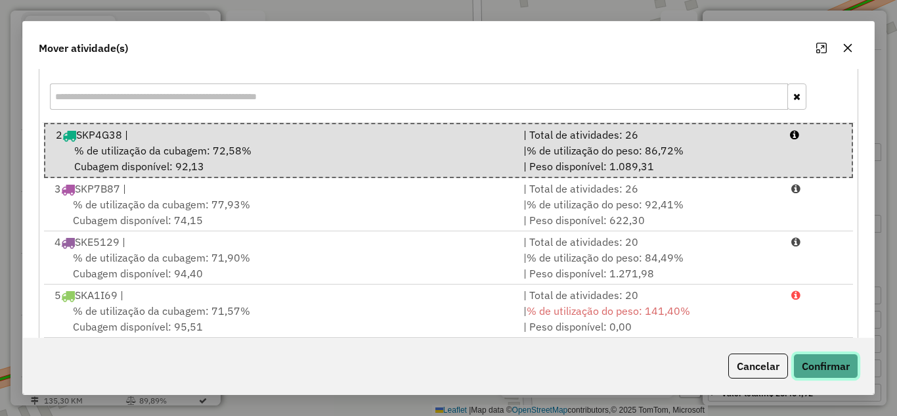
click at [814, 360] on button "Confirmar" at bounding box center [825, 365] width 65 height 25
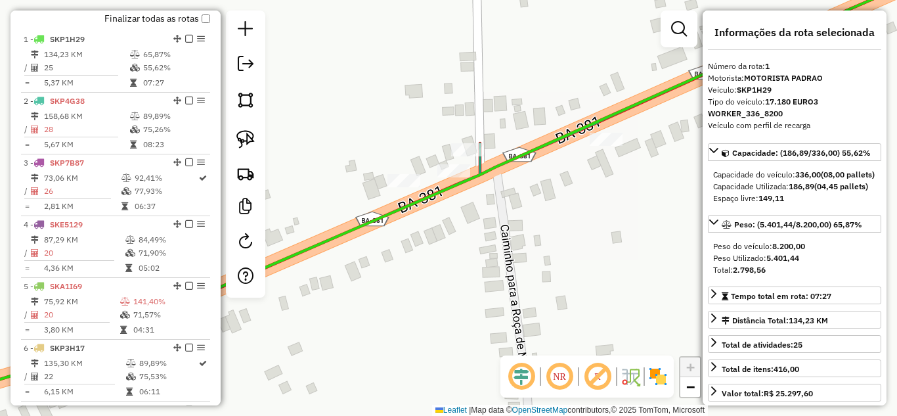
scroll to position [492, 0]
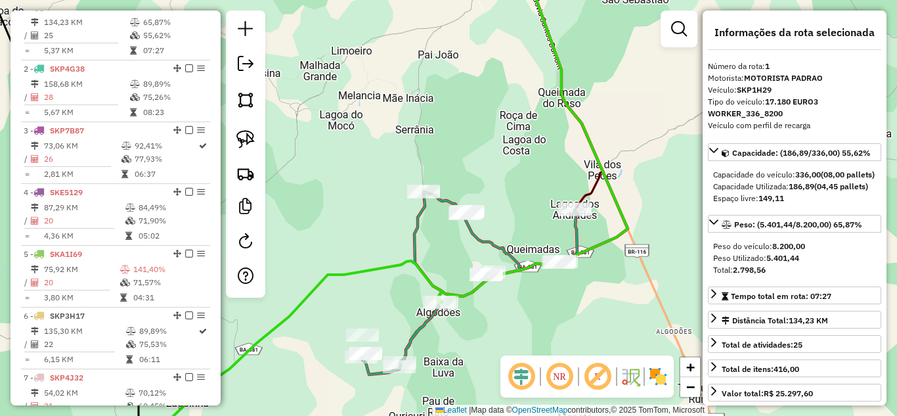
drag, startPoint x: 392, startPoint y: 213, endPoint x: 438, endPoint y: 240, distance: 53.6
click at [438, 241] on div "Janela de atendimento Grade de atendimento Capacidade Transportadoras Veículos …" at bounding box center [448, 208] width 897 height 416
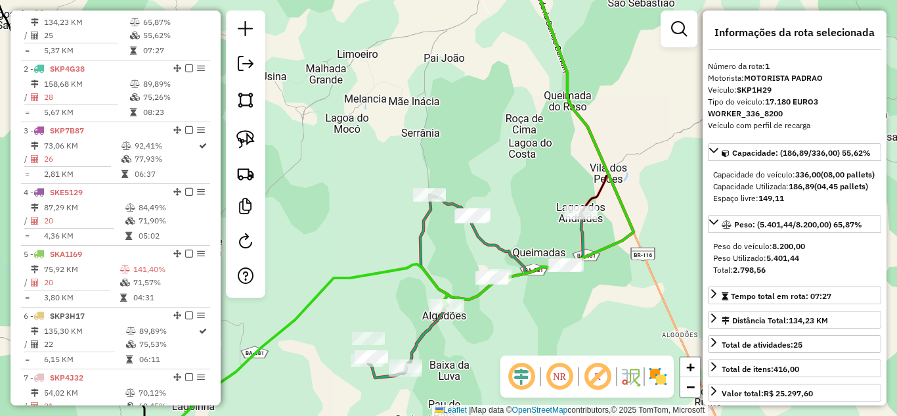
drag, startPoint x: 243, startPoint y: 144, endPoint x: 283, endPoint y: 156, distance: 41.6
click at [243, 144] on img at bounding box center [245, 139] width 18 height 18
drag, startPoint x: 422, startPoint y: 165, endPoint x: 464, endPoint y: 189, distance: 47.6
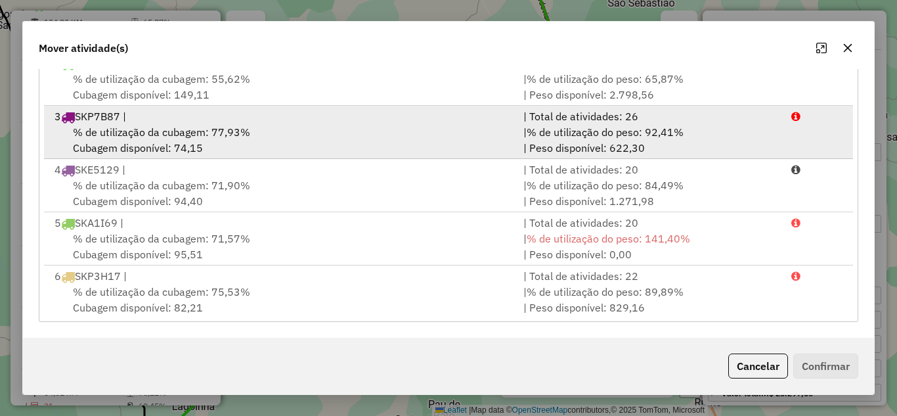
scroll to position [158, 0]
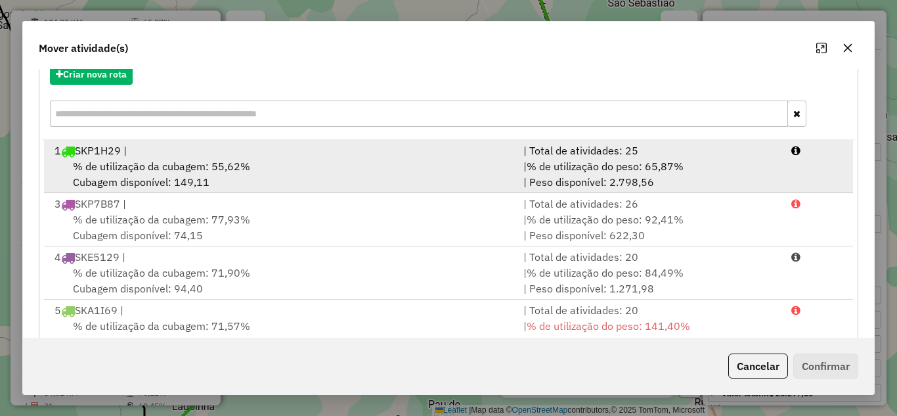
click at [199, 158] on div "% de utilização da cubagem: 55,62% Cubagem disponível: 149,11" at bounding box center [281, 174] width 469 height 32
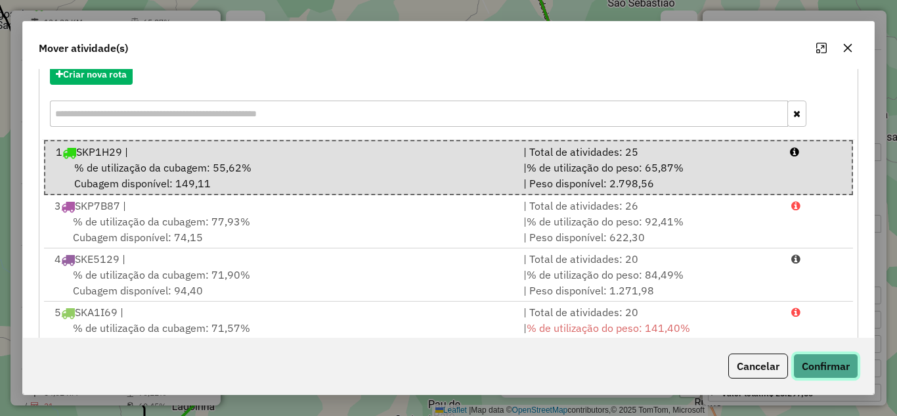
click at [826, 361] on button "Confirmar" at bounding box center [825, 365] width 65 height 25
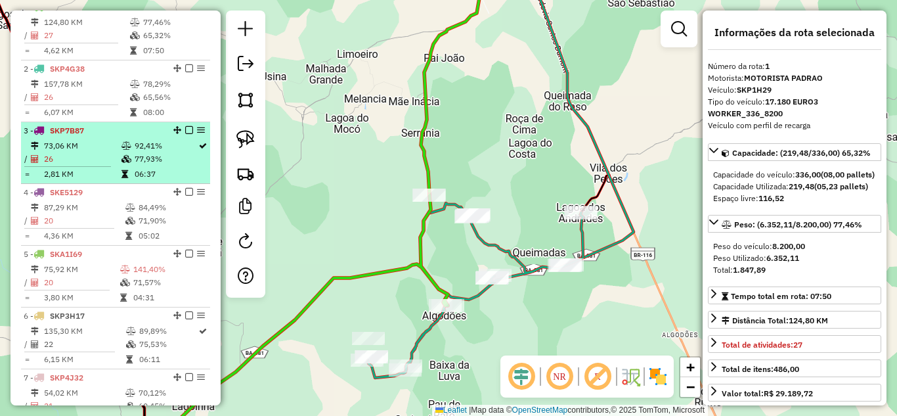
scroll to position [361, 0]
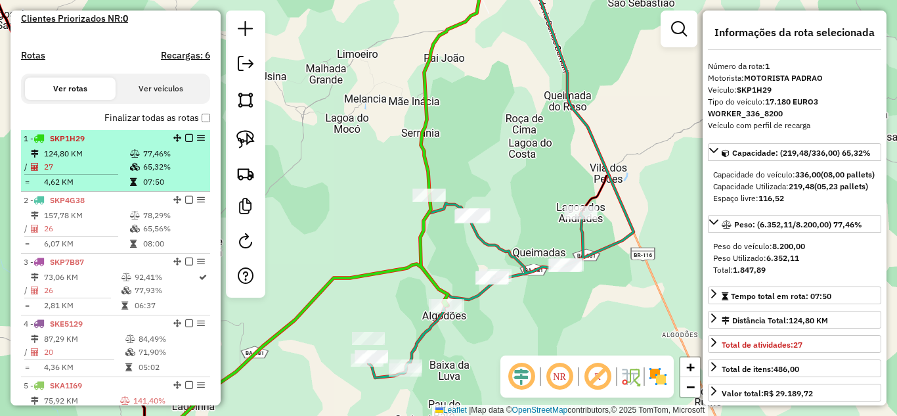
click at [89, 160] on td "124,80 KM" at bounding box center [86, 153] width 86 height 13
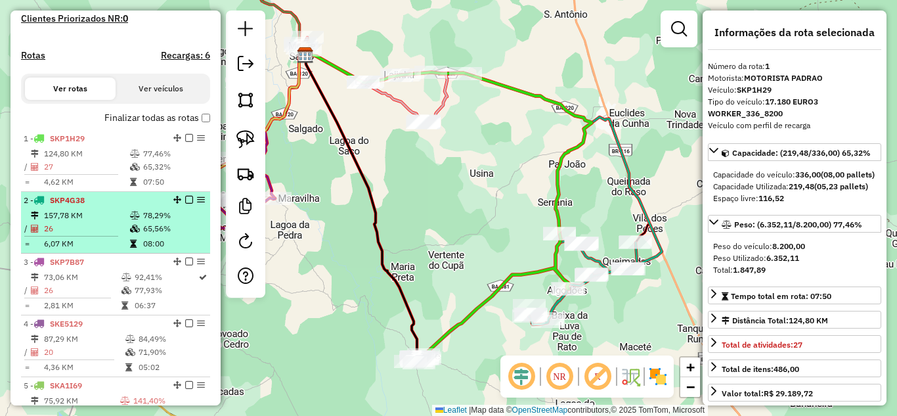
click at [92, 219] on li "2 - SKP4G38 157,78 KM 78,29% / 26 65,56% = 6,07 KM 08:00" at bounding box center [115, 223] width 189 height 62
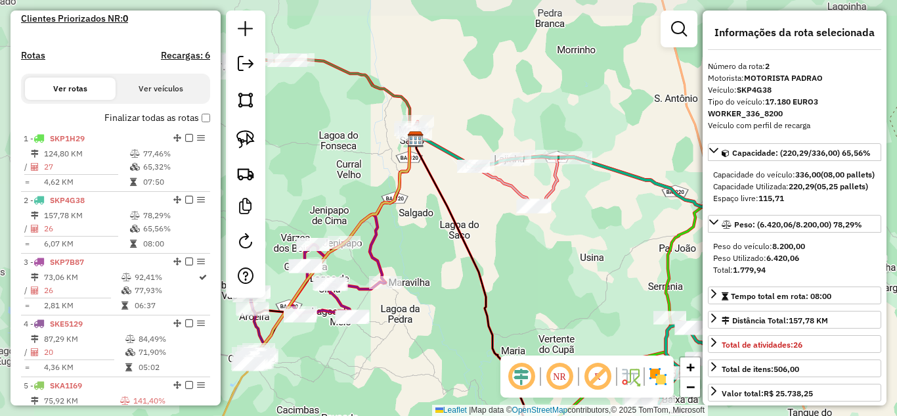
drag, startPoint x: 552, startPoint y: 246, endPoint x: 590, endPoint y: 260, distance: 40.5
click at [590, 260] on div "Janela de atendimento Grade de atendimento Capacidade Transportadoras Veículos …" at bounding box center [448, 208] width 897 height 416
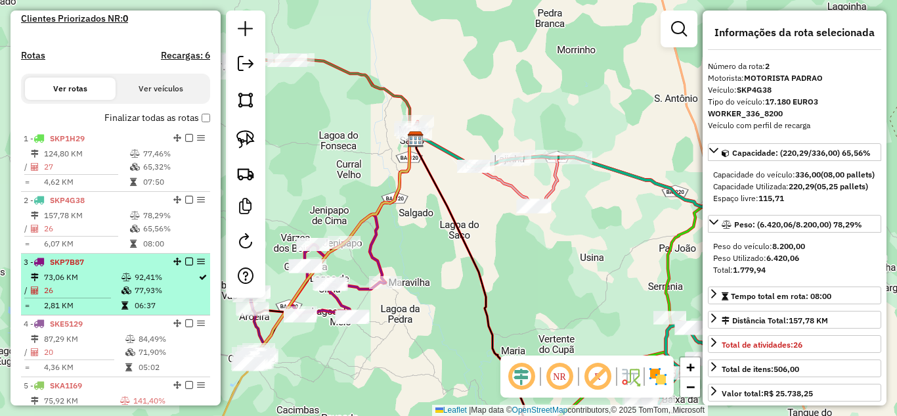
click at [56, 297] on td "26" at bounding box center [81, 290] width 77 height 13
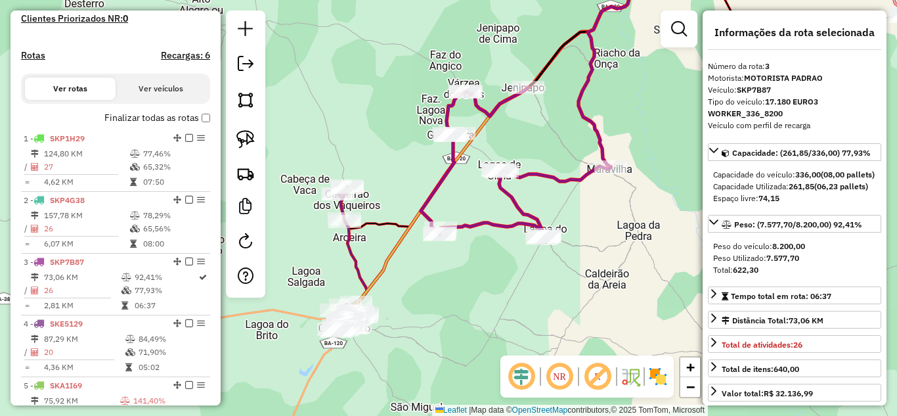
drag, startPoint x: 376, startPoint y: 338, endPoint x: 473, endPoint y: 189, distance: 177.9
click at [473, 189] on div "Janela de atendimento Grade de atendimento Capacidade Transportadoras Veículos …" at bounding box center [448, 208] width 897 height 416
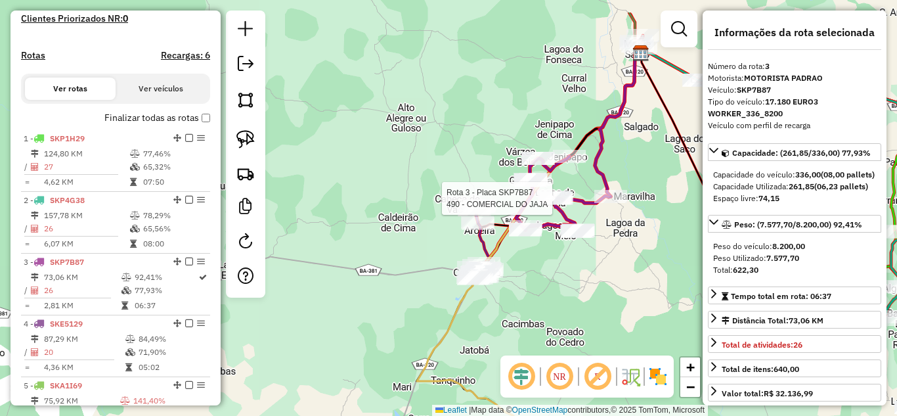
drag, startPoint x: 649, startPoint y: 118, endPoint x: 639, endPoint y: 172, distance: 54.7
click at [639, 172] on div "Rota 3 - Placa SKP7B87 490 - COMERCIAL DO JAJA Janela de atendimento Grade de a…" at bounding box center [448, 208] width 897 height 416
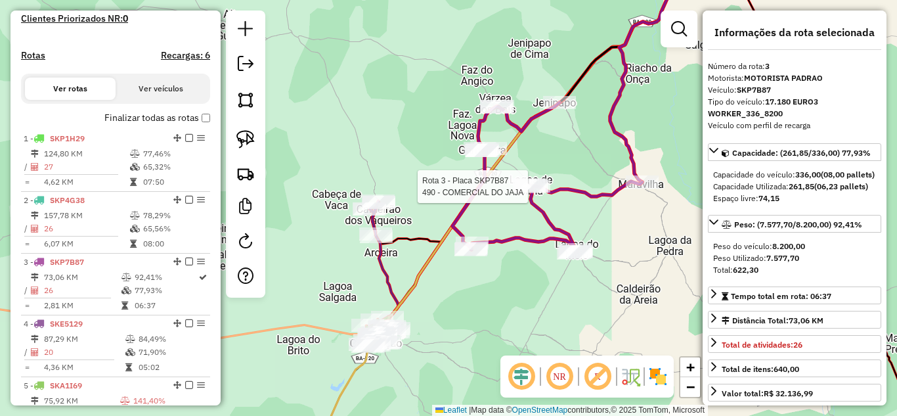
drag, startPoint x: 523, startPoint y: 160, endPoint x: 568, endPoint y: 143, distance: 48.4
click at [568, 143] on div "Rota 3 - Placa SKP7B87 490 - COMERCIAL DO JAJA Janela de atendimento Grade de a…" at bounding box center [448, 208] width 897 height 416
click at [502, 213] on div "Janela de atendimento Grade de atendimento Capacidade Transportadoras Veículos …" at bounding box center [448, 208] width 897 height 416
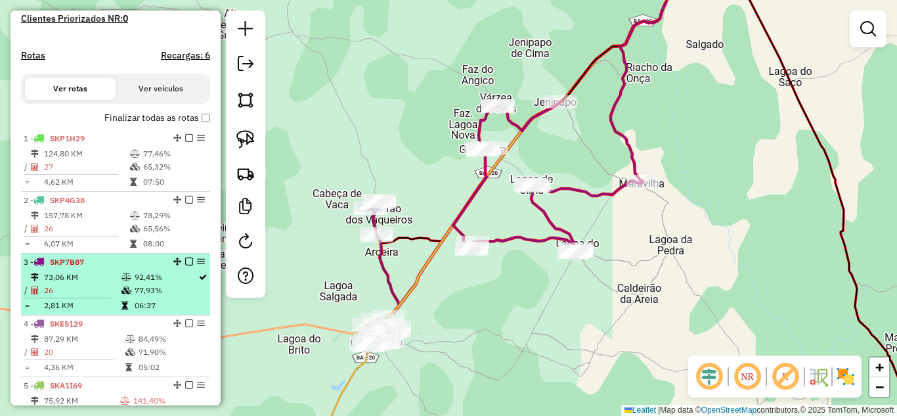
click at [79, 268] on div "3 - SKP7B87" at bounding box center [93, 262] width 139 height 12
select select "*********"
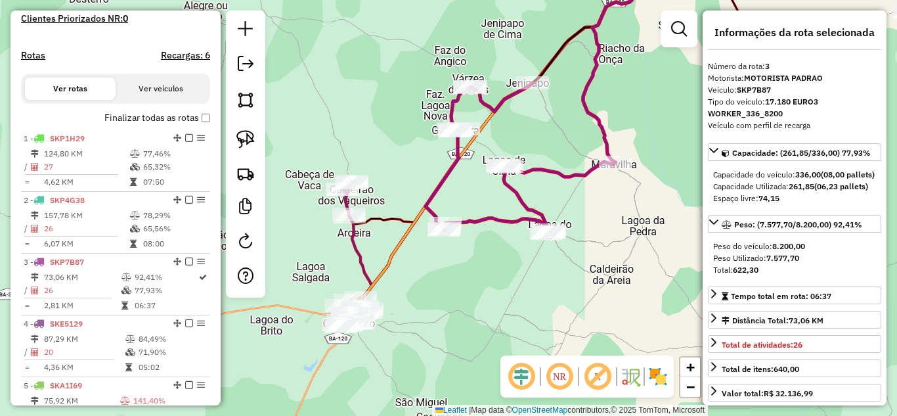
drag, startPoint x: 360, startPoint y: 350, endPoint x: 462, endPoint y: 196, distance: 184.3
click at [462, 196] on div "Janela de atendimento Grade de atendimento Capacidade Transportadoras Veículos …" at bounding box center [448, 208] width 897 height 416
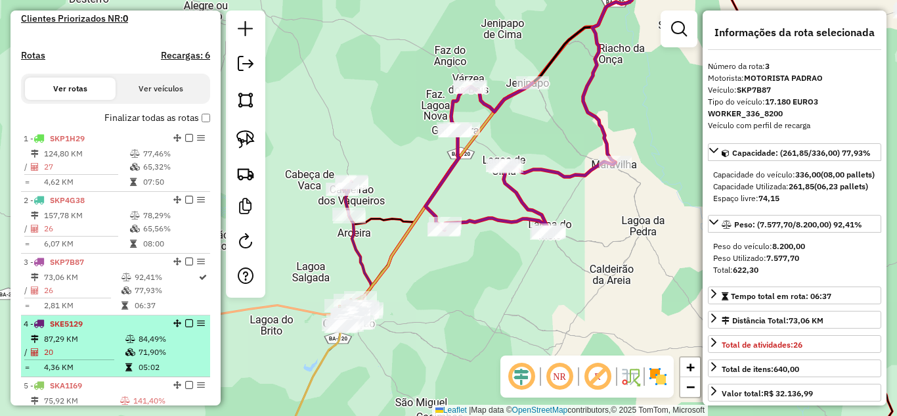
click at [94, 345] on td "87,29 KM" at bounding box center [83, 338] width 81 height 13
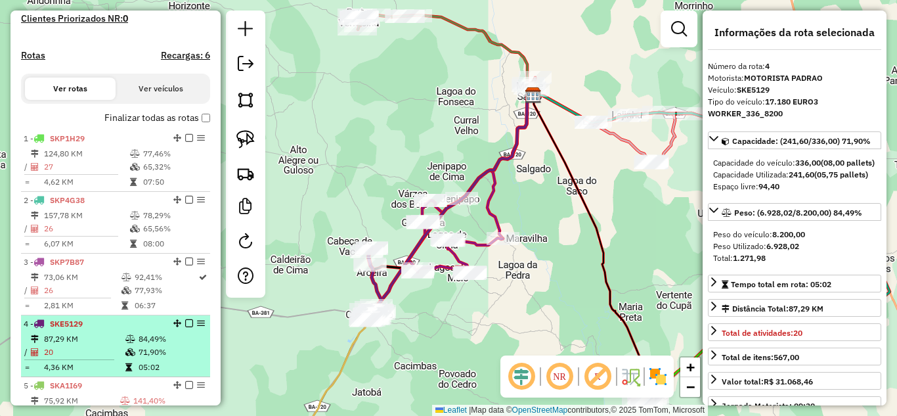
scroll to position [405, 0]
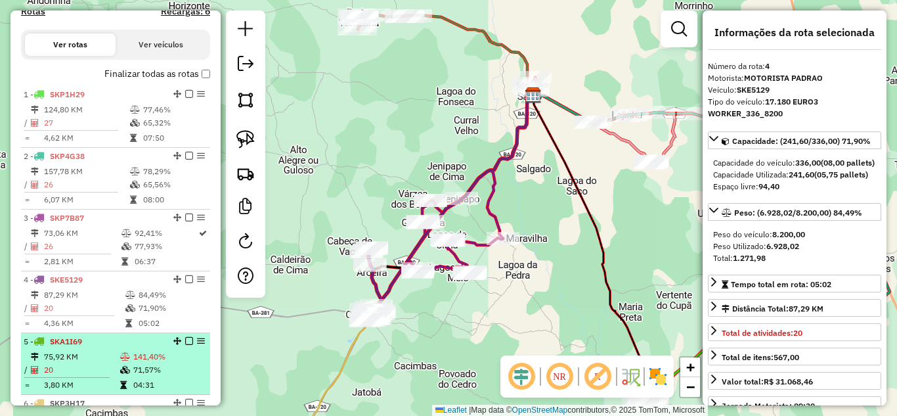
click at [87, 347] on div "5 - SKA1I69" at bounding box center [93, 341] width 139 height 12
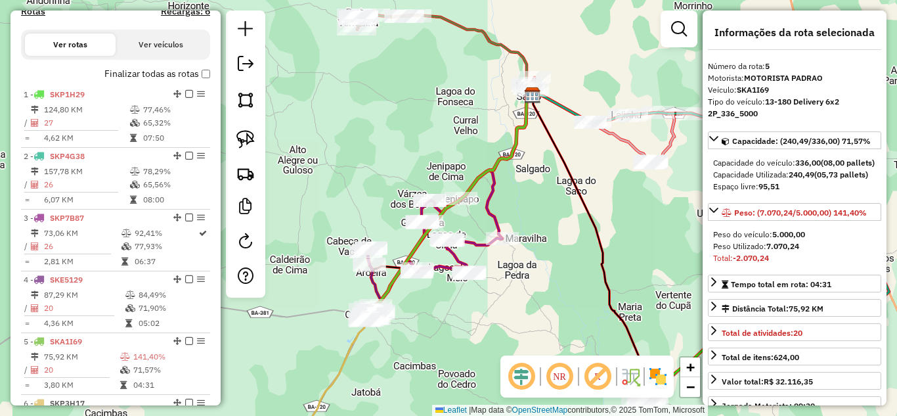
click at [531, 330] on div "Janela de atendimento Grade de atendimento Capacidade Transportadoras Veículos …" at bounding box center [448, 208] width 897 height 416
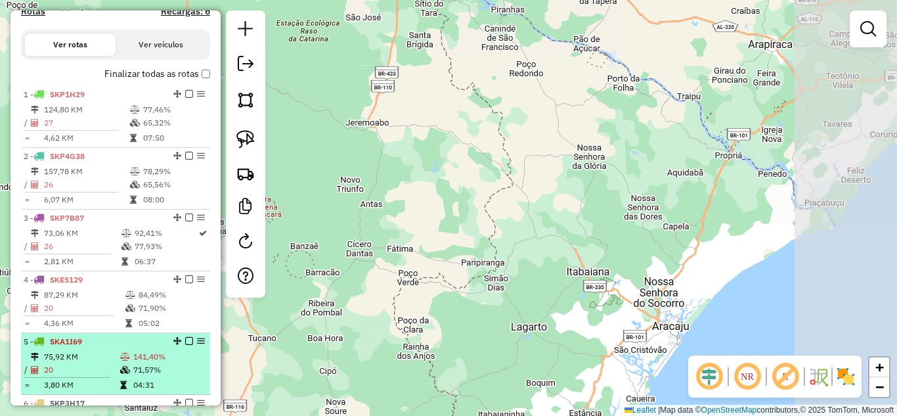
scroll to position [492, 0]
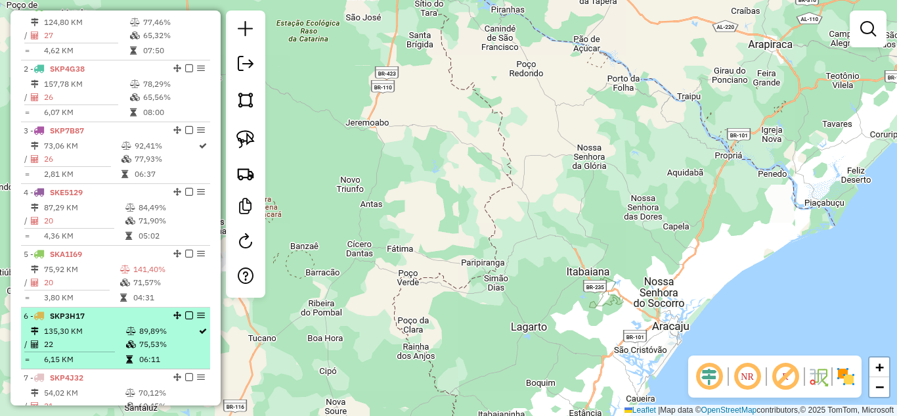
click at [85, 337] on td "135,30 KM" at bounding box center [84, 330] width 82 height 13
select select "*********"
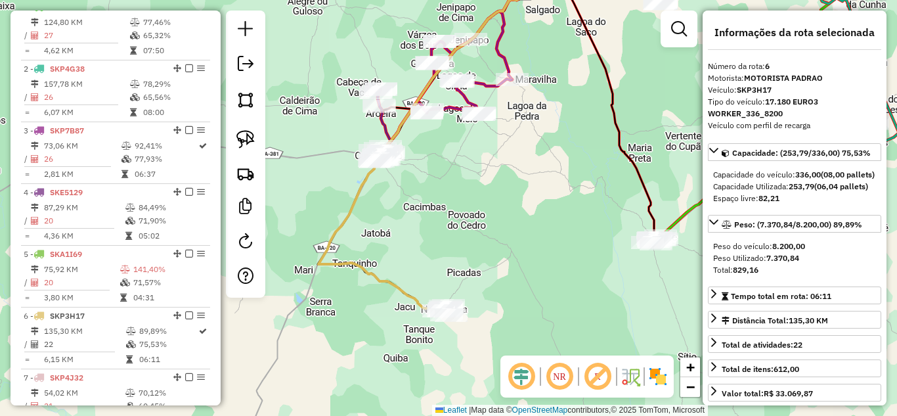
drag, startPoint x: 404, startPoint y: 324, endPoint x: 383, endPoint y: 207, distance: 118.0
click at [383, 207] on div "Janela de atendimento Grade de atendimento Capacidade Transportadoras Veículos …" at bounding box center [448, 208] width 897 height 416
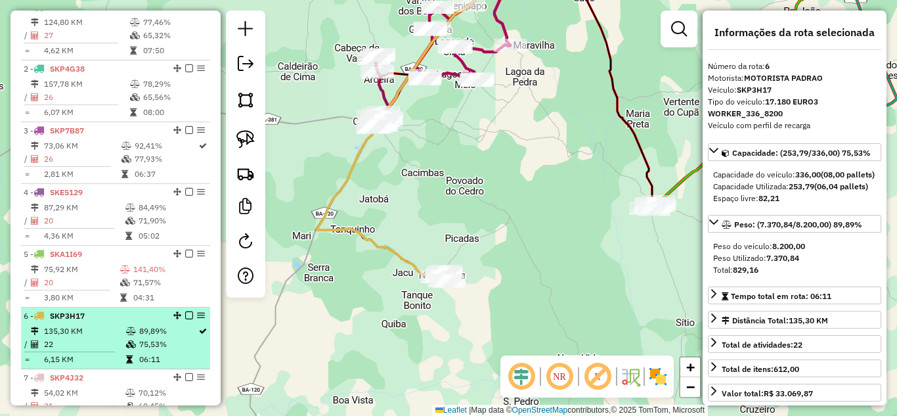
scroll to position [536, 0]
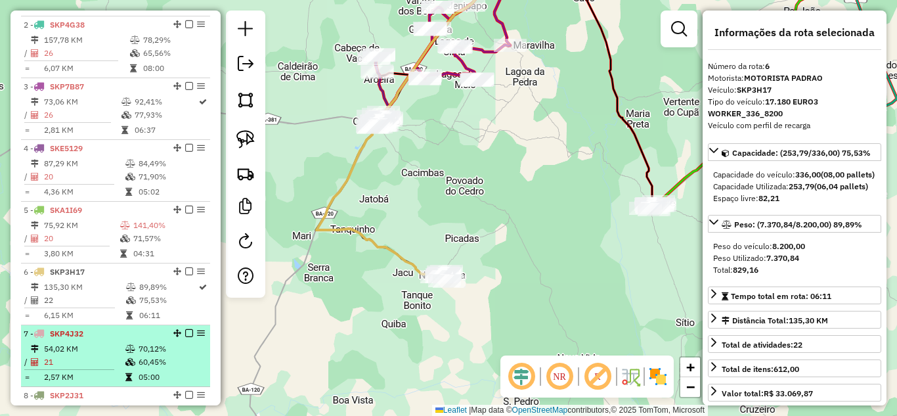
click at [75, 355] on td "54,02 KM" at bounding box center [83, 348] width 81 height 13
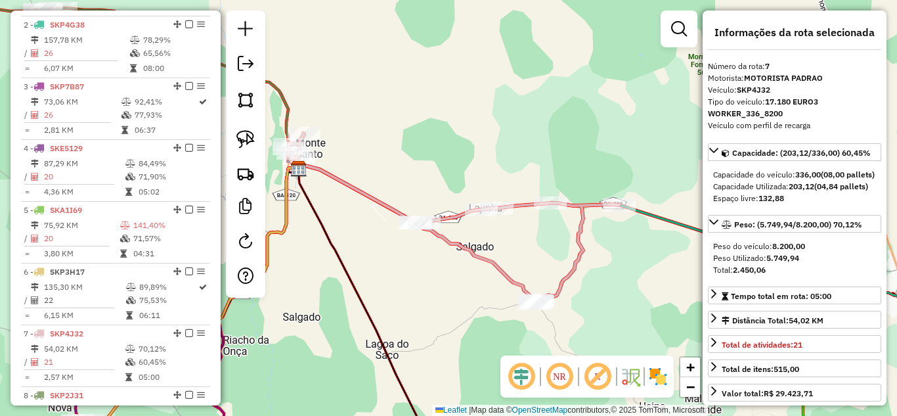
drag, startPoint x: 378, startPoint y: 314, endPoint x: 400, endPoint y: 298, distance: 27.7
click at [400, 298] on div "Janela de atendimento Grade de atendimento Capacidade Transportadoras Veículos …" at bounding box center [448, 208] width 897 height 416
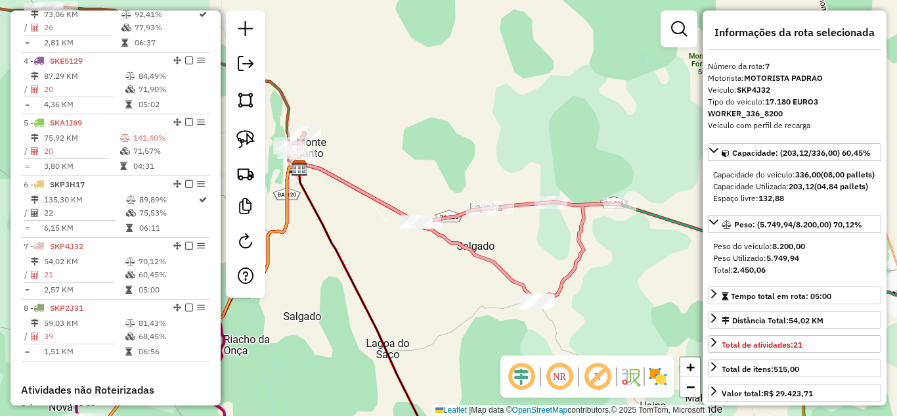
scroll to position [580, 0]
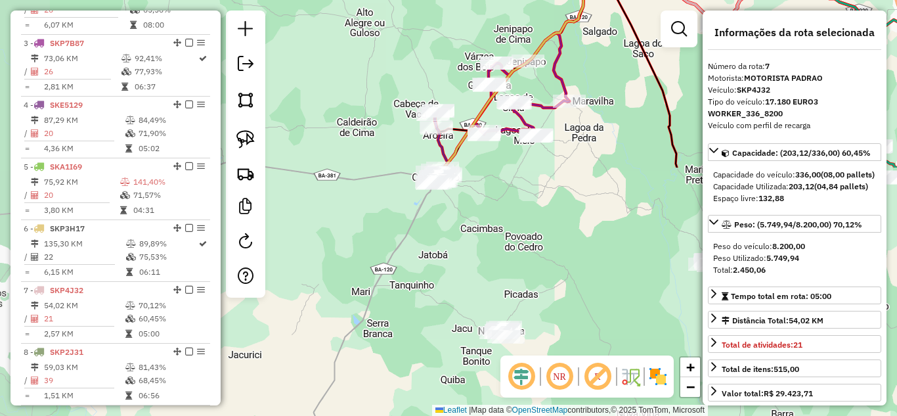
drag, startPoint x: 339, startPoint y: 328, endPoint x: 615, endPoint y: 51, distance: 391.4
click at [615, 51] on div "Janela de atendimento Grade de atendimento Capacidade Transportadoras Veículos …" at bounding box center [448, 208] width 897 height 416
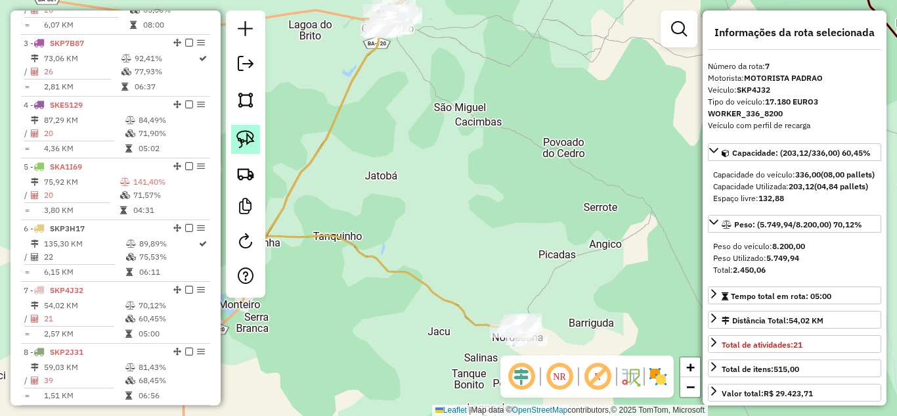
click at [242, 135] on img at bounding box center [245, 139] width 18 height 18
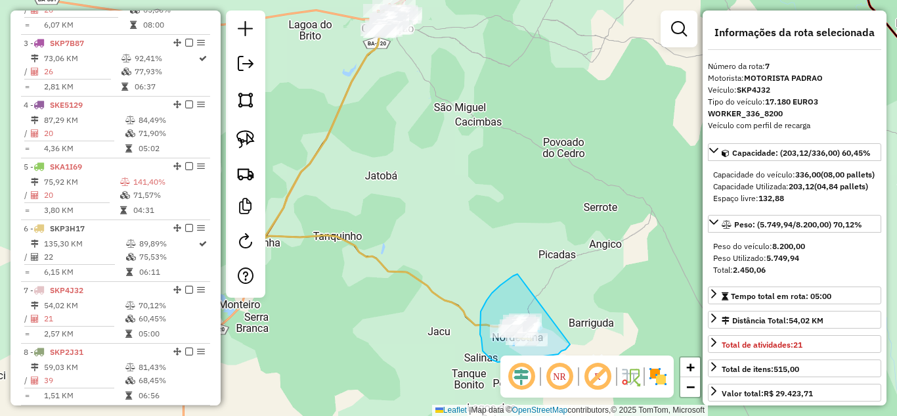
drag, startPoint x: 517, startPoint y: 274, endPoint x: 570, endPoint y: 344, distance: 87.7
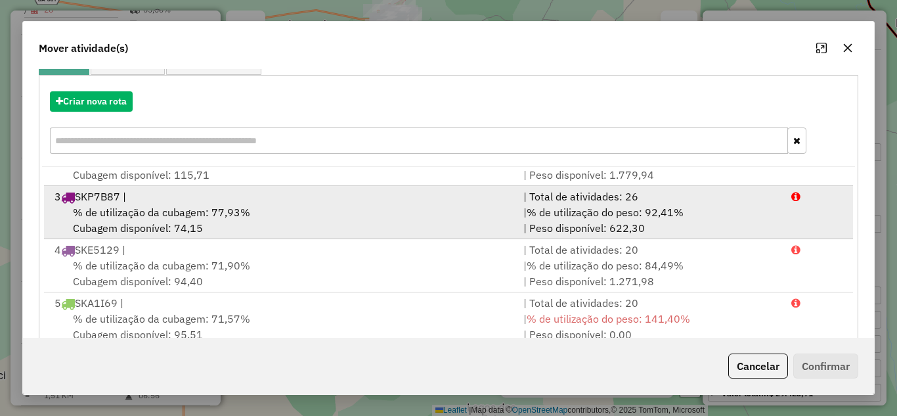
scroll to position [110, 0]
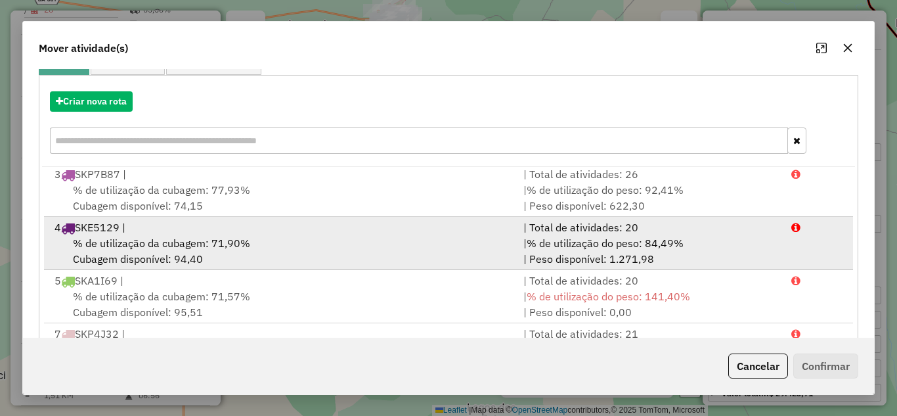
click at [253, 241] on div "% de utilização da cubagem: 71,90% Cubagem disponível: 94,40" at bounding box center [281, 251] width 469 height 32
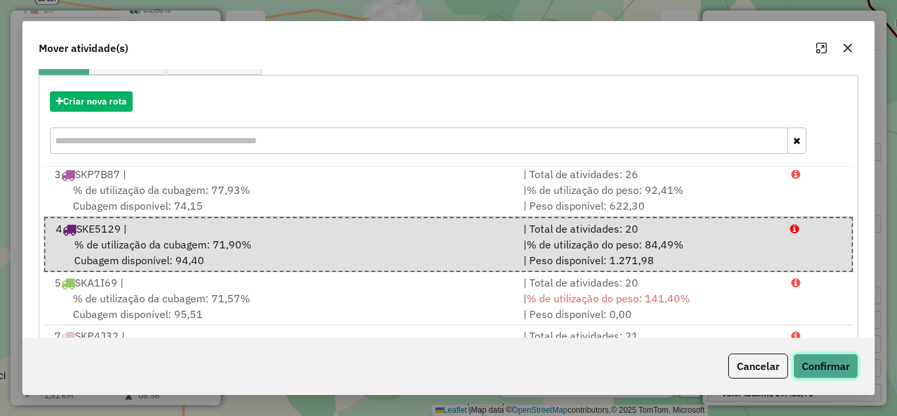
click at [815, 364] on button "Confirmar" at bounding box center [825, 365] width 65 height 25
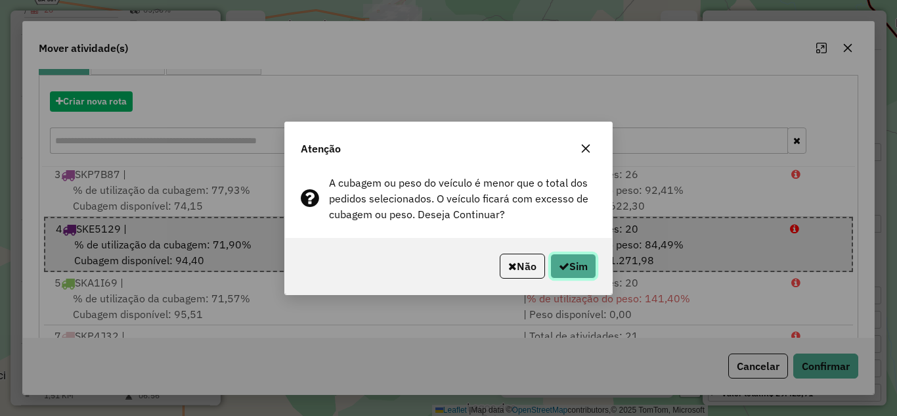
click at [577, 267] on button "Sim" at bounding box center [573, 265] width 46 height 25
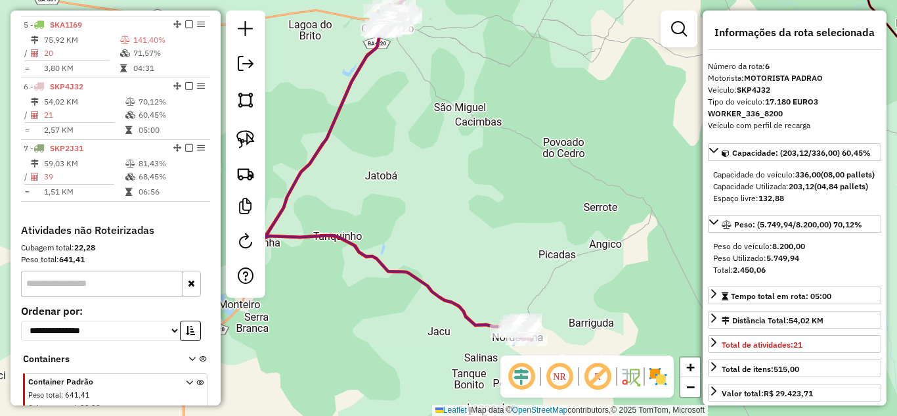
scroll to position [788, 0]
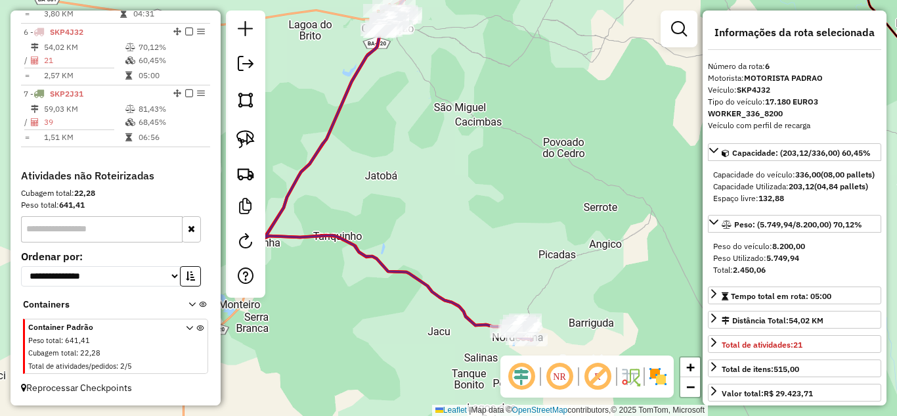
click at [421, 41] on div "Janela de atendimento Grade de atendimento Capacidade Transportadoras Veículos …" at bounding box center [448, 208] width 897 height 416
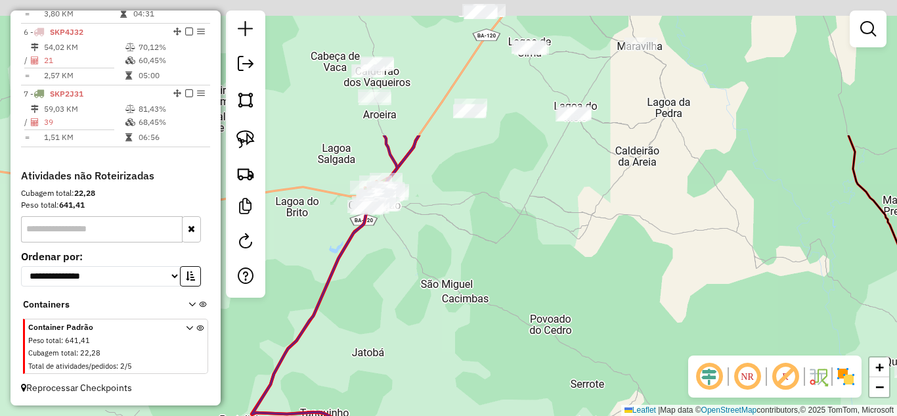
drag, startPoint x: 404, startPoint y: 139, endPoint x: 402, endPoint y: 259, distance: 120.8
click at [402, 283] on div "Janela de atendimento Grade de atendimento Capacidade Transportadoras Veículos …" at bounding box center [448, 208] width 897 height 416
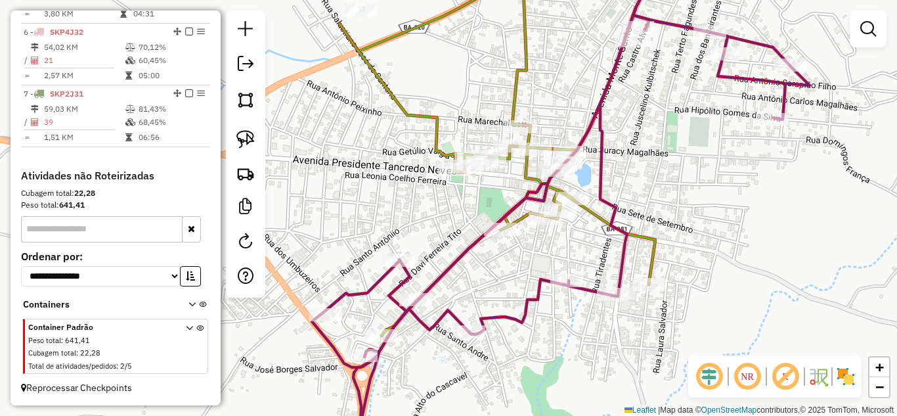
drag, startPoint x: 337, startPoint y: 230, endPoint x: 404, endPoint y: 212, distance: 69.3
click at [418, 213] on div "Janela de atendimento Grade de atendimento Capacidade Transportadoras Veículos …" at bounding box center [448, 208] width 897 height 416
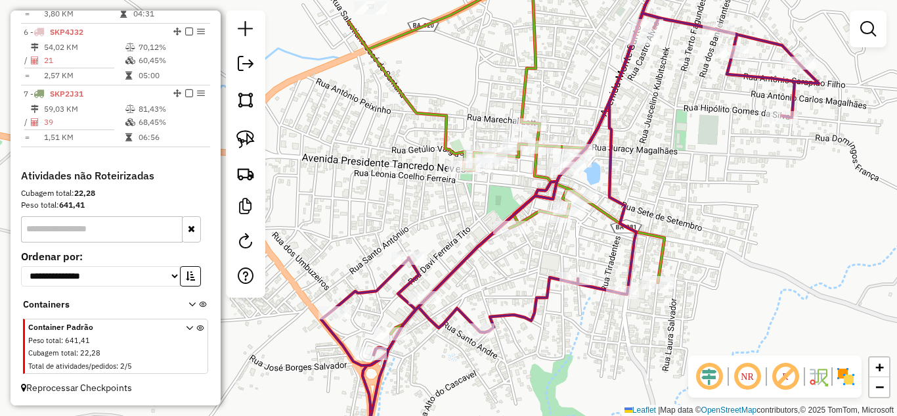
drag, startPoint x: 244, startPoint y: 138, endPoint x: 261, endPoint y: 173, distance: 39.3
click at [244, 138] on img at bounding box center [245, 139] width 18 height 18
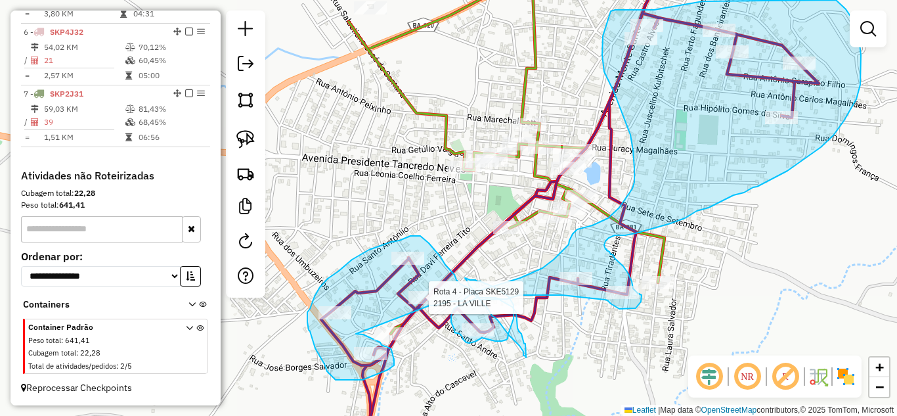
drag, startPoint x: 358, startPoint y: 334, endPoint x: 429, endPoint y: 305, distance: 76.9
click at [429, 305] on div "Rota 4 - Placa SKE5129 2195 - LA VILLE Janela de atendimento Grade de atendimen…" at bounding box center [448, 208] width 897 height 416
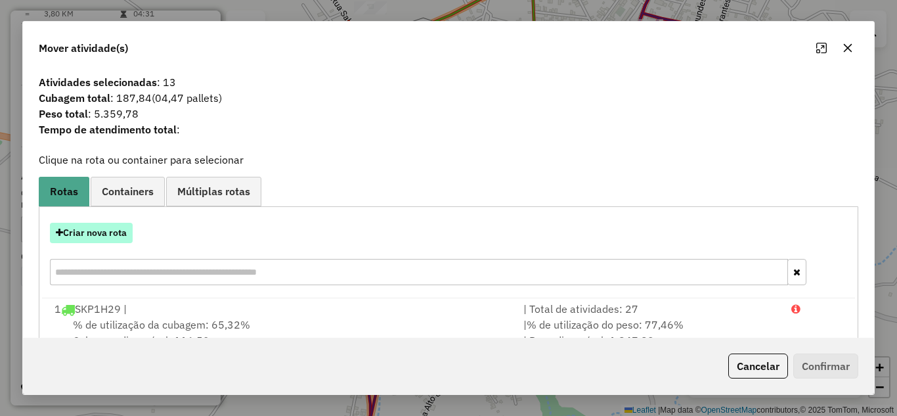
click at [112, 232] on button "Criar nova rota" at bounding box center [91, 233] width 83 height 20
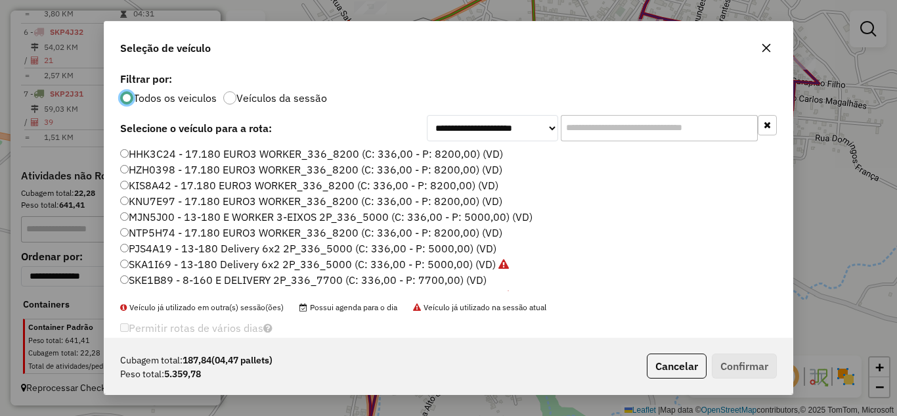
scroll to position [123, 0]
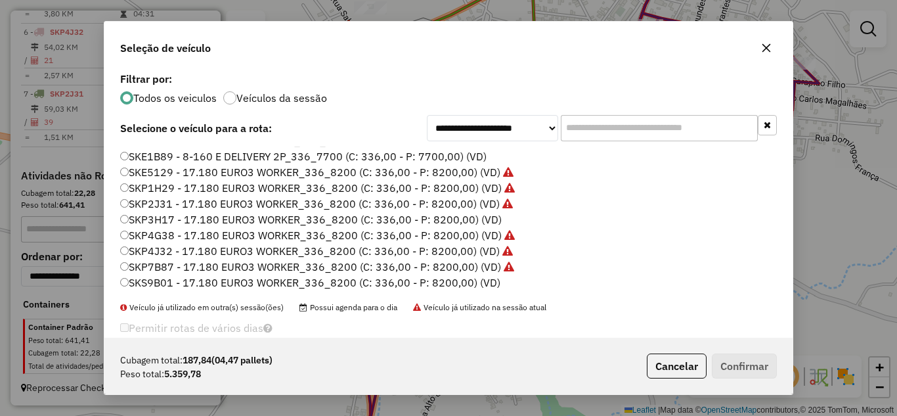
click at [228, 222] on label "SKP3H17 - 17.180 EURO3 WORKER_336_8200 (C: 336,00 - P: 8200,00) (VD)" at bounding box center [310, 219] width 381 height 16
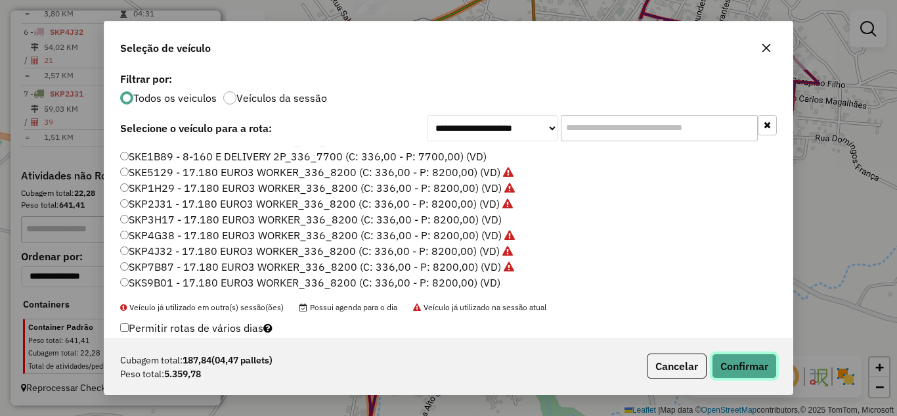
click at [762, 364] on button "Confirmar" at bounding box center [744, 365] width 65 height 25
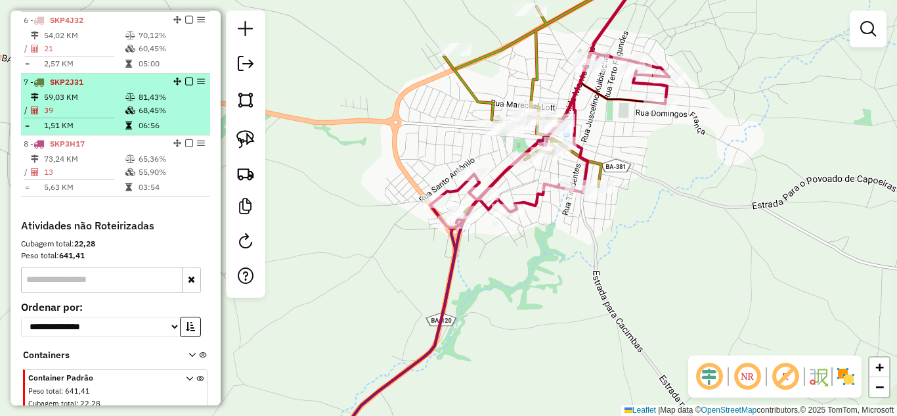
scroll to position [672, 0]
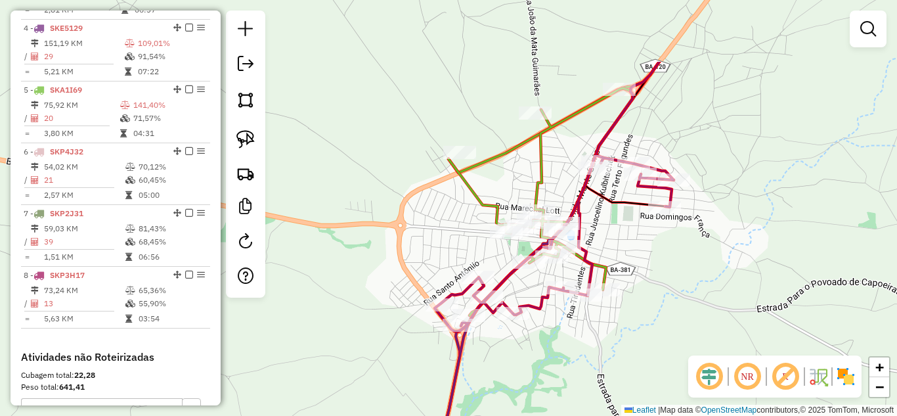
drag, startPoint x: 316, startPoint y: 90, endPoint x: 299, endPoint y: 271, distance: 181.9
click at [301, 270] on div "Janela de atendimento Grade de atendimento Capacidade Transportadoras Veículos …" at bounding box center [448, 208] width 897 height 416
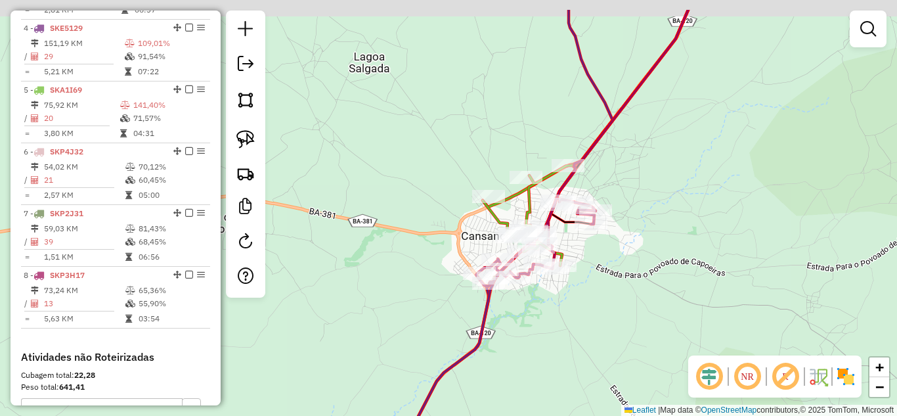
drag, startPoint x: 555, startPoint y: 70, endPoint x: 479, endPoint y: 206, distance: 156.4
click at [478, 210] on div "Janela de atendimento Grade de atendimento Capacidade Transportadoras Veículos …" at bounding box center [448, 208] width 897 height 416
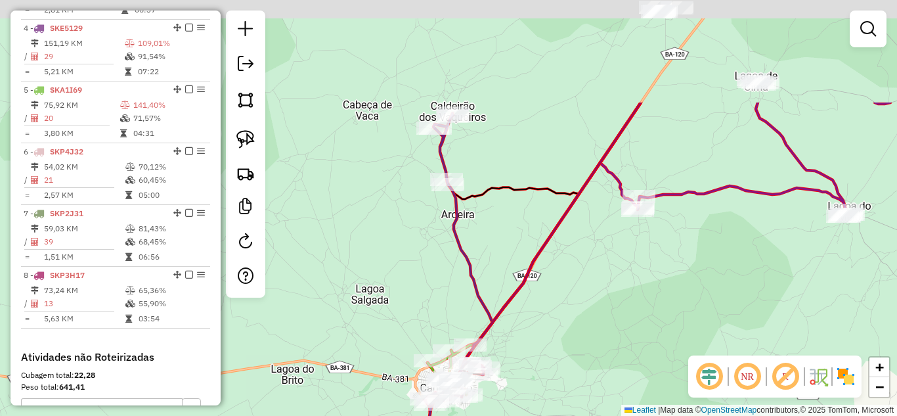
drag, startPoint x: 504, startPoint y: 184, endPoint x: 442, endPoint y: 279, distance: 113.3
click at [442, 279] on div "Janela de atendimento Grade de atendimento Capacidade Transportadoras Veículos …" at bounding box center [448, 208] width 897 height 416
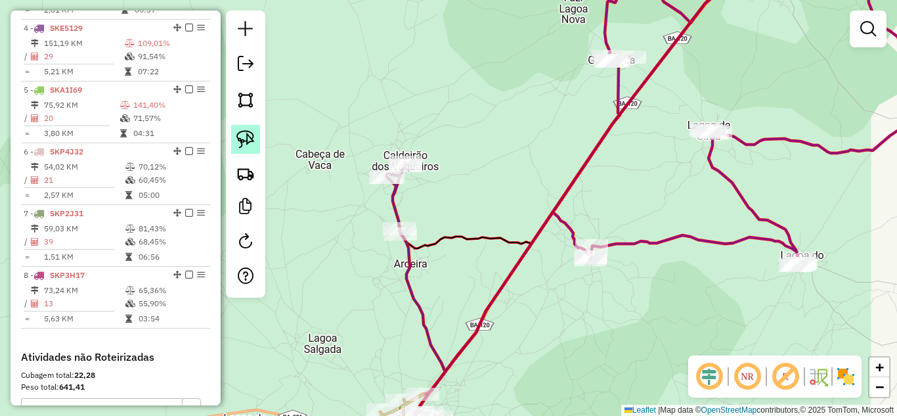
click at [236, 133] on img at bounding box center [245, 139] width 18 height 18
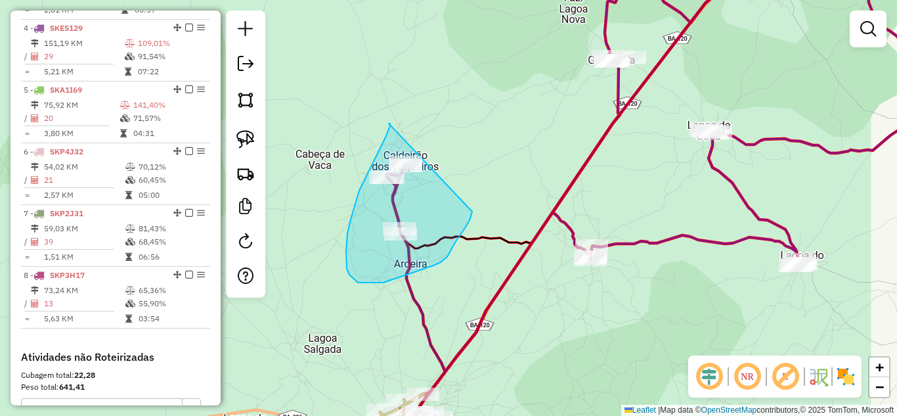
drag, startPoint x: 389, startPoint y: 123, endPoint x: 473, endPoint y: 202, distance: 115.2
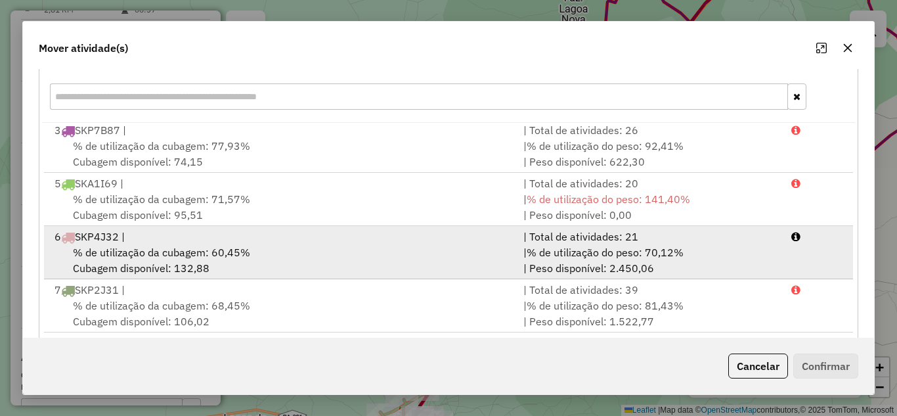
scroll to position [246, 0]
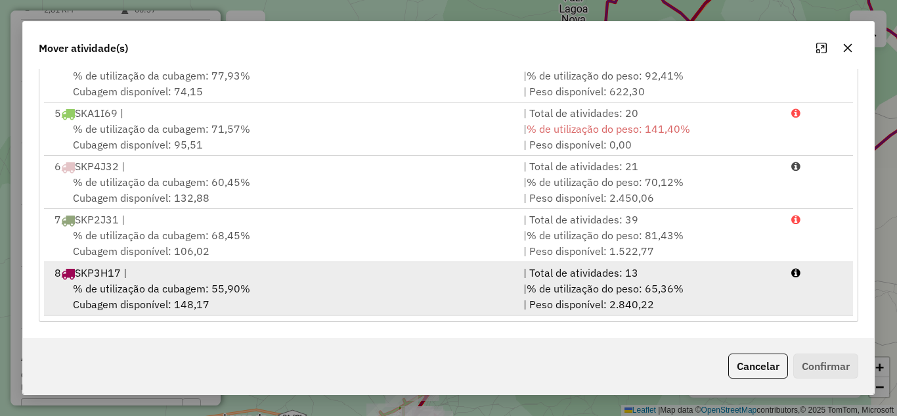
drag, startPoint x: 345, startPoint y: 285, endPoint x: 562, endPoint y: 297, distance: 217.6
click at [345, 285] on div "% de utilização da cubagem: 55,90% Cubagem disponível: 148,17" at bounding box center [281, 296] width 469 height 32
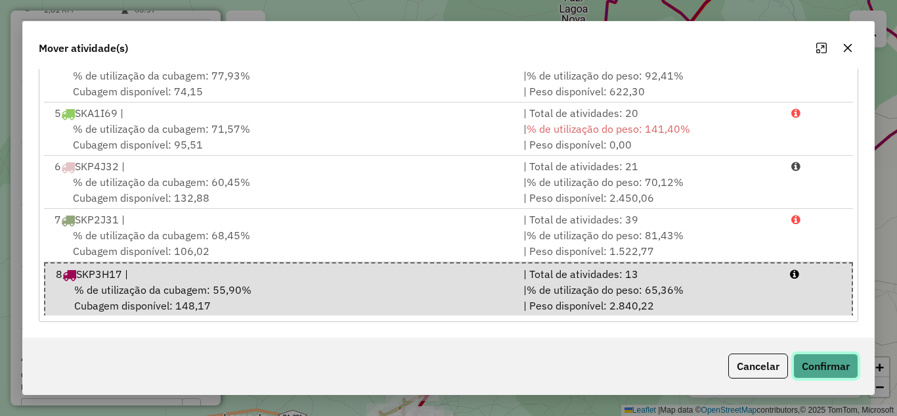
click at [839, 370] on button "Confirmar" at bounding box center [825, 365] width 65 height 25
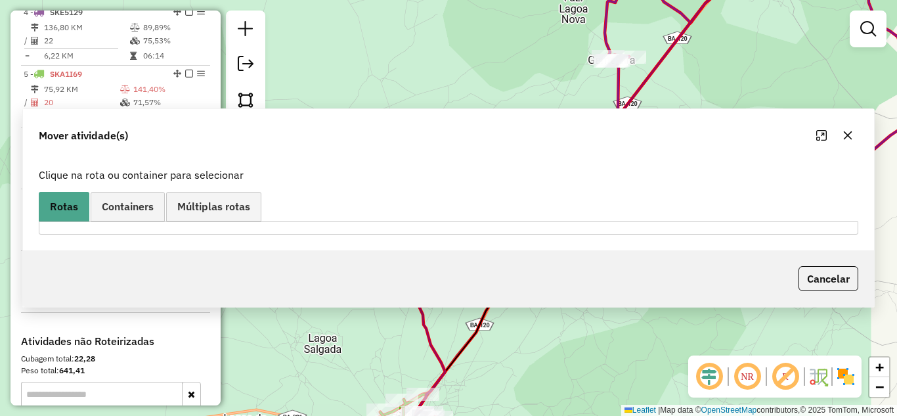
scroll to position [657, 0]
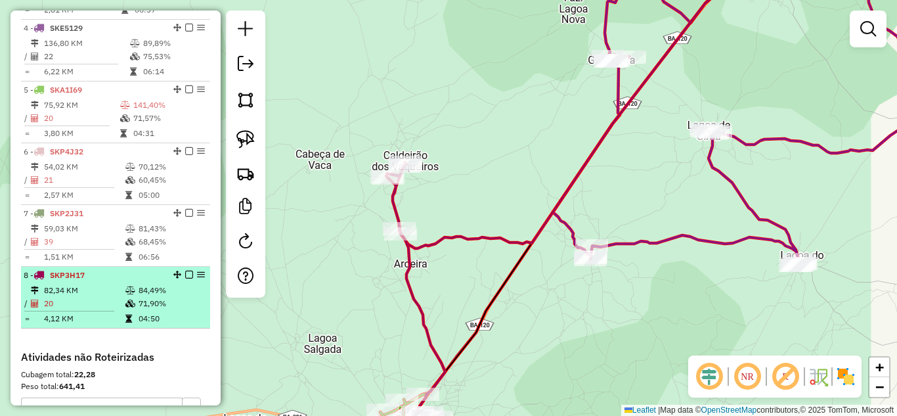
click at [117, 293] on li "8 - SKP3H17 82,34 KM 84,49% / 20 71,90% = 4,12 KM 04:50" at bounding box center [115, 298] width 189 height 62
select select "*********"
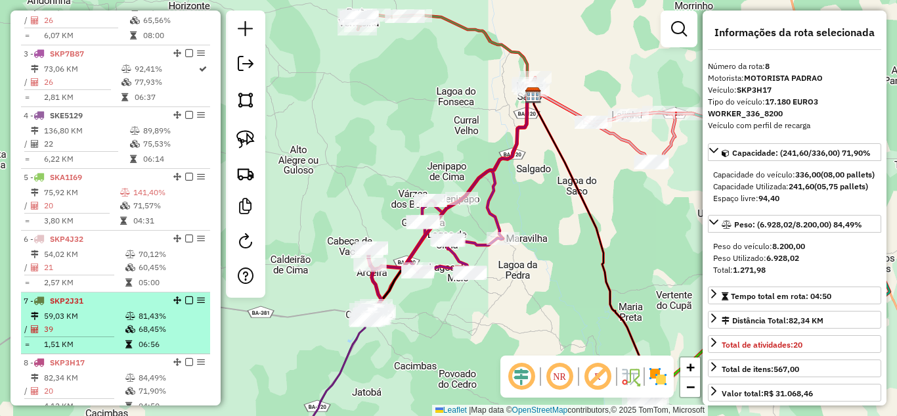
scroll to position [525, 0]
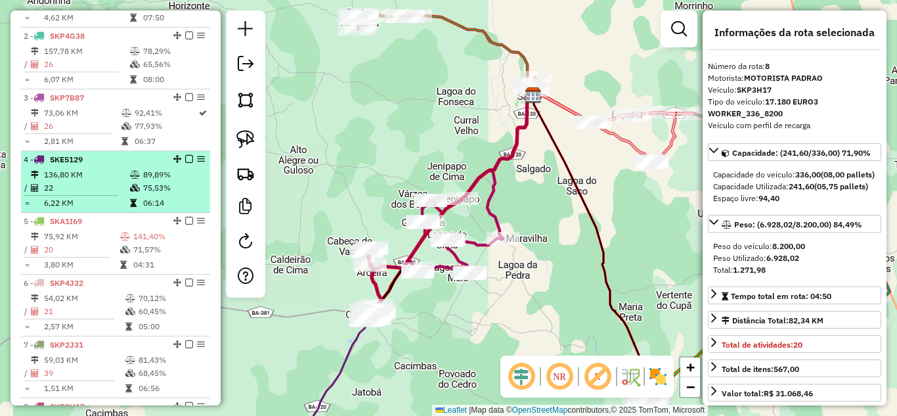
click at [98, 192] on td "22" at bounding box center [86, 187] width 86 height 13
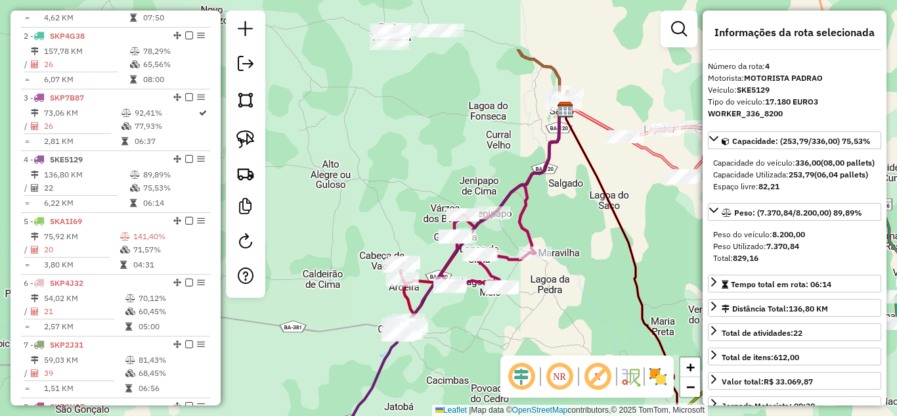
drag, startPoint x: 347, startPoint y: 71, endPoint x: 354, endPoint y: 353, distance: 282.4
click at [354, 353] on div "Janela de atendimento Grade de atendimento Capacidade Transportadoras Veículos …" at bounding box center [448, 208] width 897 height 416
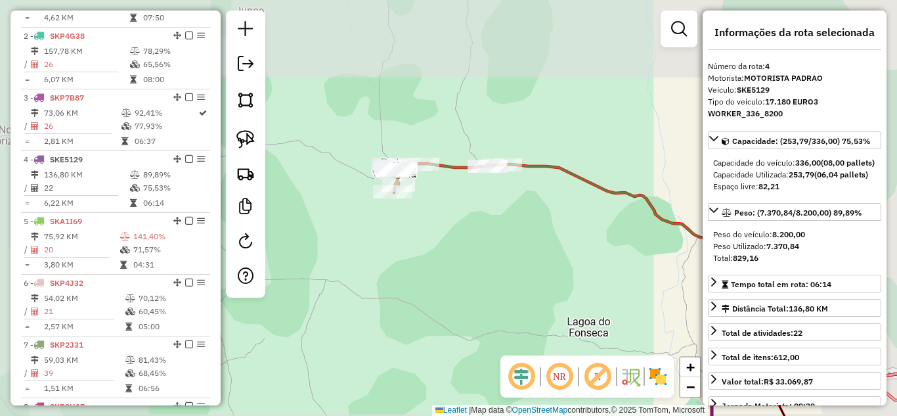
drag, startPoint x: 474, startPoint y: 288, endPoint x: 363, endPoint y: 219, distance: 130.6
click at [366, 222] on div "Janela de atendimento Grade de atendimento Capacidade Transportadoras Veículos …" at bounding box center [448, 208] width 897 height 416
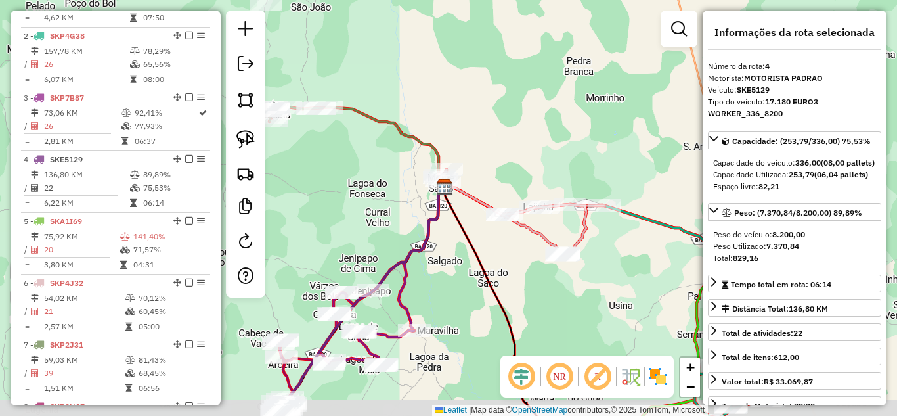
drag, startPoint x: 389, startPoint y: 195, endPoint x: 353, endPoint y: 148, distance: 59.0
click at [358, 160] on div "Janela de atendimento Grade de atendimento Capacidade Transportadoras Veículos …" at bounding box center [448, 208] width 897 height 416
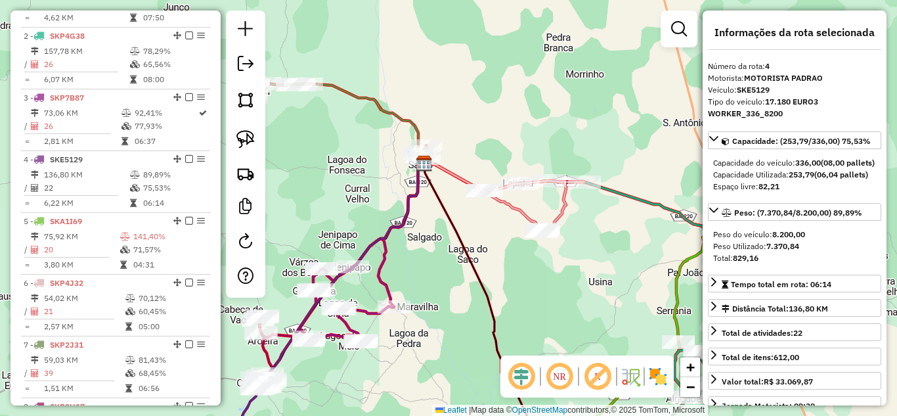
drag, startPoint x: 522, startPoint y: 252, endPoint x: 450, endPoint y: 217, distance: 79.9
click at [467, 227] on div "Janela de atendimento Grade de atendimento Capacidade Transportadoras Veículos …" at bounding box center [448, 208] width 897 height 416
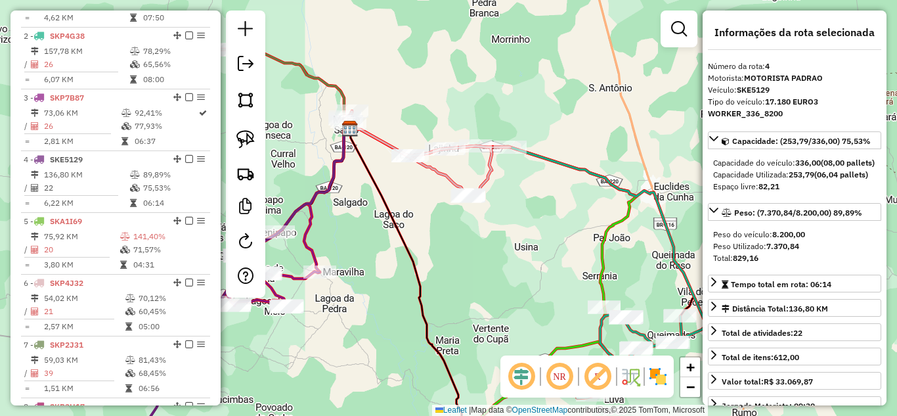
drag, startPoint x: 495, startPoint y: 258, endPoint x: 402, endPoint y: 160, distance: 135.2
click at [409, 170] on div "Janela de atendimento Grade de atendimento Capacidade Transportadoras Veículos …" at bounding box center [448, 208] width 897 height 416
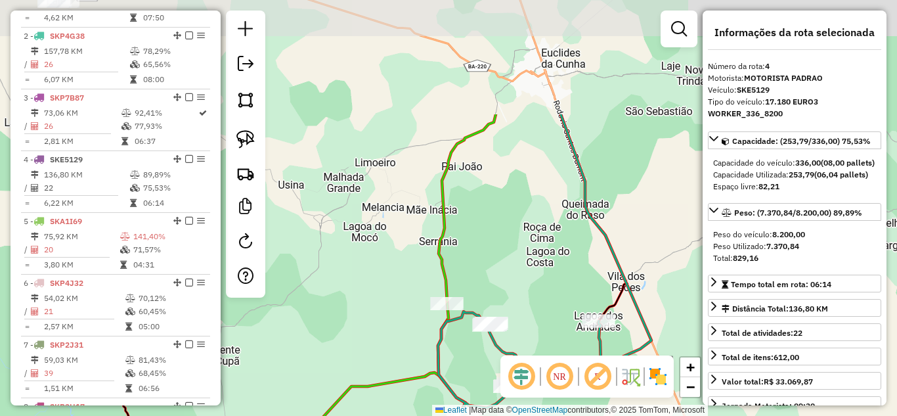
drag, startPoint x: 428, startPoint y: 122, endPoint x: 381, endPoint y: 283, distance: 167.5
click at [381, 283] on div "Janela de atendimento Grade de atendimento Capacidade Transportadoras Veículos …" at bounding box center [448, 208] width 897 height 416
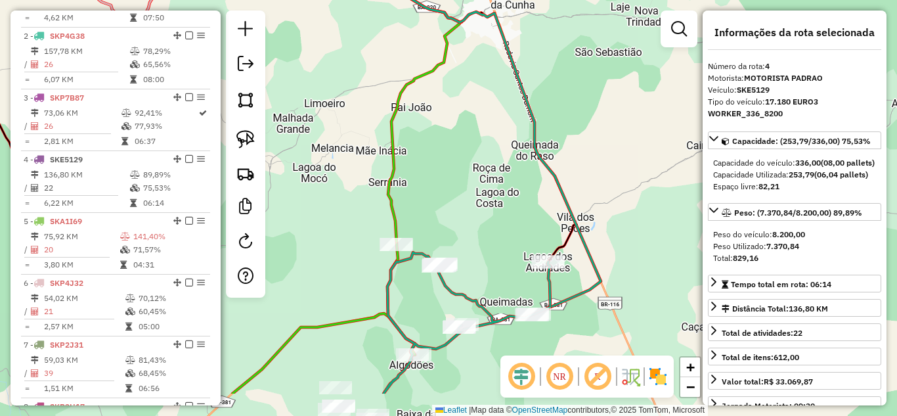
drag, startPoint x: 504, startPoint y: 179, endPoint x: 460, endPoint y: 115, distance: 77.9
click at [460, 115] on div "Janela de atendimento Grade de atendimento Capacidade Transportadoras Veículos …" at bounding box center [448, 208] width 897 height 416
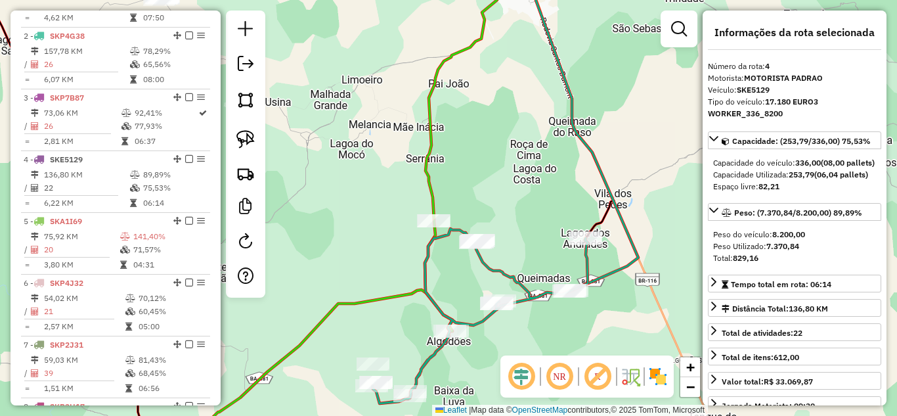
drag, startPoint x: 454, startPoint y: 292, endPoint x: 494, endPoint y: 255, distance: 53.9
click at [485, 266] on div "Janela de atendimento Grade de atendimento Capacidade Transportadoras Veículos …" at bounding box center [448, 208] width 897 height 416
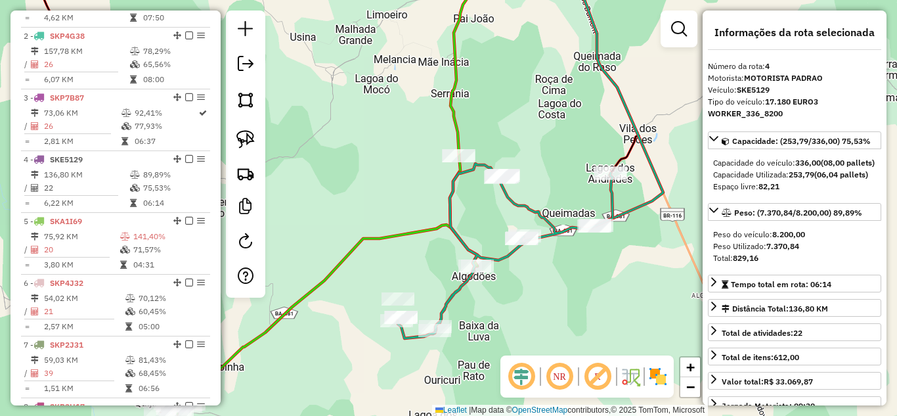
drag, startPoint x: 527, startPoint y: 330, endPoint x: 517, endPoint y: 259, distance: 71.5
click at [519, 267] on div "Janela de atendimento Grade de atendimento Capacidade Transportadoras Veículos …" at bounding box center [448, 208] width 897 height 416
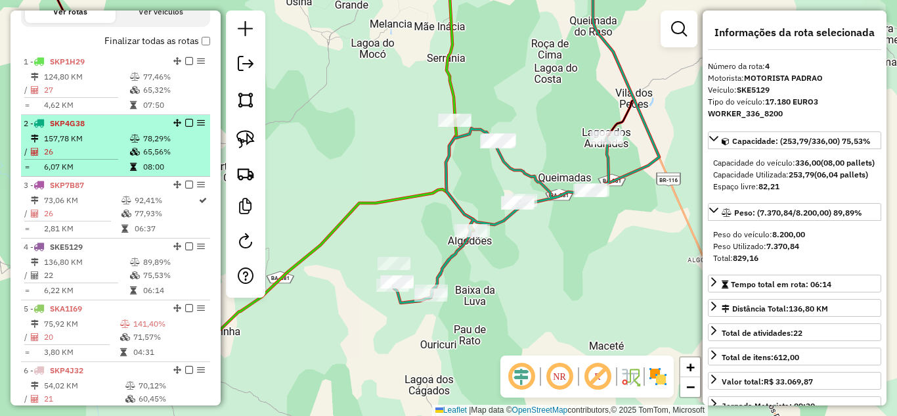
scroll to position [482, 0]
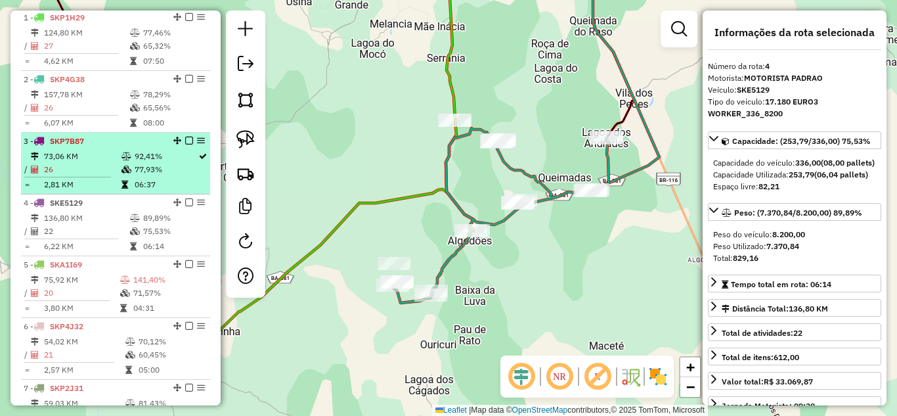
click at [97, 163] on td "73,06 KM" at bounding box center [81, 156] width 77 height 13
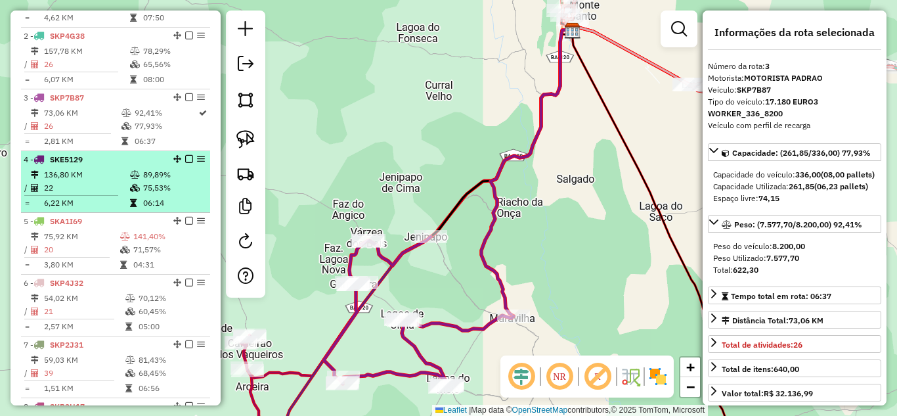
scroll to position [569, 0]
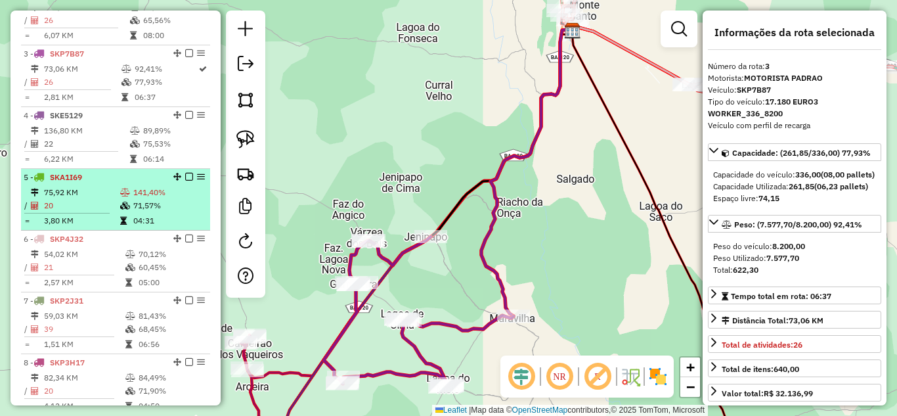
click at [108, 212] on td "20" at bounding box center [81, 205] width 76 height 13
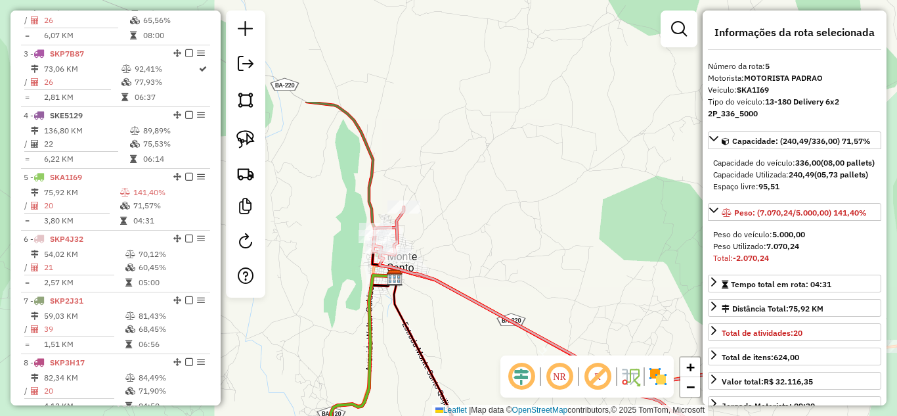
drag, startPoint x: 583, startPoint y: 108, endPoint x: 463, endPoint y: 251, distance: 186.9
click at [463, 251] on div "Janela de atendimento Grade de atendimento Capacidade Transportadoras Veículos …" at bounding box center [448, 208] width 897 height 416
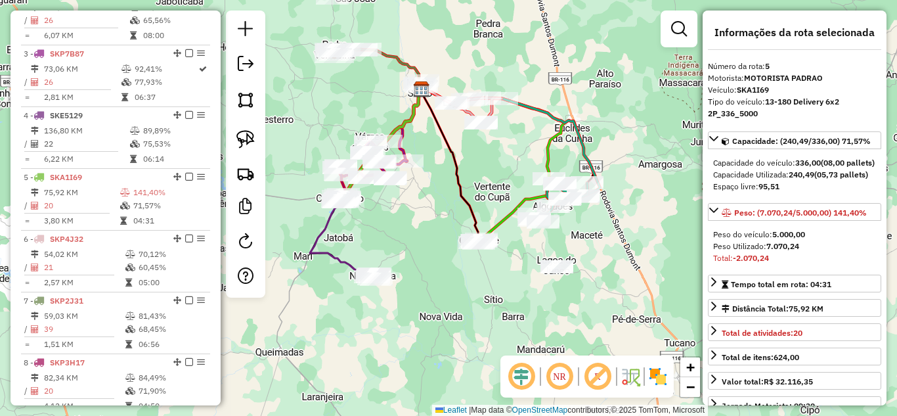
drag, startPoint x: 402, startPoint y: 240, endPoint x: 364, endPoint y: 108, distance: 136.7
click at [364, 108] on div "Janela de atendimento Grade de atendimento Capacidade Transportadoras Veículos …" at bounding box center [448, 208] width 897 height 416
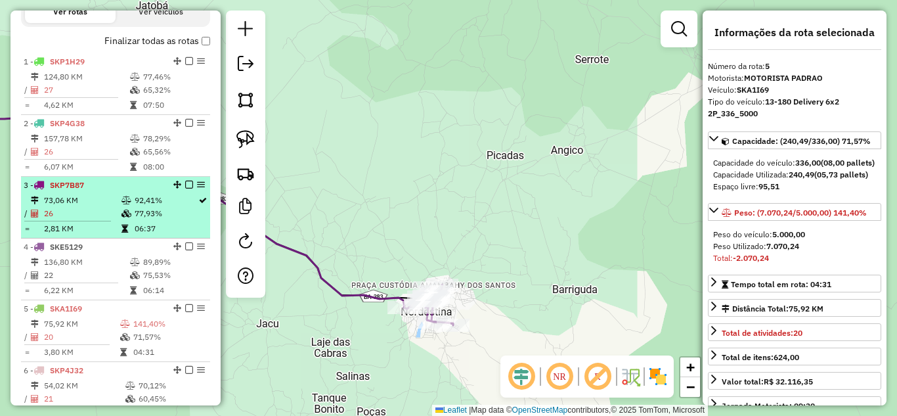
scroll to position [482, 0]
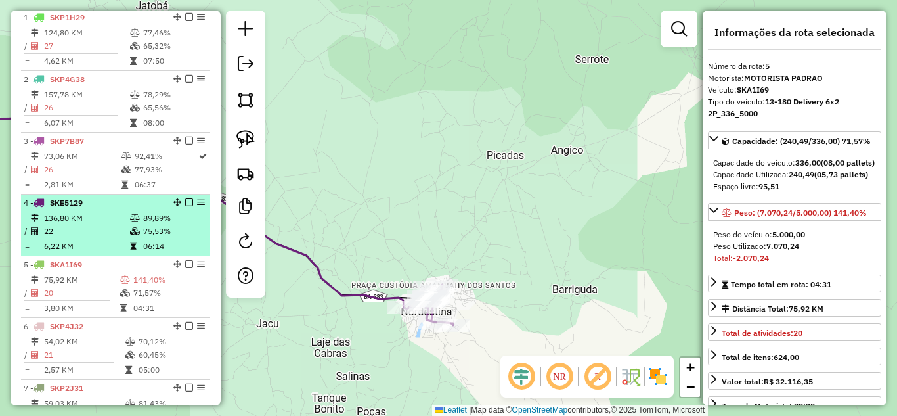
click at [95, 238] on td "22" at bounding box center [86, 231] width 86 height 13
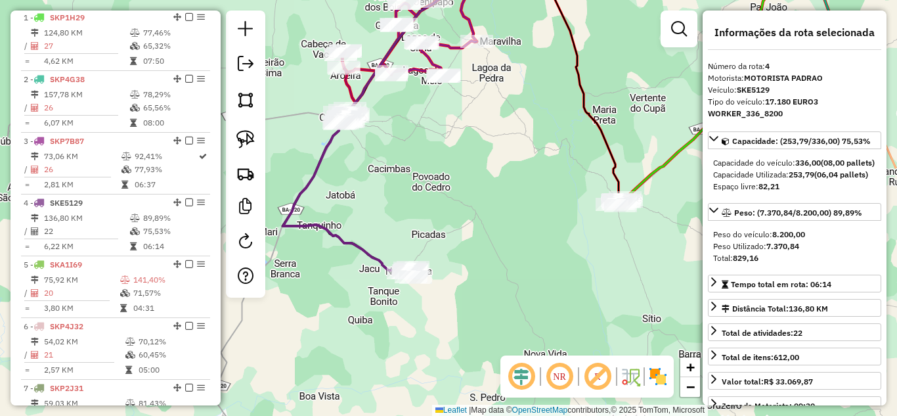
drag, startPoint x: 468, startPoint y: 316, endPoint x: 409, endPoint y: 201, distance: 129.8
click at [410, 186] on div "Janela de atendimento Grade de atendimento Capacidade Transportadoras Veículos …" at bounding box center [448, 208] width 897 height 416
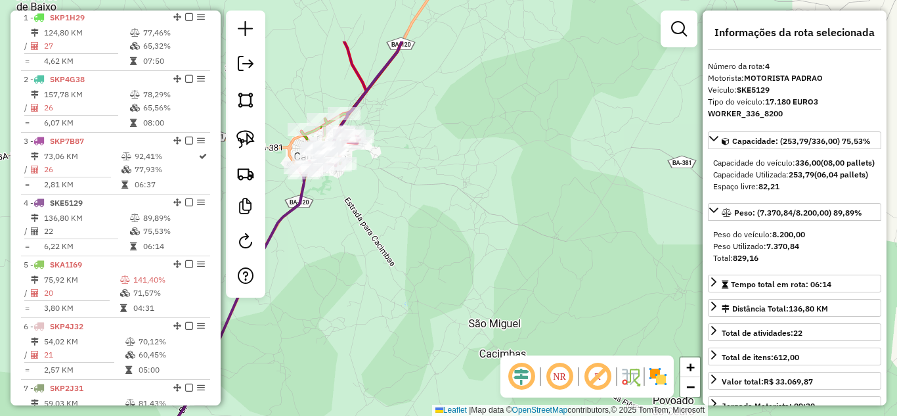
drag, startPoint x: 389, startPoint y: 155, endPoint x: 345, endPoint y: 311, distance: 162.3
click at [345, 311] on div "Janela de atendimento Grade de atendimento Capacidade Transportadoras Veículos …" at bounding box center [448, 208] width 897 height 416
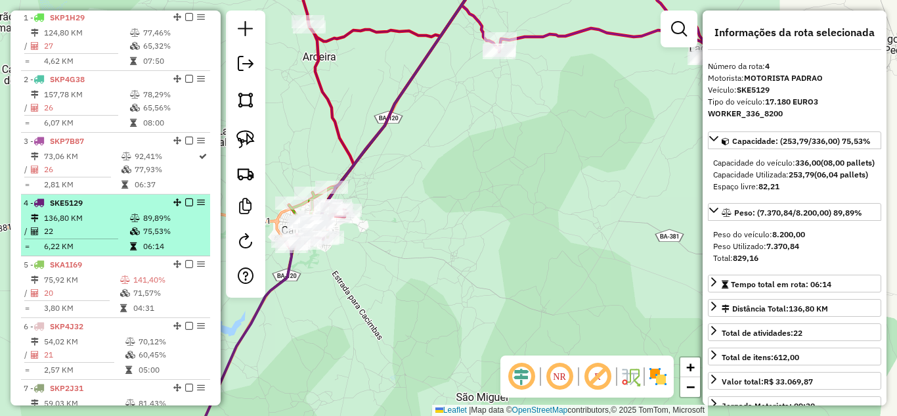
scroll to position [569, 0]
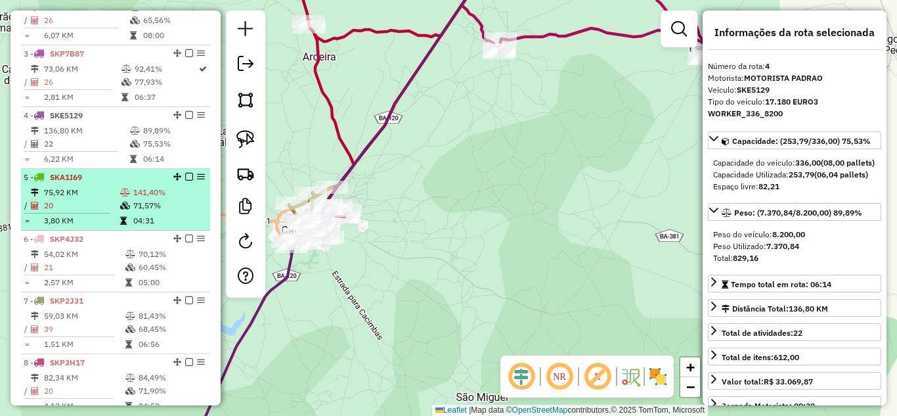
click at [104, 199] on td "75,92 KM" at bounding box center [81, 192] width 76 height 13
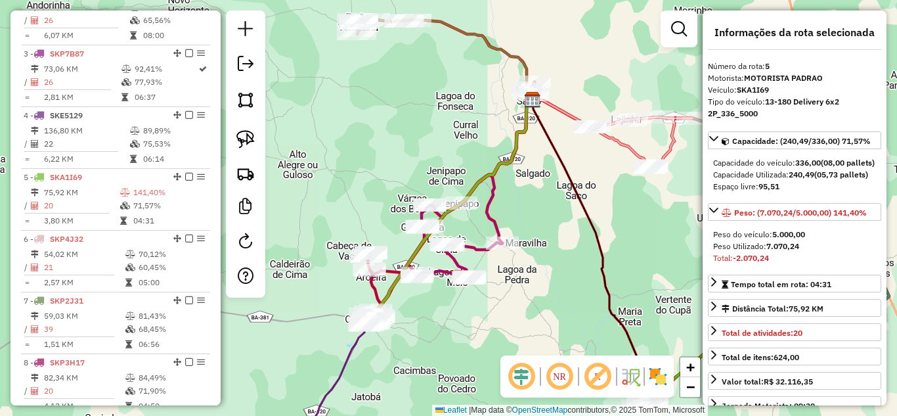
drag, startPoint x: 392, startPoint y: 129, endPoint x: 293, endPoint y: 207, distance: 125.7
click at [387, 186] on div "Janela de atendimento Grade de atendimento Capacidade Transportadoras Veículos …" at bounding box center [448, 208] width 897 height 416
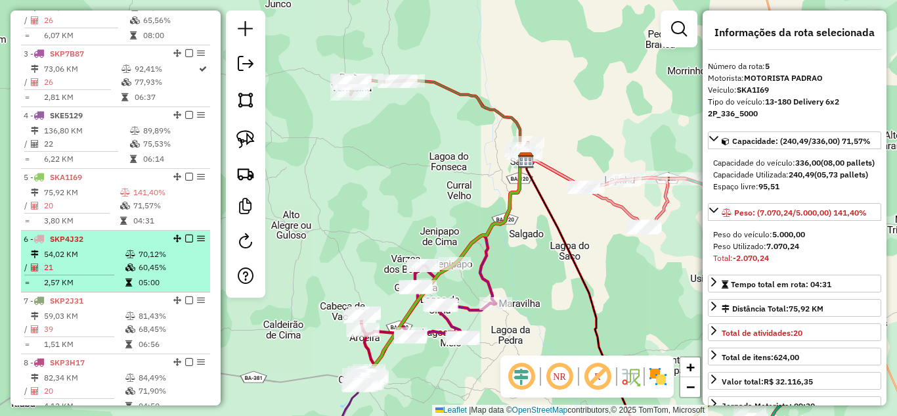
scroll to position [745, 0]
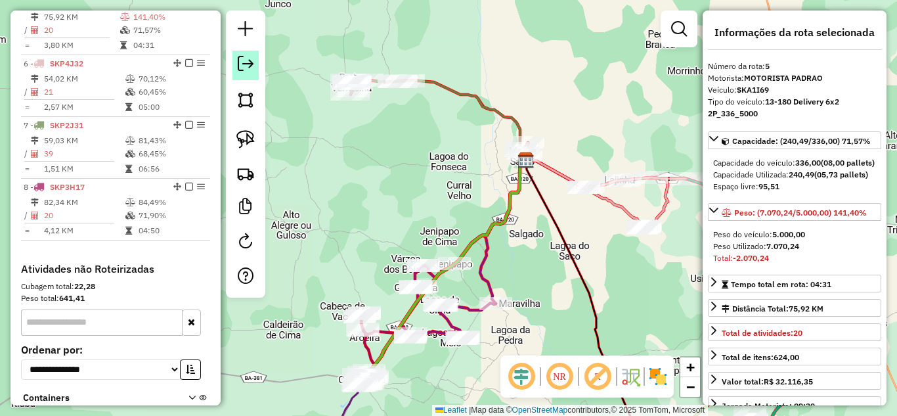
click at [249, 70] on em at bounding box center [246, 64] width 16 height 16
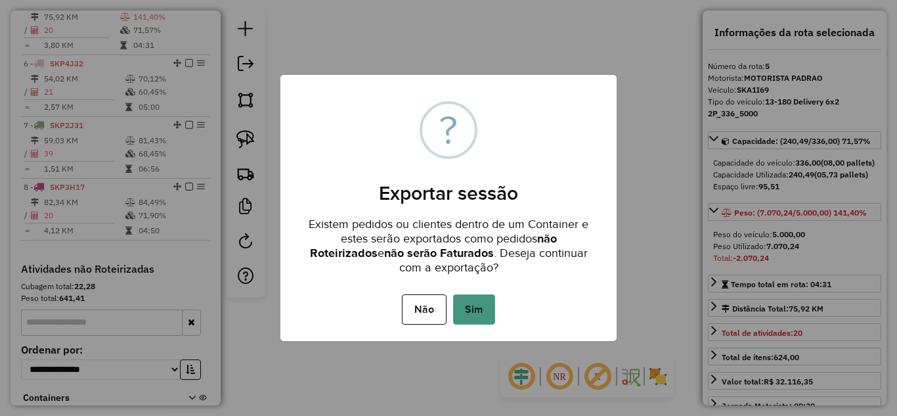
click at [476, 316] on button "Sim" at bounding box center [474, 309] width 42 height 30
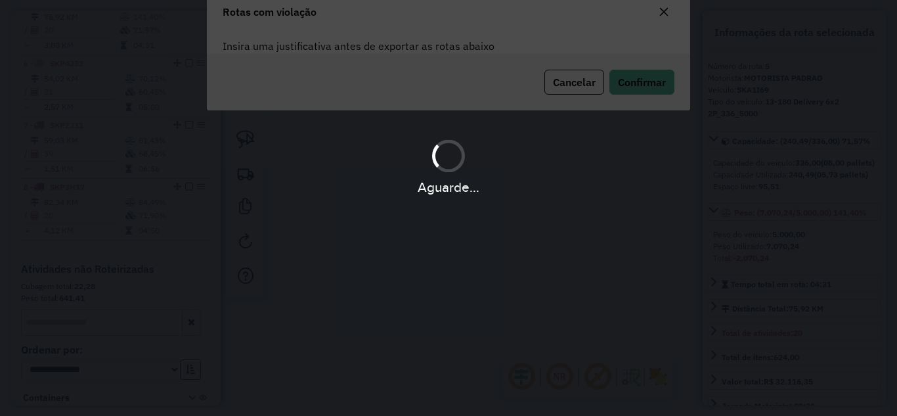
scroll to position [29, 0]
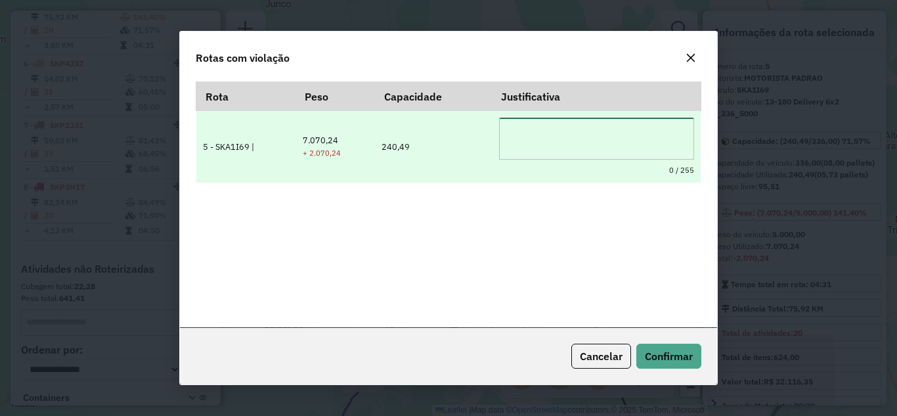
click at [576, 139] on textarea at bounding box center [596, 139] width 195 height 42
click at [594, 144] on textarea "**********" at bounding box center [596, 139] width 195 height 42
click at [513, 150] on textarea "**********" at bounding box center [596, 139] width 195 height 42
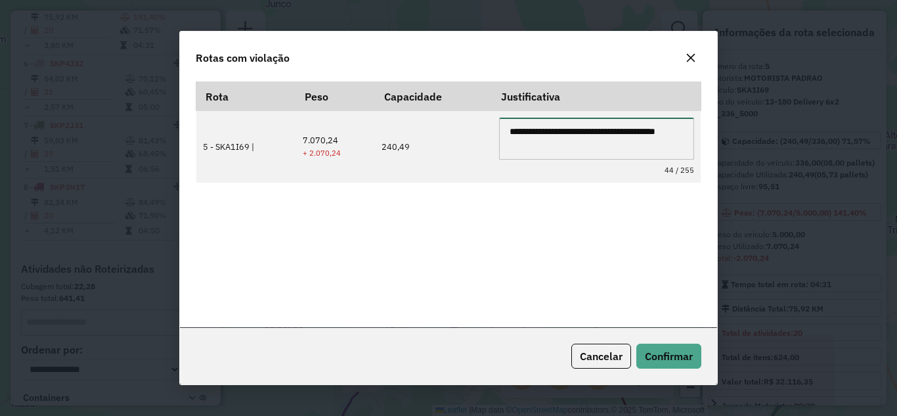
type textarea "**********"
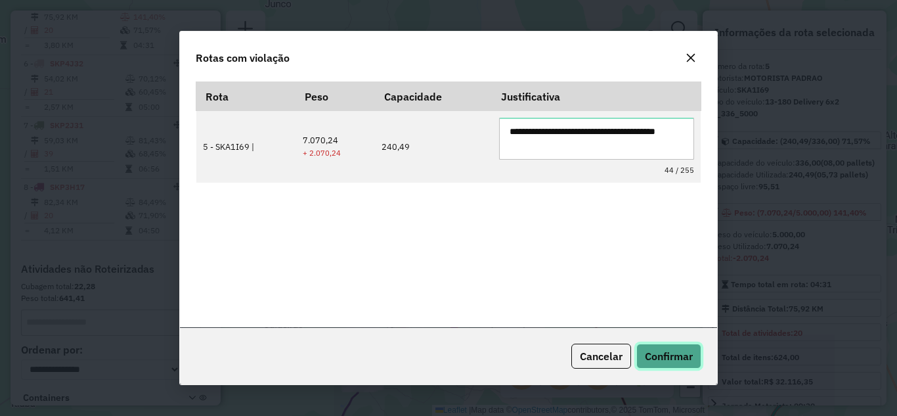
click at [672, 360] on span "Confirmar" at bounding box center [669, 355] width 48 height 13
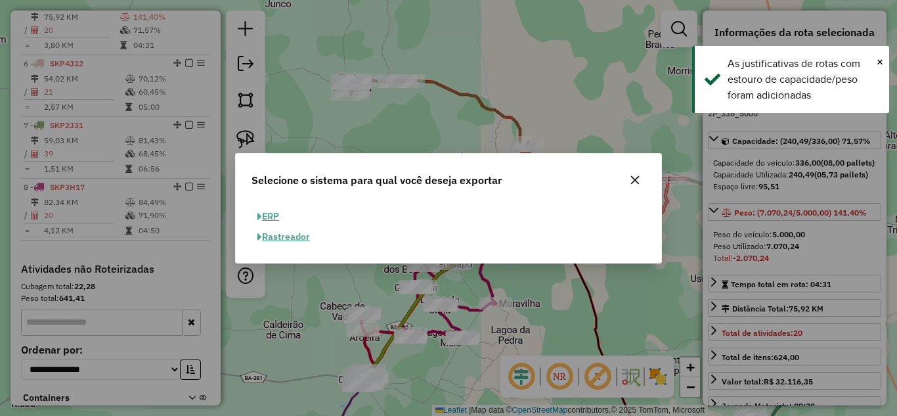
click at [274, 218] on button "ERP" at bounding box center [267, 216] width 33 height 20
select select "**"
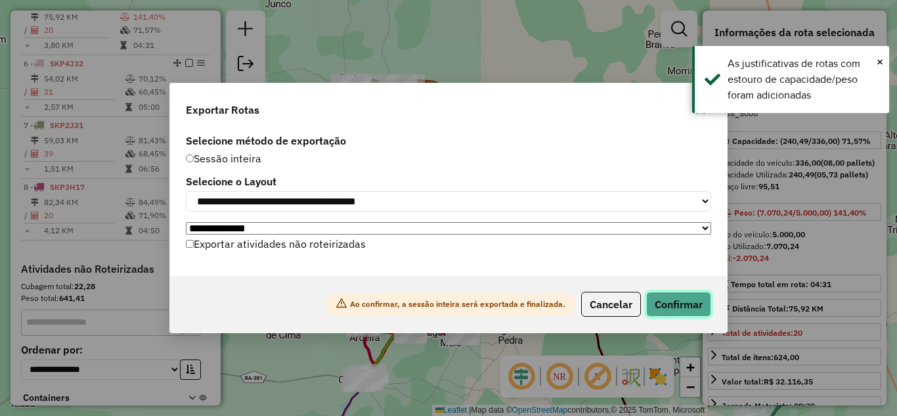
click at [684, 306] on button "Confirmar" at bounding box center [678, 304] width 65 height 25
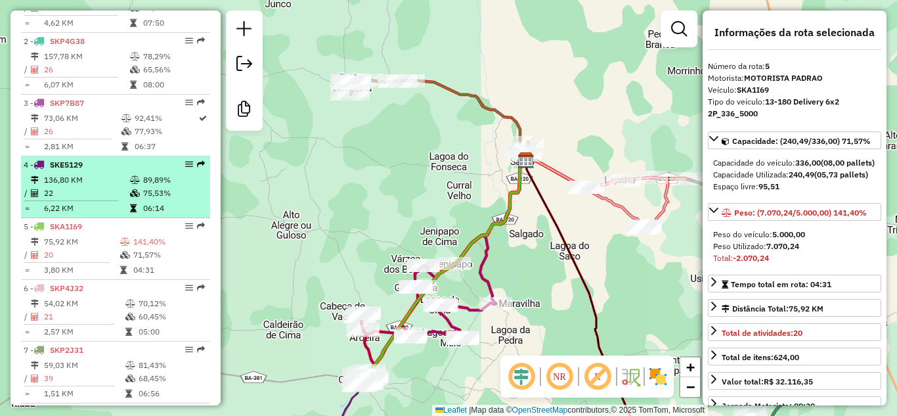
scroll to position [355, 0]
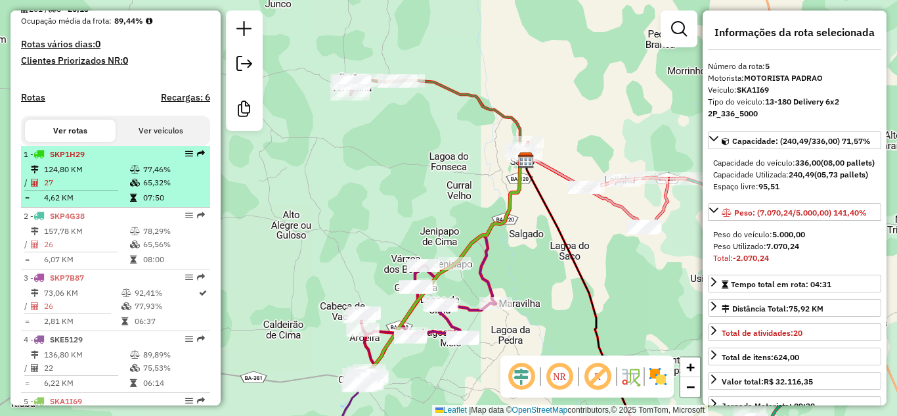
click at [112, 176] on td "124,80 KM" at bounding box center [86, 169] width 86 height 13
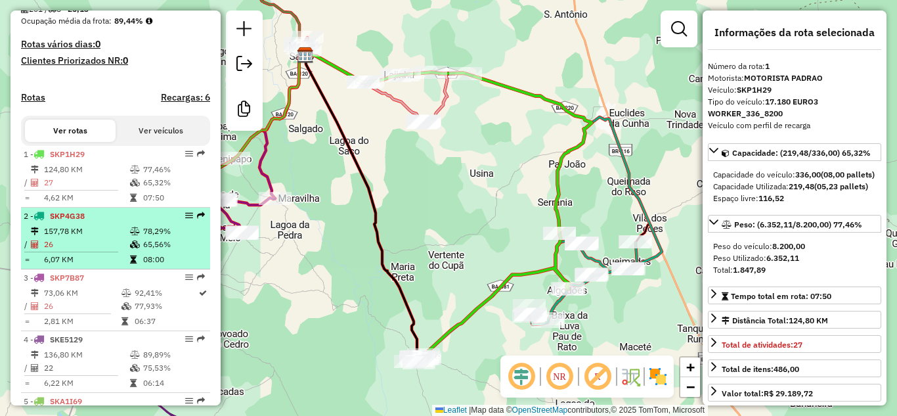
click at [110, 234] on li "2 - SKP4G38 157,78 KM 78,29% / 26 65,56% = 6,07 KM 08:00" at bounding box center [115, 238] width 189 height 62
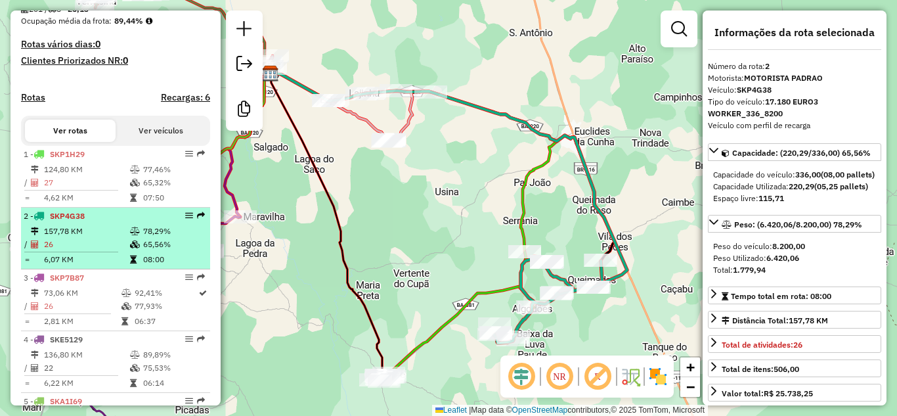
scroll to position [486, 0]
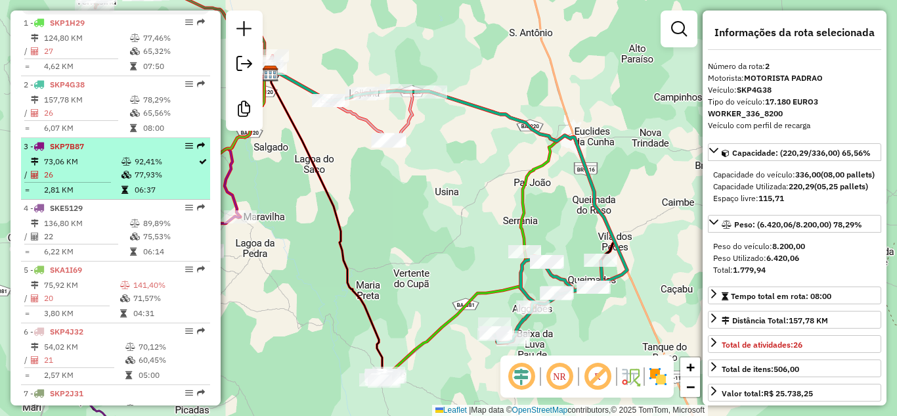
click at [93, 181] on td "26" at bounding box center [81, 174] width 77 height 13
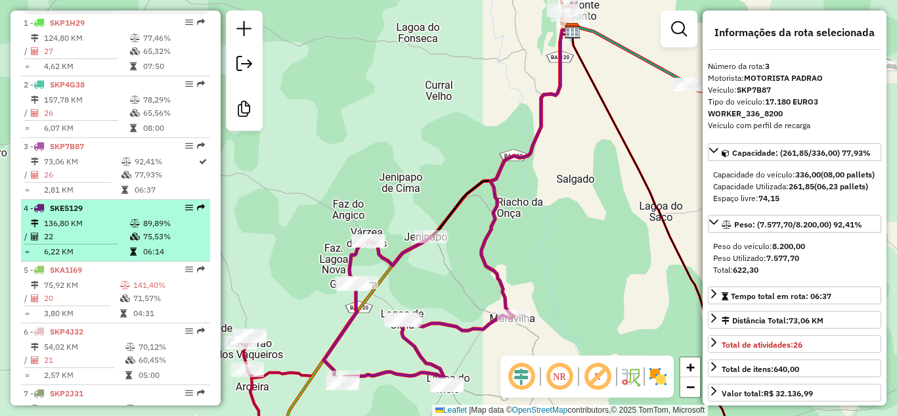
click at [106, 243] on td "22" at bounding box center [86, 236] width 86 height 13
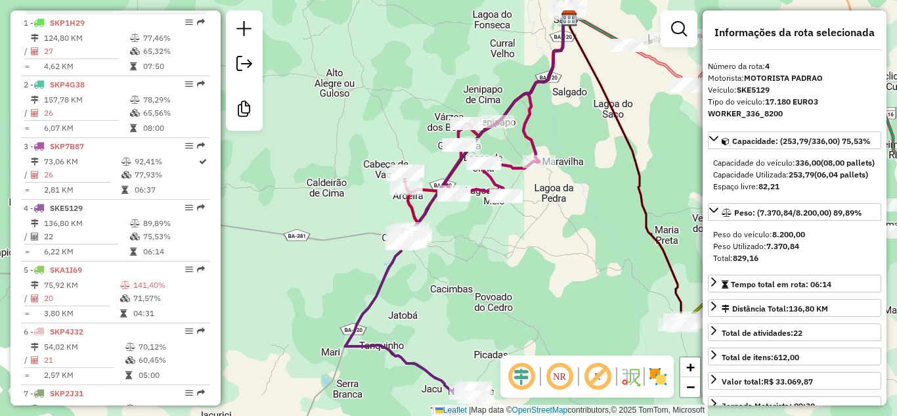
drag, startPoint x: 461, startPoint y: 318, endPoint x: 404, endPoint y: 212, distance: 120.4
click at [406, 217] on div "Janela de atendimento Grade de atendimento Capacidade Transportadoras Veículos …" at bounding box center [448, 208] width 897 height 416
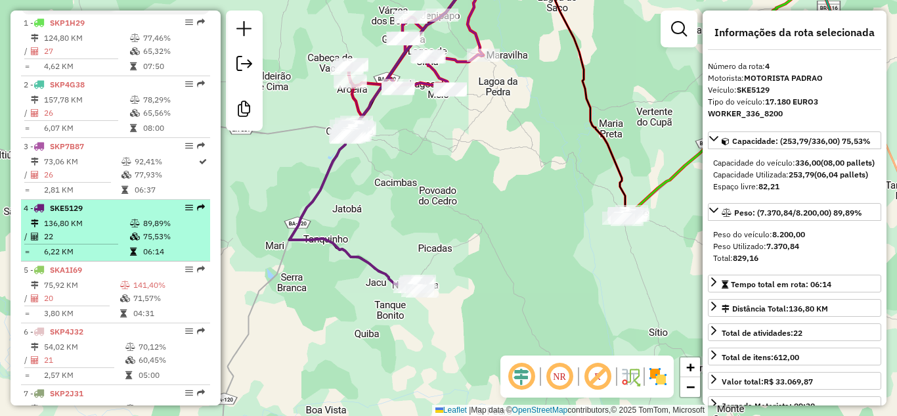
scroll to position [573, 0]
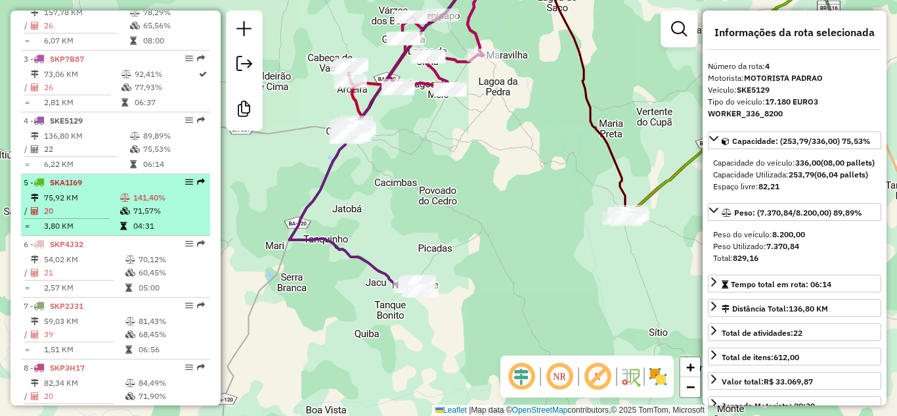
click at [95, 217] on td "20" at bounding box center [81, 210] width 76 height 13
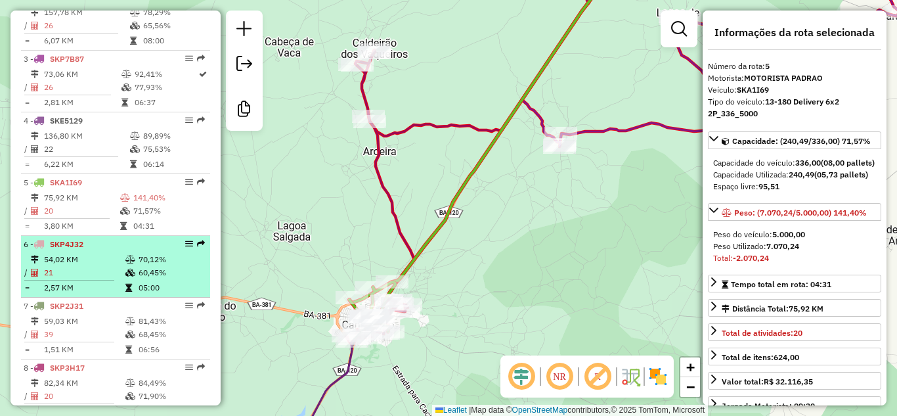
click at [100, 250] on div "6 - SKP4J32" at bounding box center [93, 244] width 139 height 12
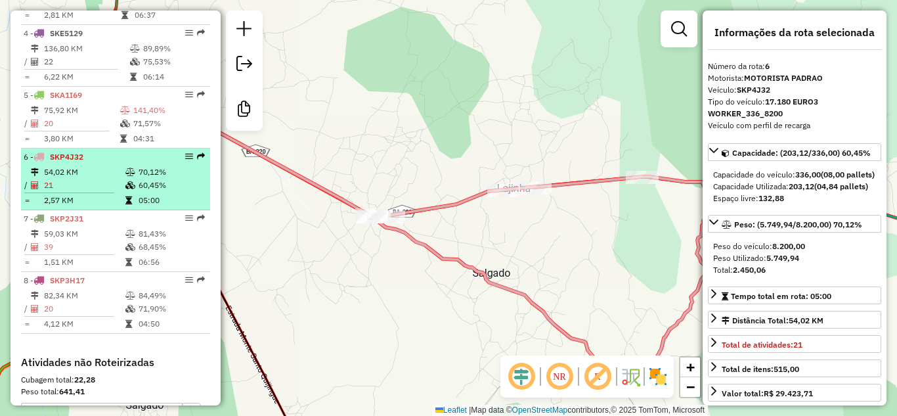
scroll to position [704, 0]
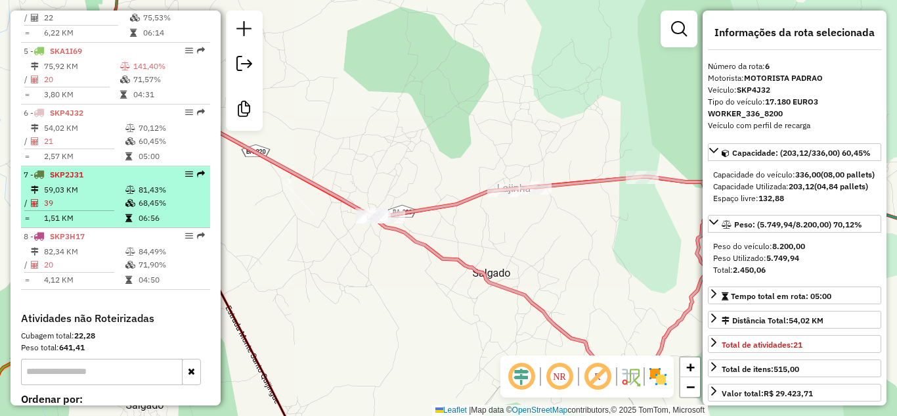
click at [80, 196] on td "59,03 KM" at bounding box center [83, 189] width 81 height 13
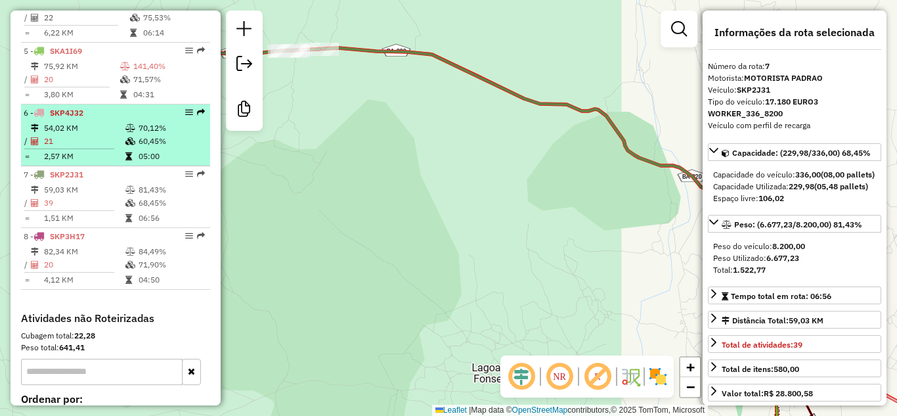
click at [108, 135] on td "54,02 KM" at bounding box center [83, 127] width 81 height 13
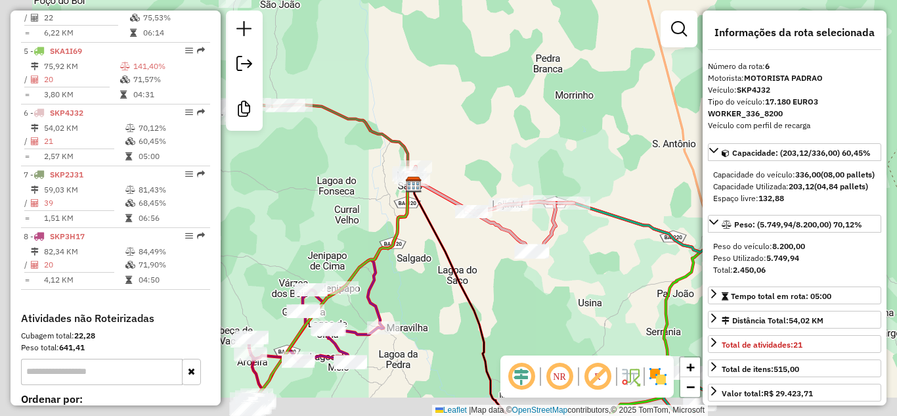
drag, startPoint x: 378, startPoint y: 142, endPoint x: 505, endPoint y: 93, distance: 135.7
click at [513, 95] on div "Janela de atendimento Grade de atendimento Capacidade Transportadoras Veículos …" at bounding box center [448, 208] width 897 height 416
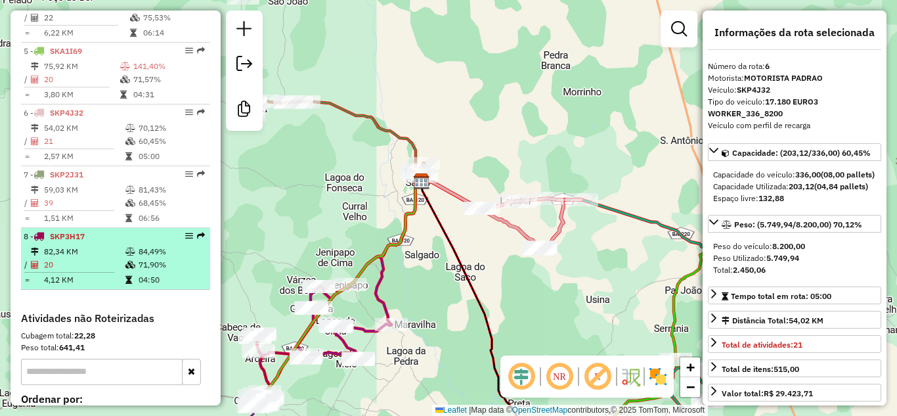
click at [85, 258] on td "82,34 KM" at bounding box center [83, 251] width 81 height 13
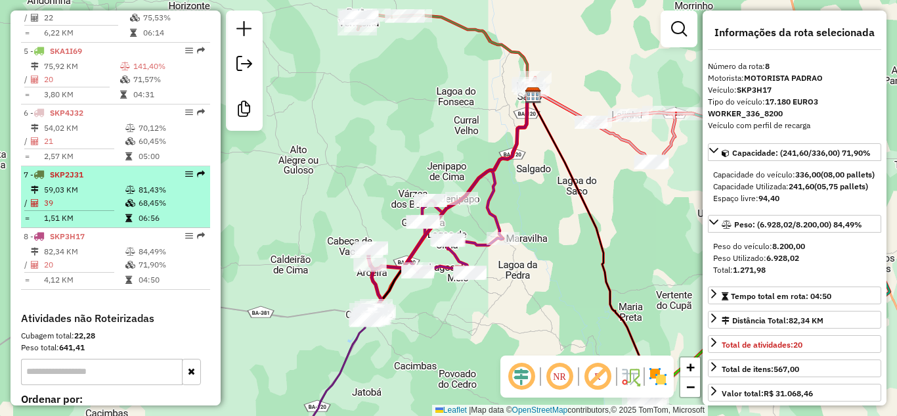
click at [106, 196] on td "59,03 KM" at bounding box center [83, 189] width 81 height 13
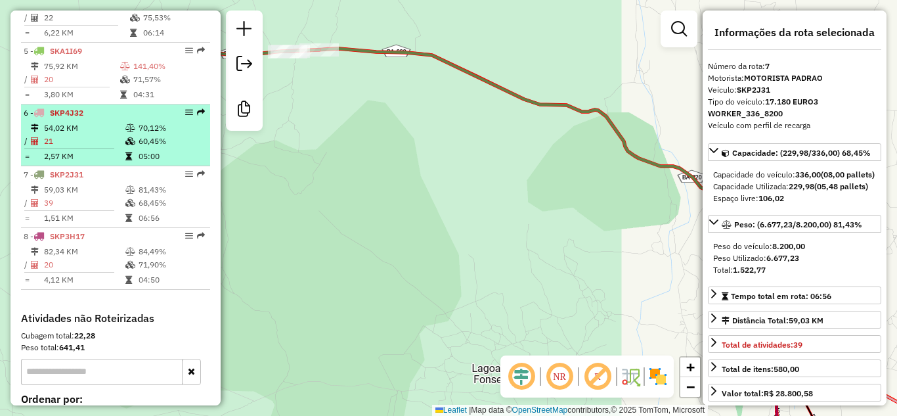
click at [94, 135] on td "54,02 KM" at bounding box center [83, 127] width 81 height 13
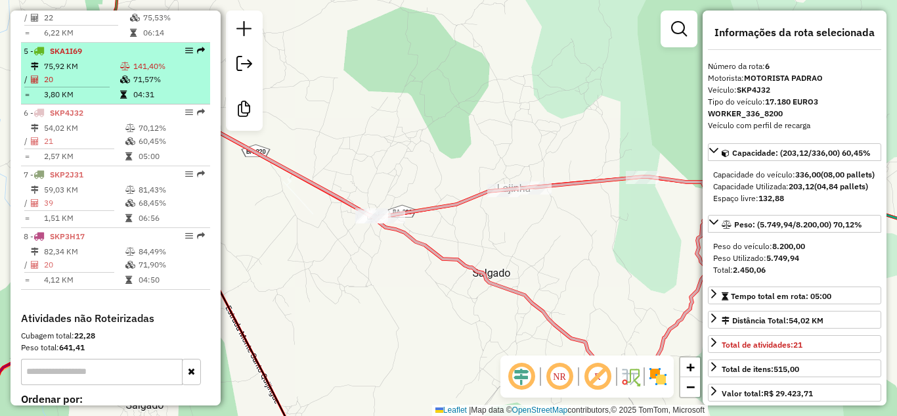
click at [97, 86] on td "20" at bounding box center [81, 79] width 76 height 13
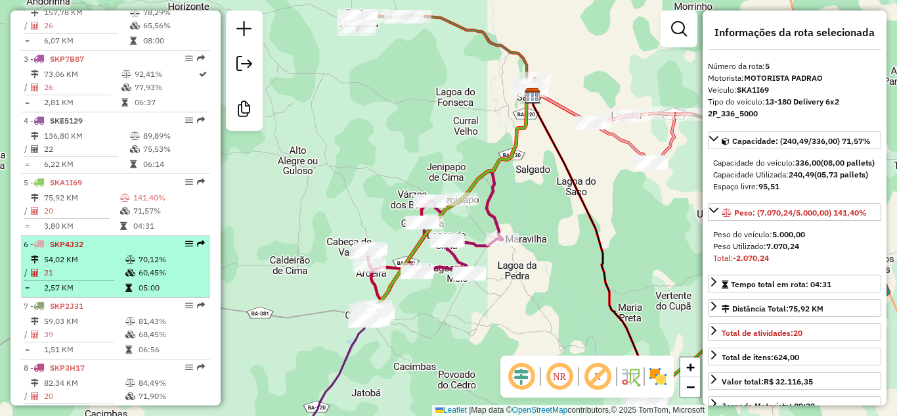
scroll to position [529, 0]
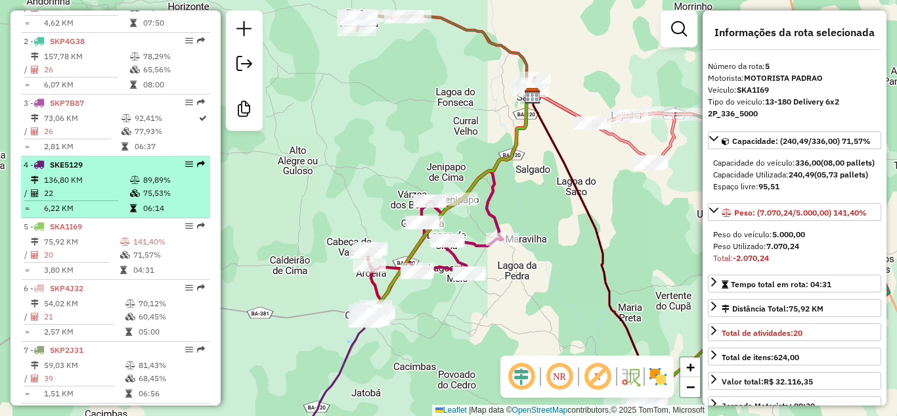
click at [81, 186] on td "136,80 KM" at bounding box center [86, 179] width 86 height 13
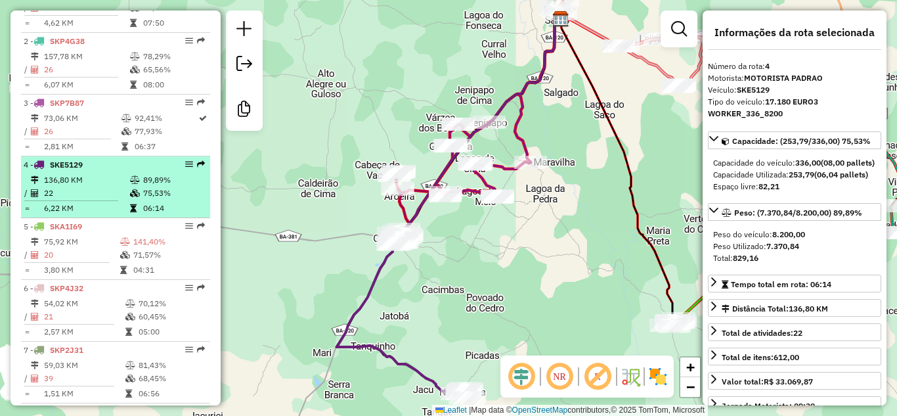
scroll to position [398, 0]
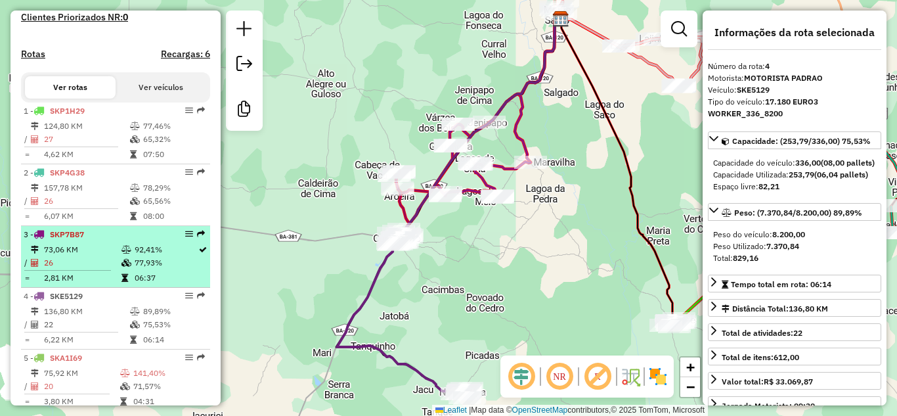
click at [83, 255] on td "73,06 KM" at bounding box center [81, 249] width 77 height 13
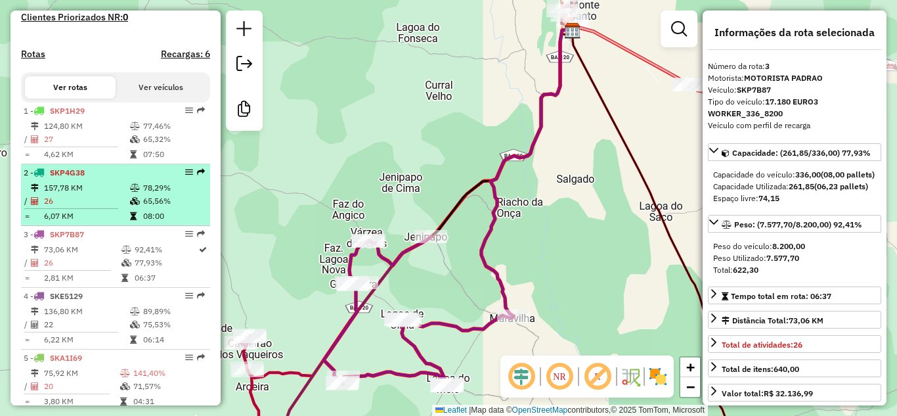
click at [103, 194] on td "157,78 KM" at bounding box center [86, 187] width 86 height 13
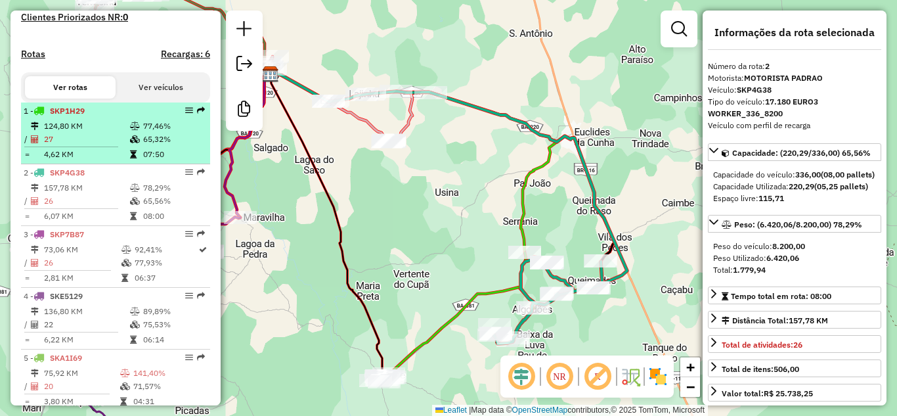
click at [94, 117] on div "1 - SKP1H29" at bounding box center [93, 111] width 139 height 12
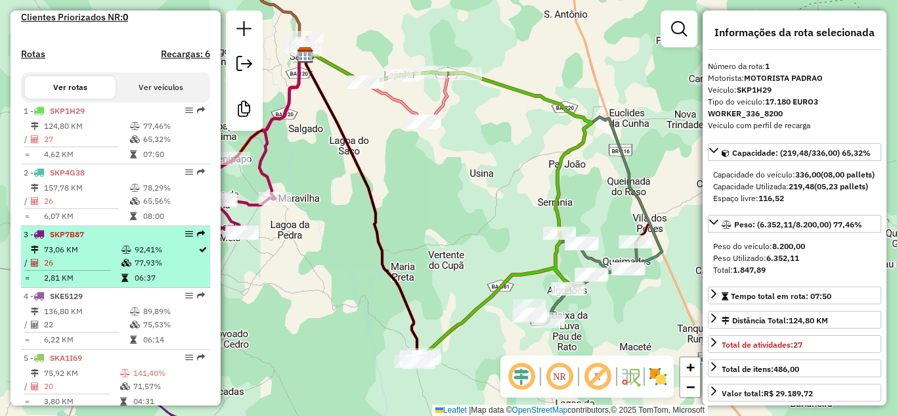
scroll to position [486, 0]
